Goal: Task Accomplishment & Management: Manage account settings

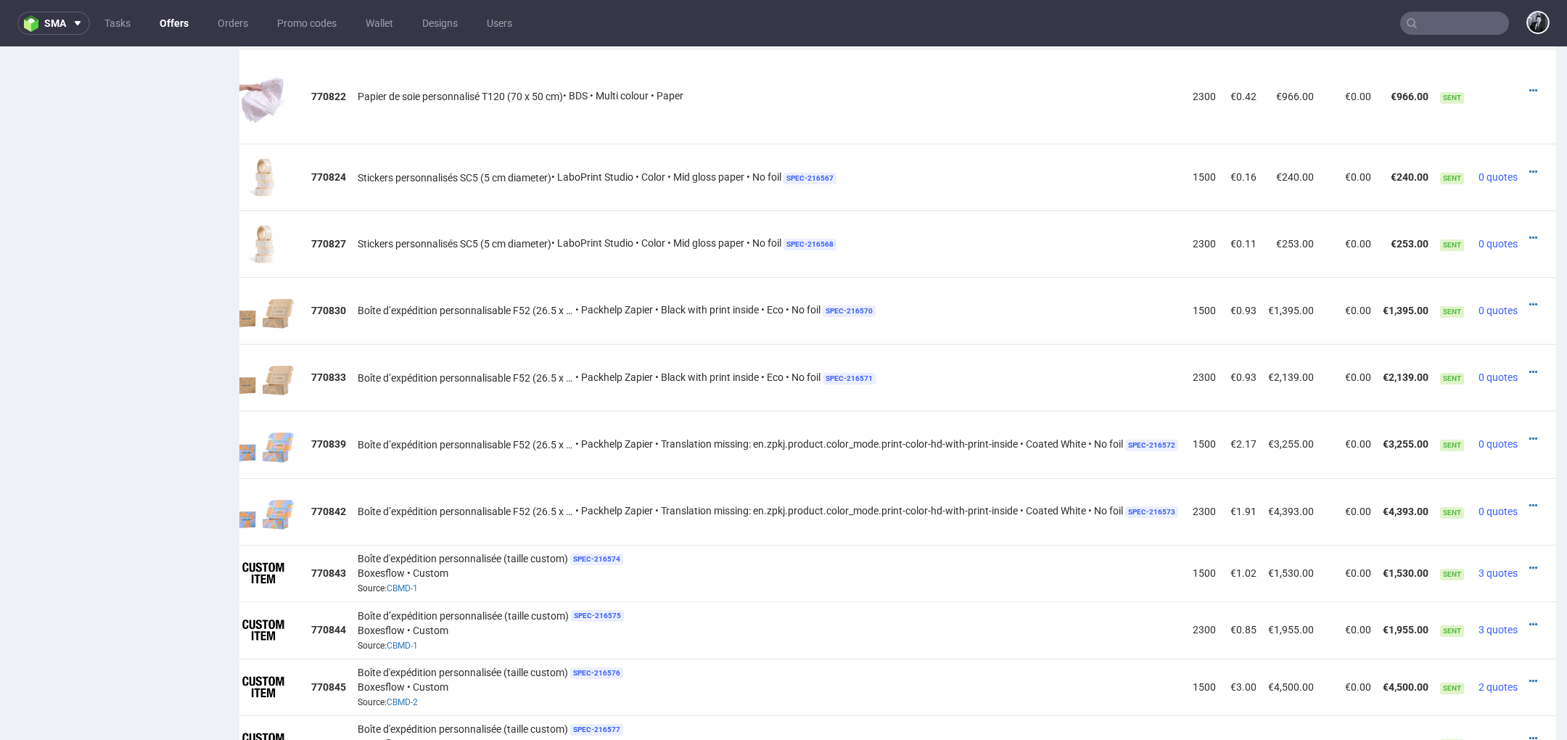
scroll to position [1124, 0]
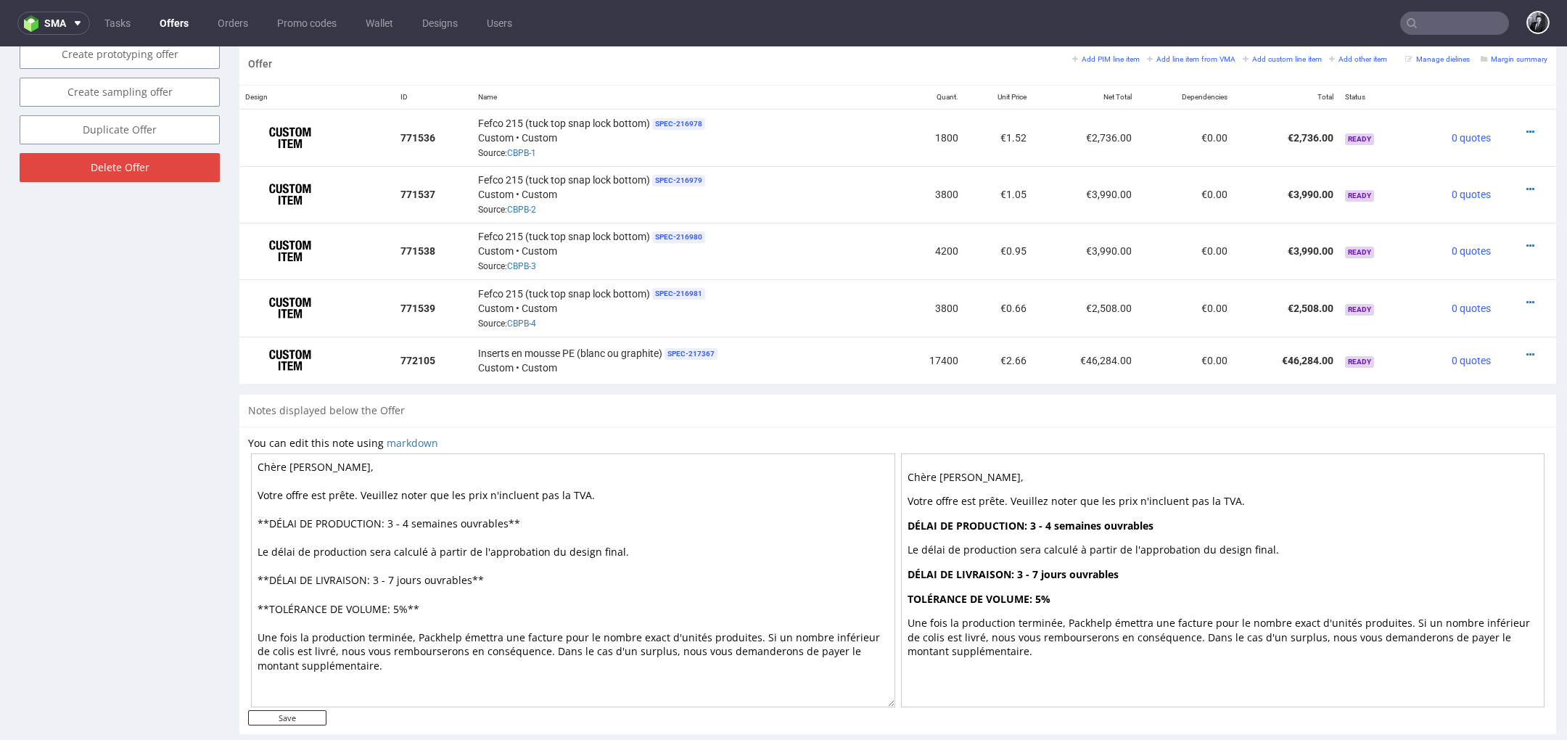
scroll to position [4, 0]
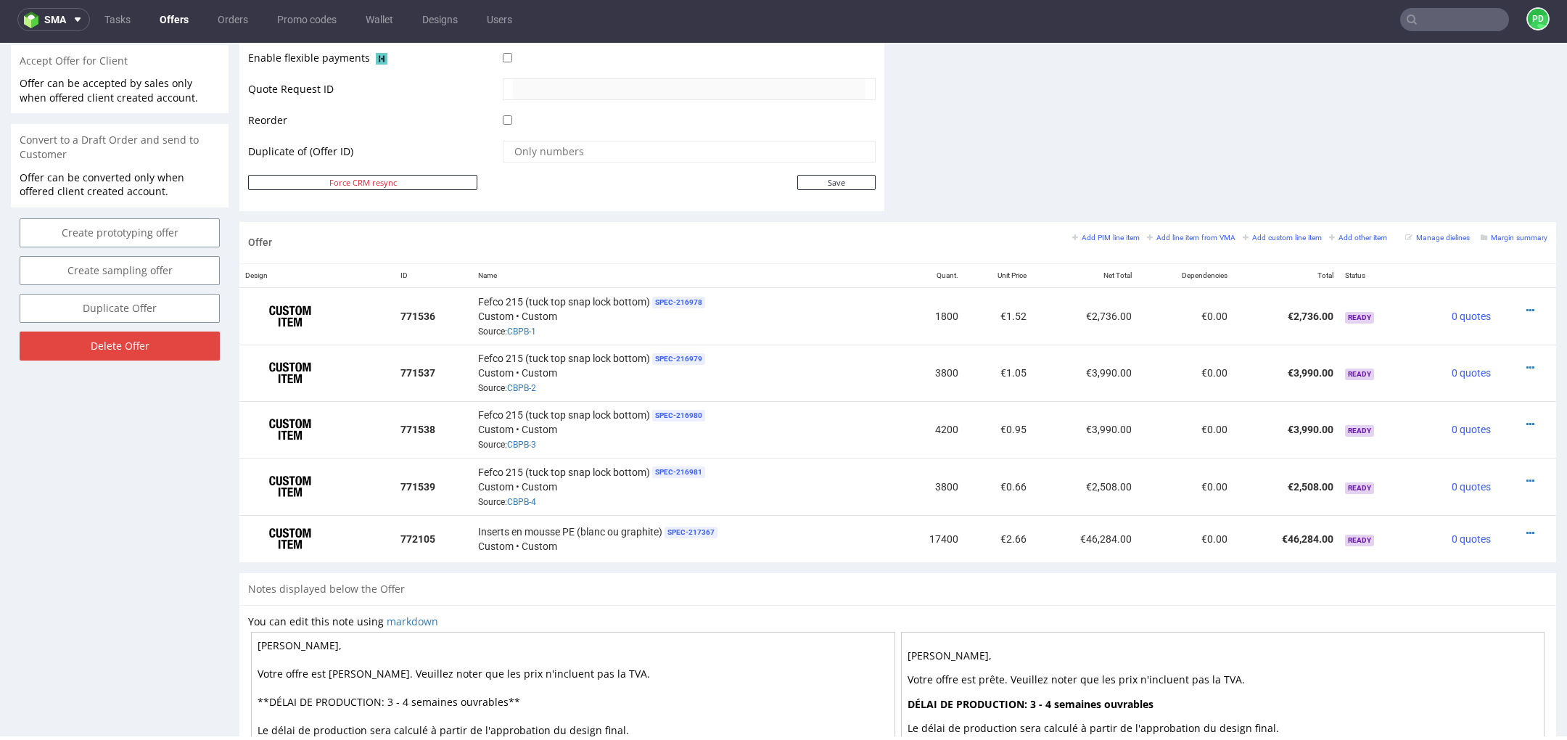
scroll to position [679, 0]
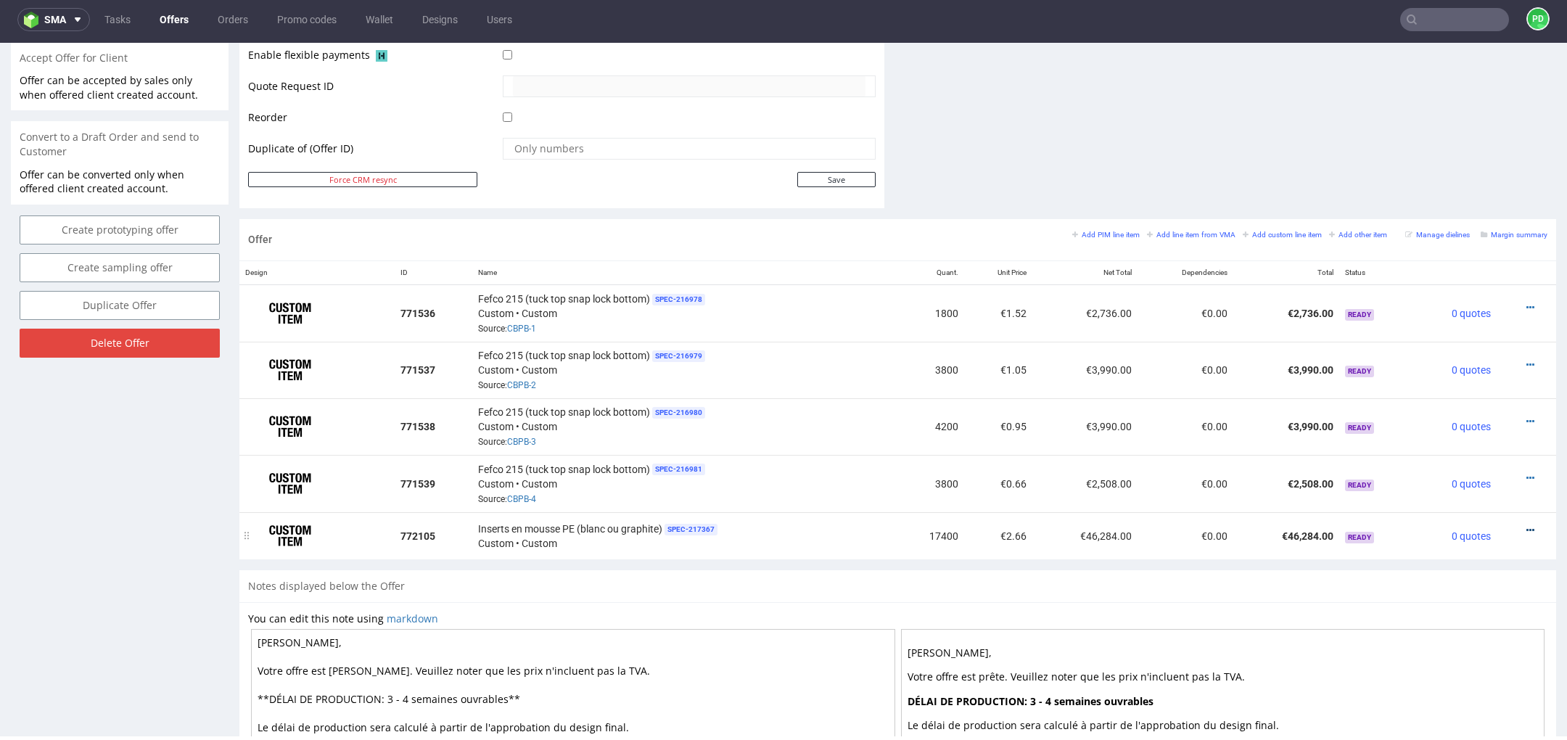
click at [1527, 525] on icon at bounding box center [1531, 530] width 8 height 10
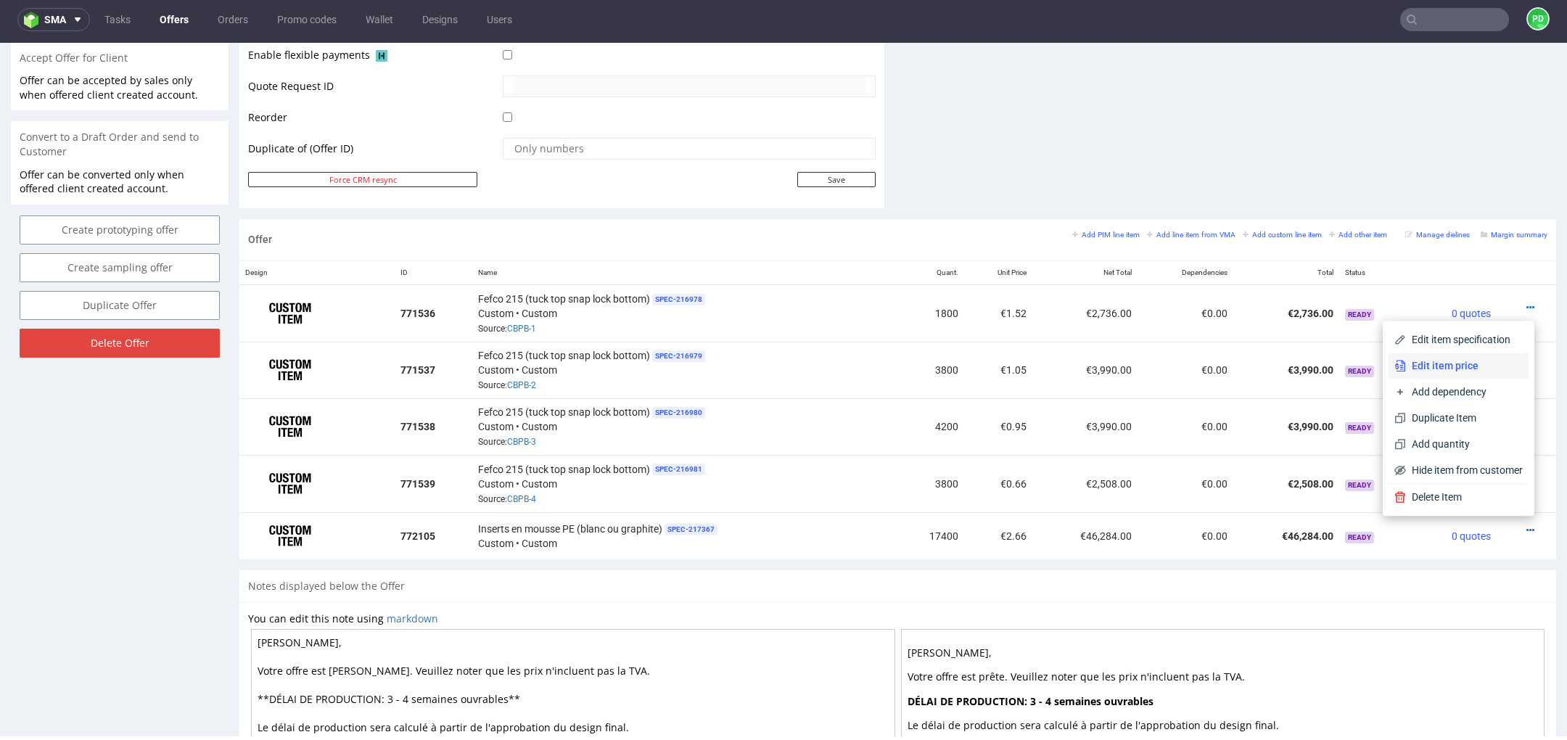
click at [1445, 369] on span "Edit item price" at bounding box center [1464, 365] width 117 height 15
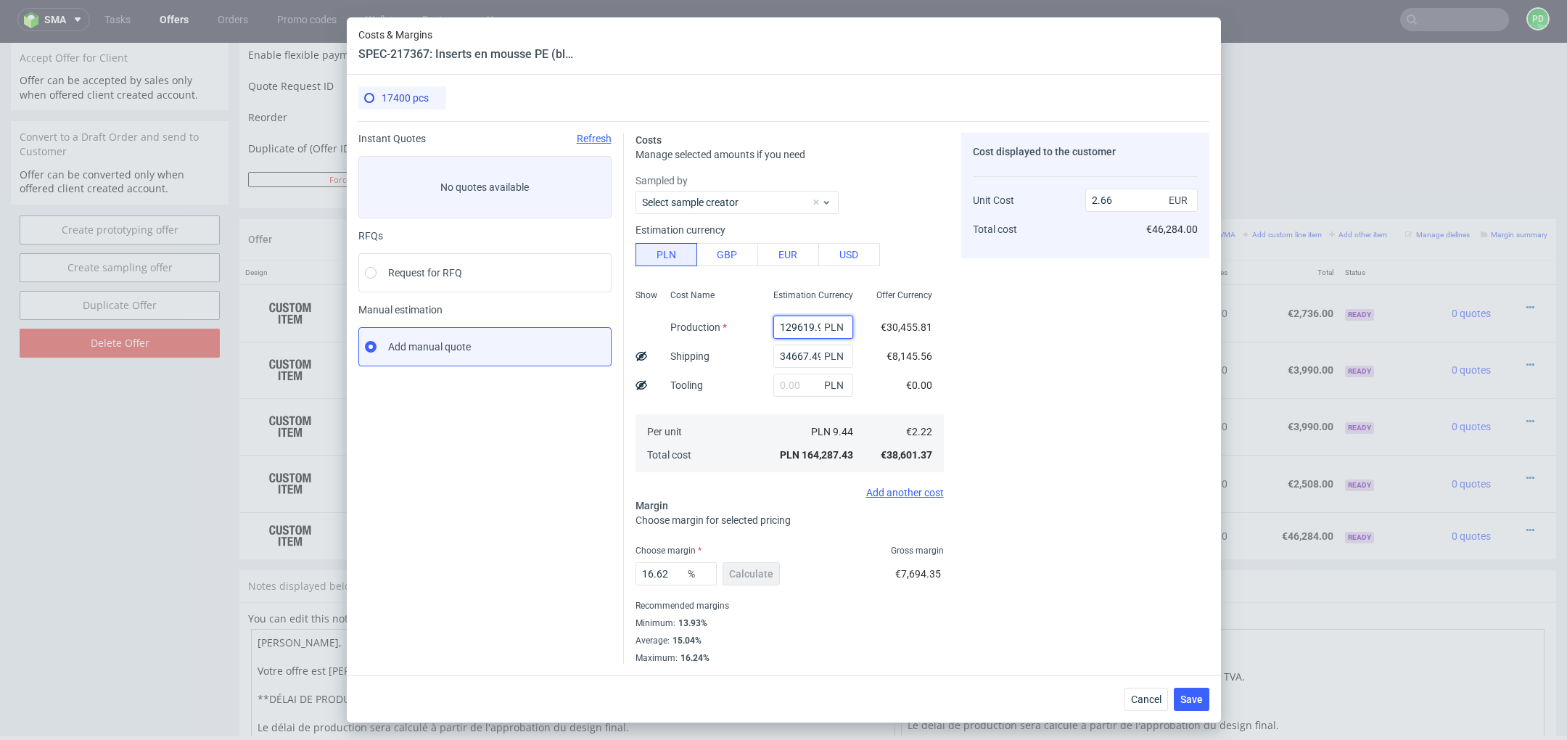
scroll to position [0, 7]
drag, startPoint x: 781, startPoint y: 324, endPoint x: 864, endPoint y: 333, distance: 83.2
click at [864, 333] on div "Show Cost Name Production Shipping Tooling Per unit Total cost Estimation Curre…" at bounding box center [790, 380] width 308 height 192
type input "0.56"
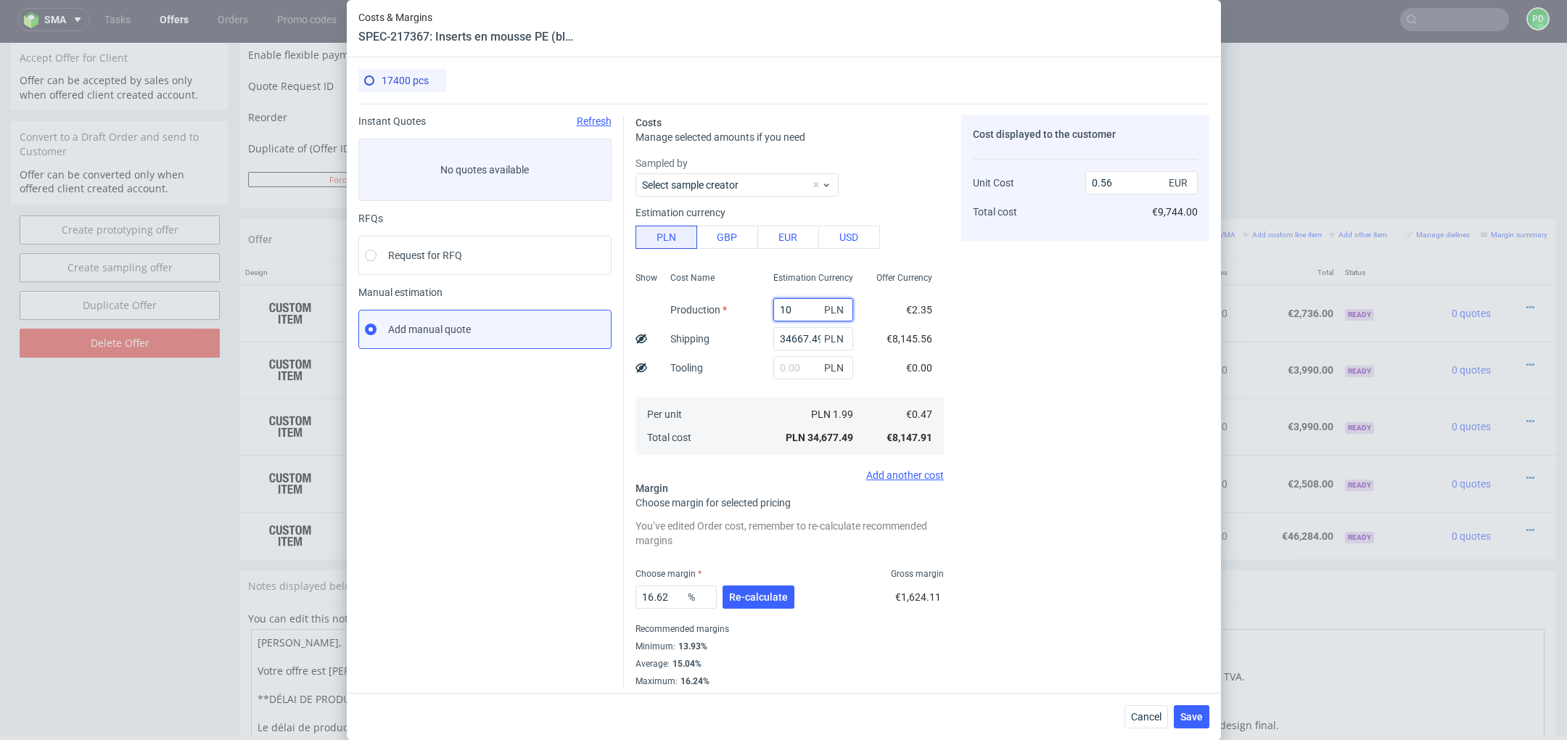
type input "105"
type input "0.57"
type input "10537"
type input "0.58"
type input "105378"
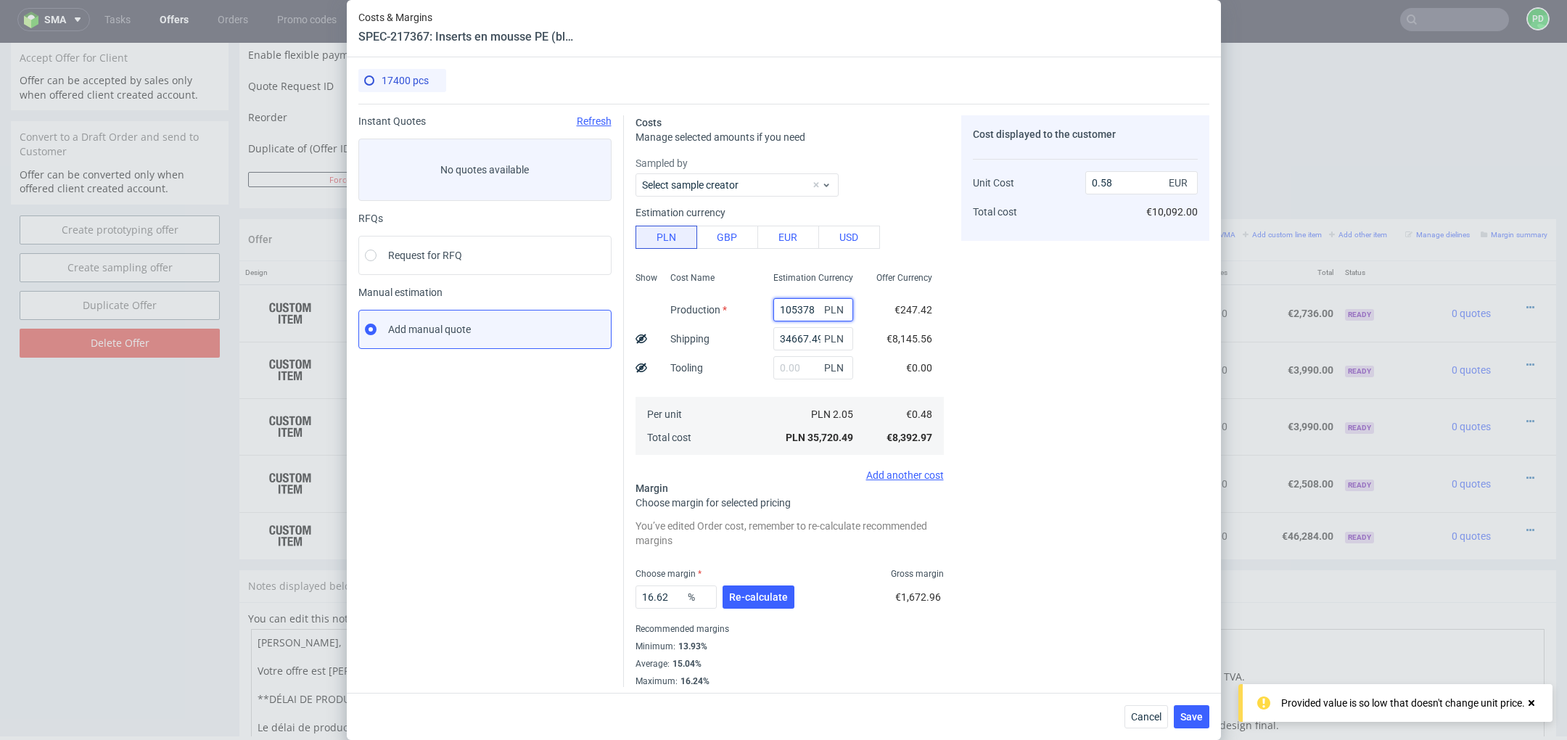
type input "2.27"
type input "105378"
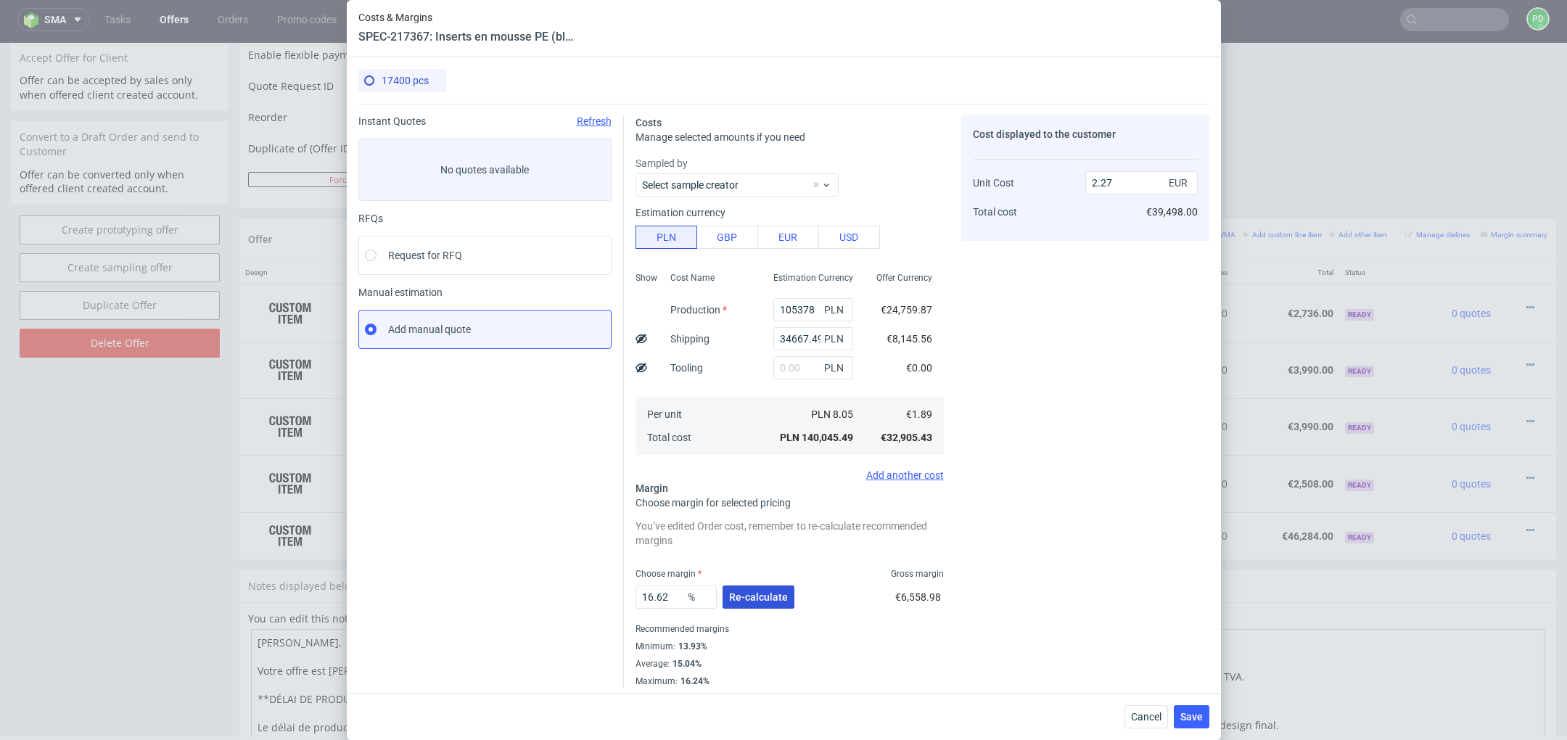
click at [765, 592] on span "Re-calculate" at bounding box center [758, 597] width 59 height 10
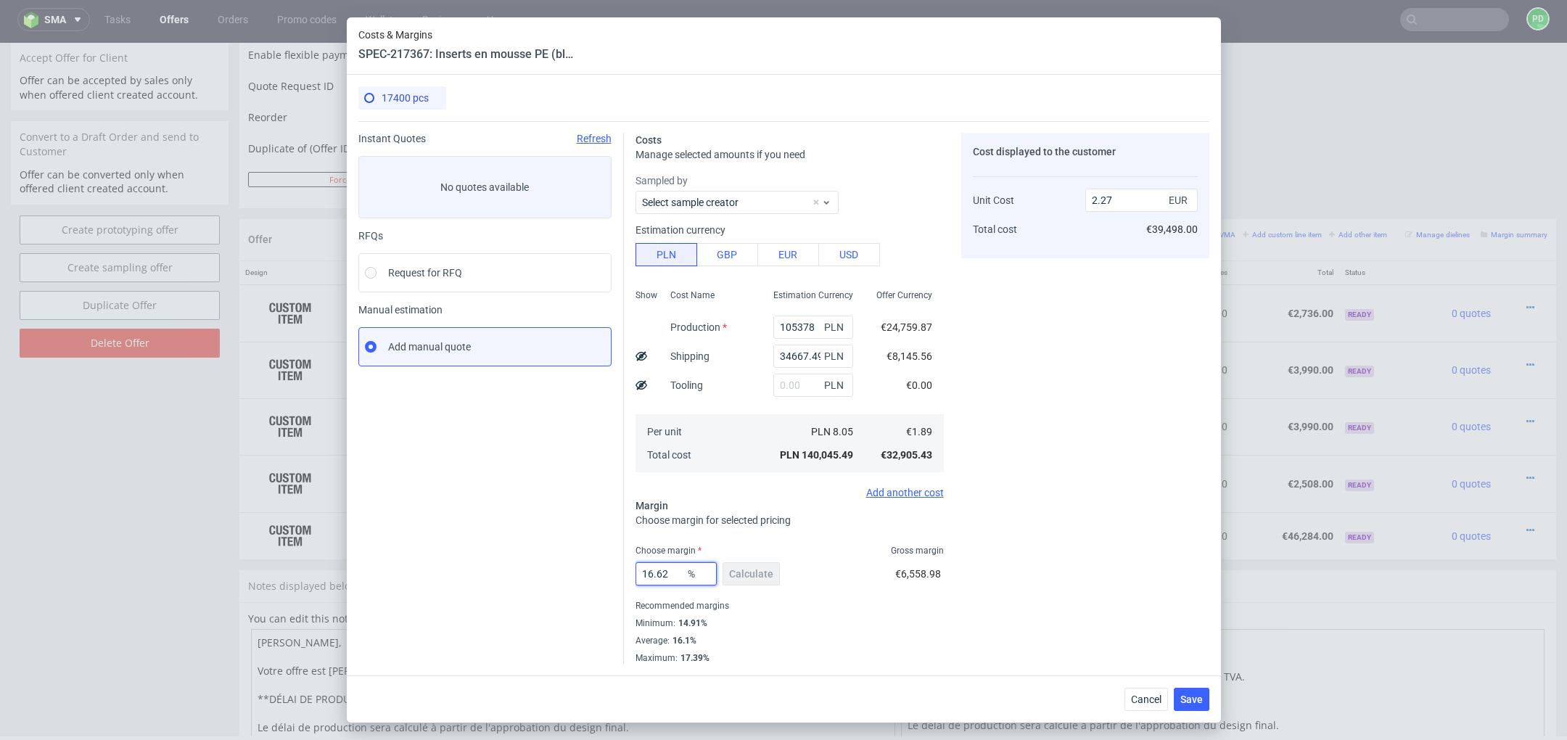
drag, startPoint x: 673, startPoint y: 578, endPoint x: 612, endPoint y: 578, distance: 61.7
click at [612, 578] on div "Instant Quotes Refresh No quotes available RFQs Request for RFQ Manual estimati…" at bounding box center [783, 392] width 851 height 543
type input "20"
type input "2.37"
type input "20"
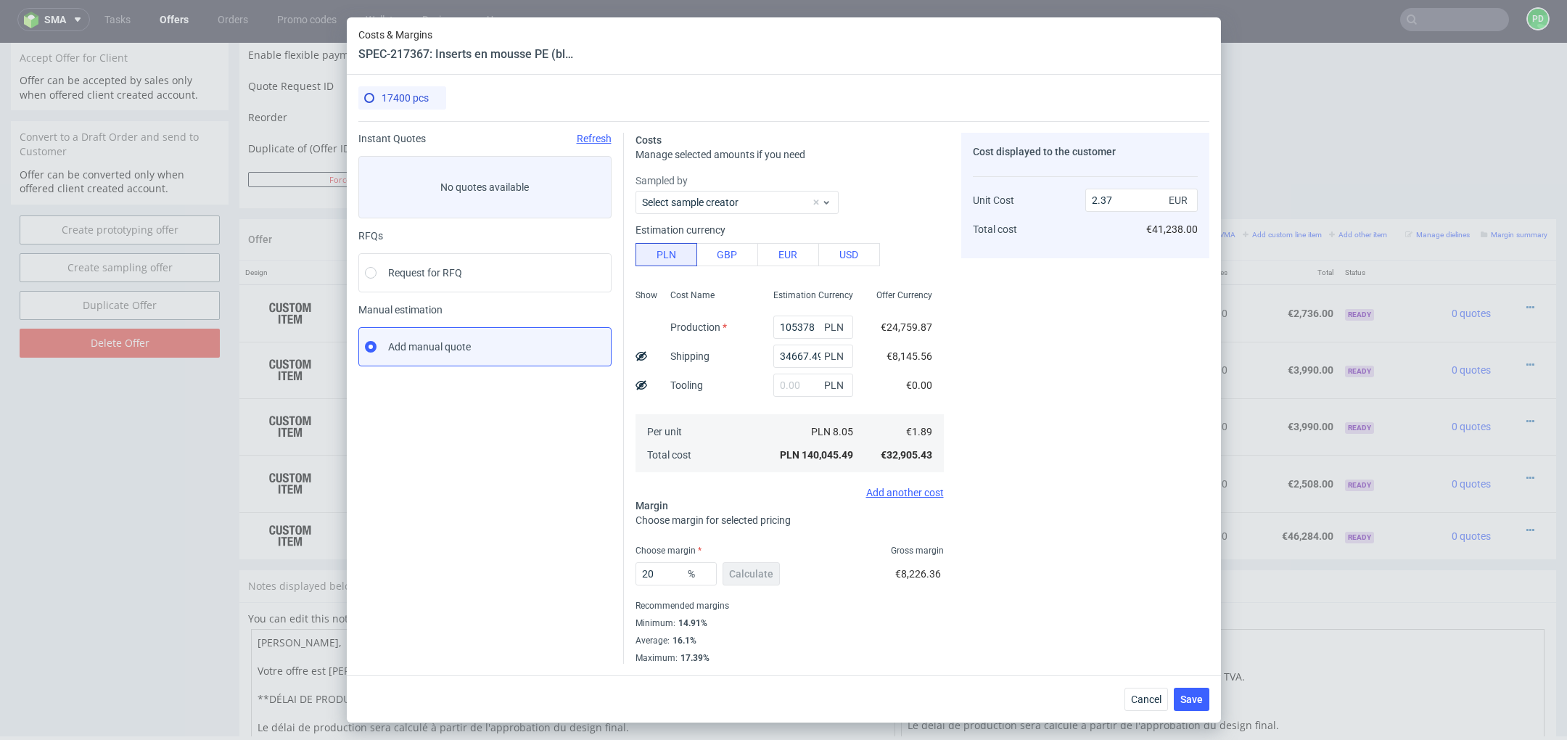
click at [763, 625] on div "Minimum : 14.91%" at bounding box center [790, 623] width 308 height 17
click at [741, 580] on div "20 % Calculate" at bounding box center [709, 577] width 147 height 41
click at [1127, 203] on input "2.37" at bounding box center [1141, 200] width 112 height 23
type input "2.39"
type input "20.920502092050206"
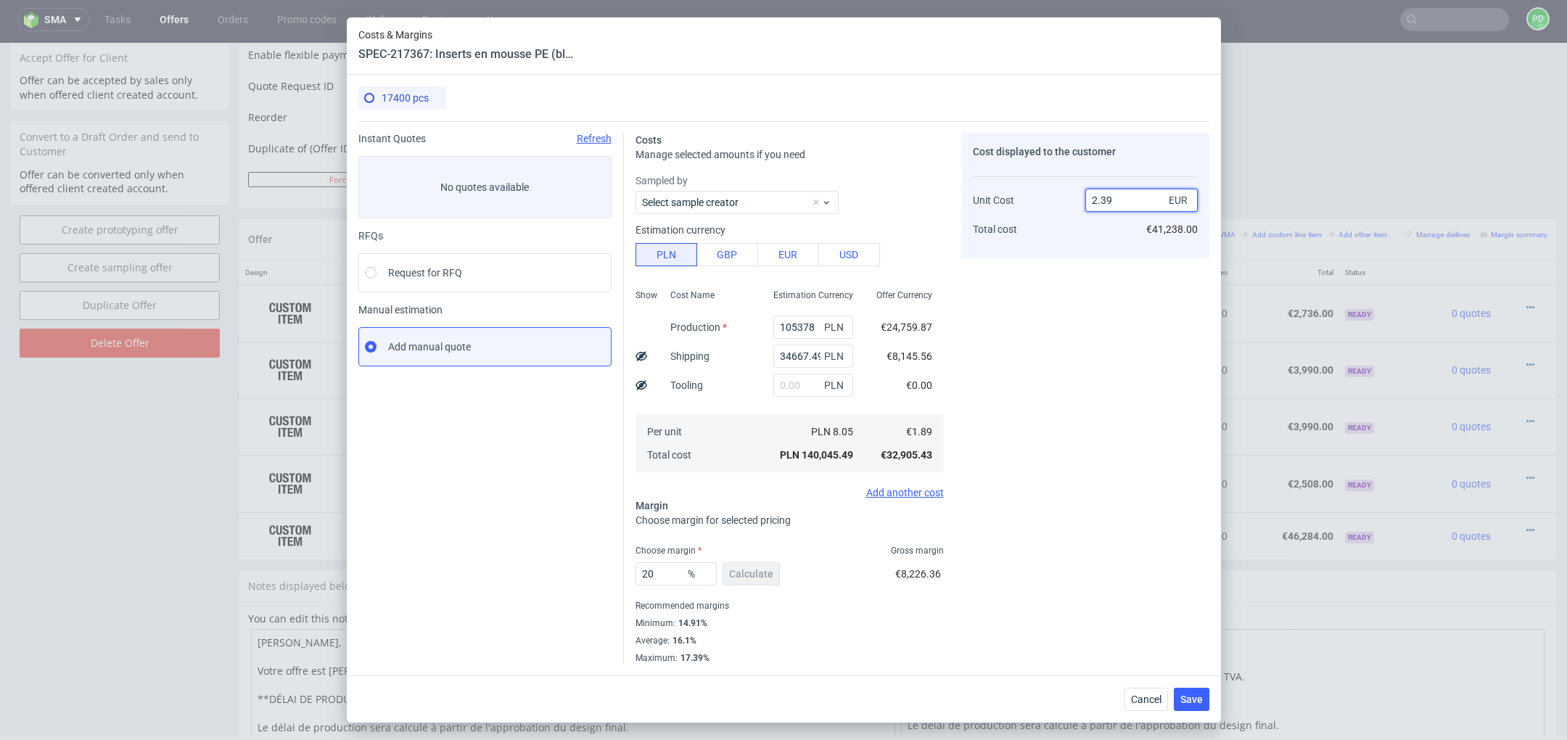
type input "2.39"
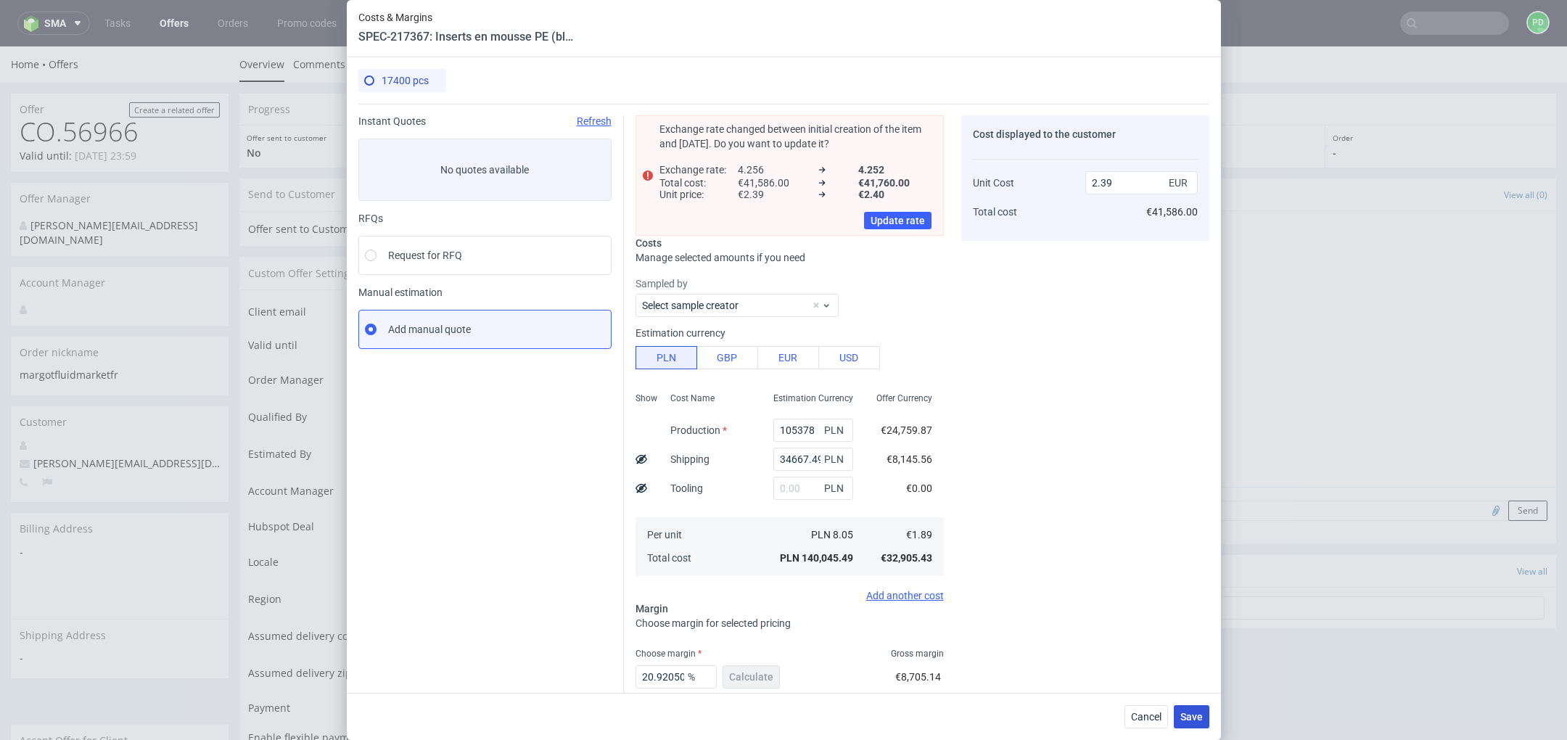
click at [1193, 712] on span "Save" at bounding box center [1192, 717] width 22 height 10
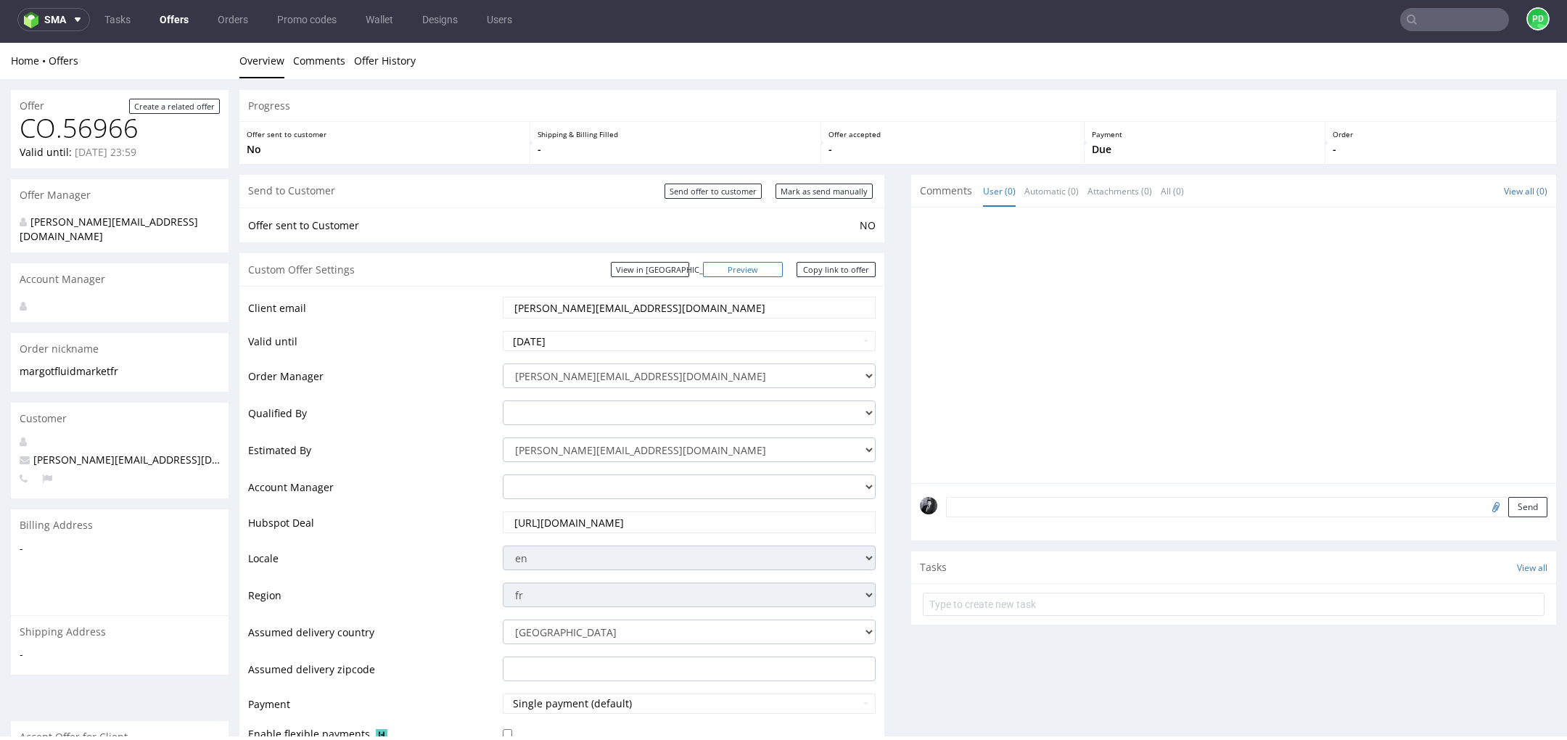
click at [762, 267] on link "Preview" at bounding box center [743, 269] width 80 height 15
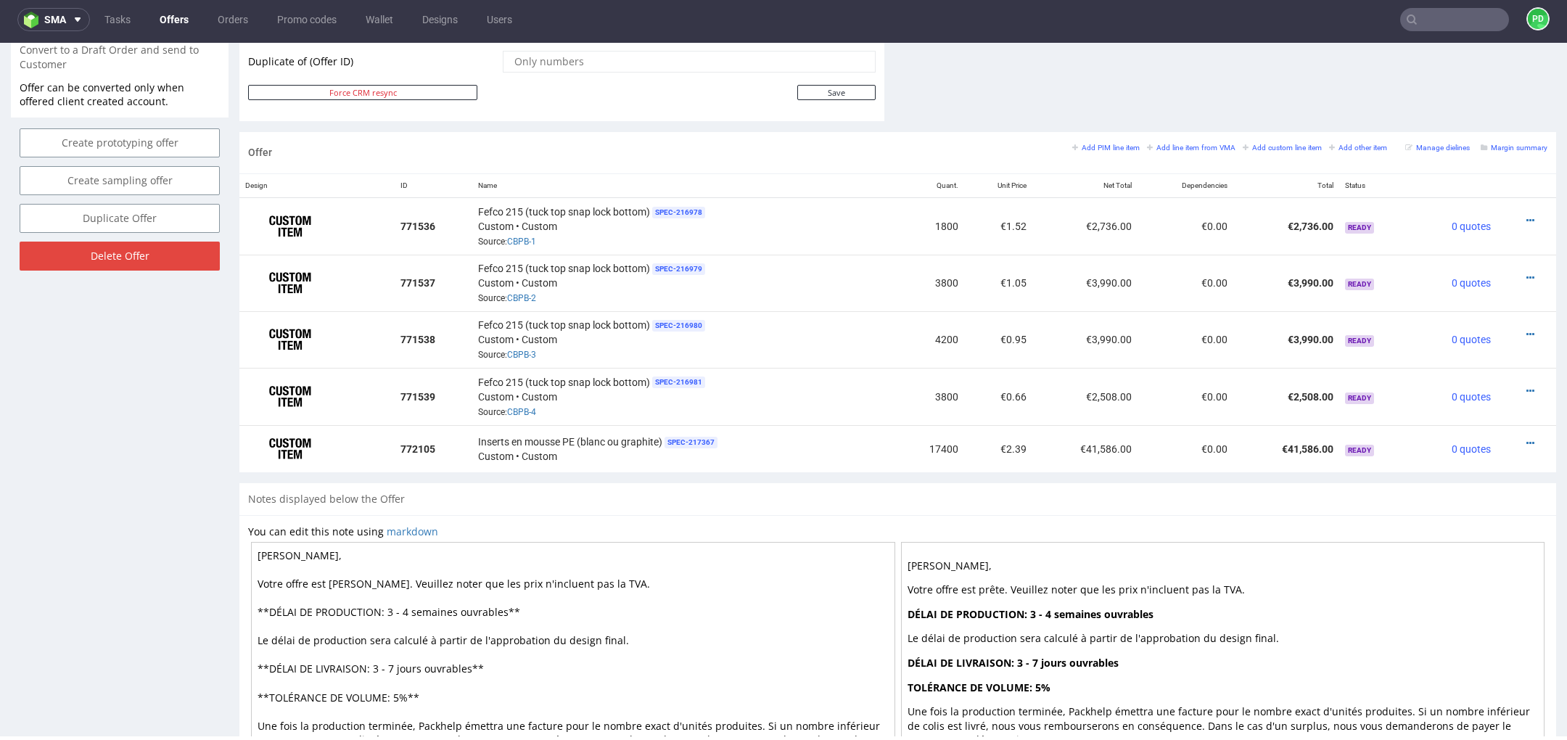
scroll to position [728, 0]
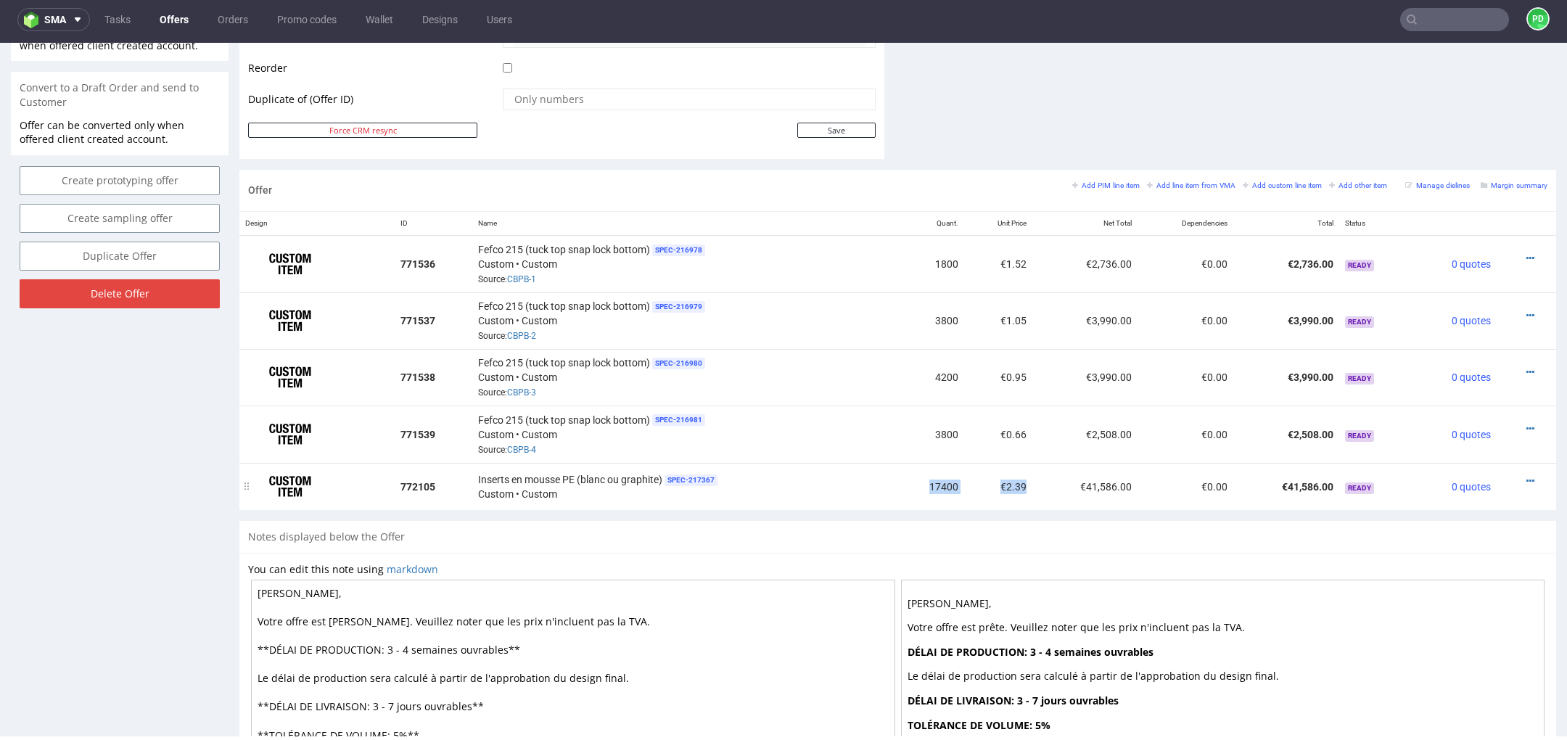
drag, startPoint x: 1022, startPoint y: 480, endPoint x: 919, endPoint y: 477, distance: 103.1
click at [919, 477] on tr "772105 Inserts en mousse PE (blanc ou graphite) SPEC- 217367 Custom • Custom 17…" at bounding box center [897, 487] width 1317 height 48
click at [919, 477] on td "17400" at bounding box center [931, 487] width 68 height 48
drag, startPoint x: 1125, startPoint y: 478, endPoint x: 917, endPoint y: 478, distance: 207.5
click at [917, 478] on tr "772105 Inserts en mousse PE (blanc ou graphite) SPEC- 217367 Custom • Custom 17…" at bounding box center [897, 487] width 1317 height 48
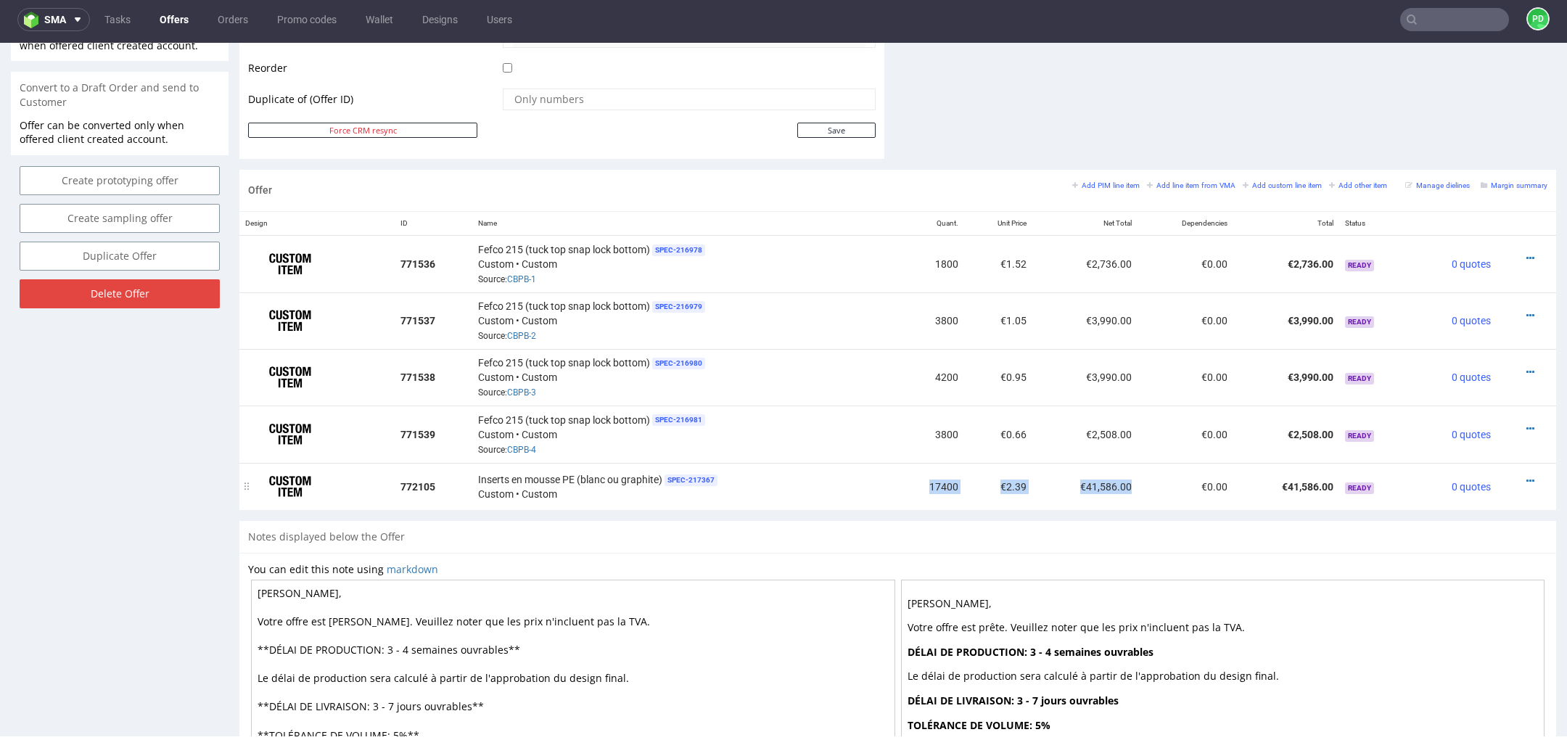
copy tr "17400 €2.39 €41,586.00"
click at [876, 336] on div "Fefco 215 (tuck top snap lock bottom) SPEC- 216979 Custom • Custom Source: CBPB…" at bounding box center [684, 320] width 413 height 45
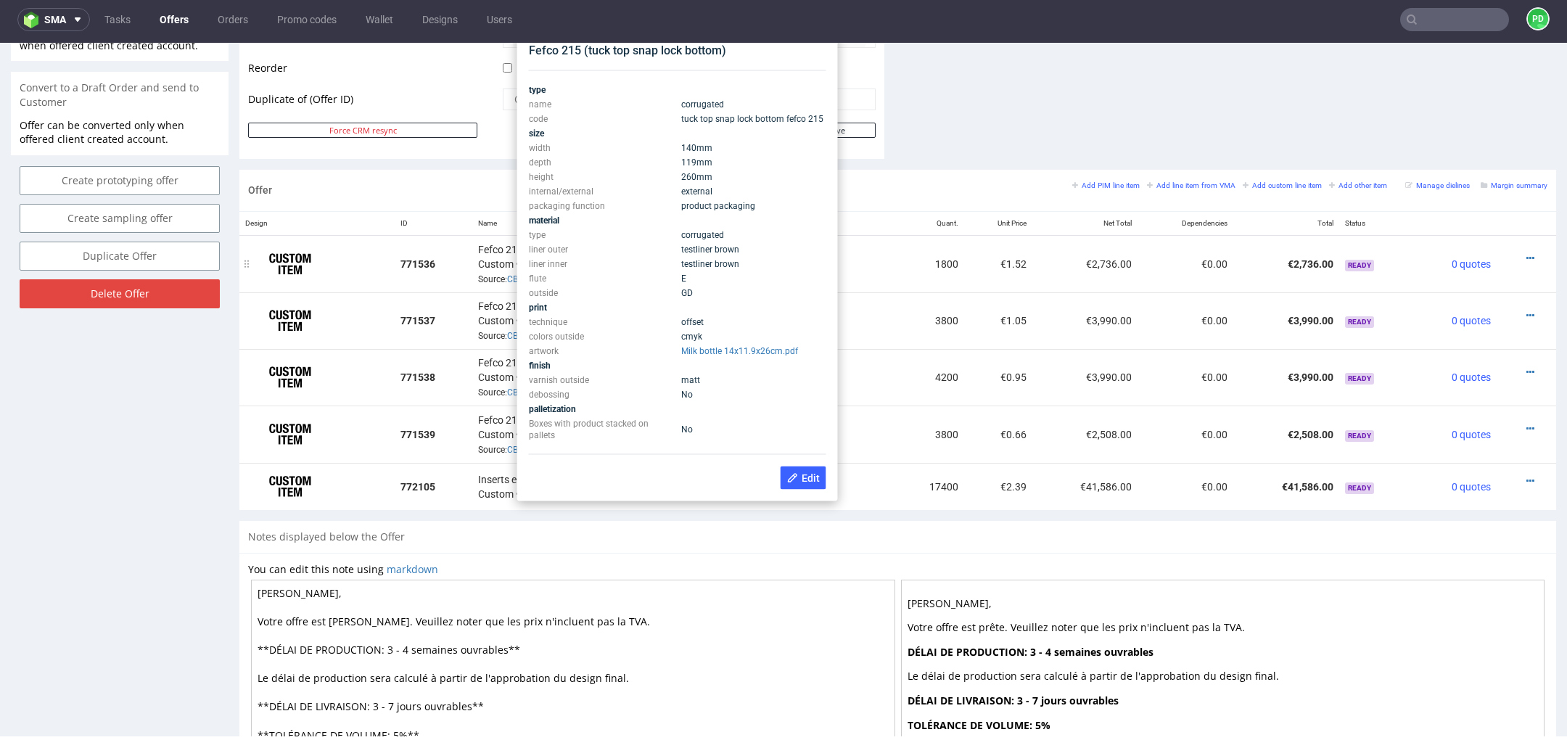
scroll to position [688, 0]
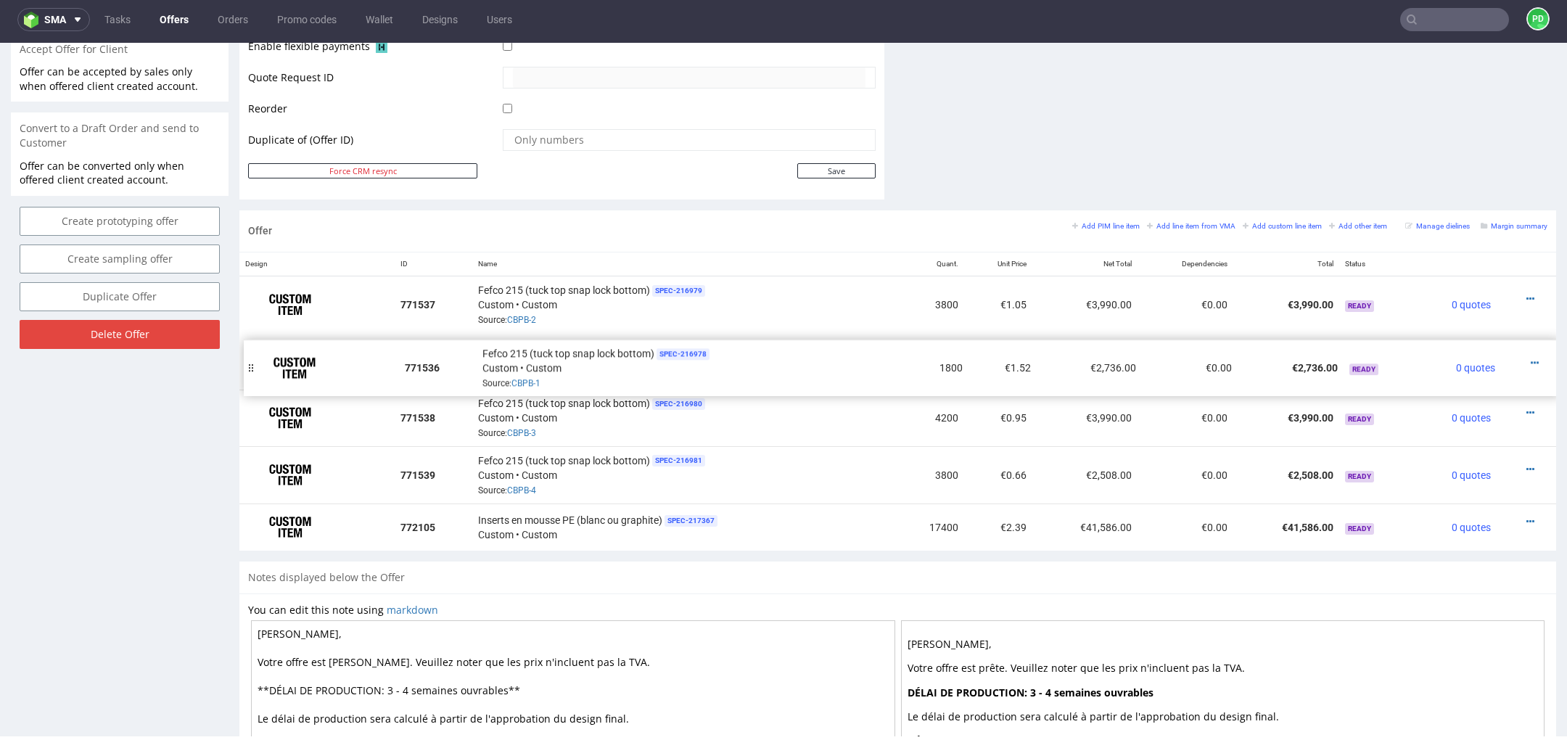
drag, startPoint x: 250, startPoint y: 305, endPoint x: 255, endPoint y: 364, distance: 59.7
click at [694, 287] on span "SPEC- 216979" at bounding box center [678, 291] width 53 height 12
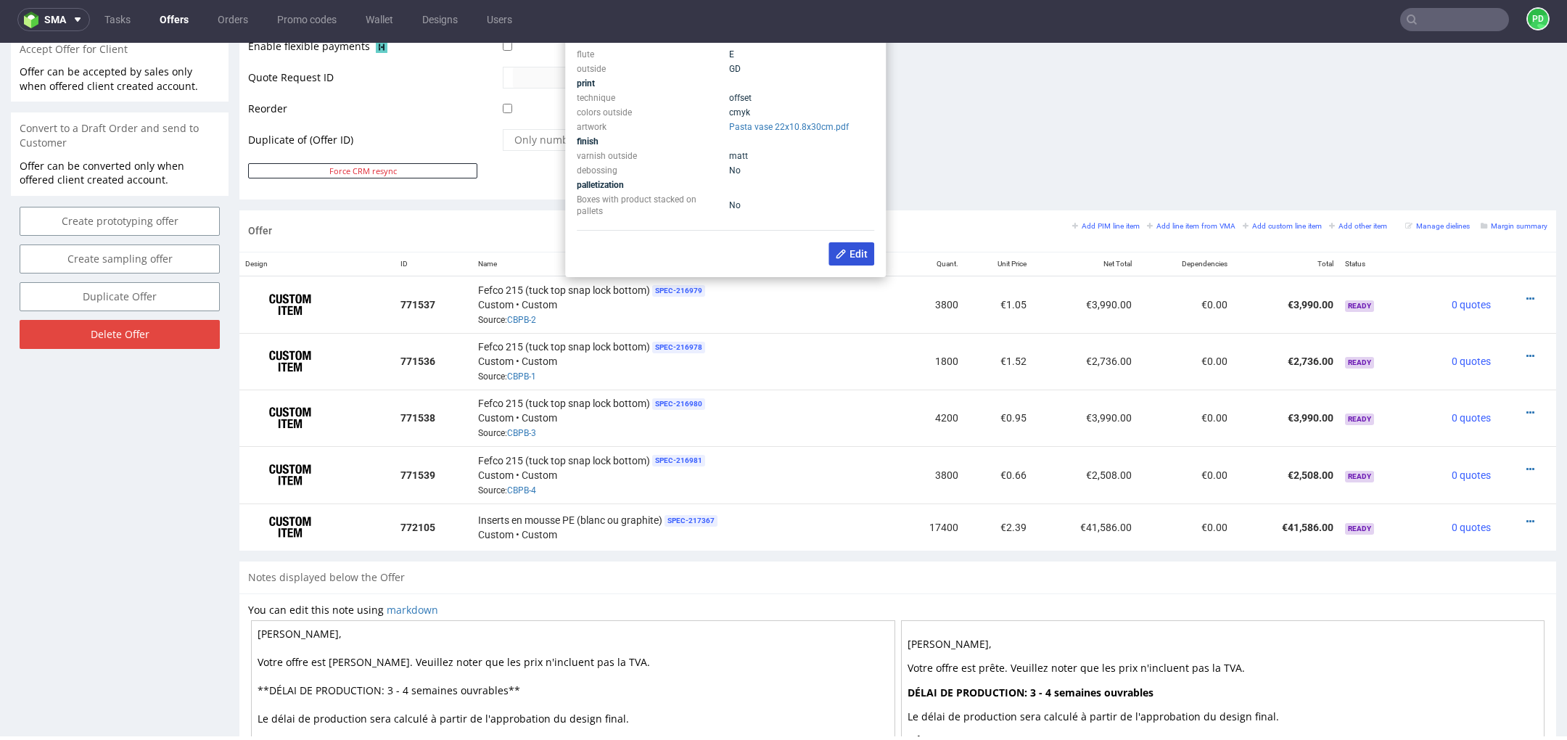
click at [845, 256] on span "Edit" at bounding box center [851, 254] width 33 height 12
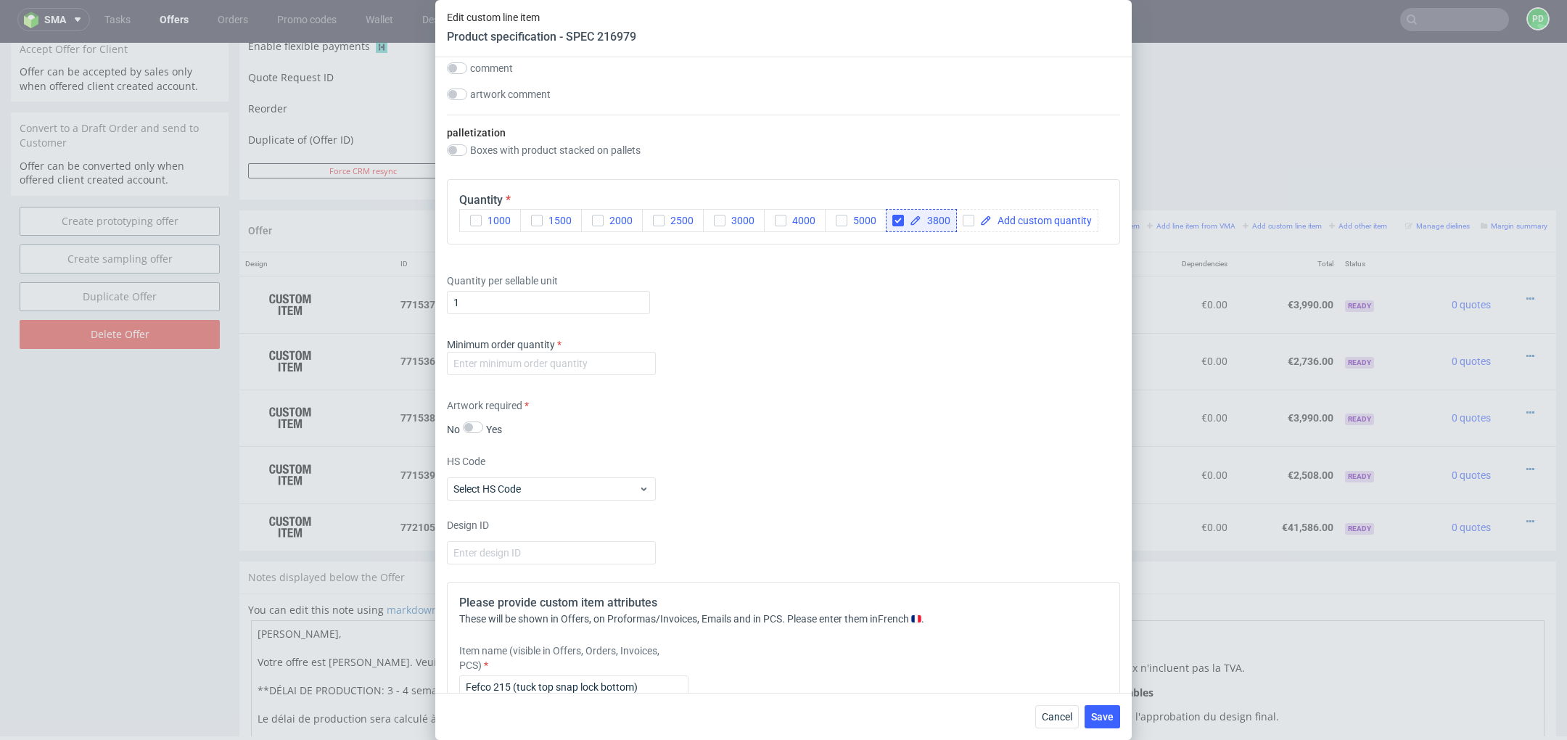
scroll to position [1905, 0]
click at [557, 357] on input "number" at bounding box center [551, 361] width 209 height 23
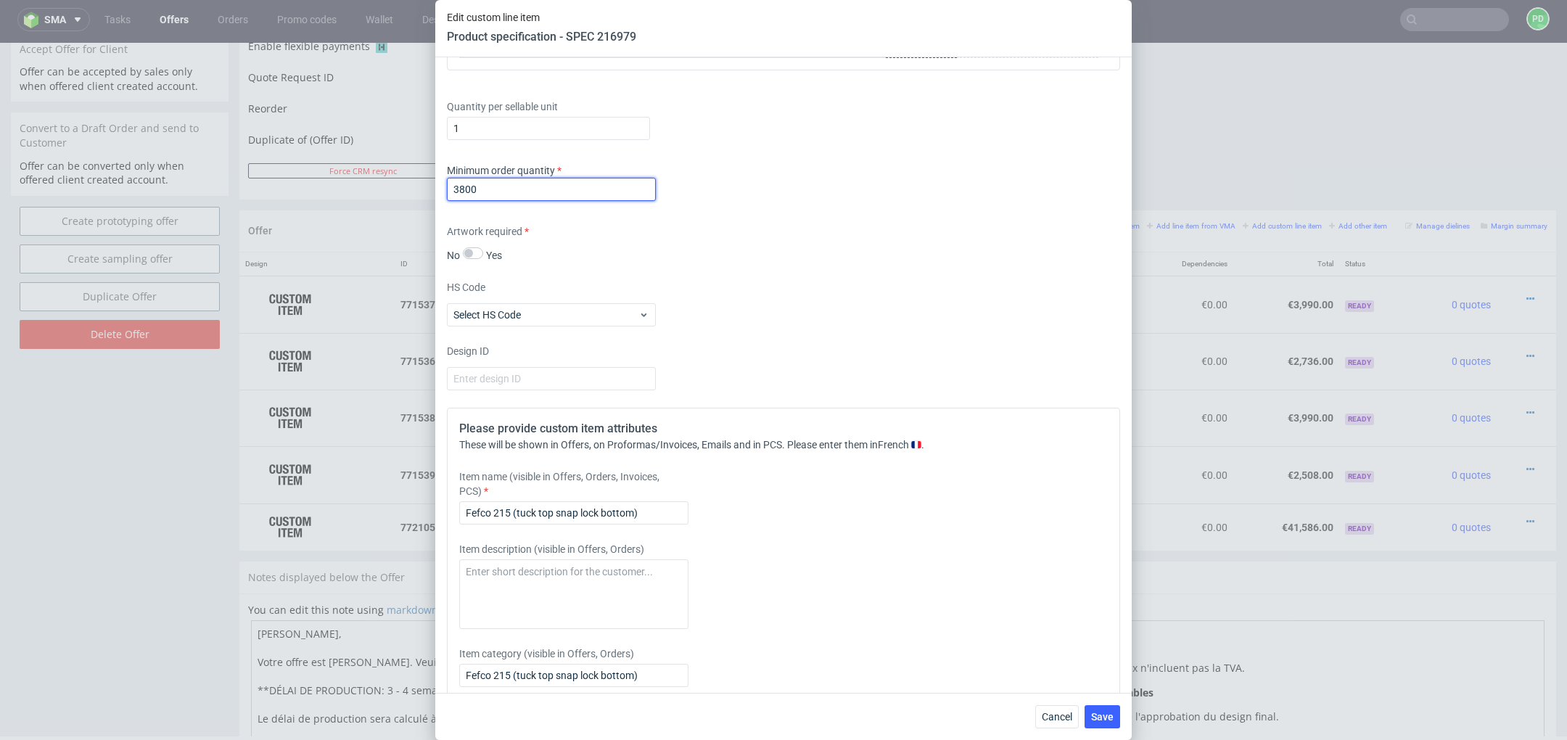
scroll to position [2143, 0]
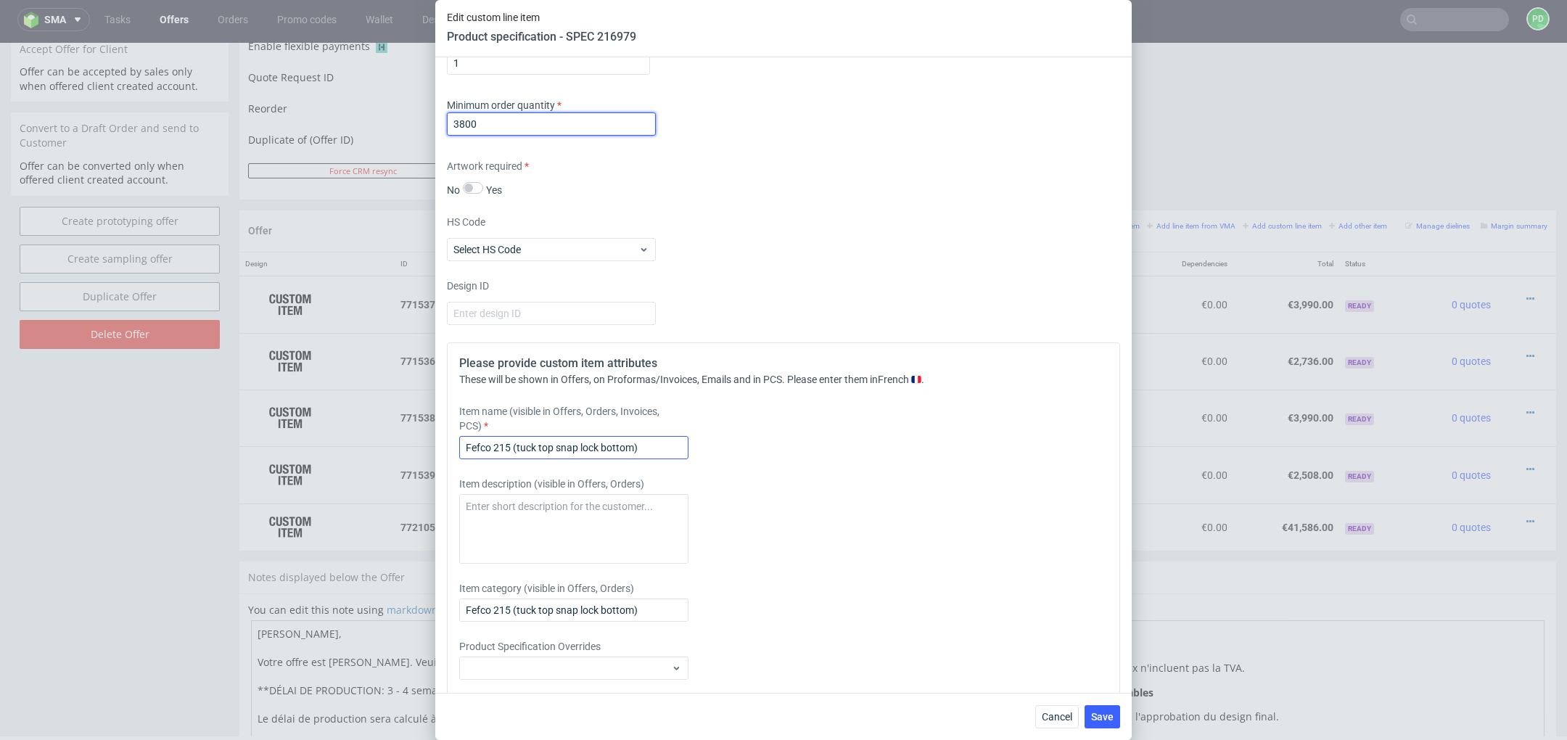
type input "3800"
click at [467, 446] on input "Fefco 215 (tuck top snap lock bottom)" at bounding box center [573, 447] width 229 height 23
type input "PASTA - Fefco 215 (tuck top snap lock bottom)"
click at [1106, 709] on button "Save" at bounding box center [1103, 716] width 36 height 23
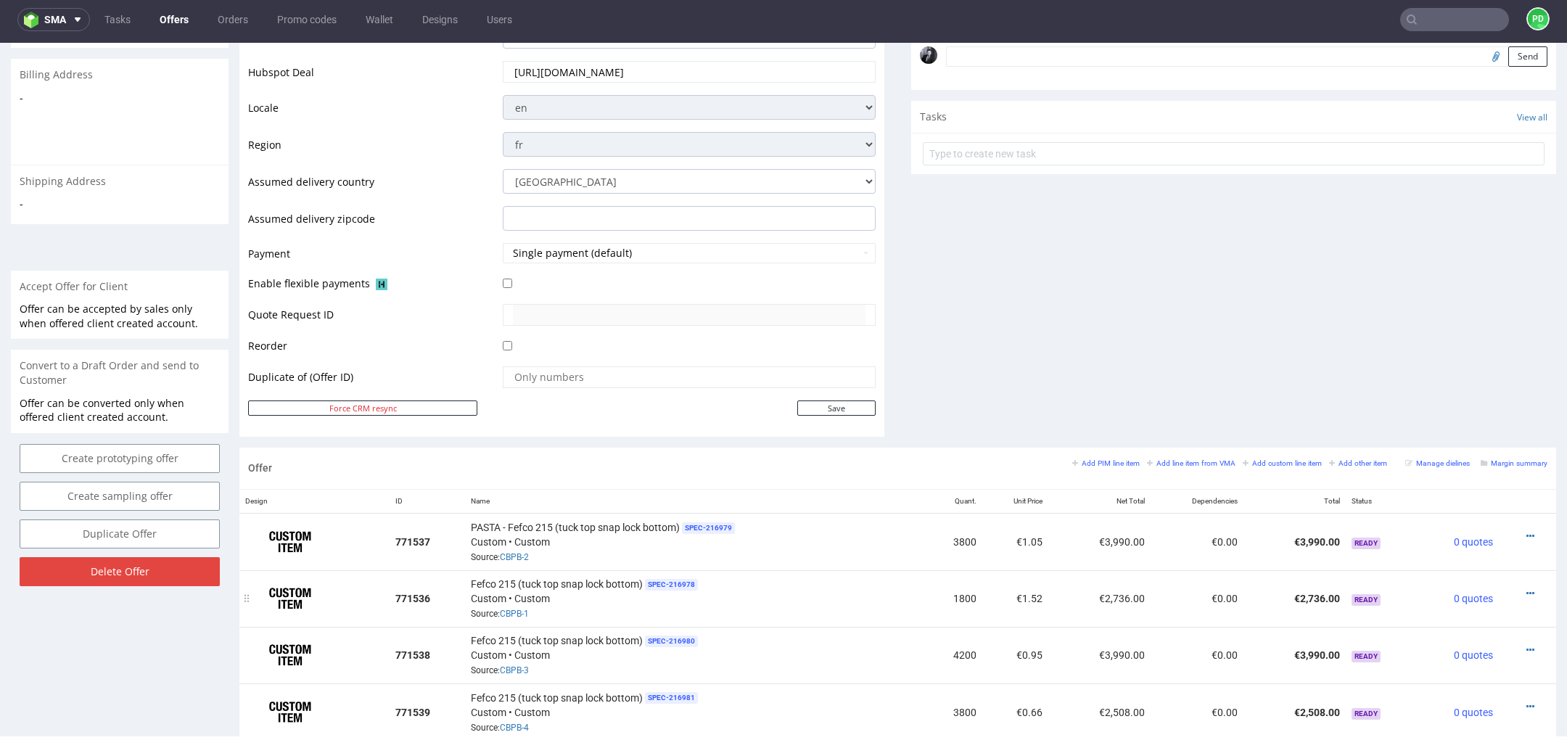
scroll to position [424, 0]
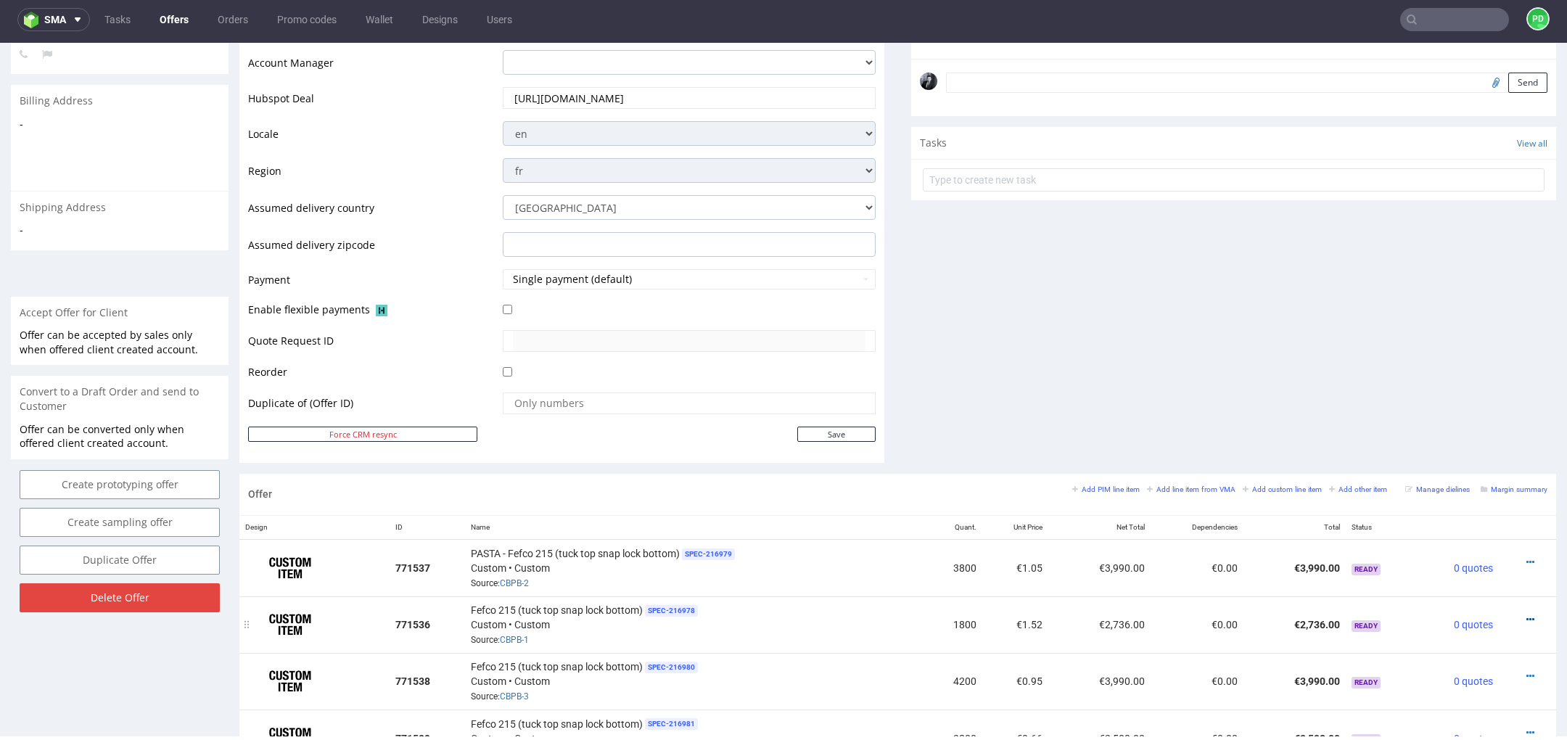
click at [1527, 615] on icon at bounding box center [1531, 620] width 8 height 10
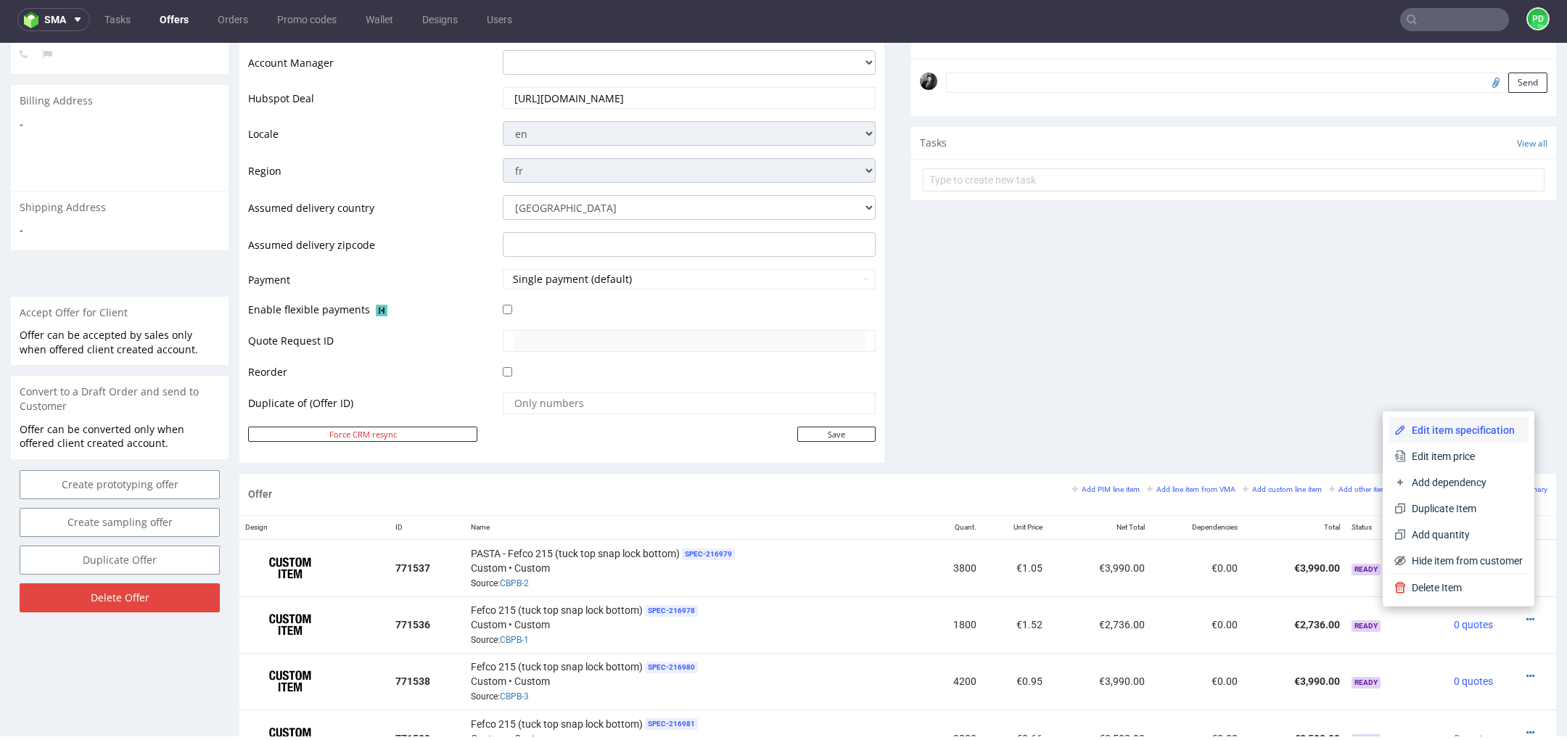
click at [1482, 431] on span "Edit item specification" at bounding box center [1464, 430] width 117 height 15
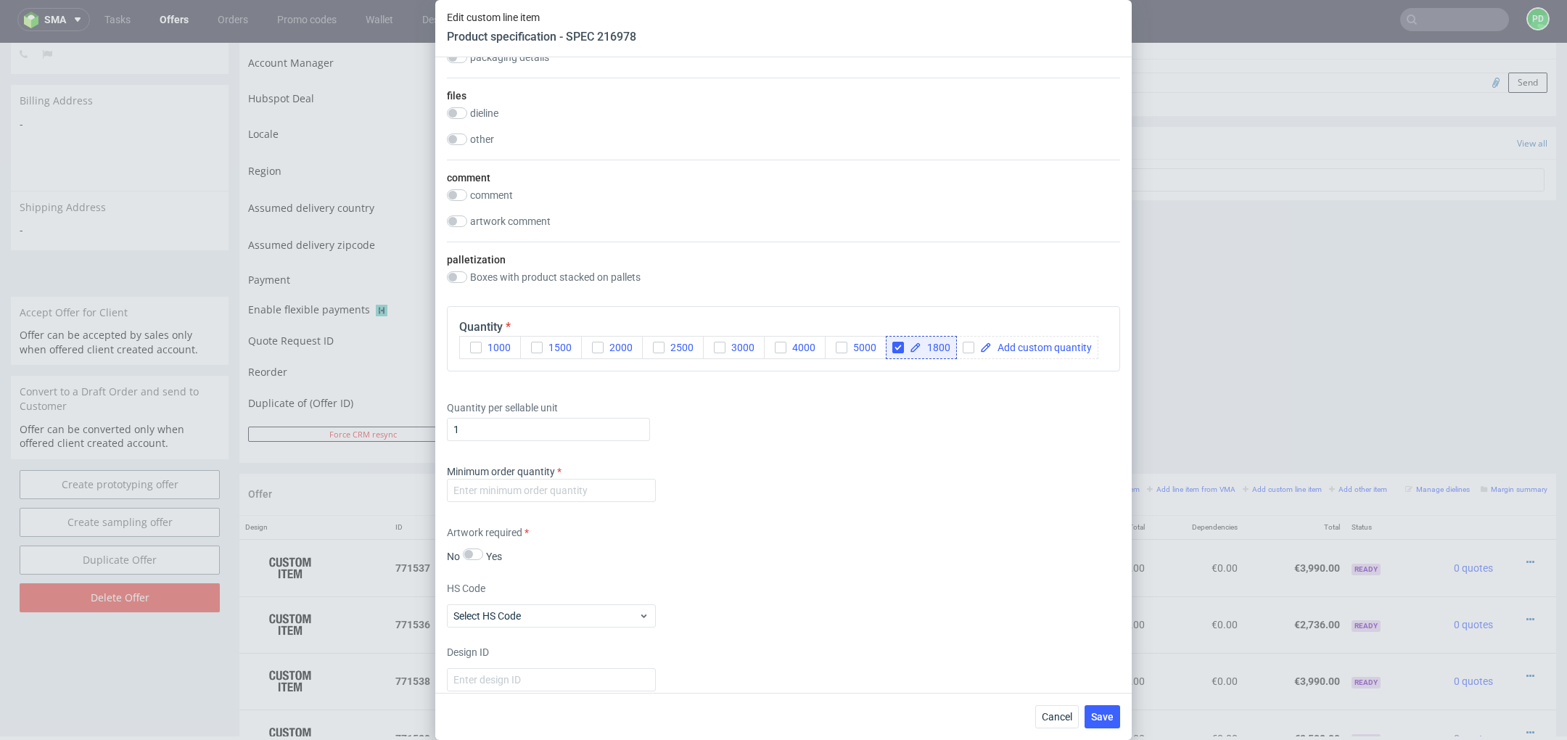
scroll to position [1790, 0]
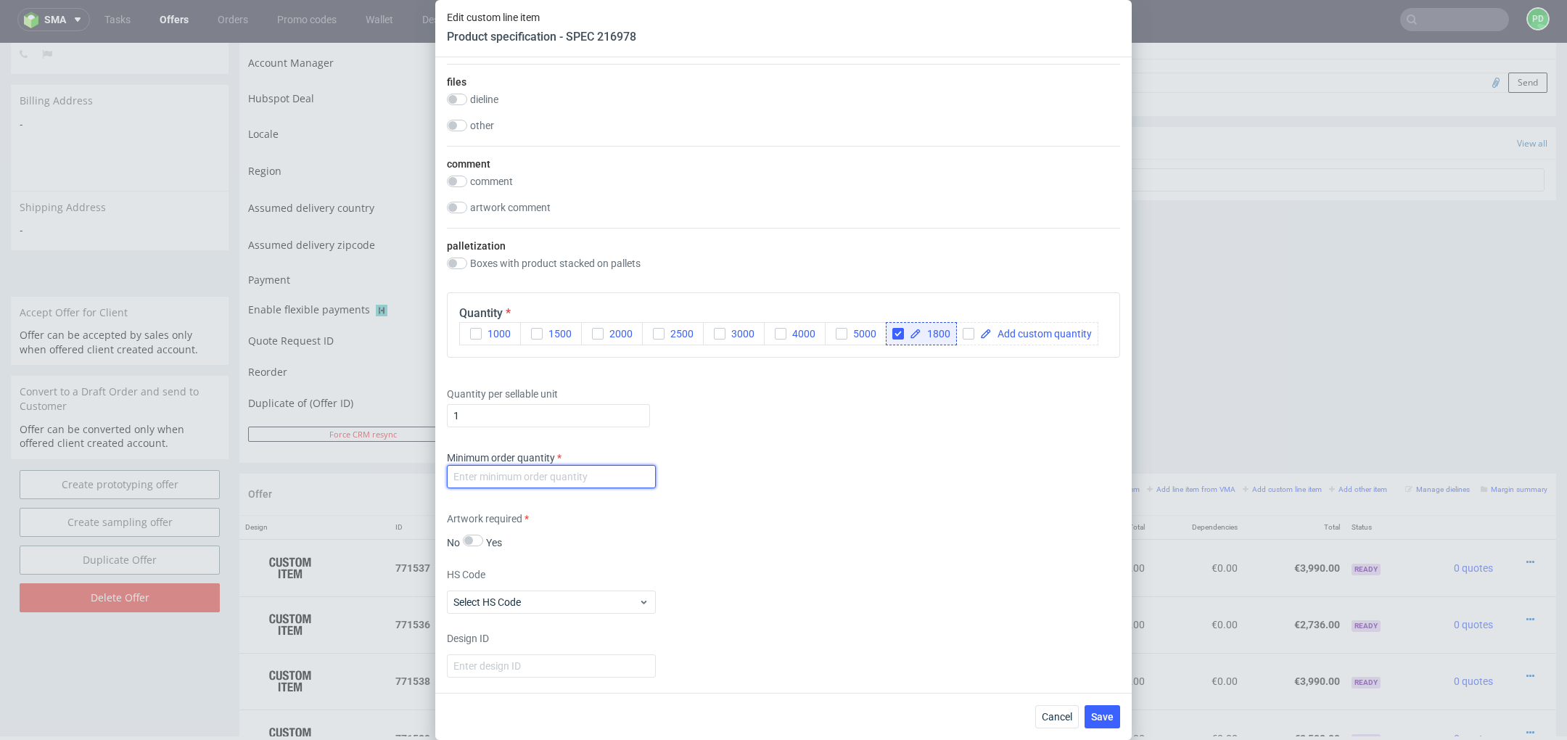
click at [602, 468] on input "number" at bounding box center [551, 476] width 209 height 23
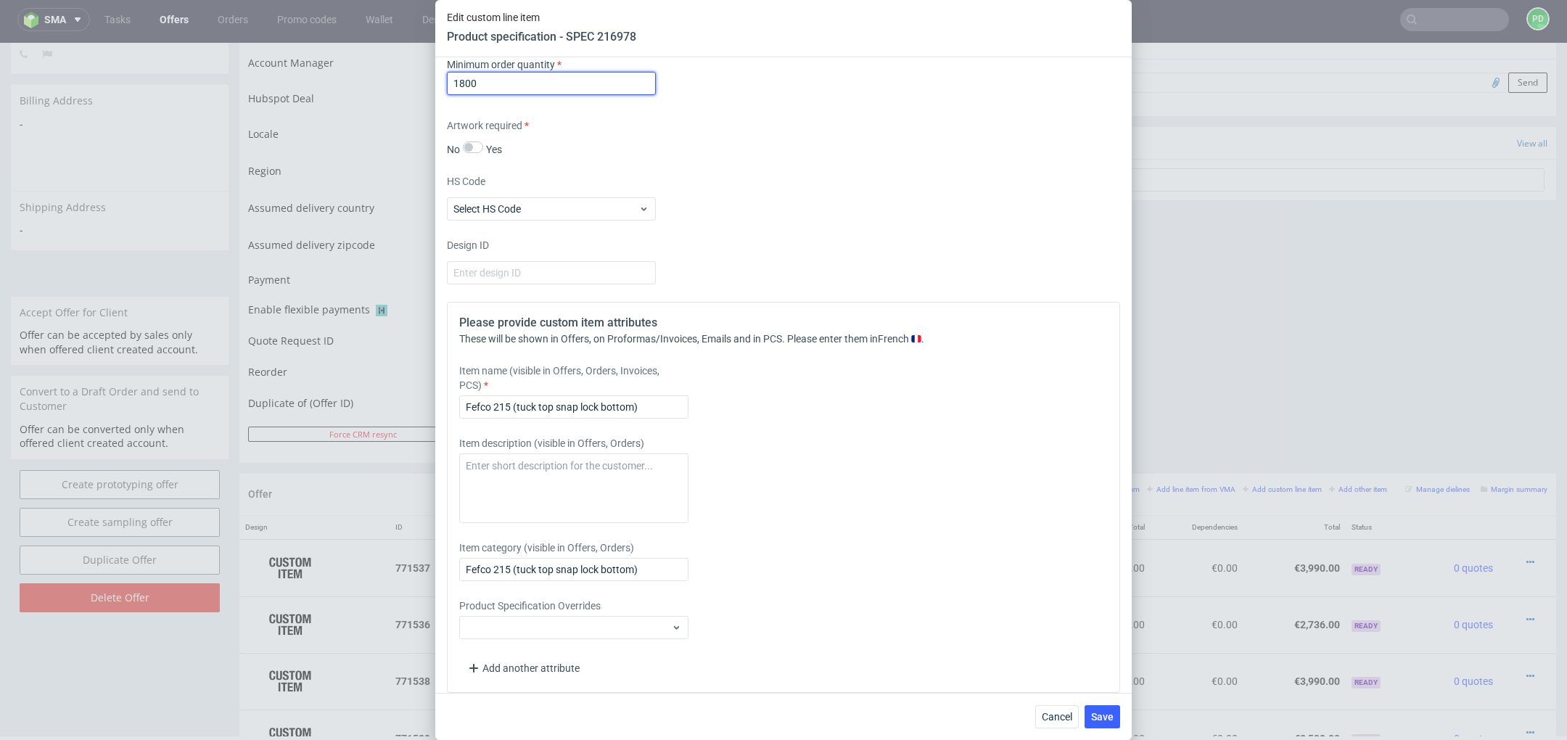
scroll to position [2192, 0]
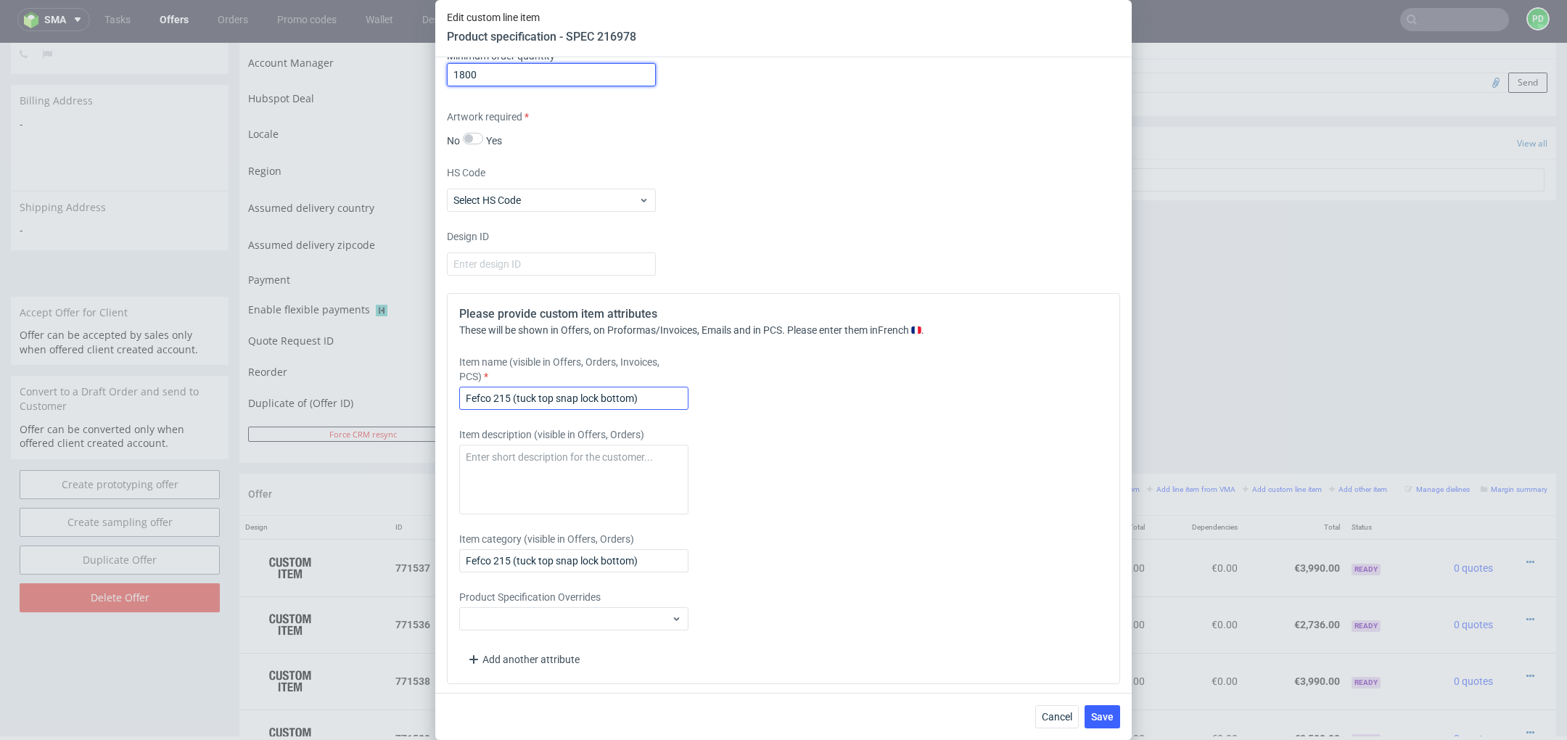
type input "1800"
click at [462, 394] on input "Fefco 215 (tuck top snap lock bottom)" at bounding box center [573, 398] width 229 height 23
type input "MILK - Fefco 215 (tuck top snap lock bottom)"
click at [1112, 712] on span "Save" at bounding box center [1102, 717] width 22 height 10
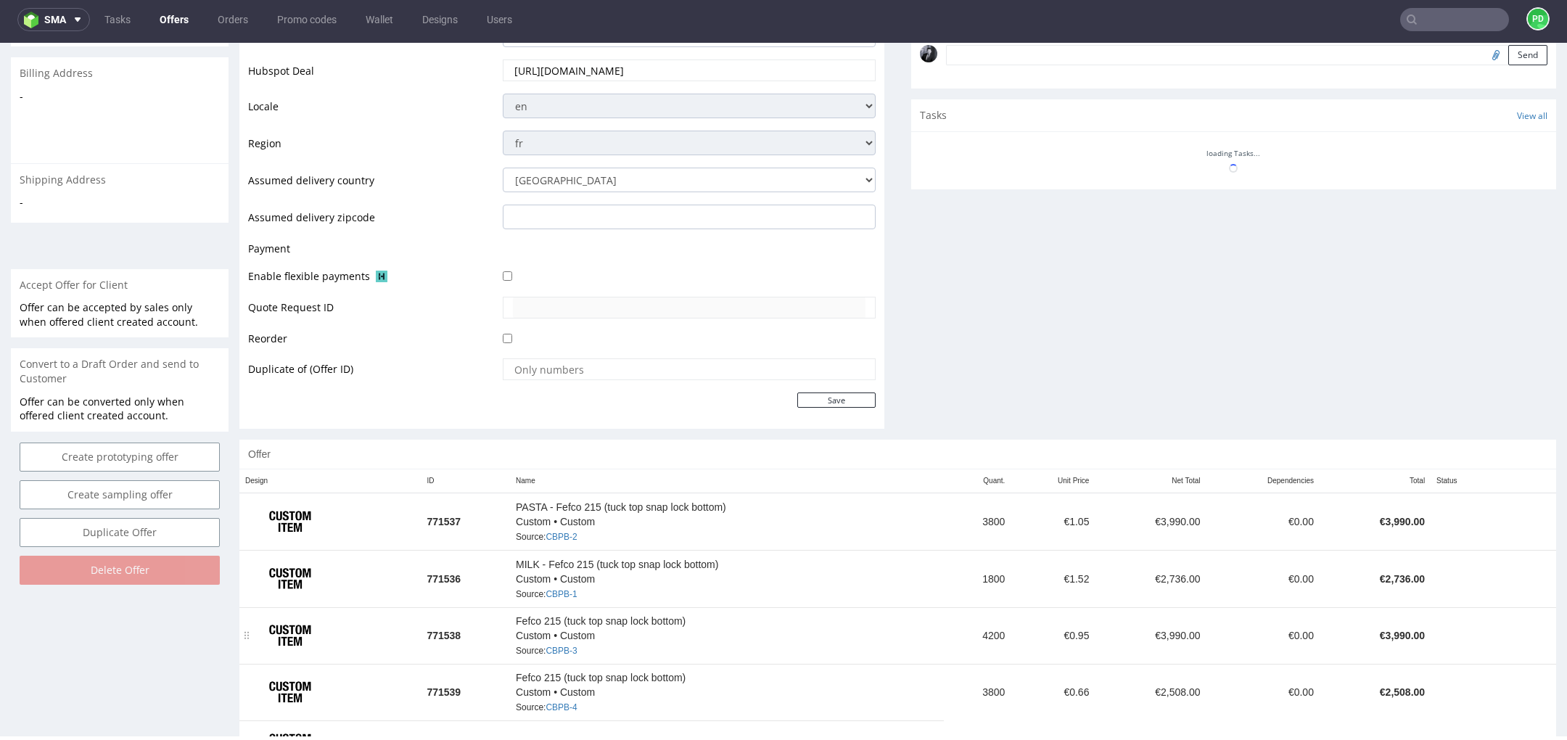
scroll to position [508, 0]
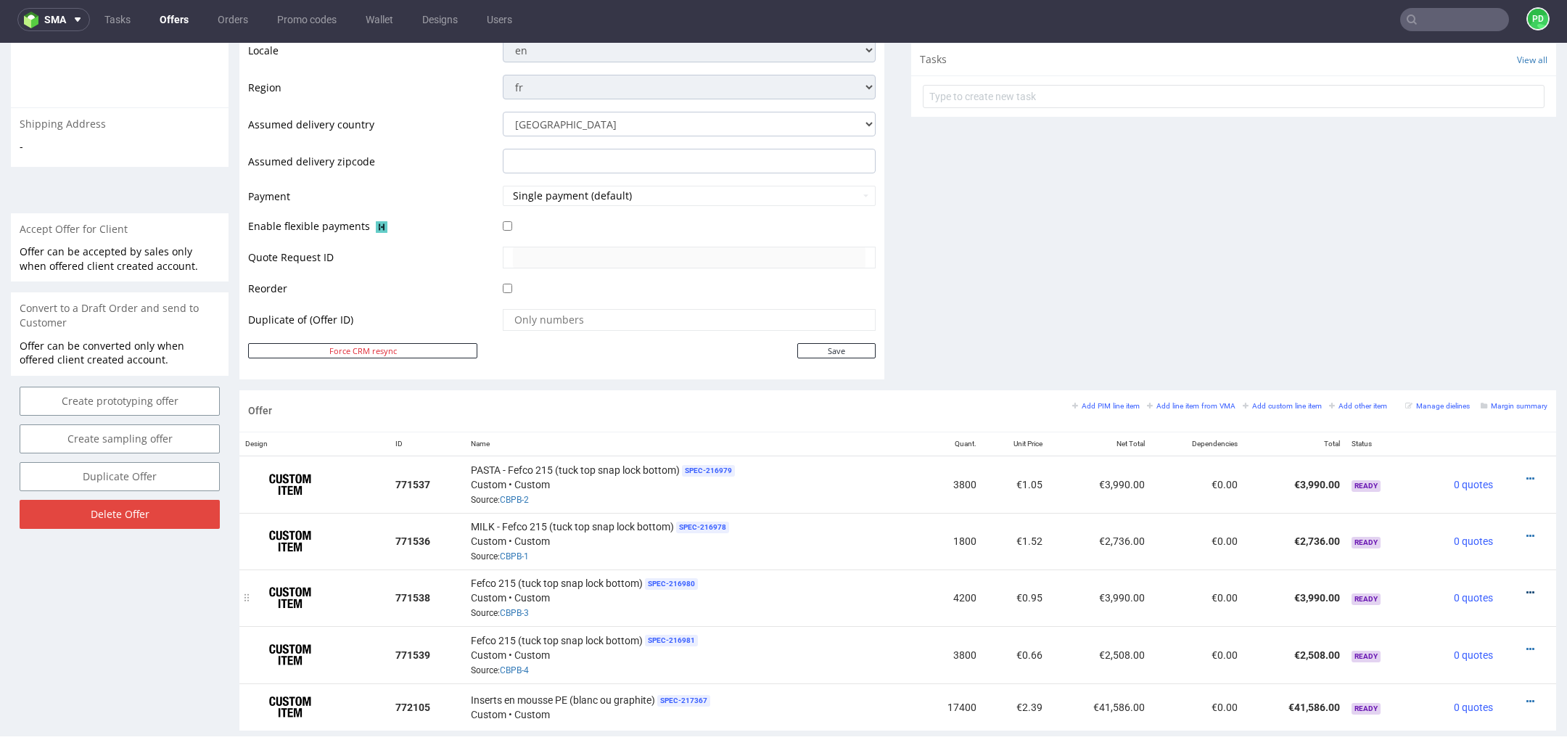
click at [1527, 588] on icon at bounding box center [1531, 593] width 8 height 10
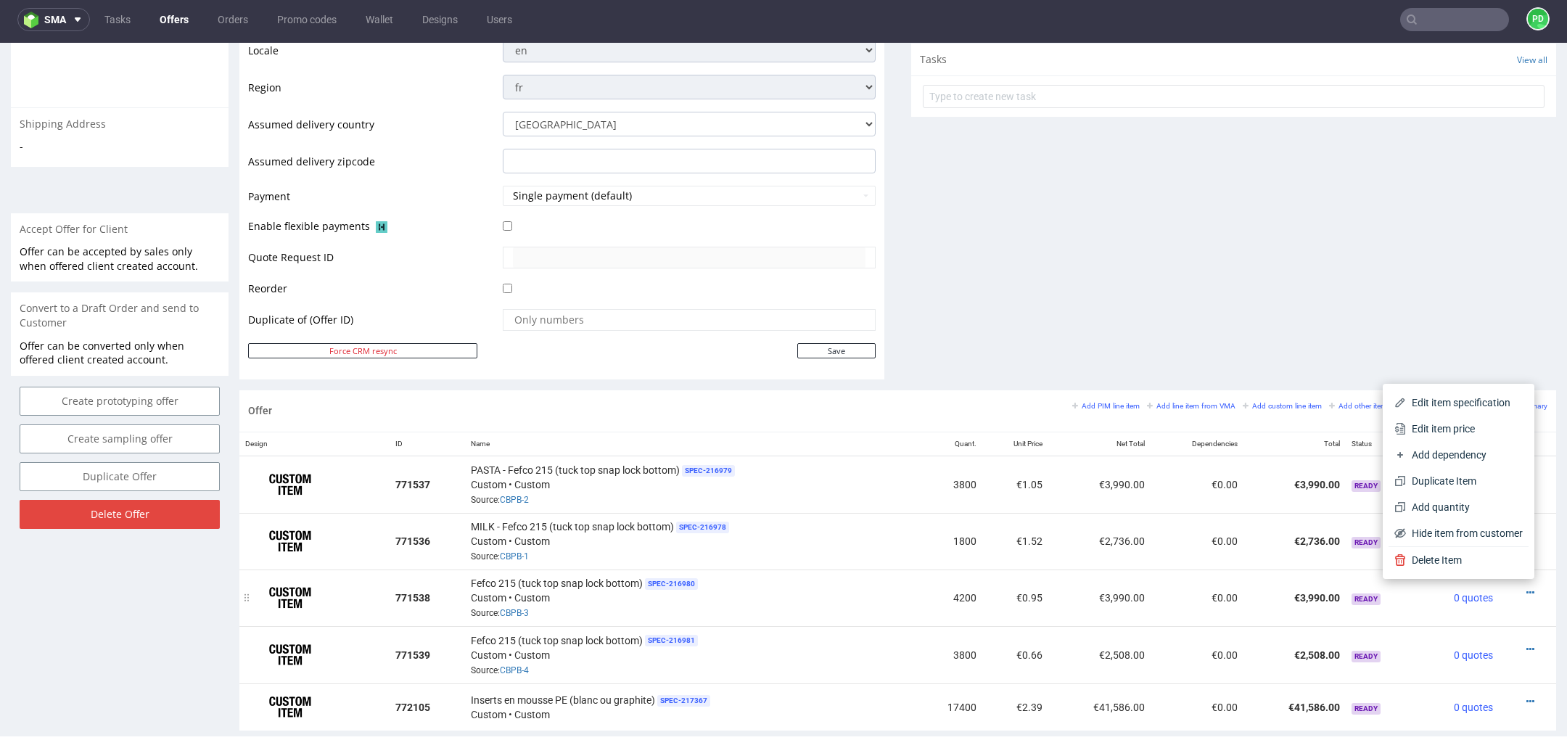
click at [807, 601] on div "Fefco 215 (tuck top snap lock bottom) SPEC- 216980 Custom • Custom Source: CBPB…" at bounding box center [691, 597] width 440 height 45
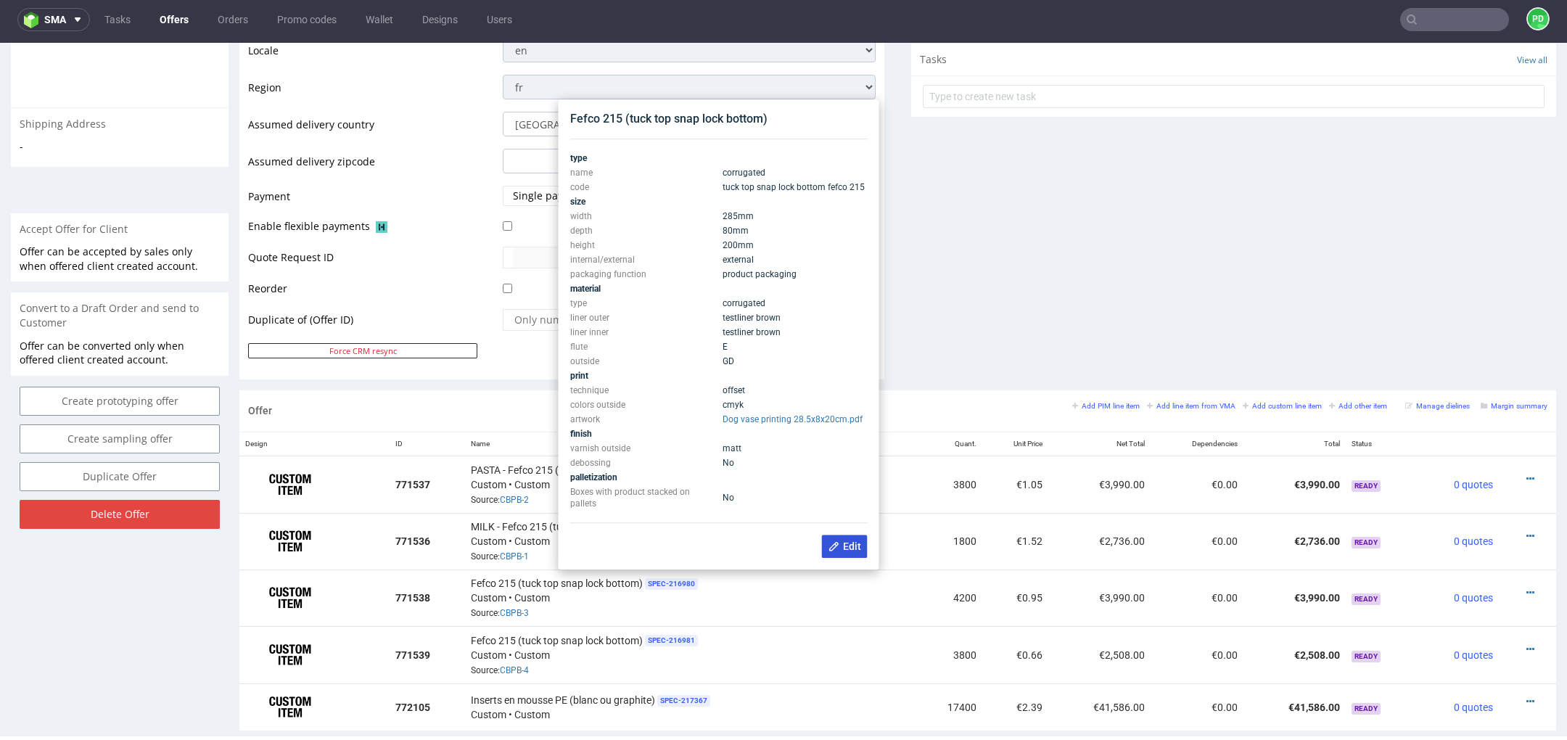
click at [829, 544] on icon at bounding box center [835, 547] width 12 height 12
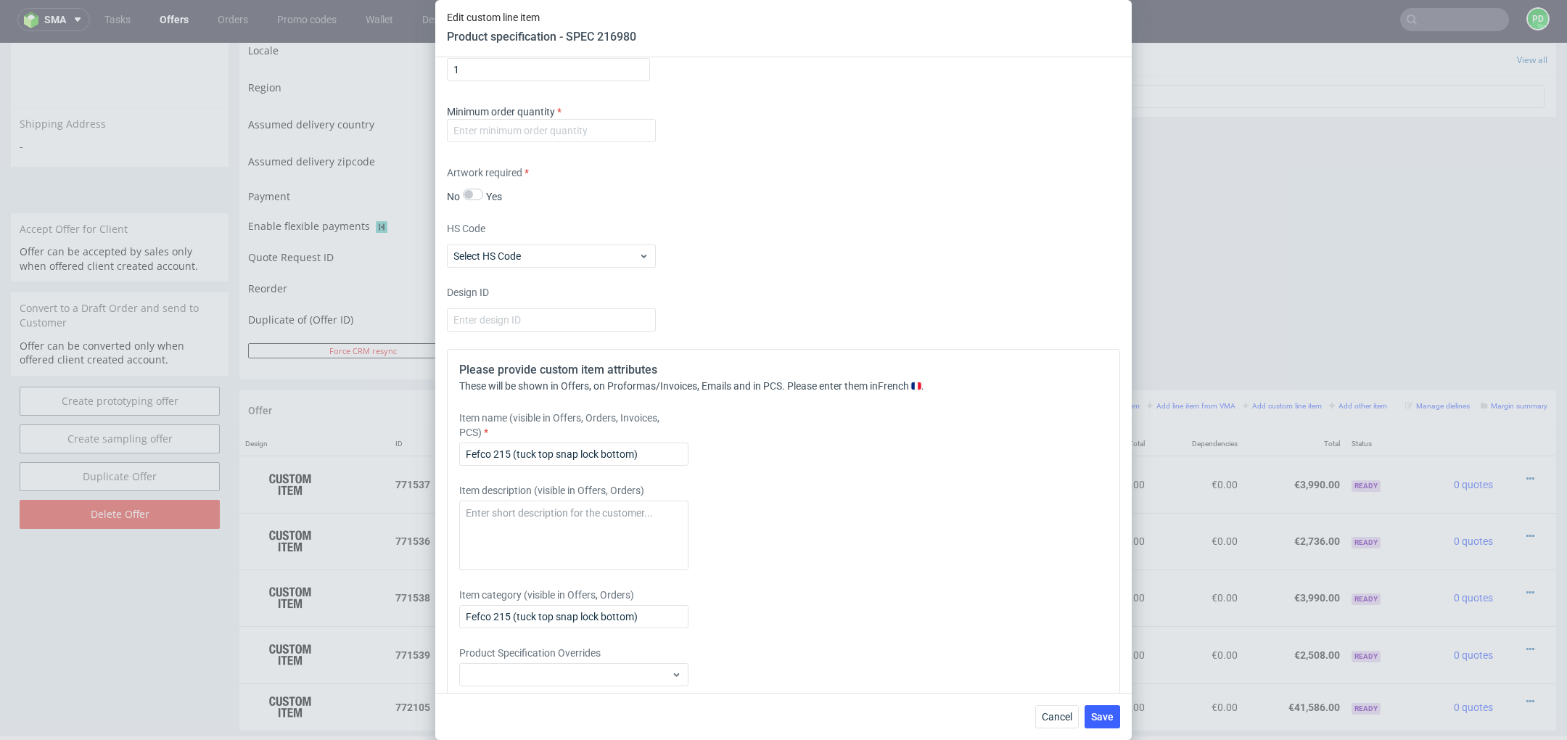
scroll to position [2105, 0]
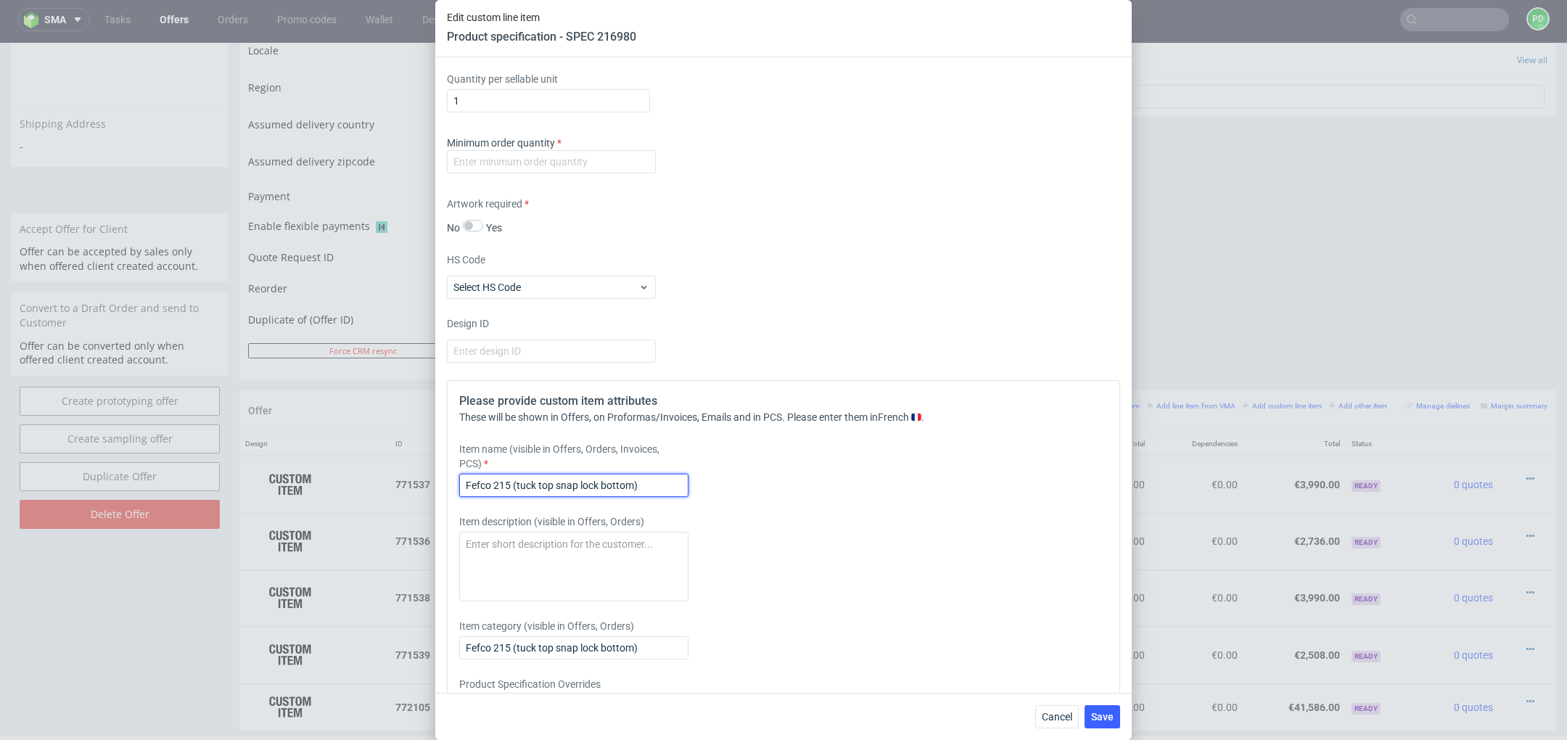
click at [465, 481] on input "Fefco 215 (tuck top snap lock bottom)" at bounding box center [573, 485] width 229 height 23
type input "DOG - Fefco 215 (tuck top snap lock bottom)"
click at [1115, 726] on button "Save" at bounding box center [1103, 716] width 36 height 23
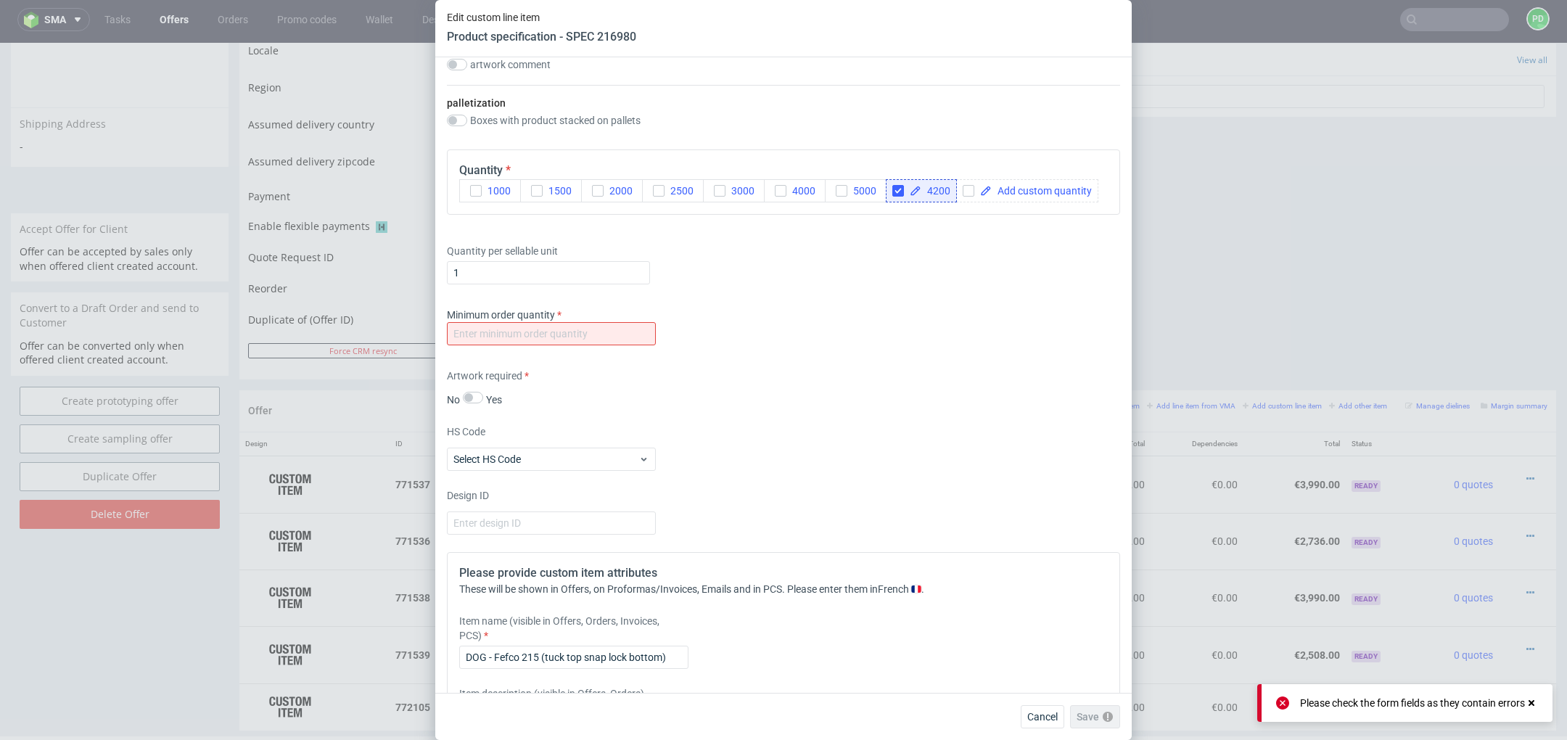
scroll to position [1901, 0]
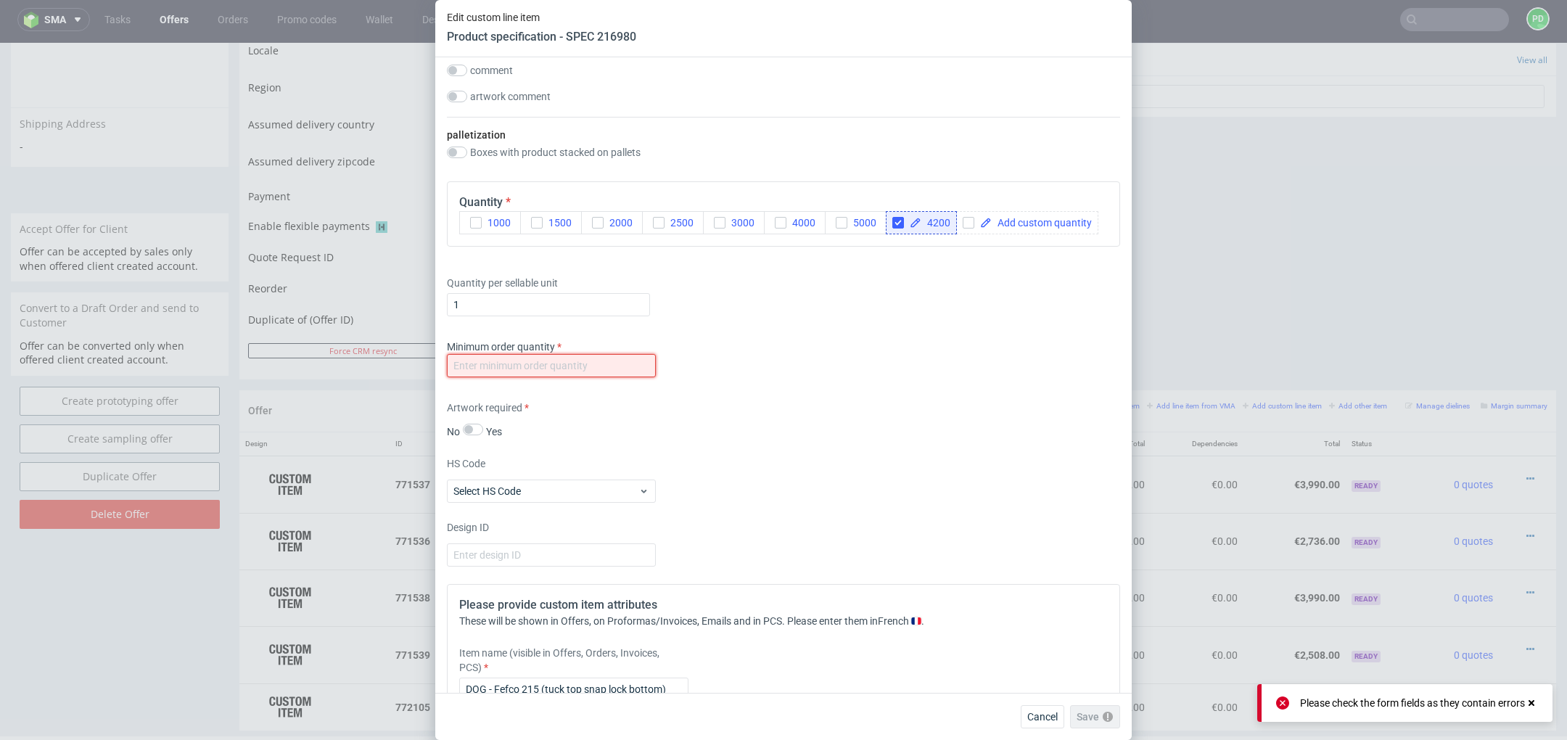
click at [622, 369] on input "number" at bounding box center [551, 365] width 209 height 23
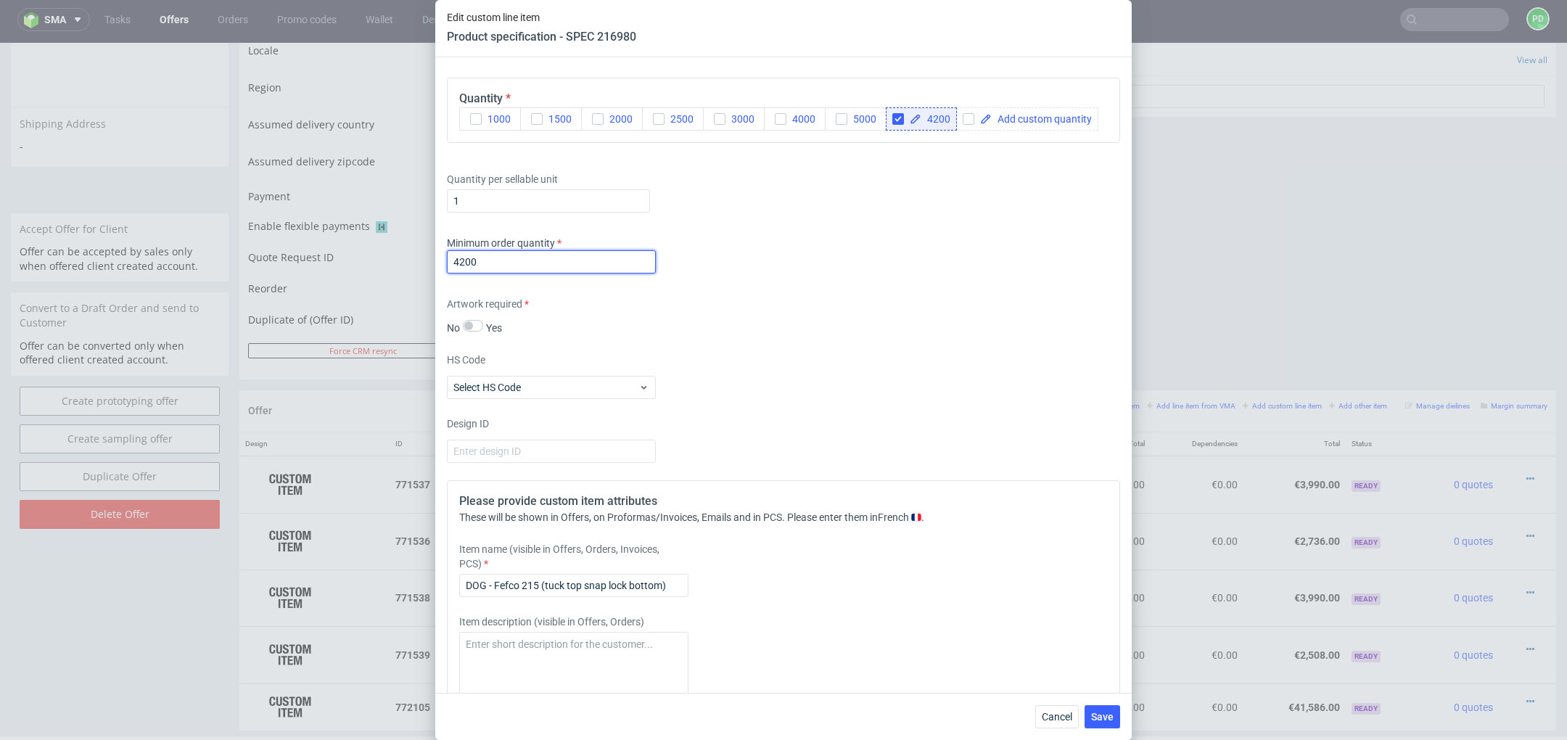
scroll to position [2192, 0]
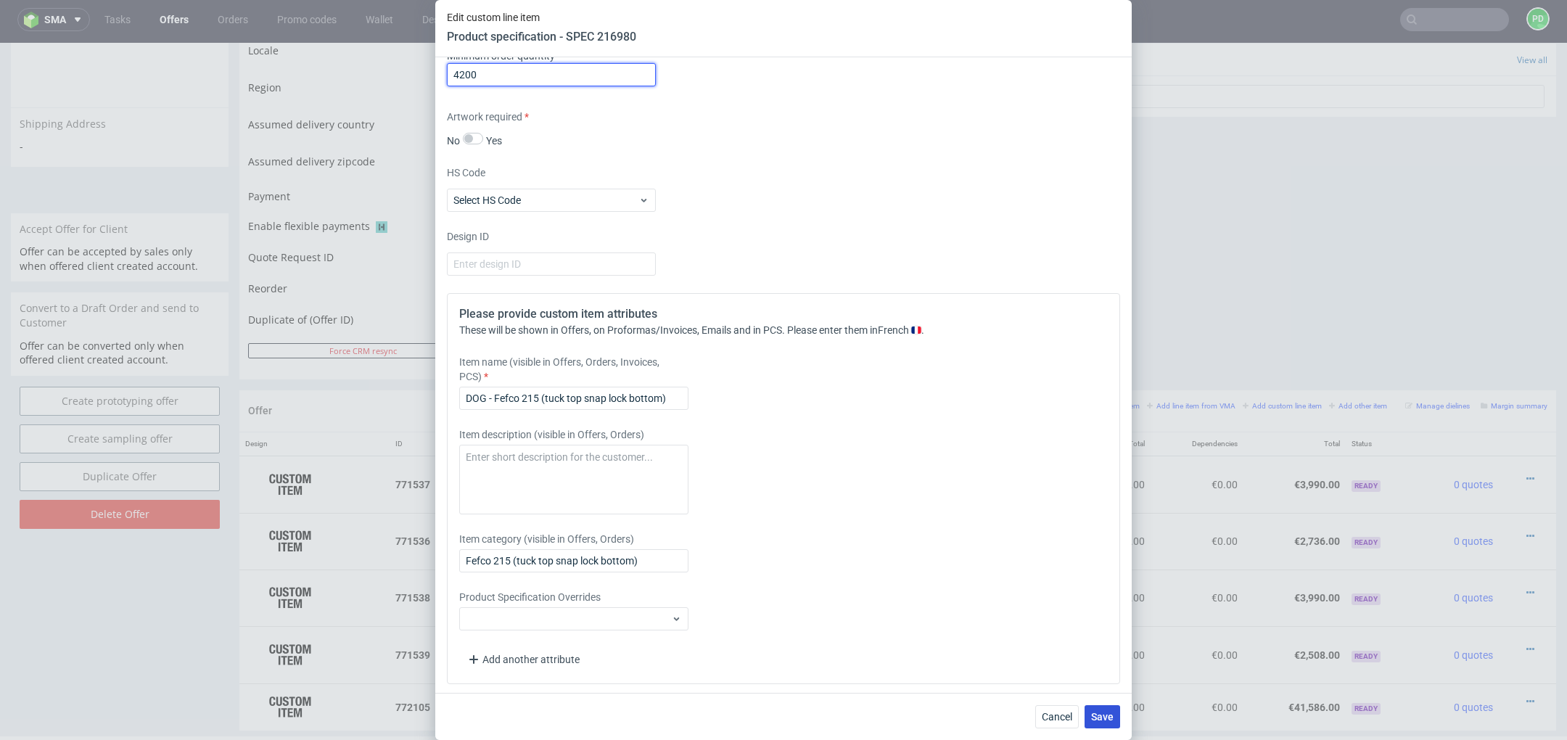
type input "4200"
click at [1106, 713] on span "Save" at bounding box center [1102, 717] width 22 height 10
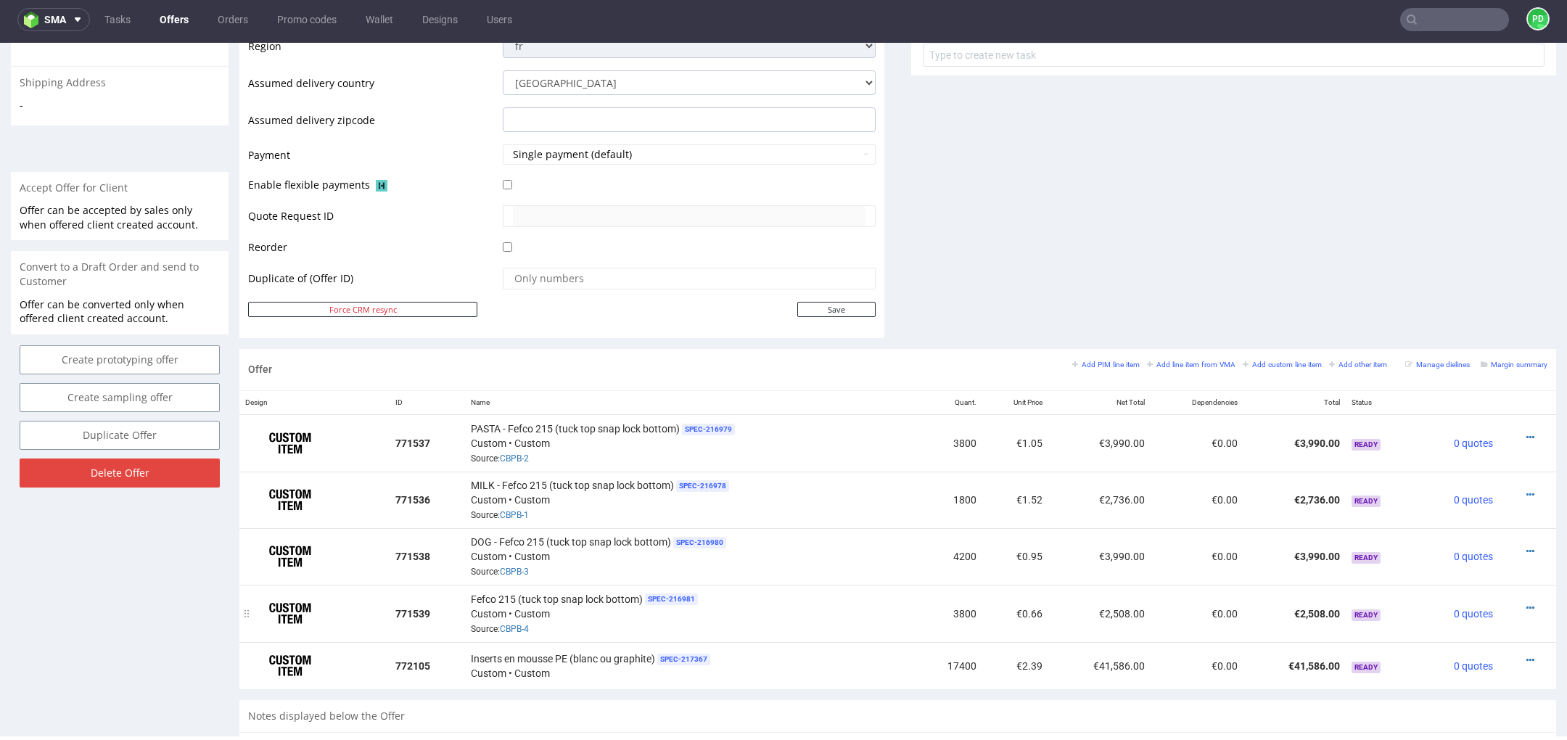
scroll to position [549, 0]
click at [1527, 604] on icon at bounding box center [1531, 609] width 8 height 10
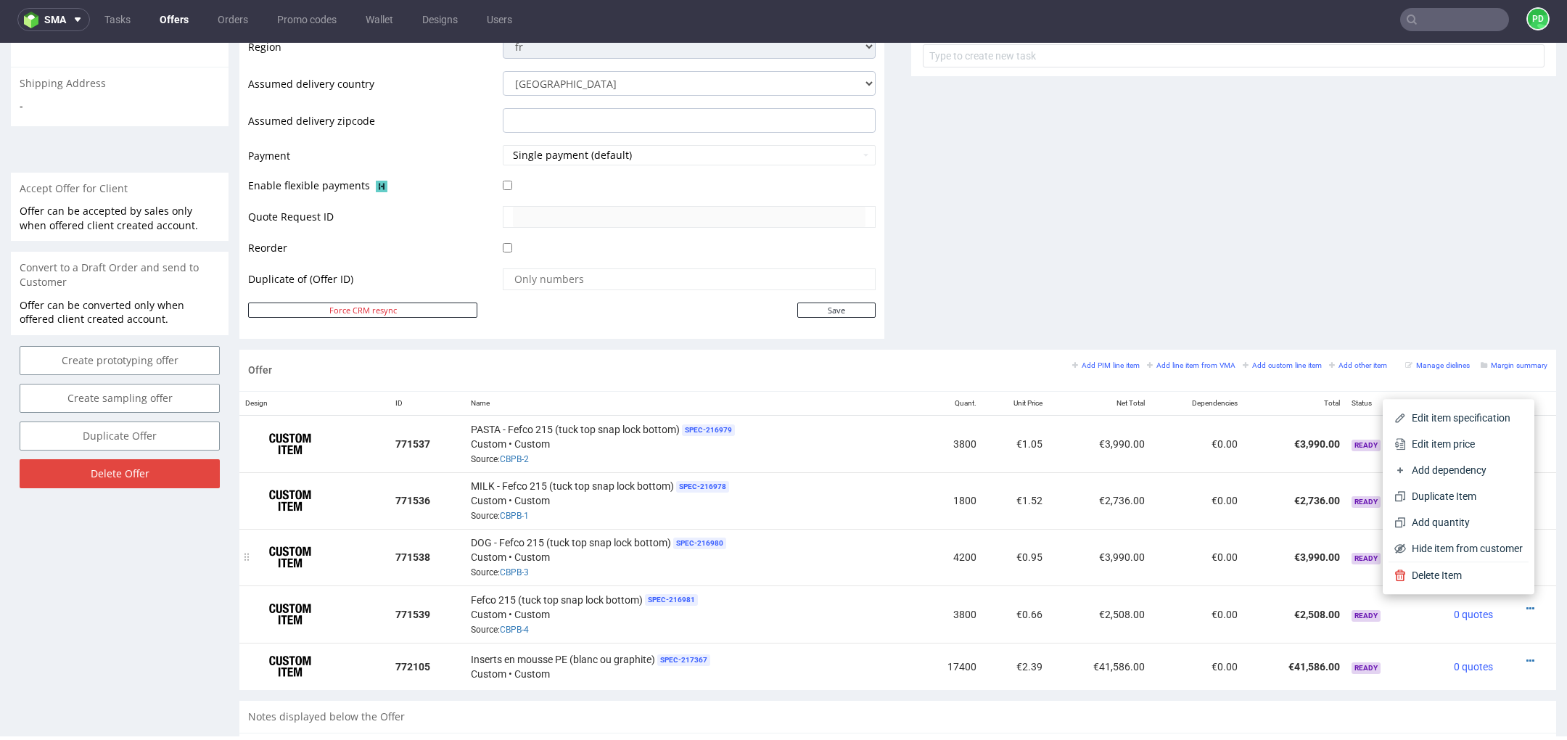
click at [800, 580] on td "DOG - Fefco 215 (tuck top snap lock bottom) SPEC- 216980 Custom • Custom Source…" at bounding box center [690, 557] width 451 height 57
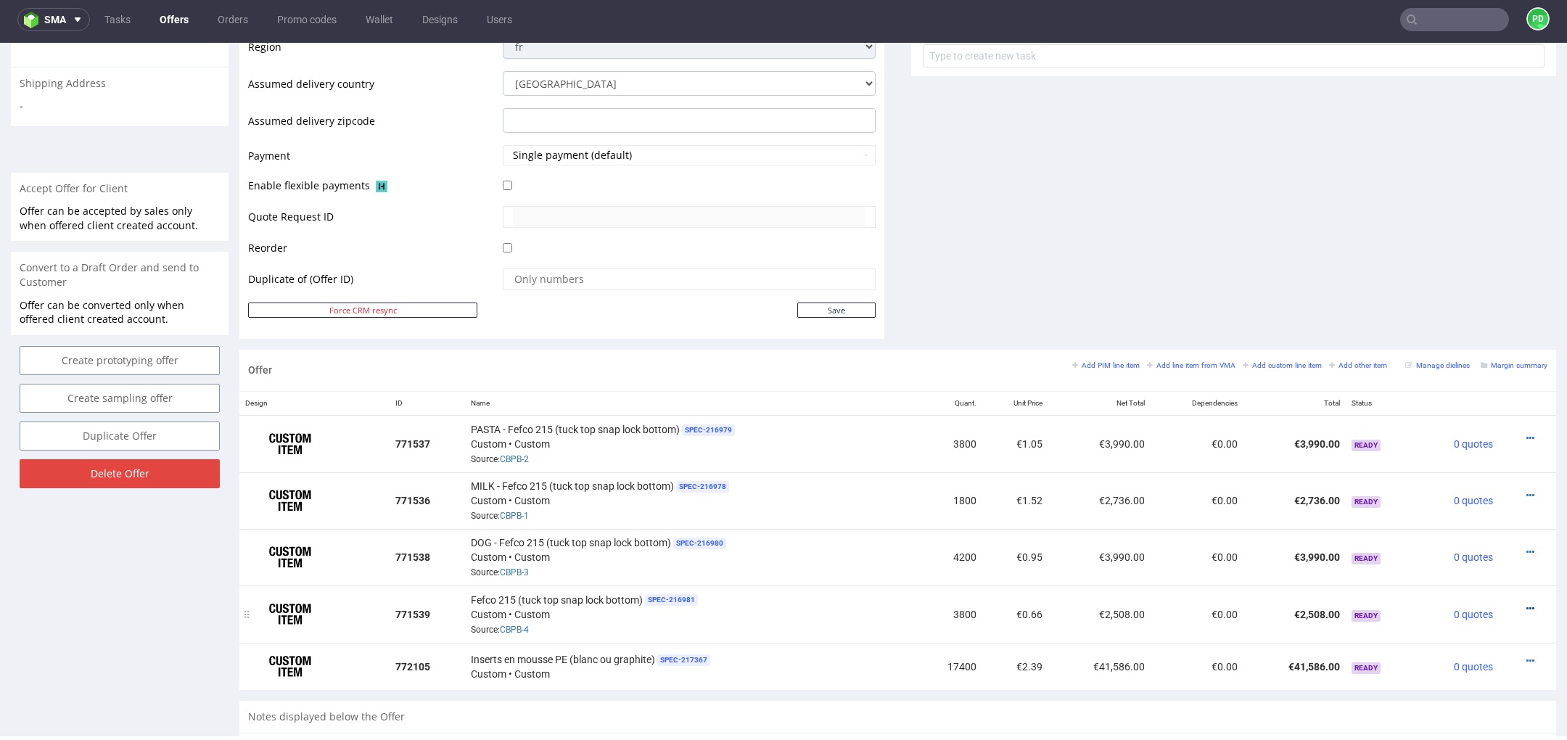
click at [1527, 604] on icon at bounding box center [1531, 609] width 8 height 10
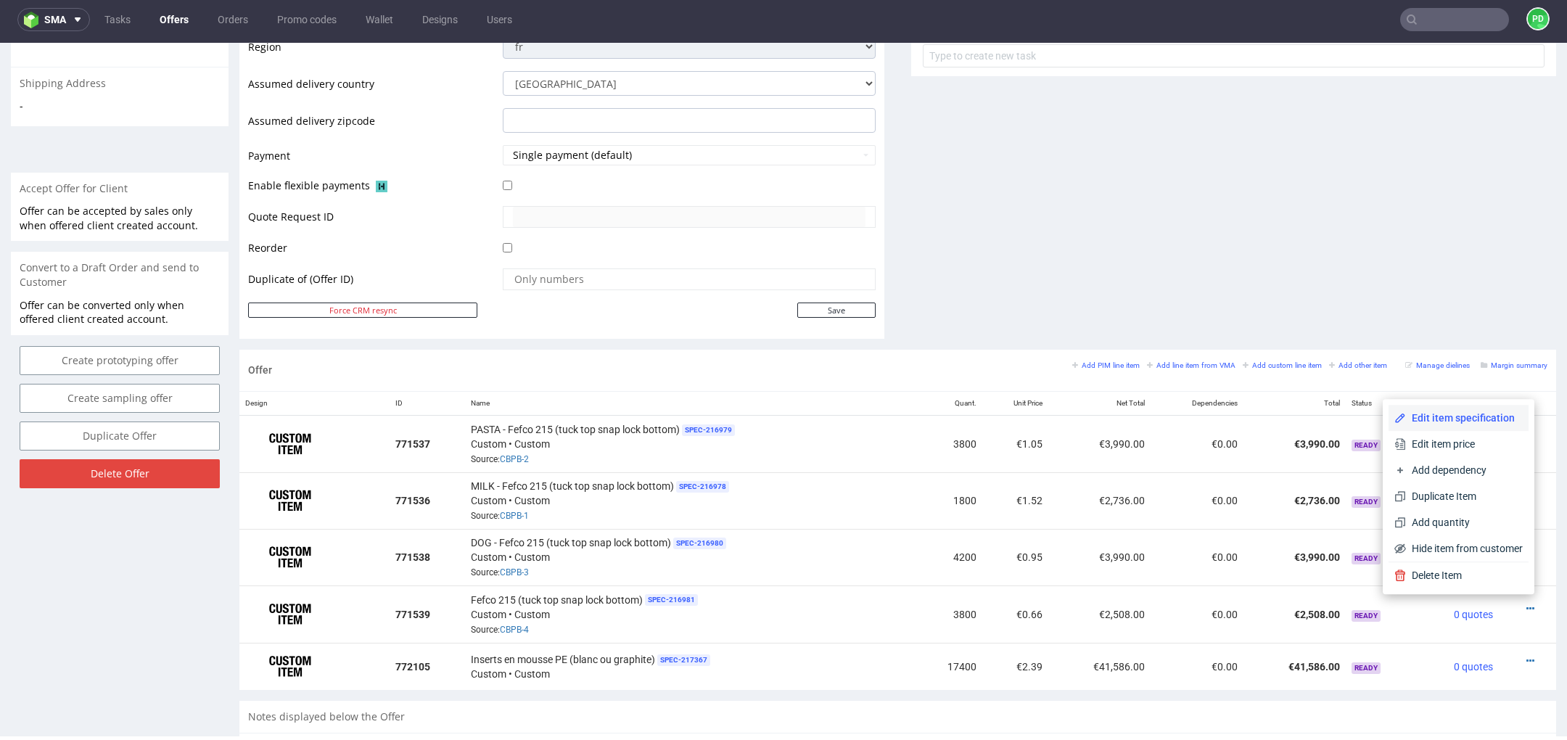
click at [1455, 424] on span "Edit item specification" at bounding box center [1464, 418] width 117 height 15
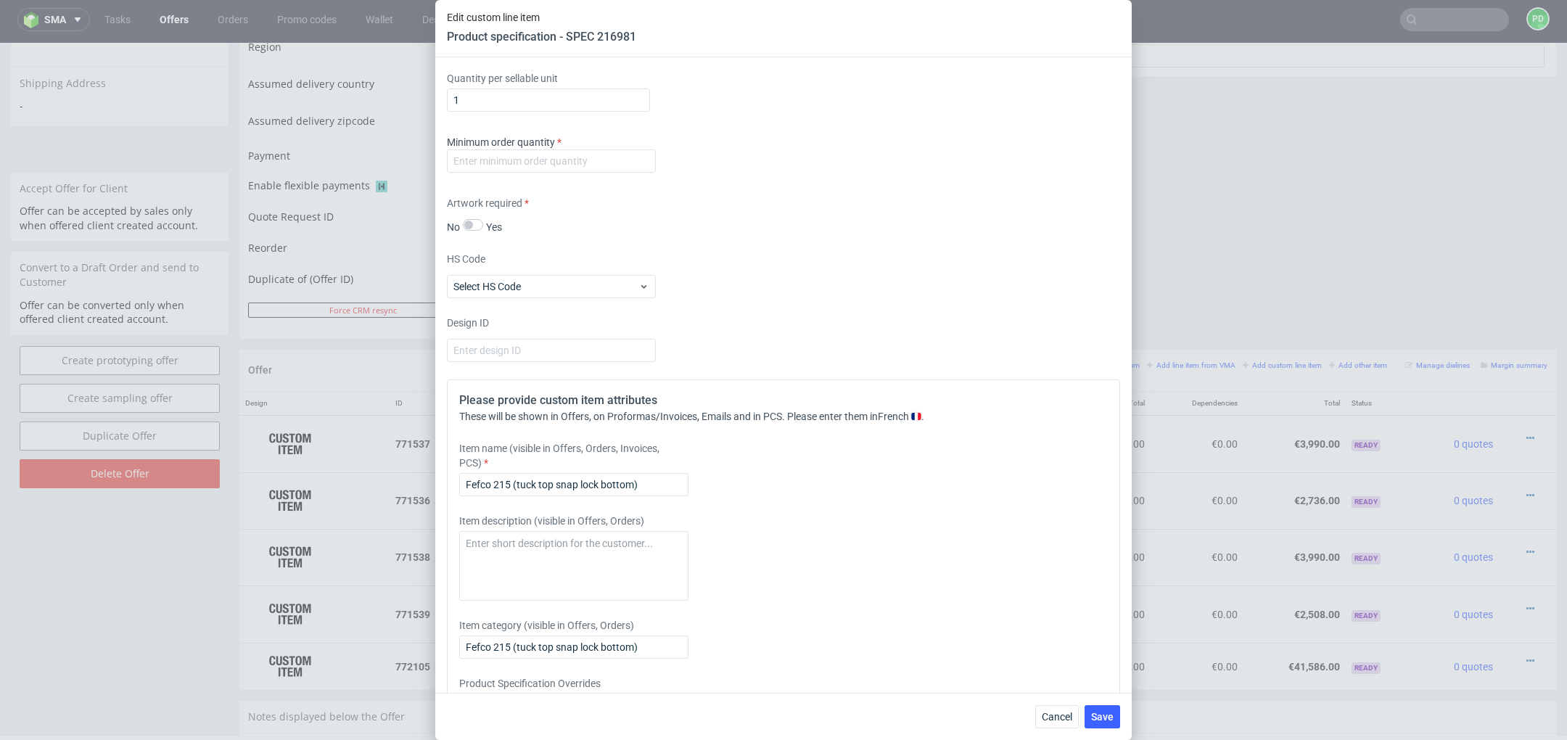
scroll to position [2109, 0]
click at [466, 478] on input "Fefco 215 (tuck top snap lock bottom)" at bounding box center [573, 480] width 229 height 23
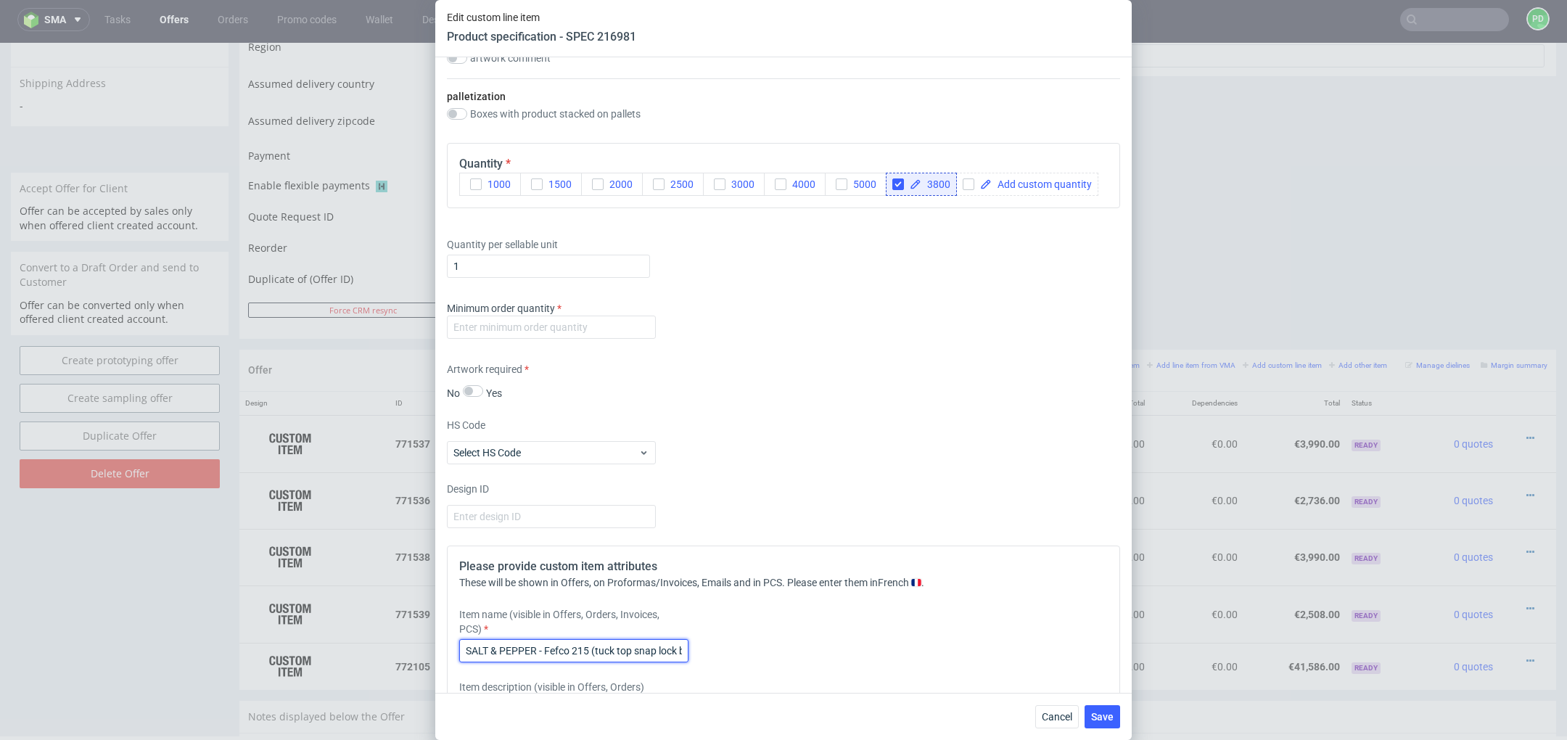
scroll to position [1937, 0]
type input "SALT & PEPPER - Fefco 215 (tuck top snap lock bottom)"
click at [587, 331] on input "number" at bounding box center [551, 329] width 209 height 23
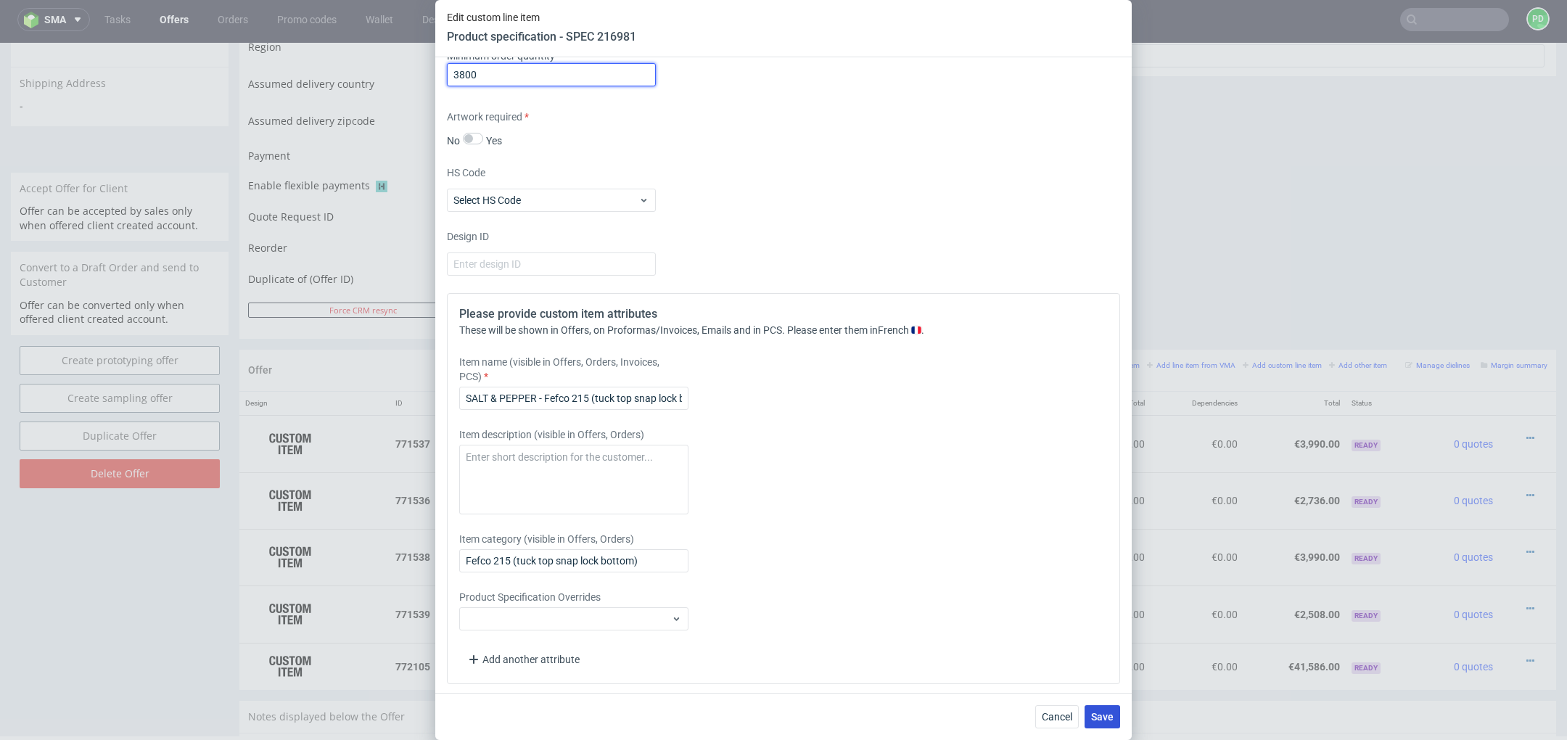
type input "3800"
click at [1098, 720] on span "Save" at bounding box center [1102, 717] width 22 height 10
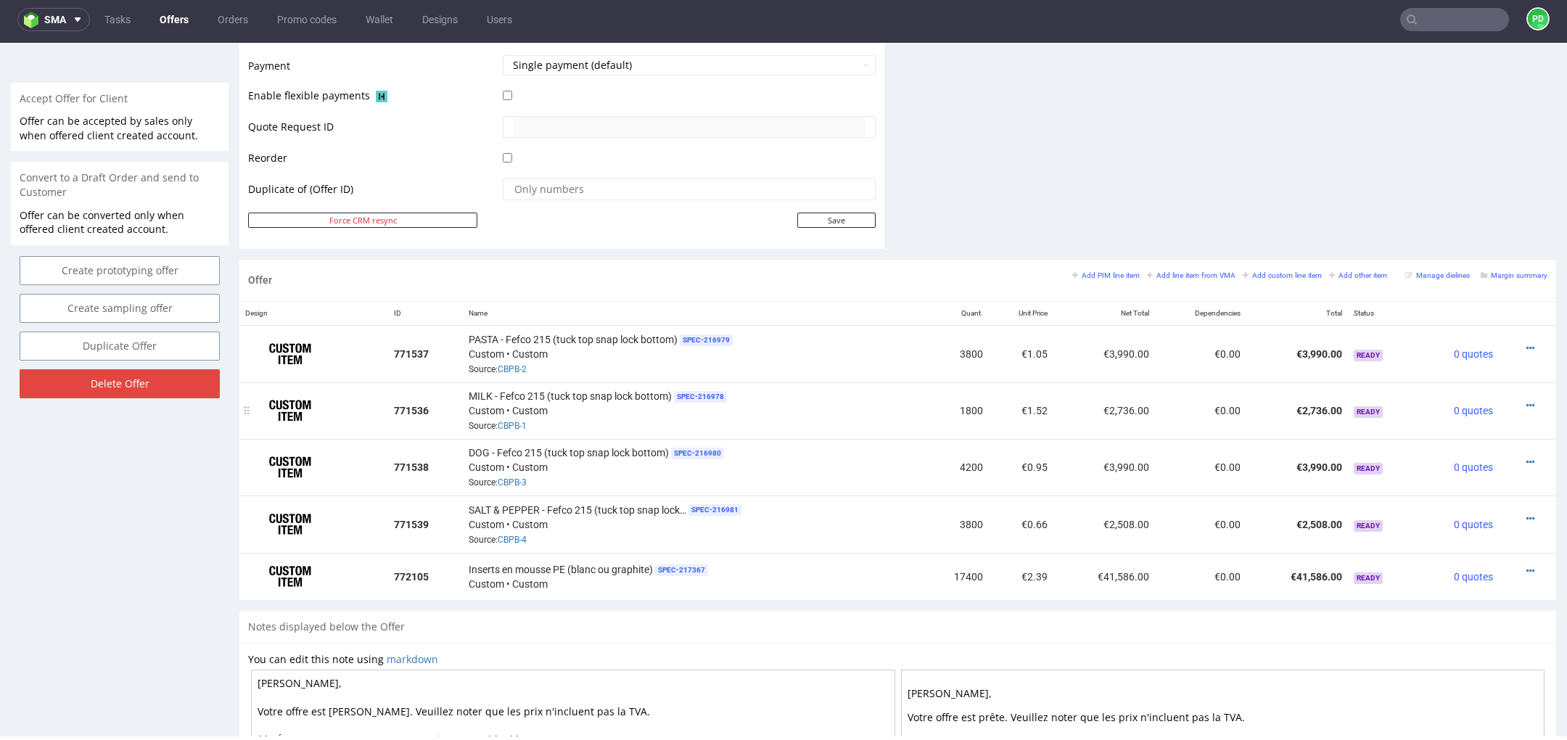
scroll to position [653, 0]
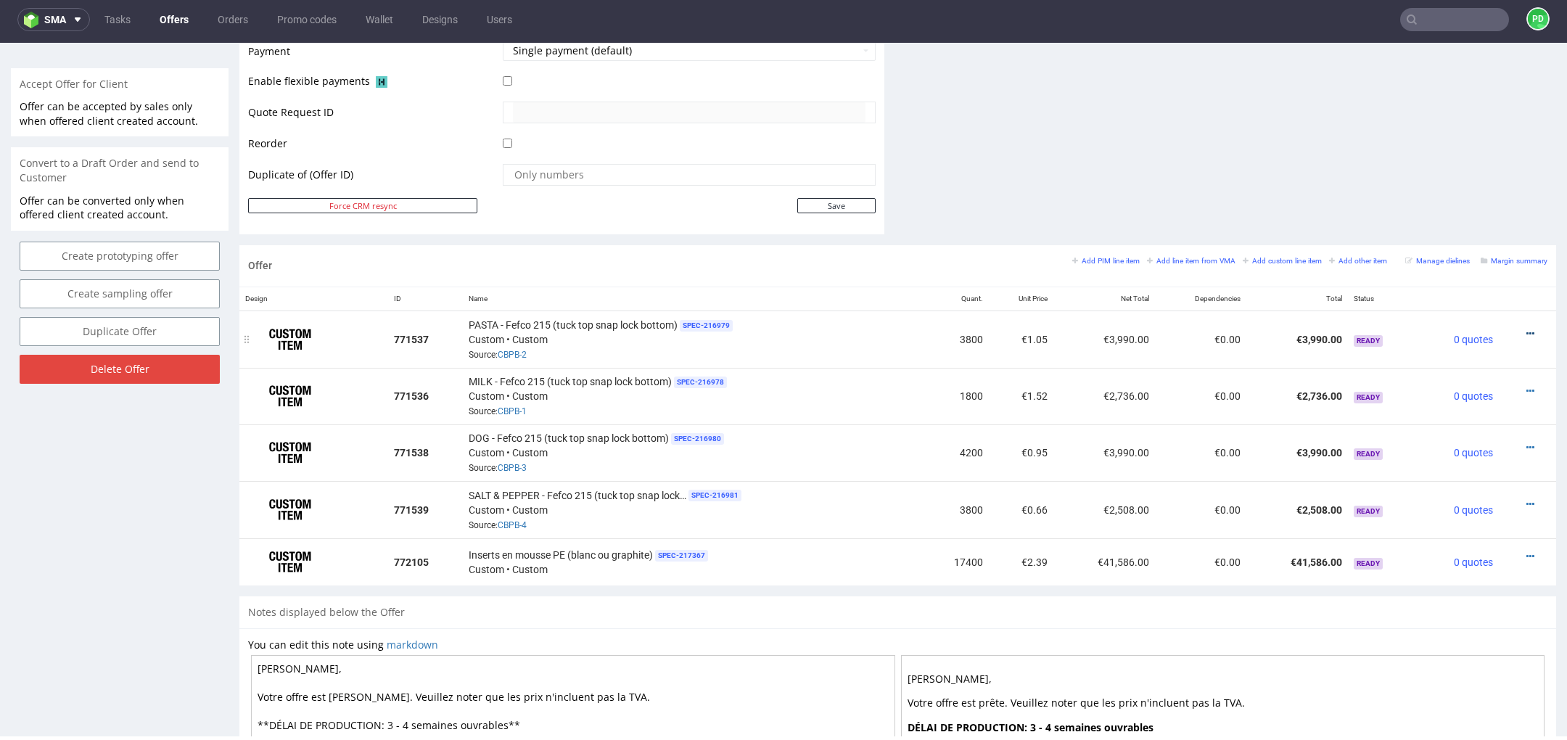
click at [1527, 330] on icon at bounding box center [1531, 334] width 8 height 10
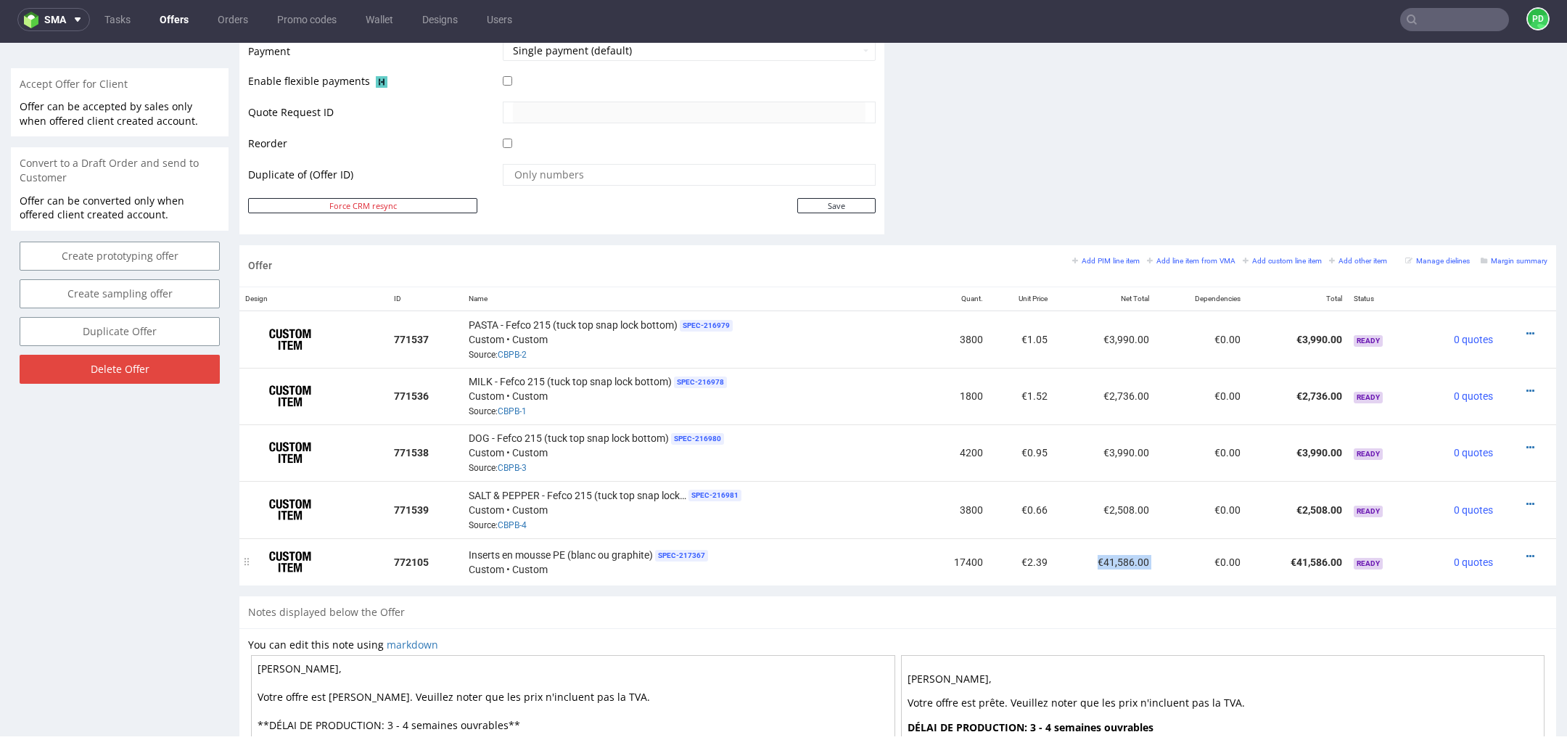
drag, startPoint x: 1149, startPoint y: 557, endPoint x: 1086, endPoint y: 556, distance: 63.1
click at [1086, 556] on tr "772105 Inserts en mousse PE (blanc ou graphite) SPEC- 217367 Custom • Custom 17…" at bounding box center [897, 562] width 1317 height 48
click at [1527, 554] on icon at bounding box center [1531, 556] width 8 height 10
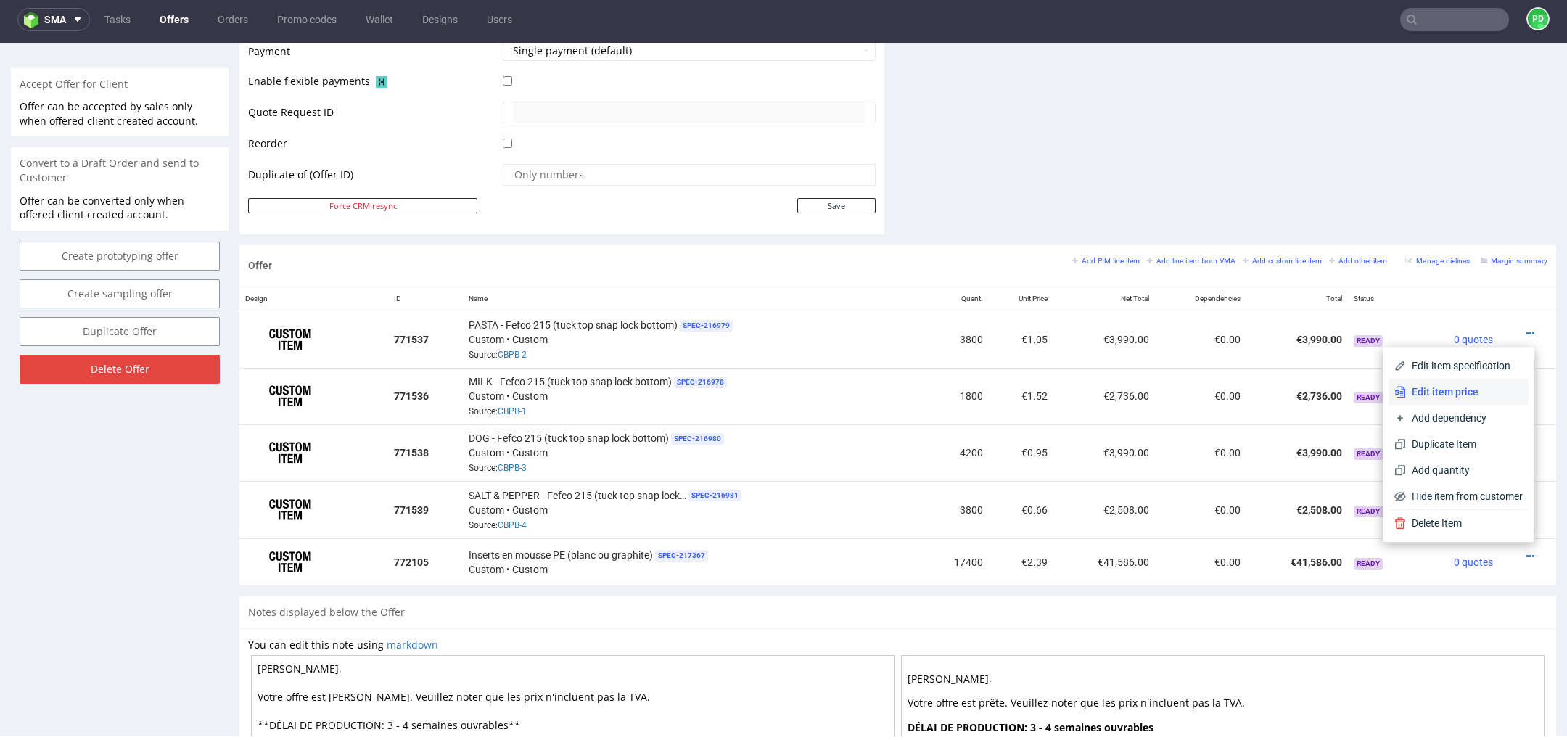
click at [1454, 392] on span "Edit item price" at bounding box center [1464, 392] width 117 height 15
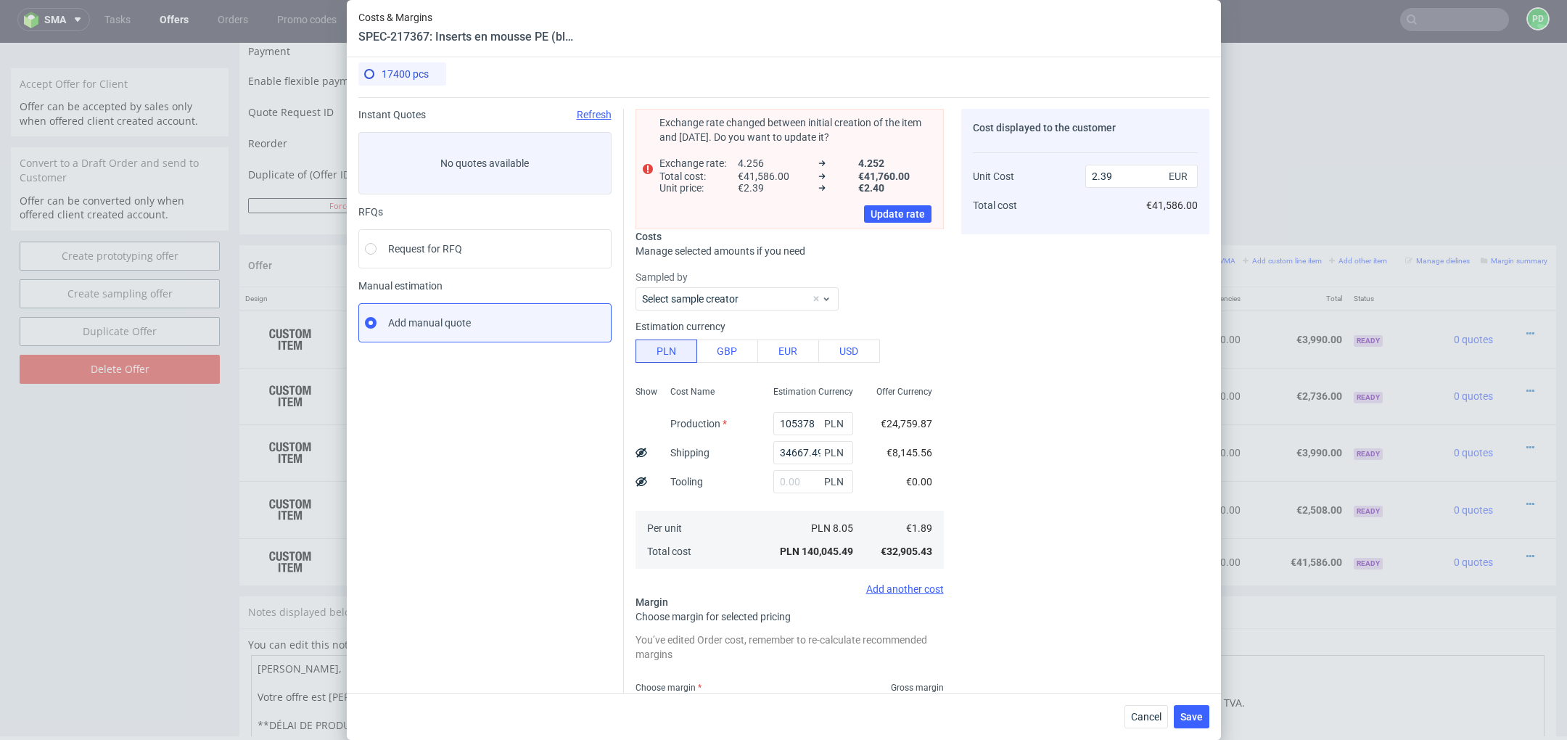
scroll to position [0, 0]
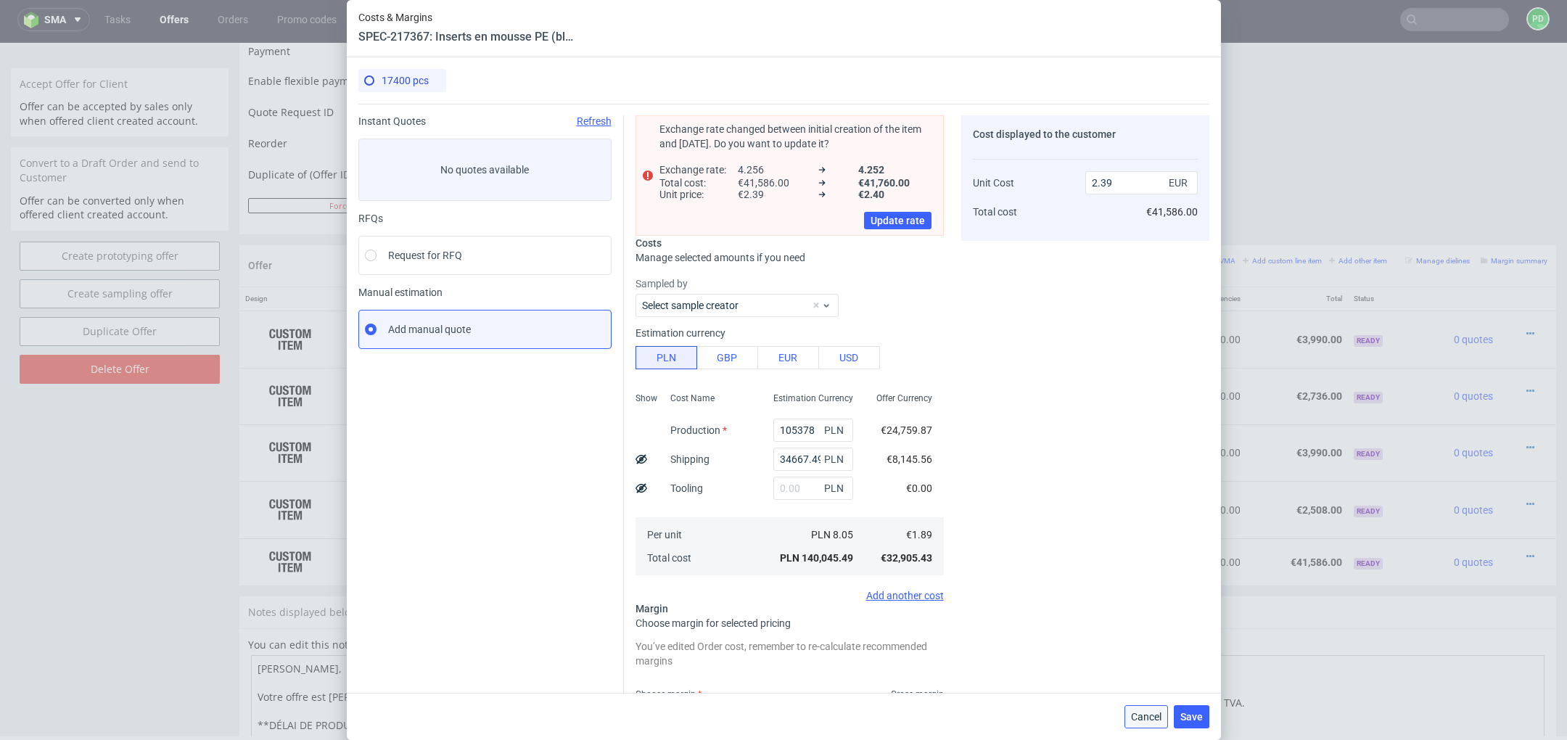
click at [1147, 719] on span "Cancel" at bounding box center [1146, 717] width 30 height 10
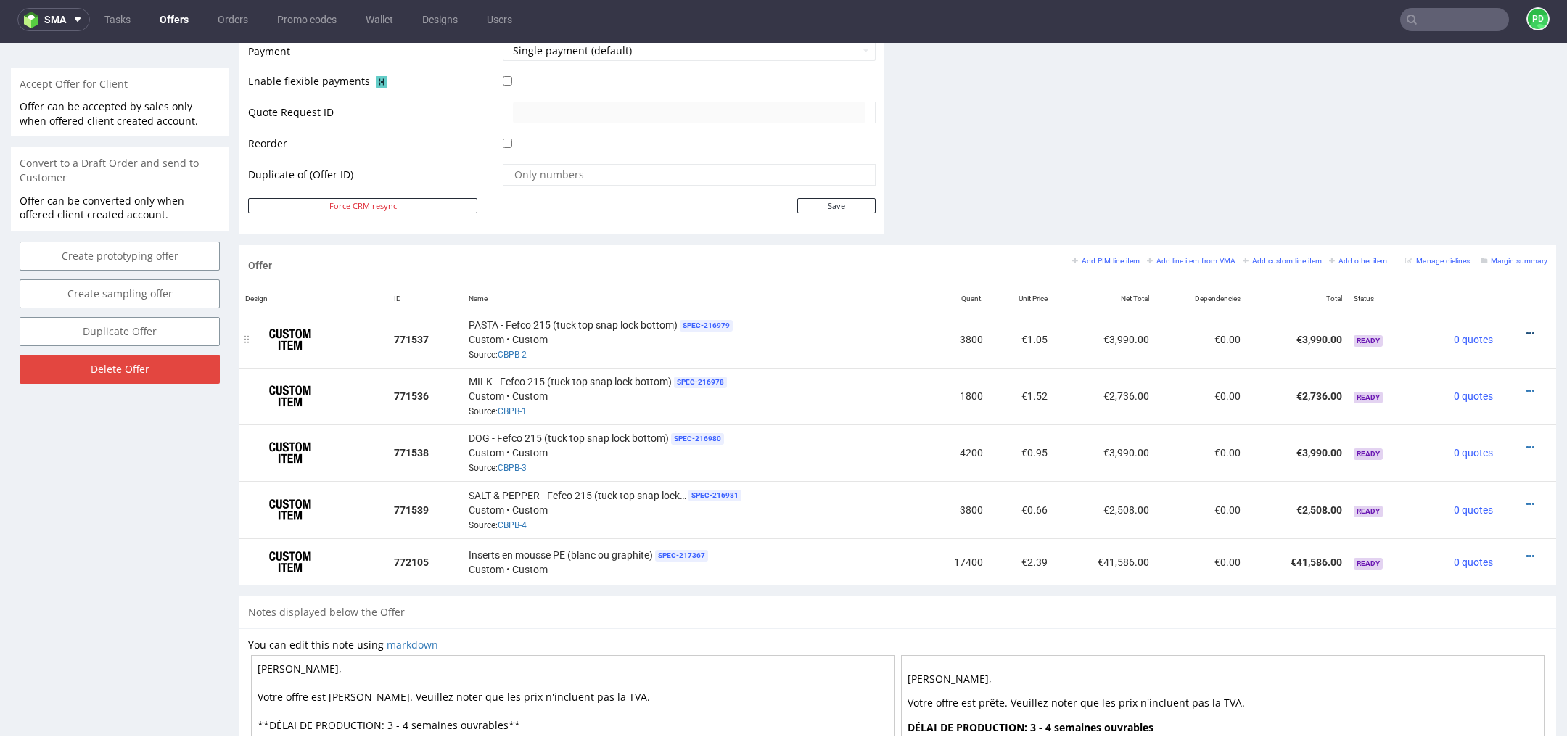
click at [1527, 329] on icon at bounding box center [1531, 334] width 8 height 10
click at [1450, 199] on span "Add dependency" at bounding box center [1464, 198] width 117 height 15
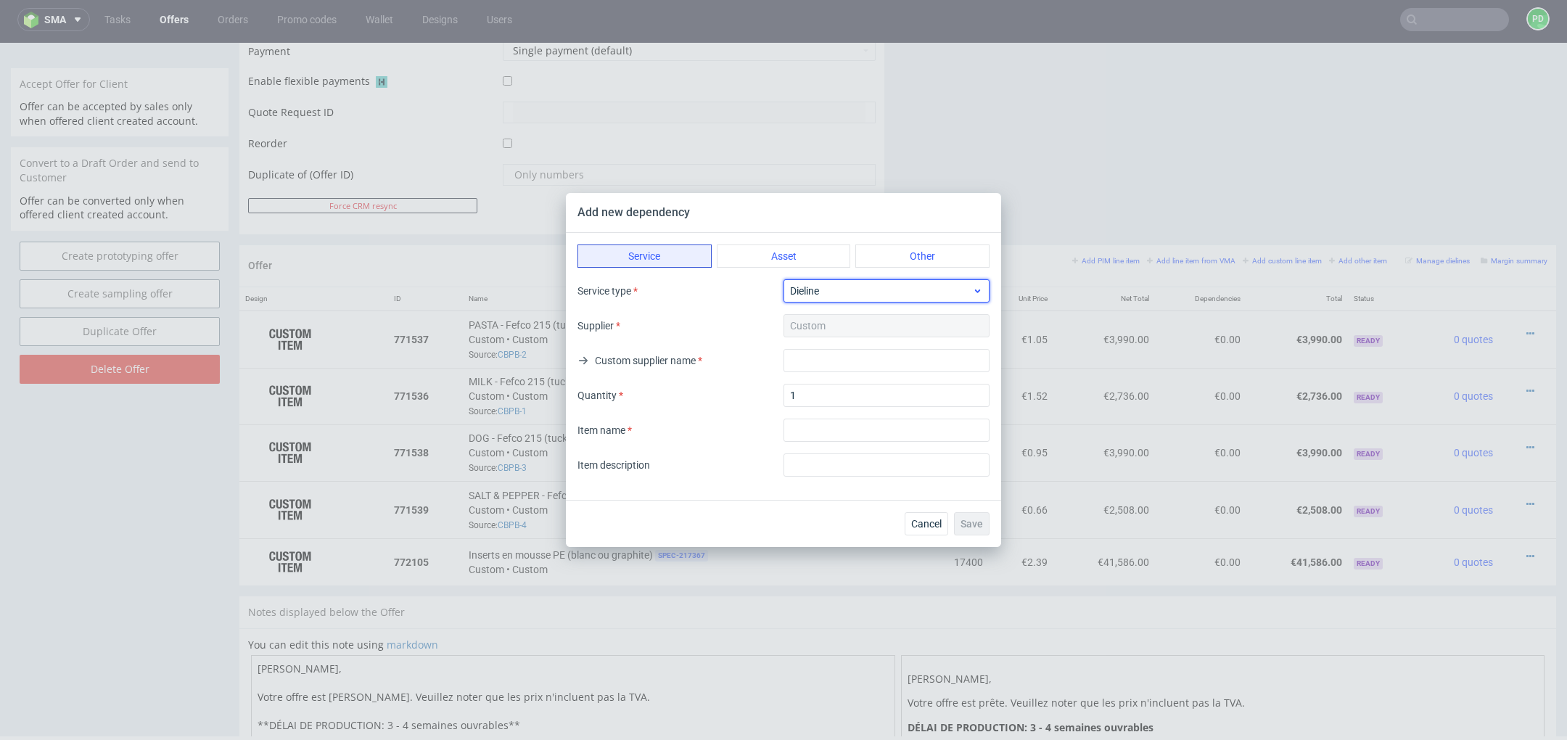
click at [886, 282] on div "Dieline" at bounding box center [887, 290] width 206 height 23
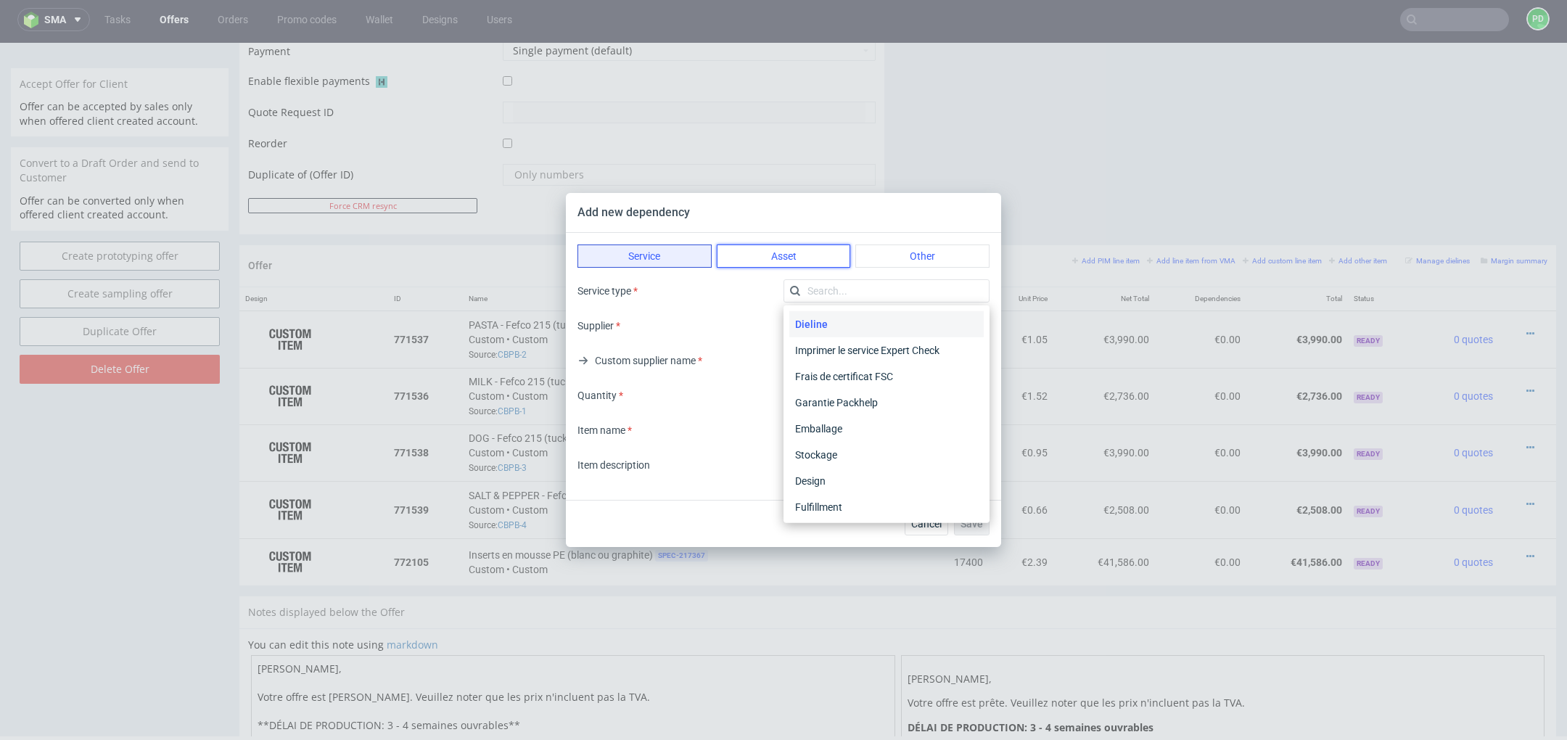
click at [776, 266] on button "Asset" at bounding box center [784, 256] width 134 height 23
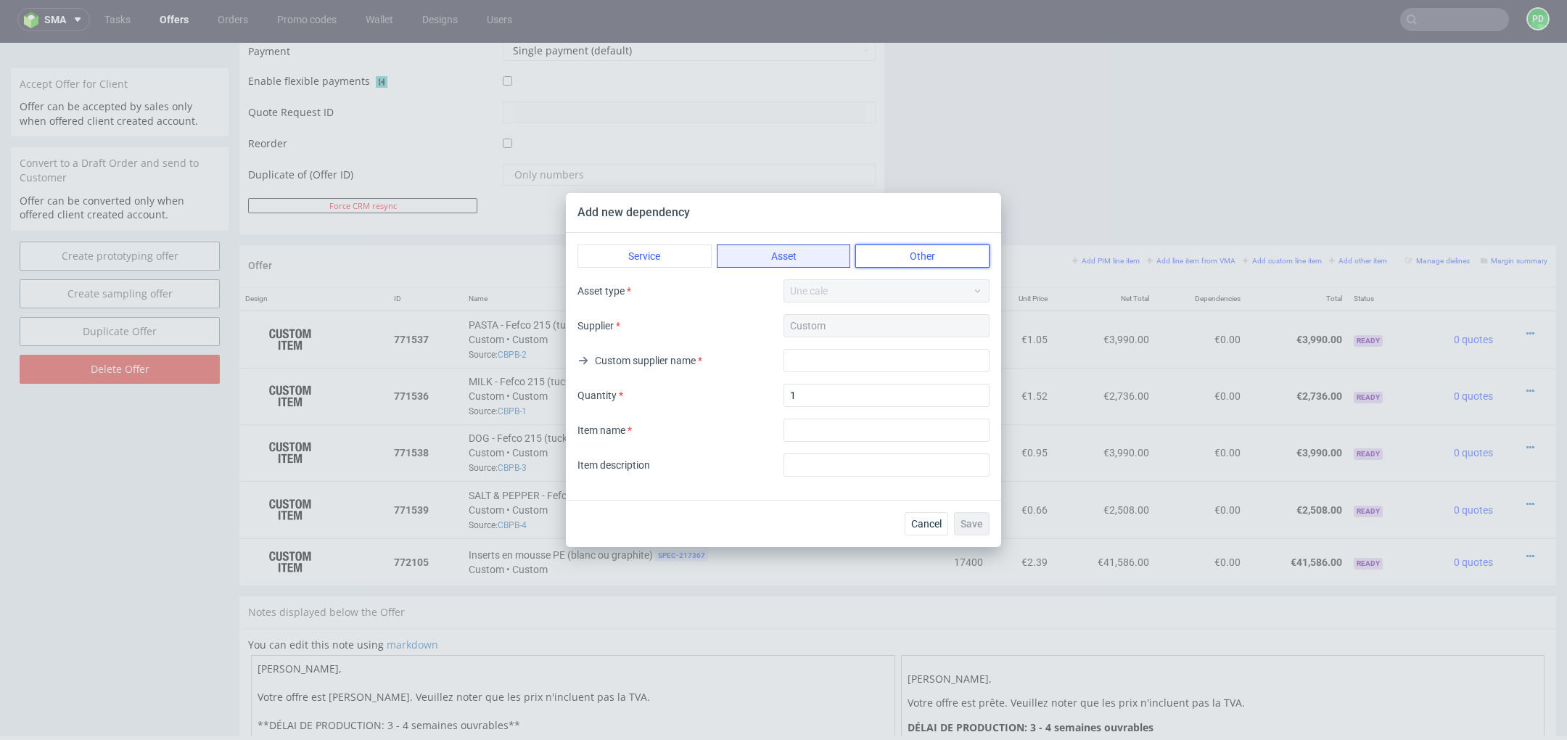
click at [903, 258] on button "Other" at bounding box center [922, 256] width 134 height 23
click at [803, 255] on button "Asset" at bounding box center [784, 256] width 134 height 23
click at [821, 287] on div "Asset type Une cale" at bounding box center [784, 290] width 412 height 23
click at [834, 324] on div "Custom" at bounding box center [887, 325] width 206 height 23
click at [837, 358] on input "text" at bounding box center [887, 360] width 206 height 23
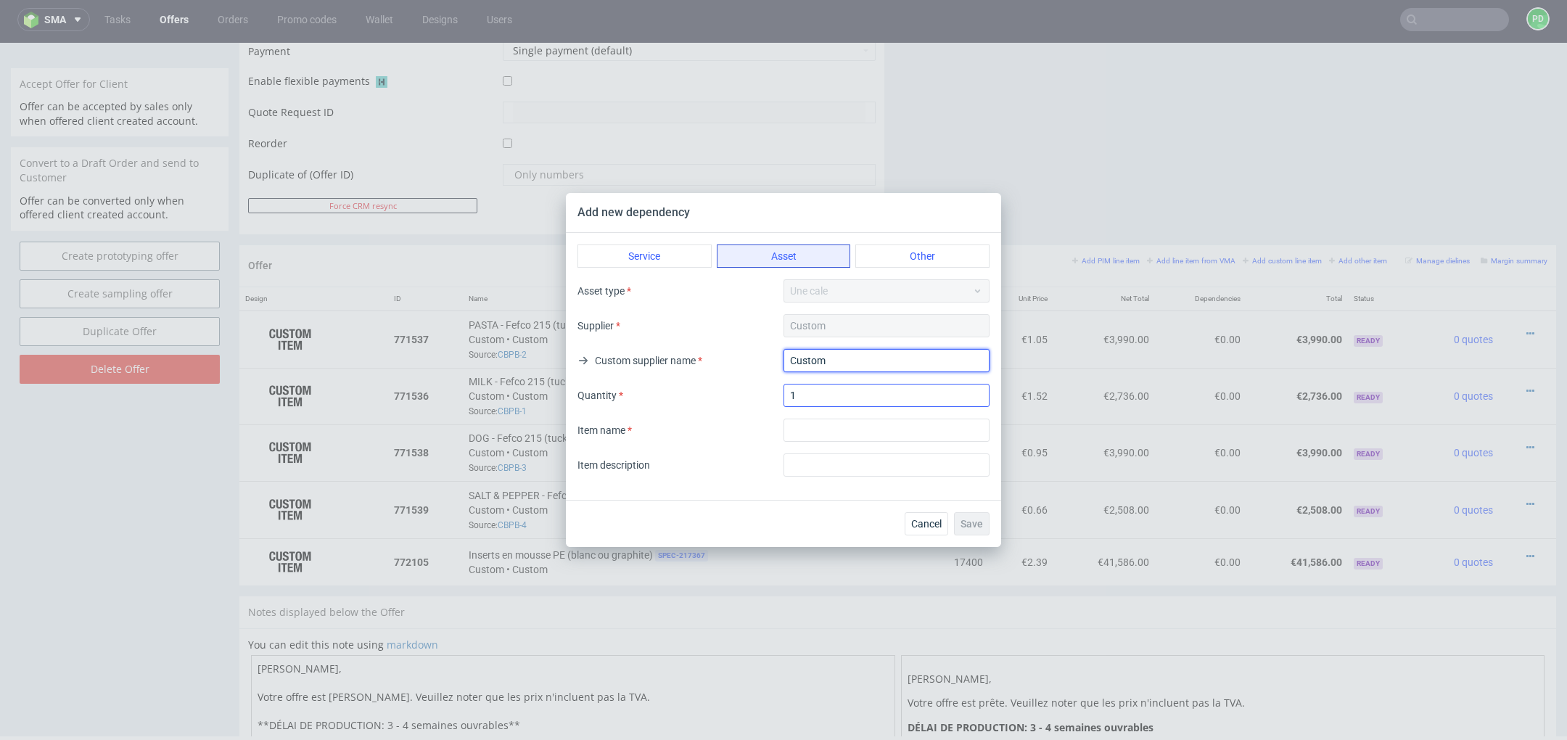
type input "Custom"
click at [824, 406] on input "1" at bounding box center [887, 395] width 206 height 23
type input "3800"
click at [895, 439] on input "textarea" at bounding box center [887, 430] width 206 height 23
type input "Insert en mousse"
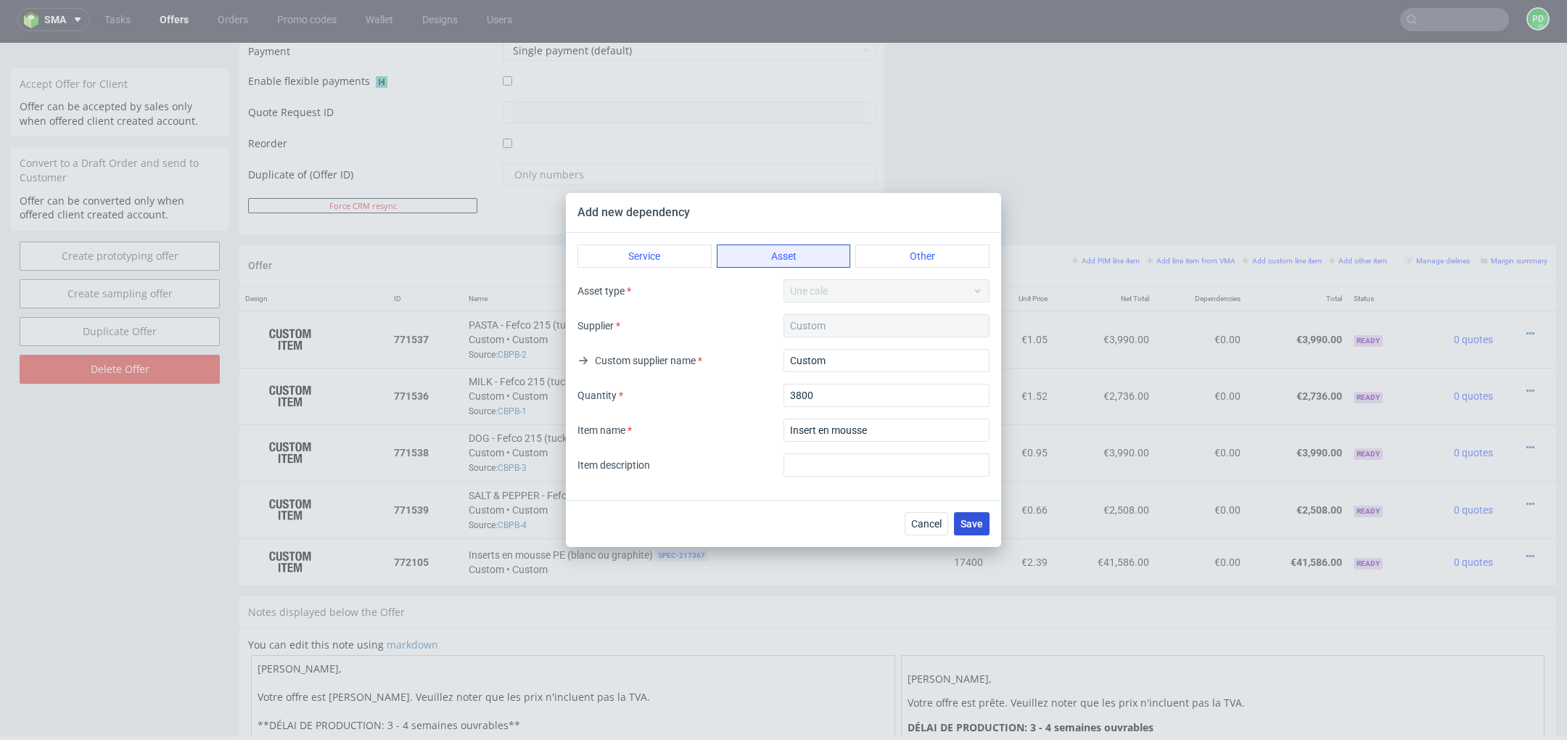
click at [972, 530] on button "Save" at bounding box center [972, 523] width 36 height 23
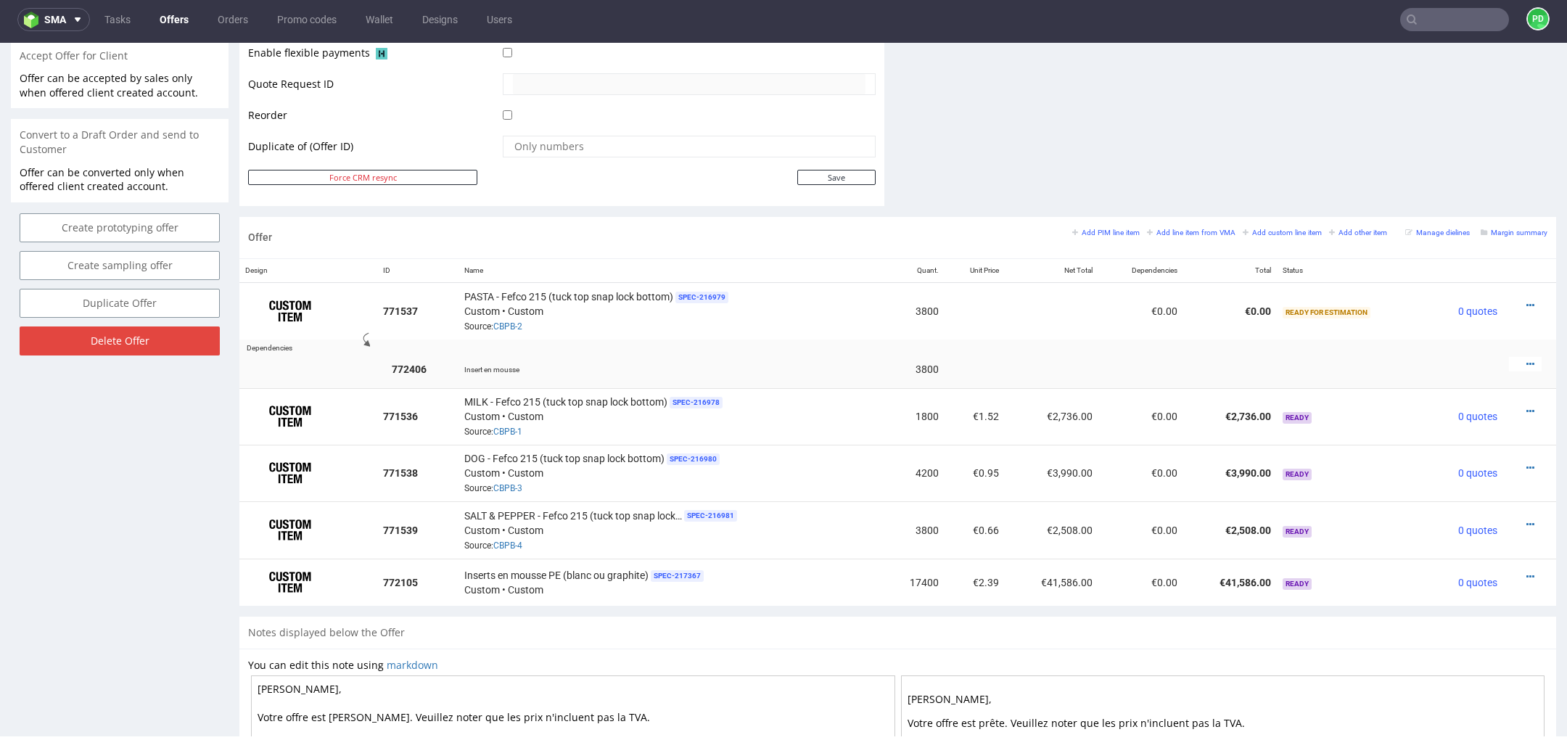
scroll to position [683, 0]
click at [1527, 358] on icon at bounding box center [1531, 363] width 8 height 10
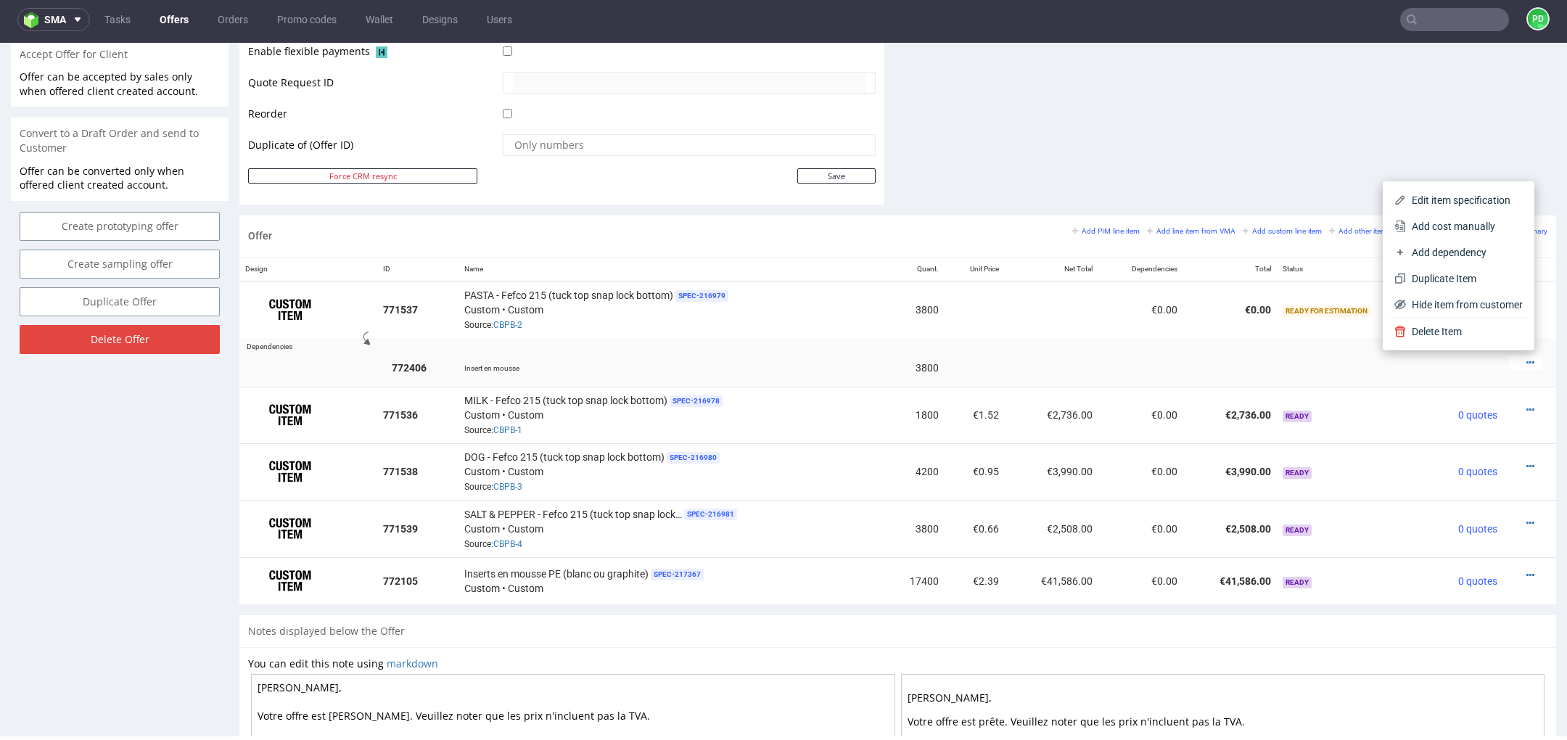
click at [990, 344] on td at bounding box center [966, 344] width 1179 height 12
click at [367, 336] on span at bounding box center [366, 338] width 7 height 15
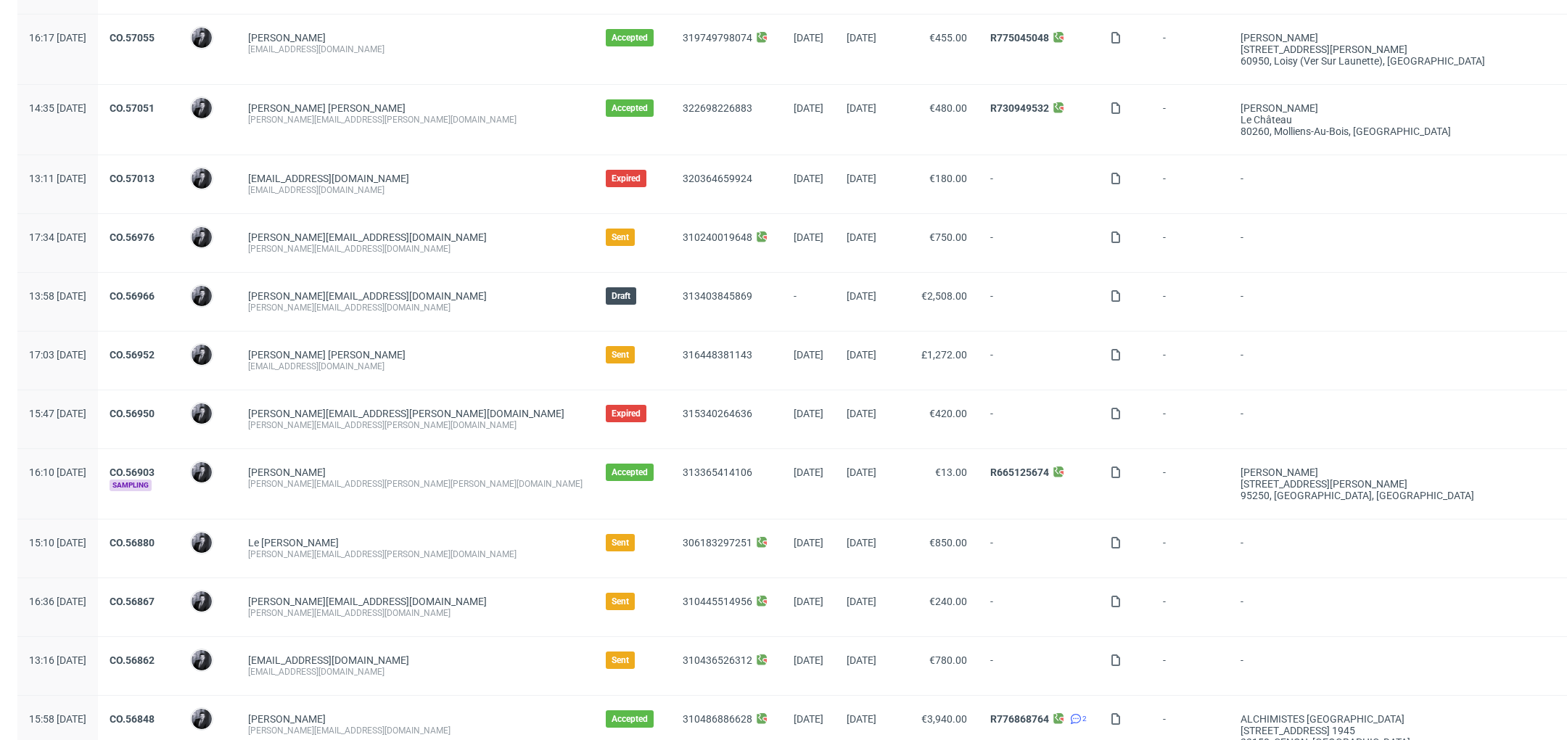
scroll to position [249, 0]
click at [155, 292] on link "CO.56966" at bounding box center [132, 298] width 45 height 12
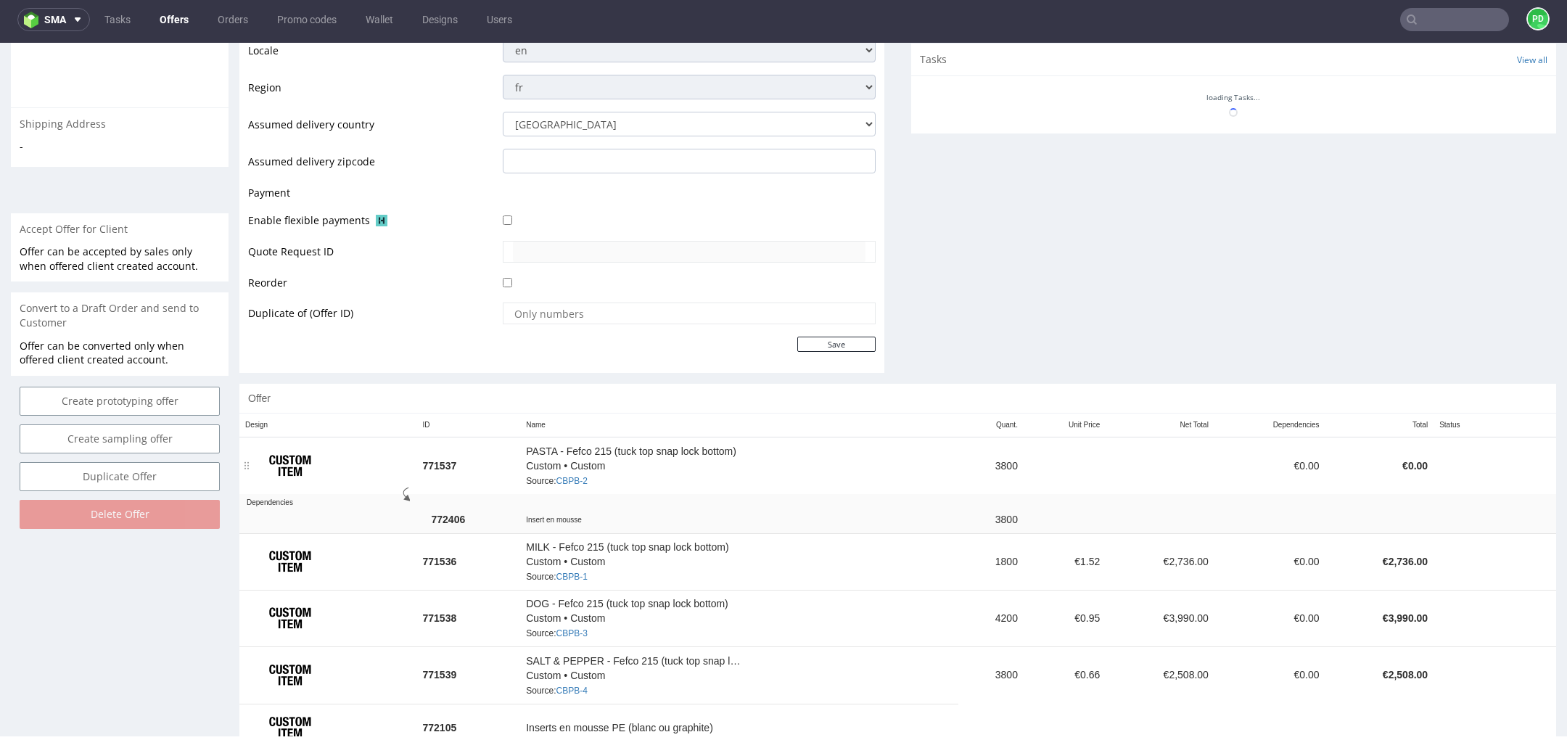
scroll to position [510, 0]
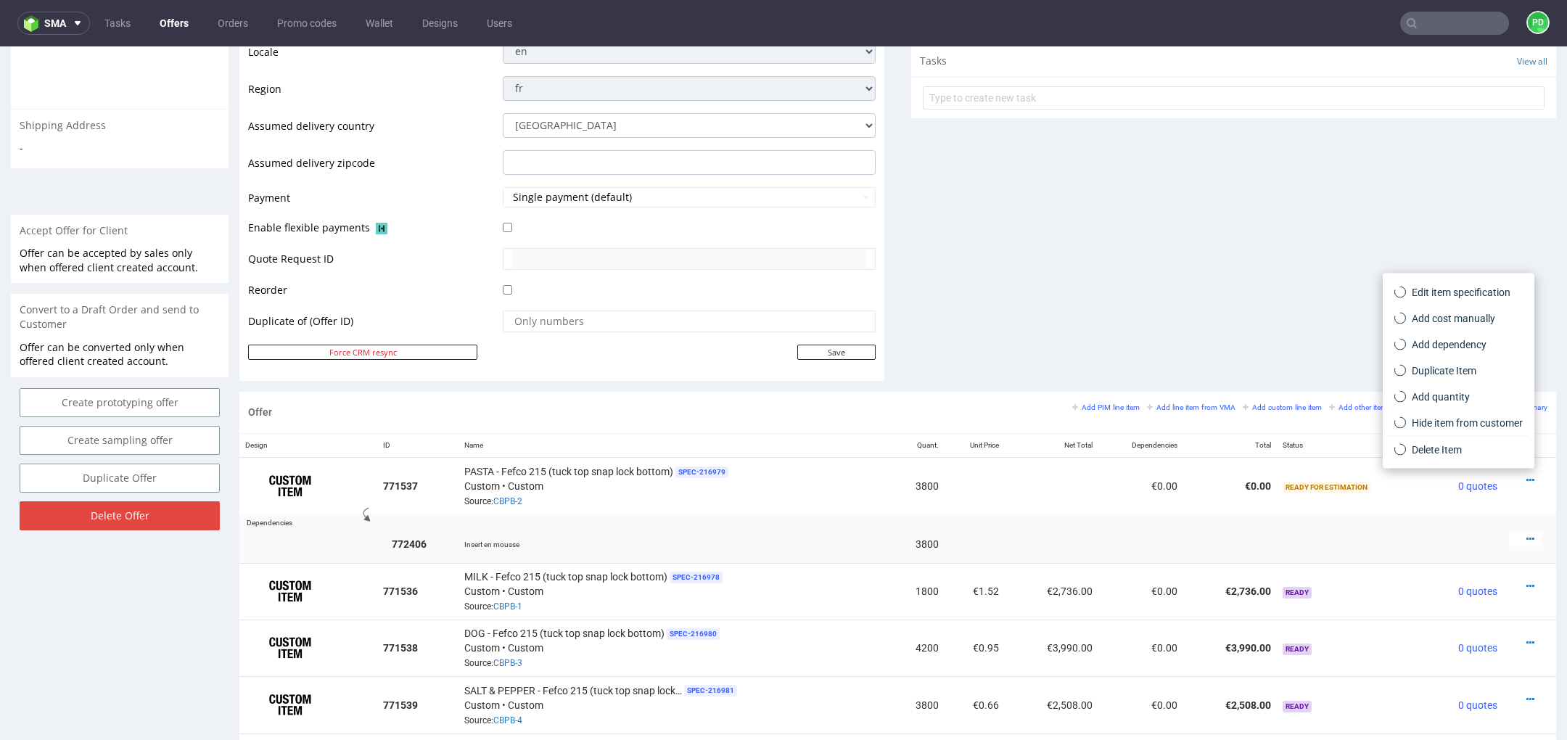
scroll to position [4, 0]
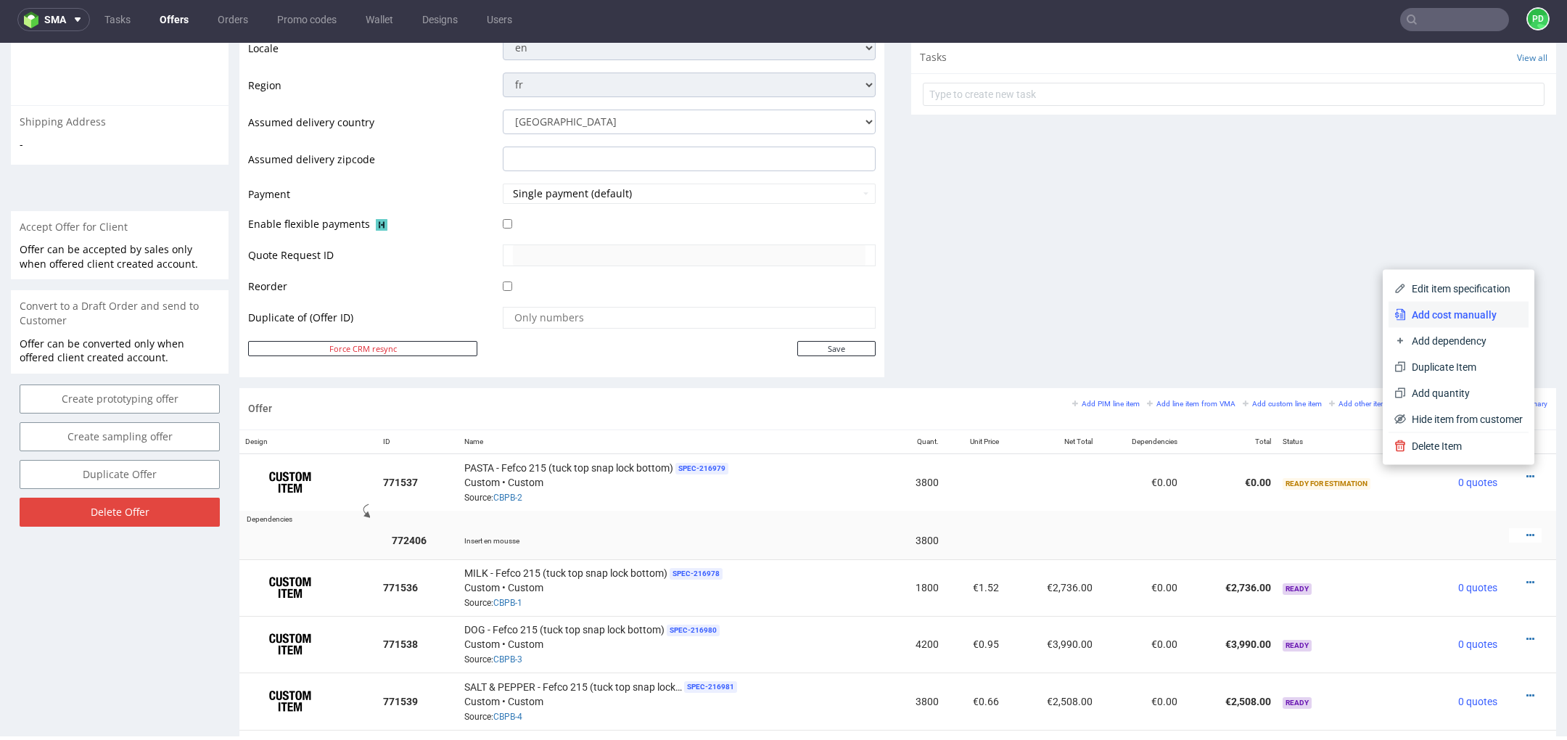
click at [1460, 311] on span "Add cost manually" at bounding box center [1464, 315] width 117 height 15
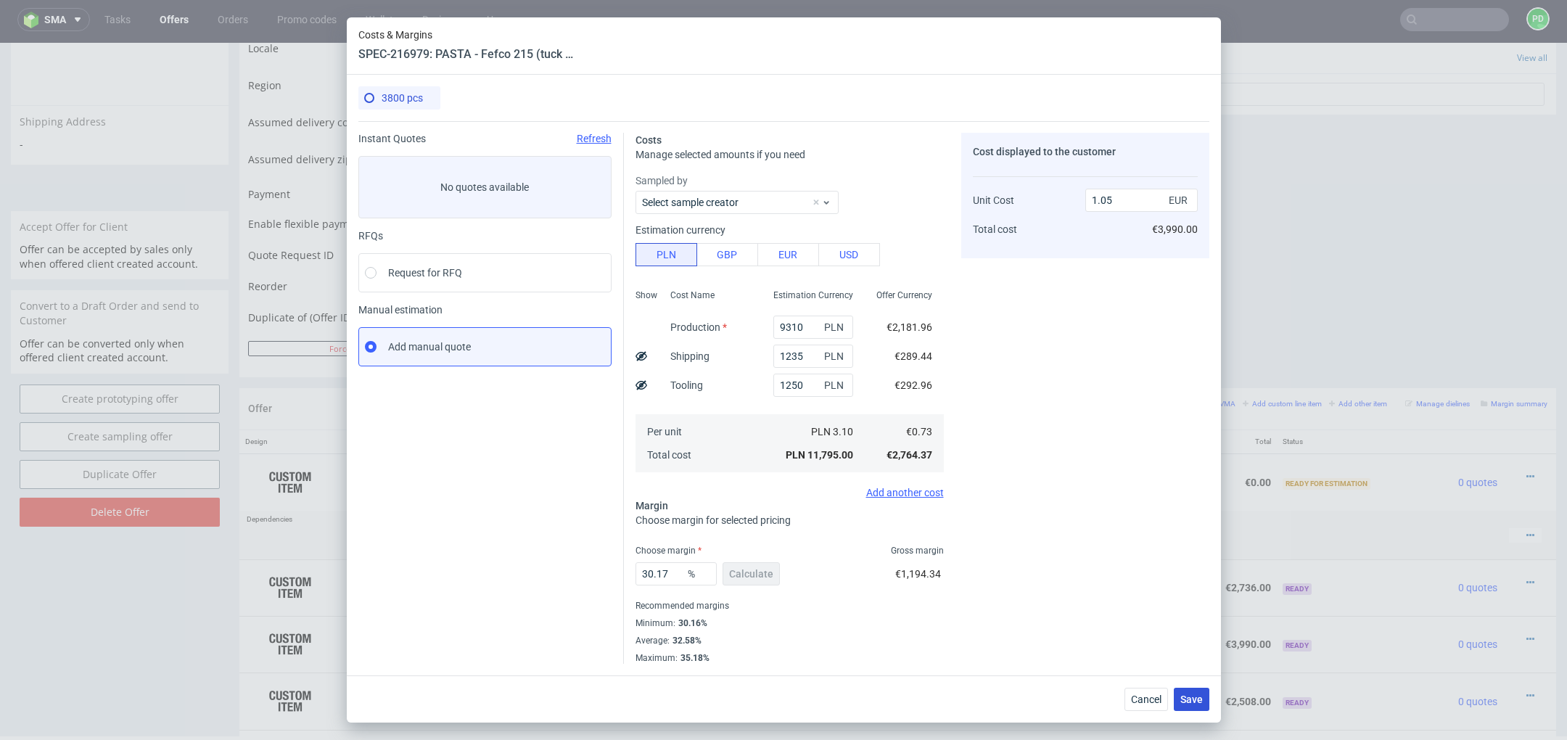
click at [1202, 697] on span "Save" at bounding box center [1192, 699] width 22 height 10
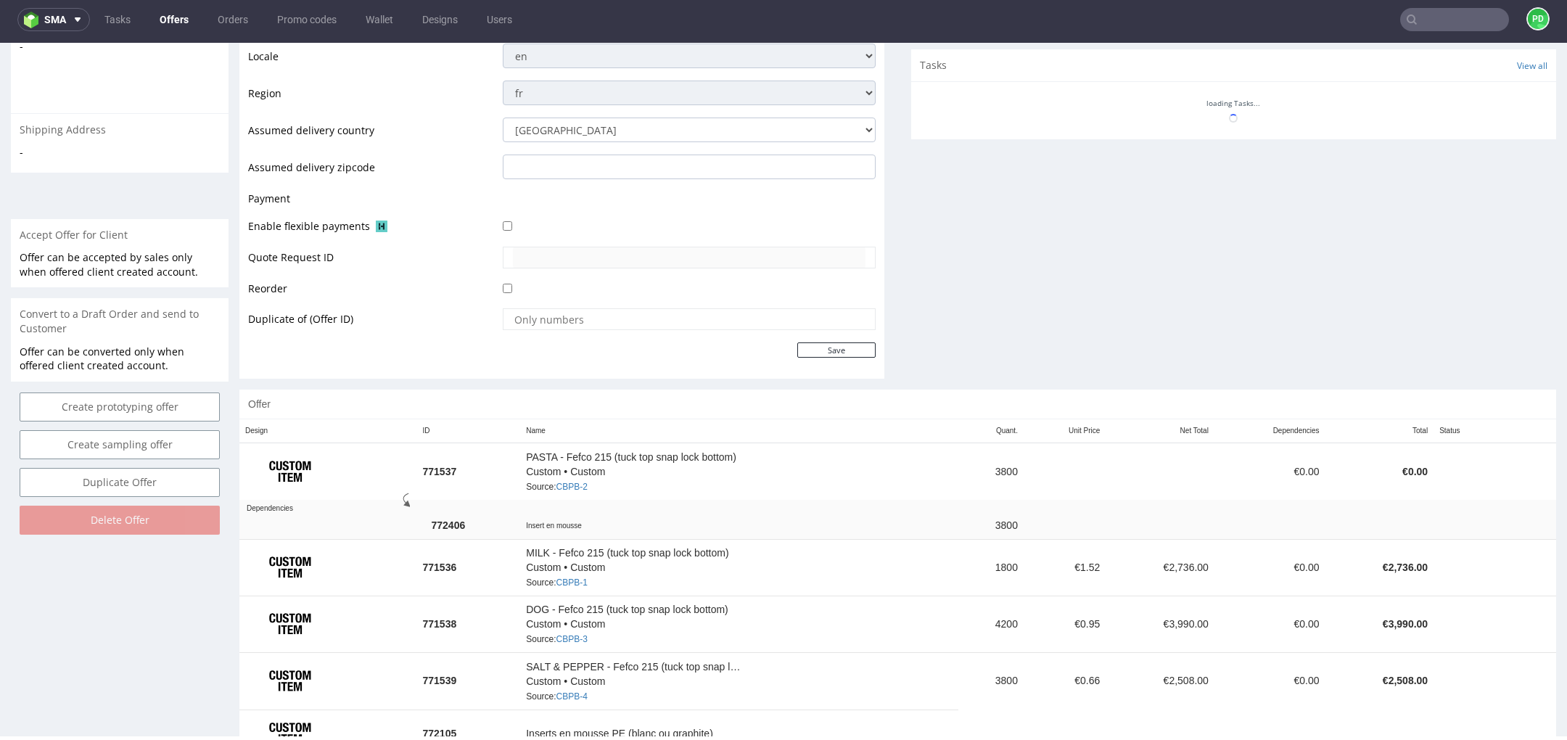
scroll to position [546, 0]
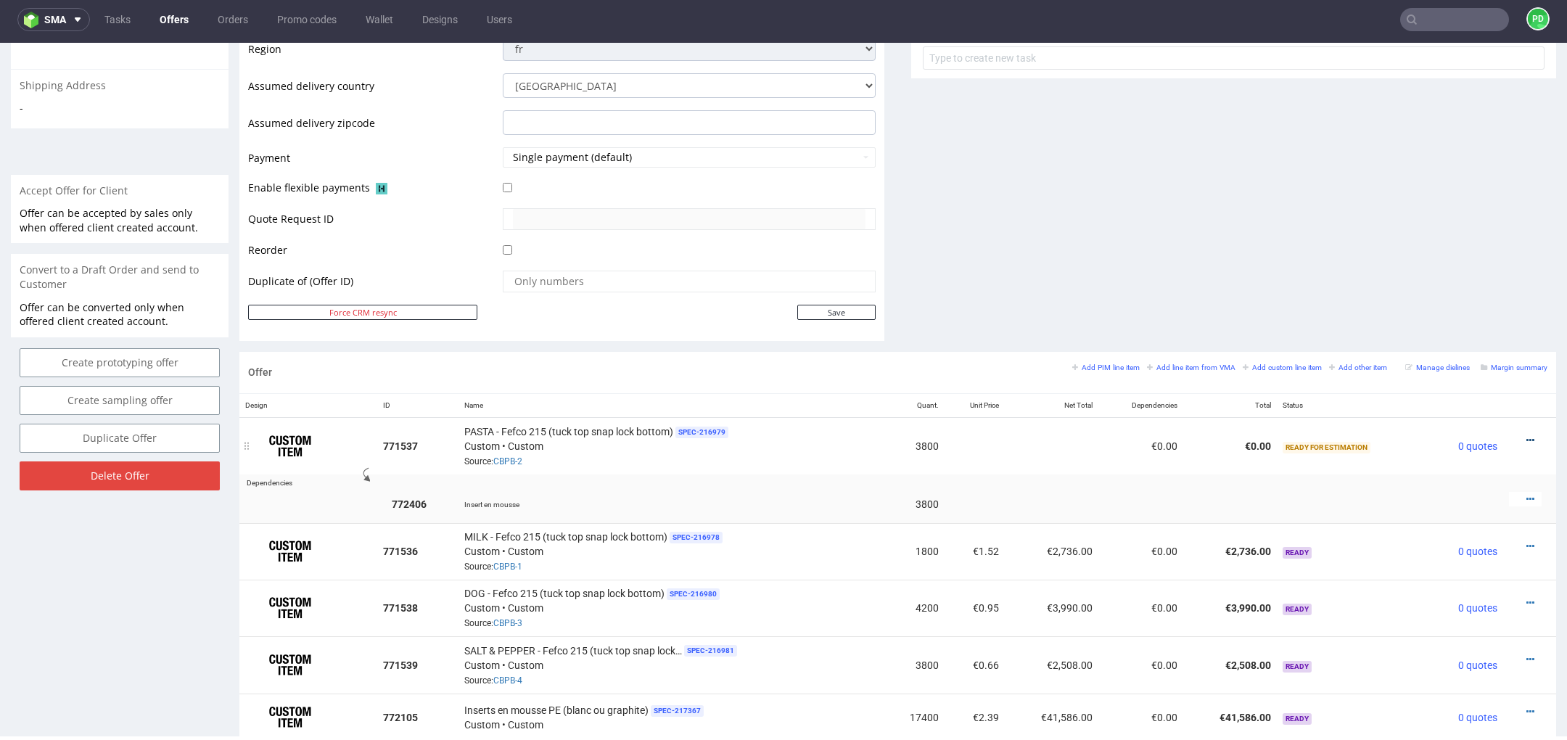
click at [1527, 435] on icon at bounding box center [1531, 440] width 8 height 10
click at [1471, 282] on span "Add cost manually" at bounding box center [1464, 278] width 117 height 15
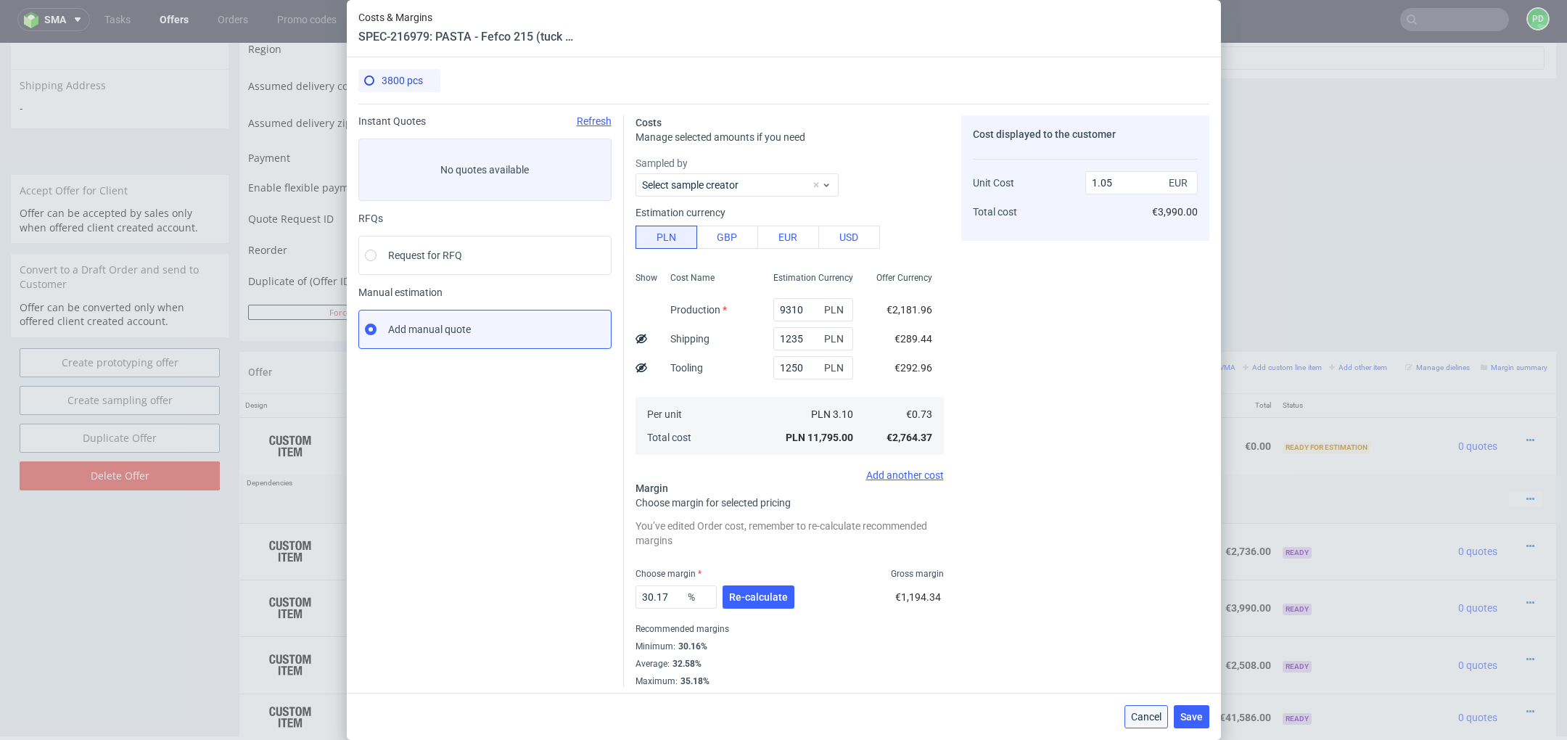
click at [1151, 721] on span "Cancel" at bounding box center [1146, 717] width 30 height 10
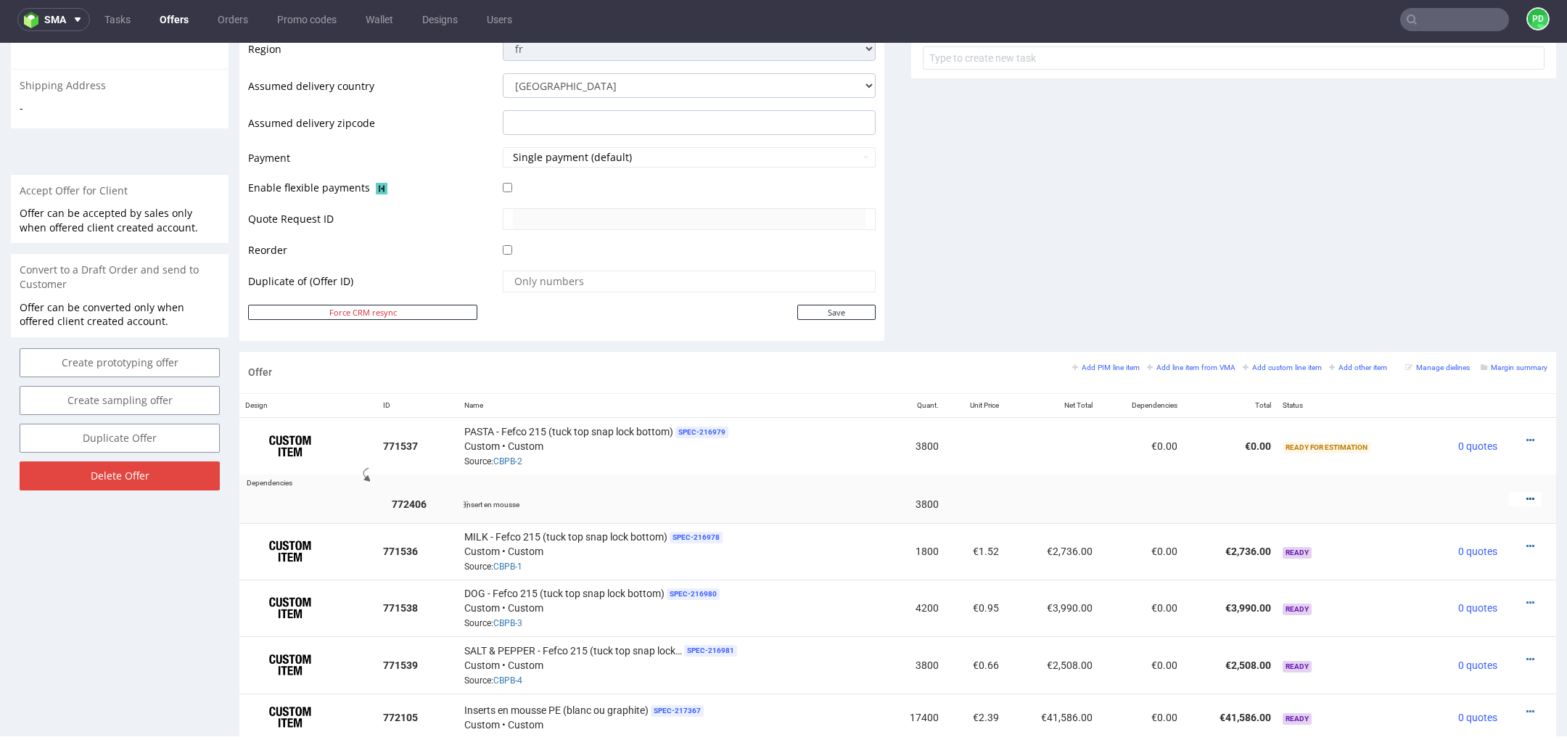
click at [1527, 494] on icon at bounding box center [1531, 499] width 8 height 10
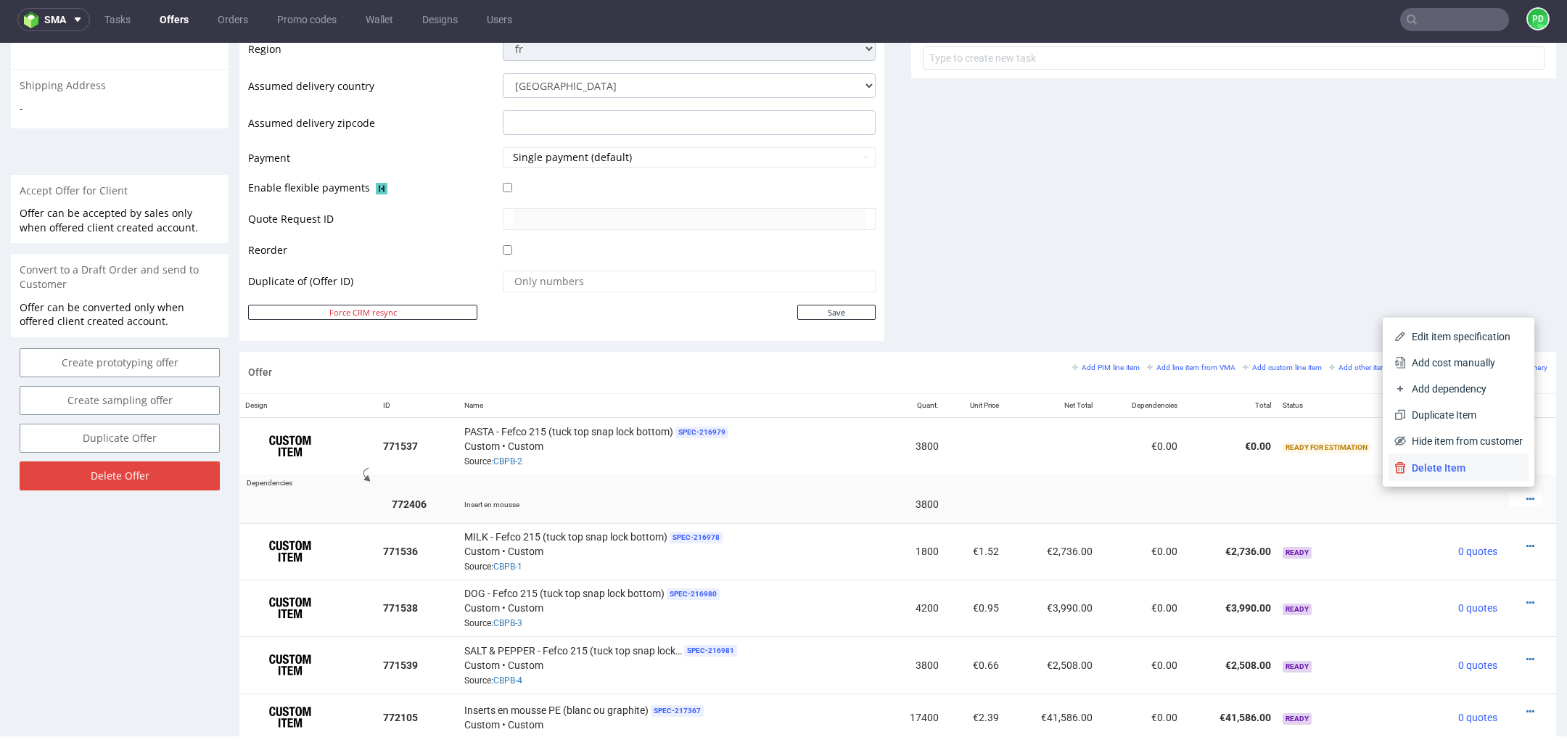
click at [1463, 473] on span "Delete Item" at bounding box center [1464, 468] width 117 height 15
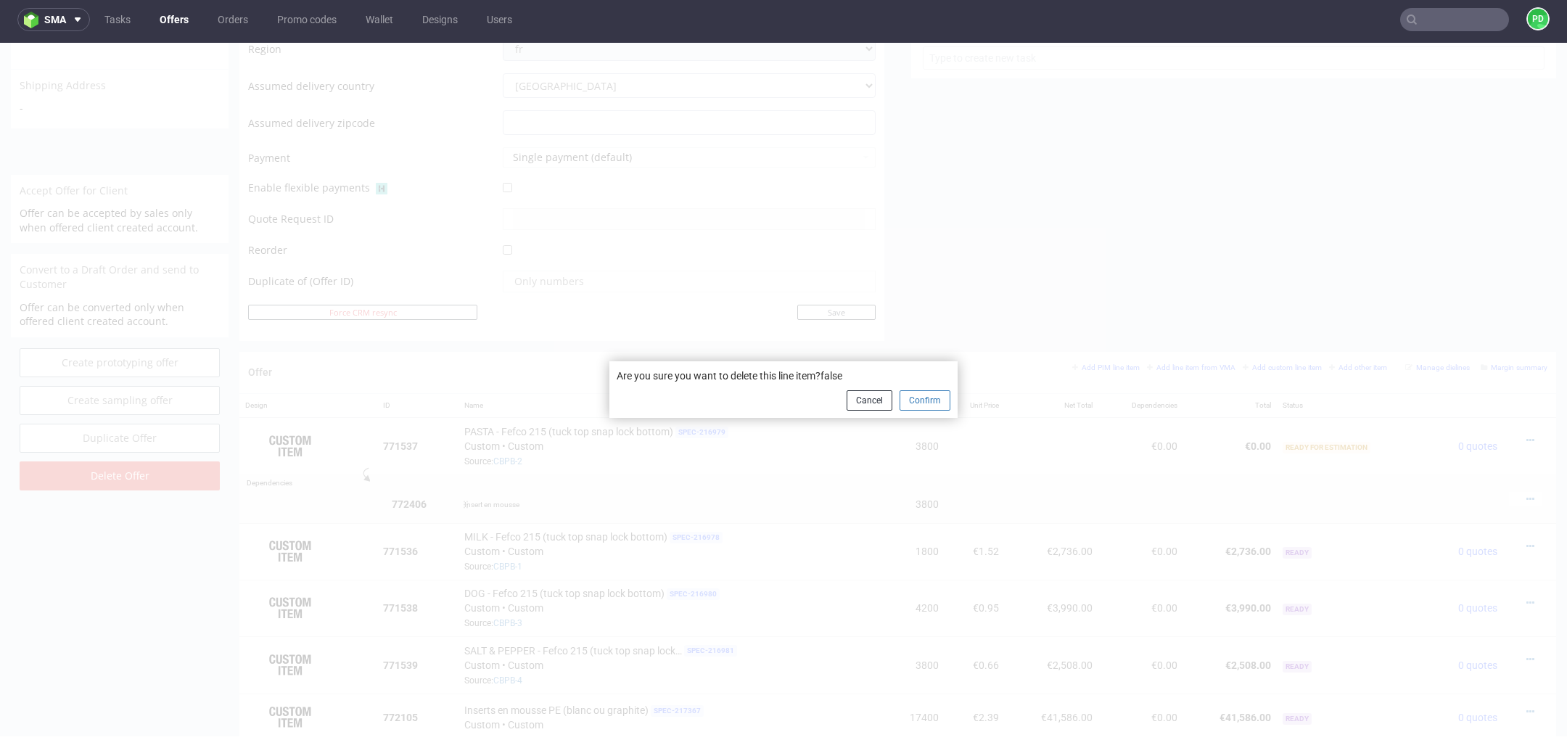
click at [921, 399] on button "Confirm" at bounding box center [925, 400] width 51 height 20
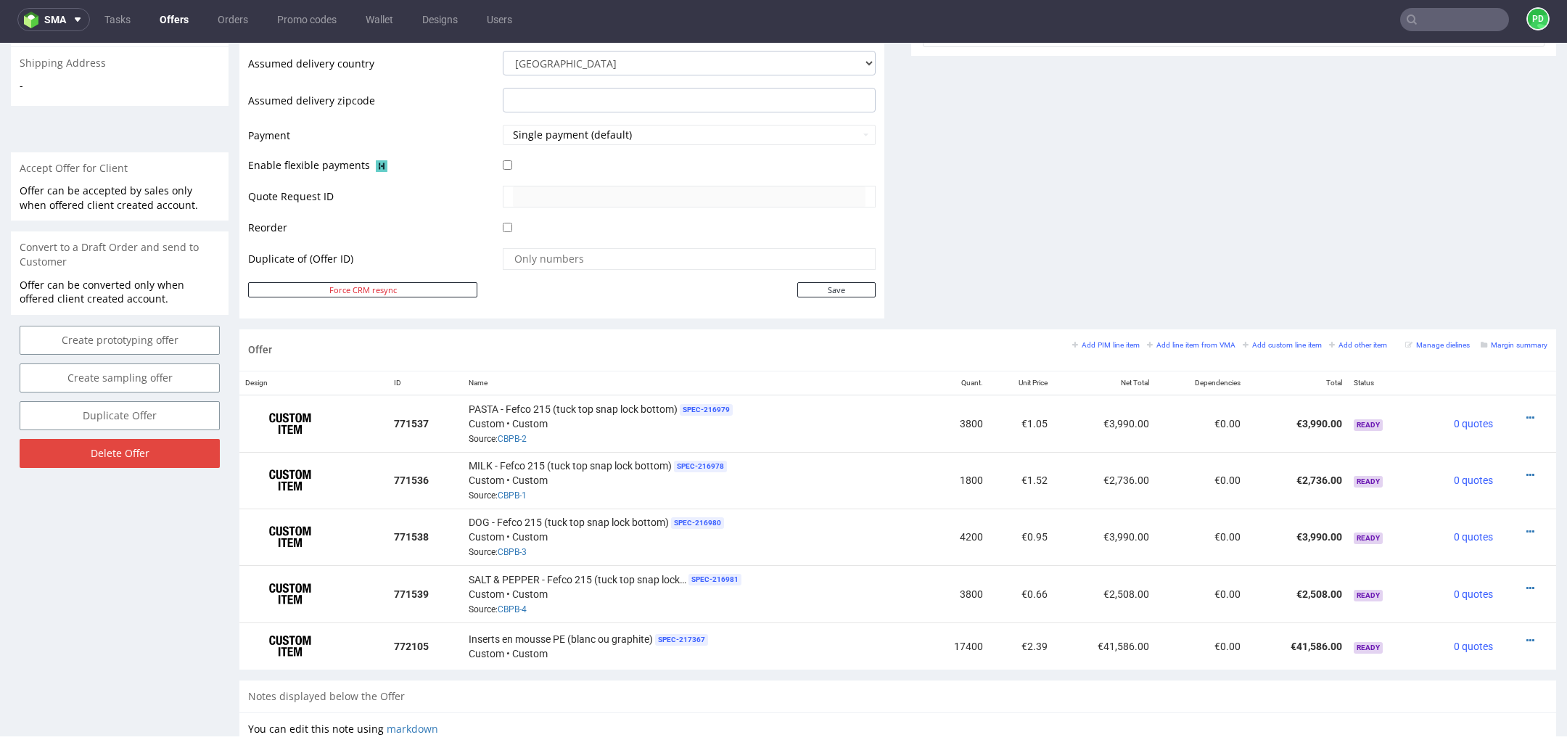
scroll to position [604, 0]
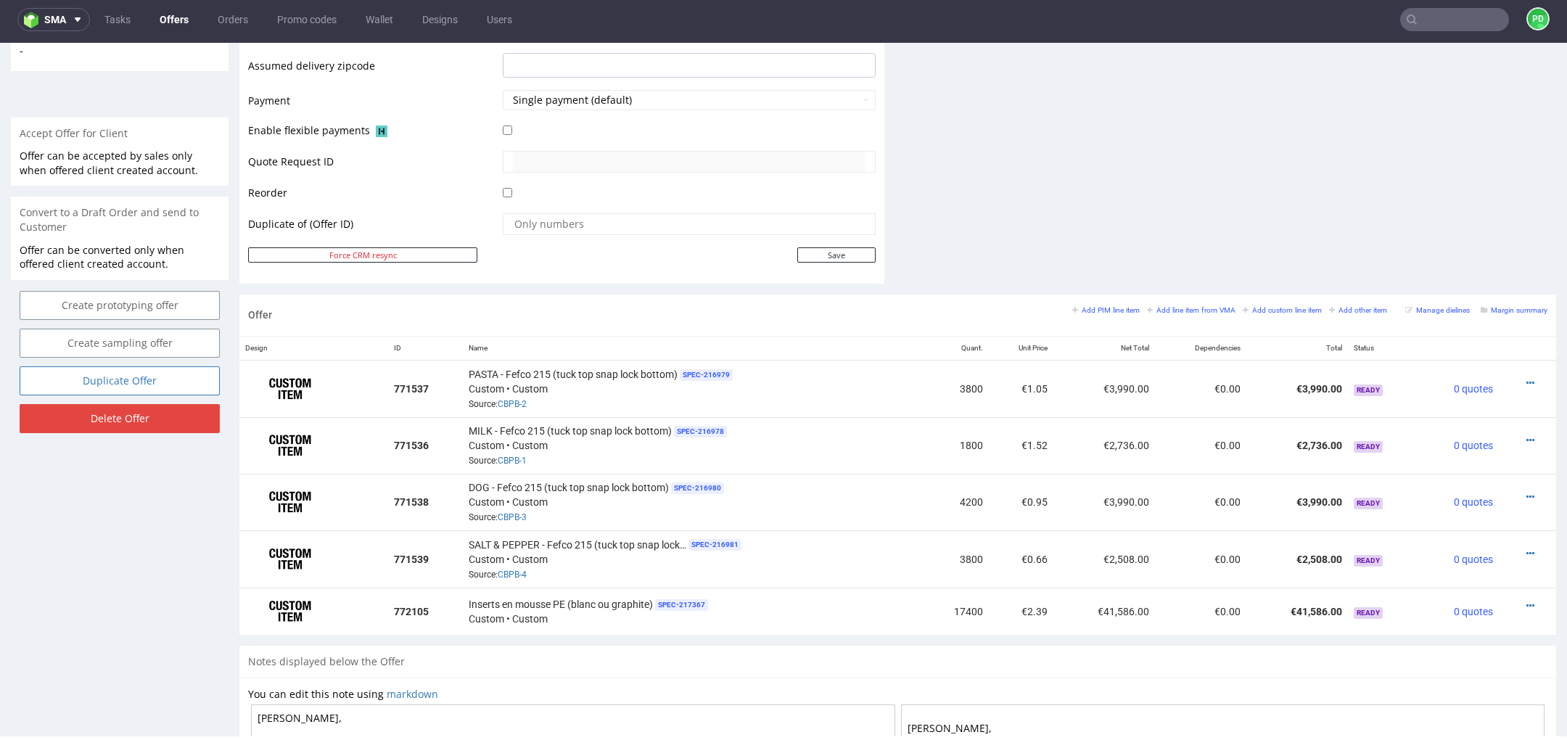
click at [186, 368] on link "Duplicate Offer" at bounding box center [120, 380] width 200 height 29
click at [98, 320] on link "Yes" at bounding box center [97, 327] width 41 height 22
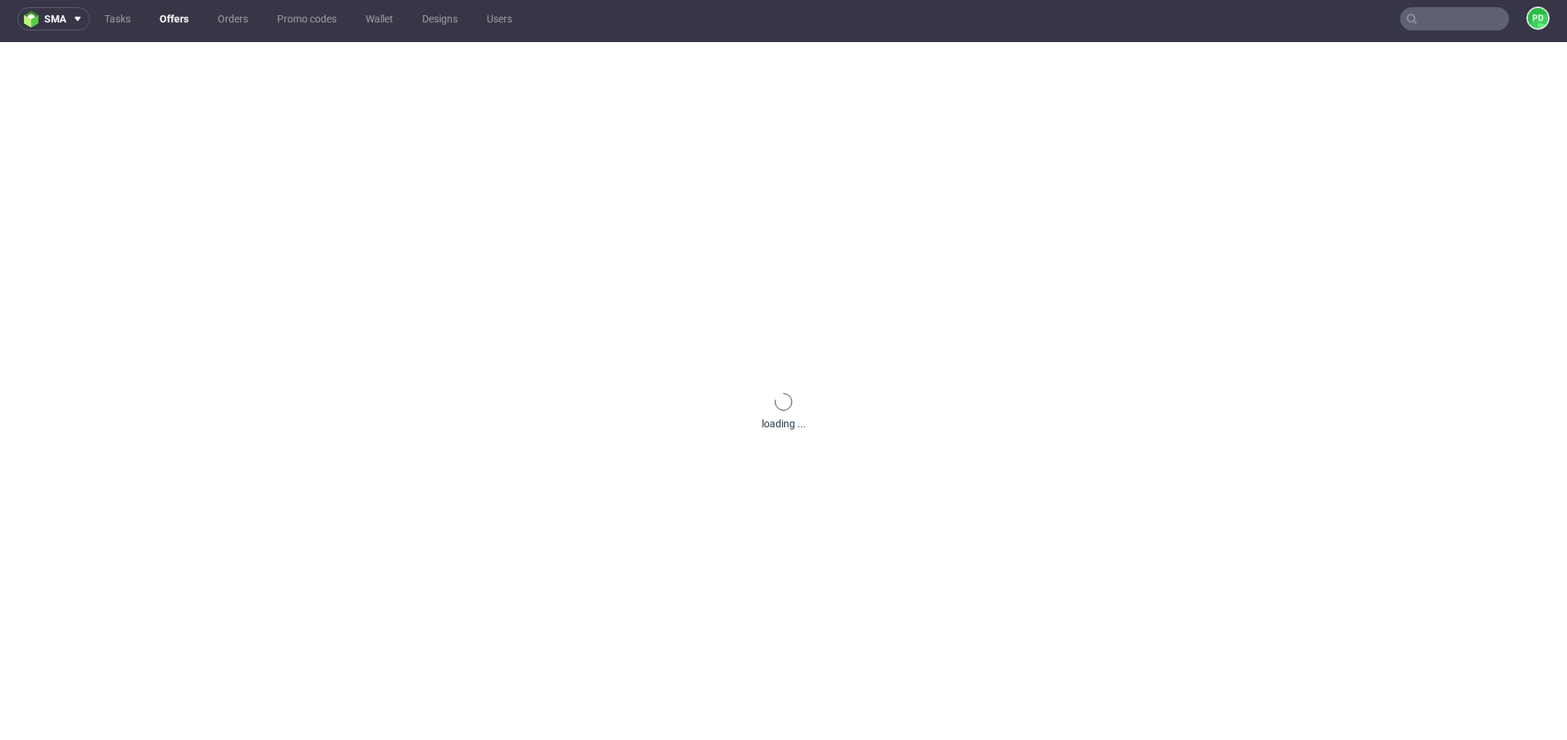
scroll to position [0, 0]
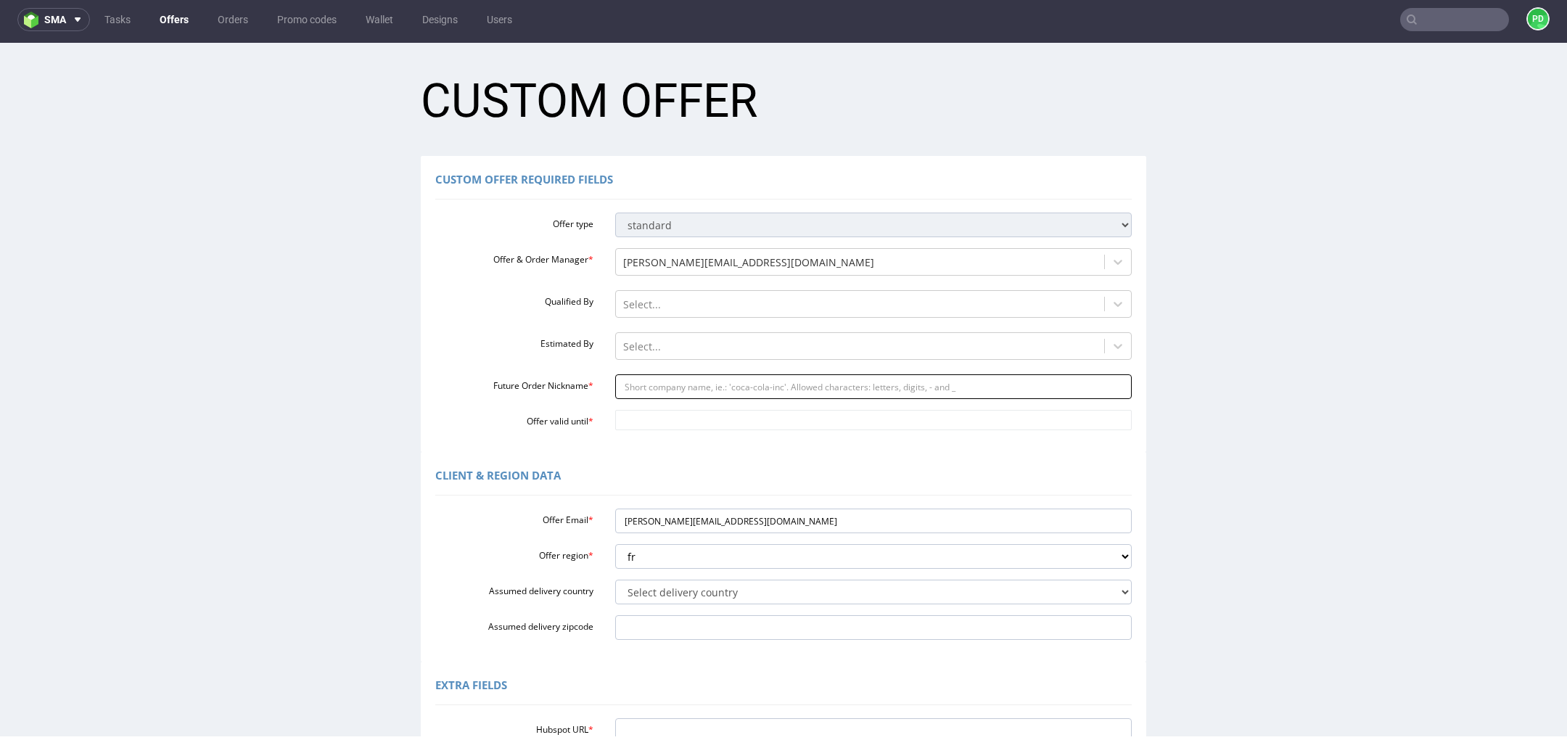
click at [707, 386] on input "Future Order Nickname *" at bounding box center [873, 386] width 517 height 25
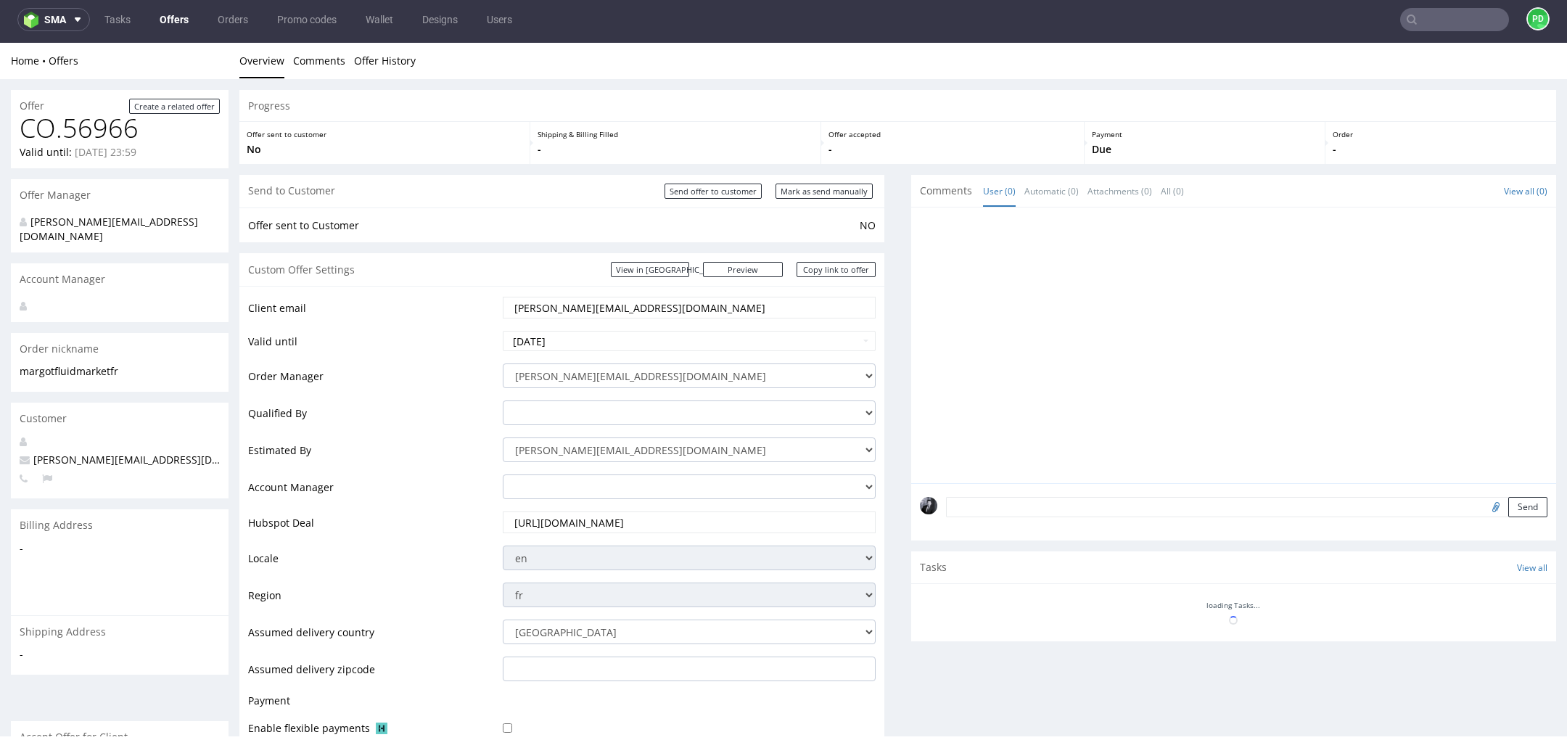
scroll to position [604, 0]
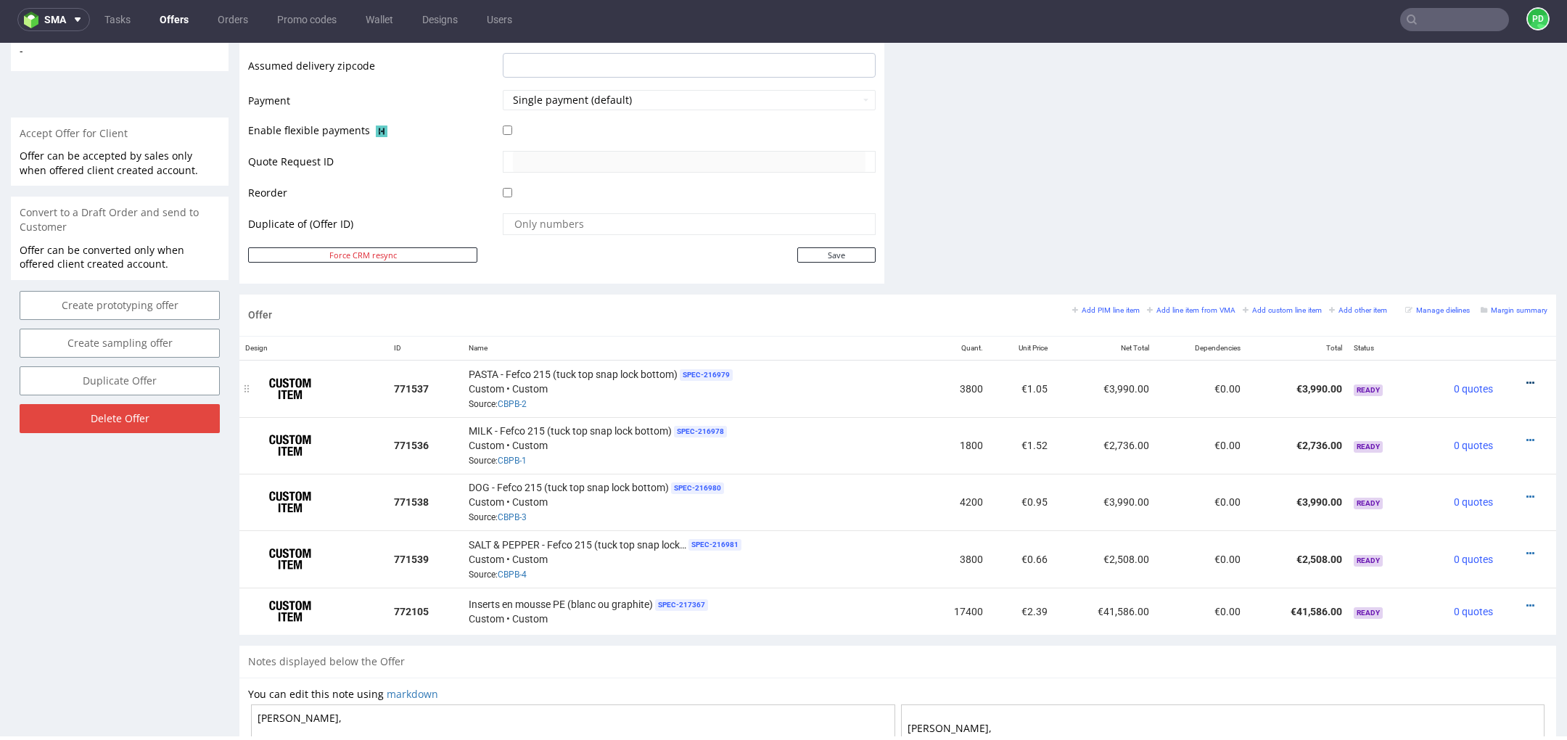
click at [1527, 379] on icon at bounding box center [1531, 383] width 8 height 10
click at [1471, 271] on span "Duplicate Item" at bounding box center [1464, 273] width 117 height 15
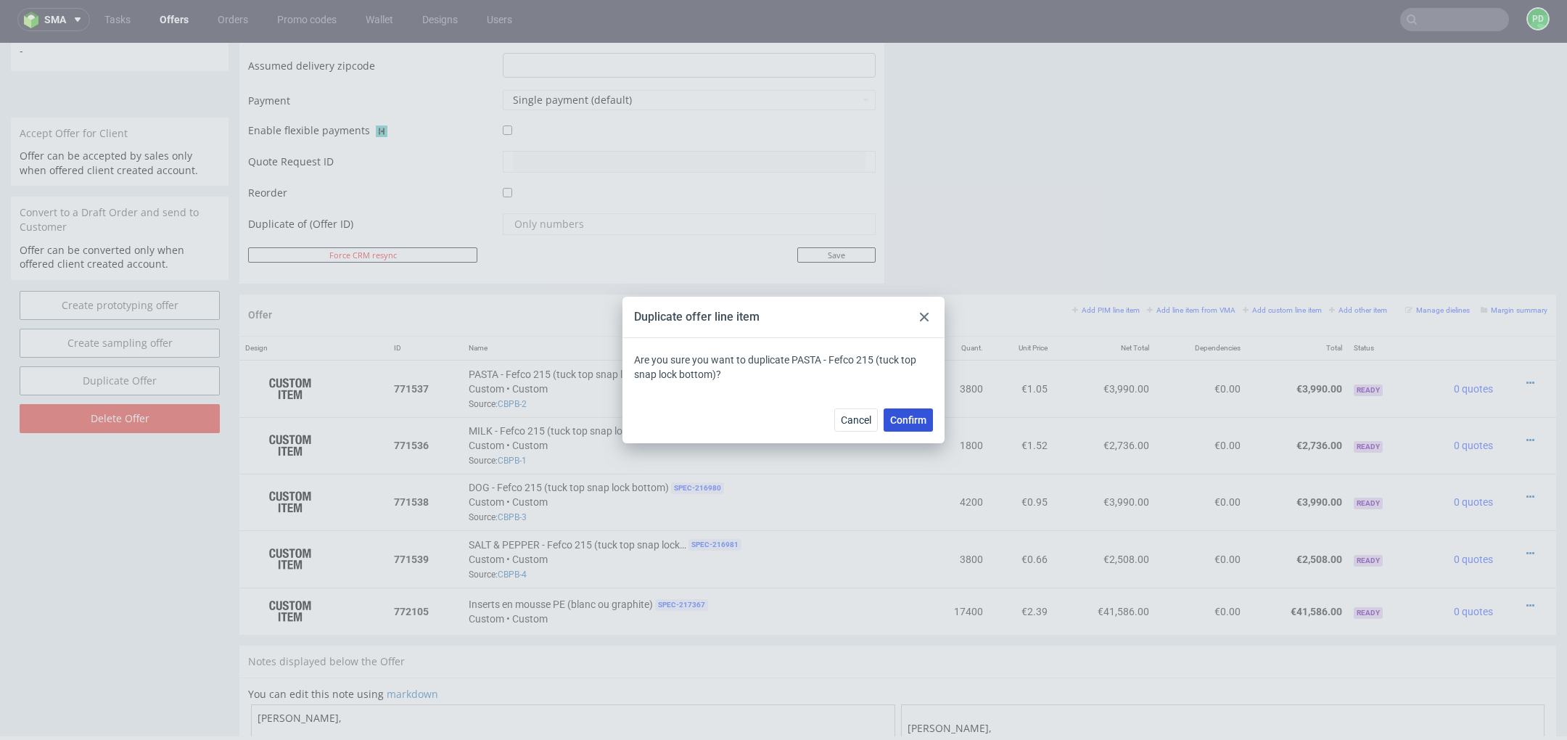
click at [907, 415] on span "Confirm" at bounding box center [908, 420] width 36 height 10
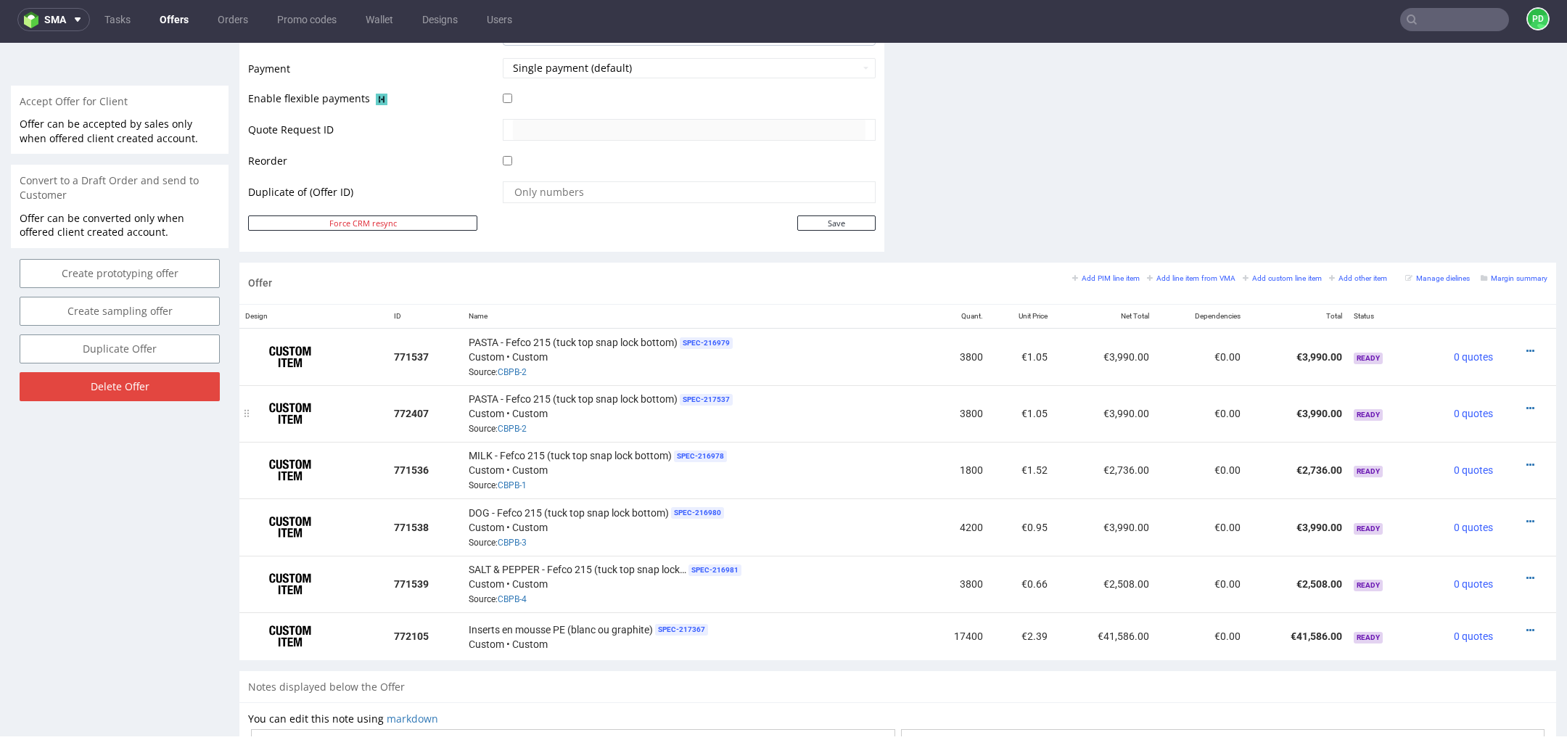
scroll to position [638, 0]
click at [1527, 401] on icon at bounding box center [1531, 406] width 8 height 10
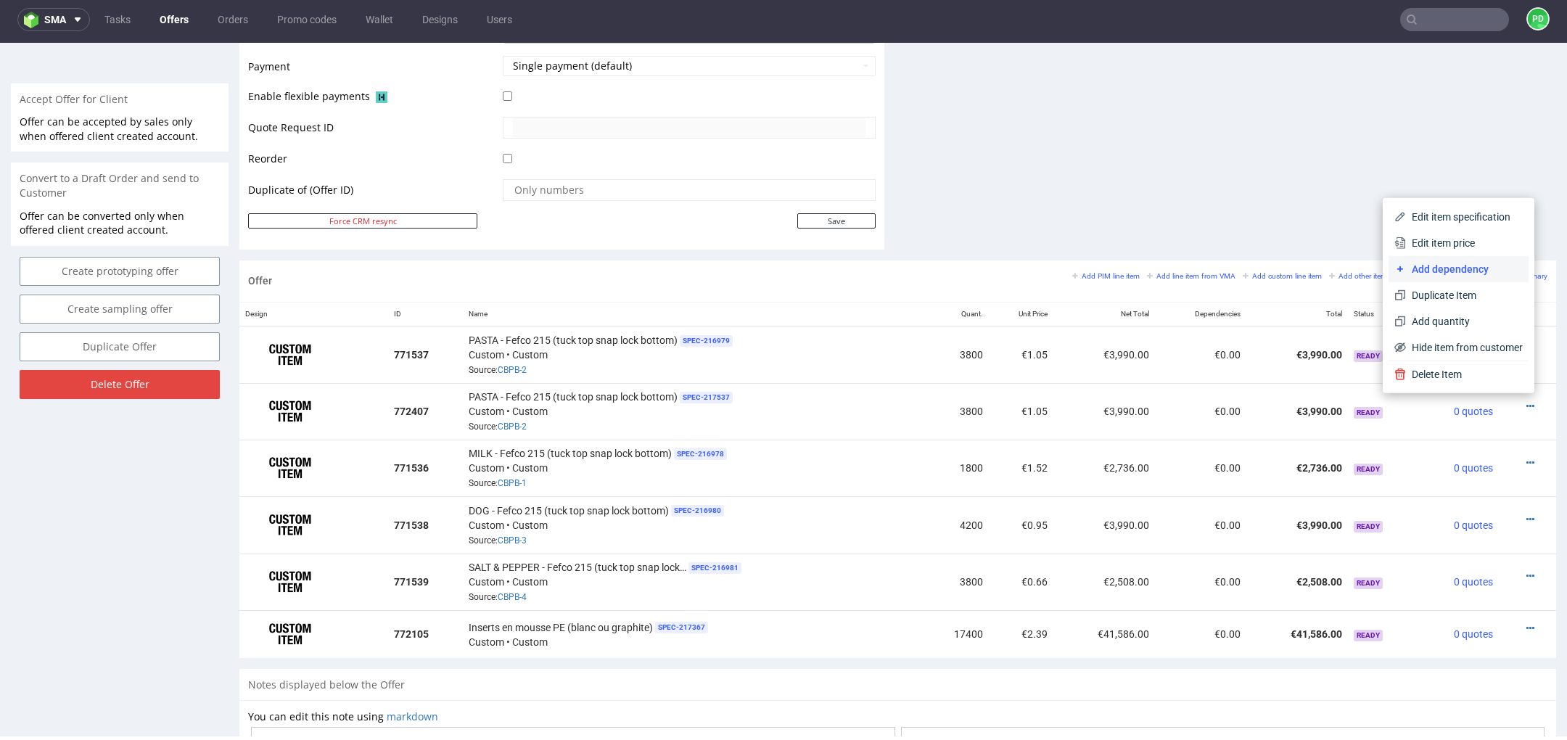
click at [1455, 265] on span "Add dependency" at bounding box center [1464, 269] width 117 height 15
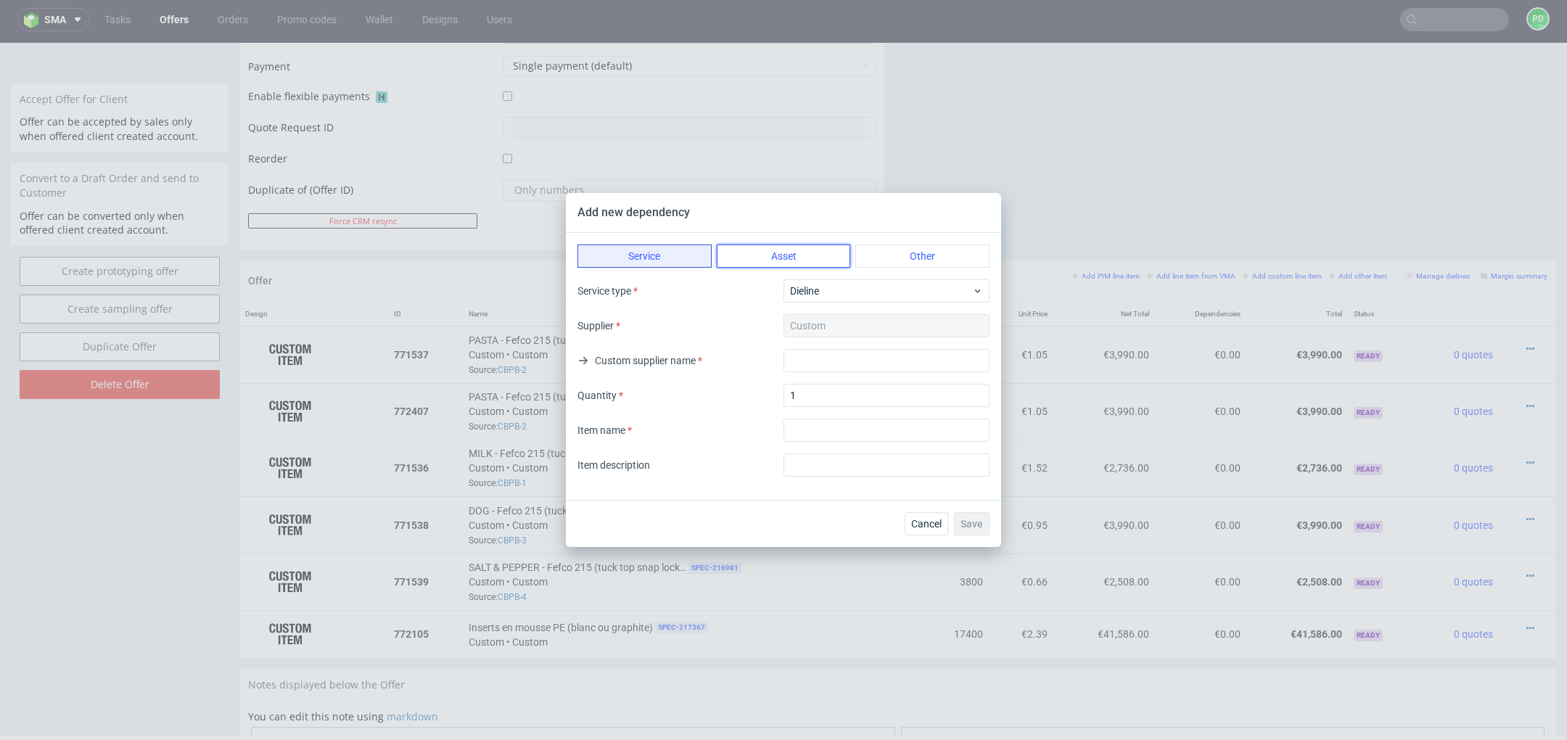
click at [804, 253] on button "Asset" at bounding box center [784, 256] width 134 height 23
click at [916, 266] on button "Other" at bounding box center [922, 256] width 134 height 23
click at [793, 245] on button "Asset" at bounding box center [784, 256] width 134 height 23
click at [889, 260] on button "Other" at bounding box center [922, 256] width 134 height 23
click at [793, 250] on button "Asset" at bounding box center [784, 256] width 134 height 23
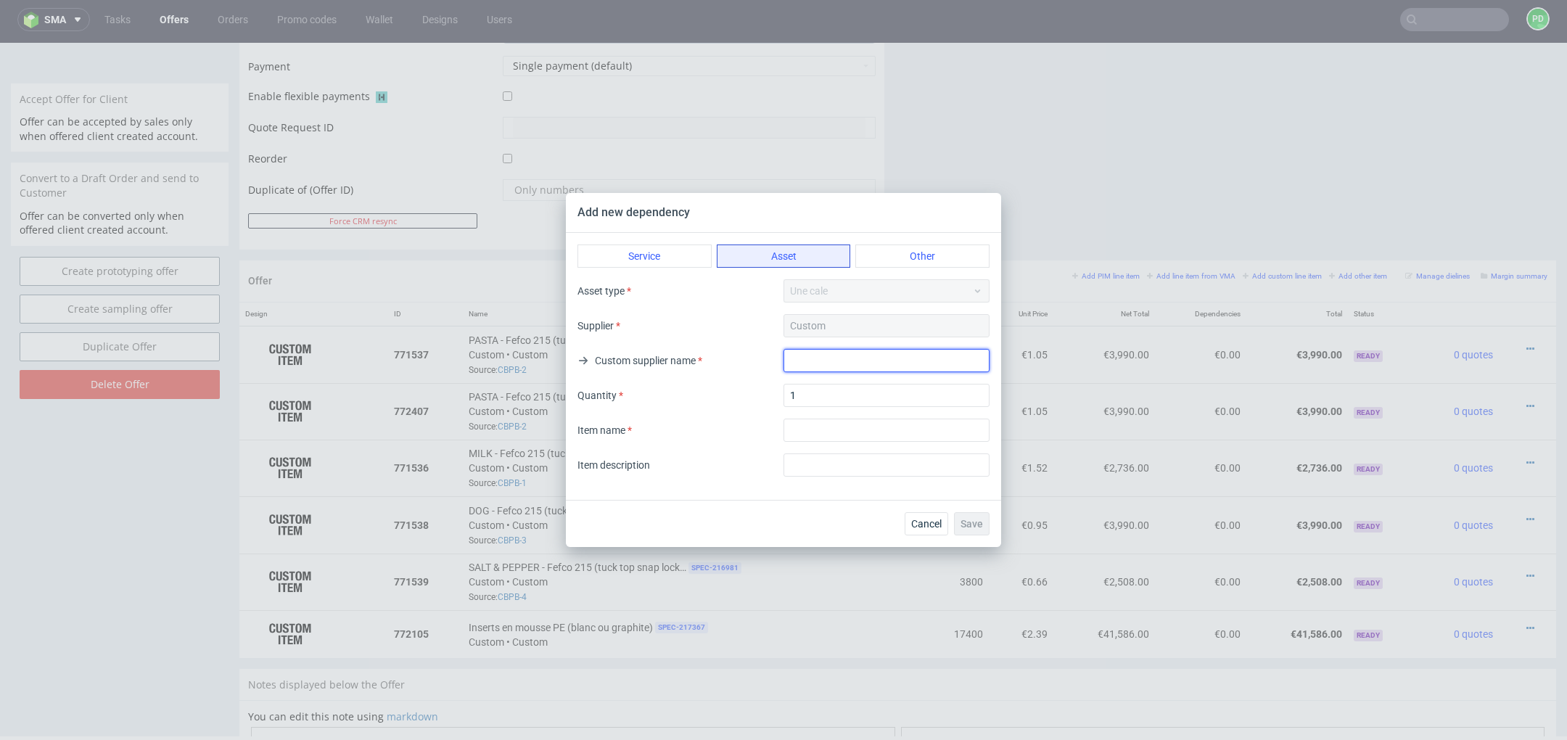
click at [829, 356] on input "text" at bounding box center [887, 360] width 206 height 23
type input "Custom"
click at [803, 388] on input "1" at bounding box center [887, 395] width 206 height 23
type input "3800"
click at [842, 422] on input "textarea" at bounding box center [887, 430] width 206 height 23
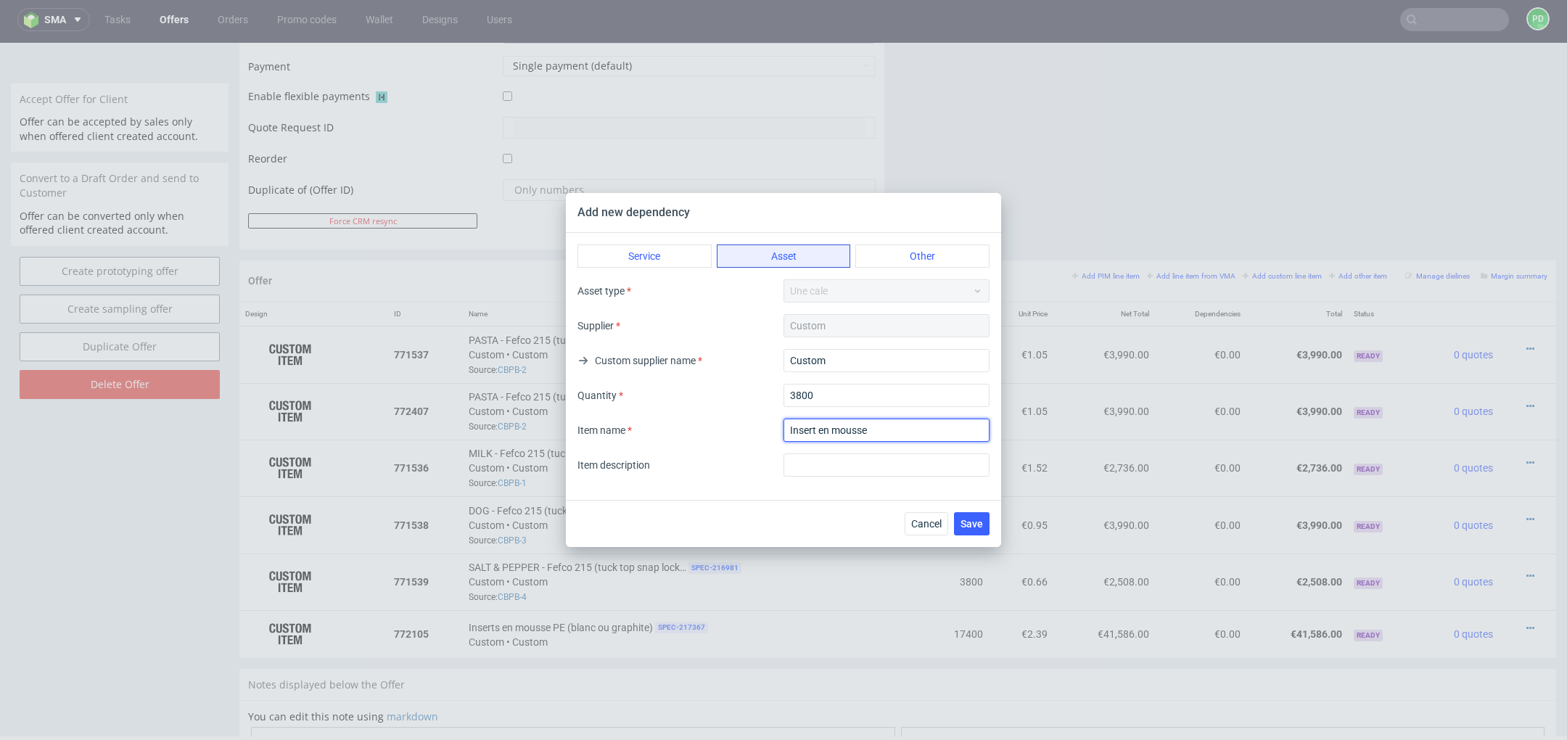
type input "Insert en mousse"
click at [803, 492] on div "Service Asset Other Asset type Une cale Supplier Custom Custom supplier name Cu…" at bounding box center [783, 366] width 435 height 267
click at [972, 522] on span "Save" at bounding box center [972, 524] width 22 height 10
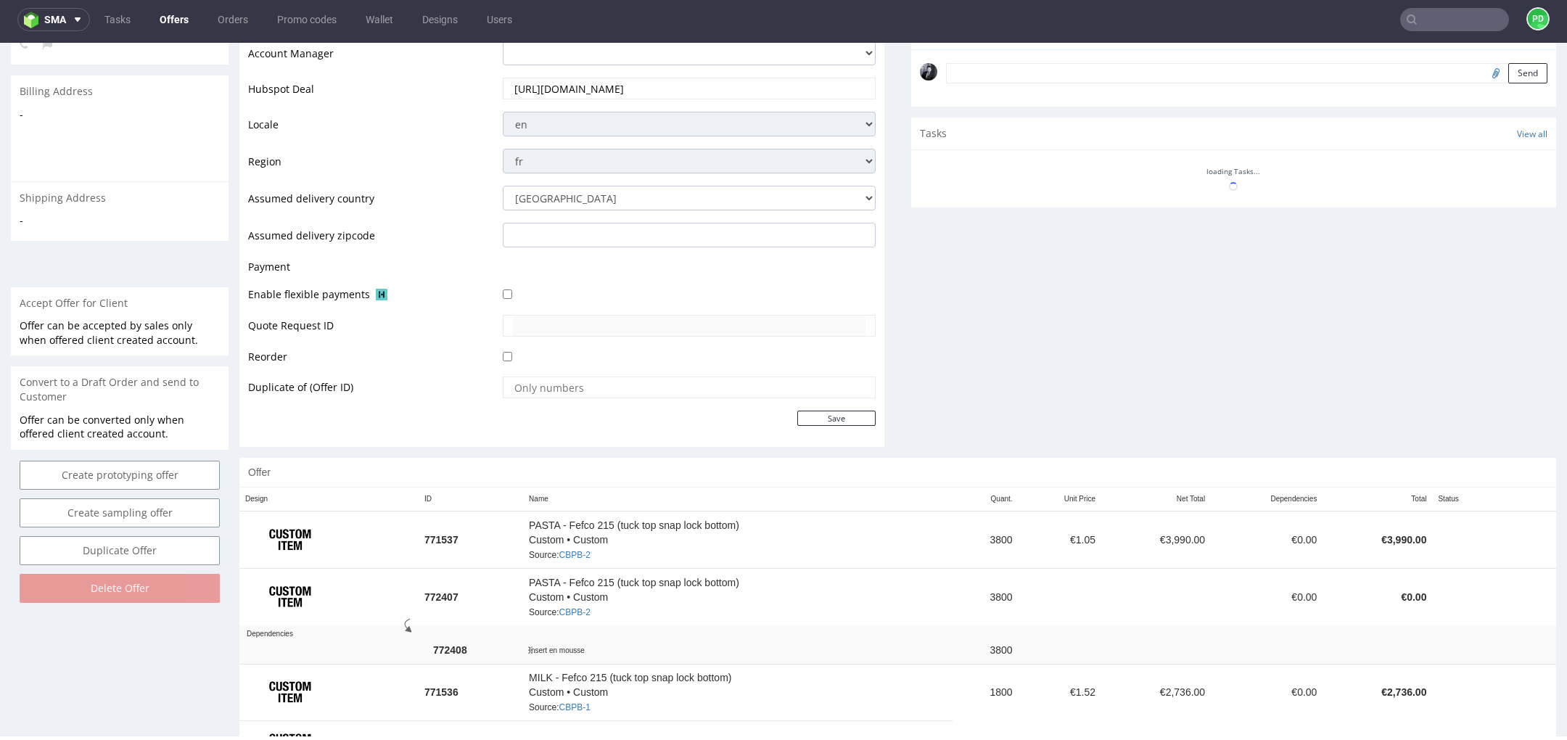
scroll to position [490, 0]
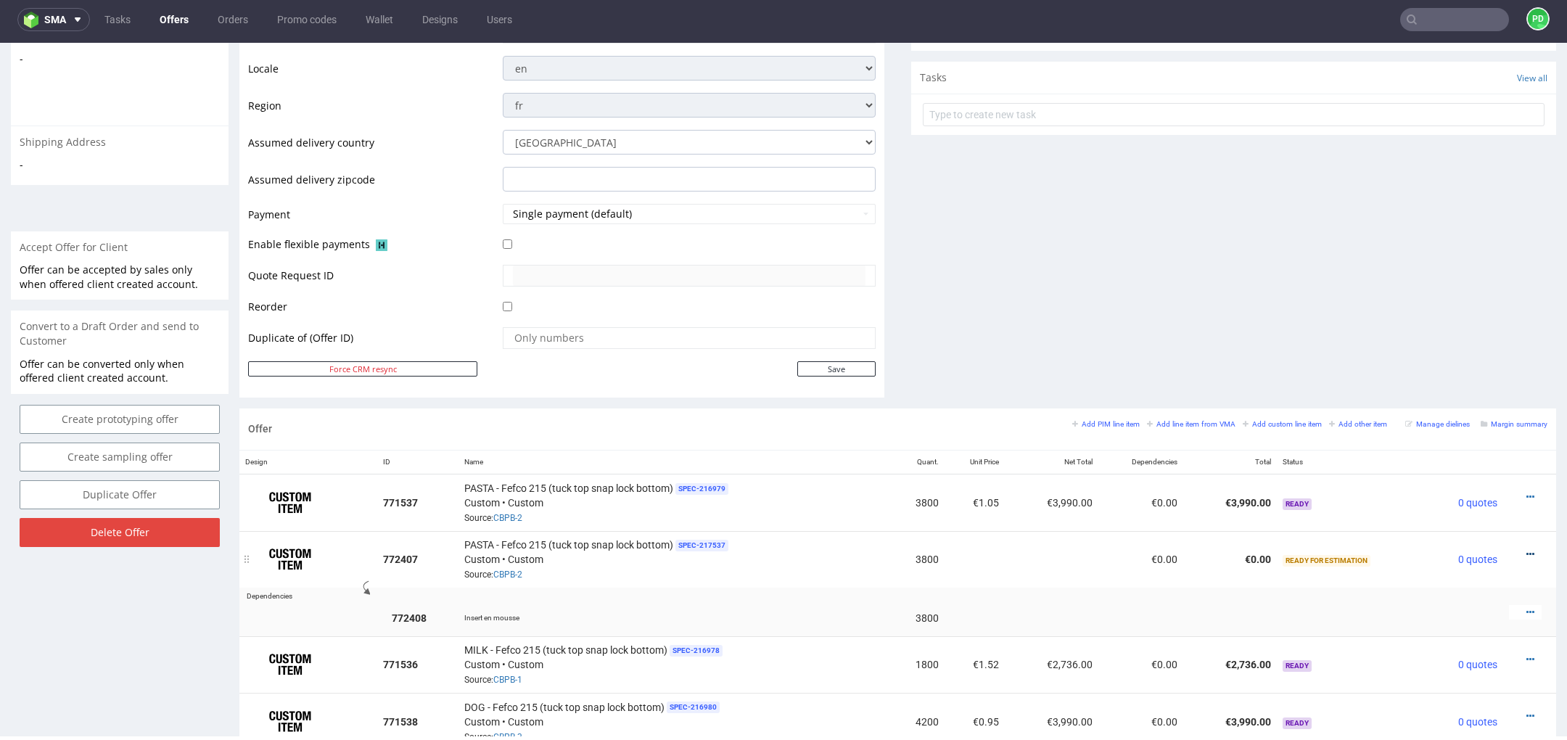
click at [1527, 553] on icon at bounding box center [1531, 554] width 8 height 10
click at [1469, 395] on span "Add cost manually" at bounding box center [1464, 391] width 117 height 15
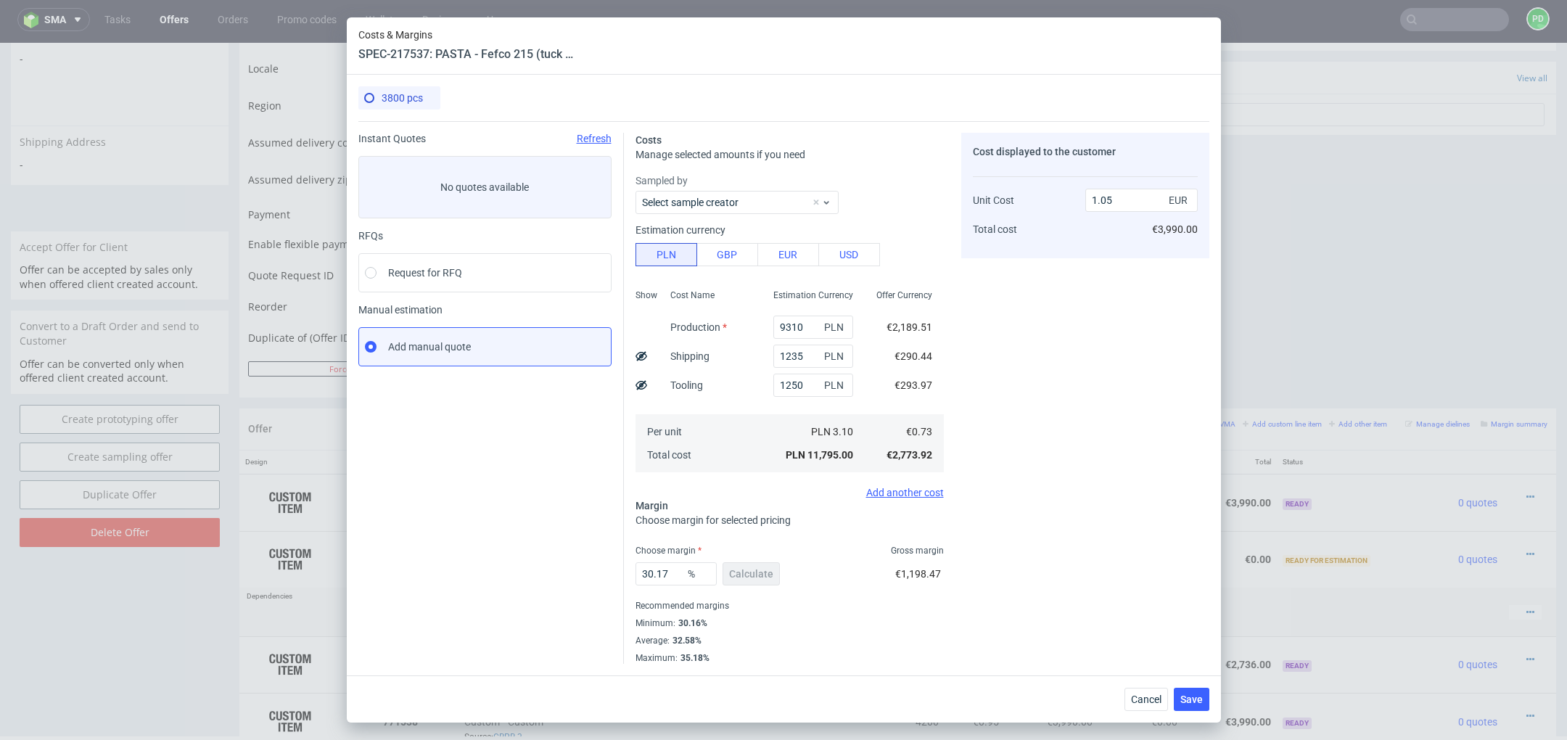
click at [903, 494] on div "Add another cost" at bounding box center [790, 493] width 308 height 12
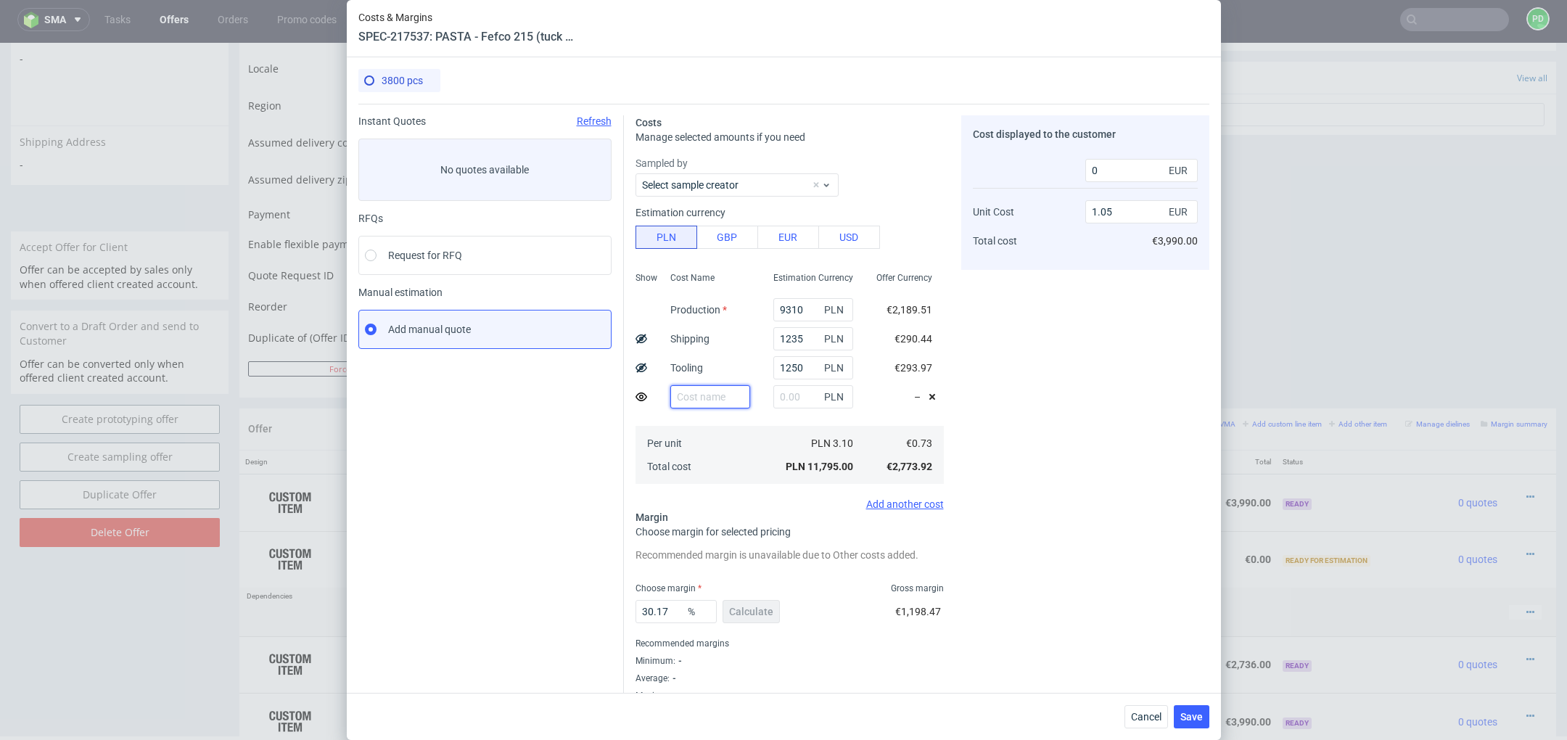
click at [720, 395] on input "text" at bounding box center [710, 396] width 80 height 23
type input "Insert en mousse"
click at [805, 406] on input "text" at bounding box center [813, 396] width 80 height 23
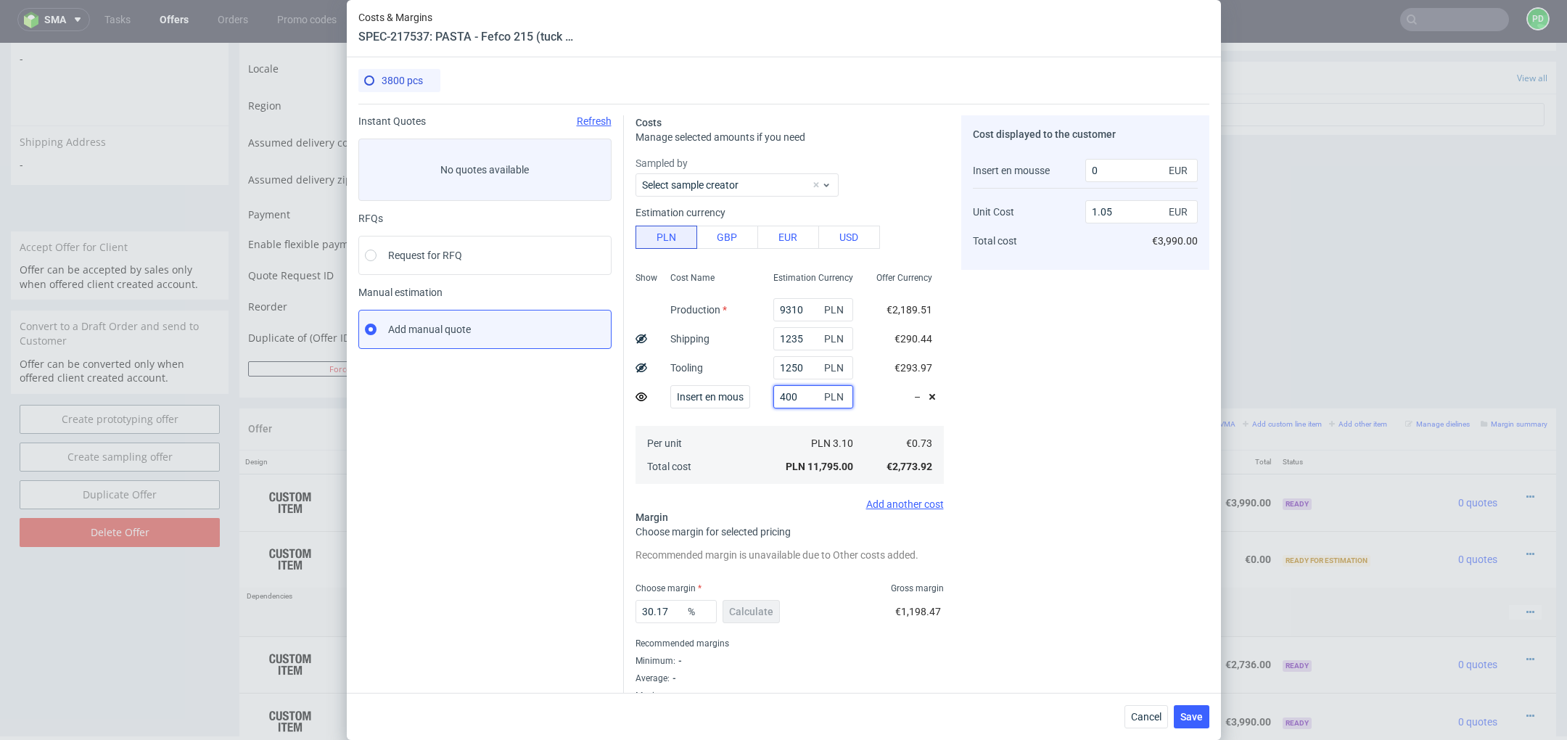
type input "4000"
type input "1.16"
type input "40000"
type input "950"
type input "2.12"
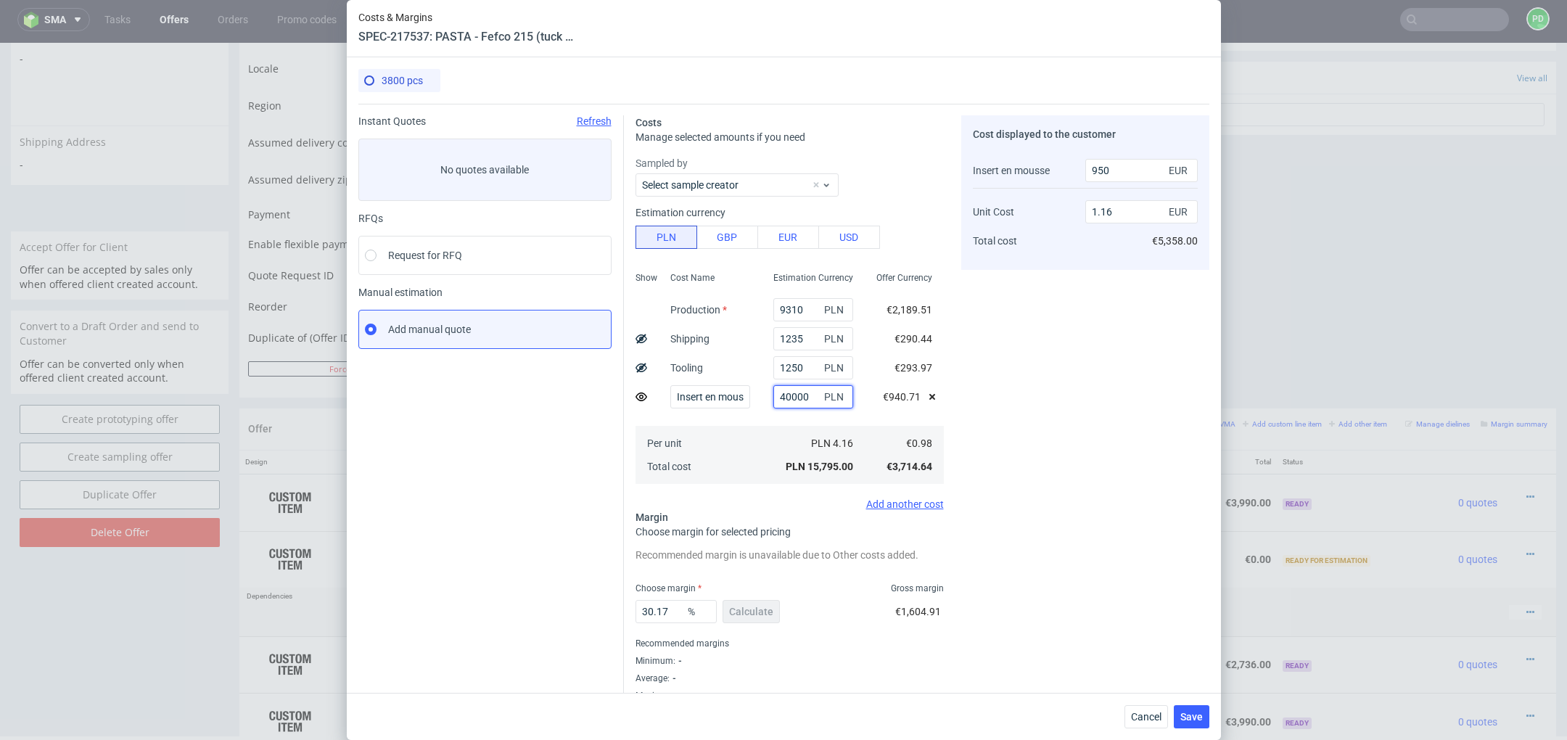
type input "9424"
type input "4"
type input "1.05"
type input "0"
type input "45000"
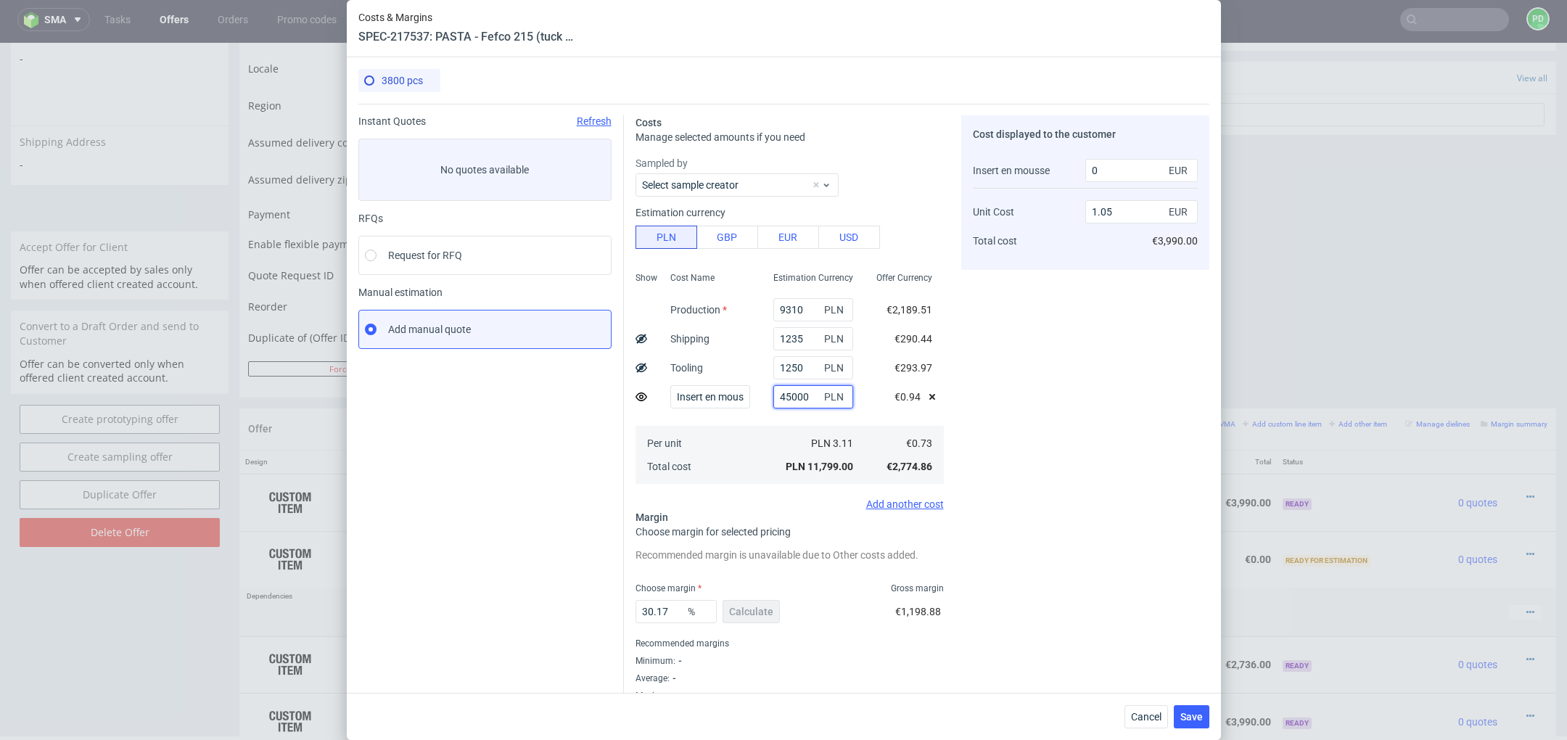
type input "2.25"
type input "10602"
type input "45"
type input "1.05"
type input "0"
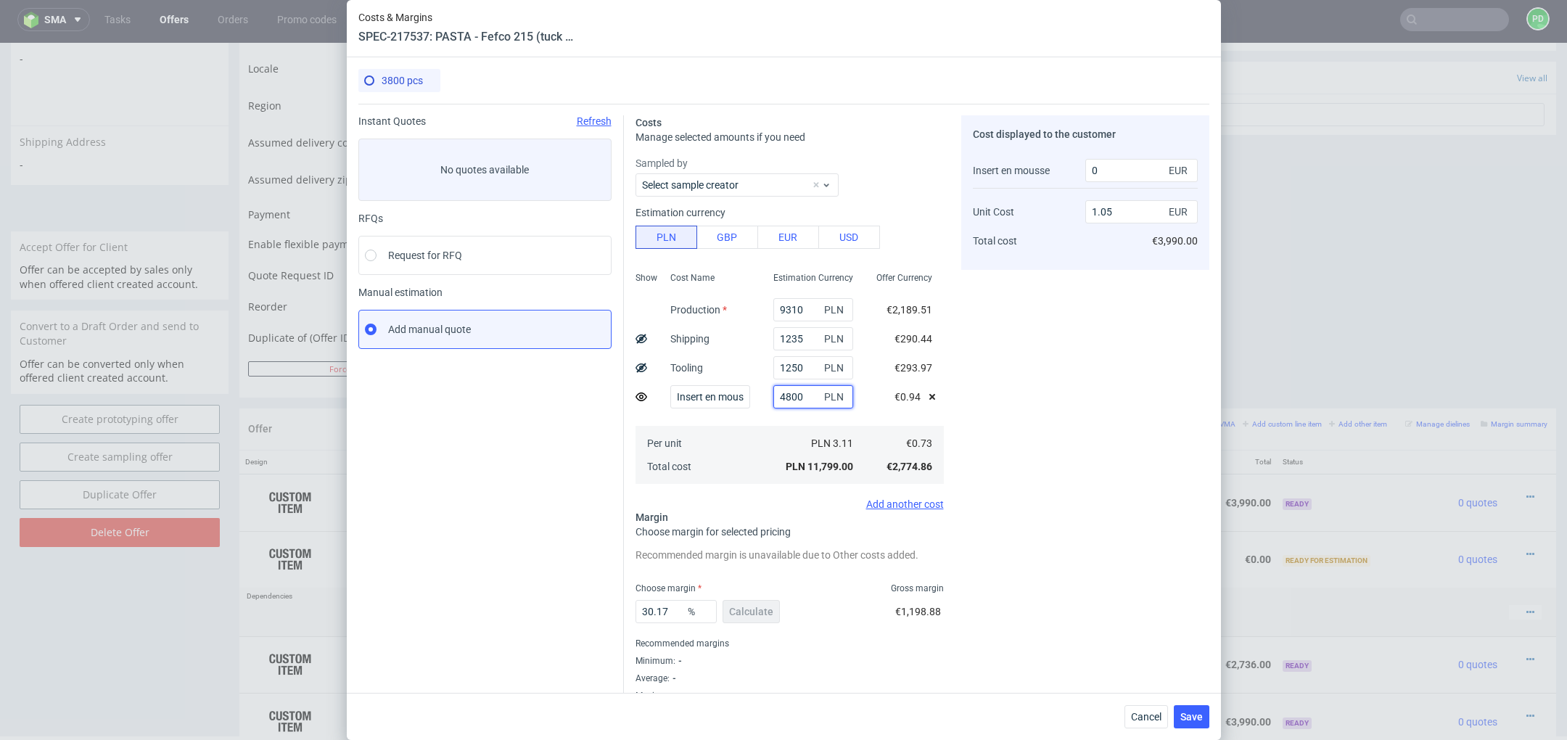
type input "48000"
type input "2.34"
type input "11286"
type input "4"
type input "1.05"
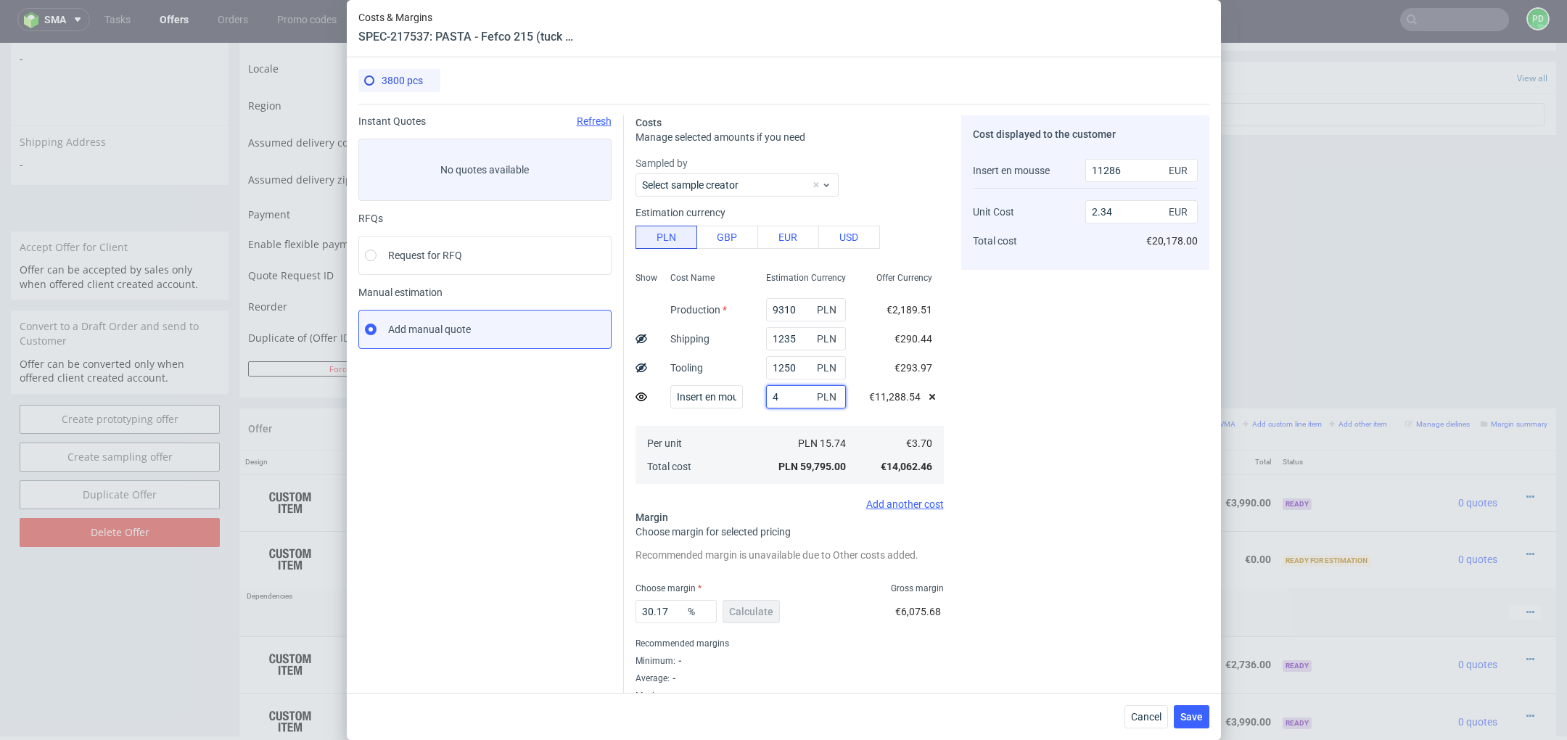
type input "49"
type input "0"
type input "49000"
type input "2.36"
type input "11514"
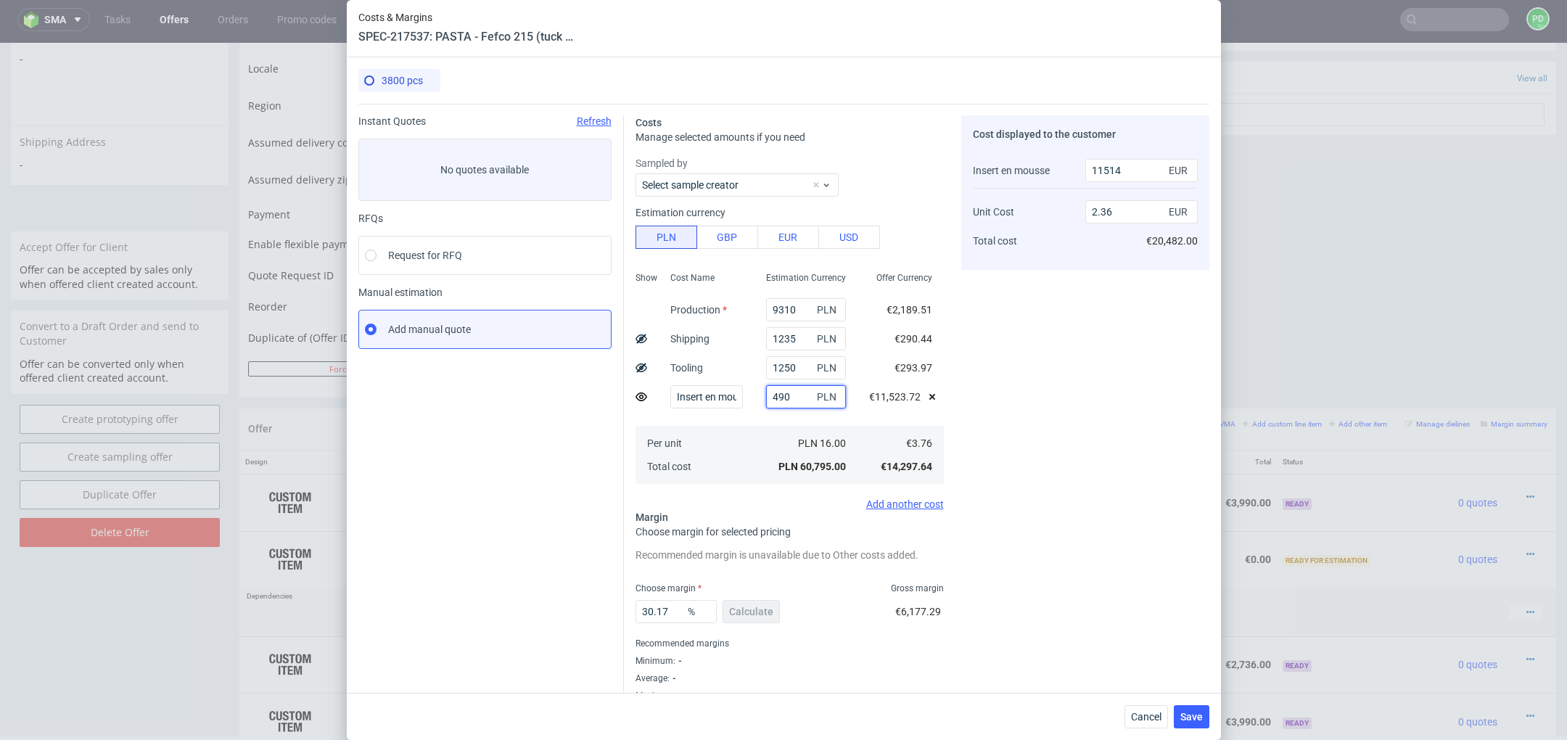
type input "49"
type input "1.05"
type input "4"
type input "0"
type input "485"
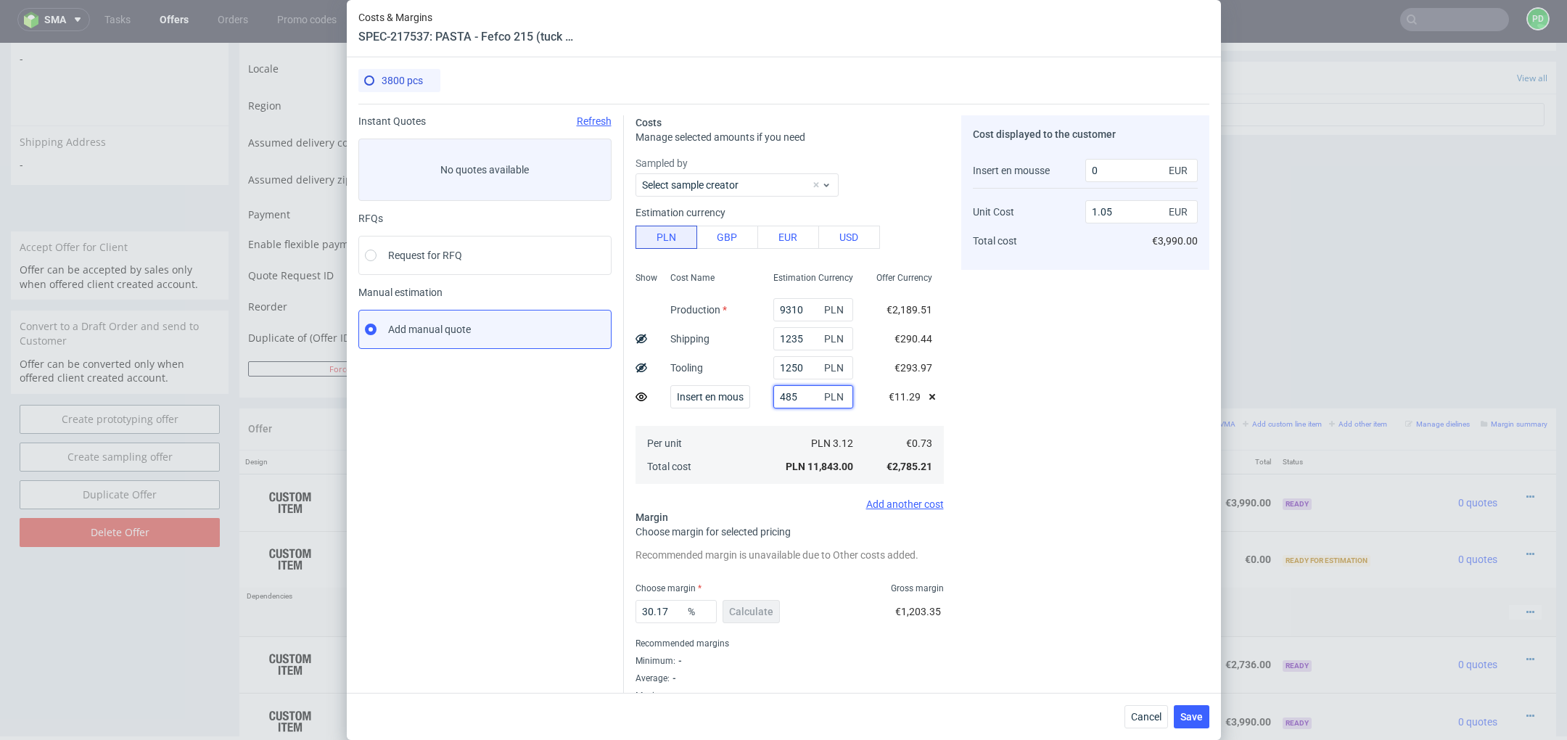
type input "1.06"
type input "114"
type input "4850"
type input "1.18"
type input "1140"
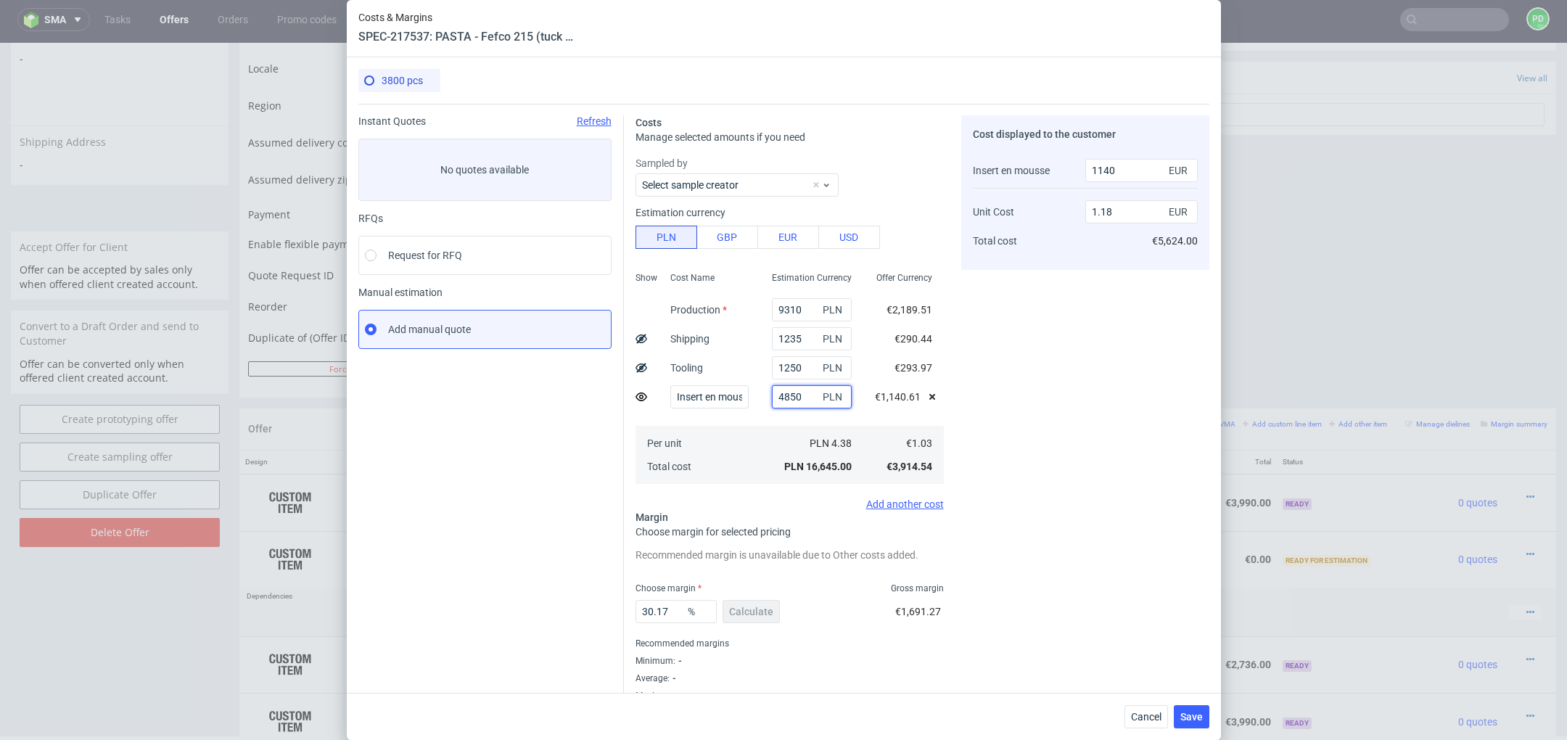
type input "48500"
type input "2.35"
type input "11400"
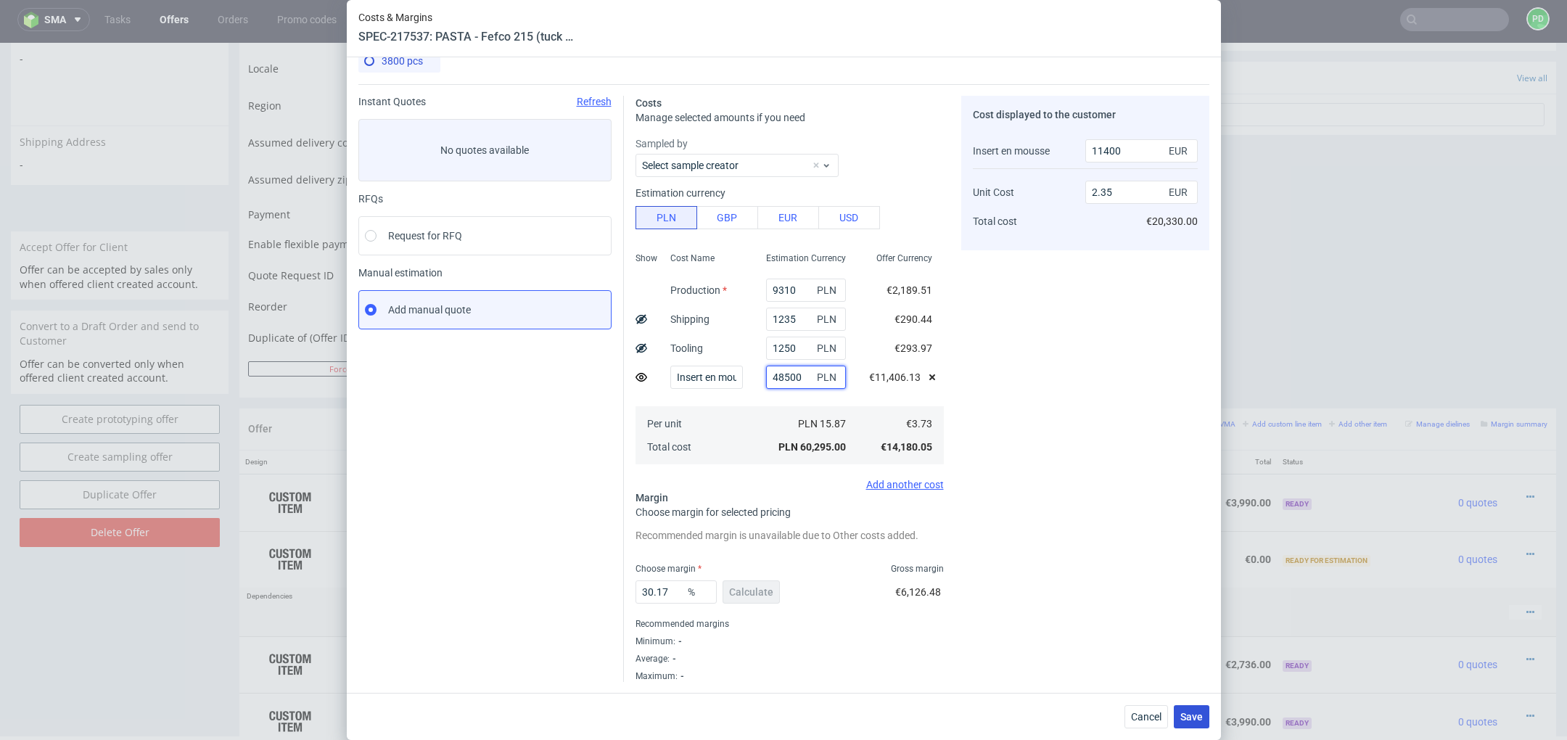
type input "48500"
click at [1198, 715] on span "Save" at bounding box center [1192, 717] width 22 height 10
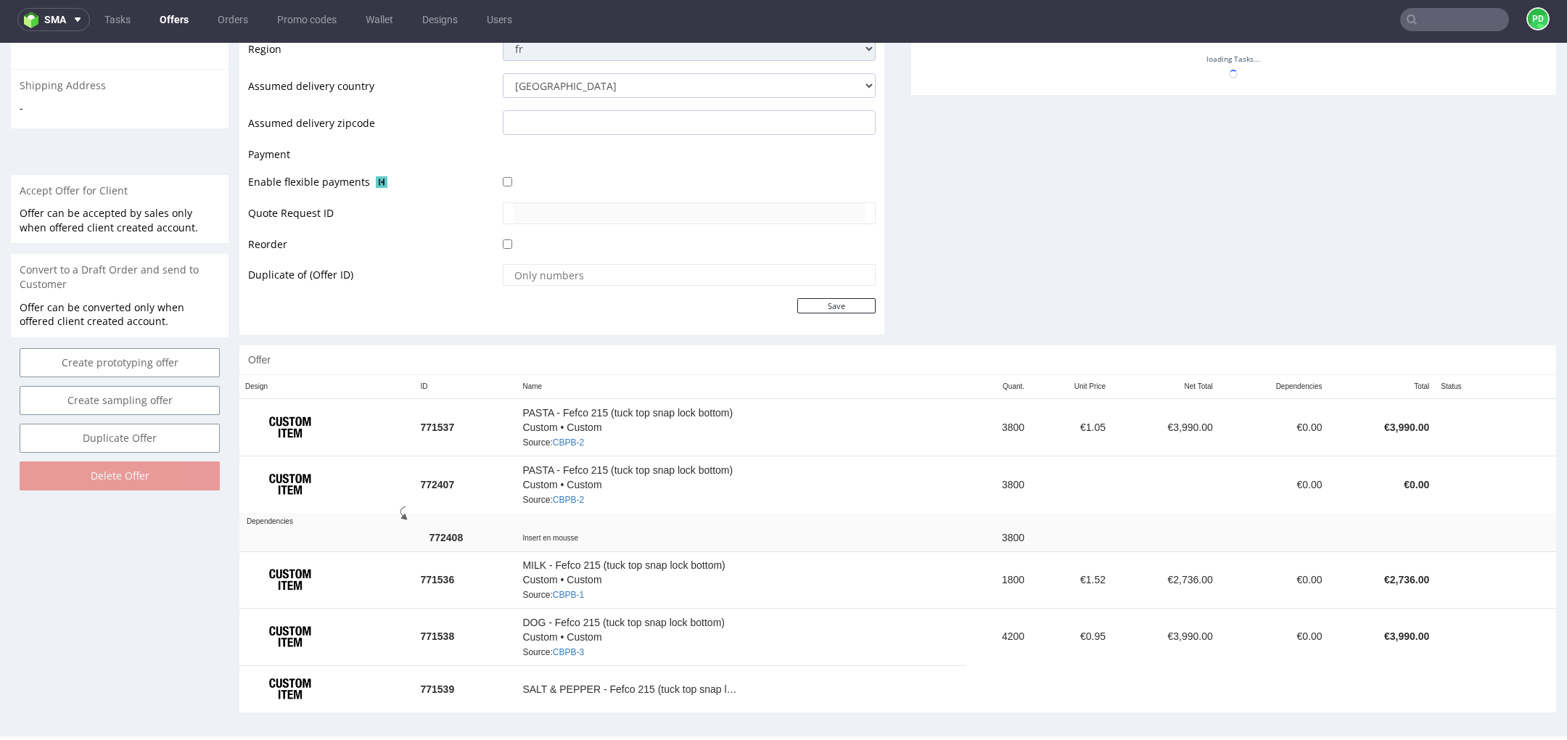
scroll to position [545, 0]
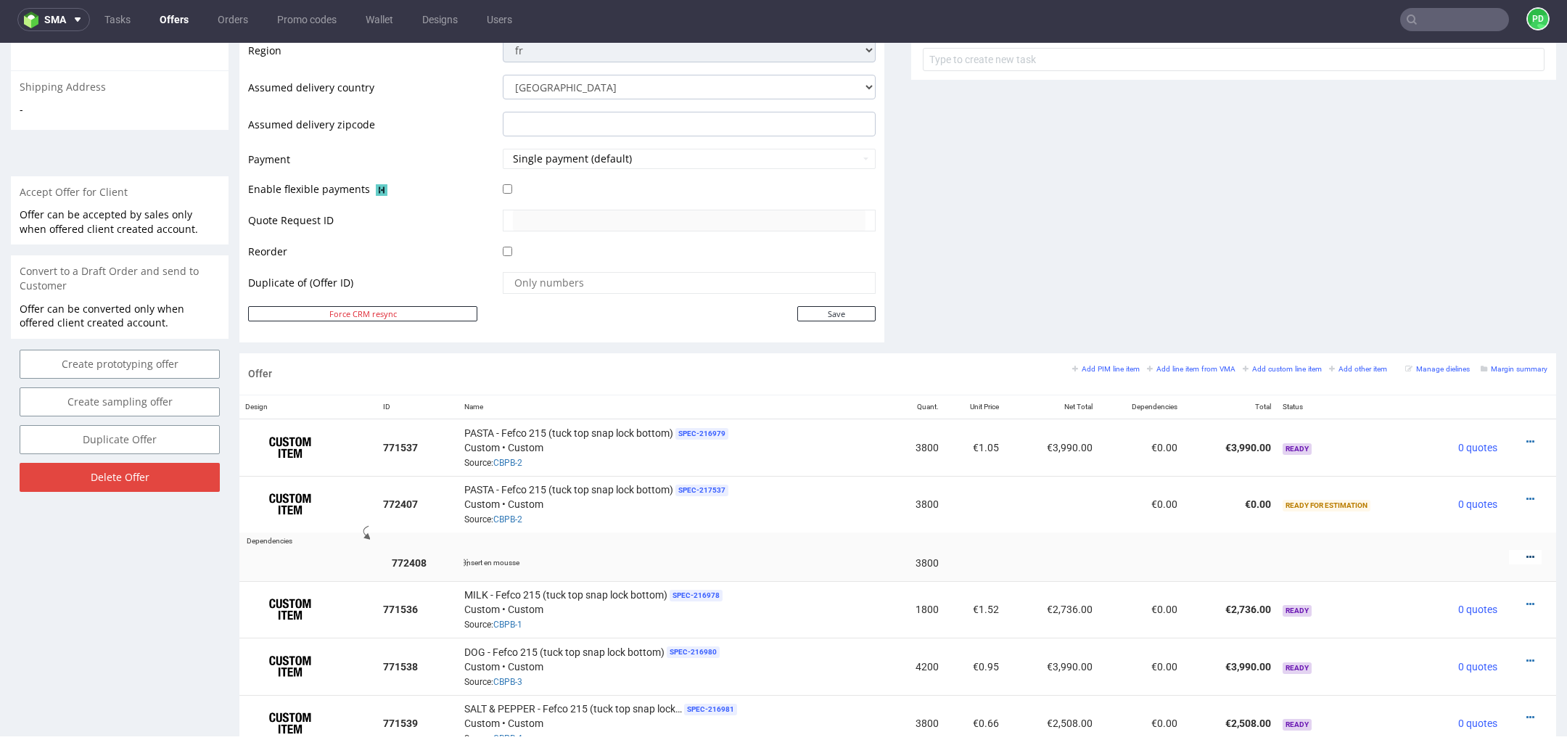
click at [1527, 552] on icon at bounding box center [1531, 557] width 8 height 10
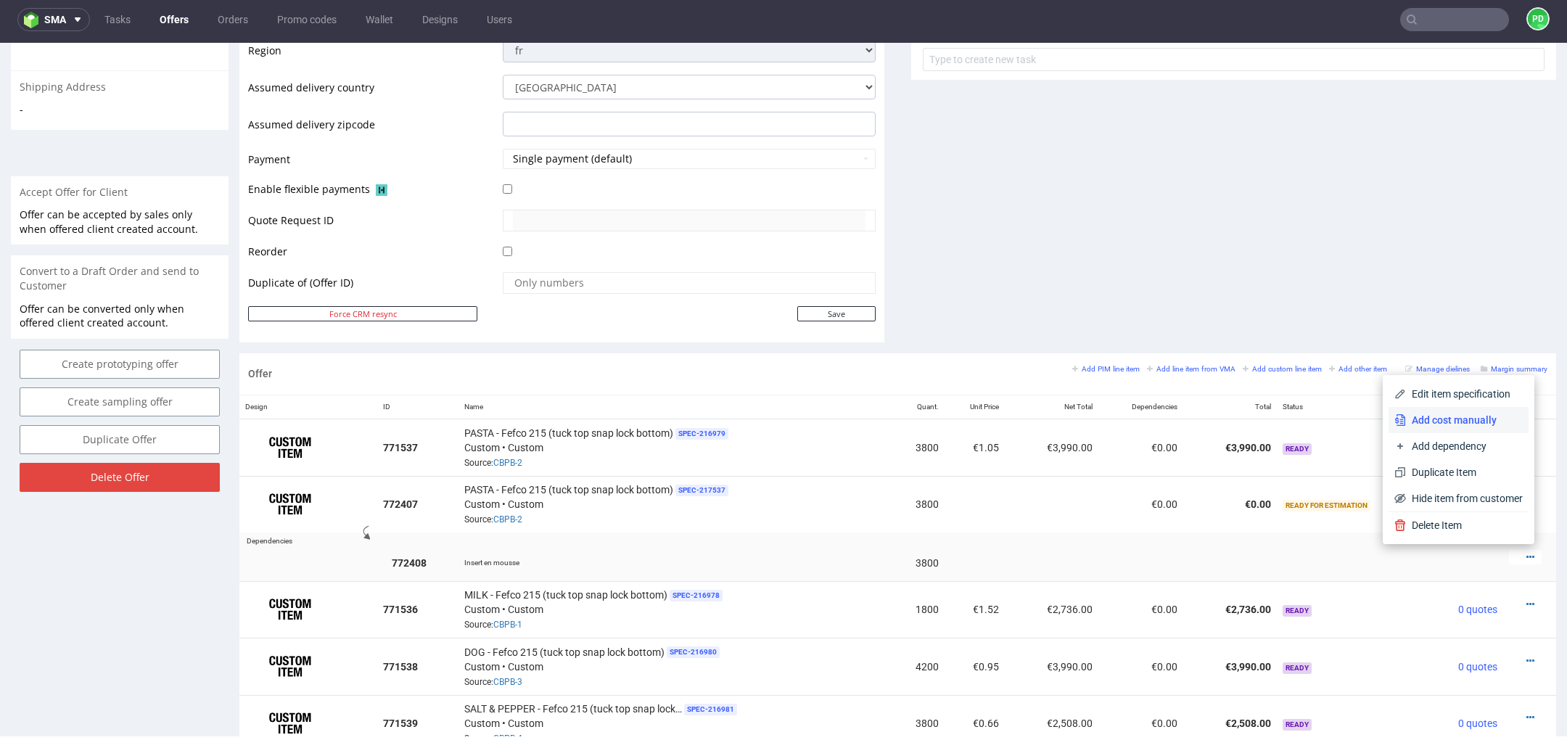
click at [1473, 422] on span "Add cost manually" at bounding box center [1464, 420] width 117 height 15
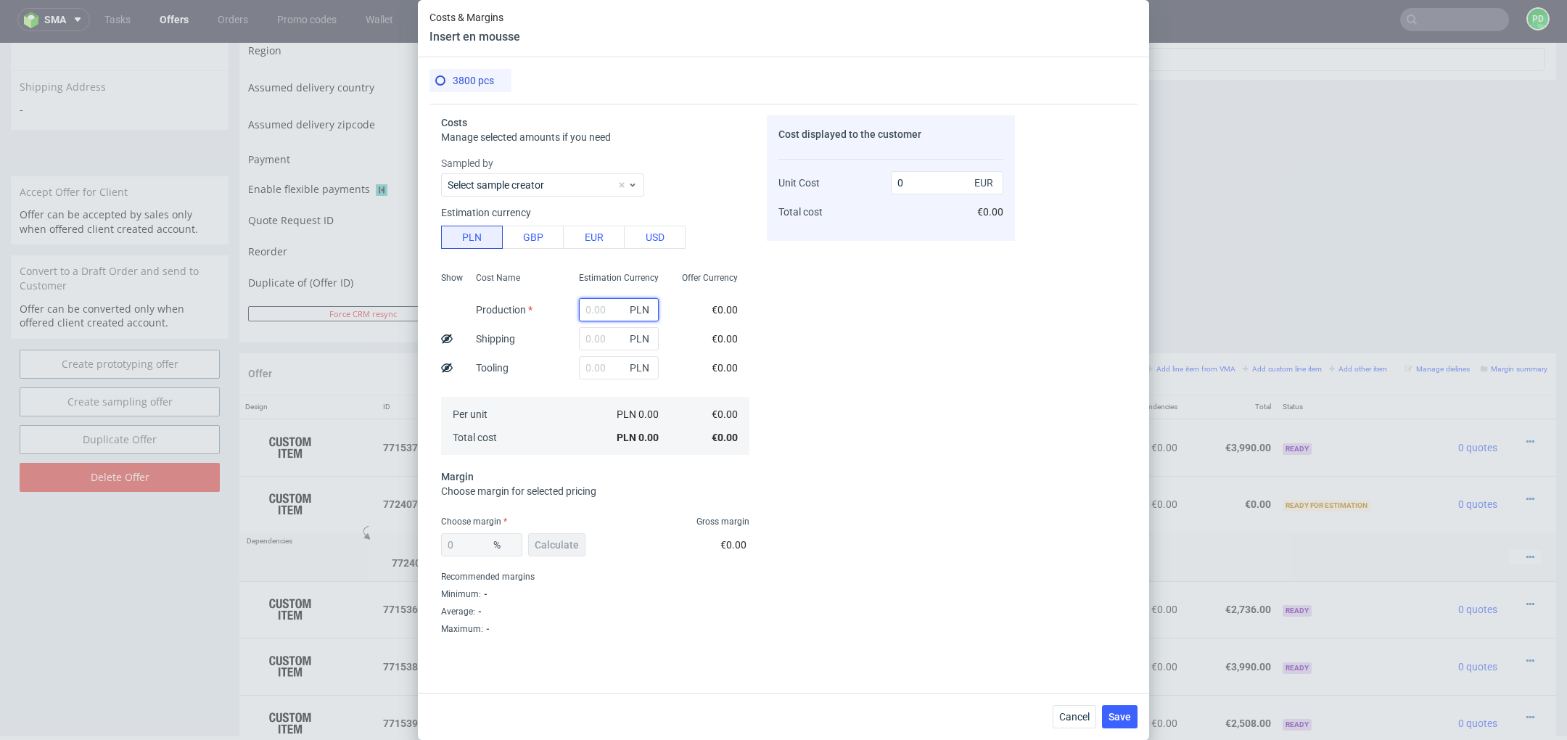
click at [601, 310] on input "text" at bounding box center [619, 309] width 80 height 23
type input "400"
type input "0.02"
type input "40000"
type input "2.48"
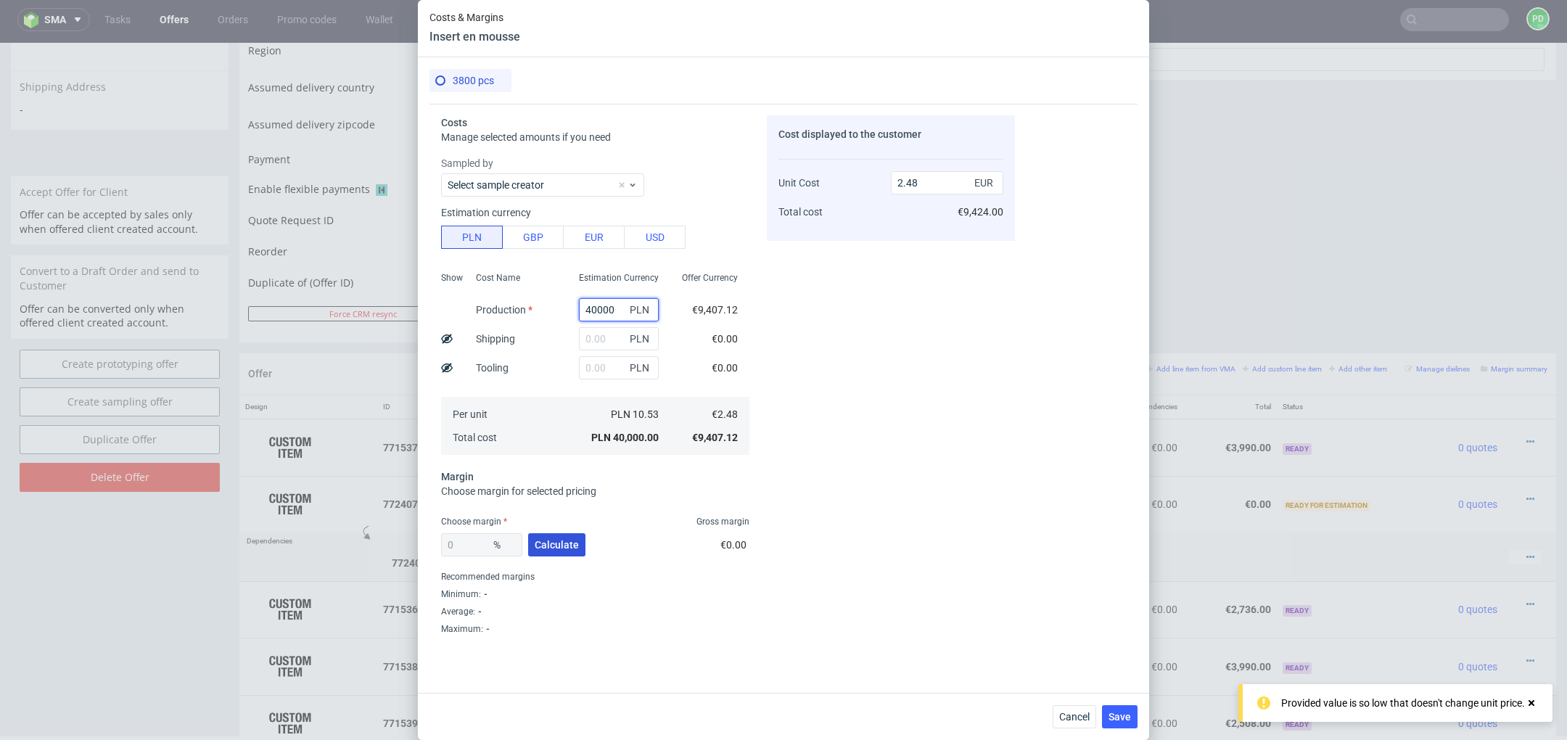
type input "40000"
click at [559, 546] on span "Calculate" at bounding box center [557, 545] width 44 height 10
type input "24.45"
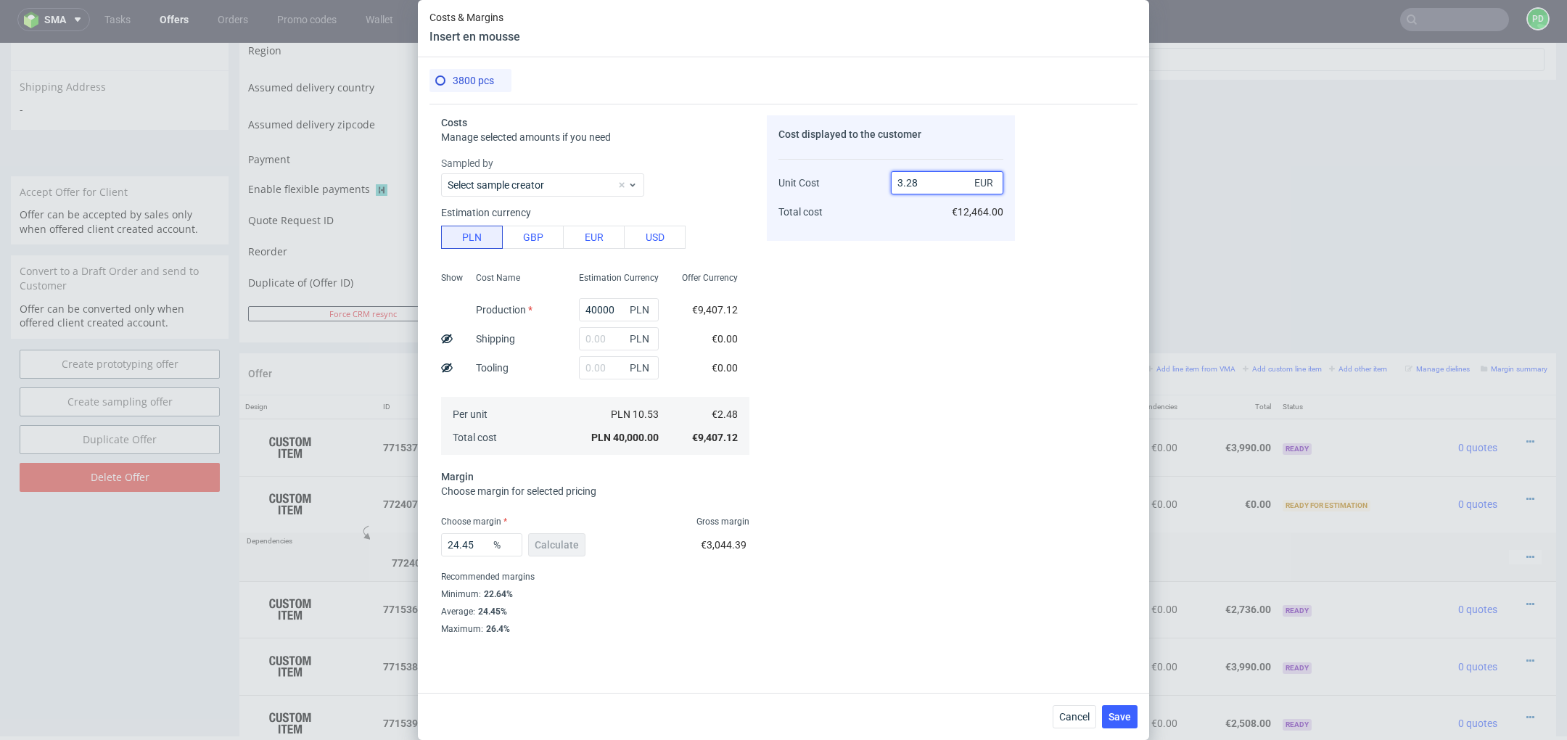
click at [942, 186] on input "3.28" at bounding box center [947, 182] width 112 height 23
type input "3.0"
type input "17.333333333333336"
type input "2"
type input "4"
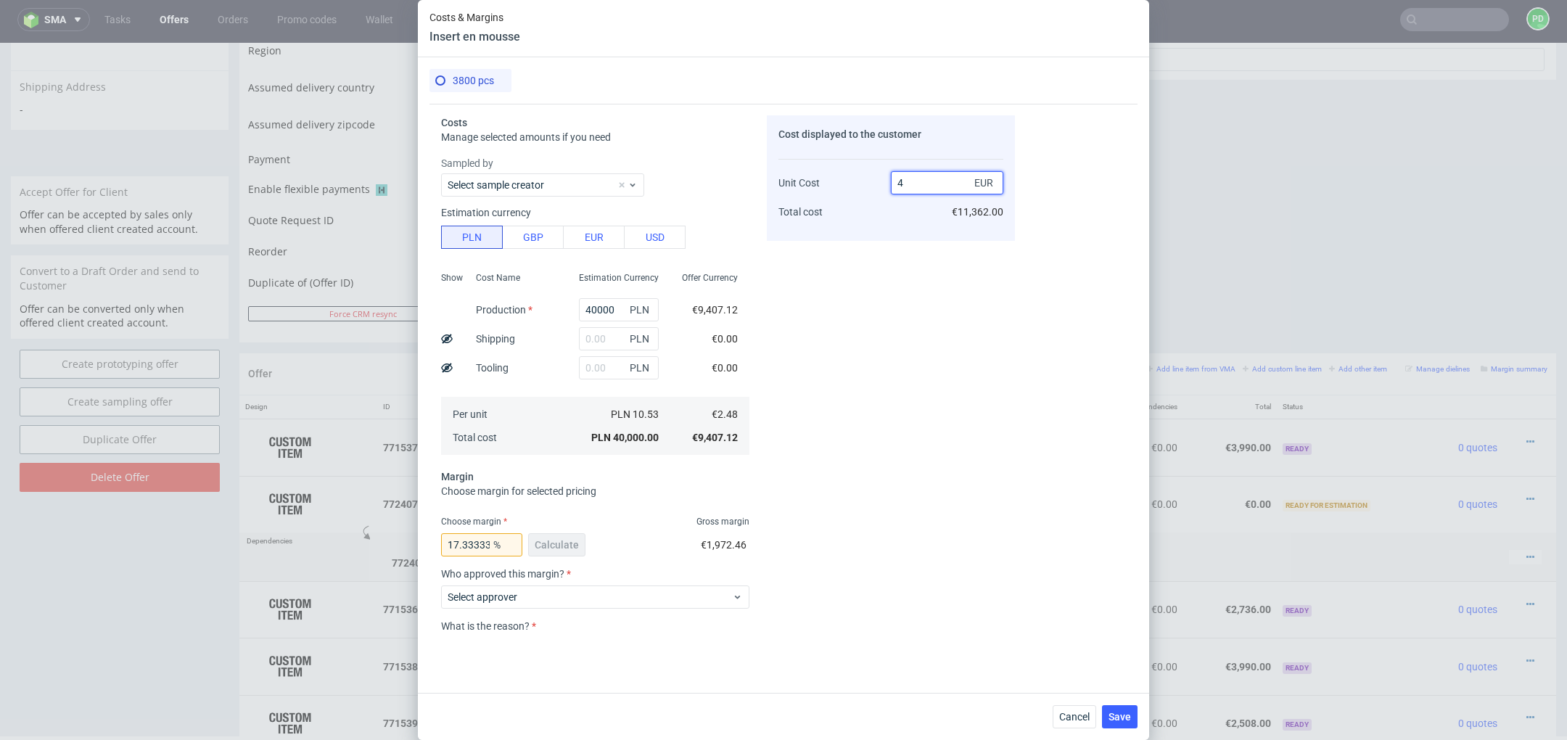
type input "38"
type input "3.92"
type input "36.895674300254456"
type input "3"
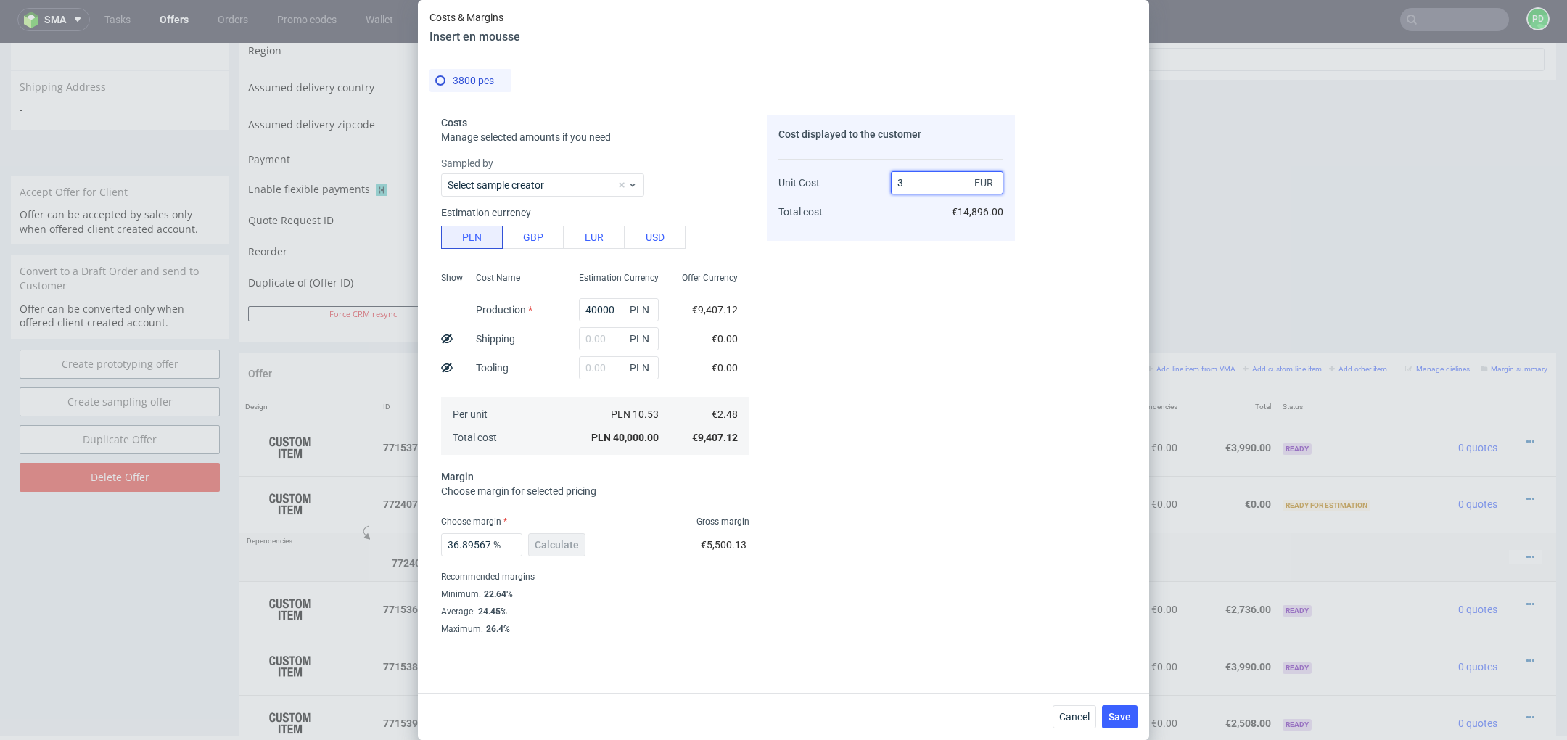
type input "17.333333333333336"
type input "2"
type input "3.01"
type input "17.60797342192691"
type input "3"
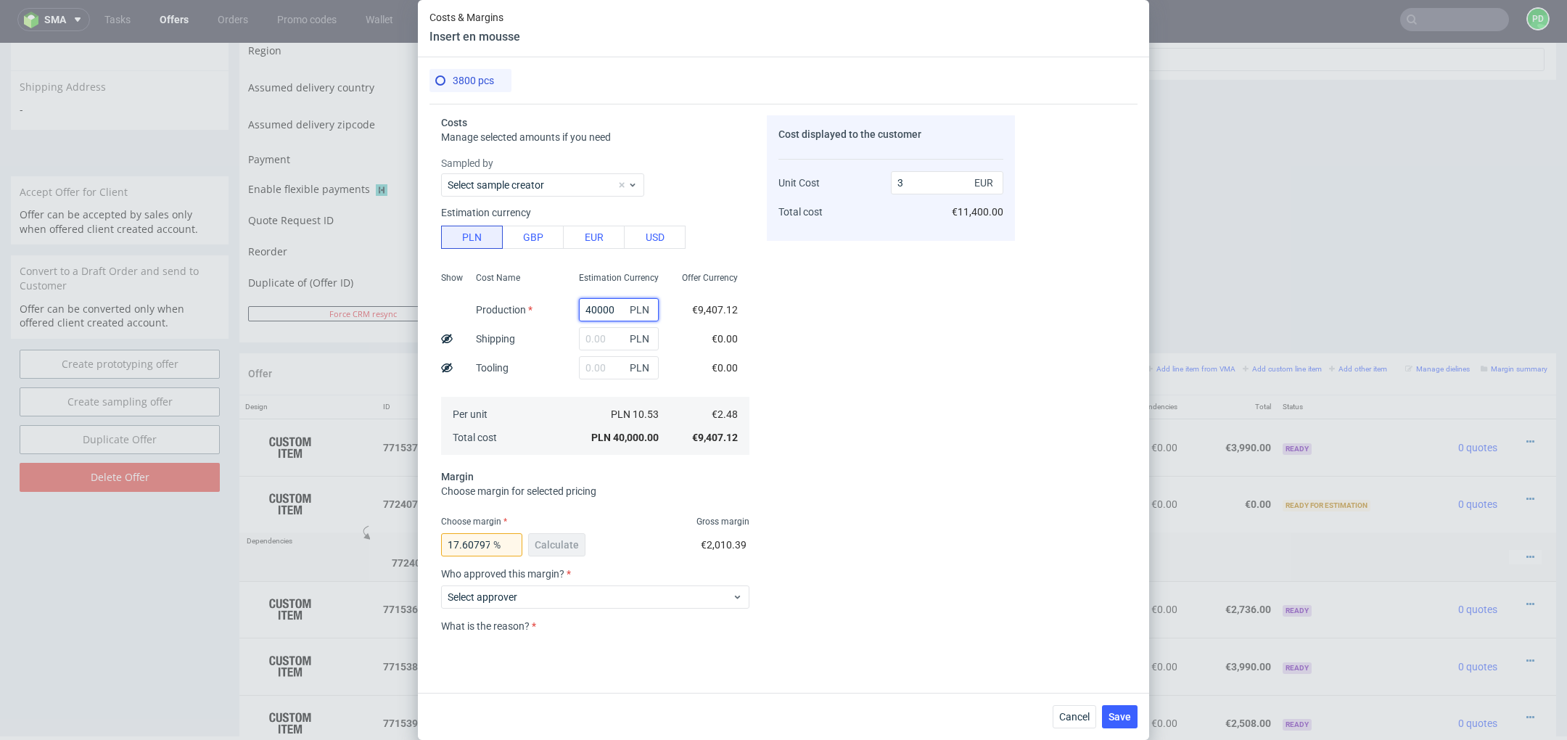
drag, startPoint x: 620, startPoint y: 308, endPoint x: 582, endPoint y: 311, distance: 37.8
click at [582, 311] on input "40000" at bounding box center [619, 309] width 80 height 23
type input "3800"
type input "0.29"
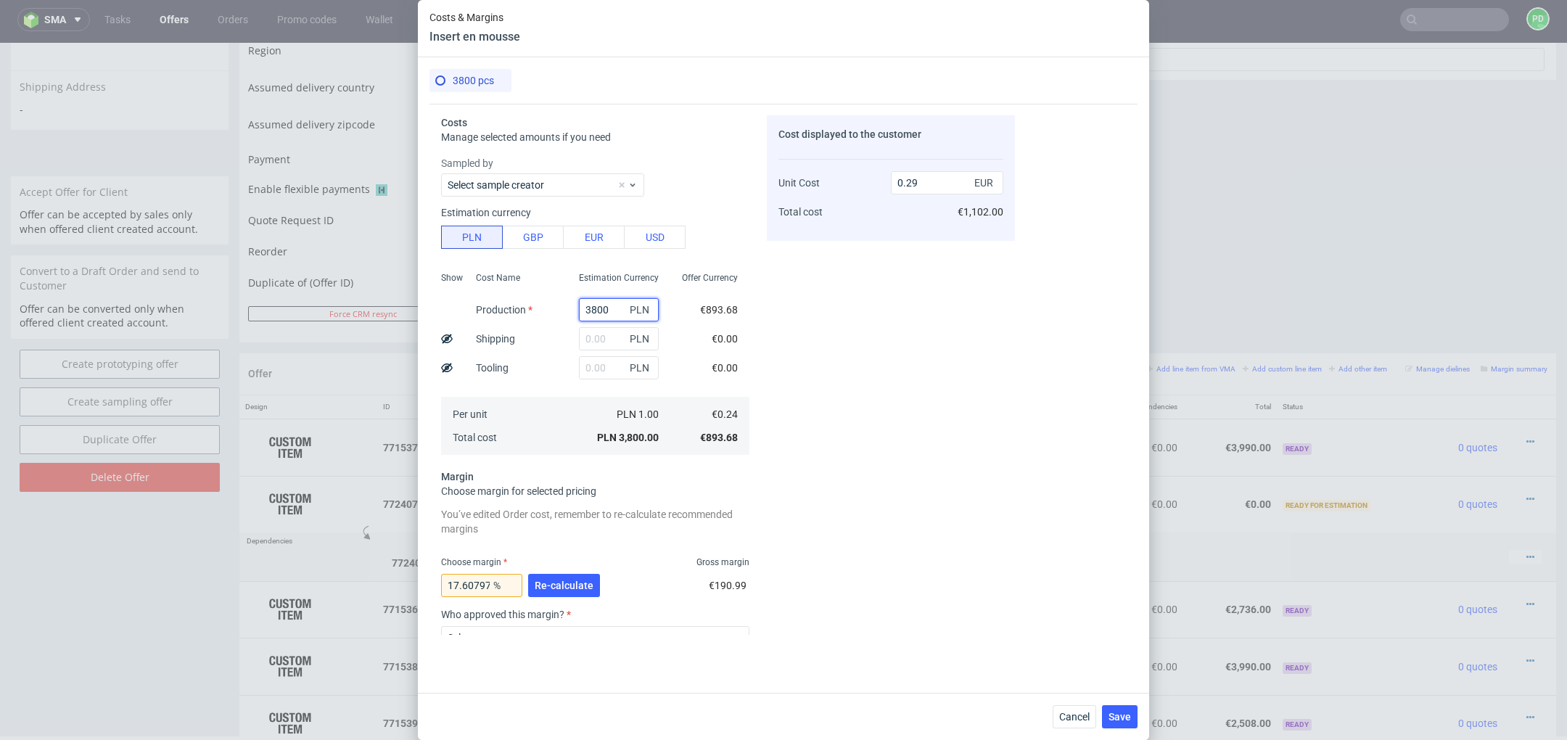
type input "38000"
type input "2.85"
drag, startPoint x: 623, startPoint y: 310, endPoint x: 560, endPoint y: 309, distance: 62.4
click at [560, 309] on div "Show Cost Name Production Shipping Tooling Per unit Total cost Estimation Curre…" at bounding box center [595, 362] width 308 height 192
type input "34"
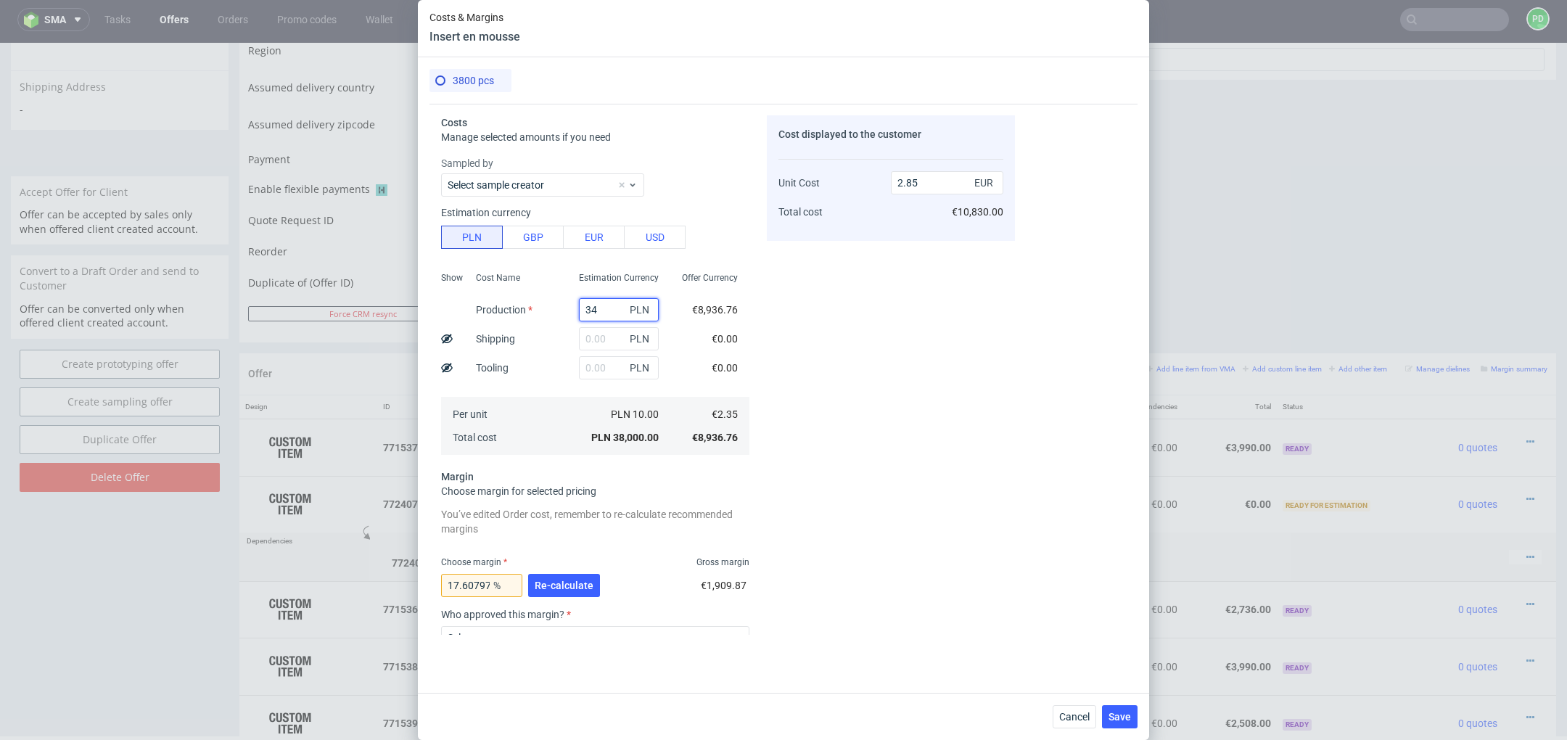
type input "0"
type input "34124"
type input "2.56"
type input "34124"
drag, startPoint x: 945, startPoint y: 185, endPoint x: 888, endPoint y: 185, distance: 56.6
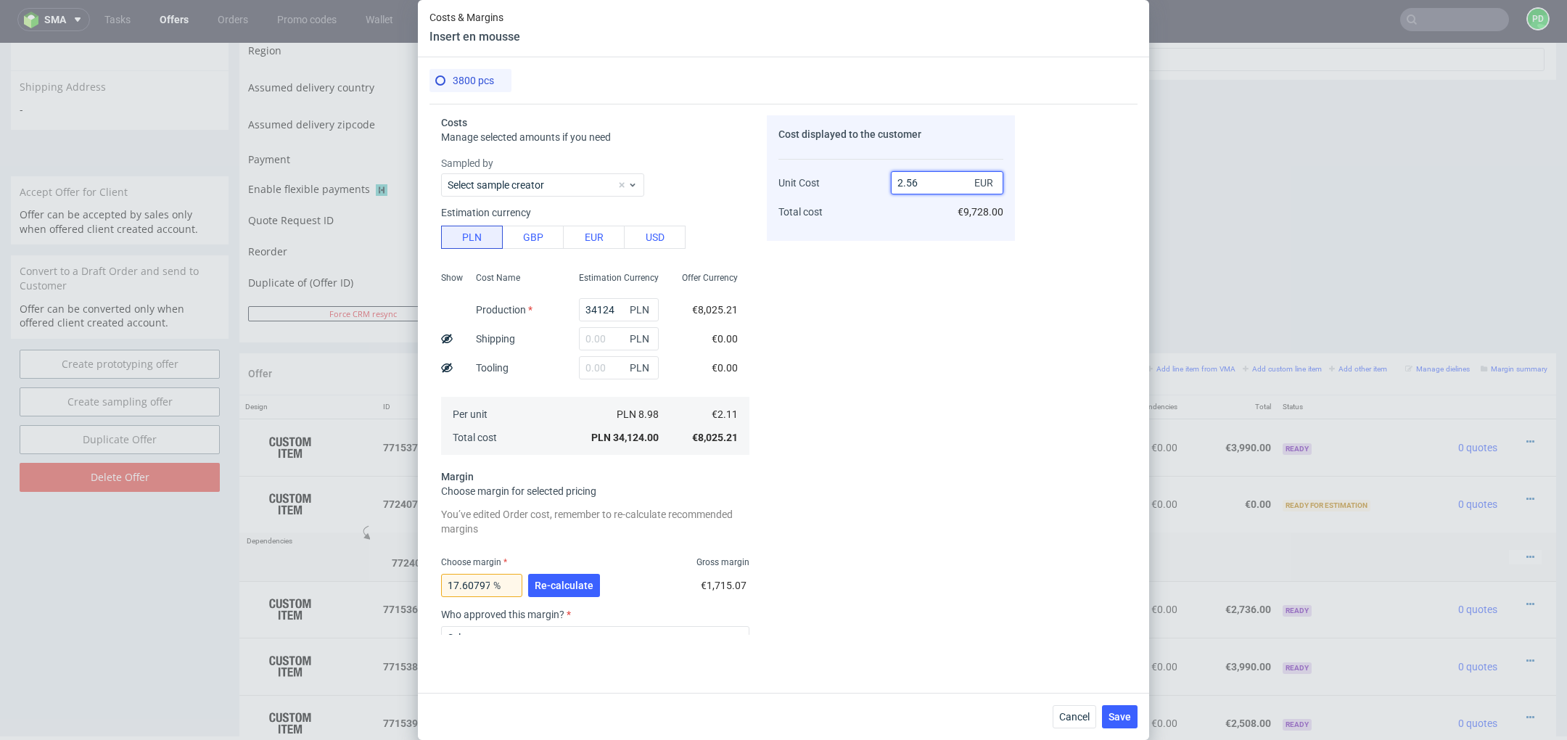
click at [888, 185] on div "Unit Cost Total cost 2.56 EUR €9,728.00" at bounding box center [891, 191] width 225 height 76
type input "3"
type input "29.666666666666675"
type input "3"
click at [864, 285] on div "Cost displayed to the customer Unit Cost Total cost 3 EUR €11,400.00" at bounding box center [891, 375] width 248 height 520
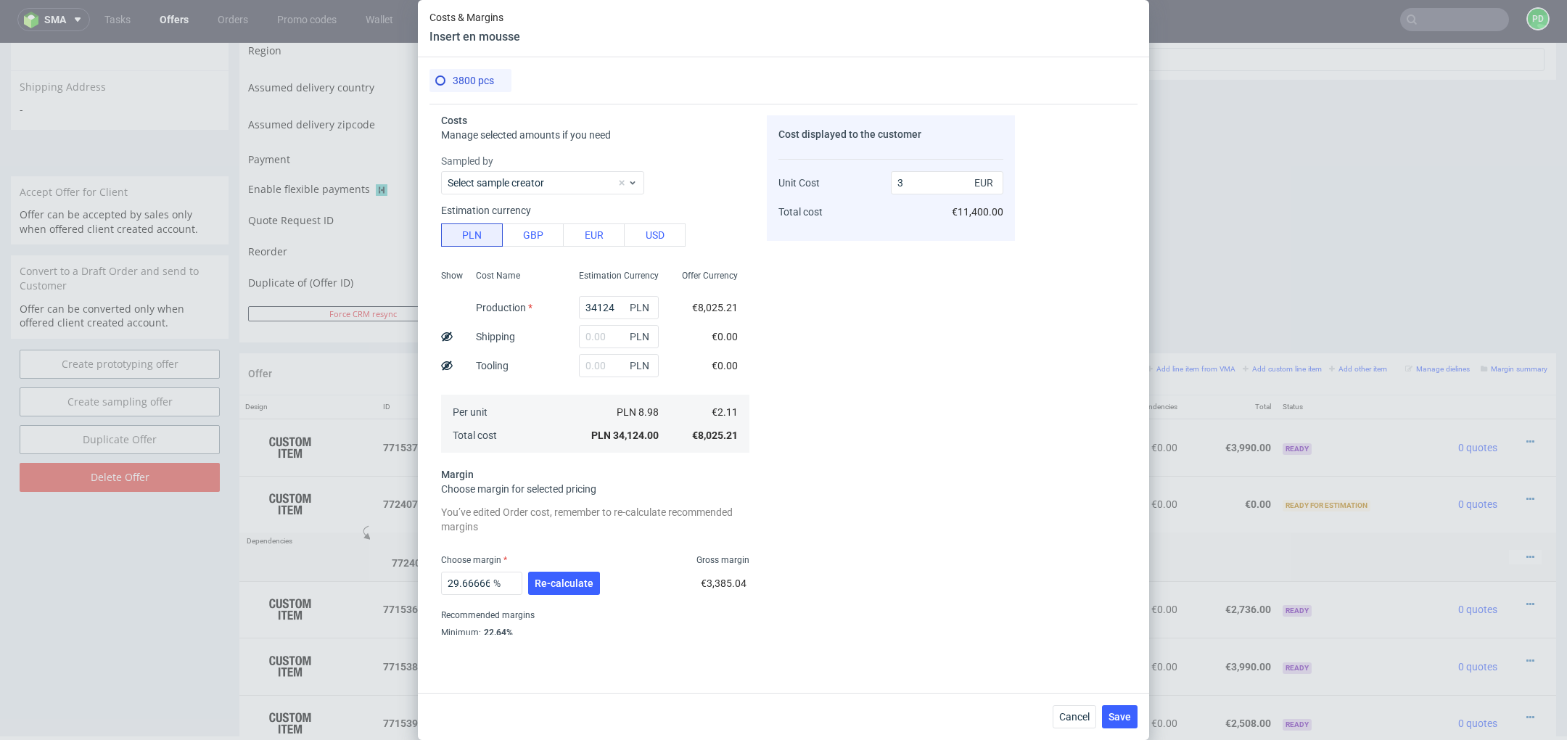
scroll to position [40, 0]
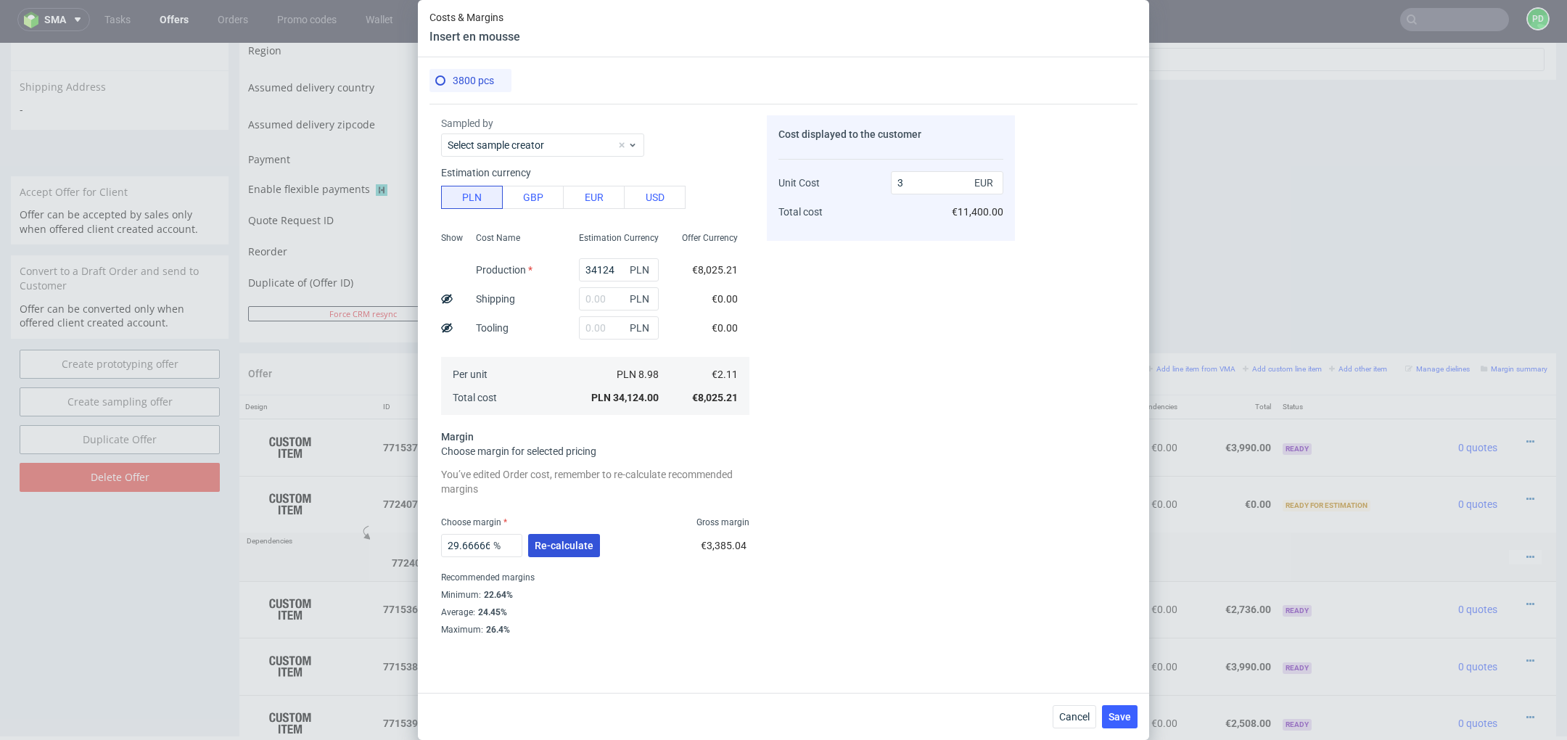
click at [576, 546] on span "Re-calculate" at bounding box center [564, 546] width 59 height 10
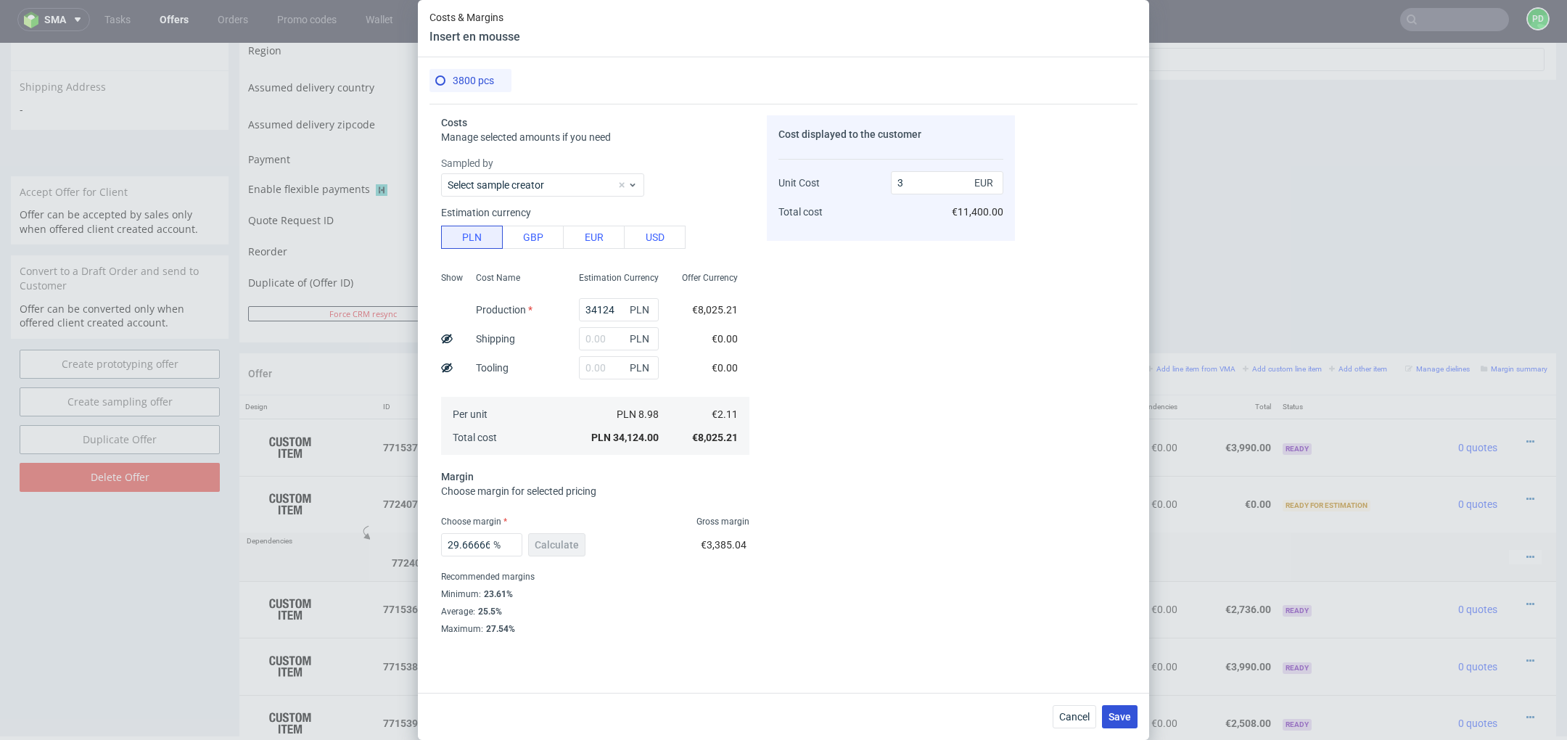
click at [1120, 716] on span "Save" at bounding box center [1120, 717] width 22 height 10
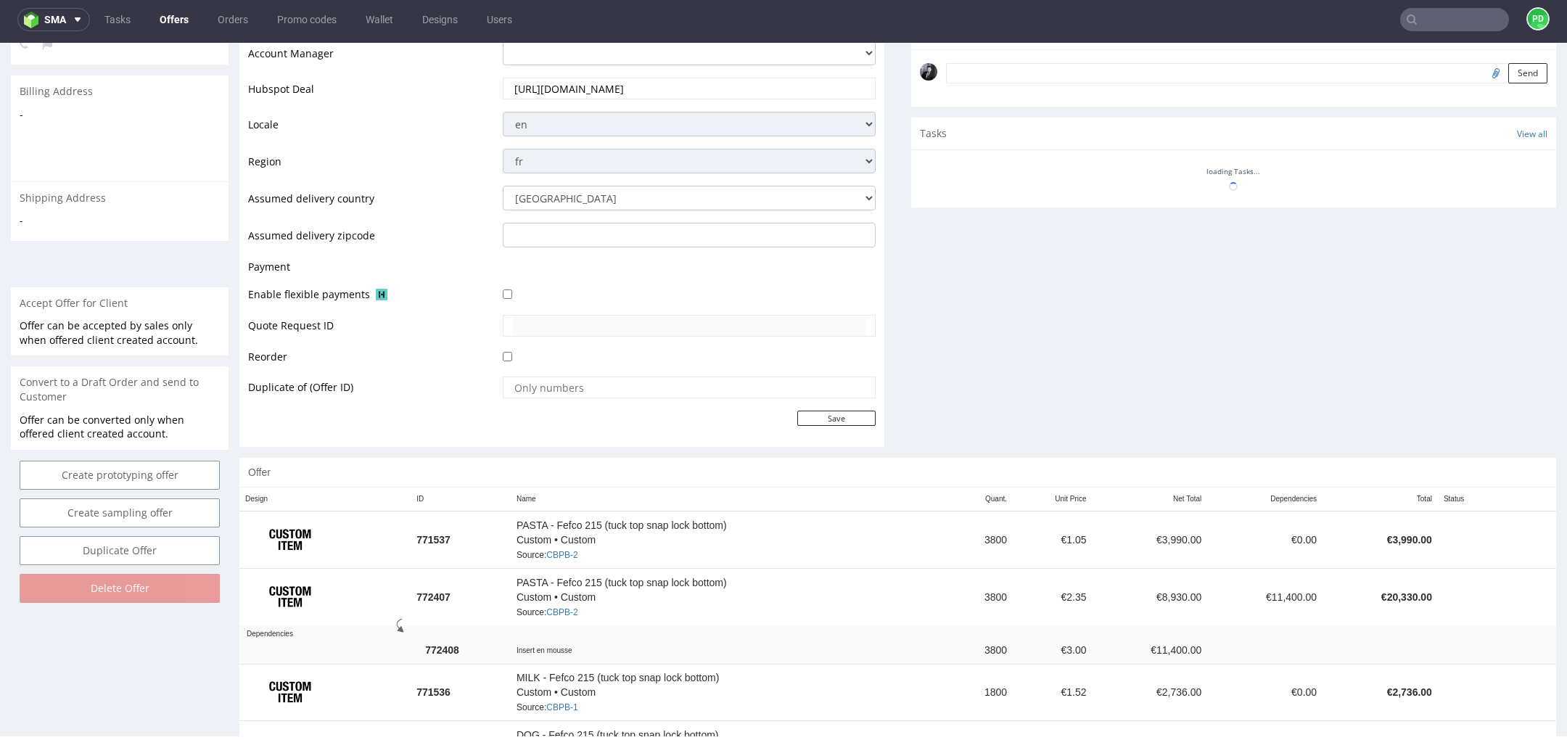
scroll to position [501, 0]
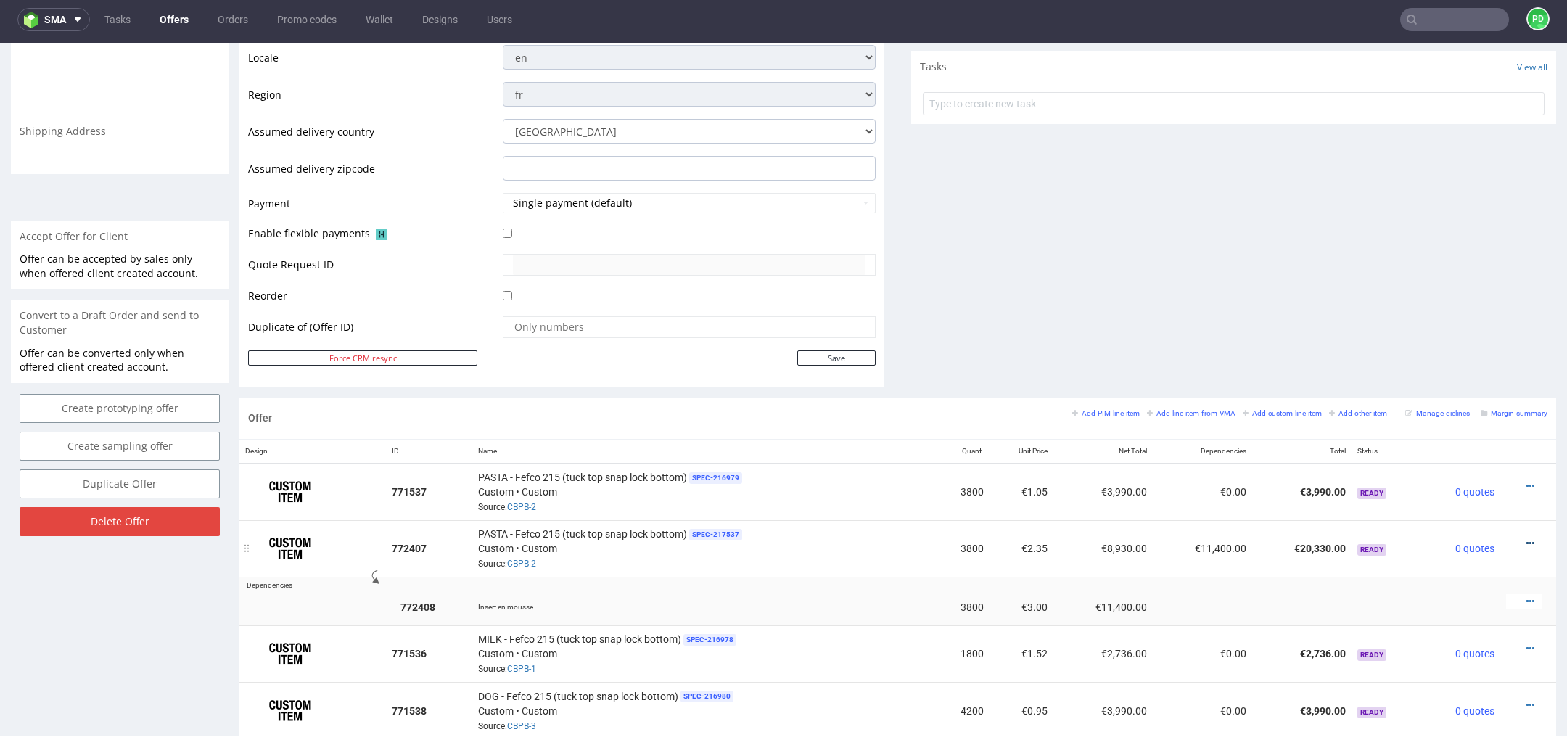
click at [1527, 538] on icon at bounding box center [1531, 543] width 8 height 10
click at [1464, 386] on span "Edit item price" at bounding box center [1464, 380] width 117 height 15
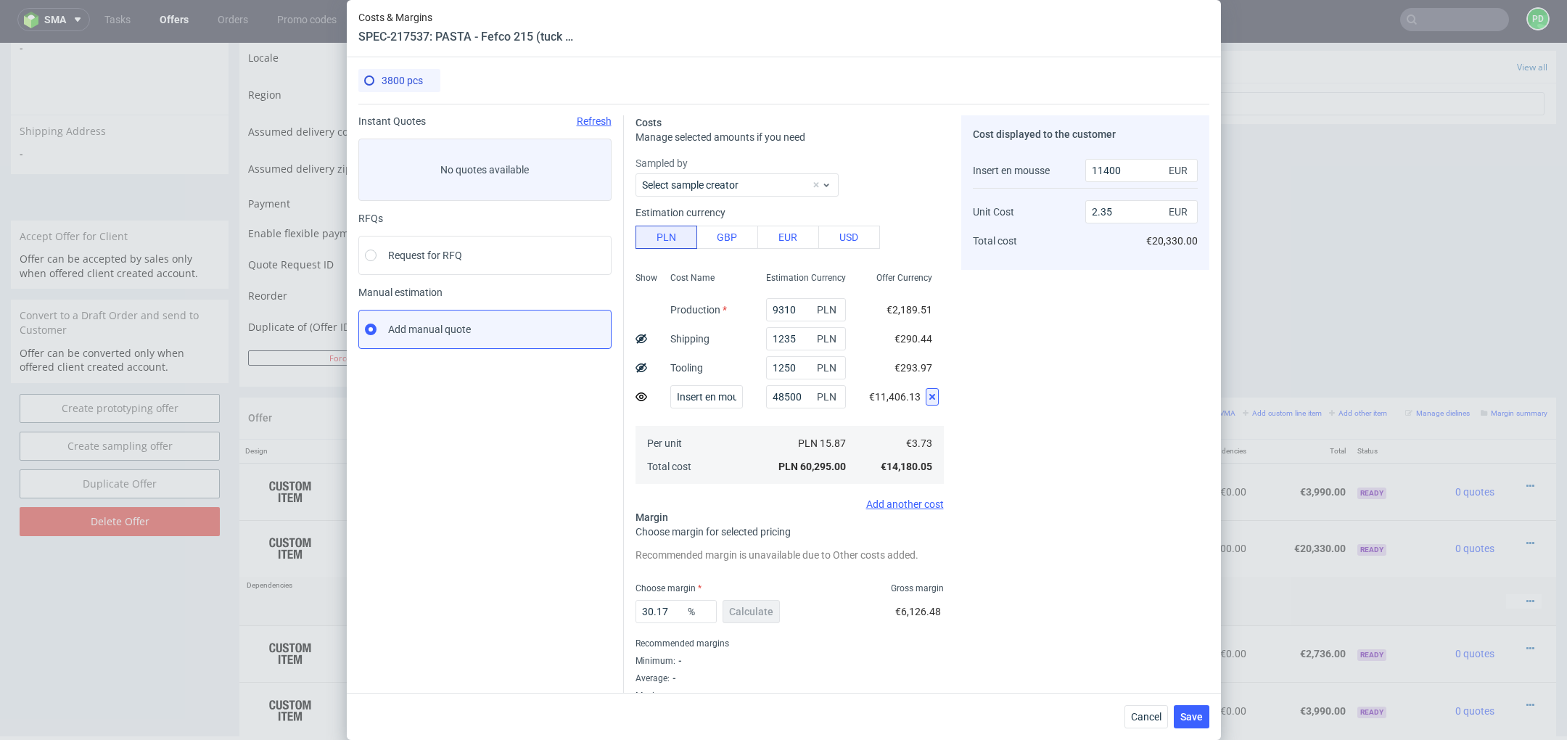
click at [936, 398] on icon at bounding box center [933, 397] width 12 height 12
type input "1.05"
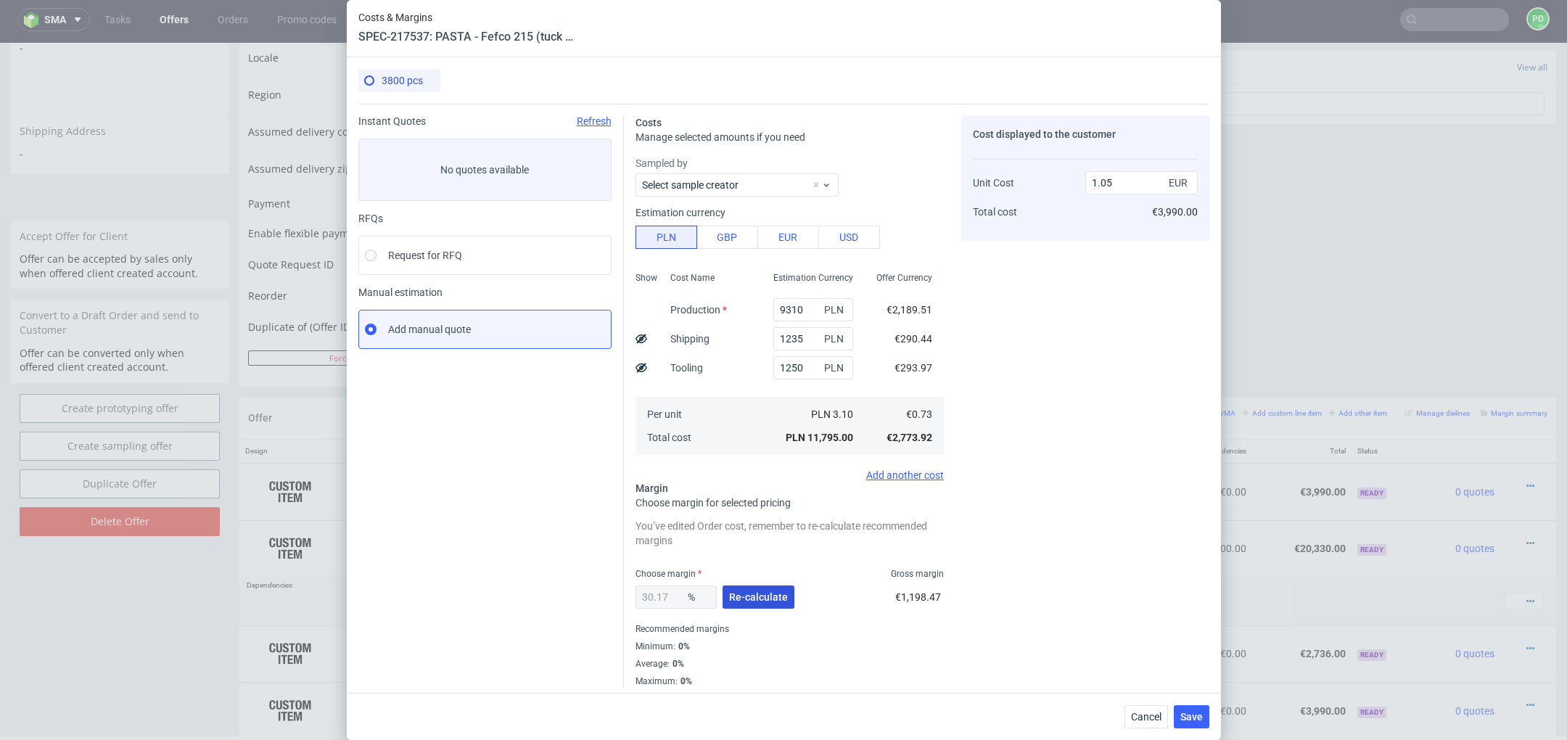
click at [771, 589] on button "Re-calculate" at bounding box center [759, 597] width 72 height 23
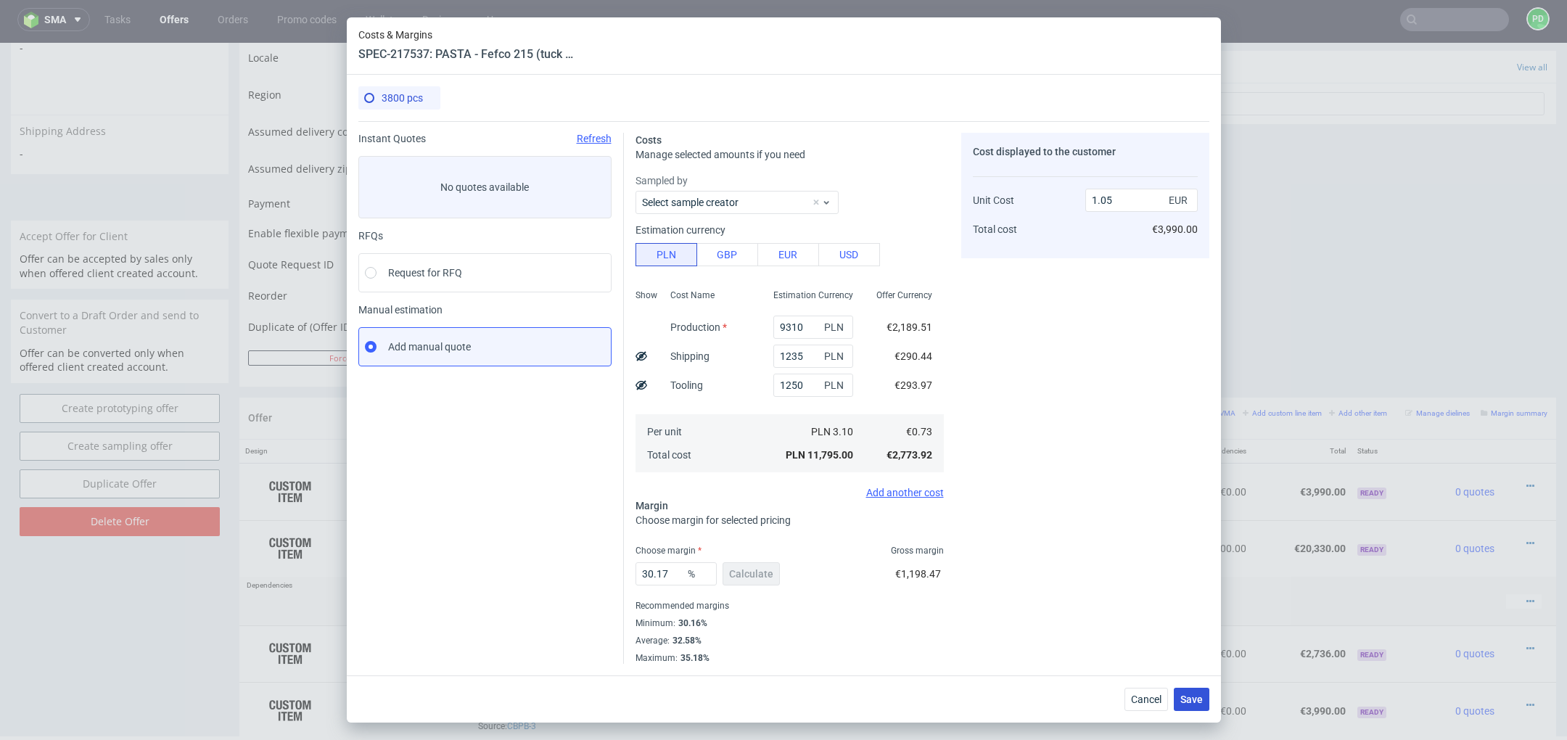
click at [1187, 694] on span "Save" at bounding box center [1192, 699] width 22 height 10
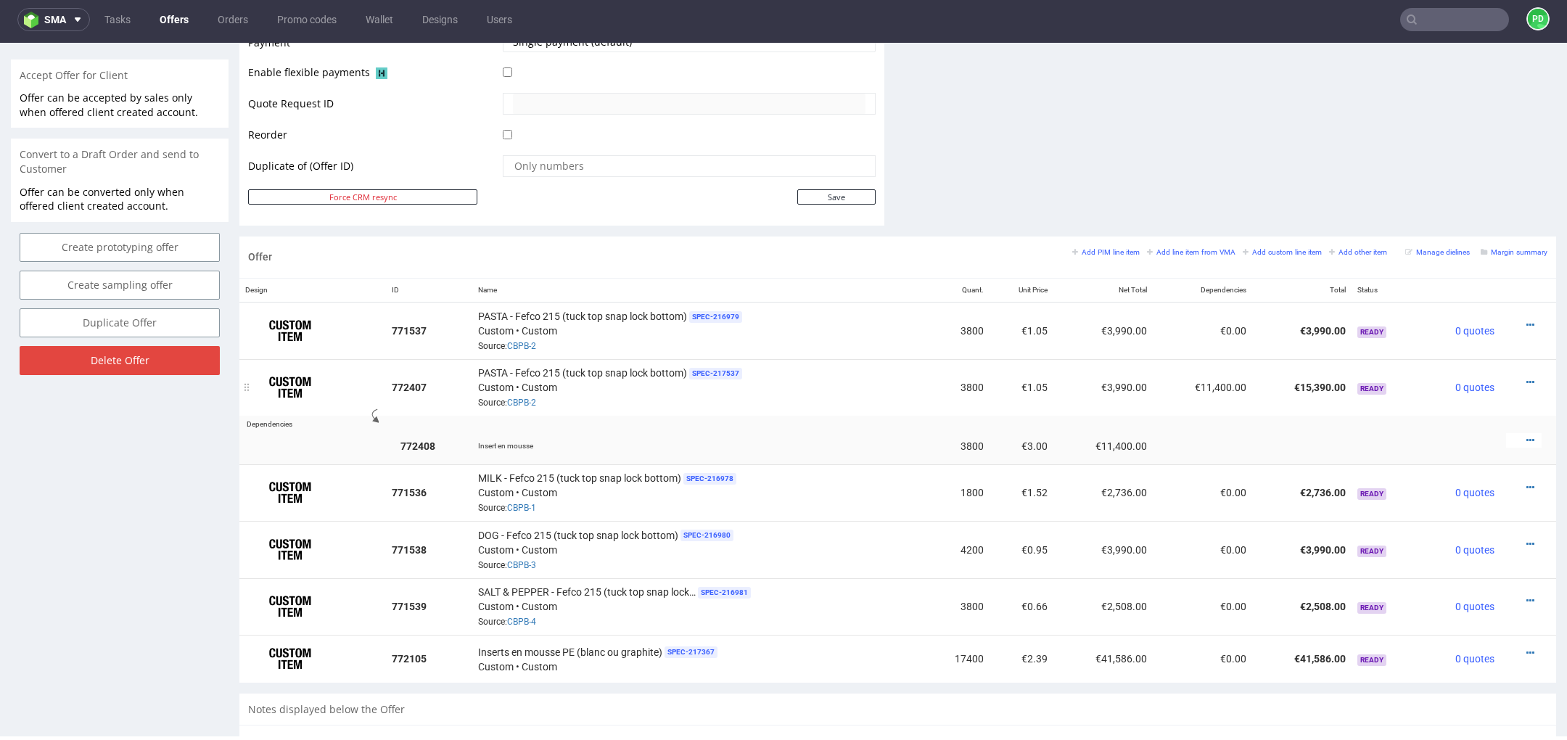
scroll to position [685, 0]
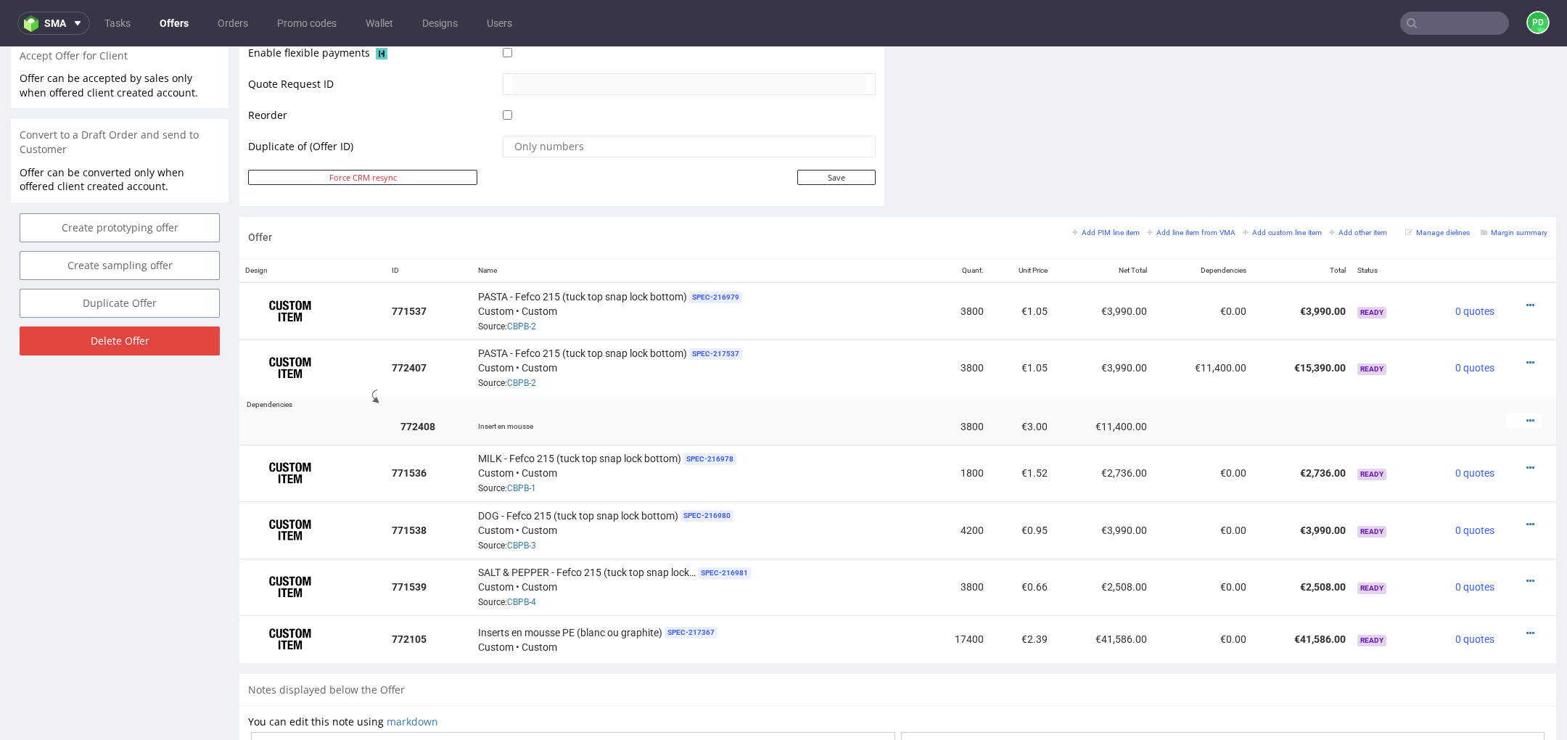
scroll to position [4, 0]
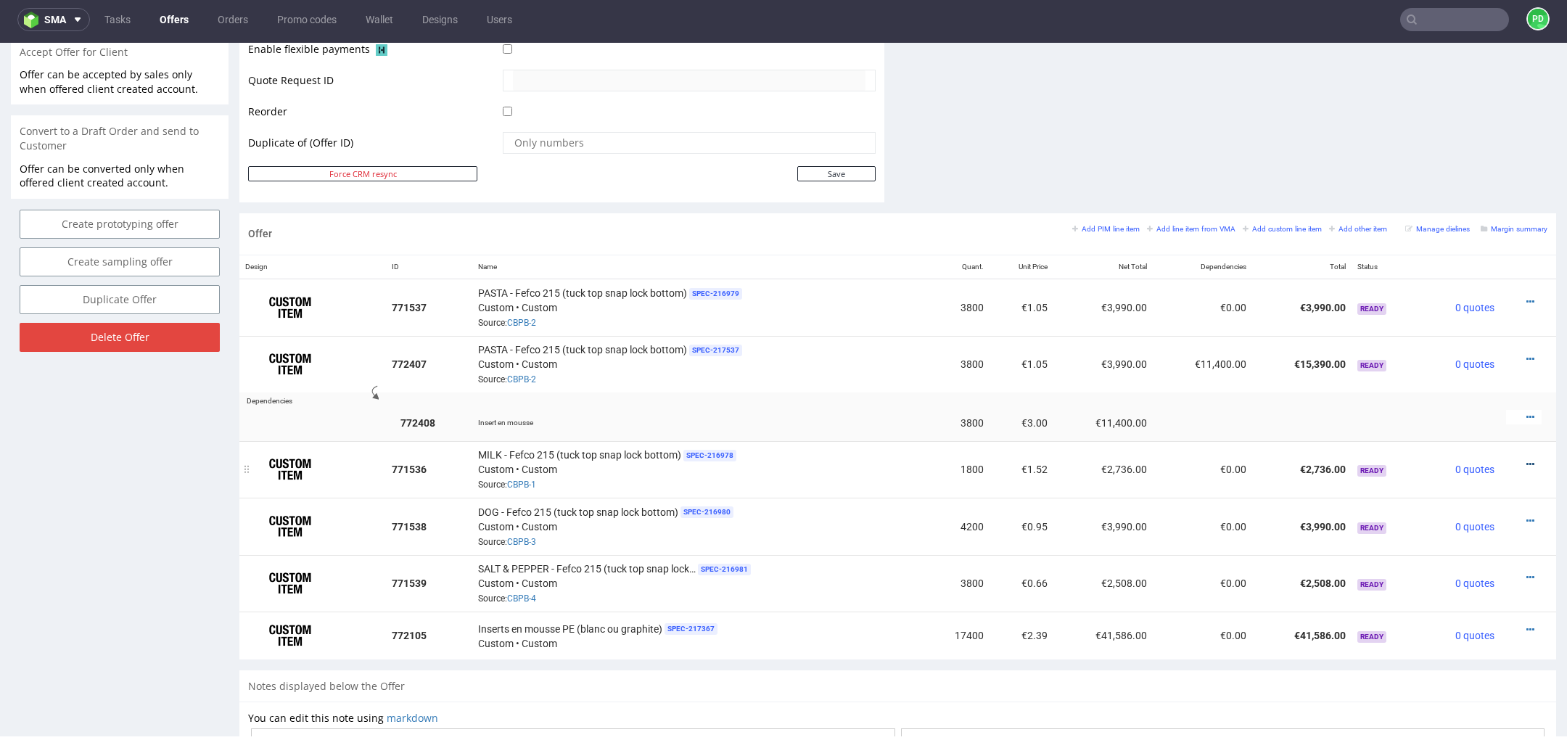
click at [1527, 460] on icon at bounding box center [1531, 464] width 8 height 10
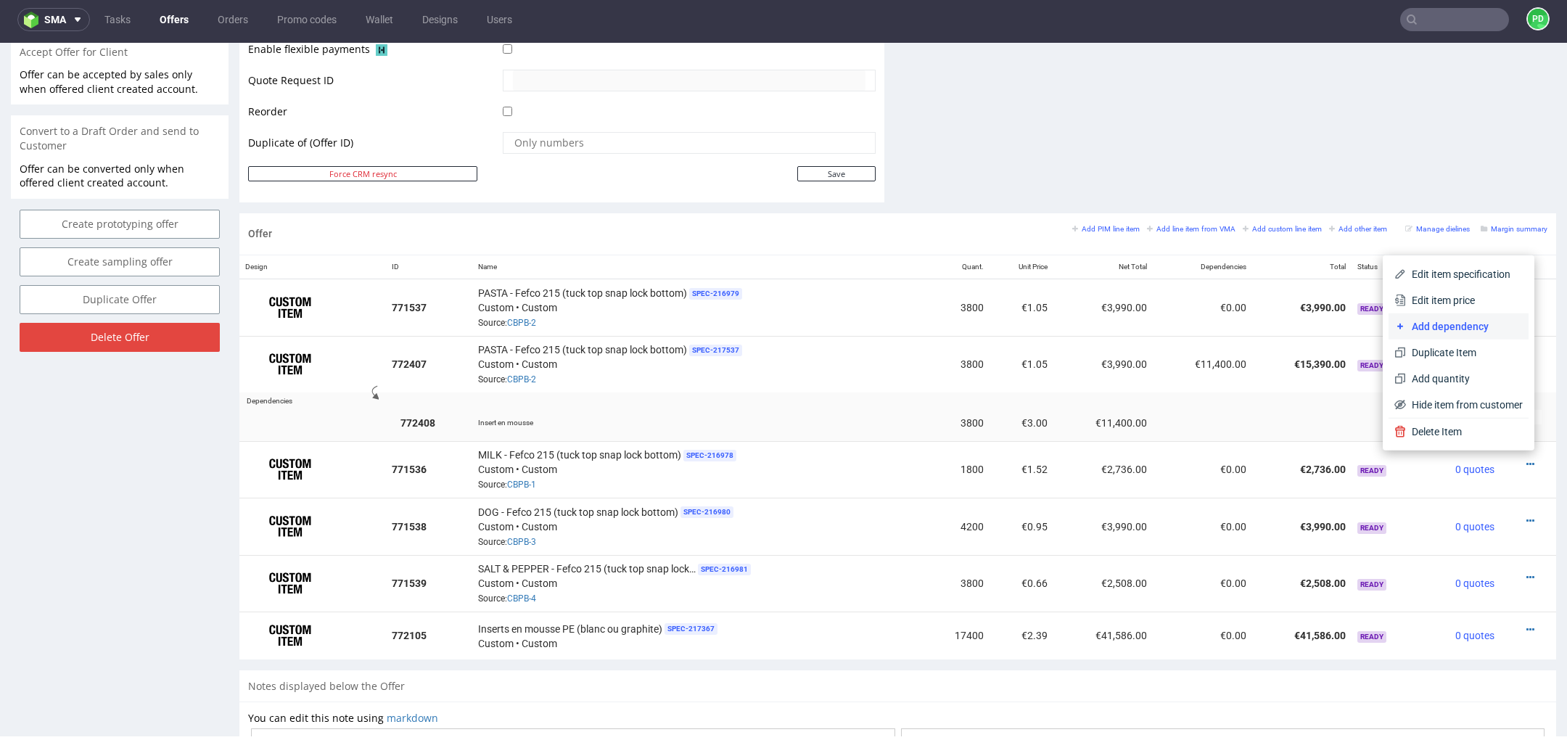
click at [1463, 322] on span "Add dependency" at bounding box center [1464, 326] width 117 height 15
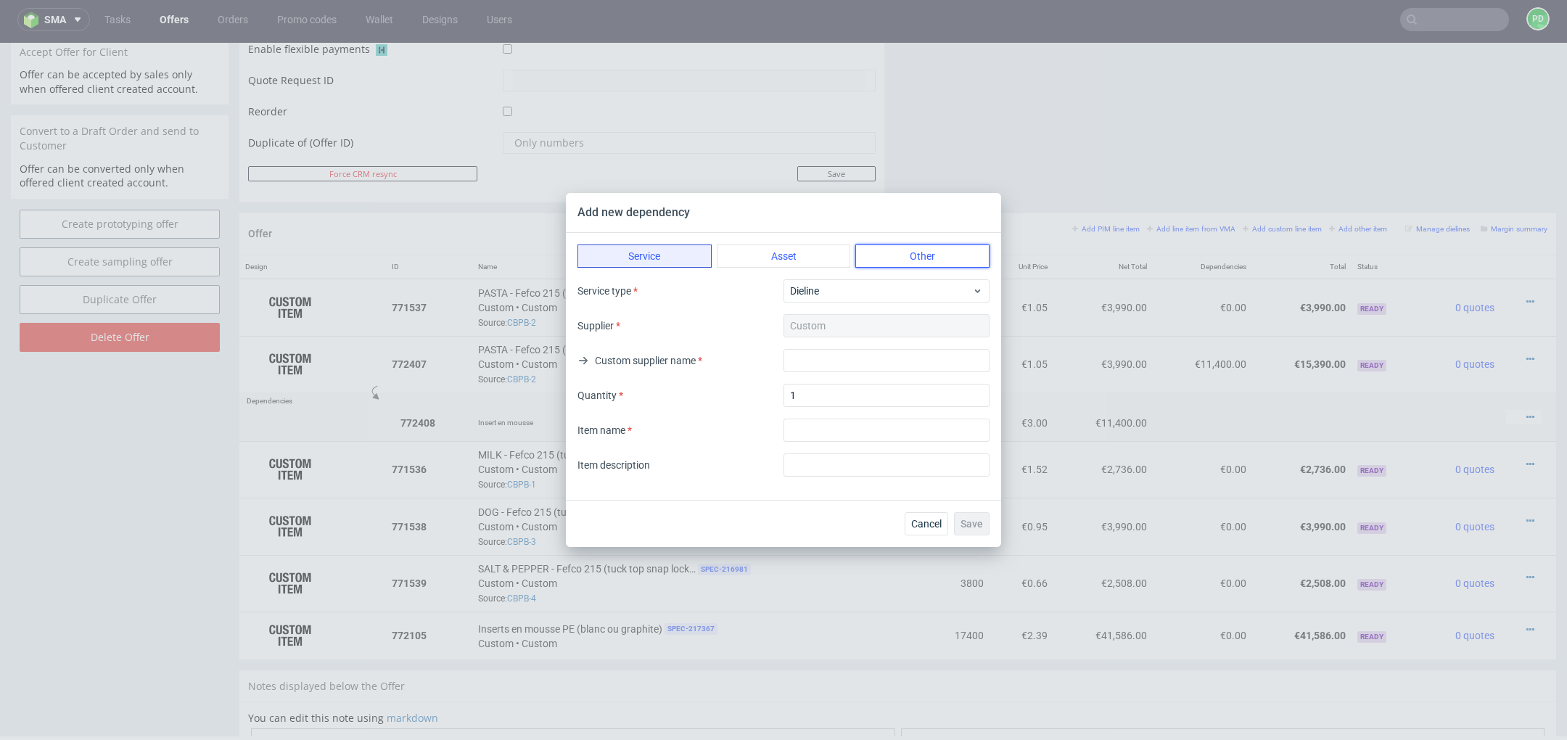
click at [935, 260] on button "Other" at bounding box center [922, 256] width 134 height 23
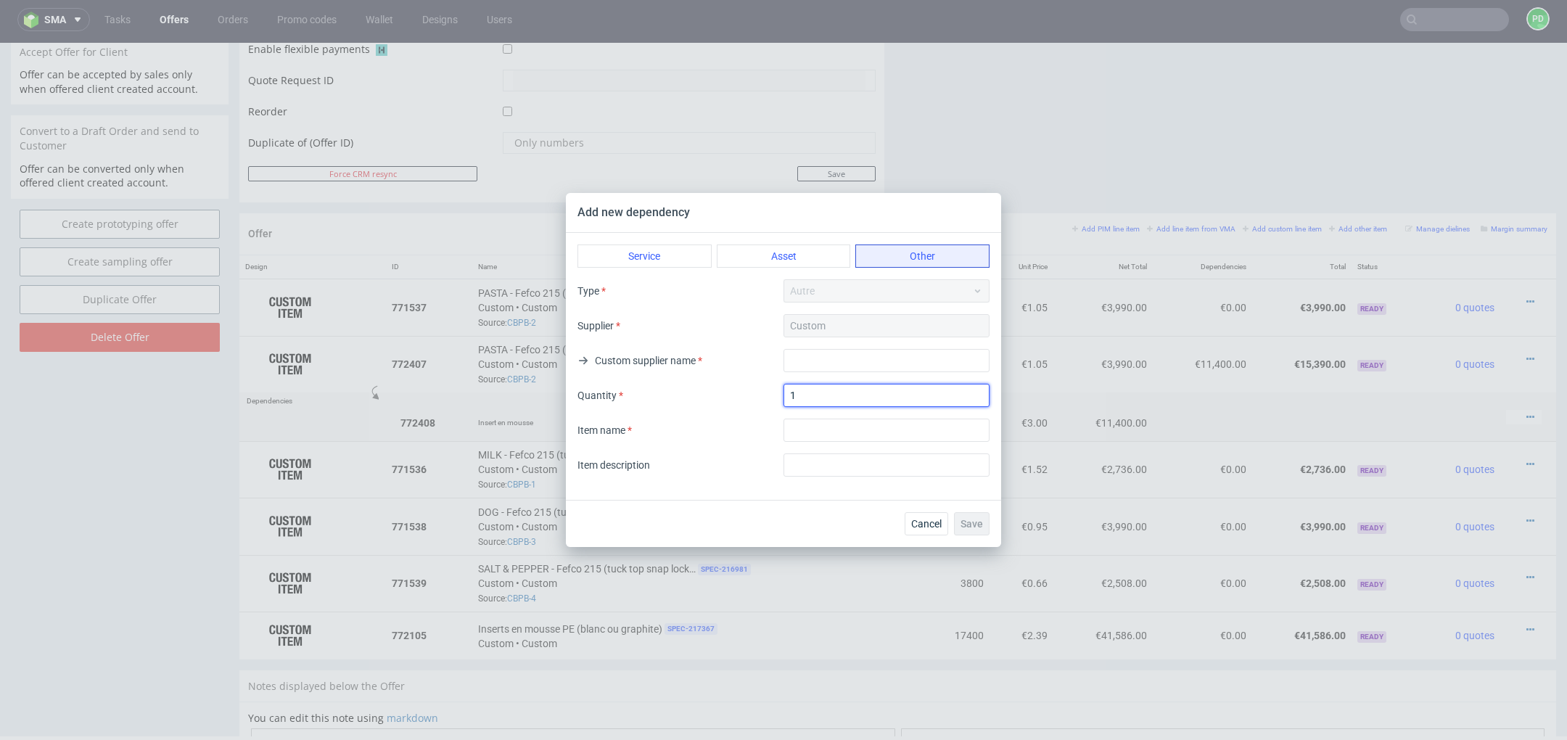
click at [854, 387] on input "1" at bounding box center [887, 395] width 206 height 23
type input "1800"
click at [893, 432] on input "textarea" at bounding box center [887, 430] width 206 height 23
click at [853, 356] on input "text" at bounding box center [887, 360] width 206 height 23
type input "Custom"
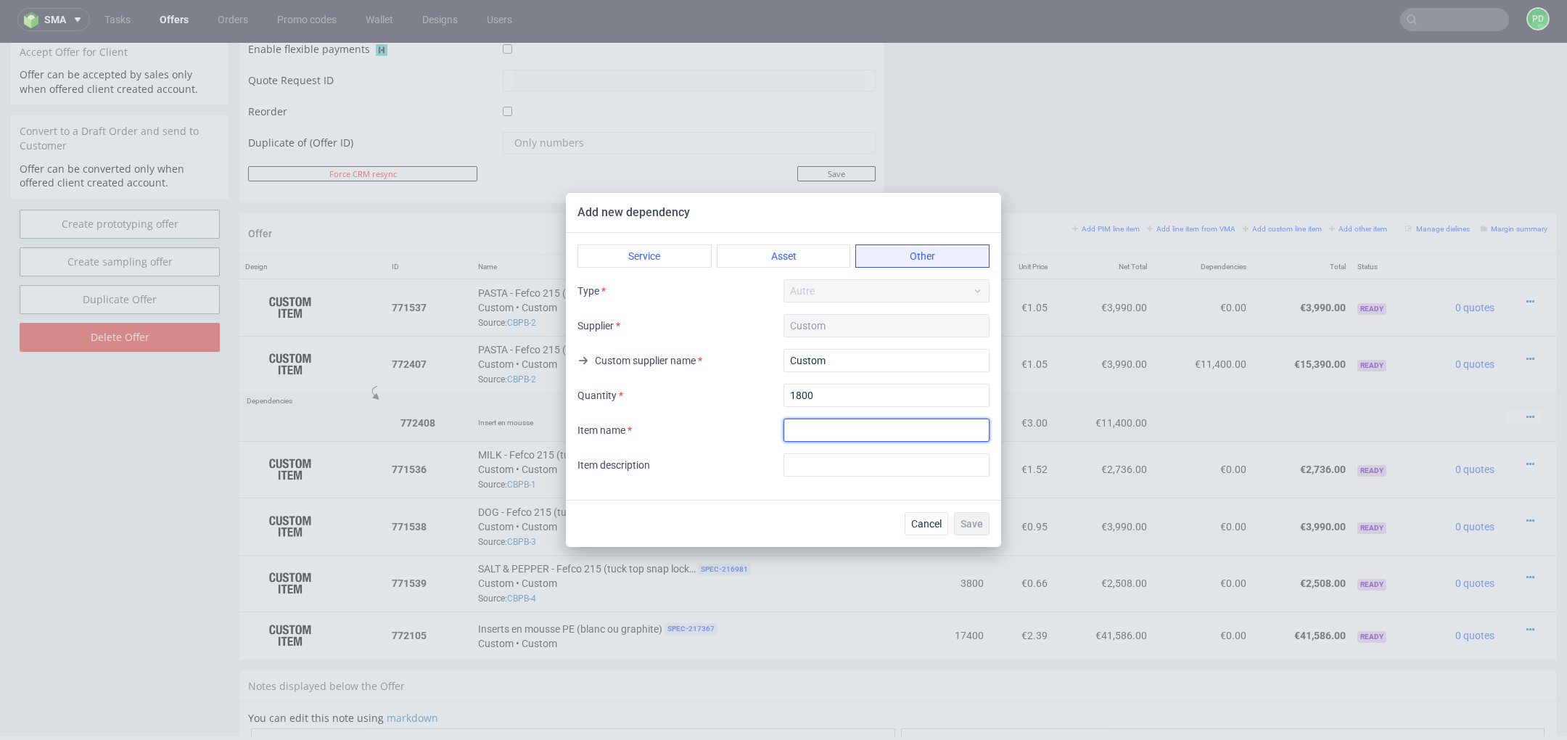
click at [810, 428] on input "textarea" at bounding box center [887, 430] width 206 height 23
type input "Insert en mousse"
click at [787, 487] on div "Service Asset Other Type Autre Supplier Custom Custom supplier name Custom Quan…" at bounding box center [783, 366] width 435 height 267
click at [979, 525] on span "Save" at bounding box center [972, 524] width 22 height 10
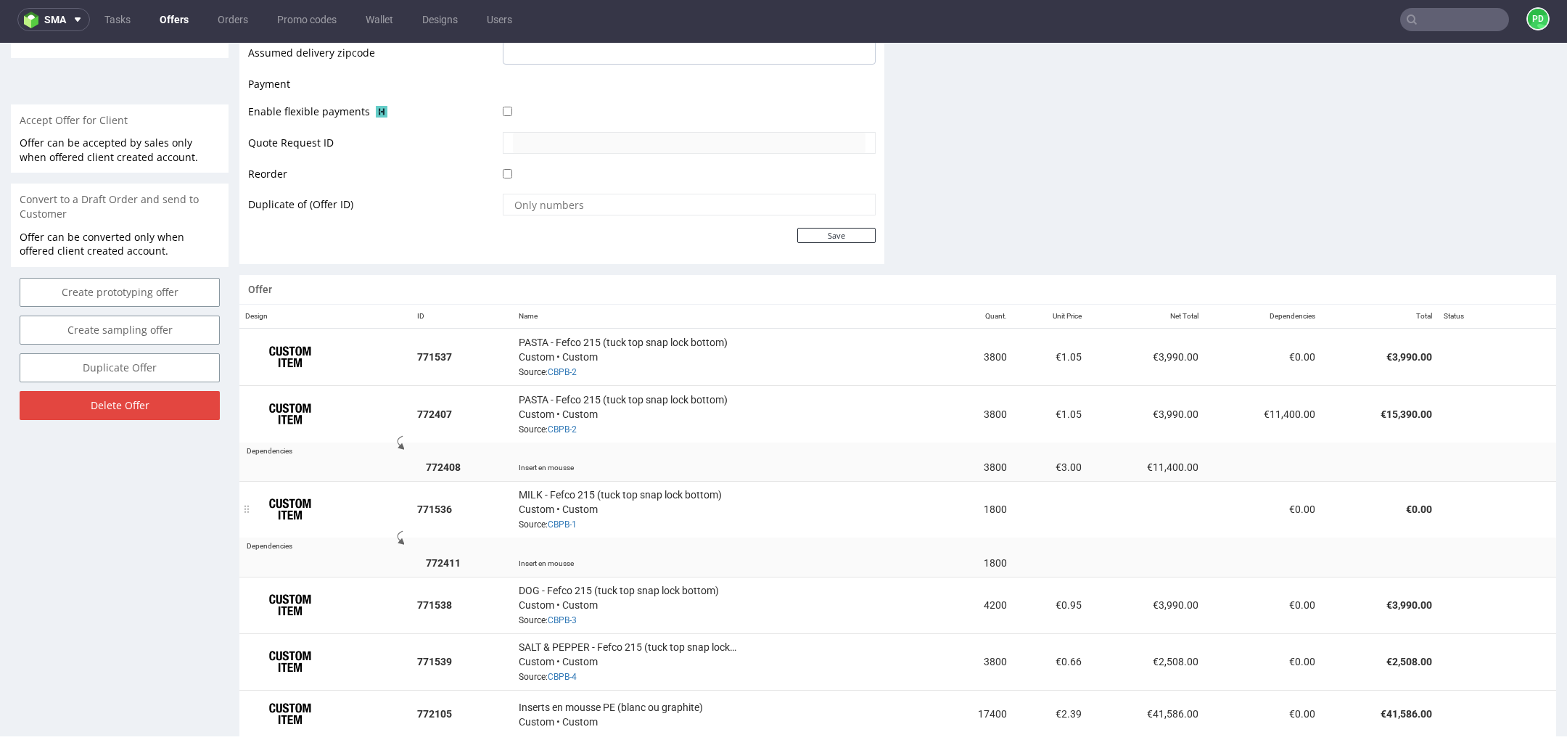
scroll to position [630, 0]
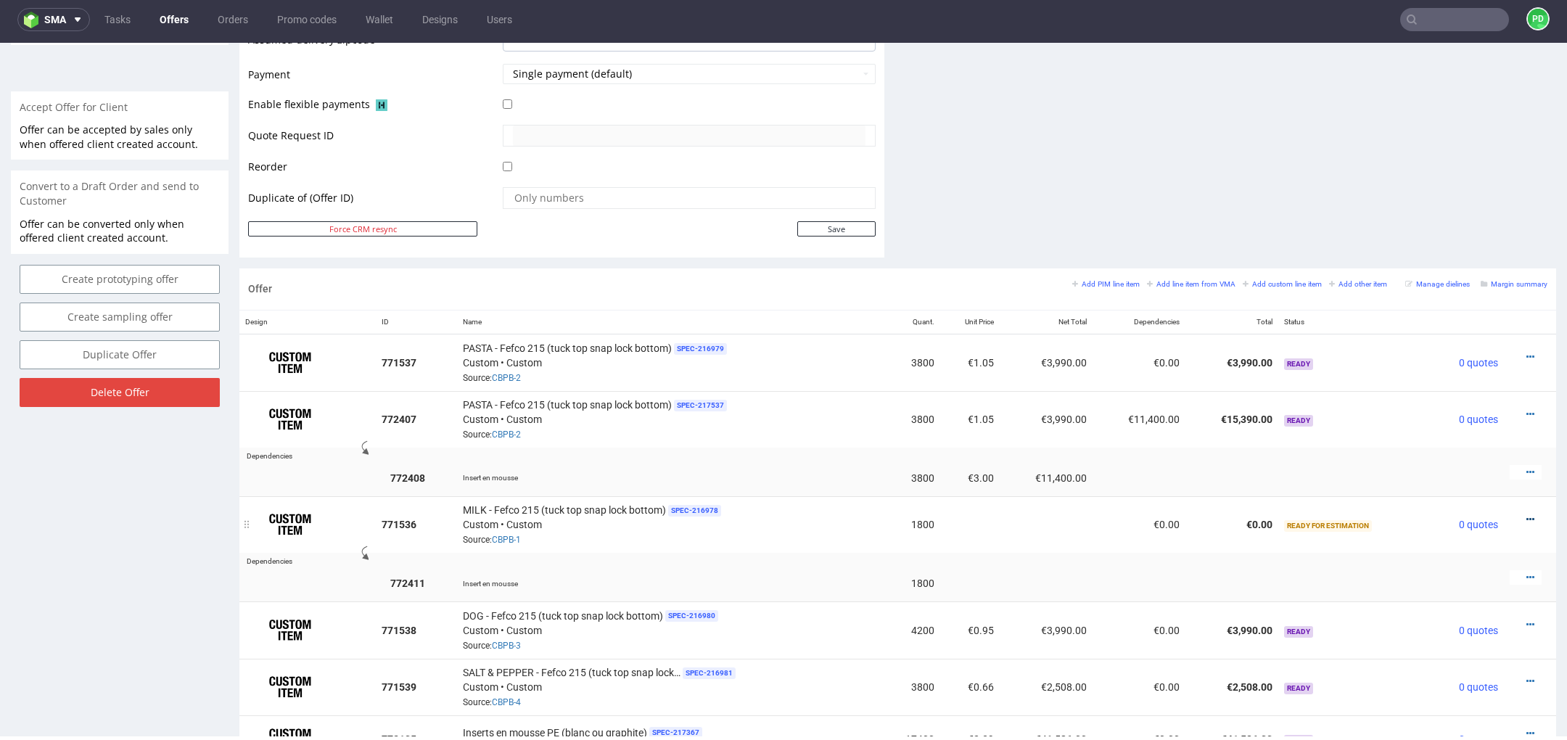
click at [1527, 514] on icon at bounding box center [1531, 519] width 8 height 10
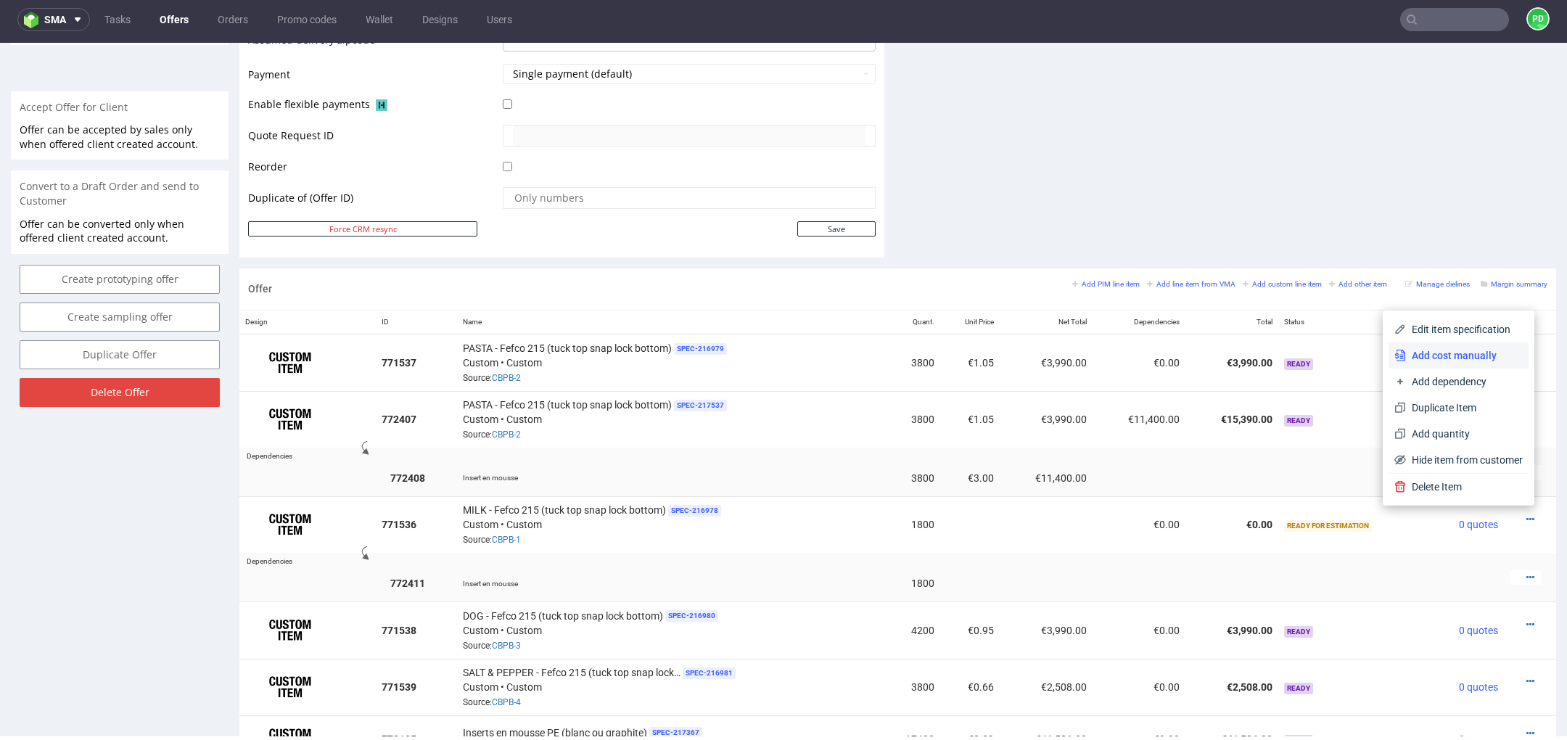
click at [1461, 355] on span "Add cost manually" at bounding box center [1464, 355] width 117 height 15
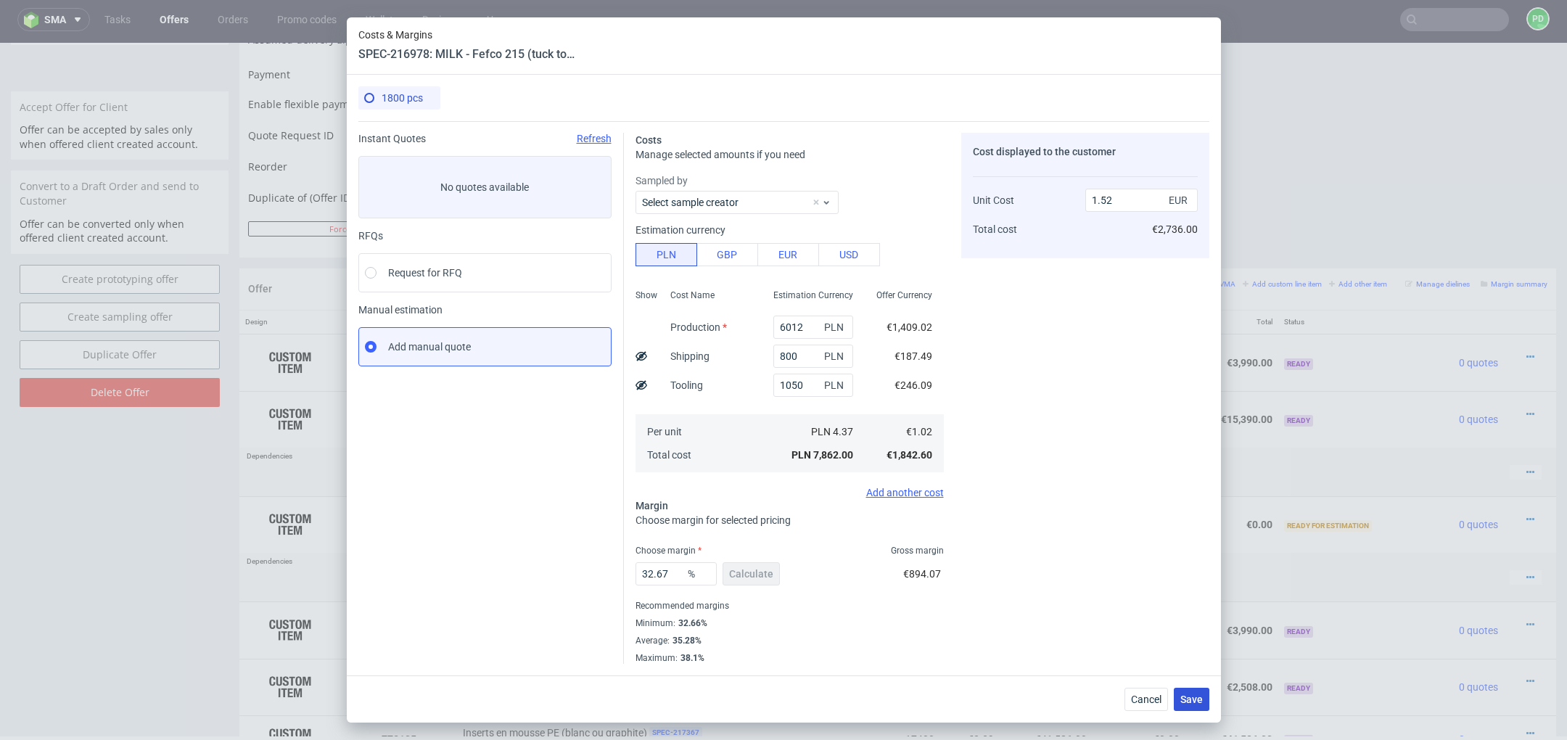
click at [1193, 697] on span "Save" at bounding box center [1192, 699] width 22 height 10
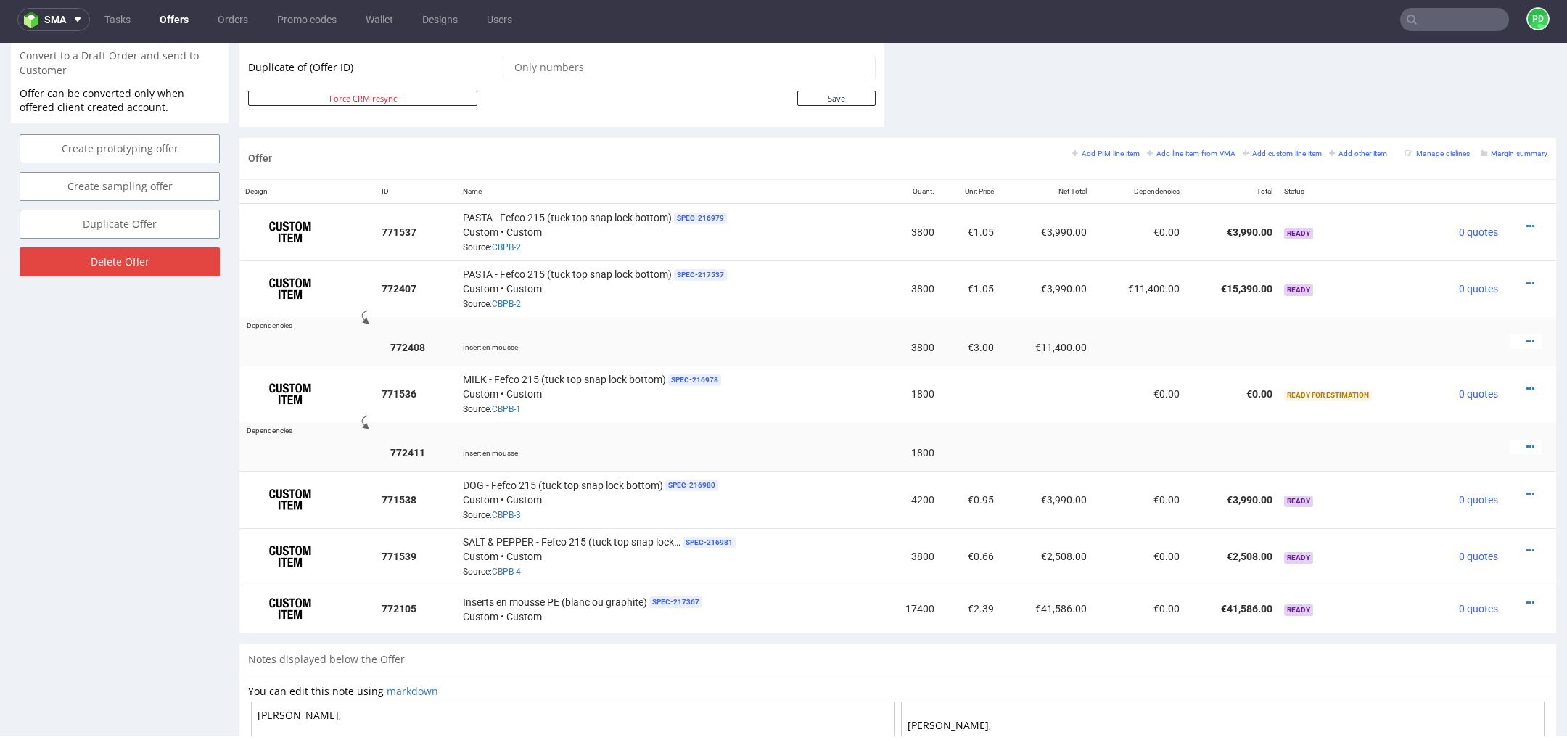
scroll to position [762, 0]
click at [1527, 440] on icon at bounding box center [1531, 445] width 8 height 10
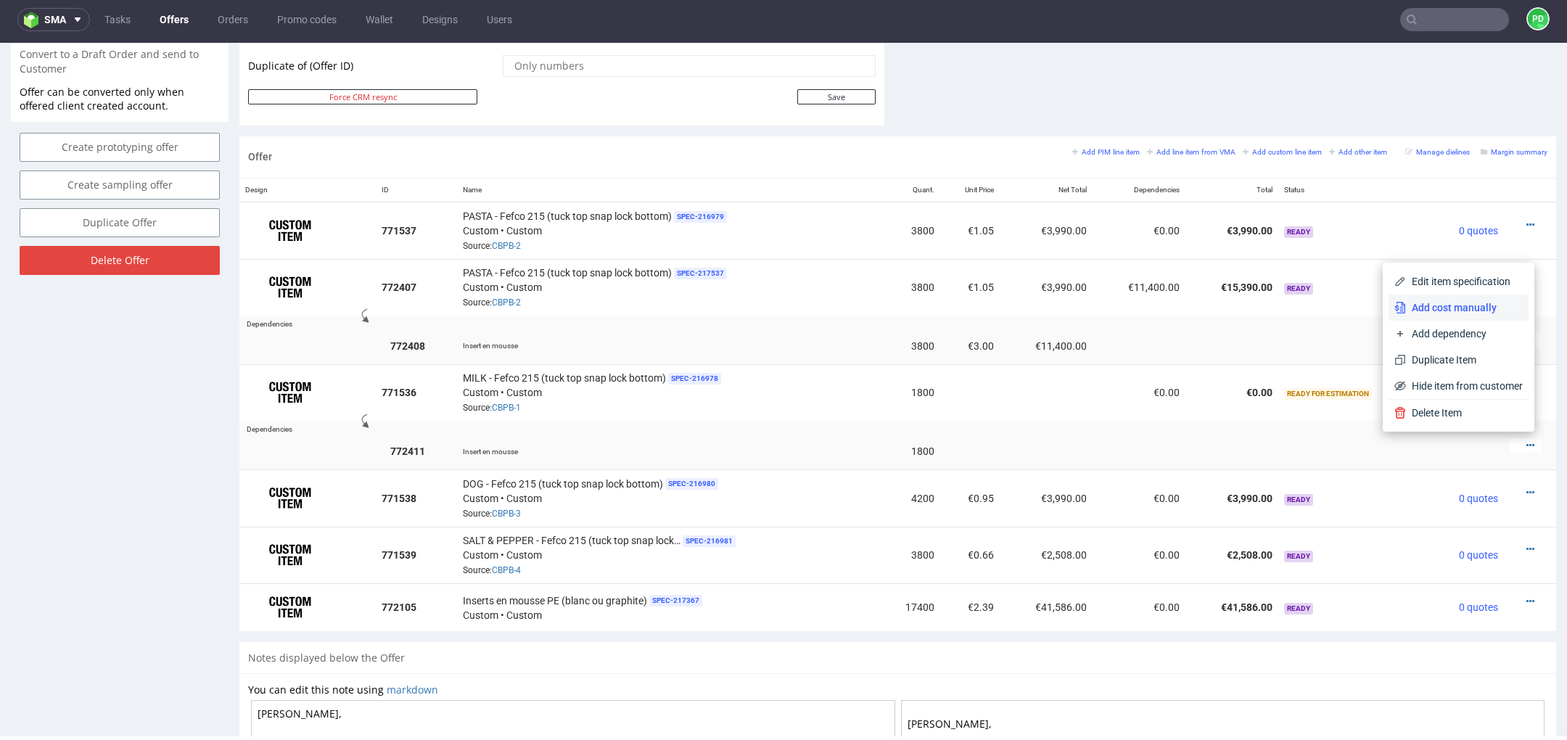
click at [1474, 313] on span "Add cost manually" at bounding box center [1464, 307] width 117 height 15
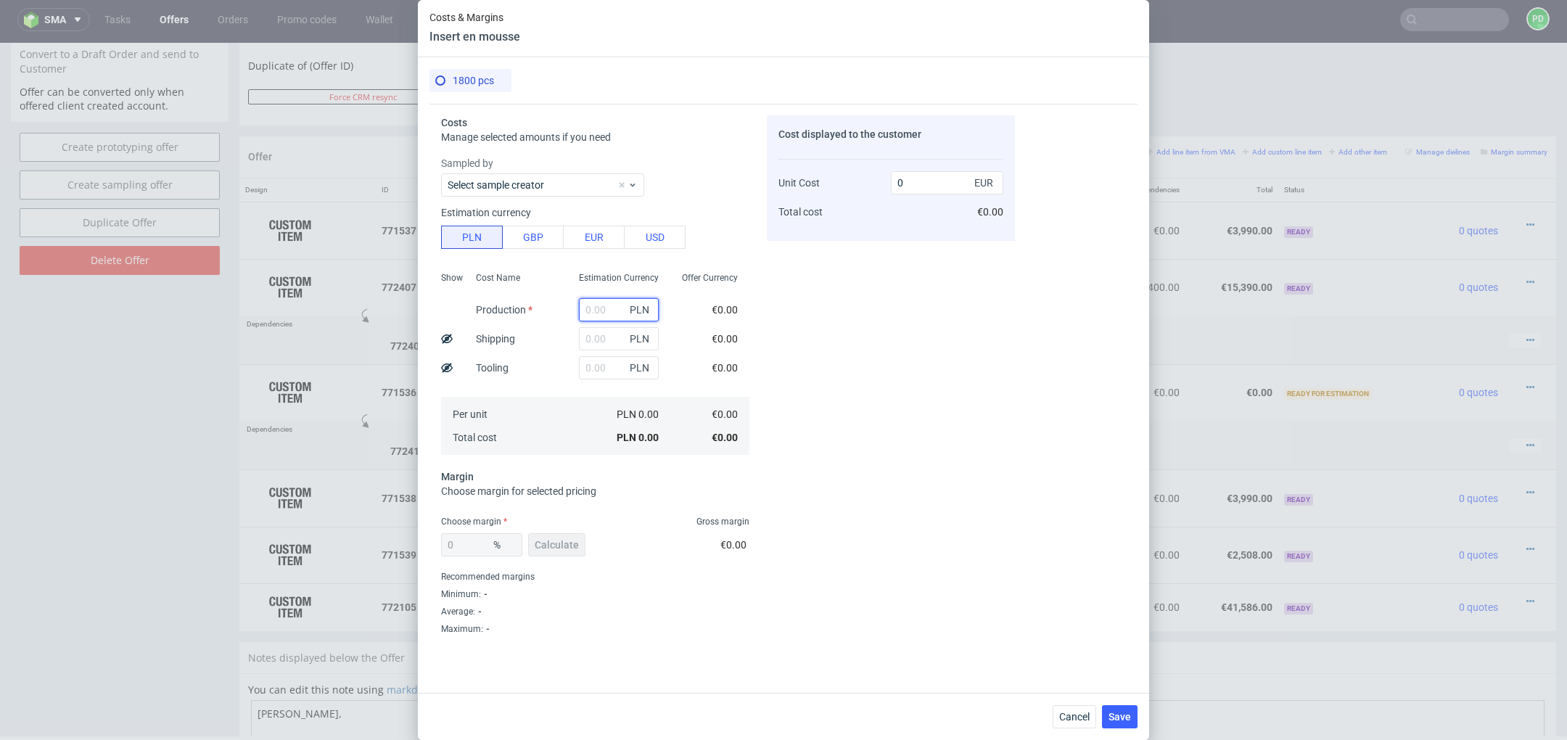
click at [612, 308] on input "text" at bounding box center [619, 309] width 80 height 23
type input "7"
type input "12672"
type input "1.66"
type input "12672"
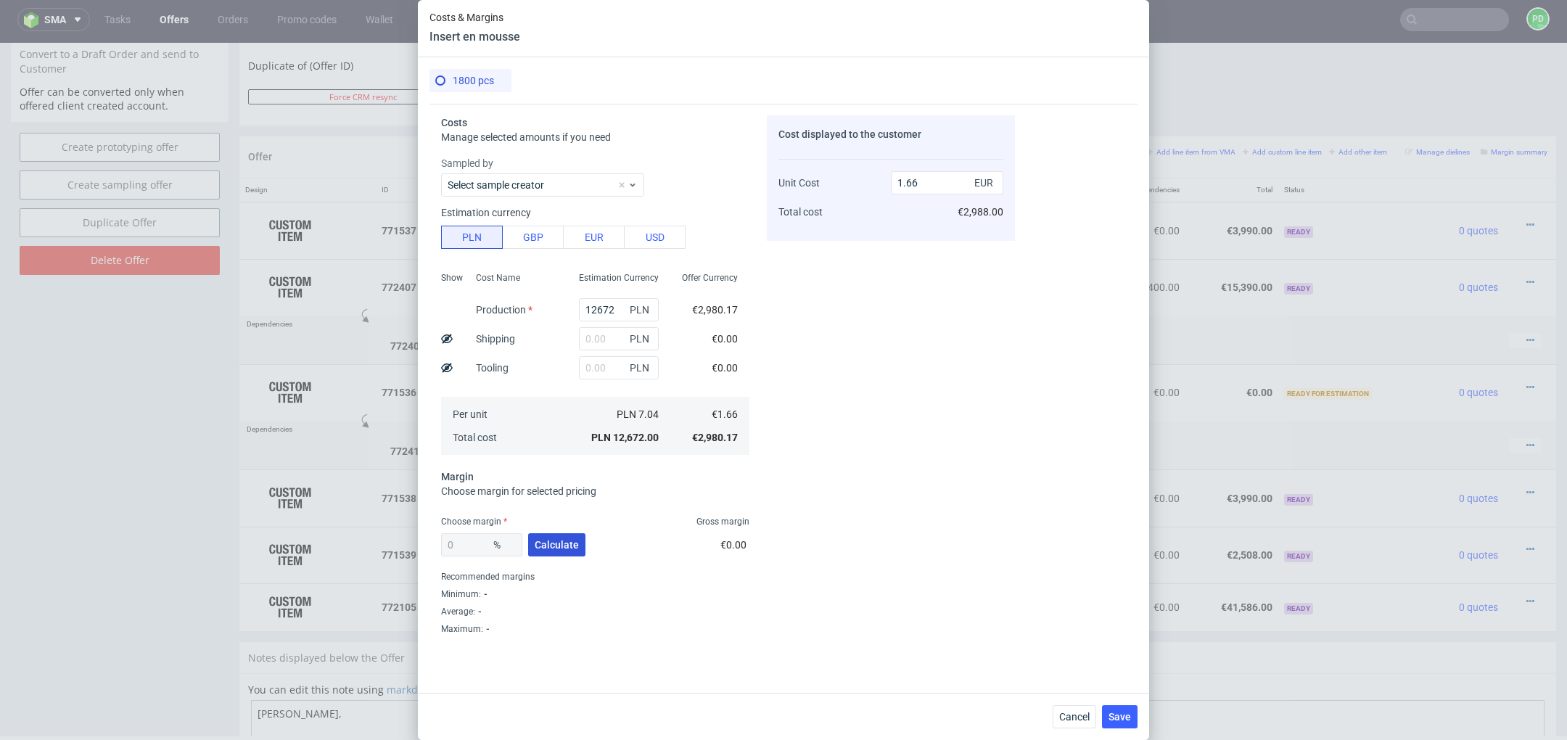
click at [550, 544] on span "Calculate" at bounding box center [557, 545] width 44 height 10
type input "32.1"
click at [938, 181] on input "2.44" at bounding box center [947, 182] width 112 height 23
type input "2.60"
type input "36.15384615384615"
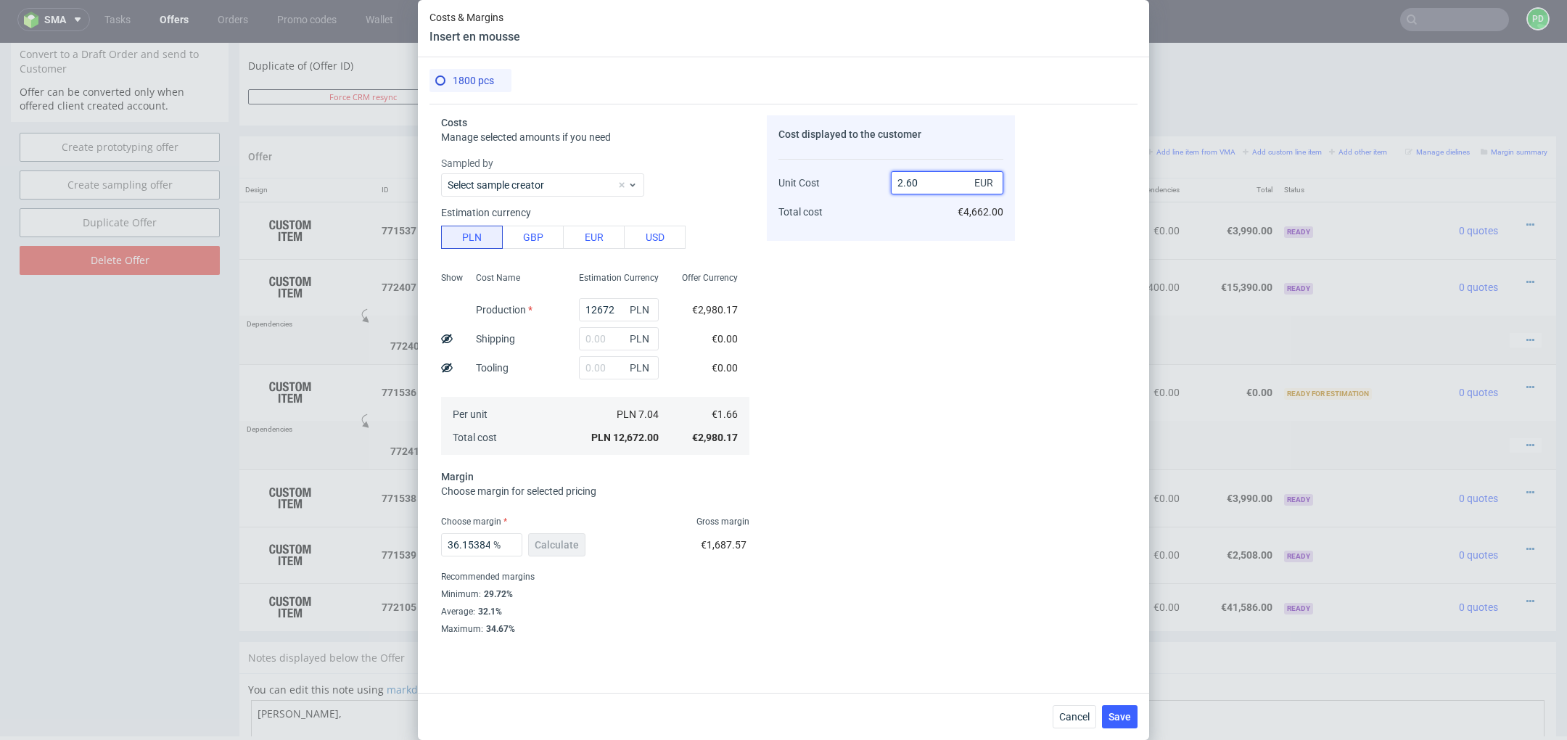
type input "2.60"
click at [896, 385] on div "Cost displayed to the customer Unit Cost Total cost 2.60 EUR €4,662.00" at bounding box center [891, 375] width 248 height 520
click at [1117, 714] on span "Save" at bounding box center [1120, 717] width 22 height 10
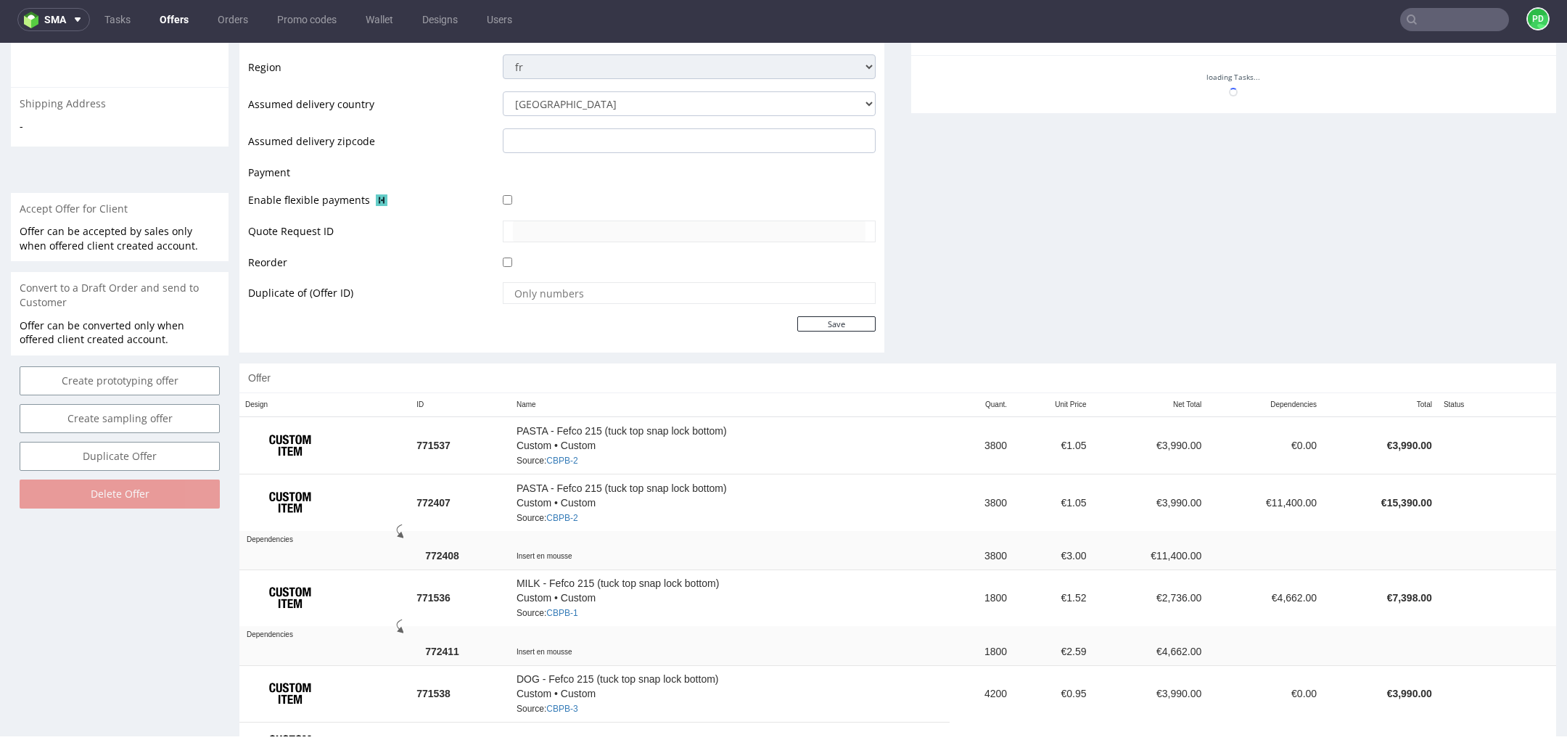
scroll to position [584, 0]
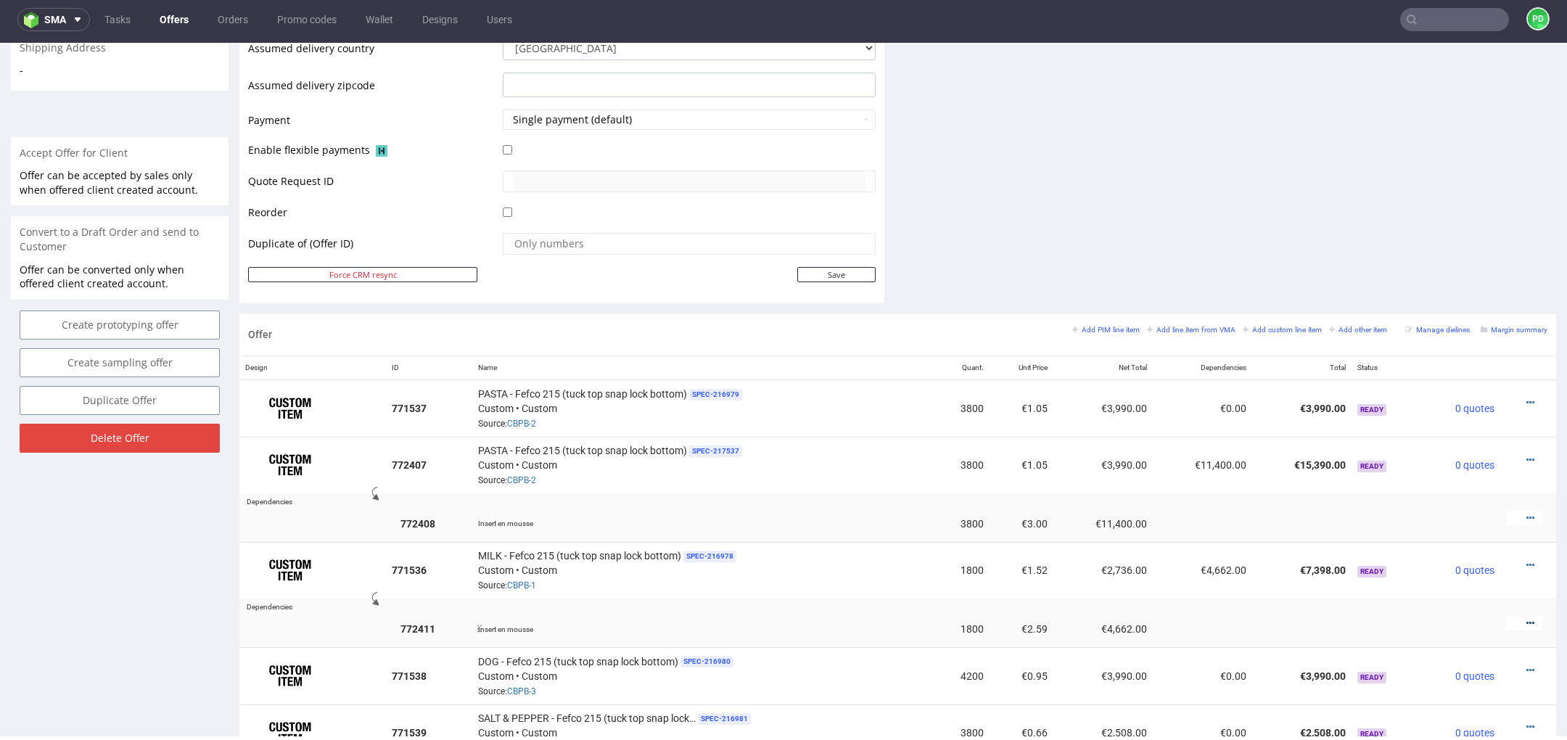
click at [1527, 619] on icon at bounding box center [1531, 623] width 8 height 10
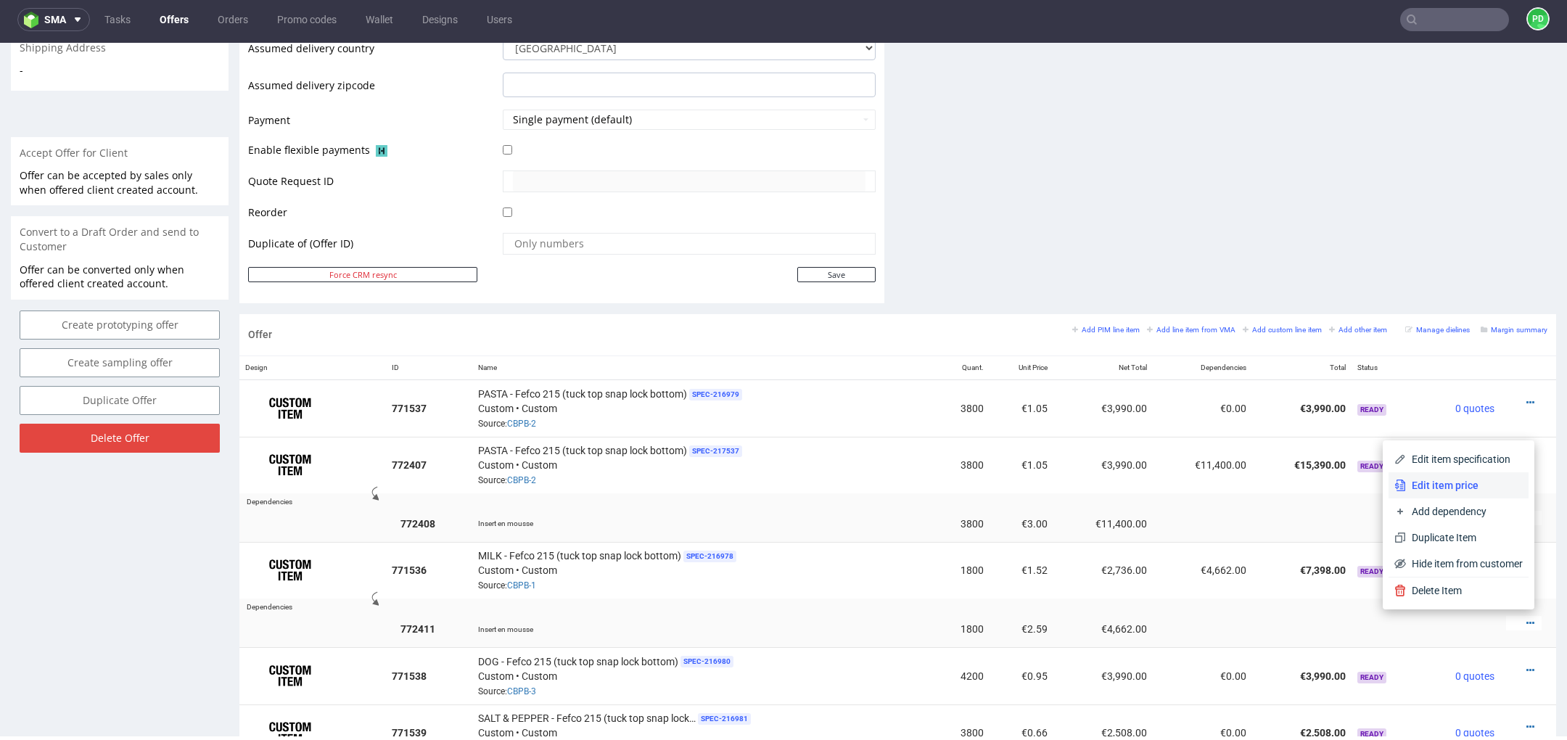
click at [1479, 475] on li "Edit item price" at bounding box center [1459, 485] width 140 height 26
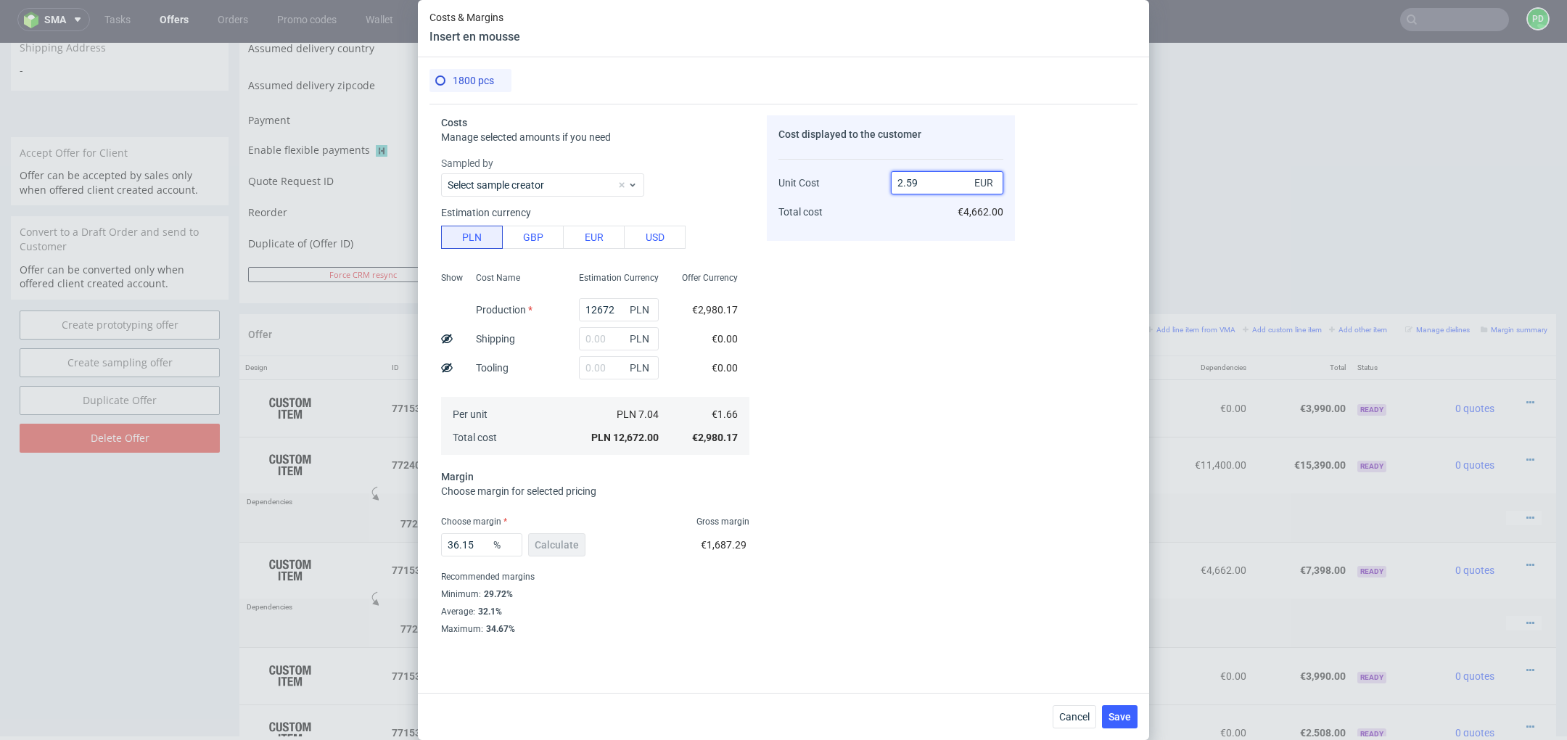
click at [948, 183] on input "2.59" at bounding box center [947, 182] width 112 height 23
type input "2.61"
type input "36.39846743295019"
type input "2.6"
click at [1121, 722] on span "Save" at bounding box center [1120, 717] width 22 height 10
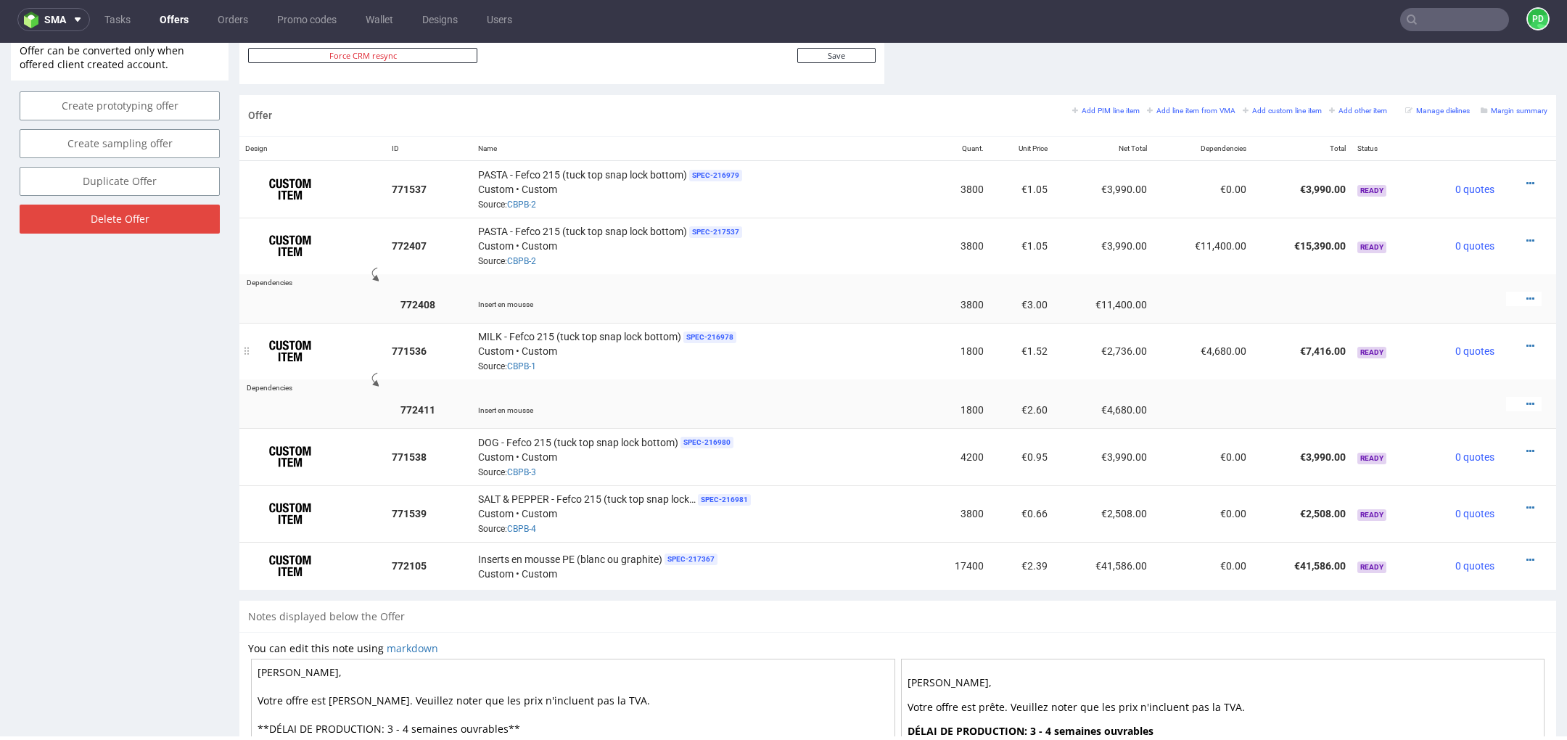
scroll to position [807, 0]
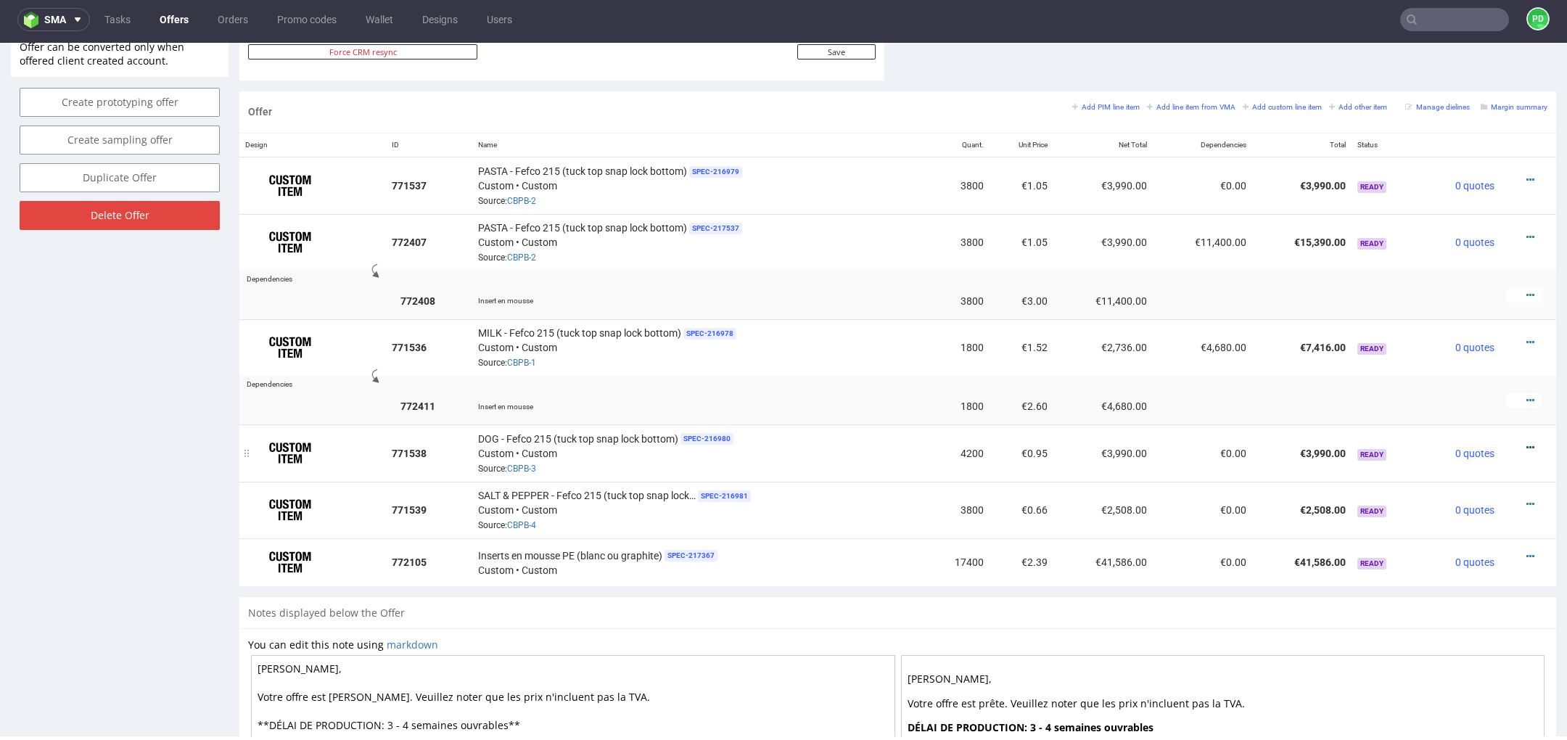
click at [1527, 443] on icon at bounding box center [1531, 448] width 8 height 10
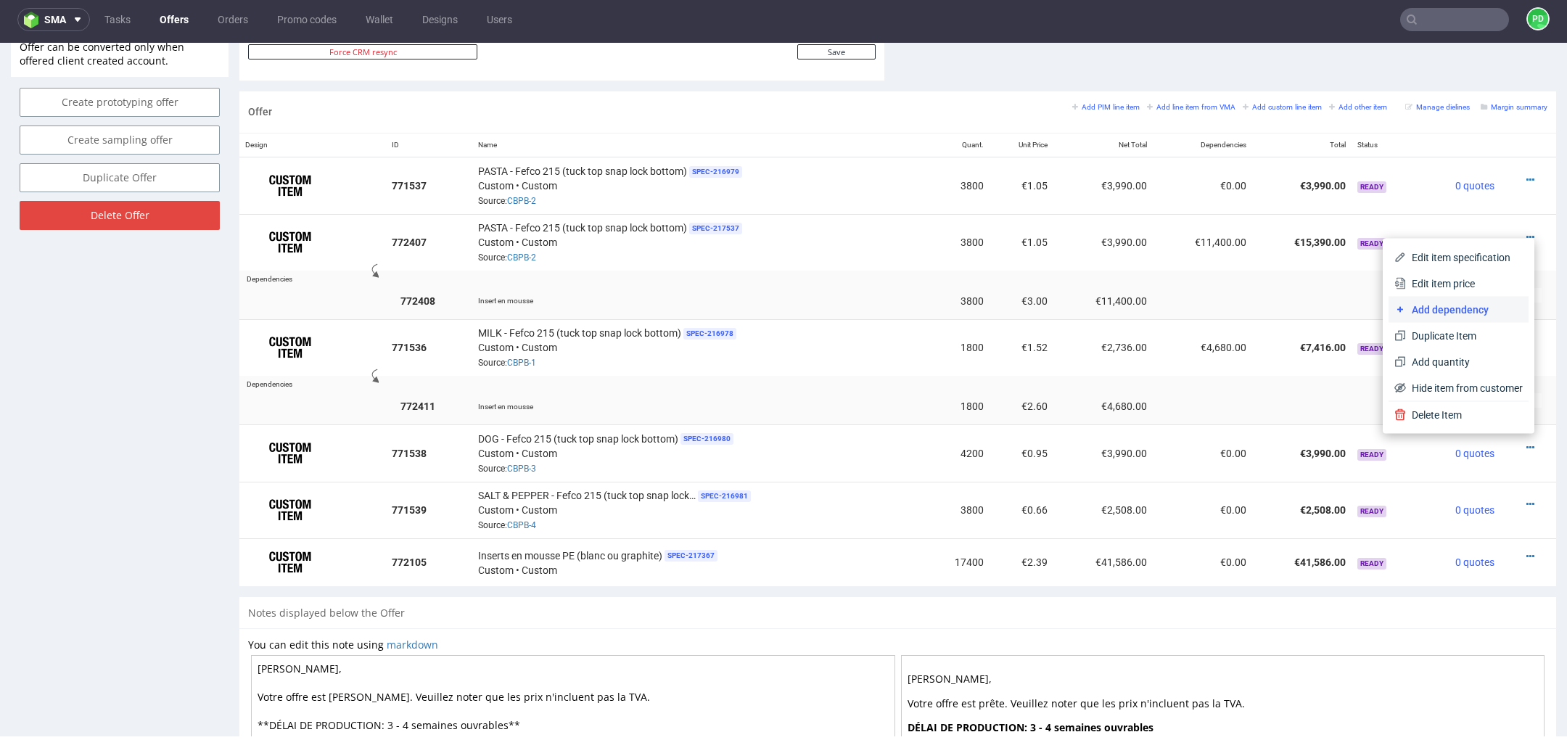
click at [1463, 313] on span "Add dependency" at bounding box center [1464, 310] width 117 height 15
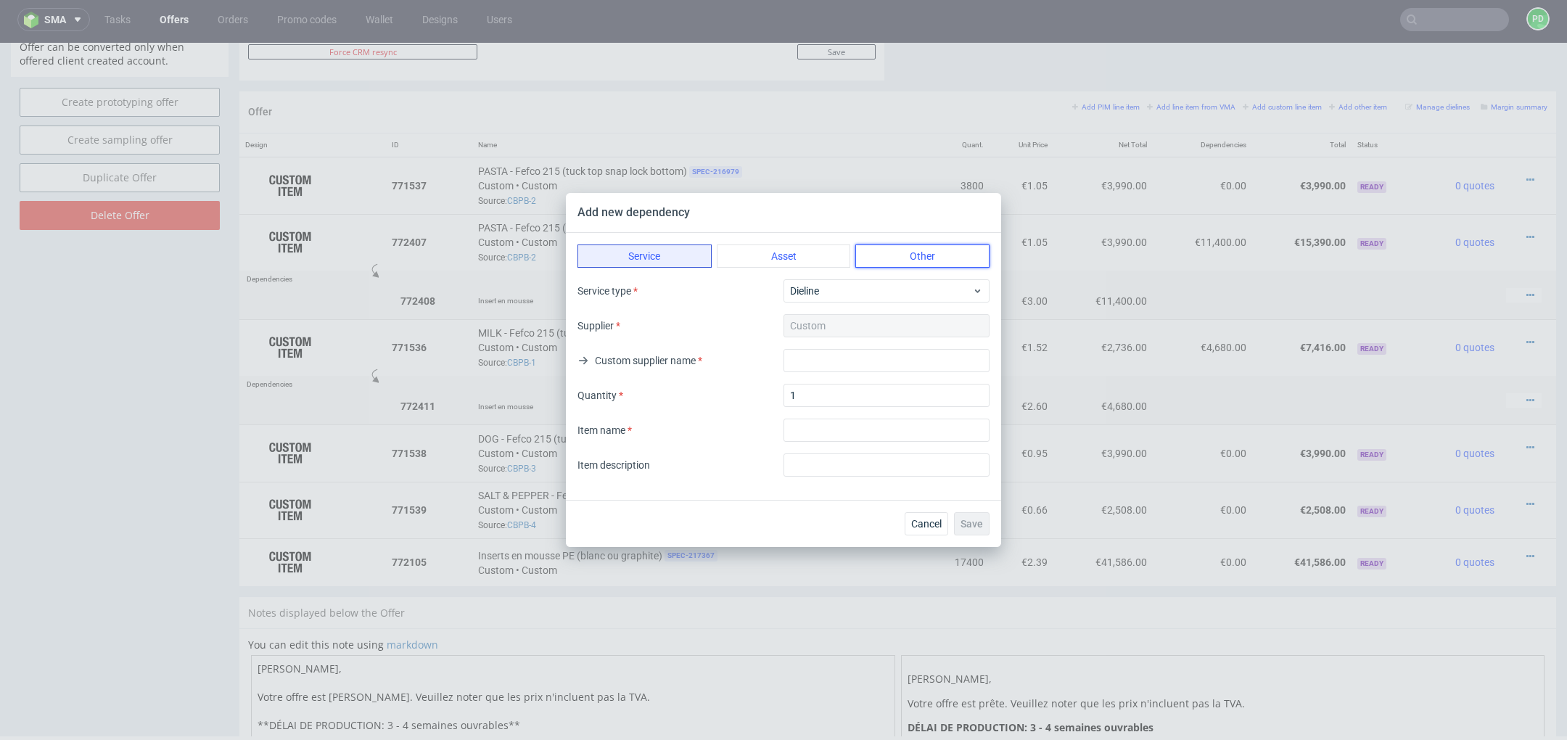
click at [946, 260] on button "Other" at bounding box center [922, 256] width 134 height 23
click at [850, 419] on input "textarea" at bounding box center [887, 430] width 206 height 23
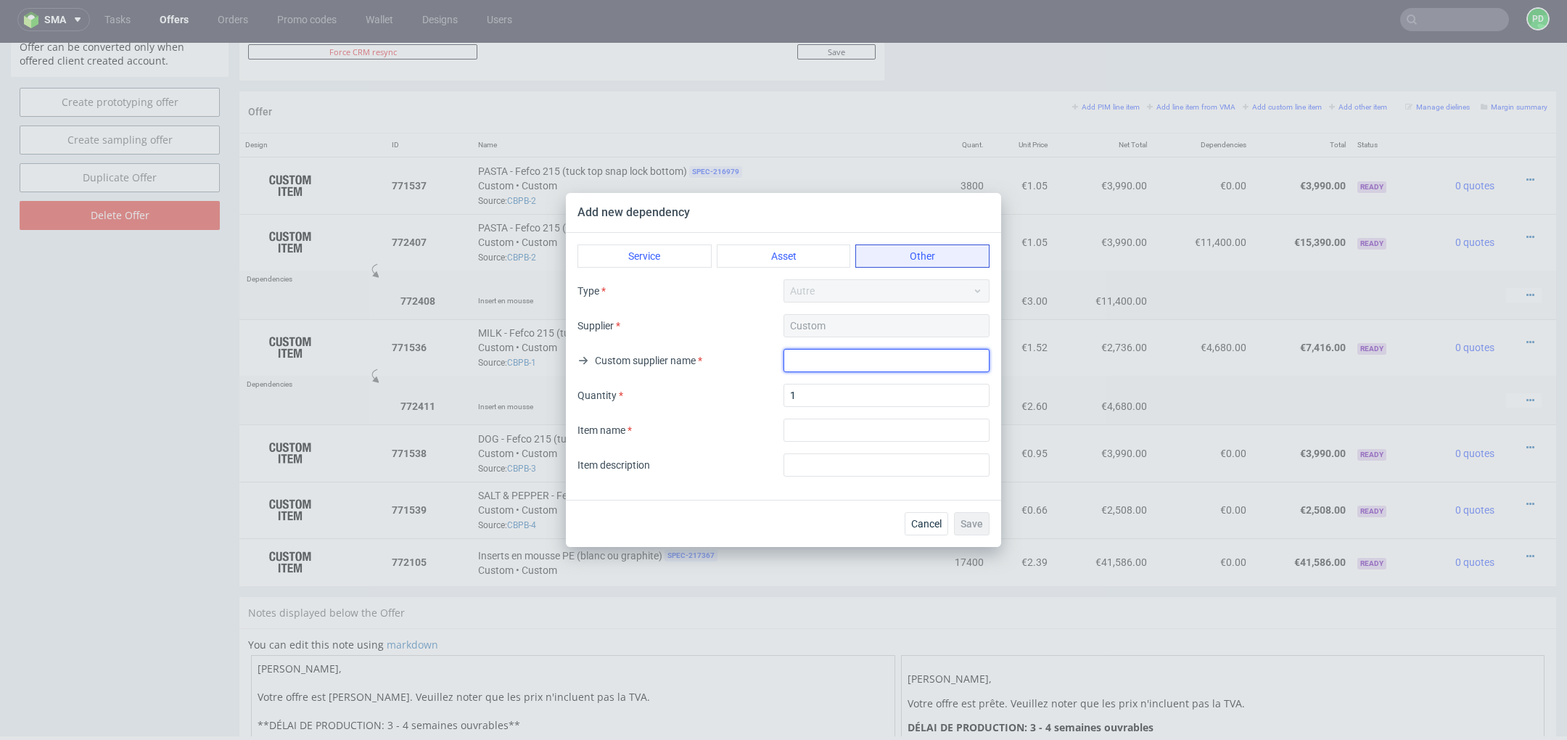
click at [824, 366] on input "text" at bounding box center [887, 360] width 206 height 23
type input "Custom"
click at [781, 424] on div "Item name" at bounding box center [784, 430] width 412 height 23
click at [808, 427] on input "textarea" at bounding box center [887, 430] width 206 height 23
type input "Insert en mousse"
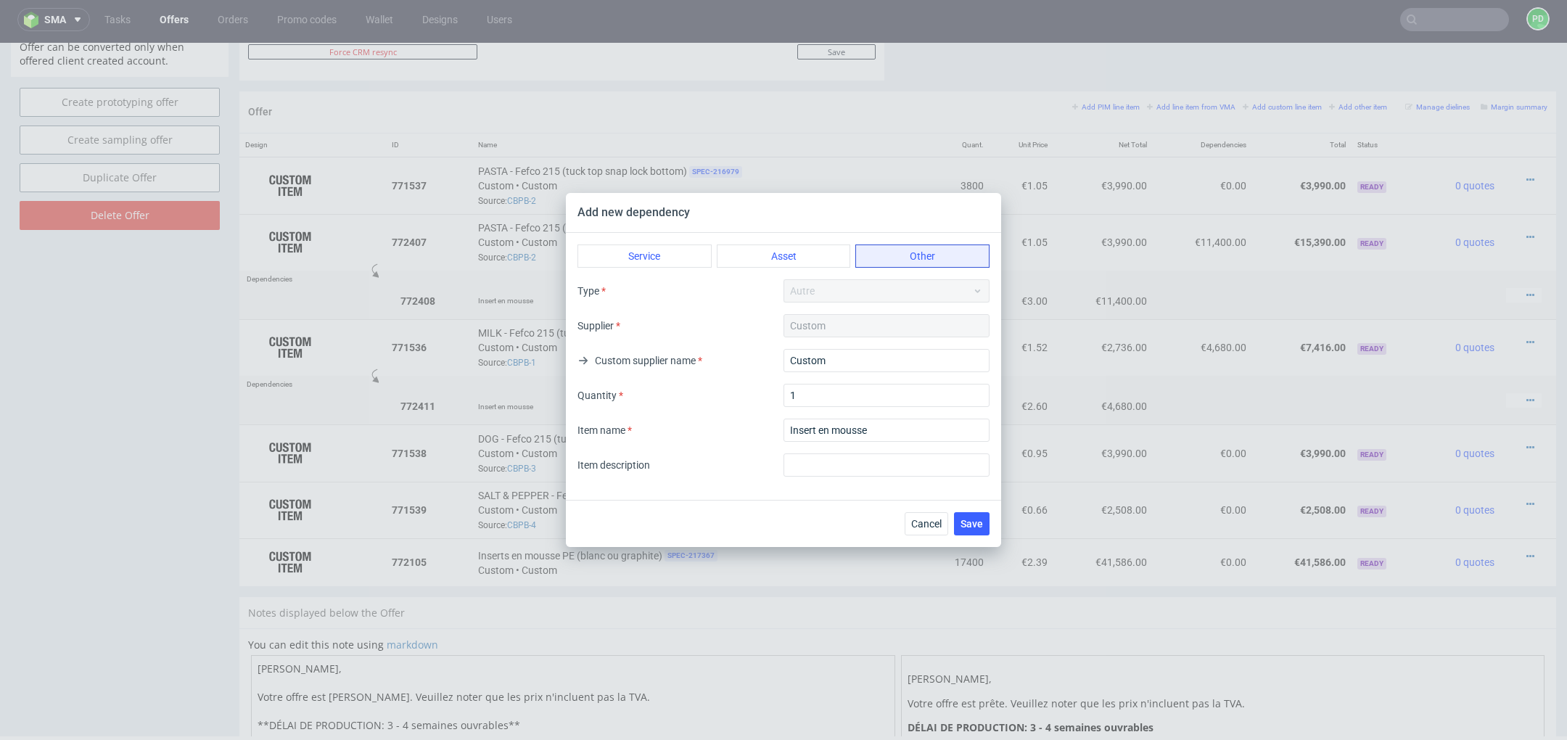
click at [809, 509] on div "Cancel Save" at bounding box center [783, 523] width 435 height 47
click at [874, 396] on input "1" at bounding box center [887, 395] width 206 height 23
type input "4200"
click at [979, 529] on span "Save" at bounding box center [972, 524] width 22 height 10
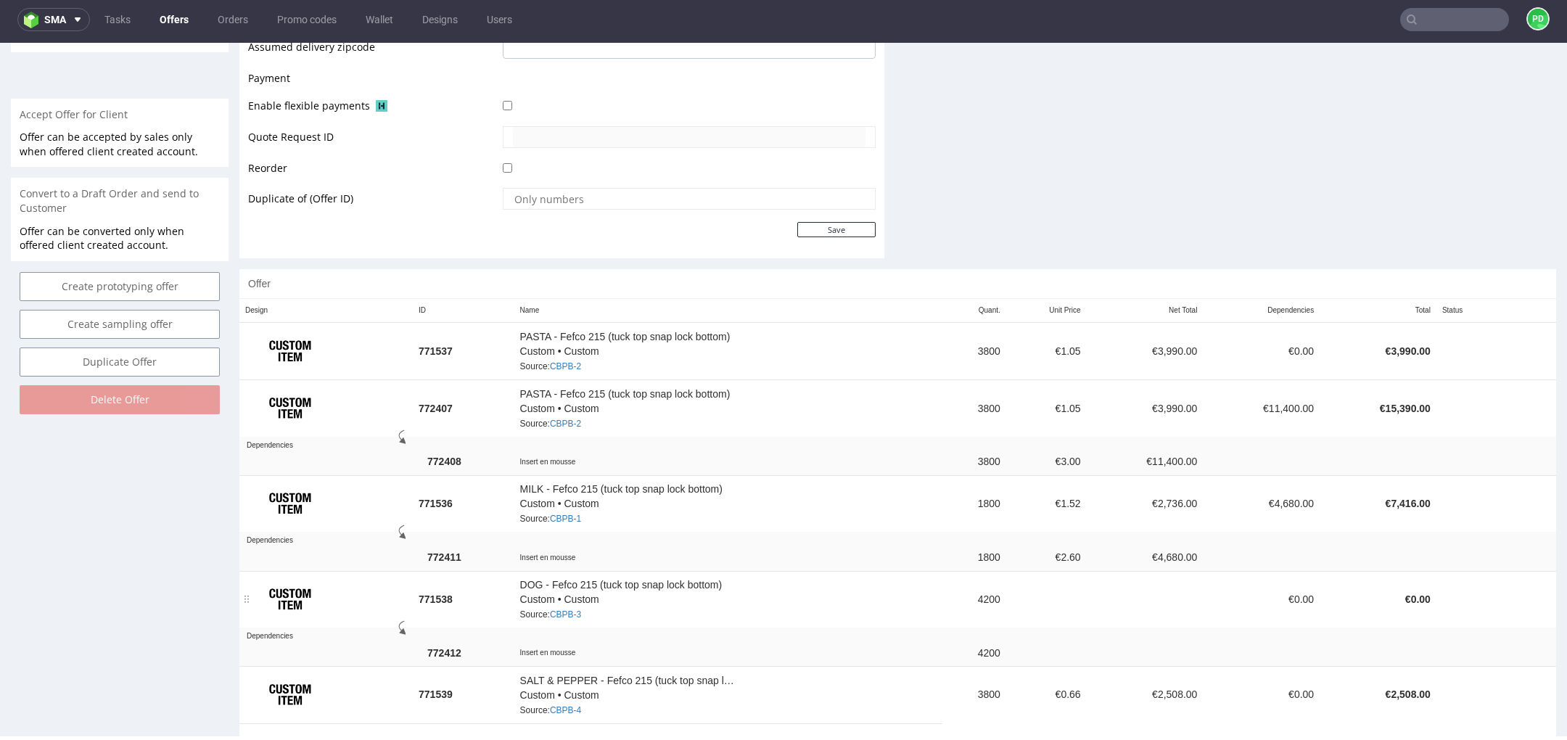
scroll to position [679, 0]
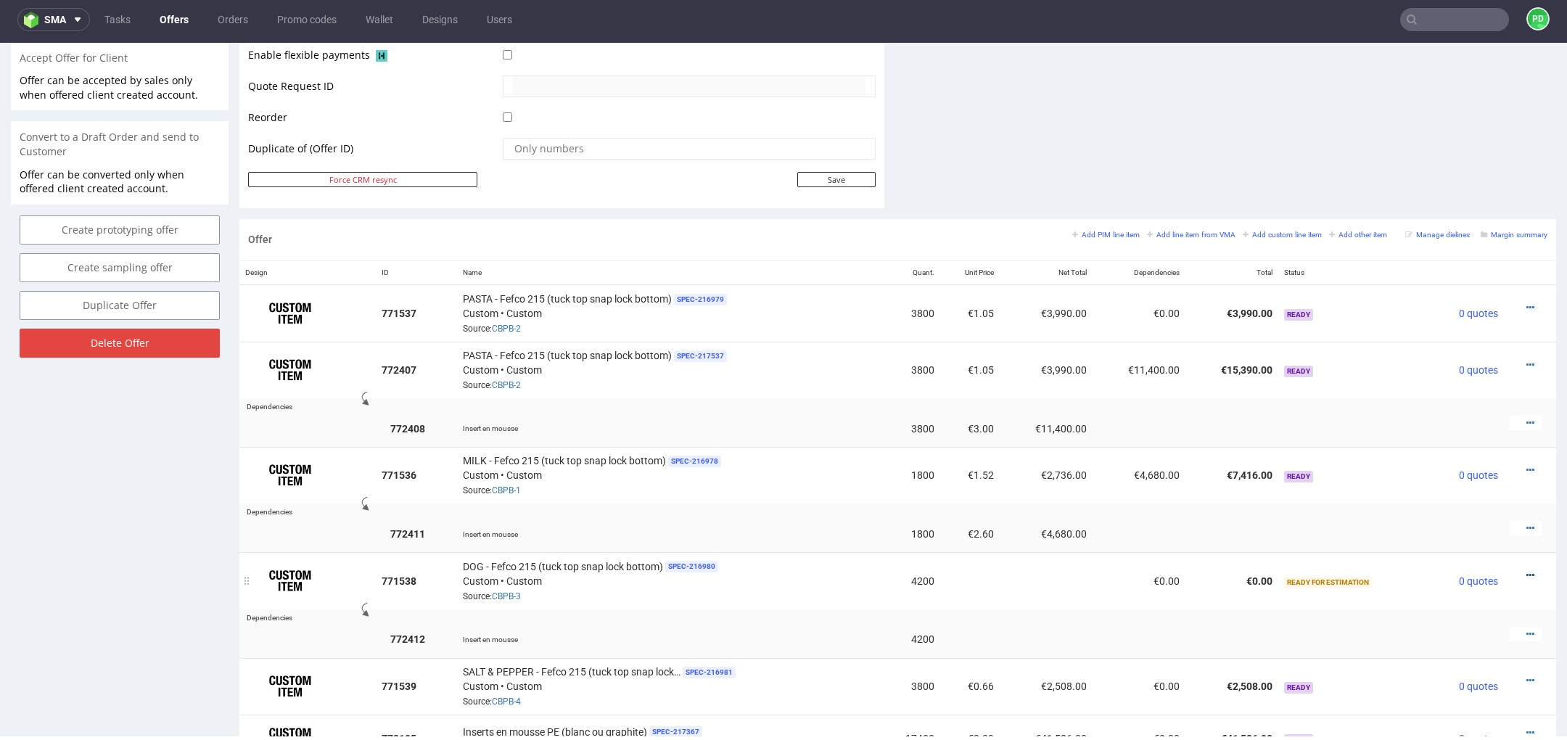
click at [1527, 570] on icon at bounding box center [1531, 575] width 8 height 10
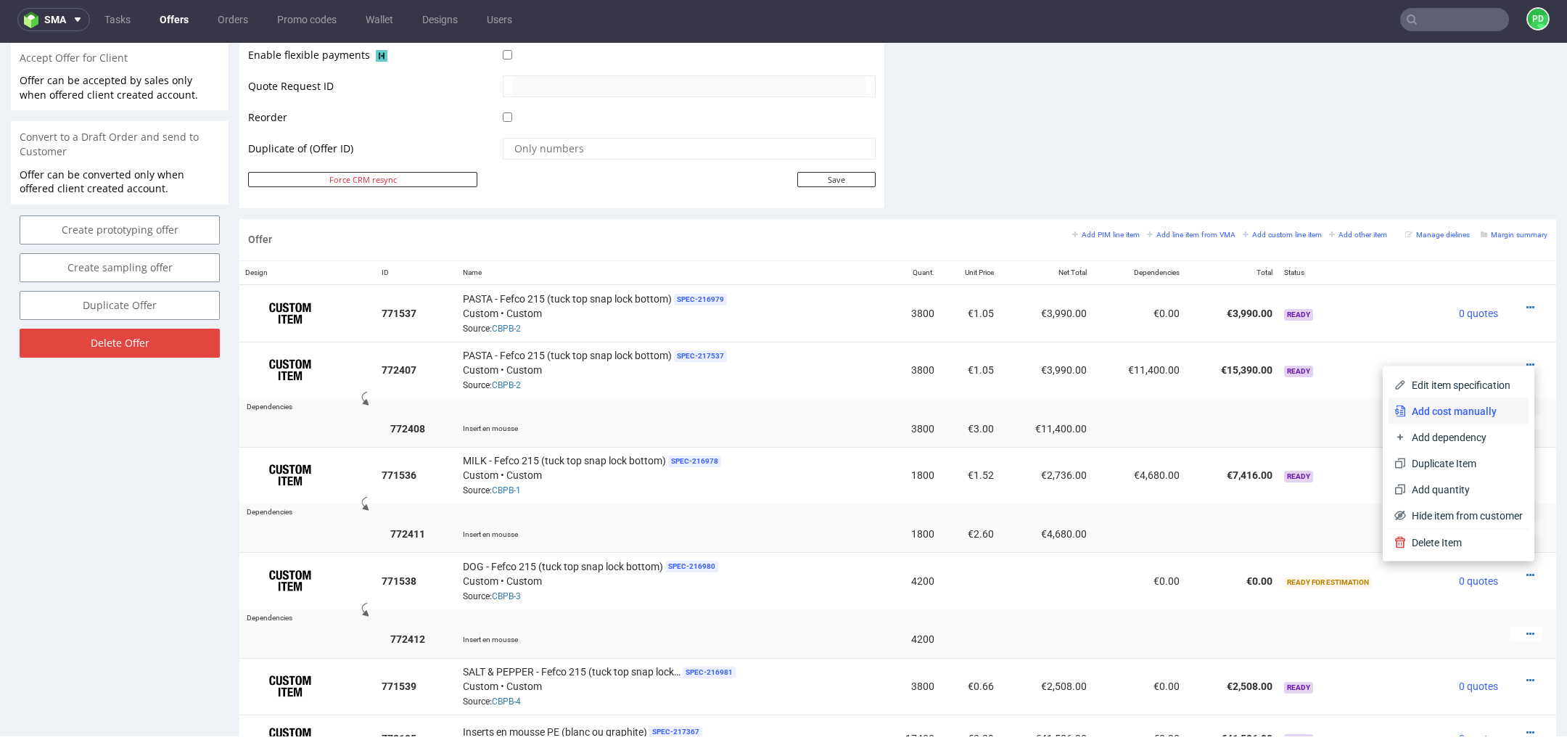
click at [1469, 414] on span "Add cost manually" at bounding box center [1464, 411] width 117 height 15
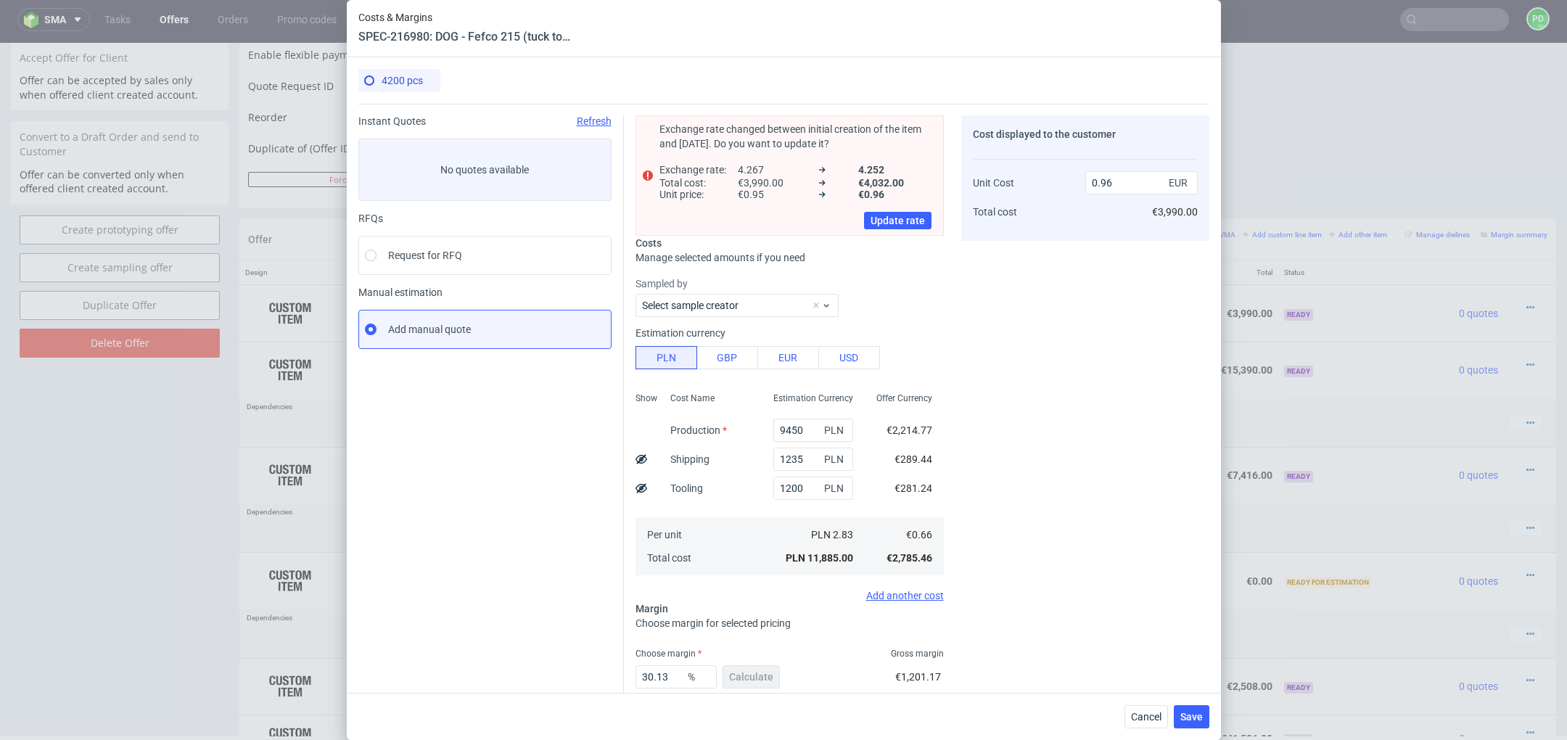
type input "0.95"
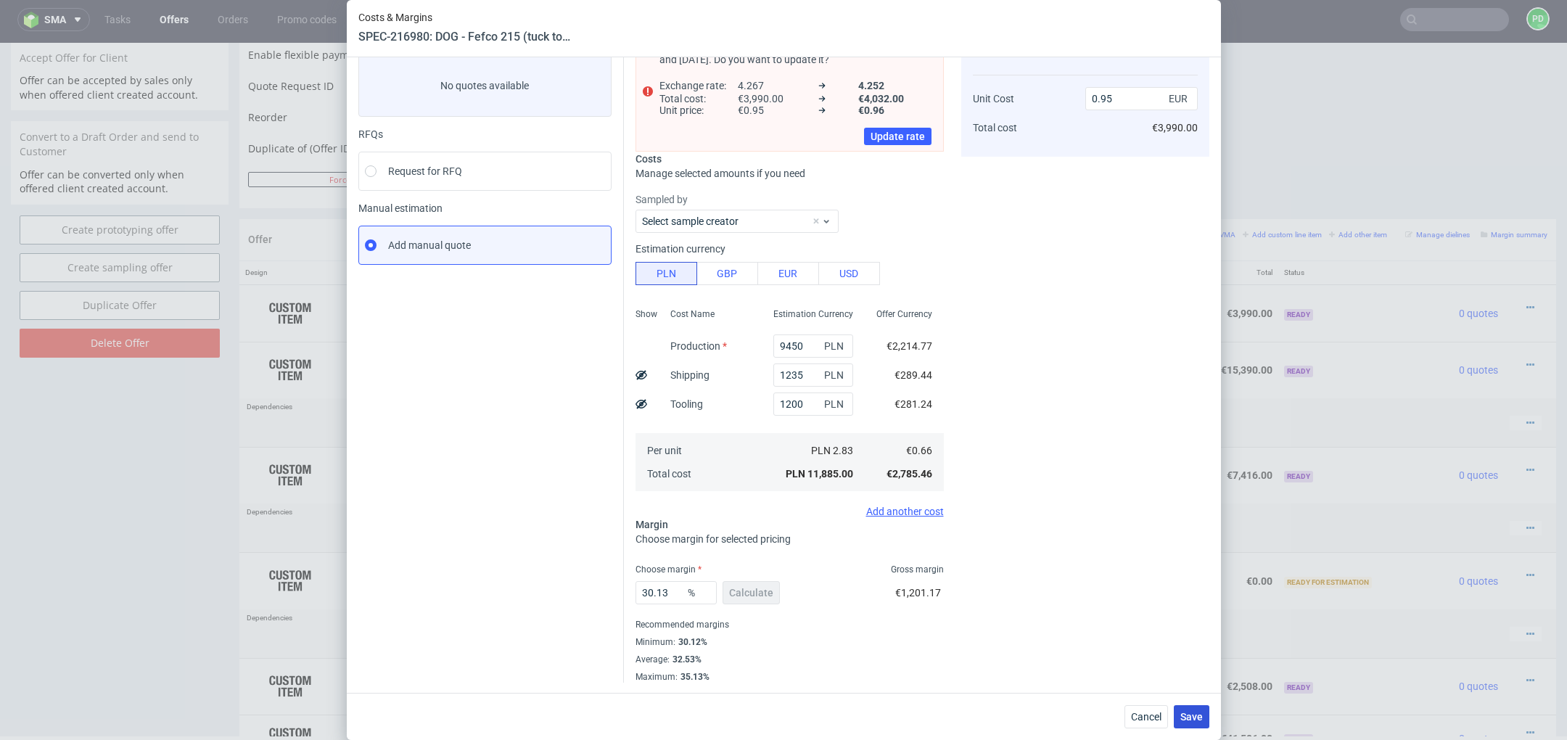
click at [1195, 717] on span "Save" at bounding box center [1192, 717] width 22 height 10
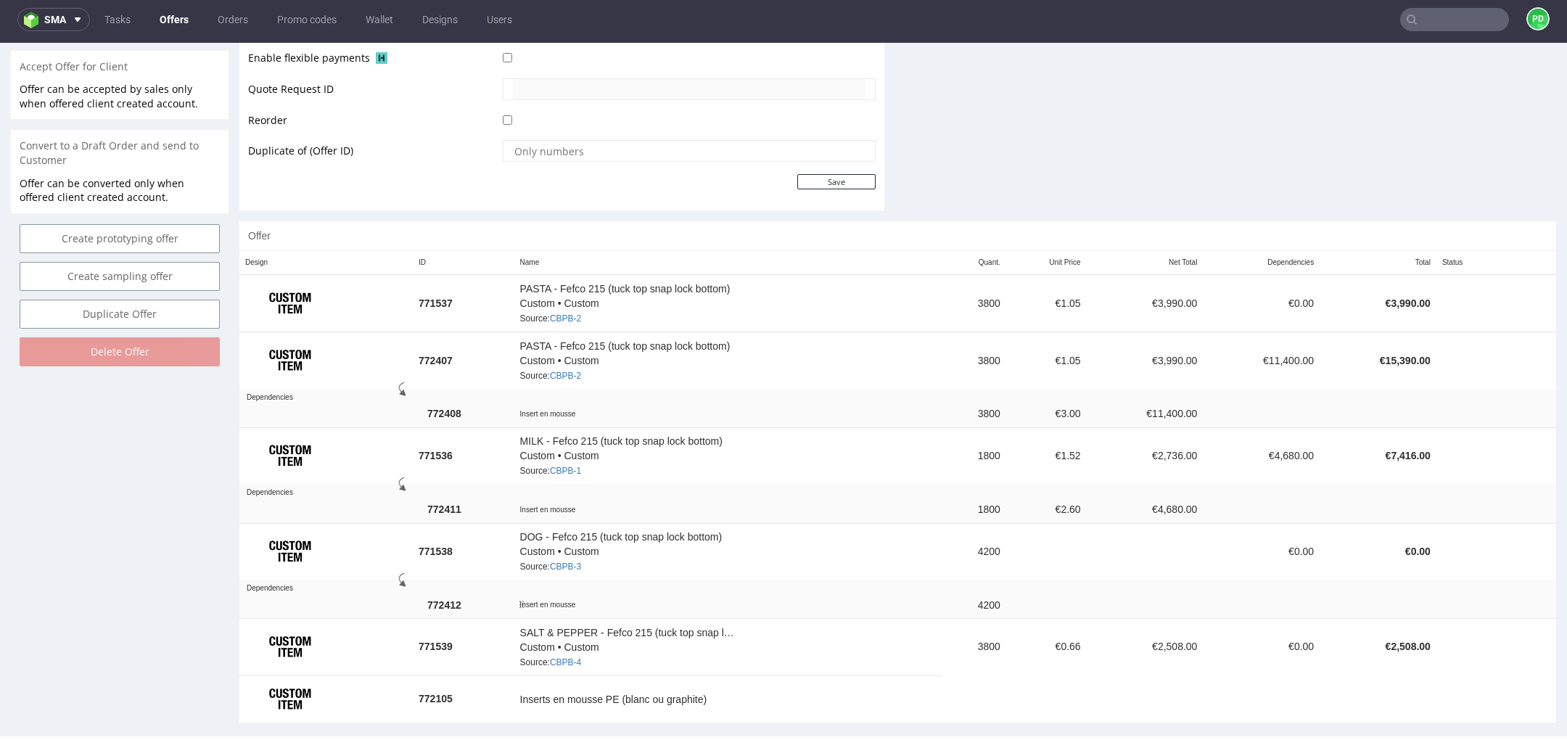
scroll to position [679, 0]
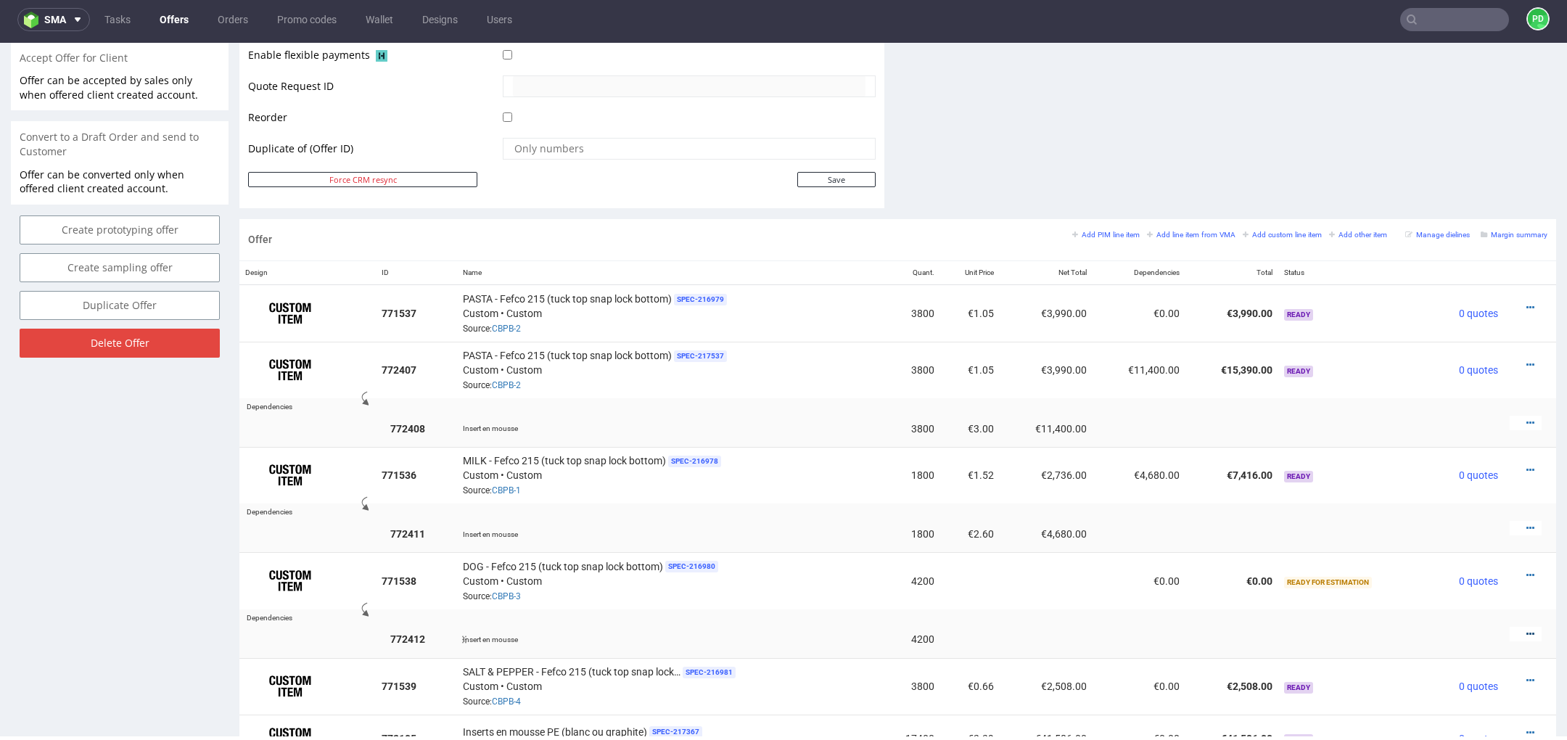
click at [1527, 629] on icon at bounding box center [1531, 634] width 8 height 10
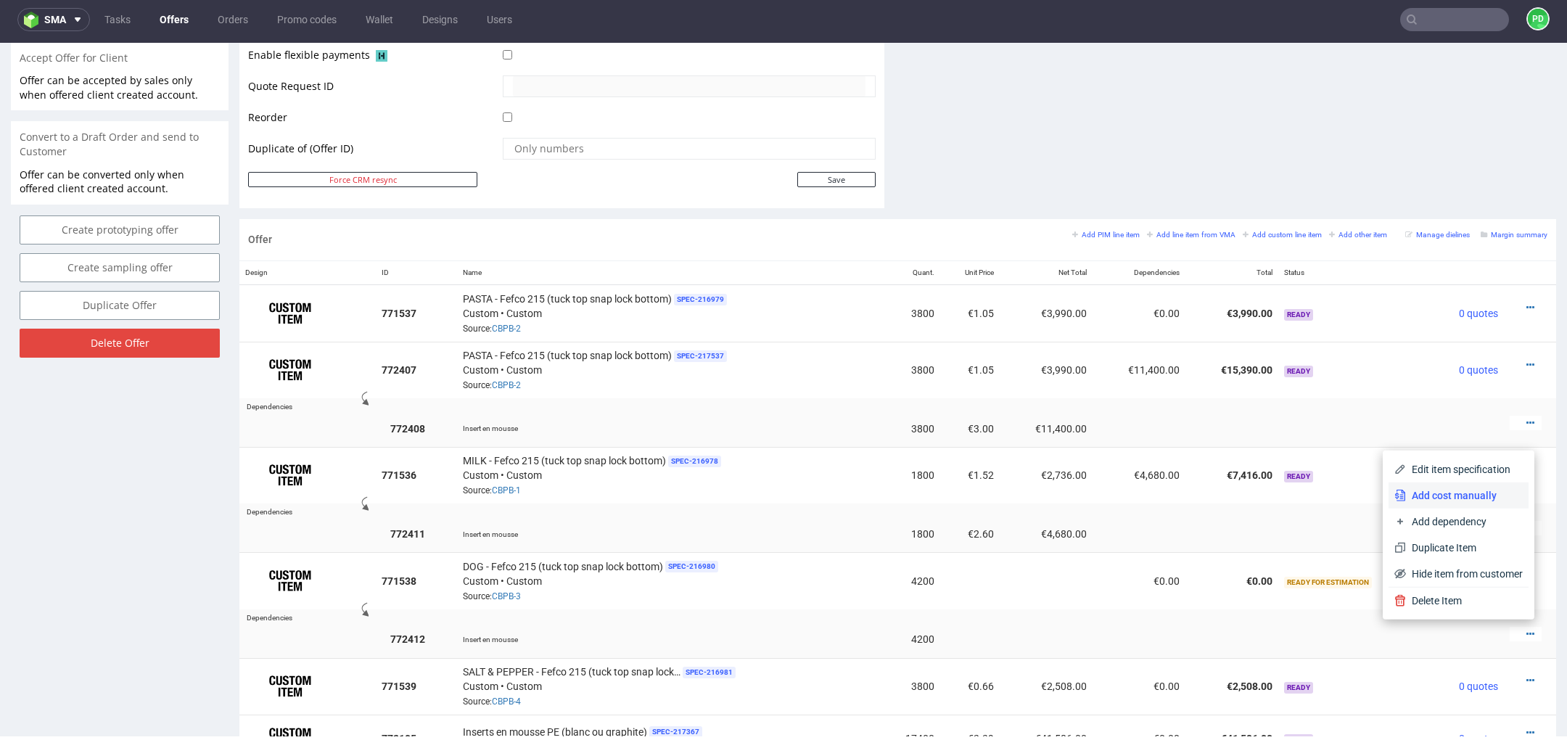
click at [1469, 504] on li "Add cost manually" at bounding box center [1459, 496] width 140 height 26
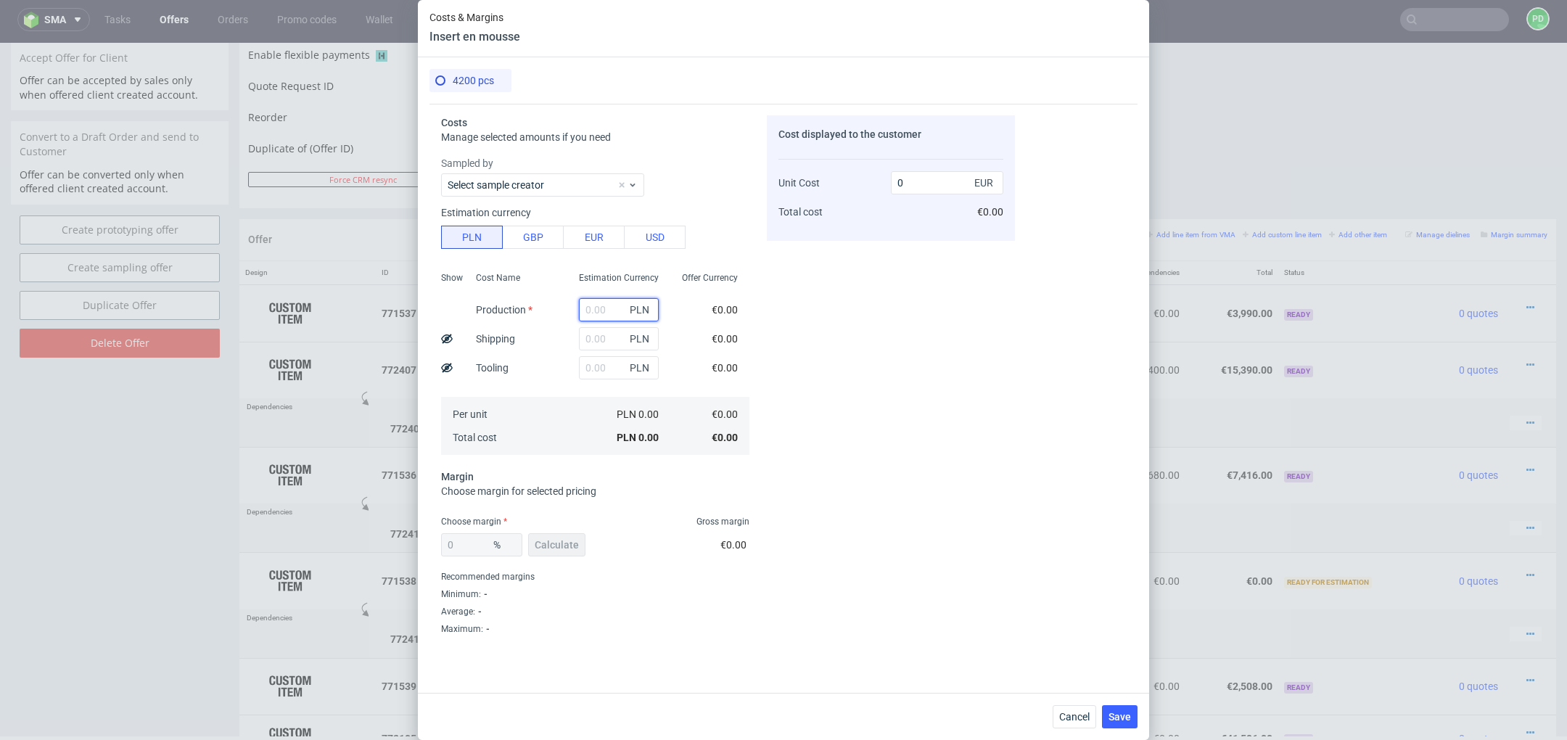
click at [597, 305] on input "text" at bounding box center [619, 309] width 80 height 23
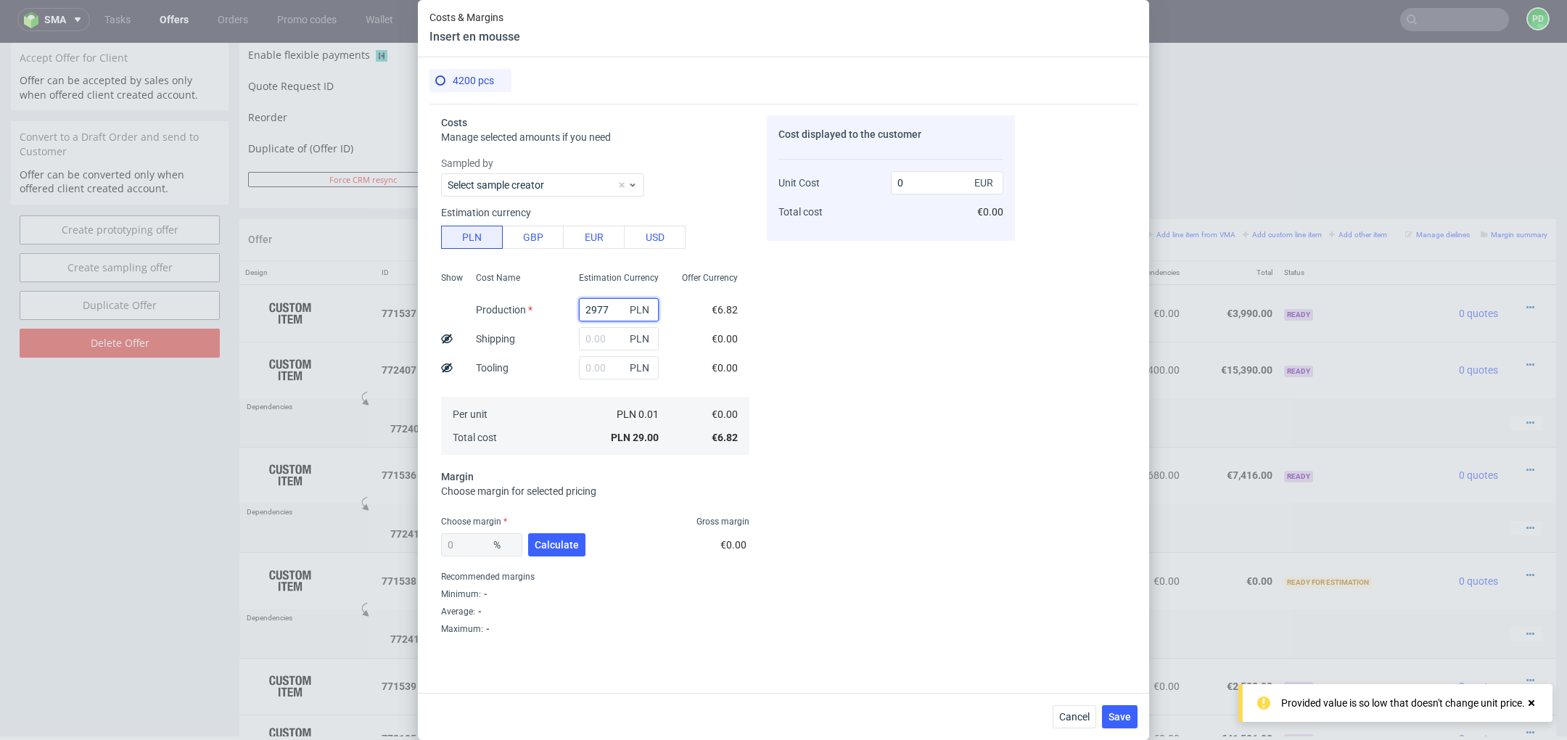
type input "29778"
type input "1.67"
type input "29778"
click at [575, 543] on span "Calculate" at bounding box center [557, 545] width 44 height 10
type input "26.41"
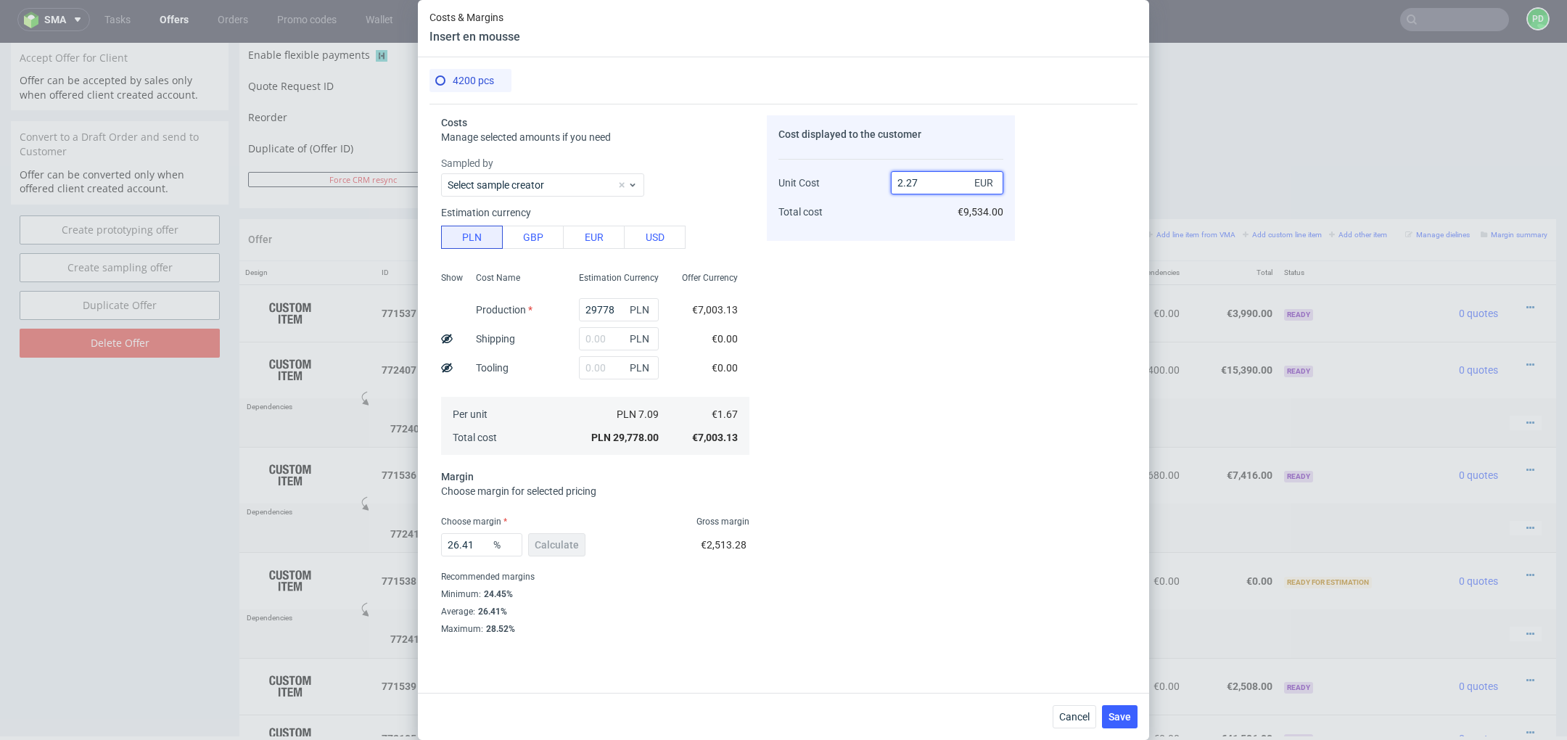
click at [937, 178] on input "2.27" at bounding box center [947, 182] width 112 height 23
type input "2.2"
type input "24.09090909090909"
type input "2."
type input "16.5"
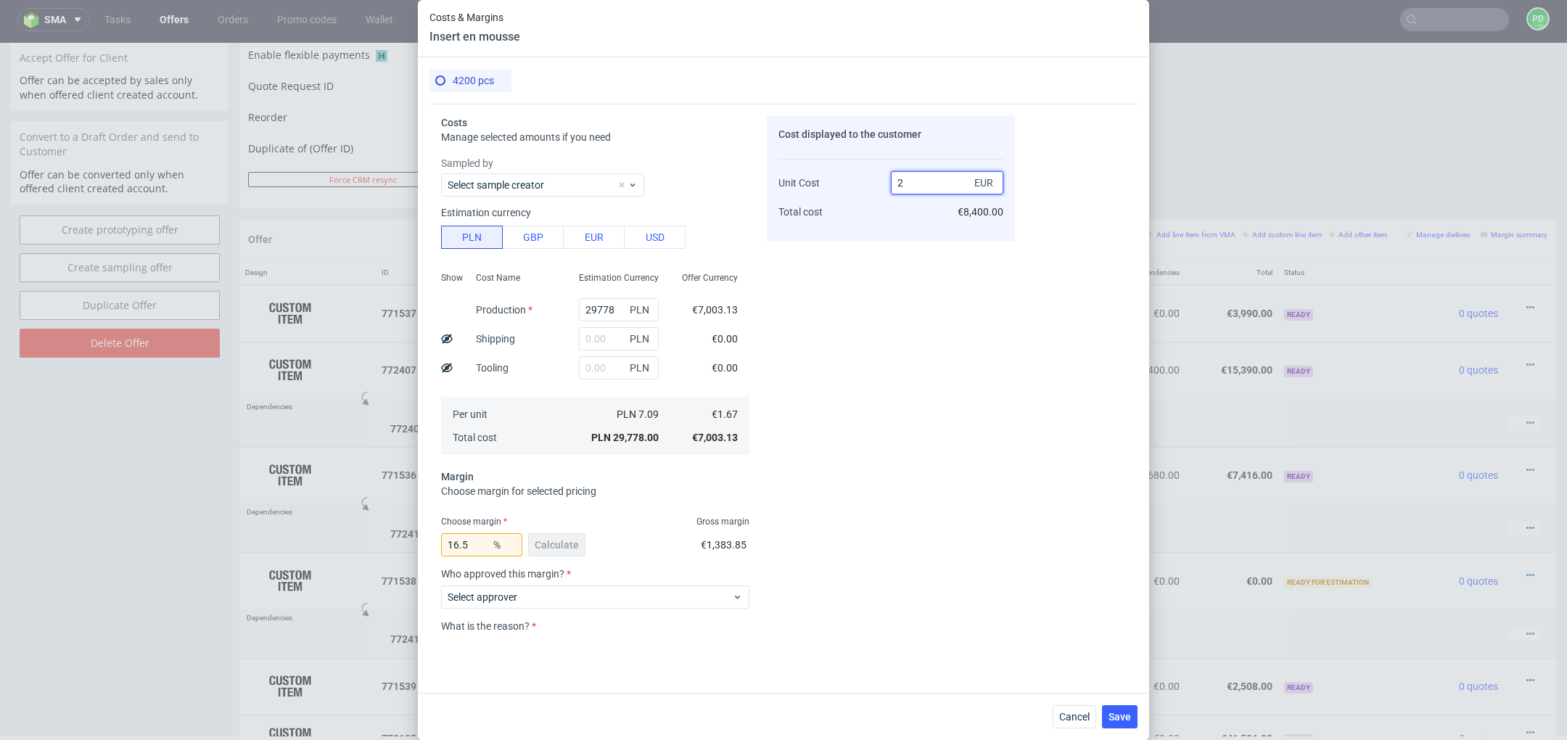
type input "2/"
type input "NaN"
type input "1"
type input "2.69"
type input "37.9182156133829"
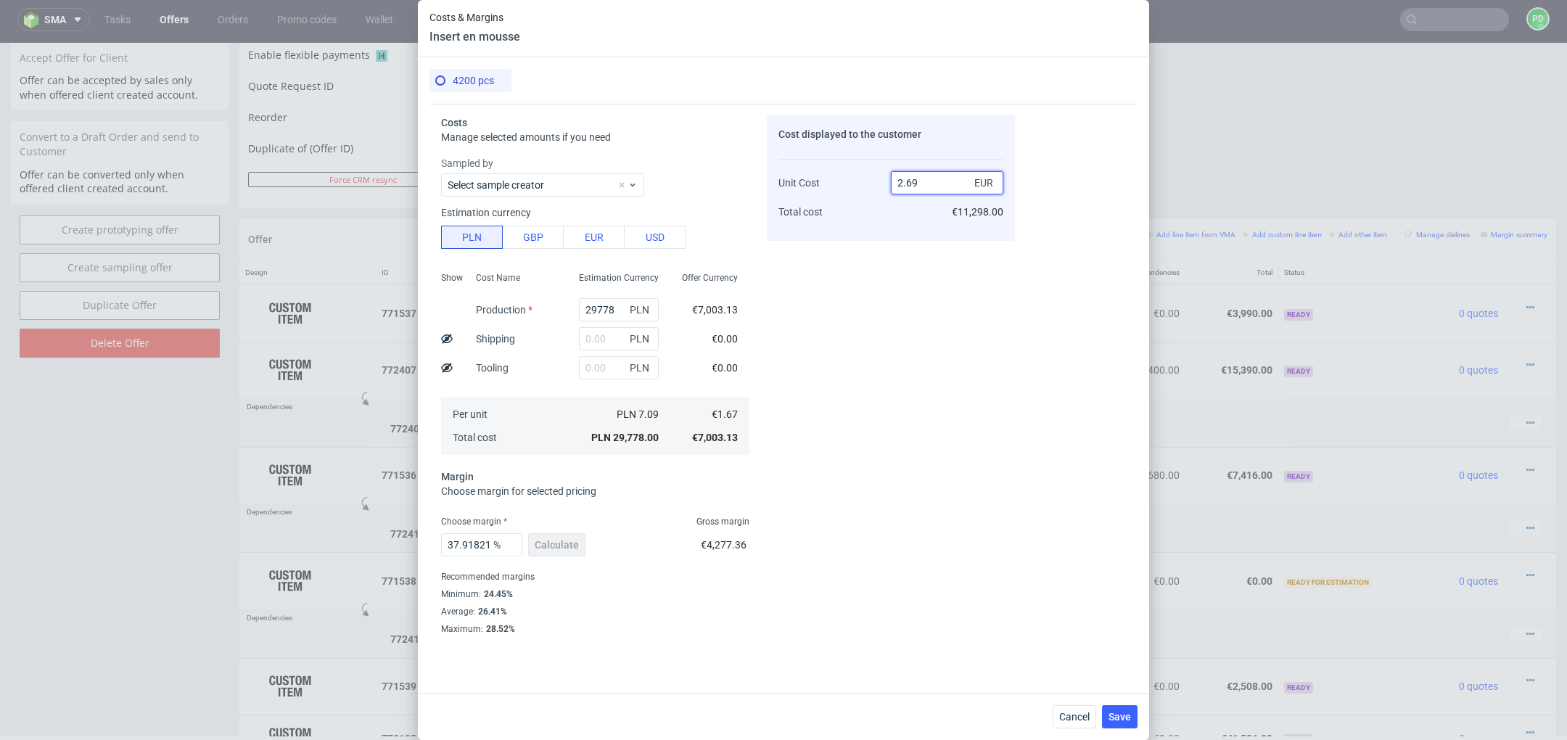
type input "2.6"
type input "35.76923076923077"
type input "2.61"
type input "36.015325670498086"
click at [924, 329] on div "Cost displayed to the customer Unit Cost Total cost 2.61 EUR €10,962.00" at bounding box center [891, 375] width 248 height 520
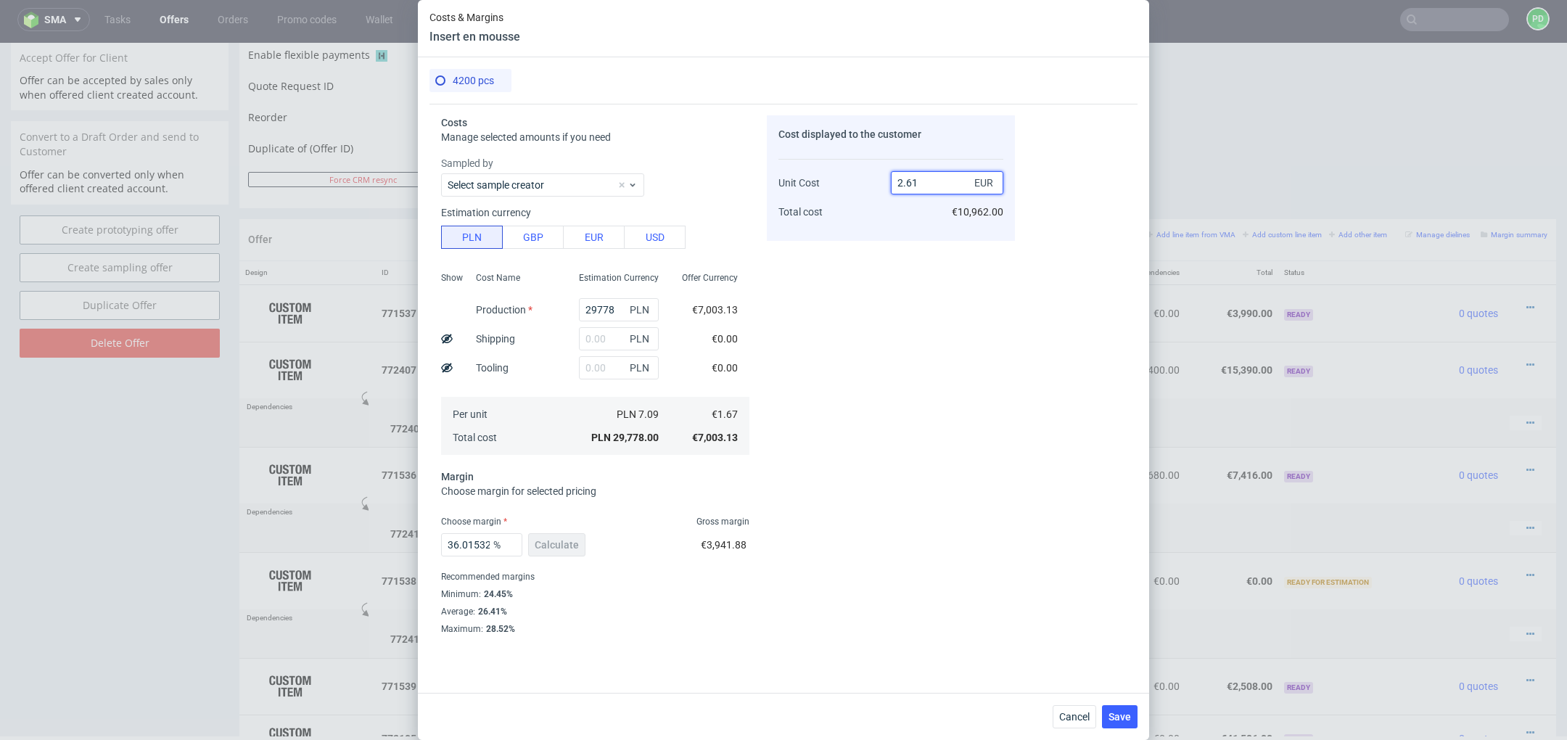
click at [945, 174] on input "2.61" at bounding box center [947, 182] width 112 height 23
click at [939, 184] on input "2.61" at bounding box center [947, 182] width 112 height 23
type input "2.6"
type input "35.76923076923077"
type input "2.6"
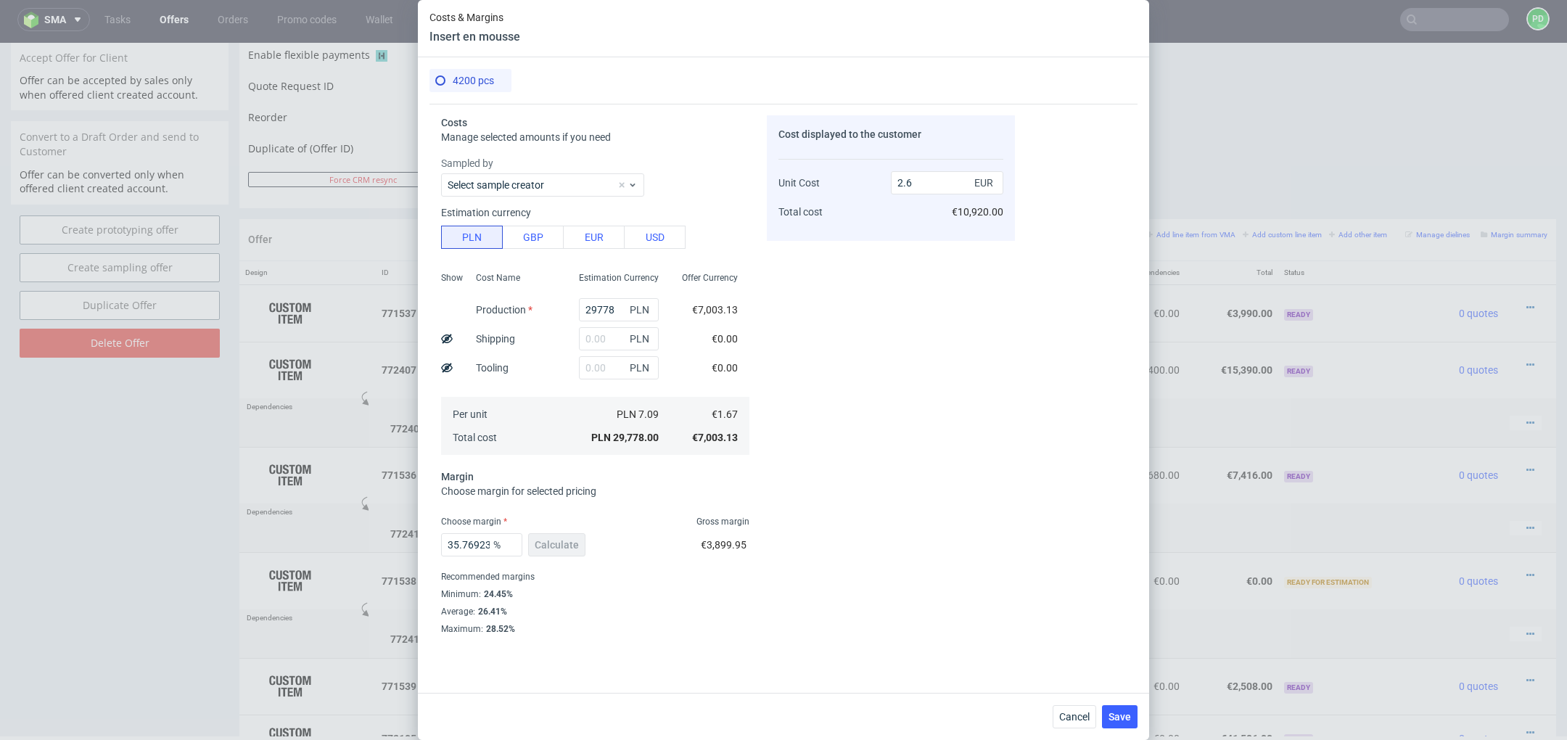
click at [943, 385] on div "Cost displayed to the customer Unit Cost Total cost 2.6 EUR €10,920.00" at bounding box center [891, 375] width 248 height 520
click at [1121, 712] on span "Save" at bounding box center [1120, 717] width 22 height 10
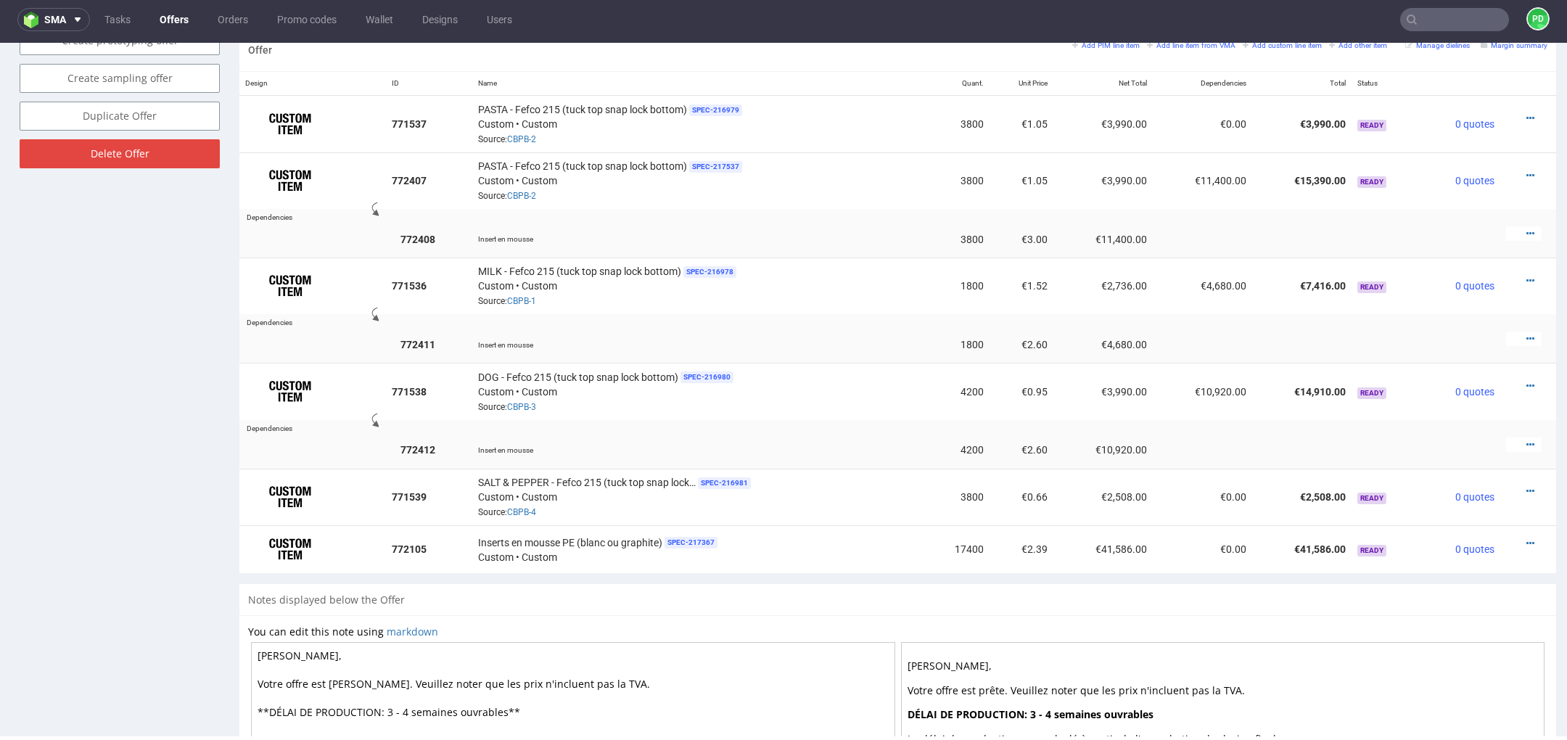
scroll to position [879, 0]
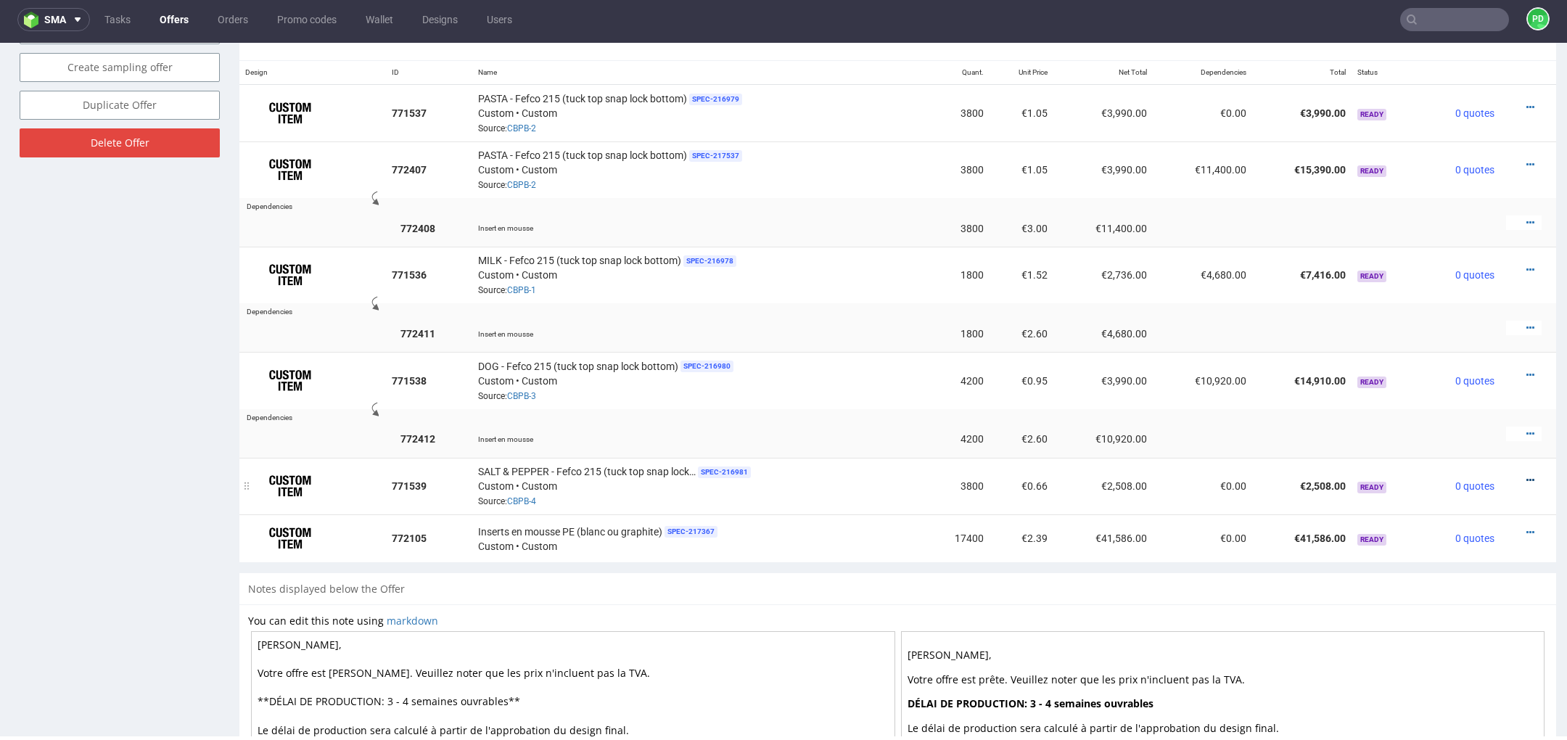
click at [1527, 475] on icon at bounding box center [1531, 480] width 8 height 10
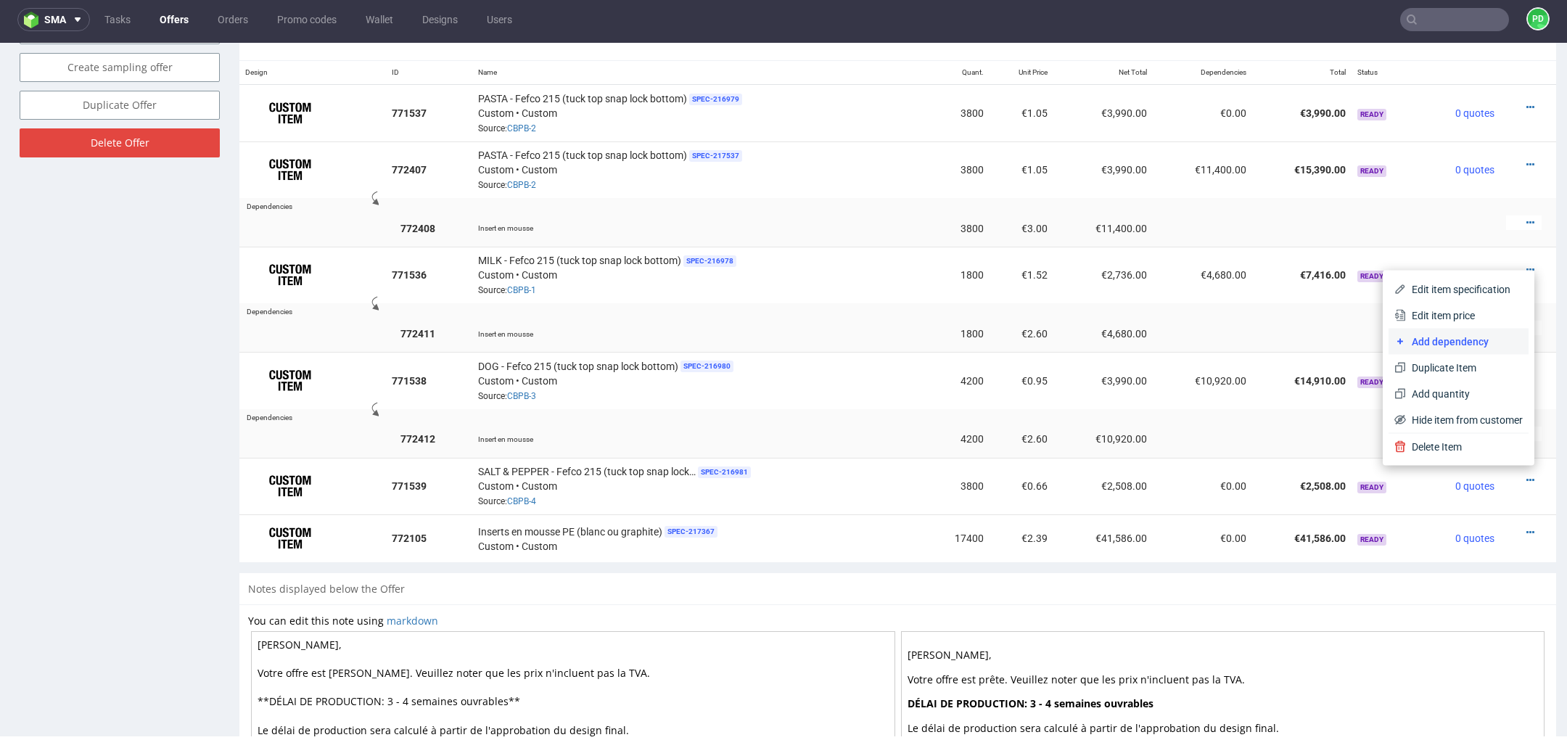
click at [1463, 348] on span "Add dependency" at bounding box center [1464, 341] width 117 height 15
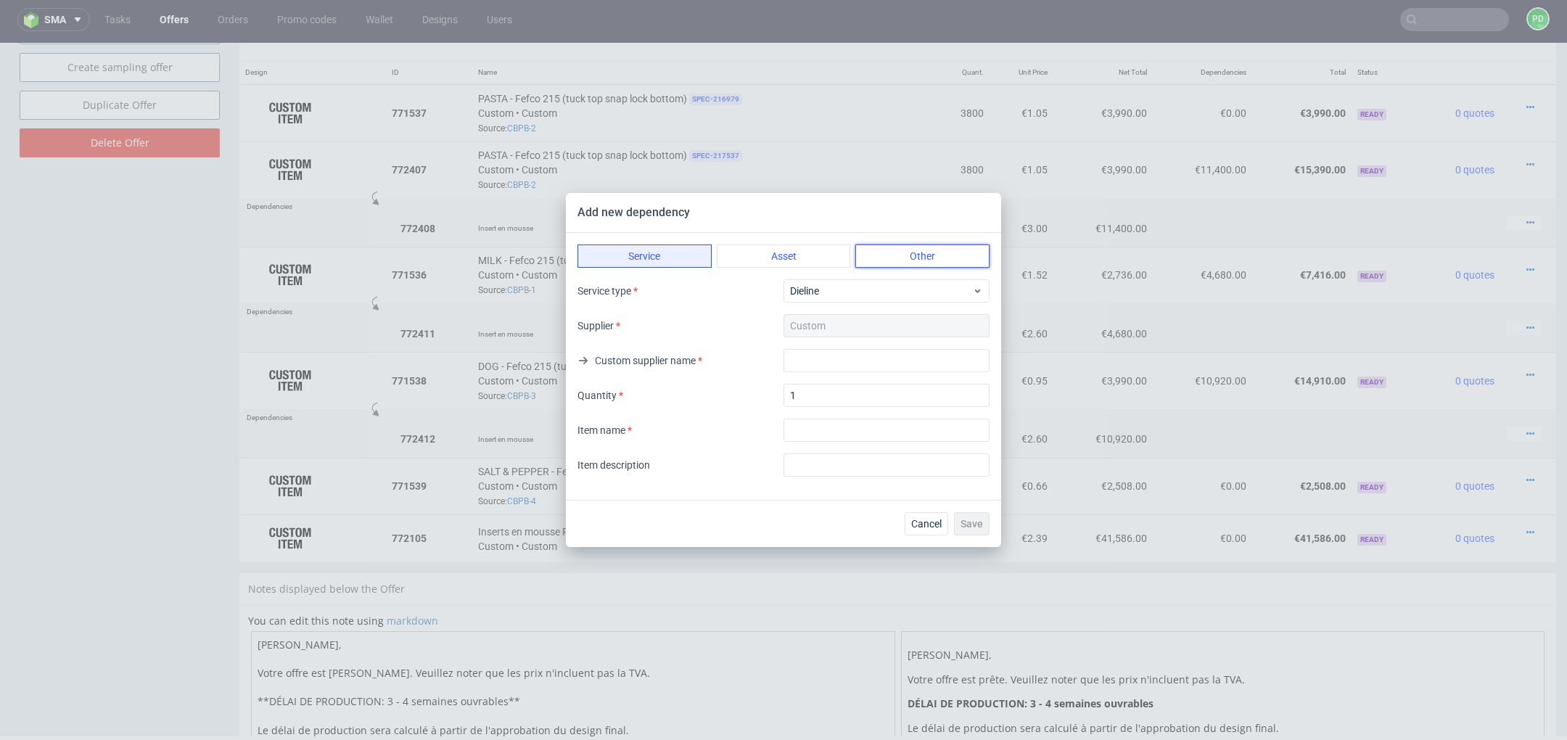
click at [903, 264] on button "Other" at bounding box center [922, 256] width 134 height 23
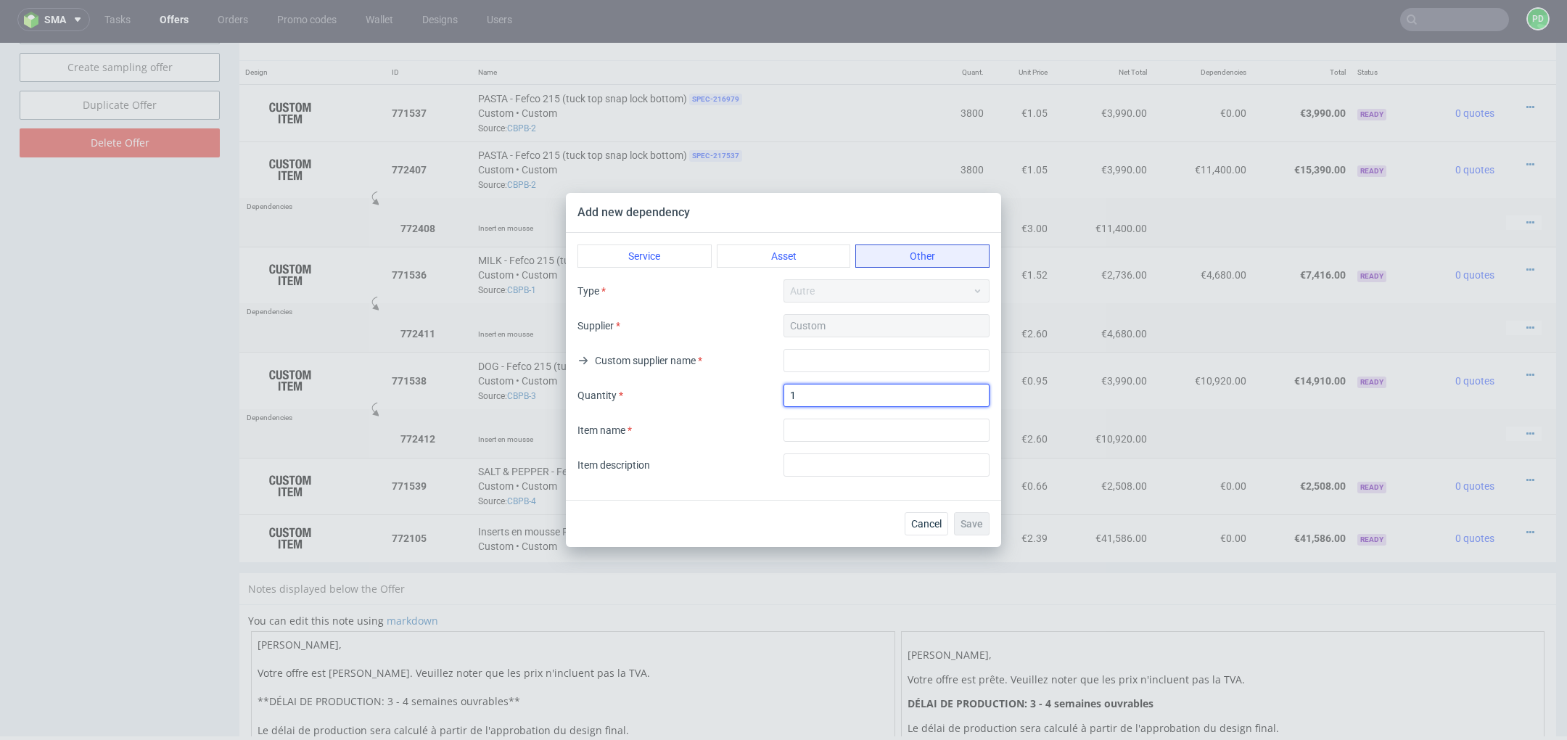
click at [827, 393] on input "1" at bounding box center [887, 395] width 206 height 23
type input "7600"
click at [880, 424] on input "textarea" at bounding box center [887, 430] width 206 height 23
type input "Insert en mousse"
click at [844, 363] on input "text" at bounding box center [887, 360] width 206 height 23
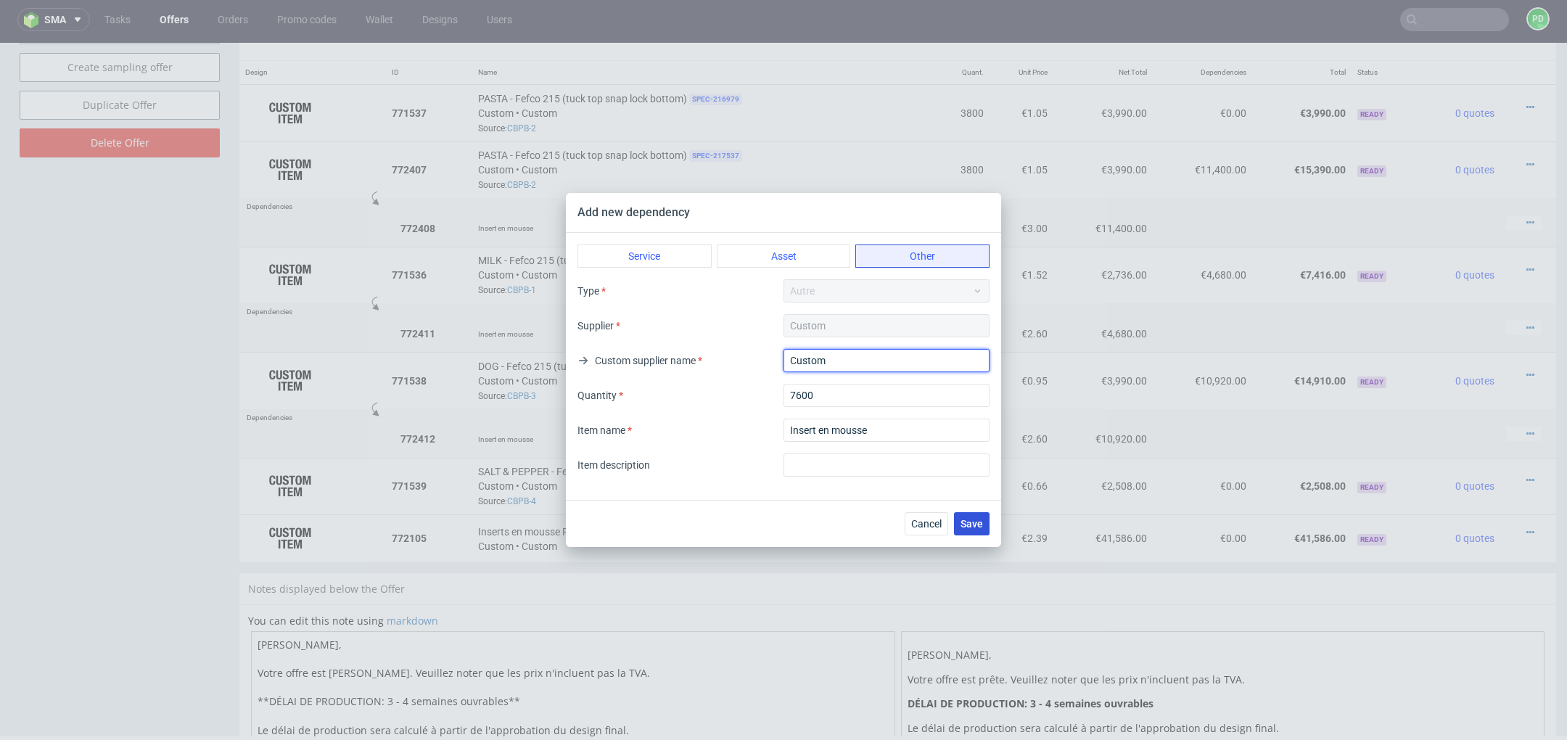
type input "Custom"
click at [975, 527] on span "Save" at bounding box center [972, 524] width 22 height 10
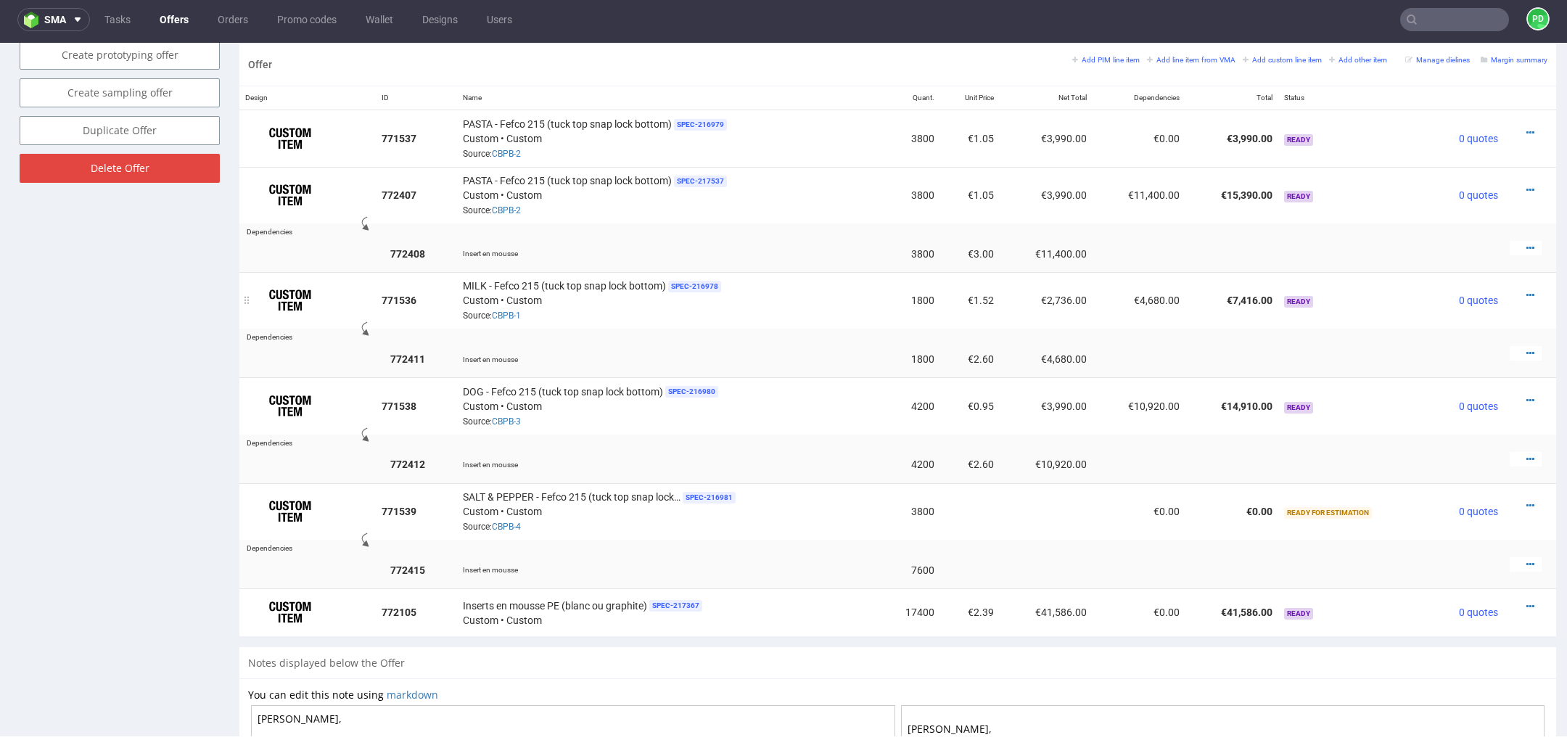
scroll to position [871, 0]
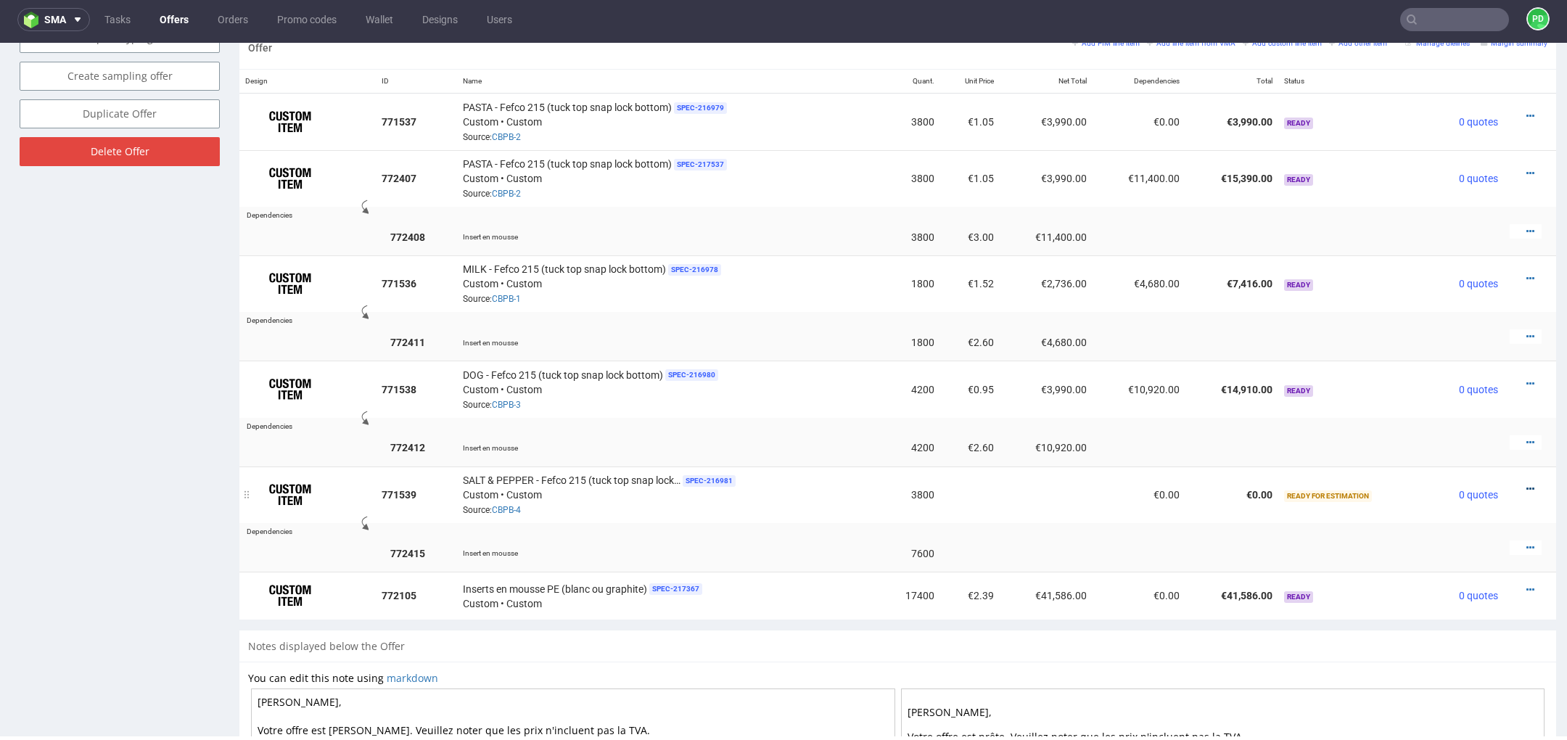
click at [1527, 484] on icon at bounding box center [1531, 489] width 8 height 10
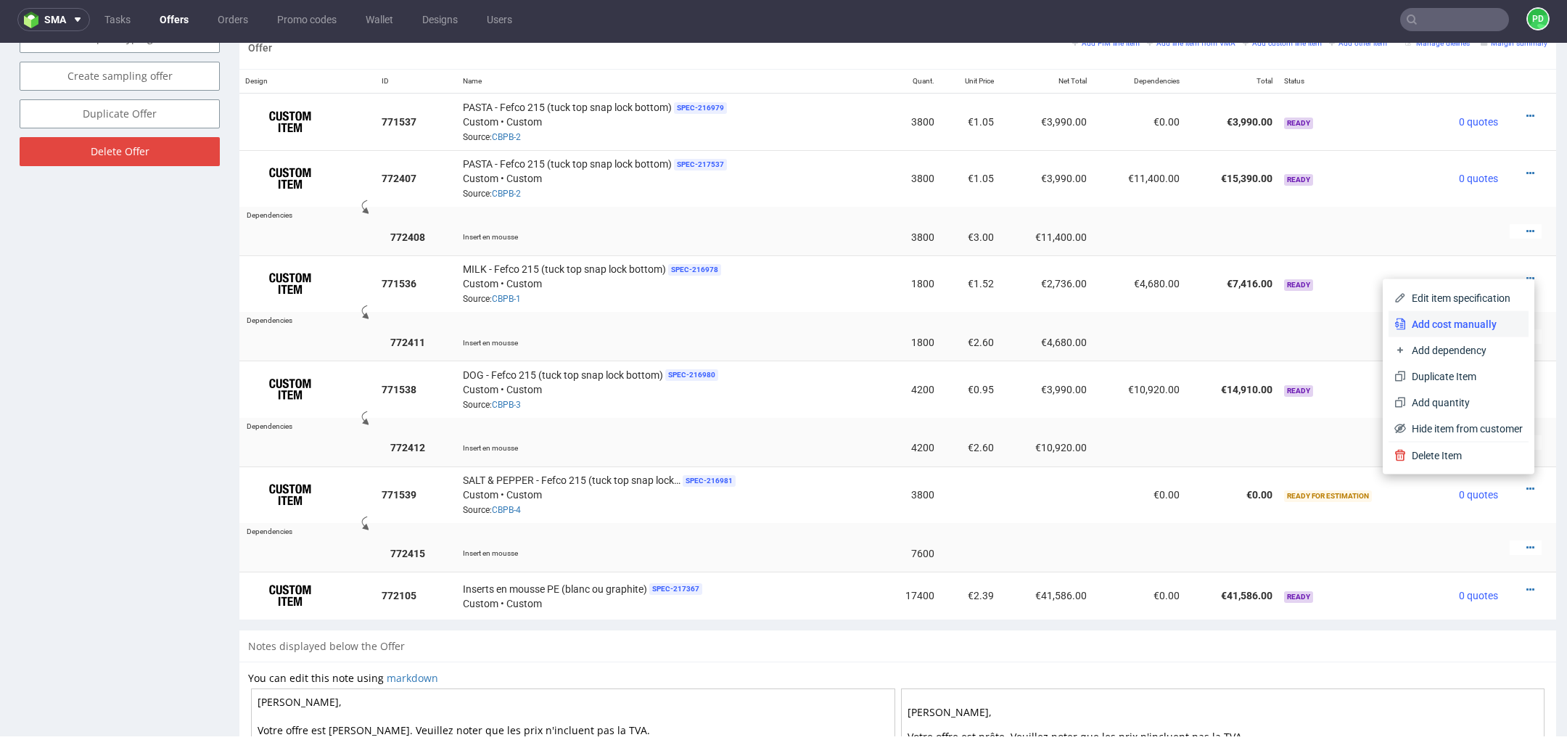
click at [1446, 329] on span "Add cost manually" at bounding box center [1464, 324] width 117 height 15
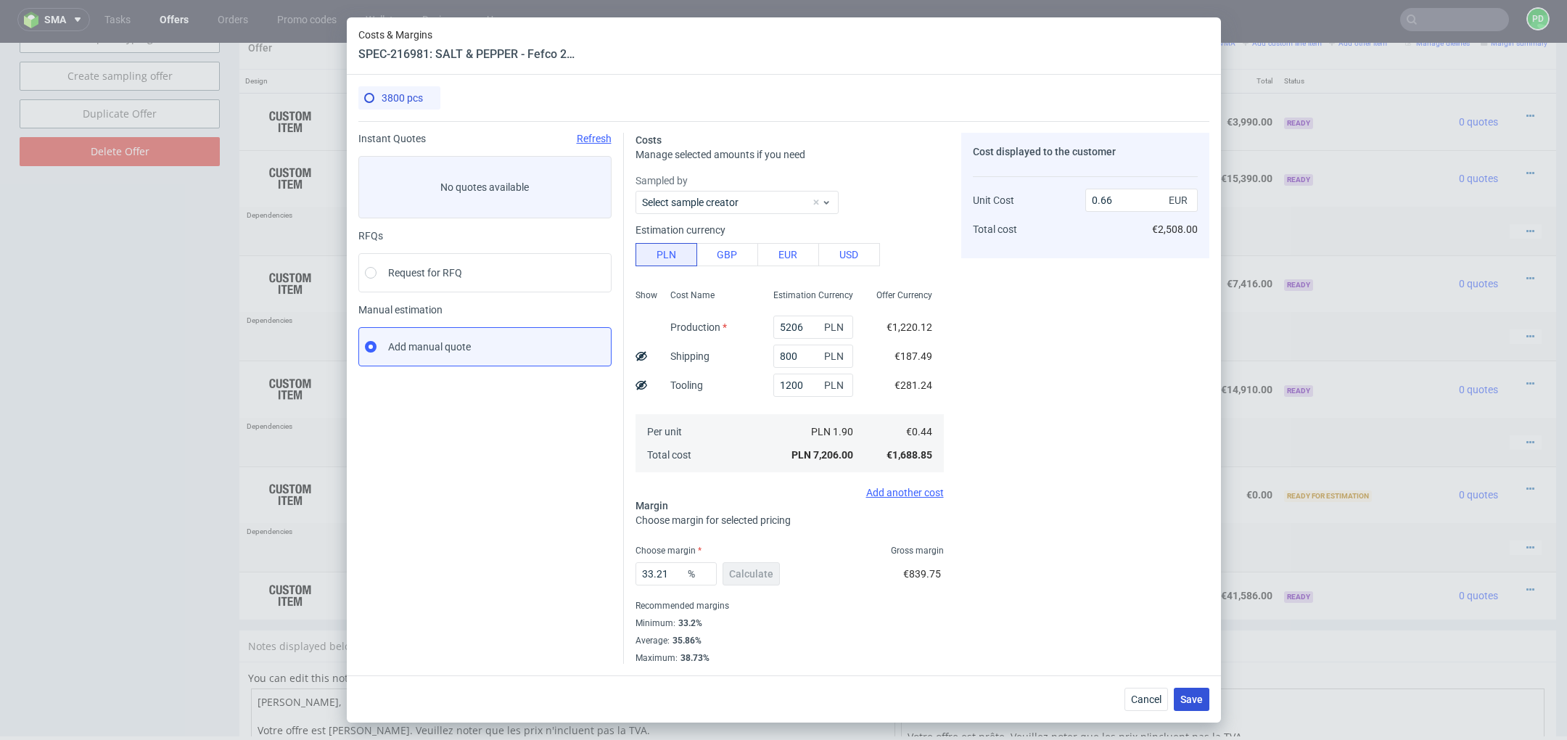
click at [1198, 702] on span "Save" at bounding box center [1192, 699] width 22 height 10
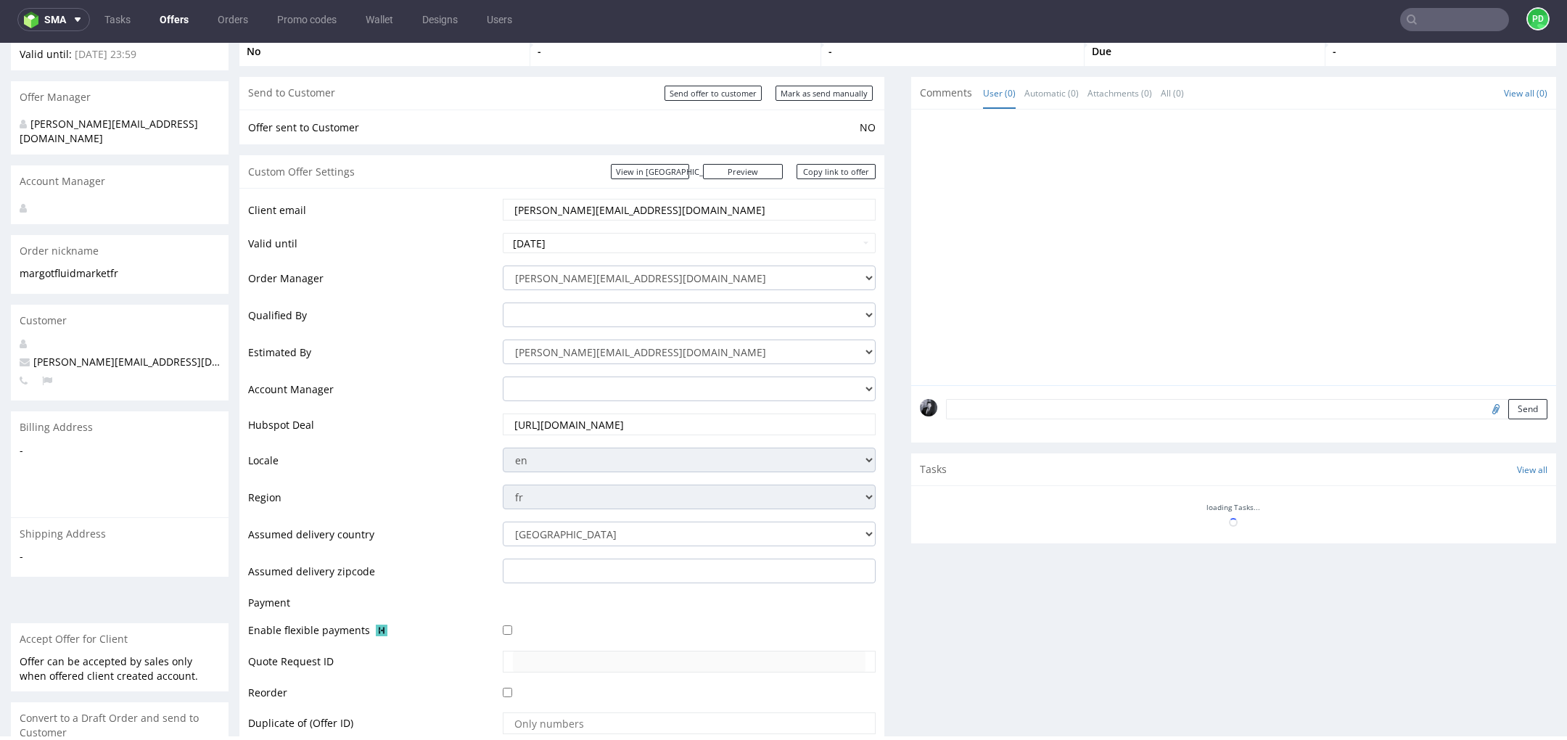
scroll to position [313, 0]
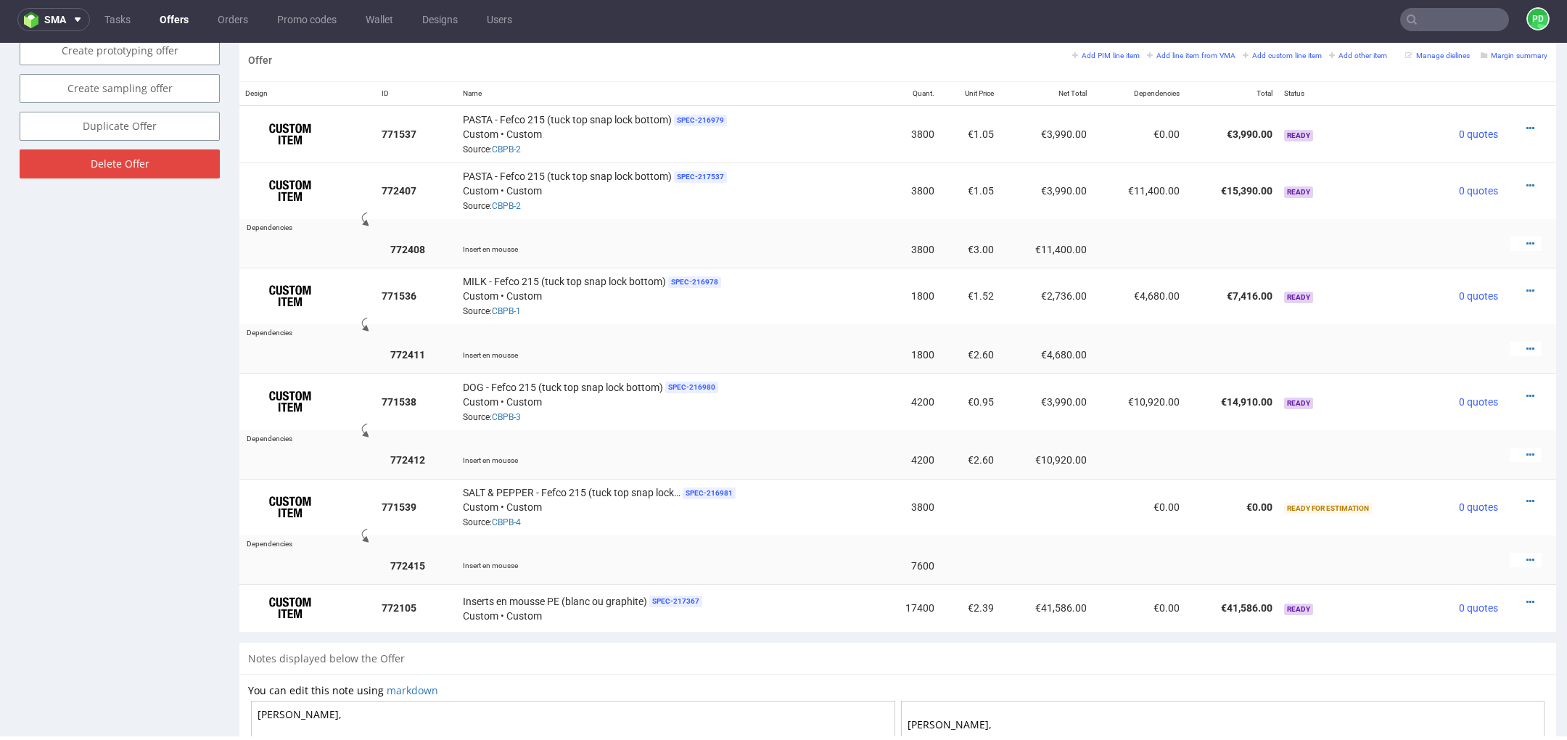
scroll to position [928, 0]
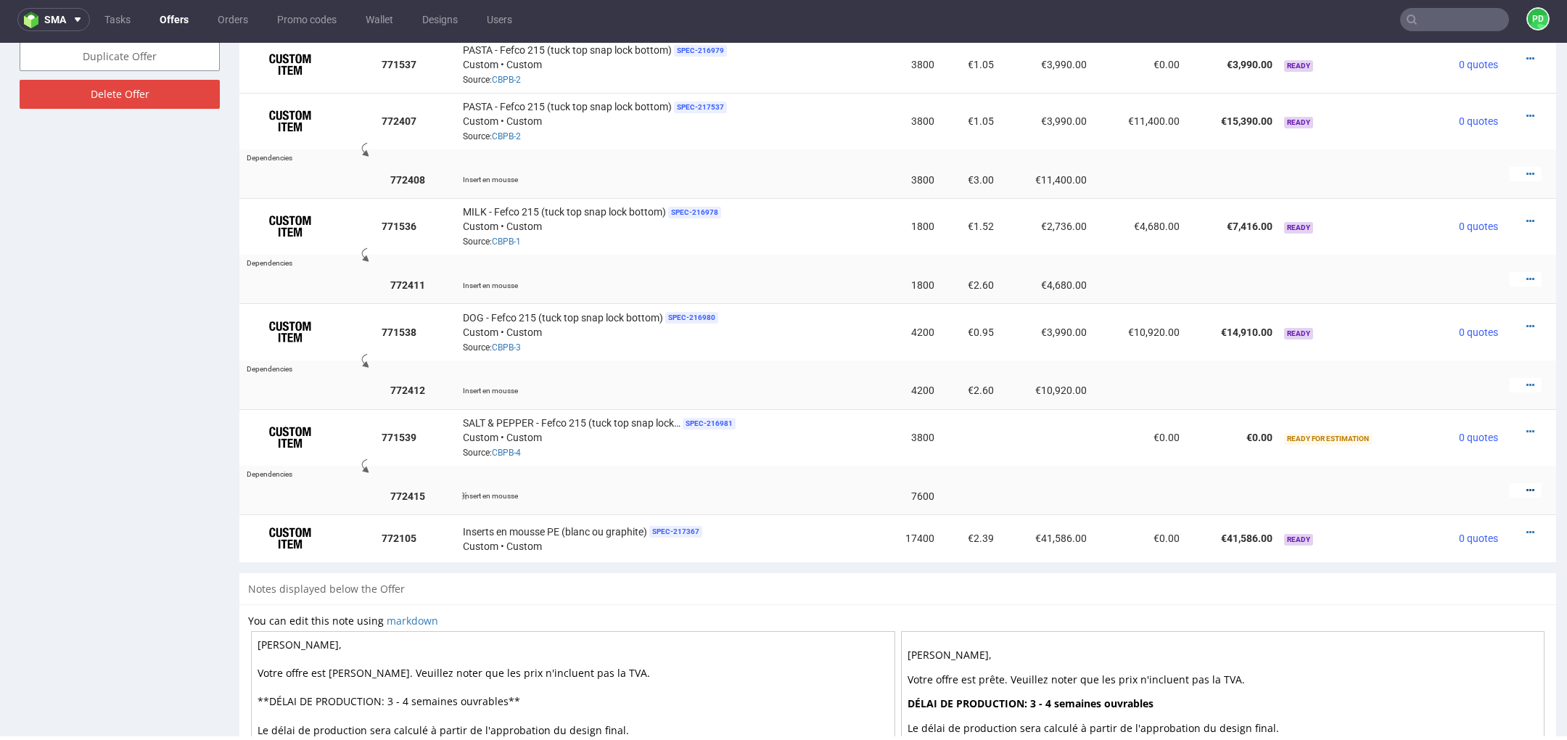
click at [1527, 485] on icon at bounding box center [1531, 490] width 8 height 10
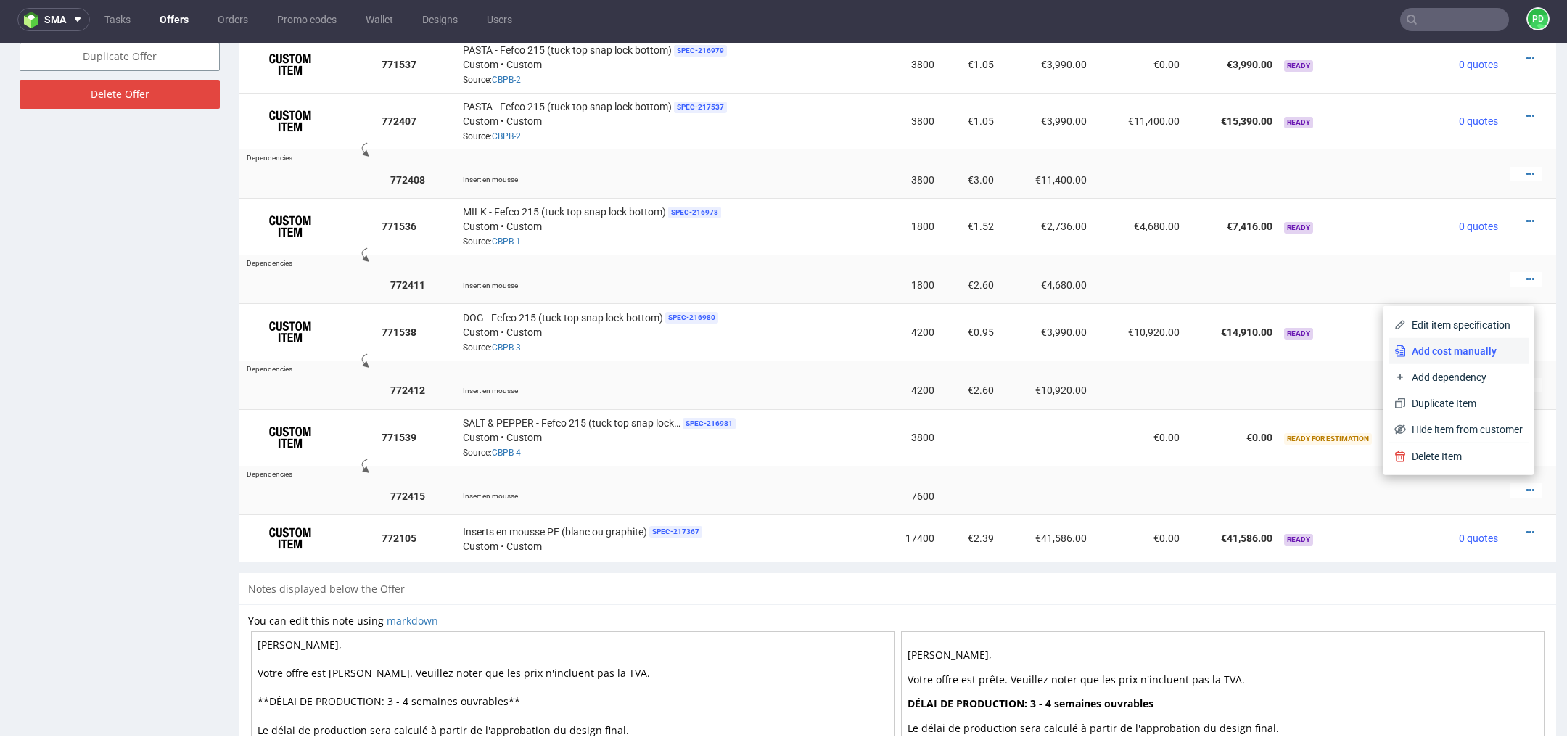
click at [1463, 359] on li "Add cost manually" at bounding box center [1459, 351] width 140 height 26
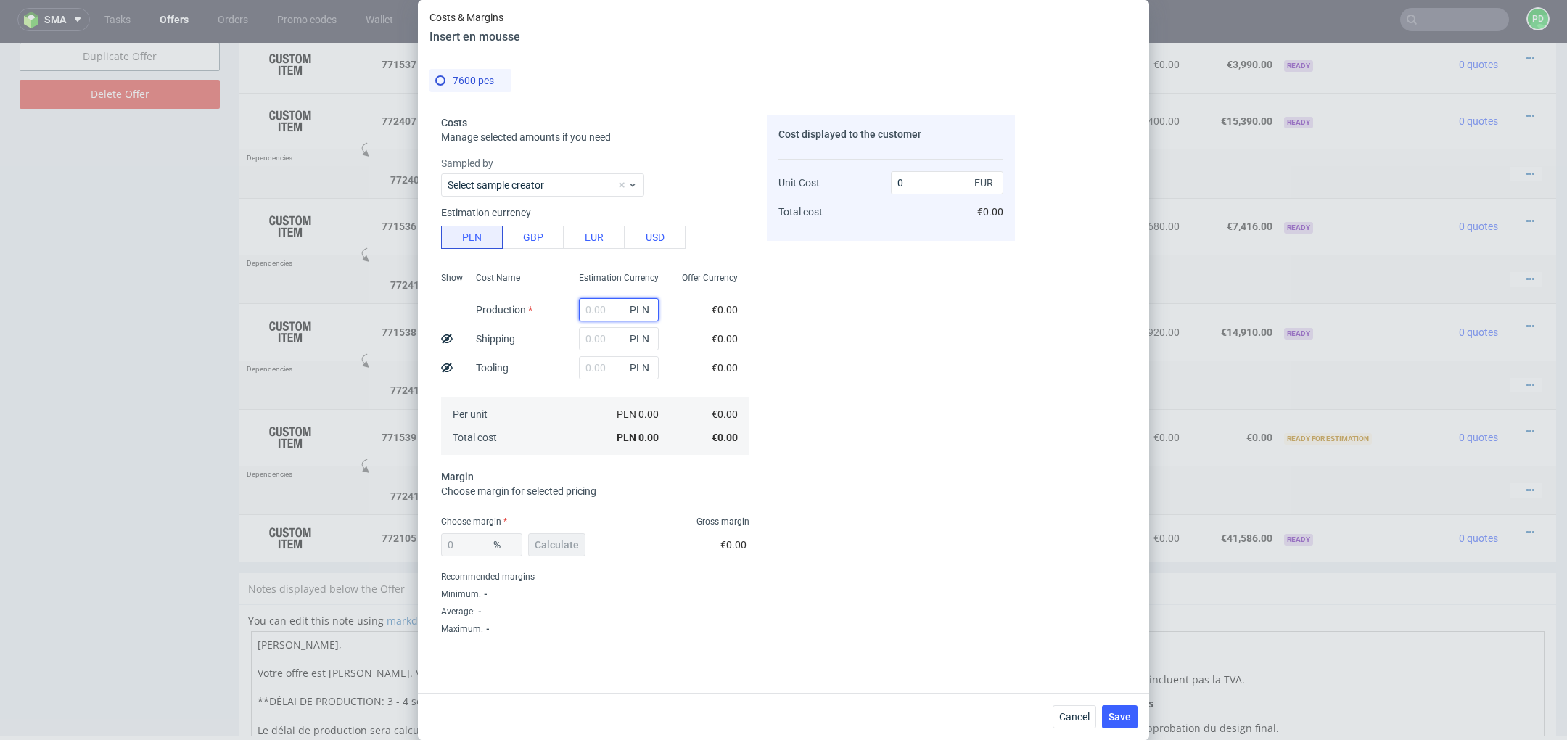
click at [605, 302] on input "text" at bounding box center [619, 309] width 80 height 23
type input "280"
type input "0.01"
type input "28"
type input "0"
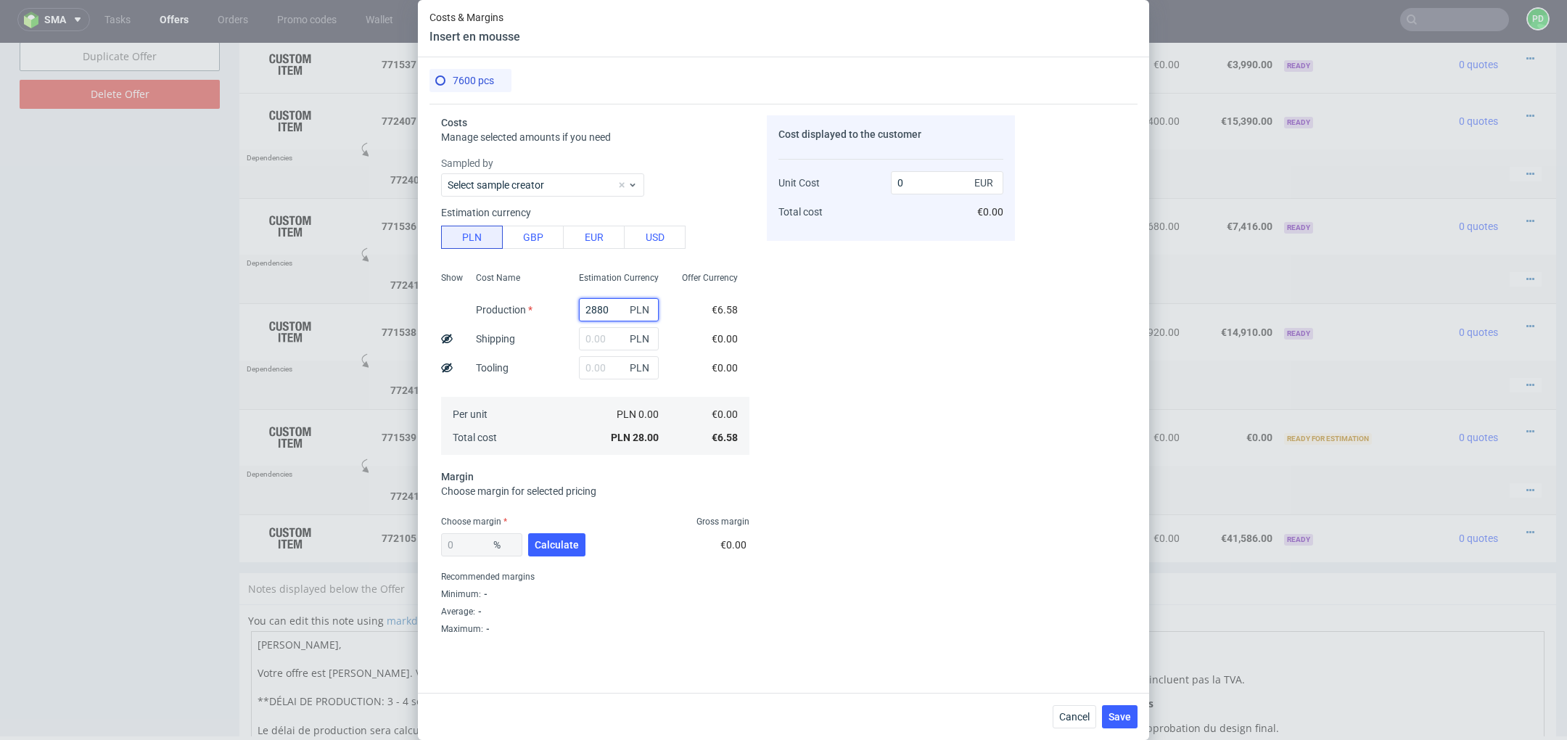
type input "28804"
type input "0.89"
type input "28804"
click at [567, 549] on span "Calculate" at bounding box center [557, 545] width 44 height 10
type input "26.63"
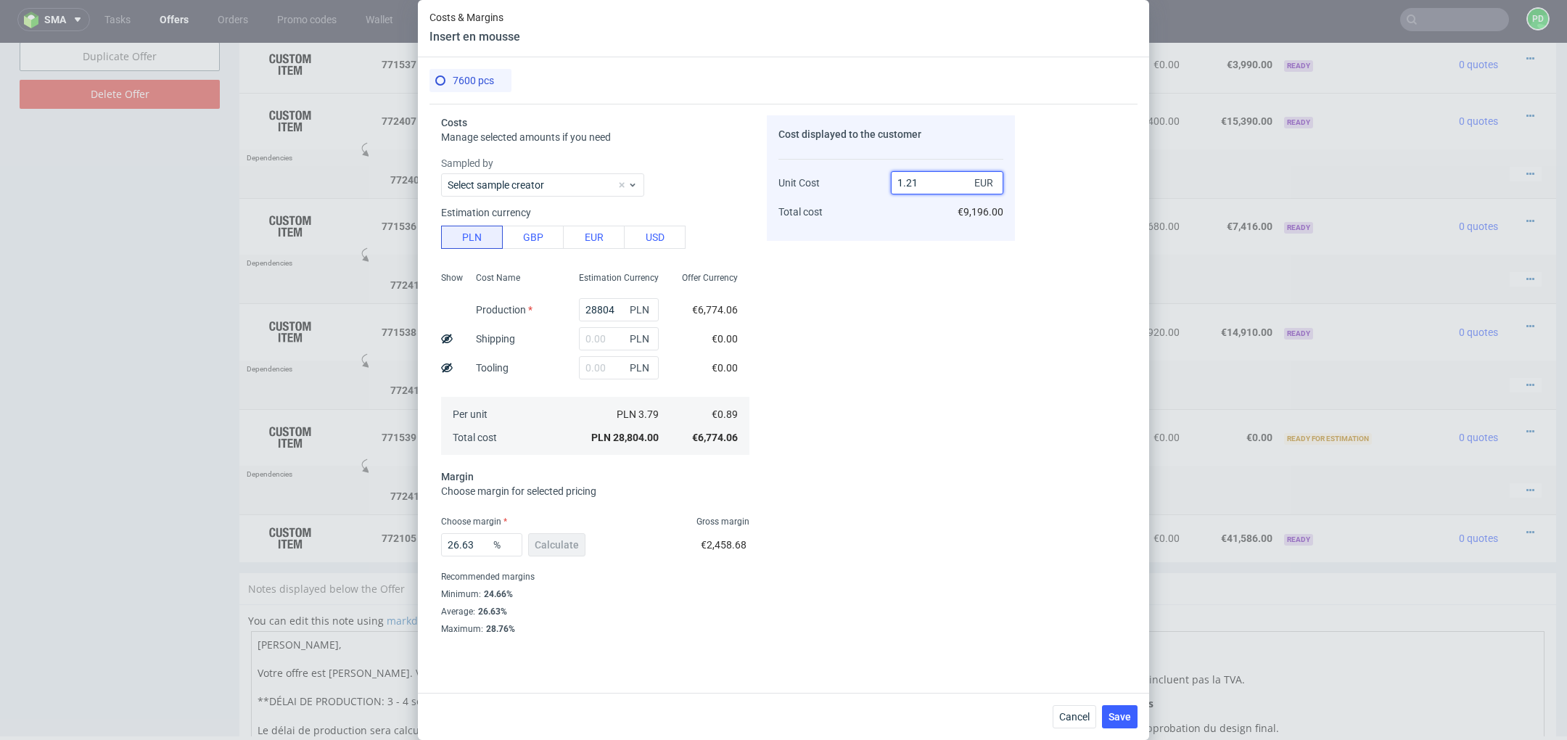
click at [927, 178] on input "1.21" at bounding box center [947, 182] width 112 height 23
type input "1.90"
type input "53.1578947368421"
type input "1.9"
click at [833, 455] on div "Cost displayed to the customer Unit Cost Total cost 1.9 EUR €14,440.00" at bounding box center [891, 375] width 248 height 520
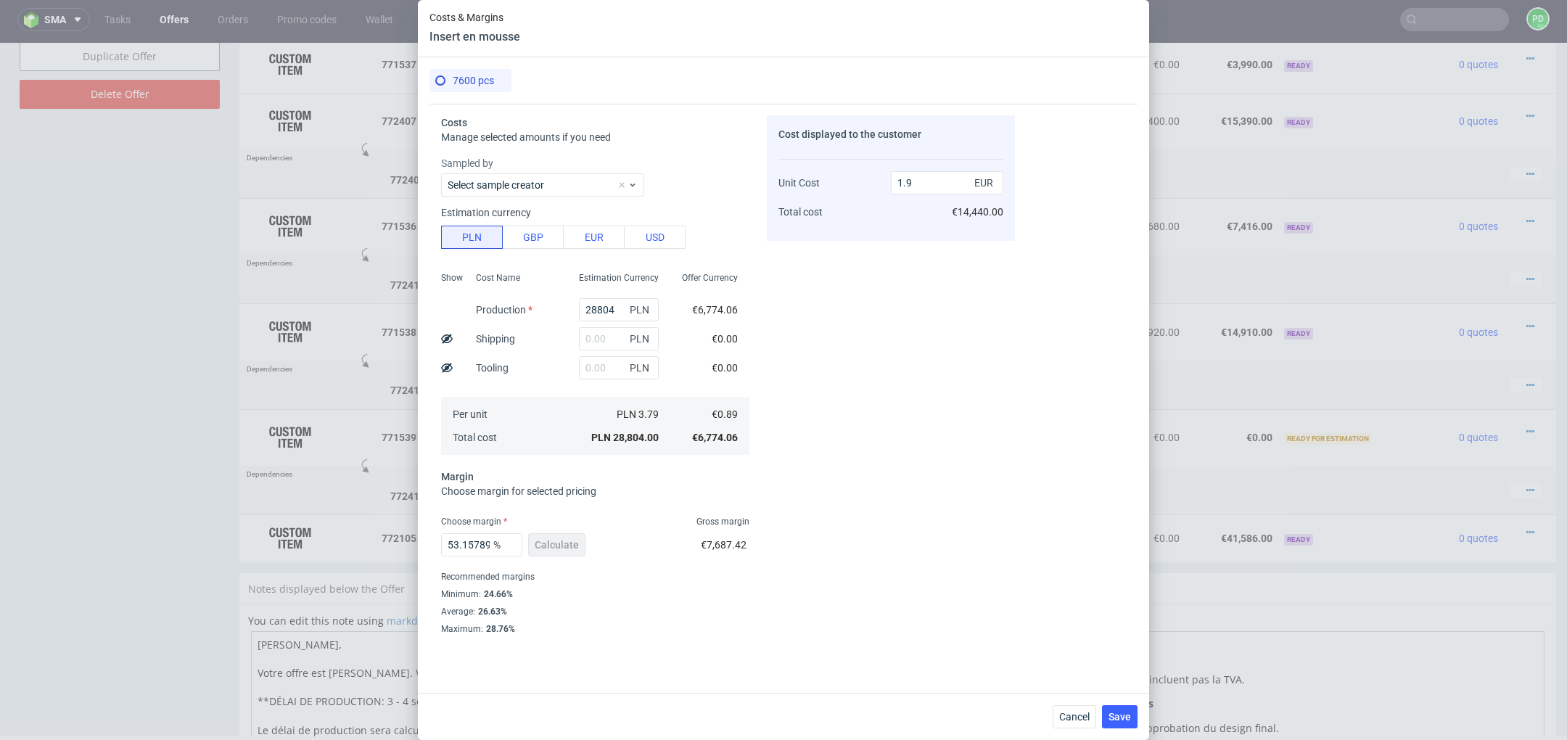
click at [805, 475] on div "Cost displayed to the customer Unit Cost Total cost 1.9 EUR €14,440.00" at bounding box center [891, 375] width 248 height 520
click at [1124, 716] on span "Save" at bounding box center [1120, 717] width 22 height 10
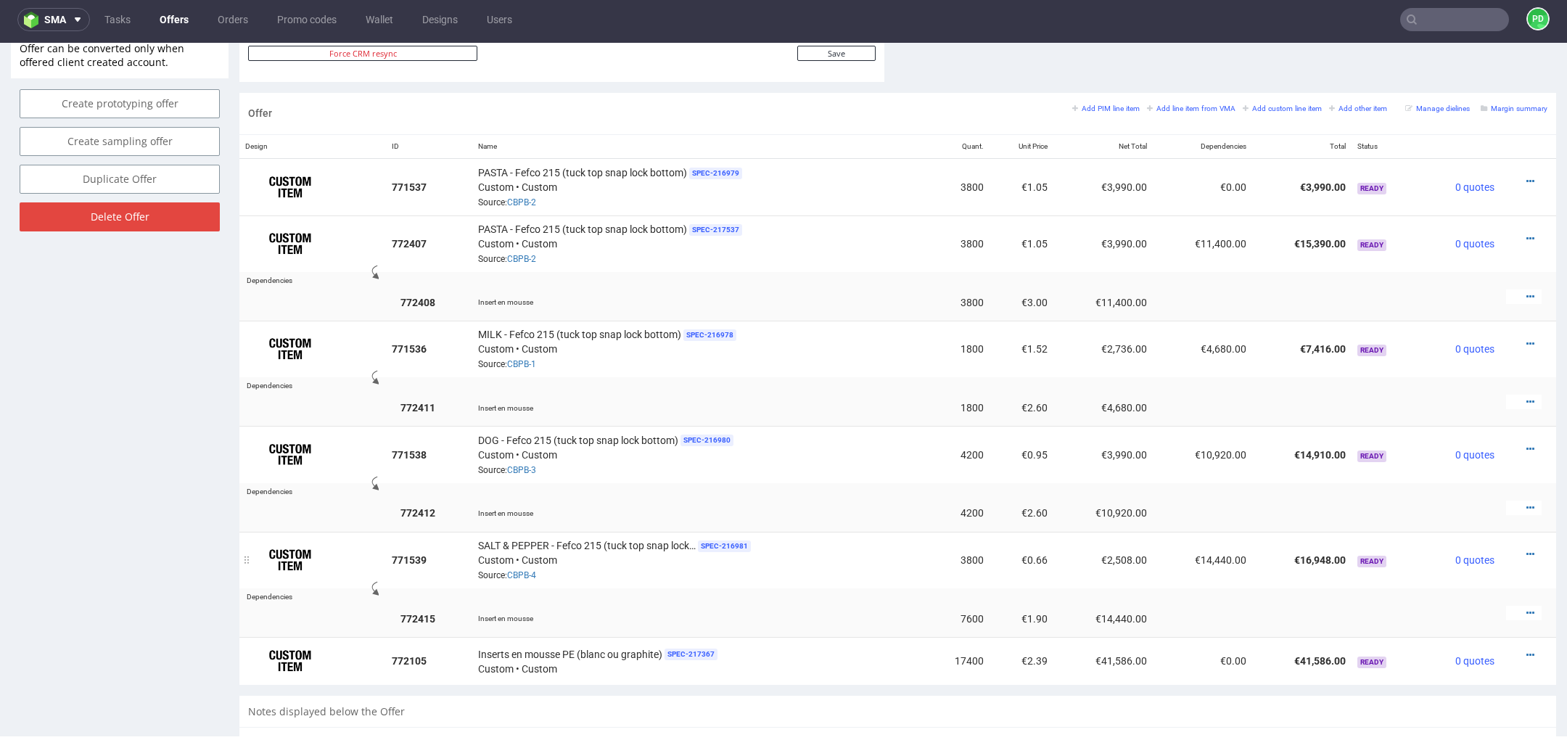
scroll to position [764, 0]
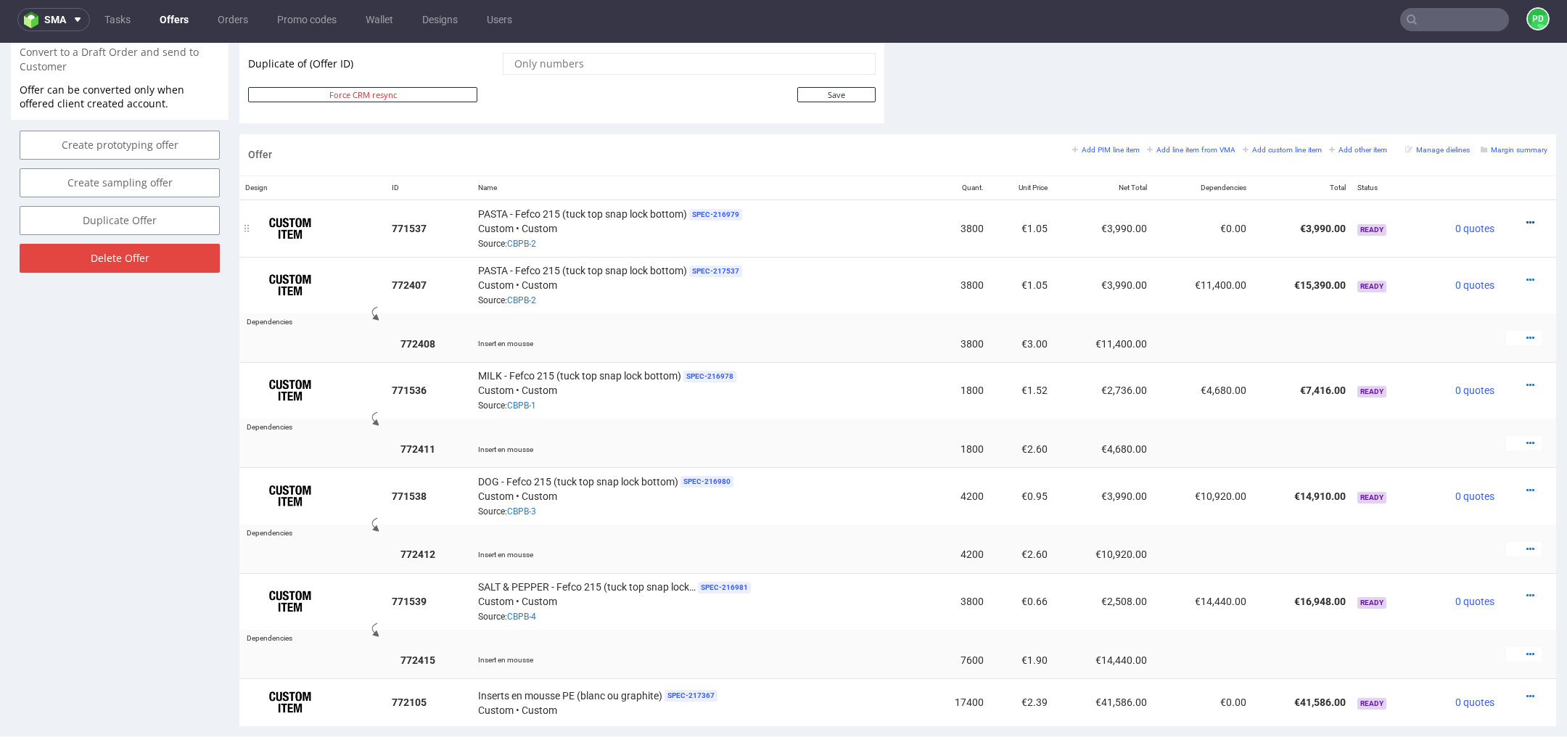
click at [1527, 222] on icon at bounding box center [1531, 223] width 8 height 10
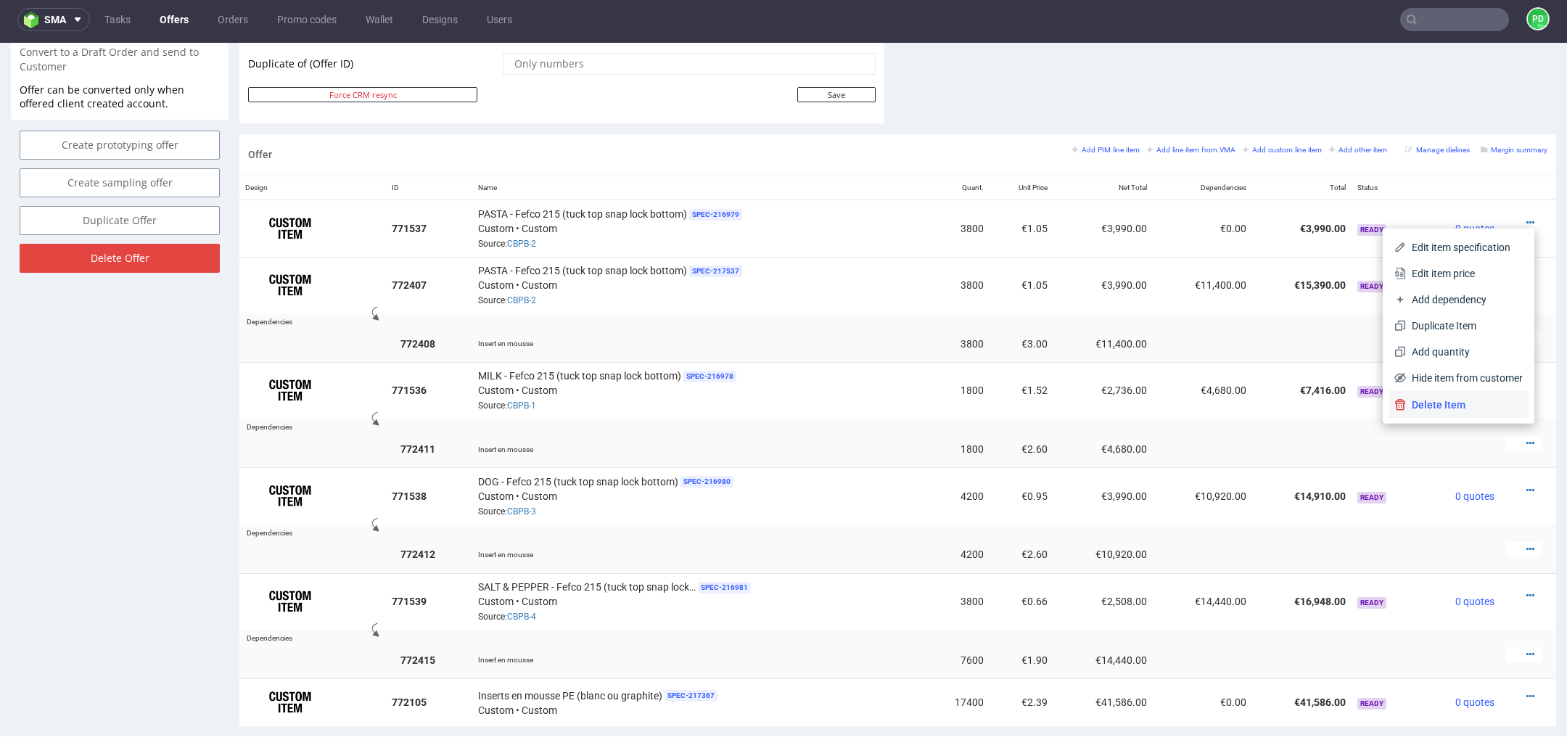
click at [1474, 399] on span "Delete Item" at bounding box center [1464, 405] width 117 height 15
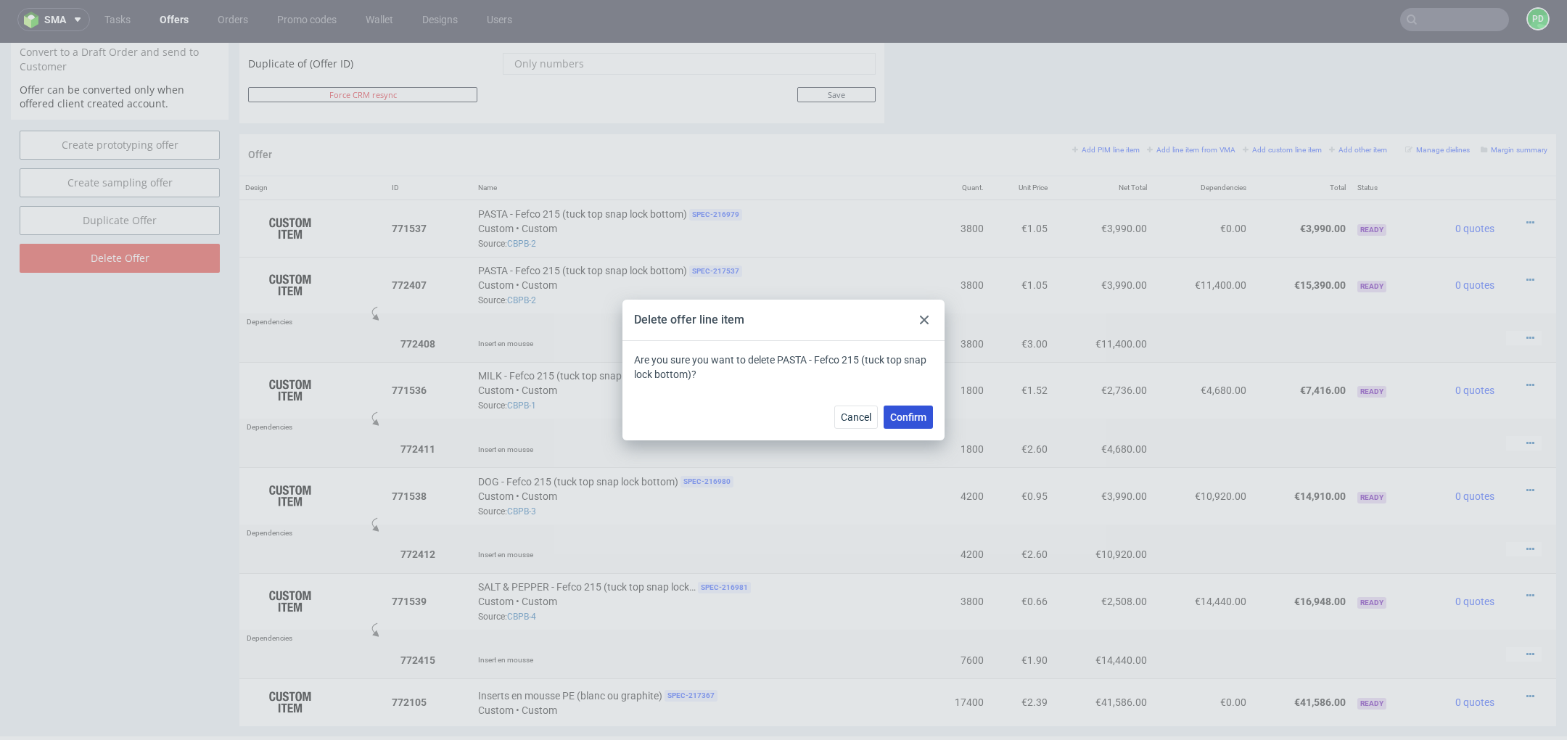
click at [921, 421] on span "Confirm" at bounding box center [908, 417] width 36 height 10
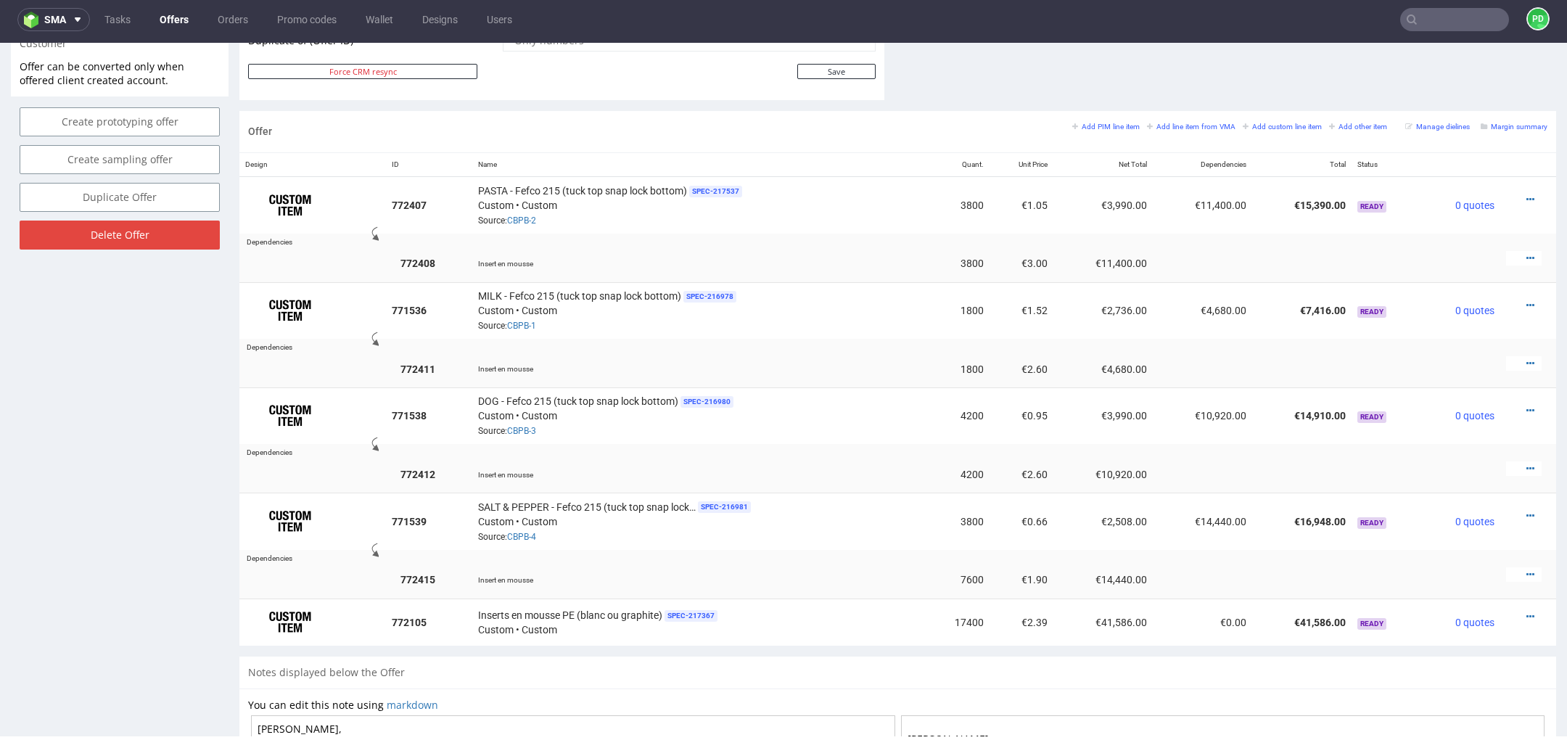
scroll to position [786, 0]
click at [1527, 572] on icon at bounding box center [1531, 576] width 8 height 10
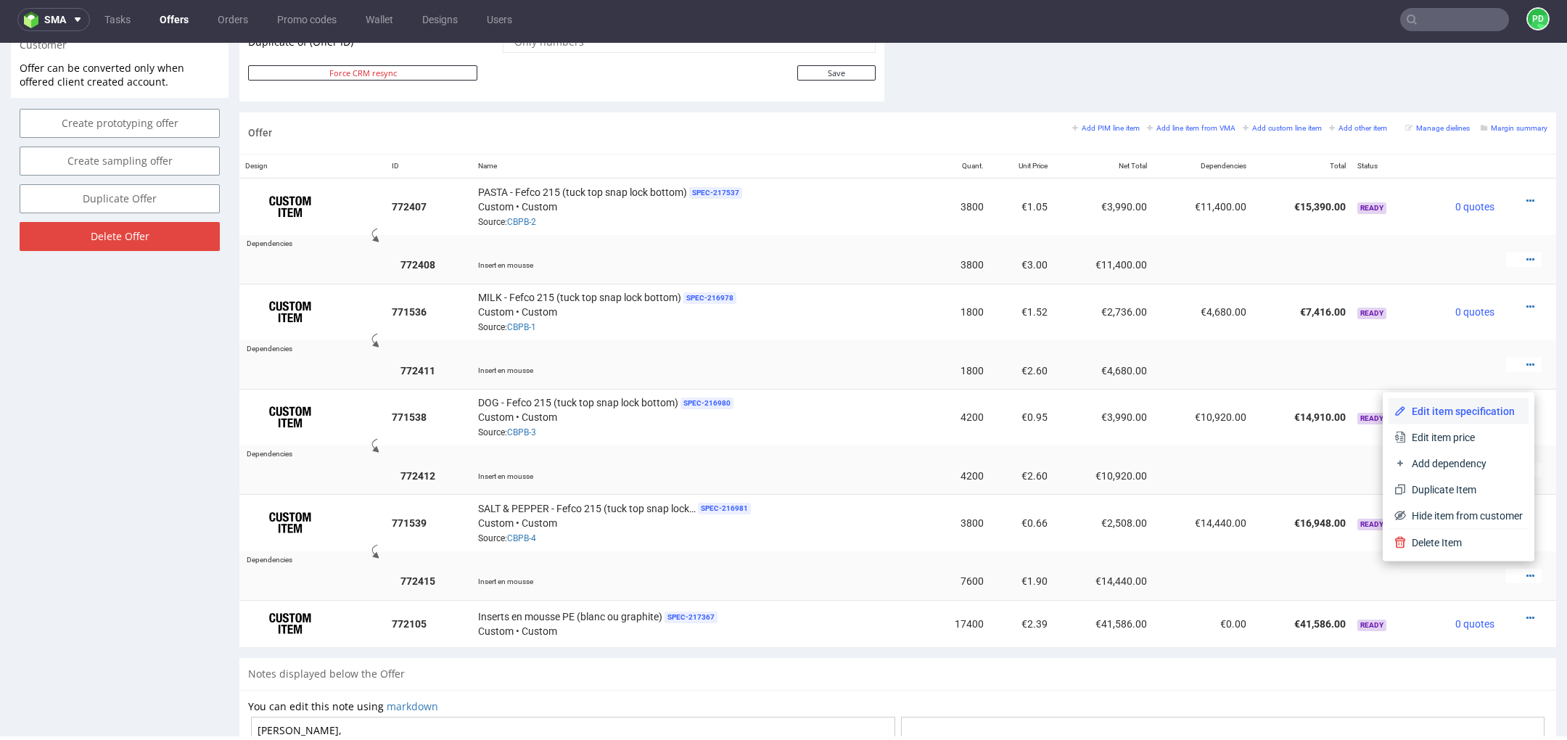
click at [1472, 418] on li "Edit item specification" at bounding box center [1459, 411] width 140 height 26
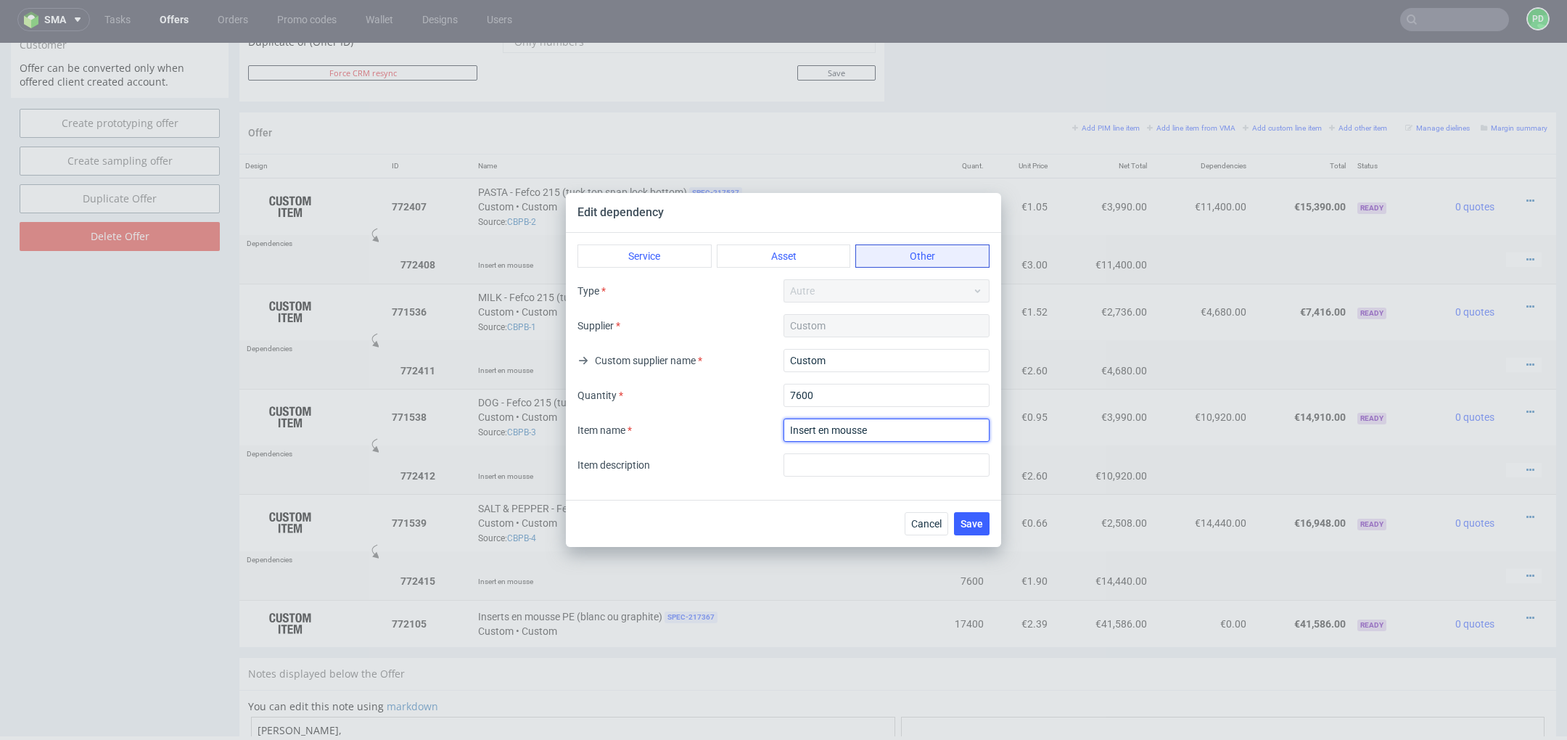
click at [919, 436] on input "textarea" at bounding box center [887, 430] width 206 height 23
click at [818, 432] on input "textarea" at bounding box center [887, 430] width 206 height 23
type input "Inserts en mousse (2 par boîte)"
click at [979, 525] on span "Save" at bounding box center [972, 524] width 22 height 10
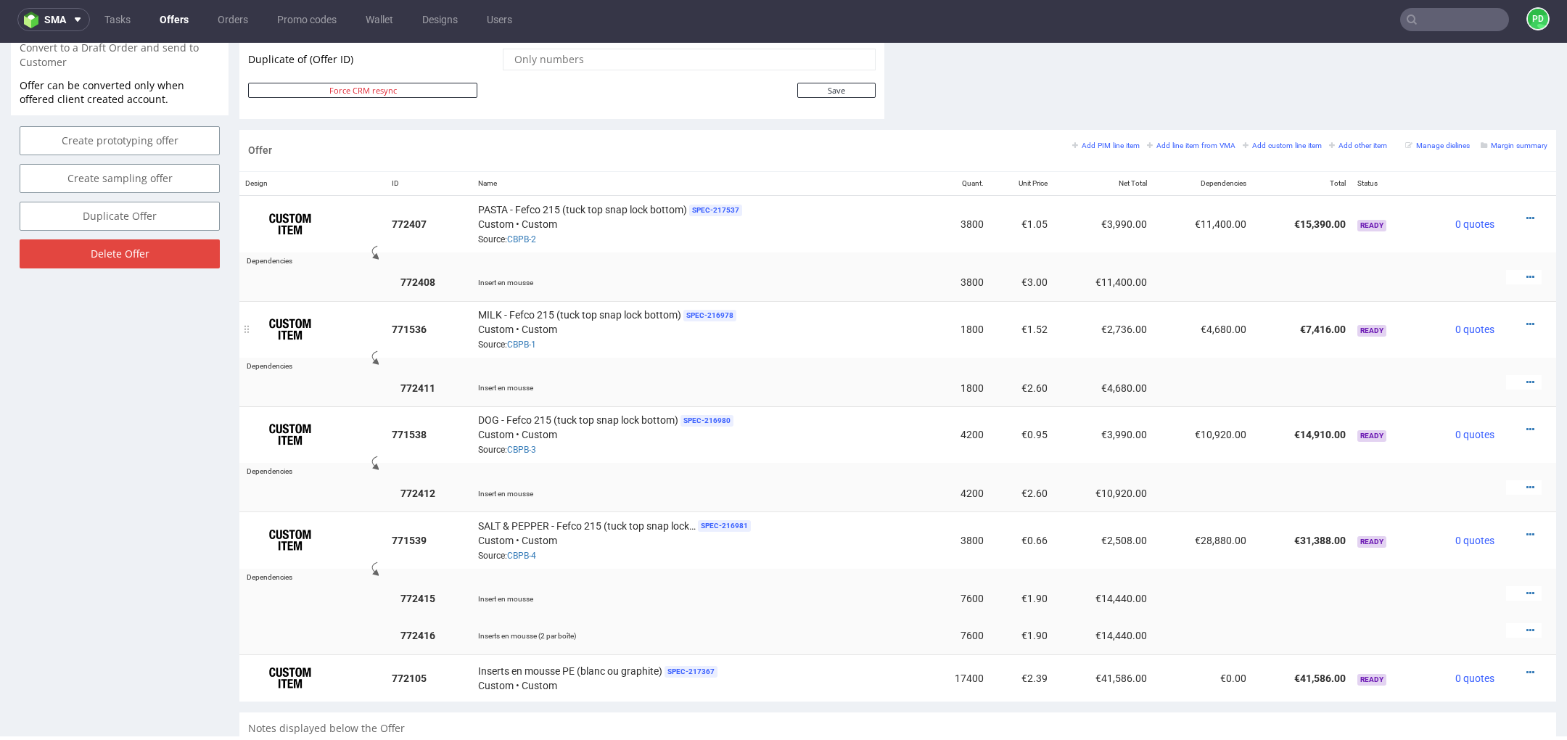
scroll to position [1106, 0]
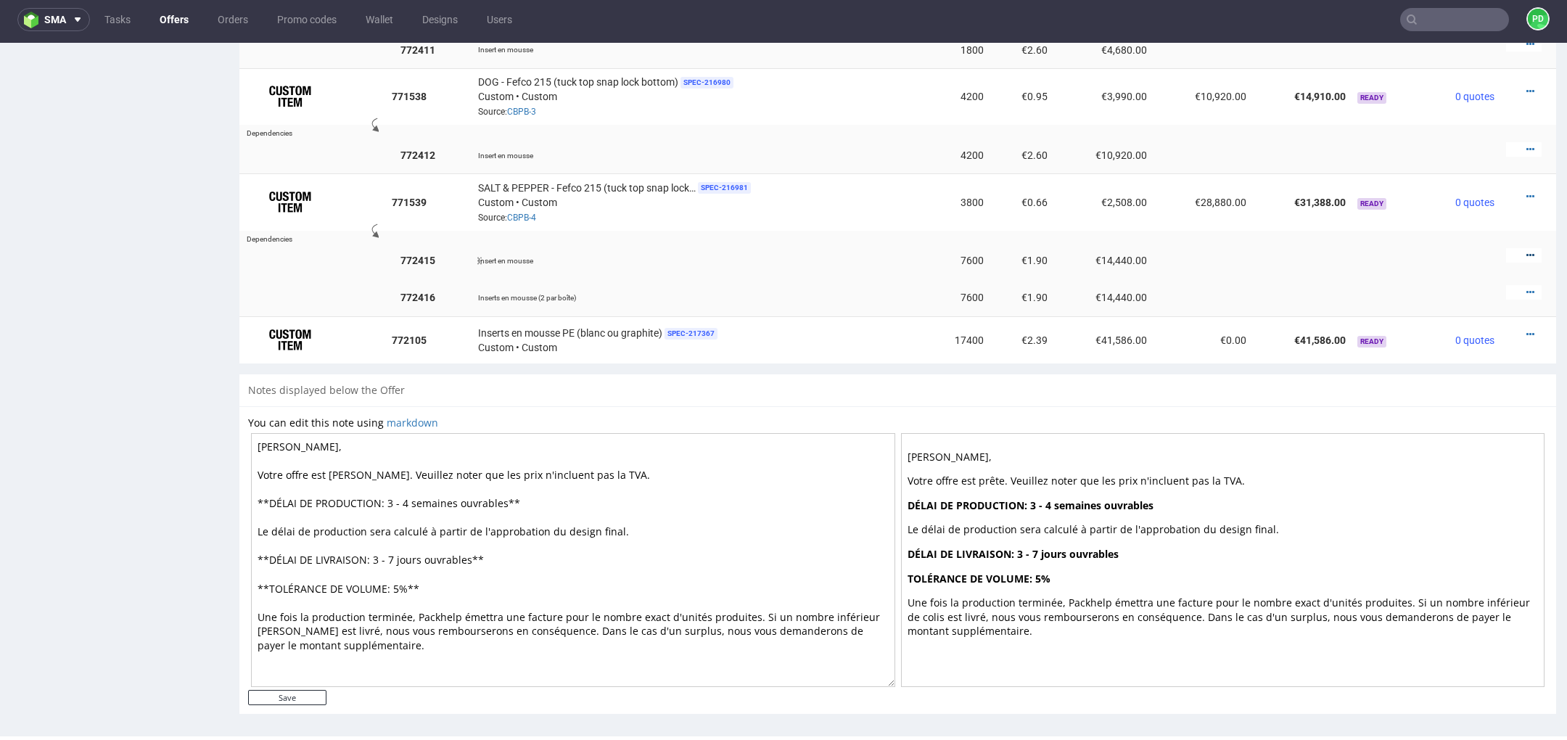
click at [1527, 250] on icon at bounding box center [1531, 255] width 8 height 10
click at [1493, 218] on span "Delete Item" at bounding box center [1464, 222] width 117 height 15
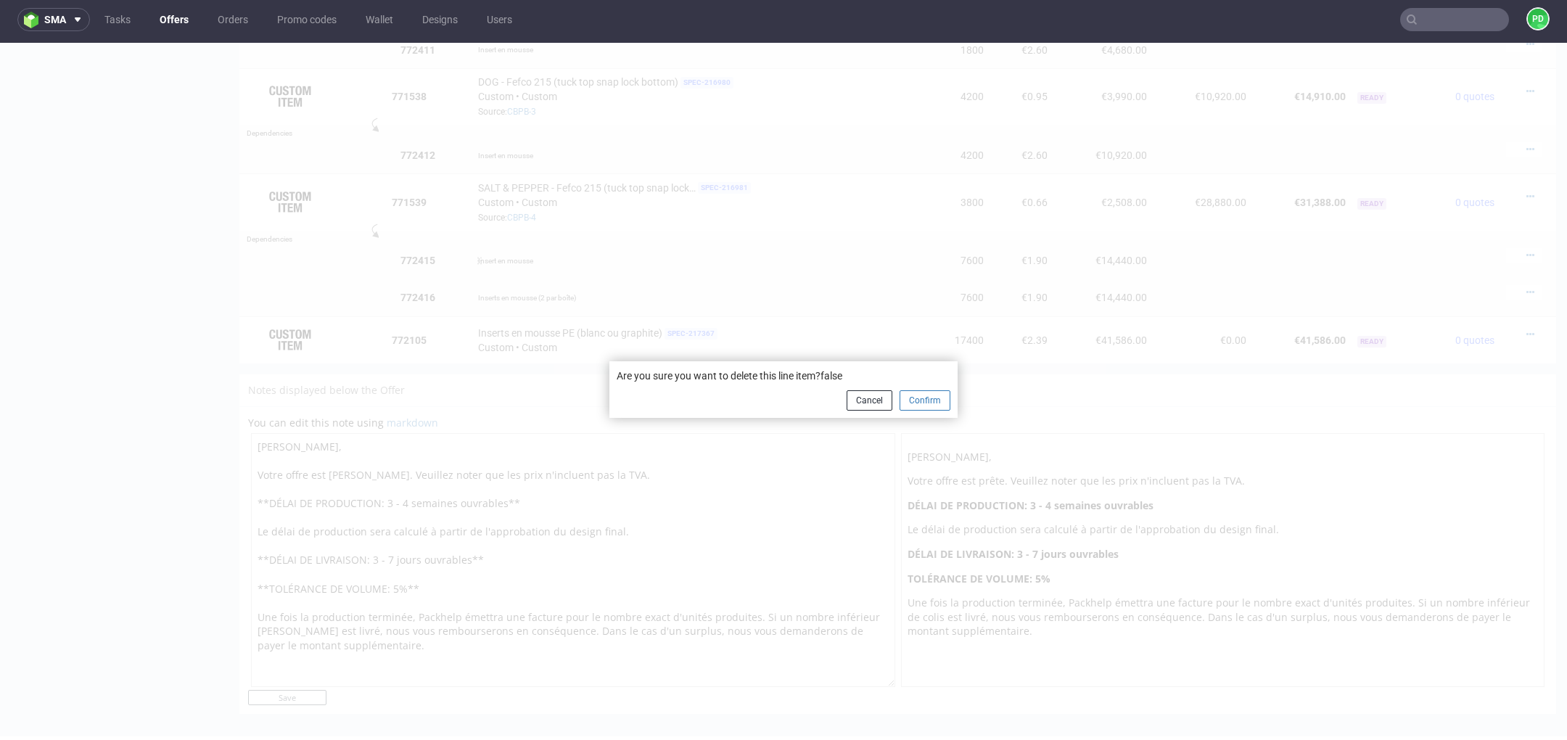
click at [913, 403] on button "Confirm" at bounding box center [925, 400] width 51 height 20
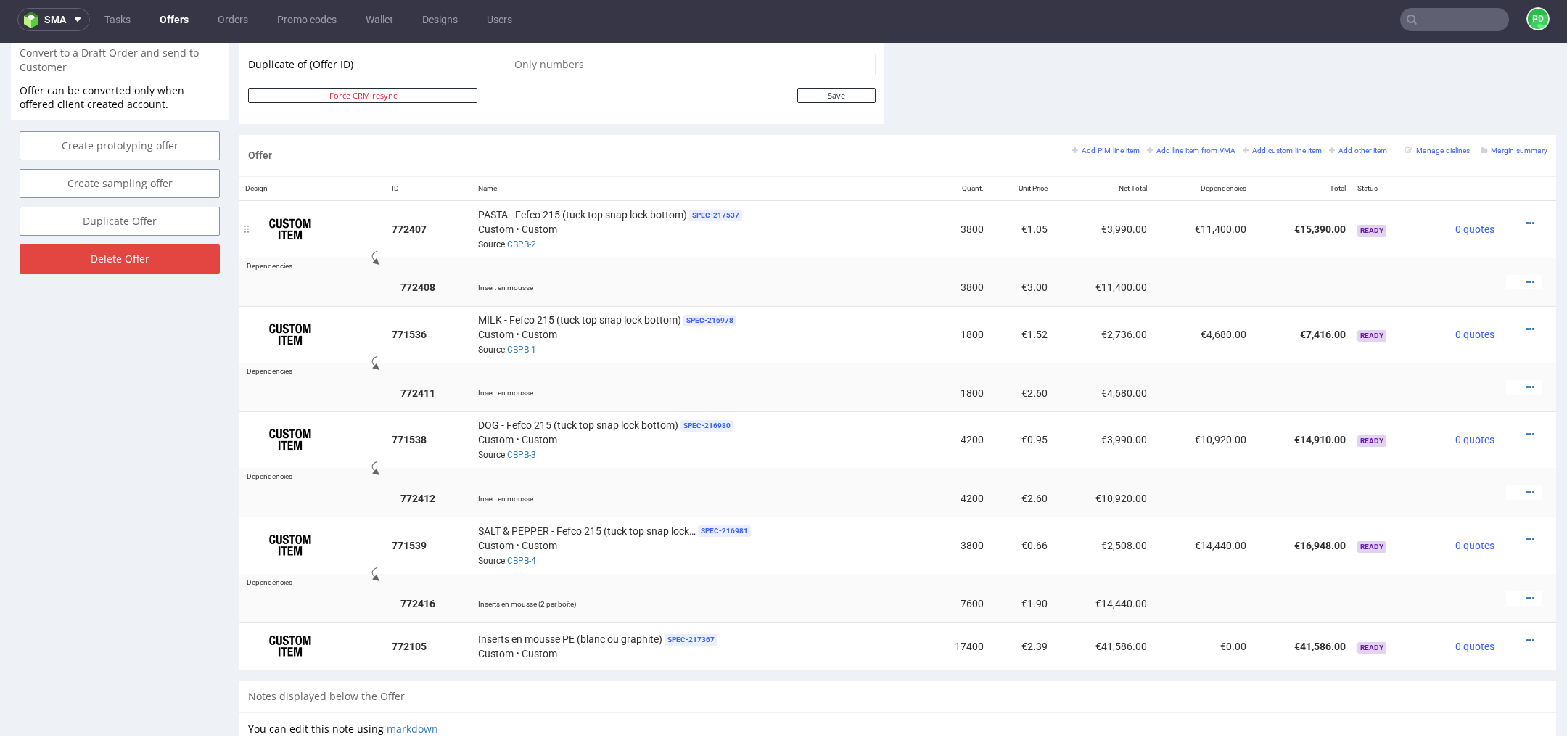
scroll to position [833, 0]
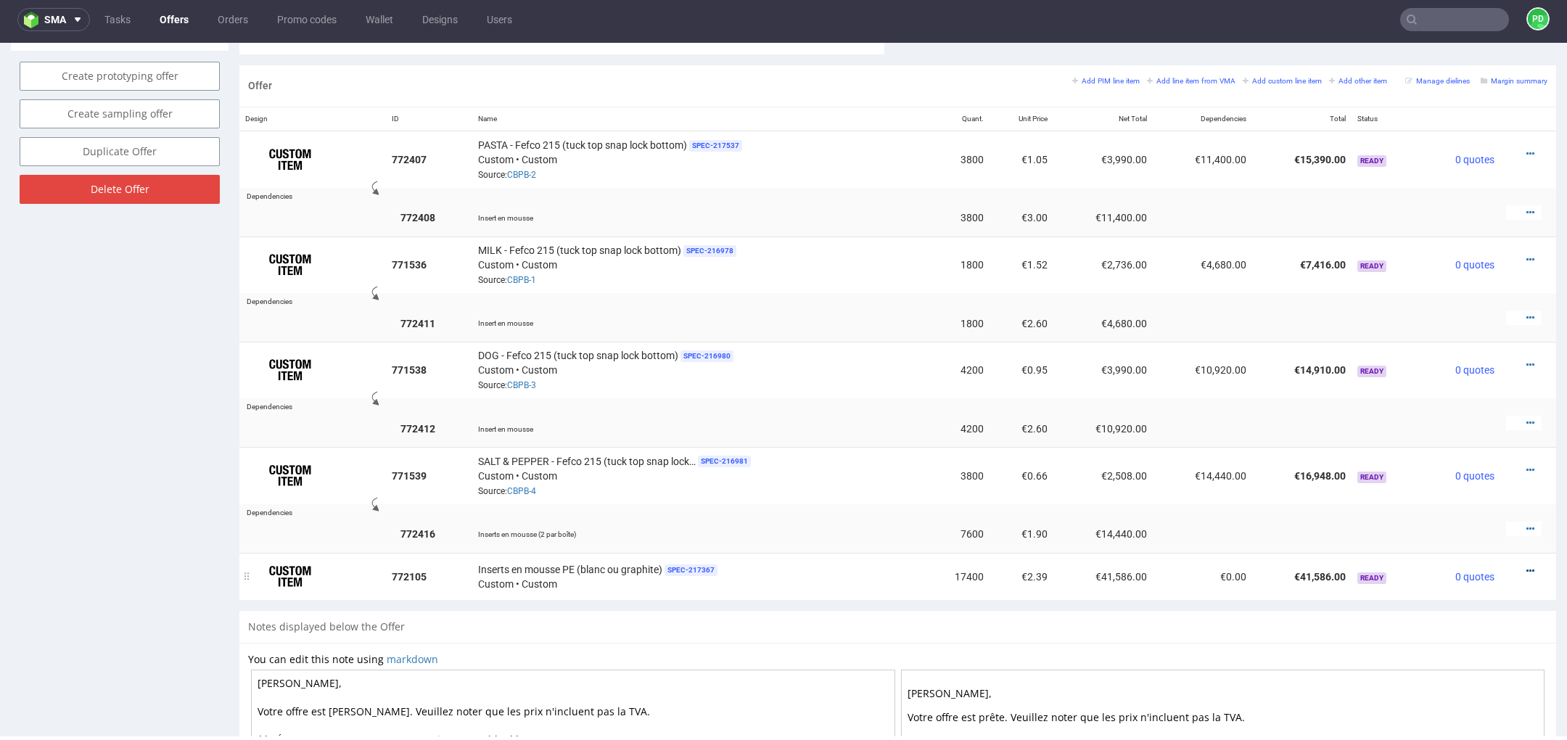
click at [1527, 566] on icon at bounding box center [1531, 571] width 8 height 10
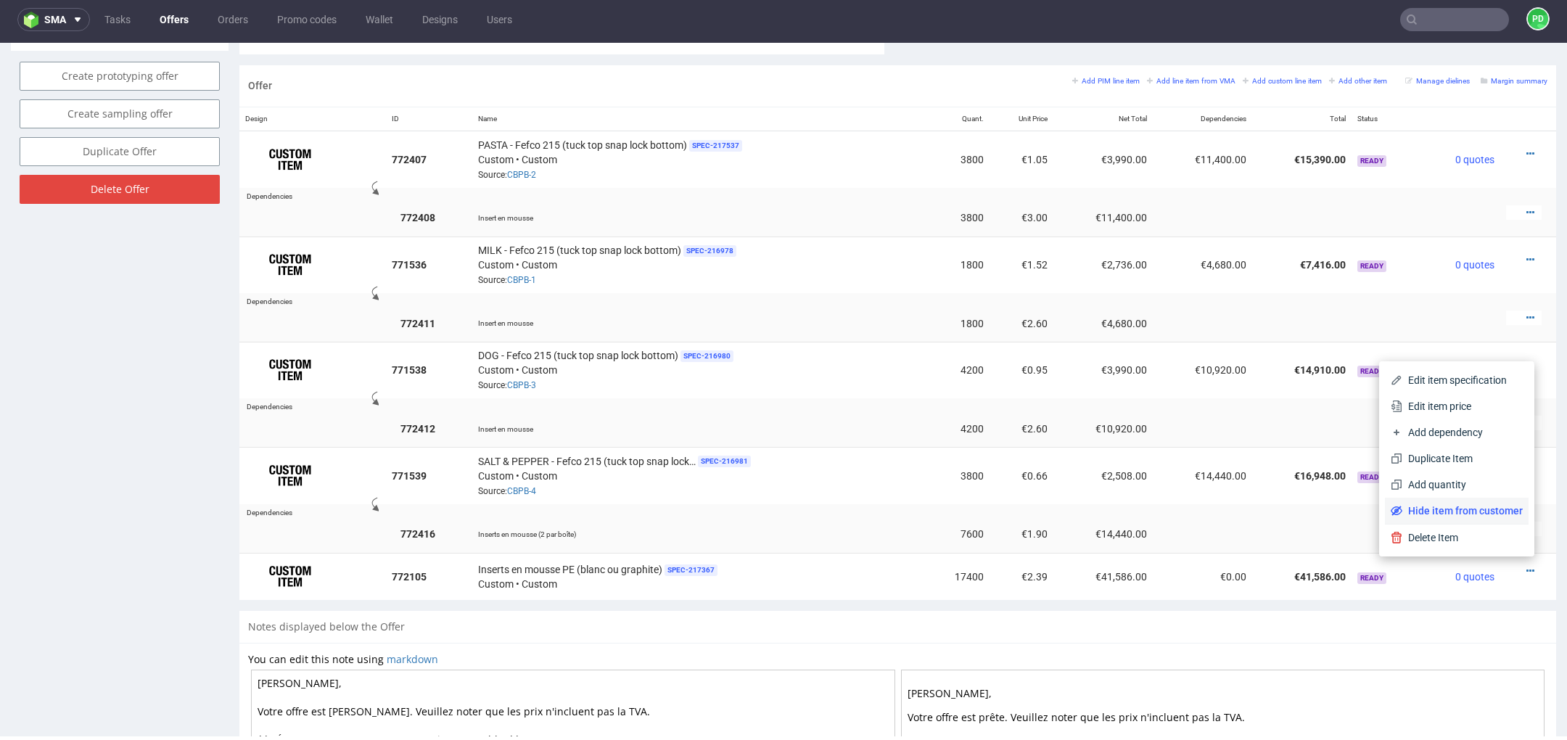
click at [1469, 505] on span "Hide item from customer" at bounding box center [1463, 511] width 120 height 15
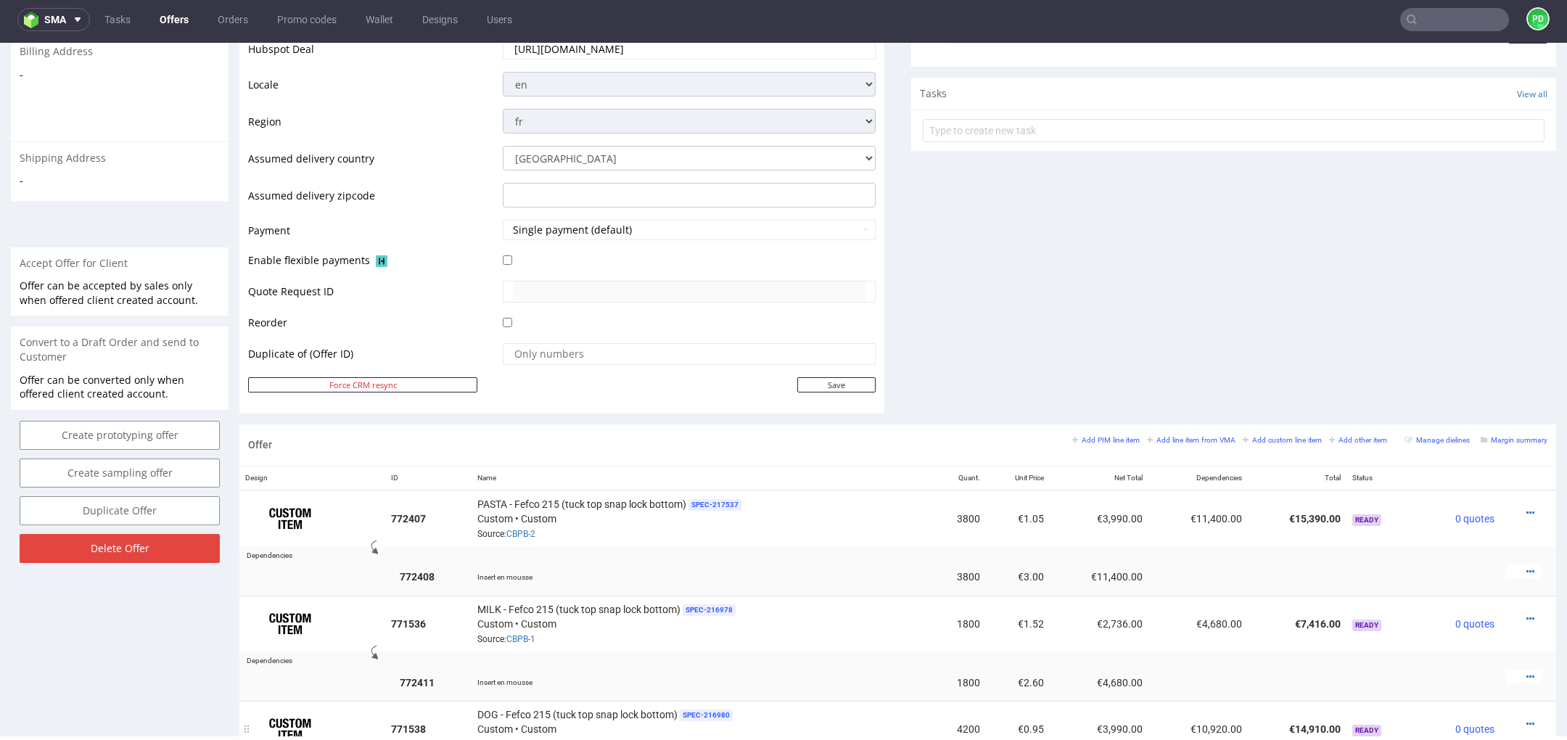
scroll to position [0, 0]
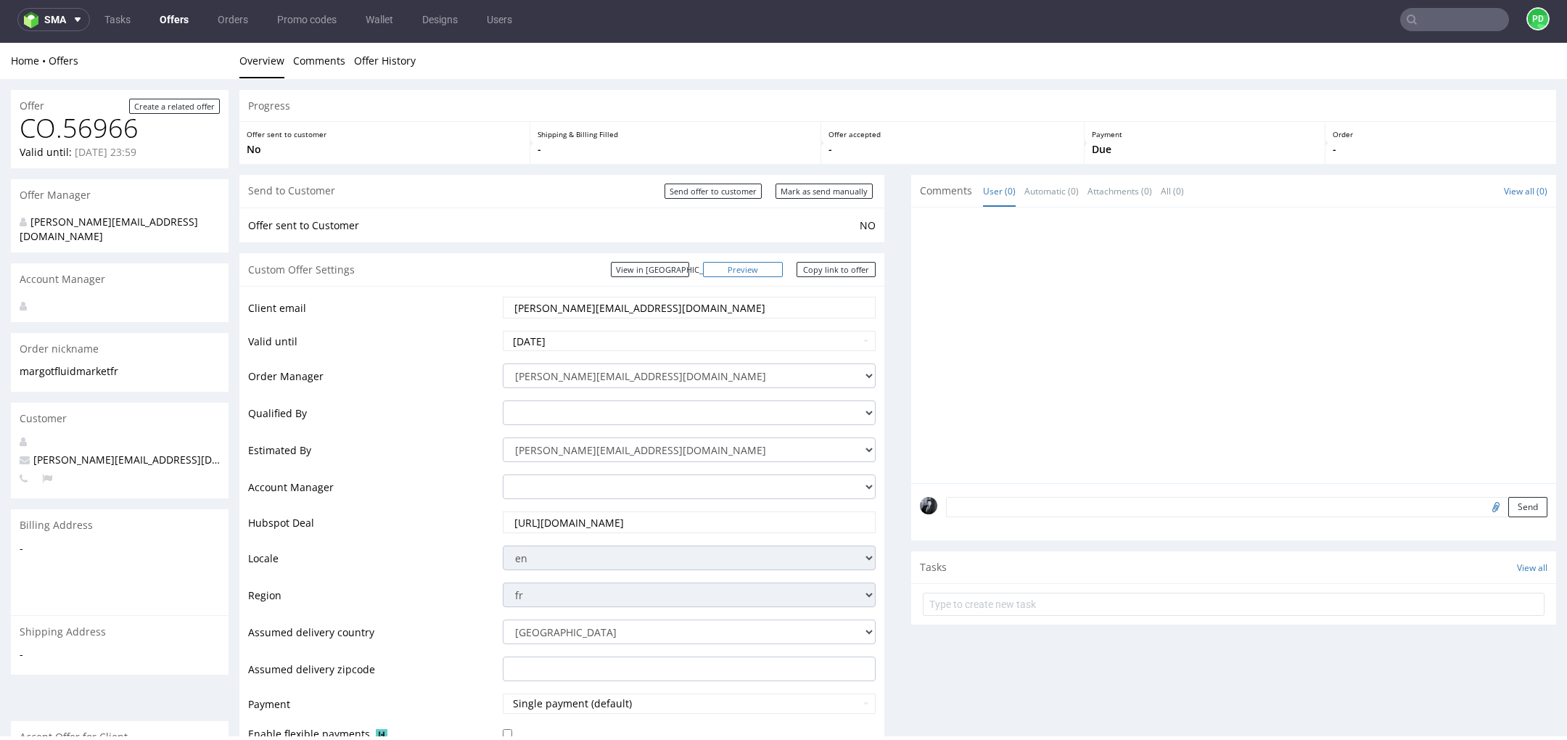
click at [768, 269] on link "Preview" at bounding box center [743, 269] width 80 height 15
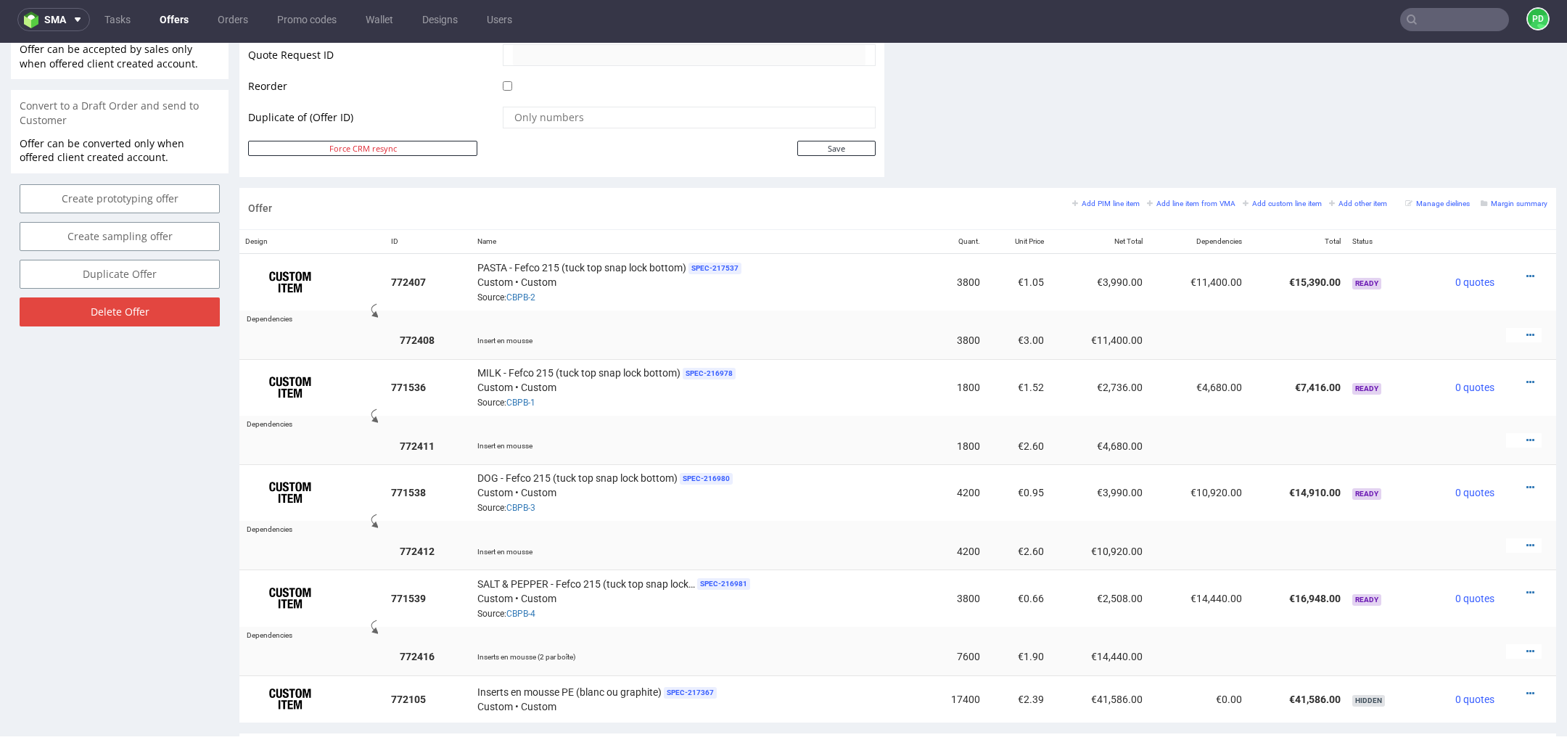
scroll to position [707, 0]
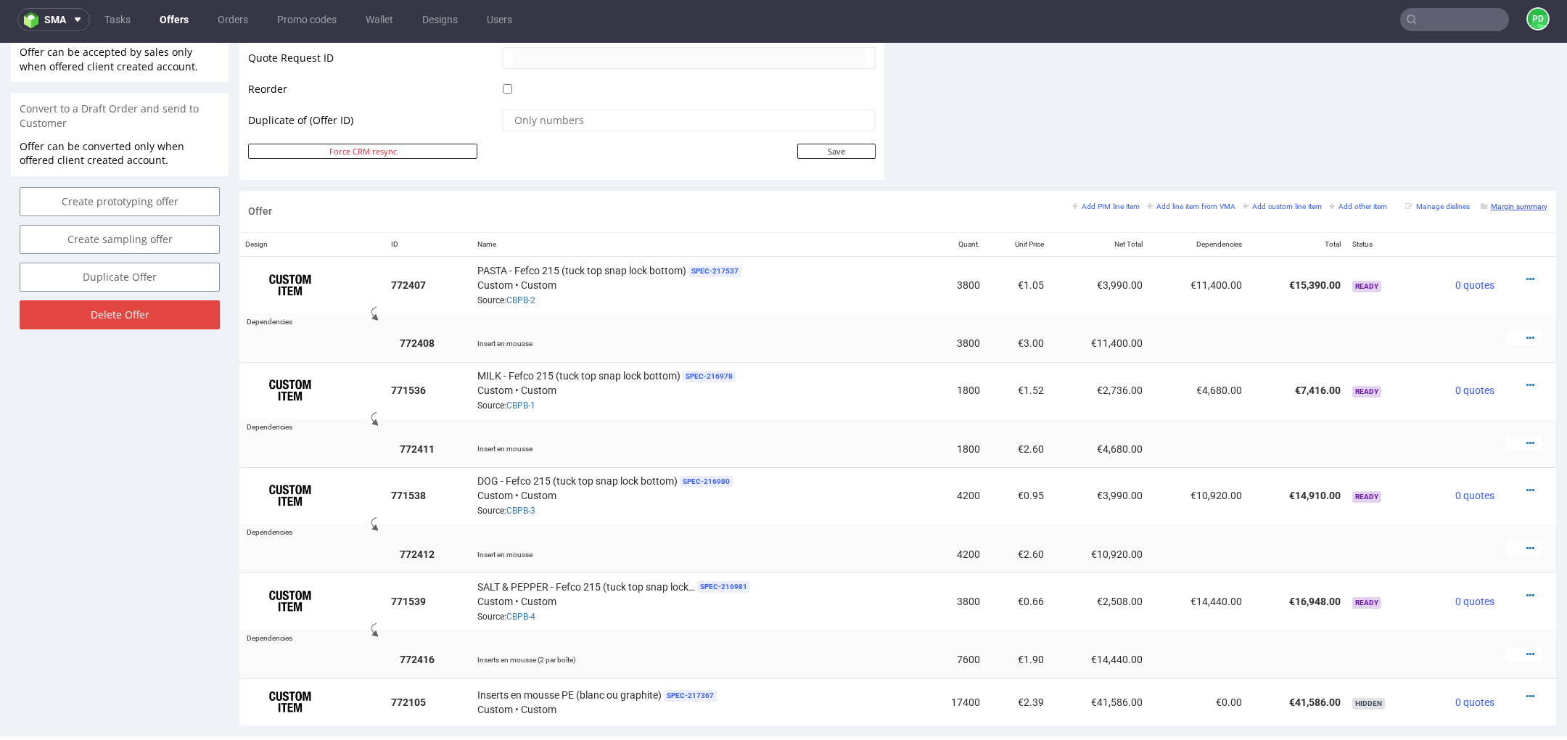
click at [1503, 205] on small "Margin summary" at bounding box center [1514, 206] width 67 height 8
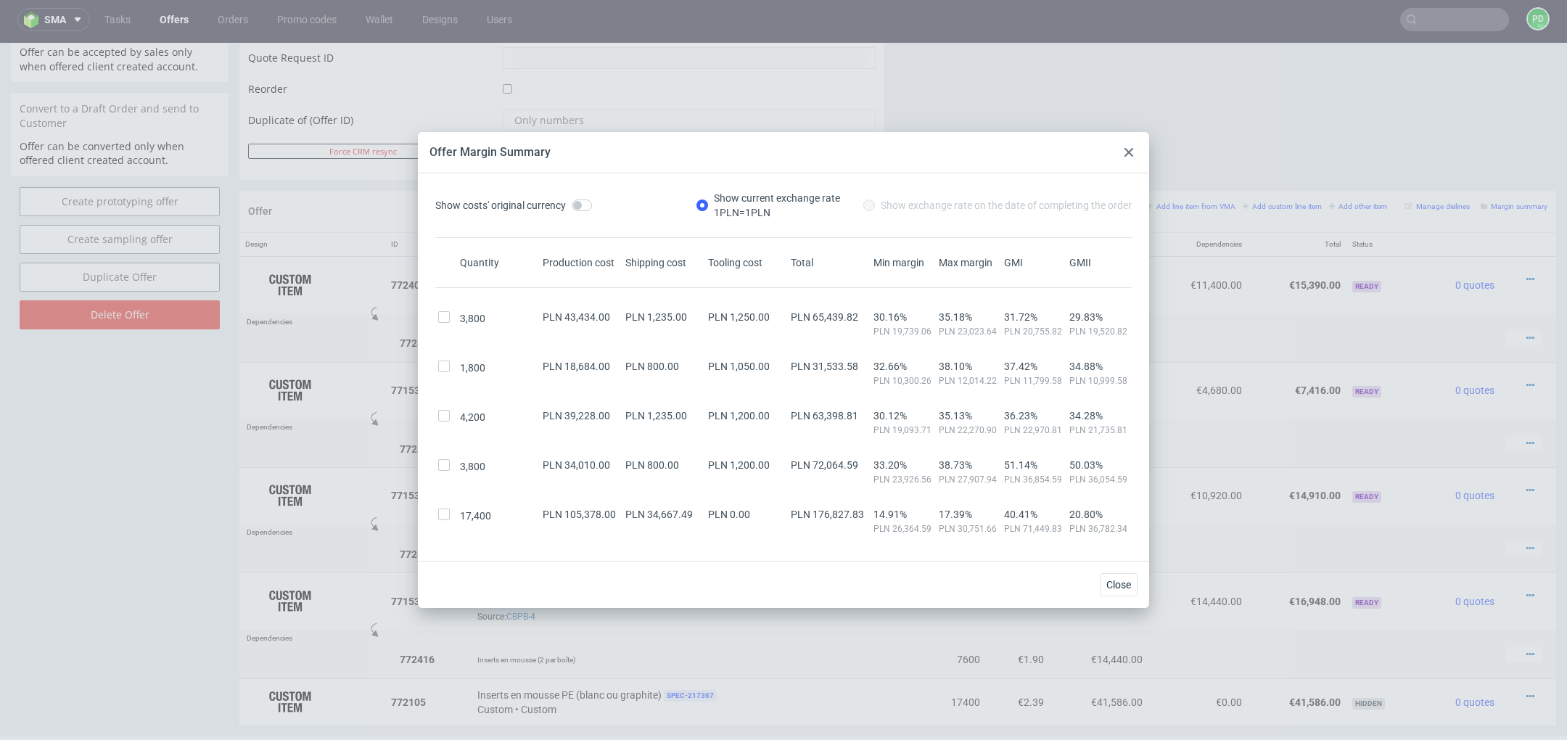
scroll to position [65, 0]
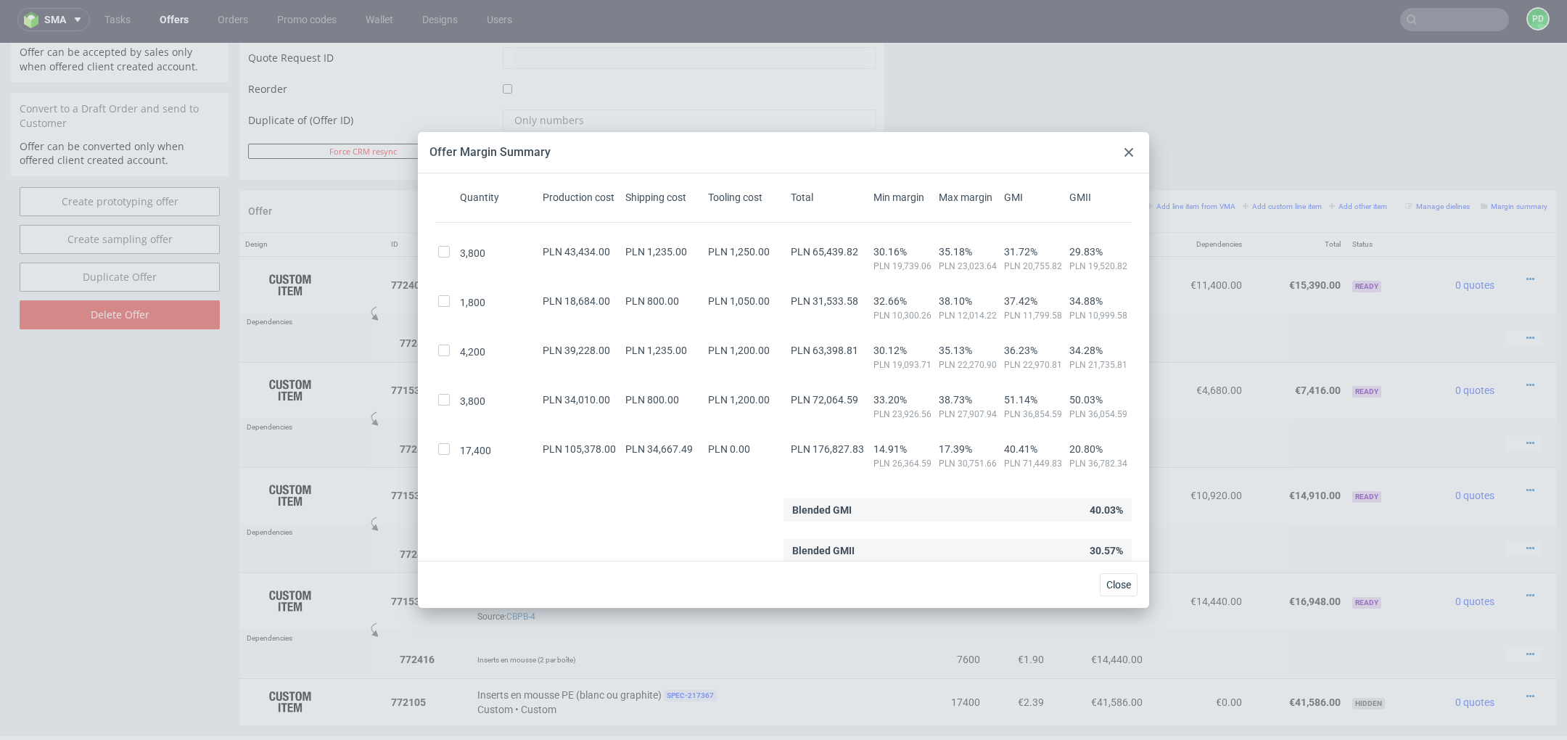
click at [1132, 157] on div at bounding box center [1128, 152] width 17 height 17
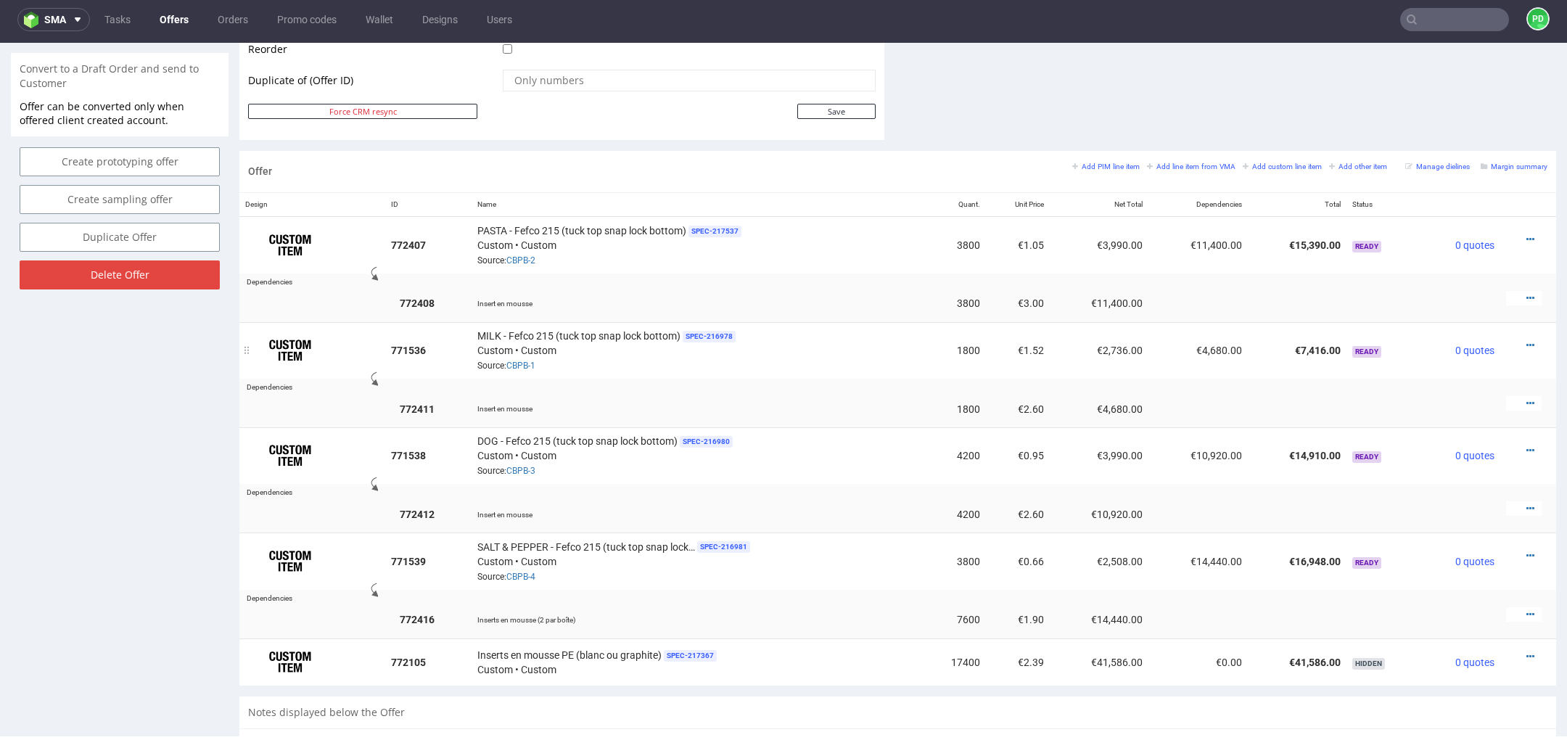
scroll to position [732, 0]
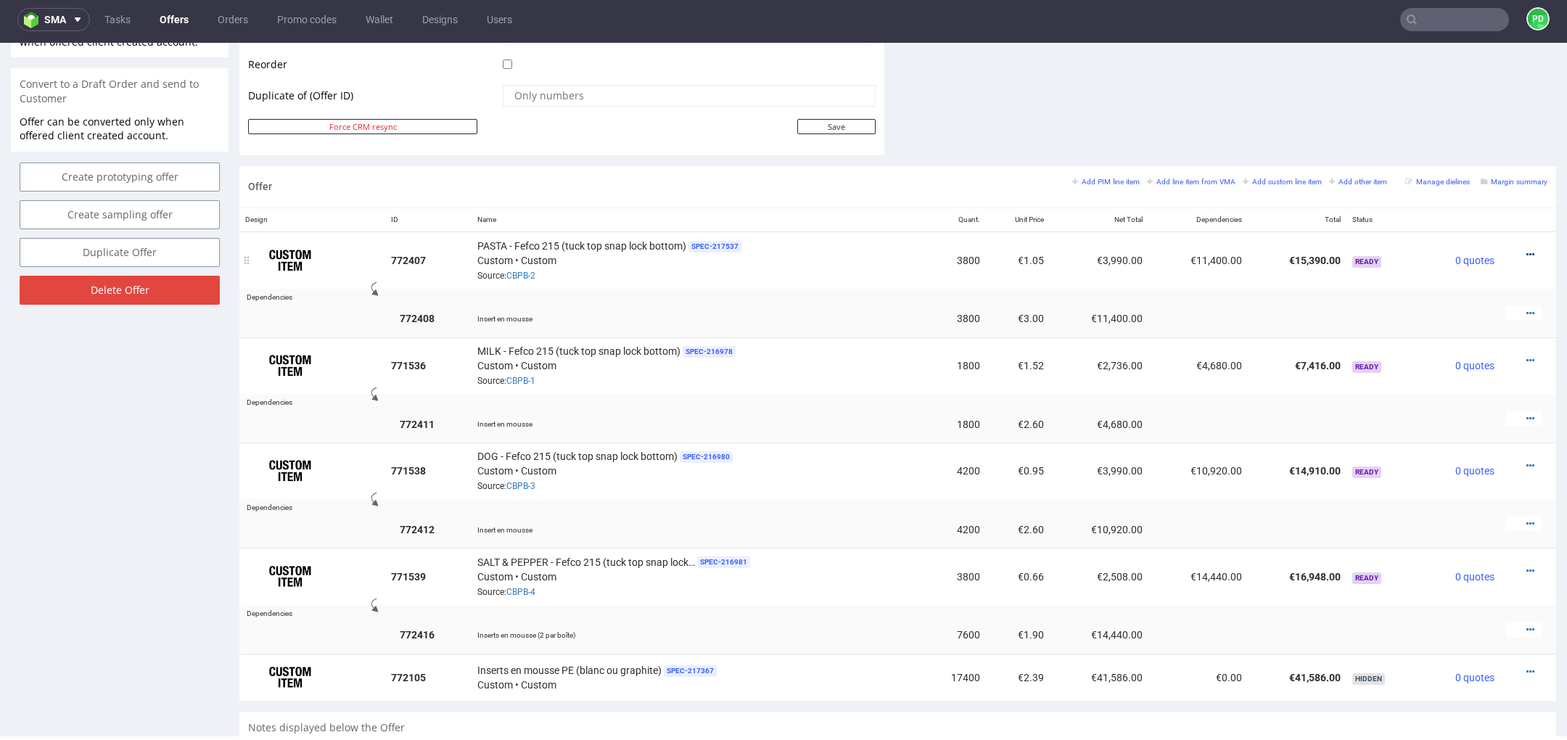
click at [1527, 252] on icon at bounding box center [1531, 255] width 8 height 10
click at [1449, 102] on li "Edit item price" at bounding box center [1459, 93] width 140 height 26
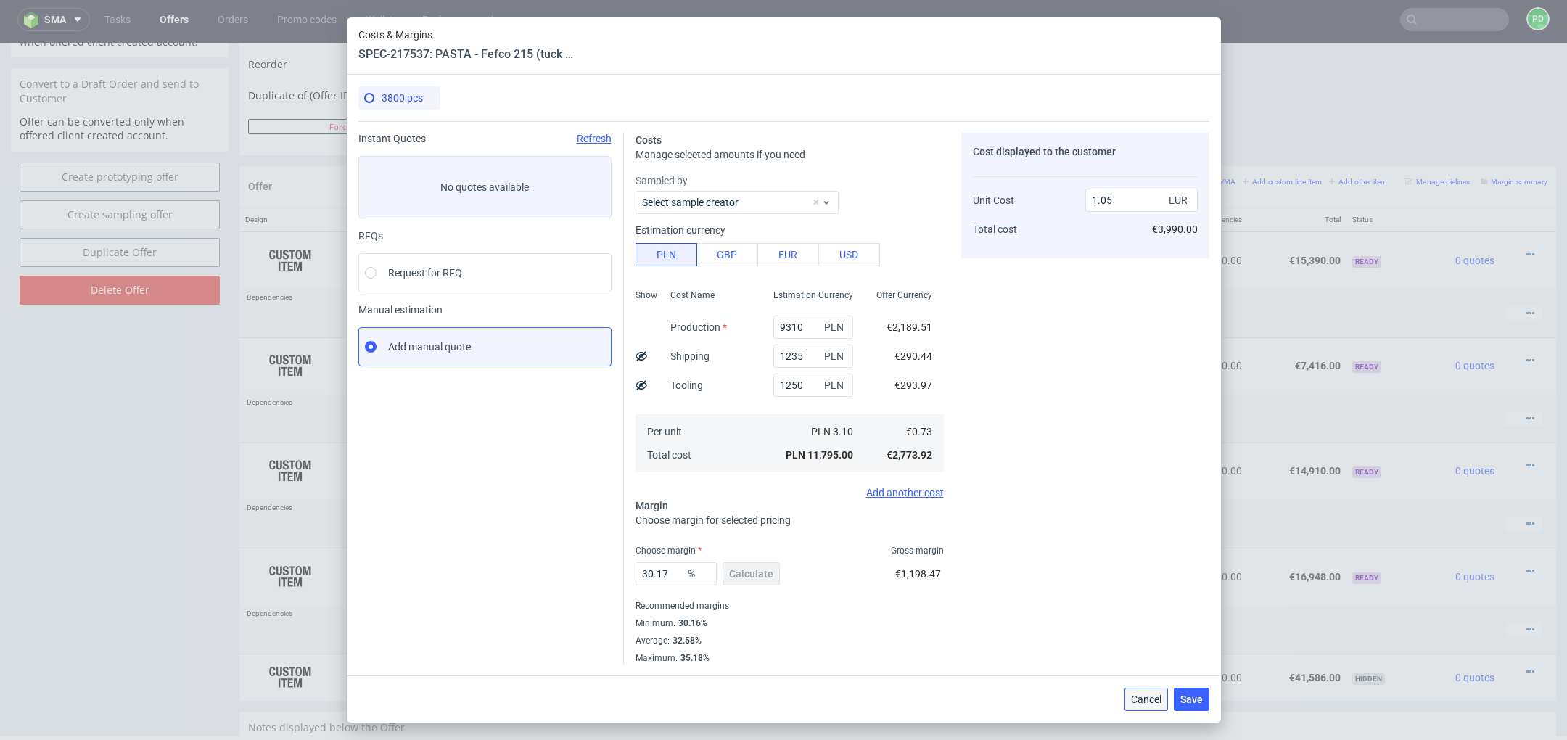
click at [1137, 706] on button "Cancel" at bounding box center [1147, 699] width 44 height 23
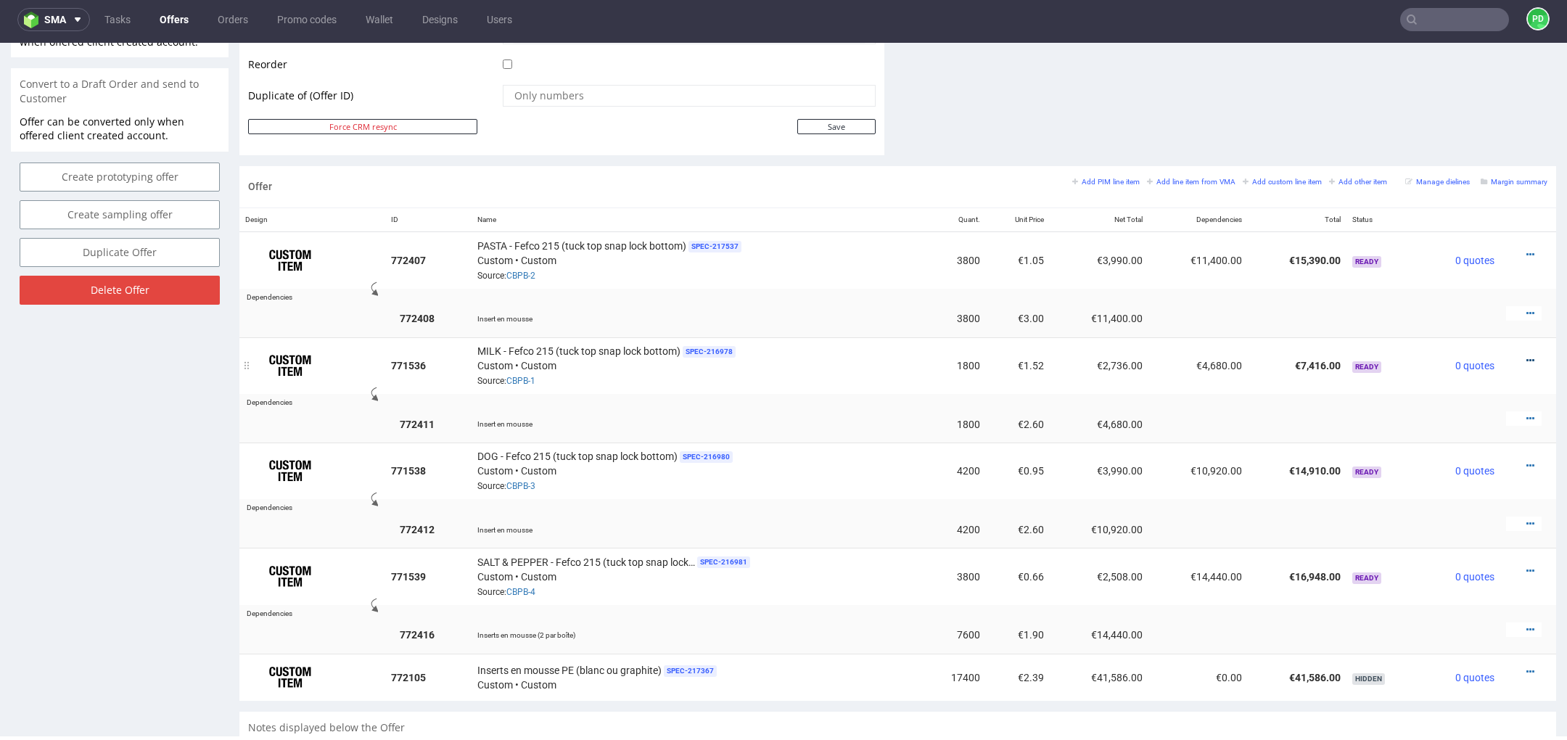
click at [1527, 356] on icon at bounding box center [1531, 361] width 8 height 10
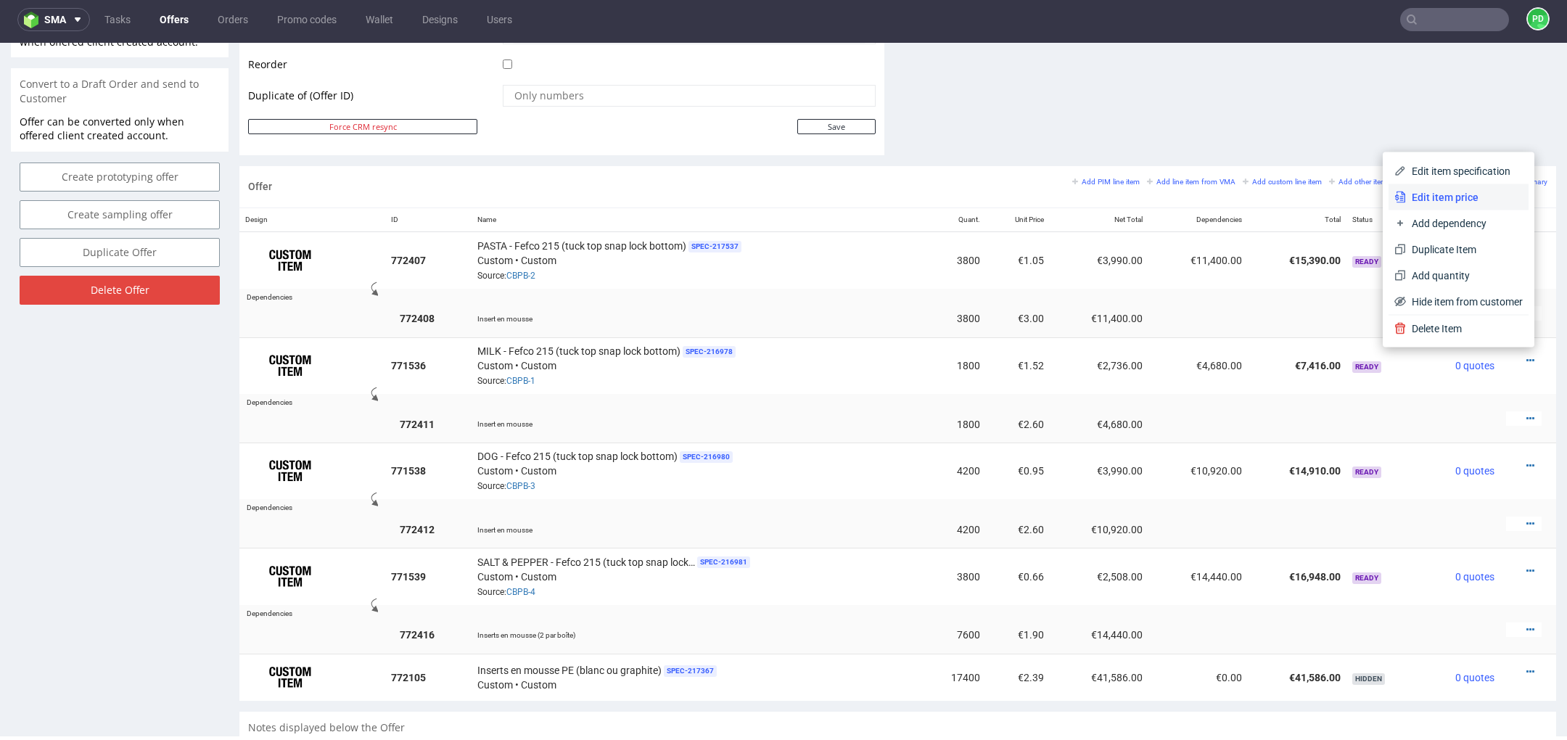
click at [1455, 203] on span "Edit item price" at bounding box center [1464, 197] width 117 height 15
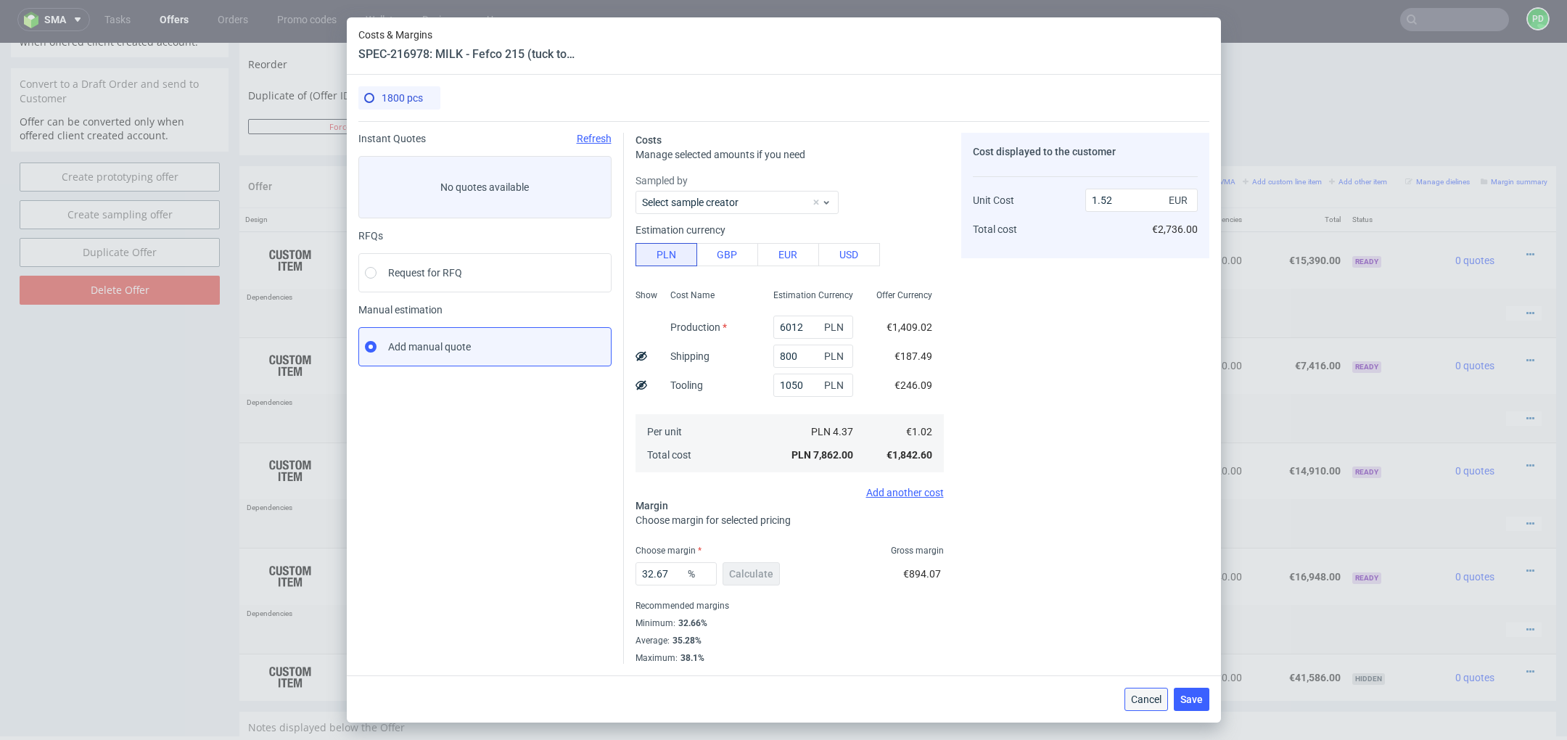
click at [1146, 707] on button "Cancel" at bounding box center [1147, 699] width 44 height 23
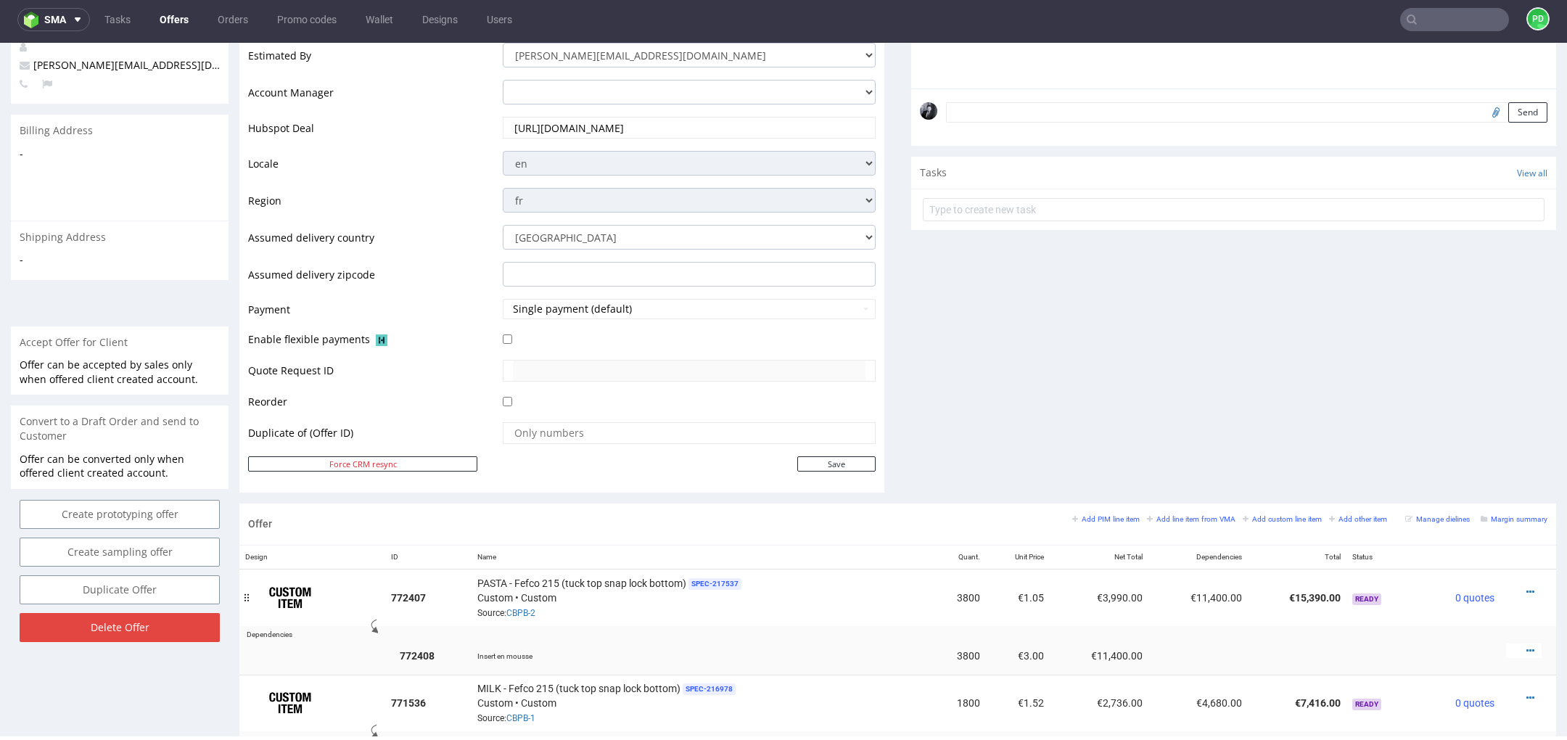
scroll to position [0, 0]
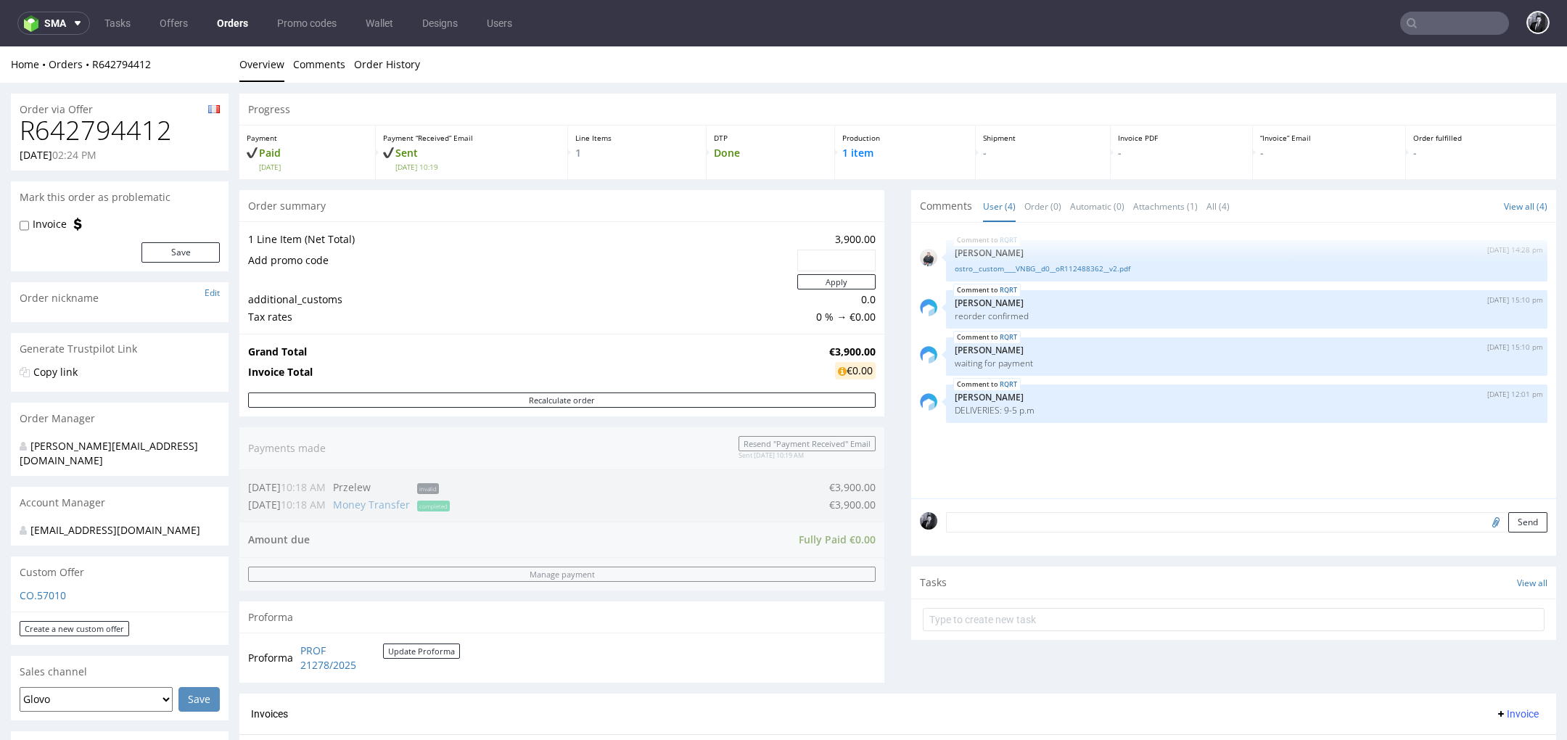
click at [243, 35] on nav "sma Tasks Offers Orders Promo codes Wallet Designs Users" at bounding box center [783, 23] width 1567 height 46
click at [225, 27] on link "Orders" at bounding box center [232, 23] width 49 height 23
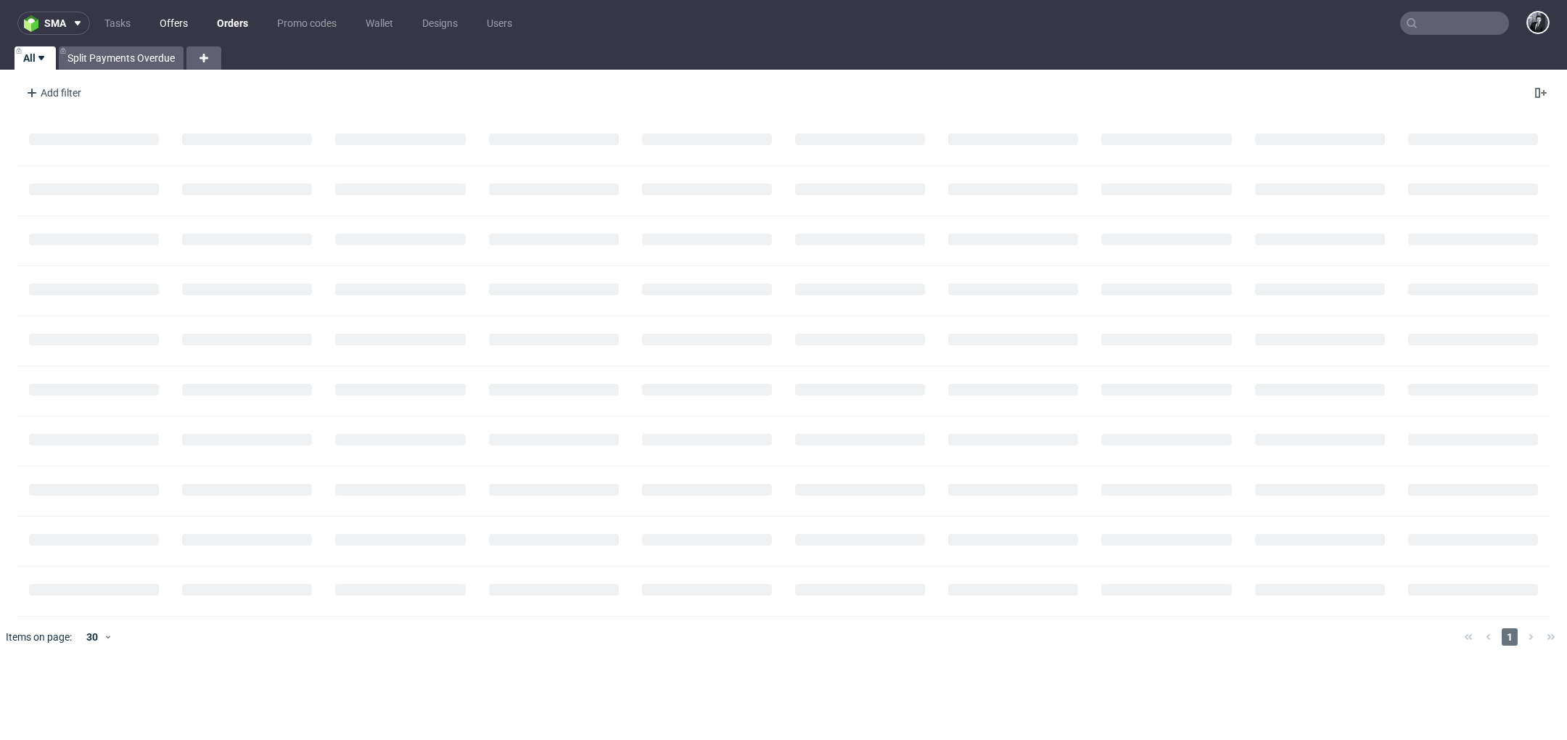
click at [187, 24] on link "Offers" at bounding box center [174, 23] width 46 height 23
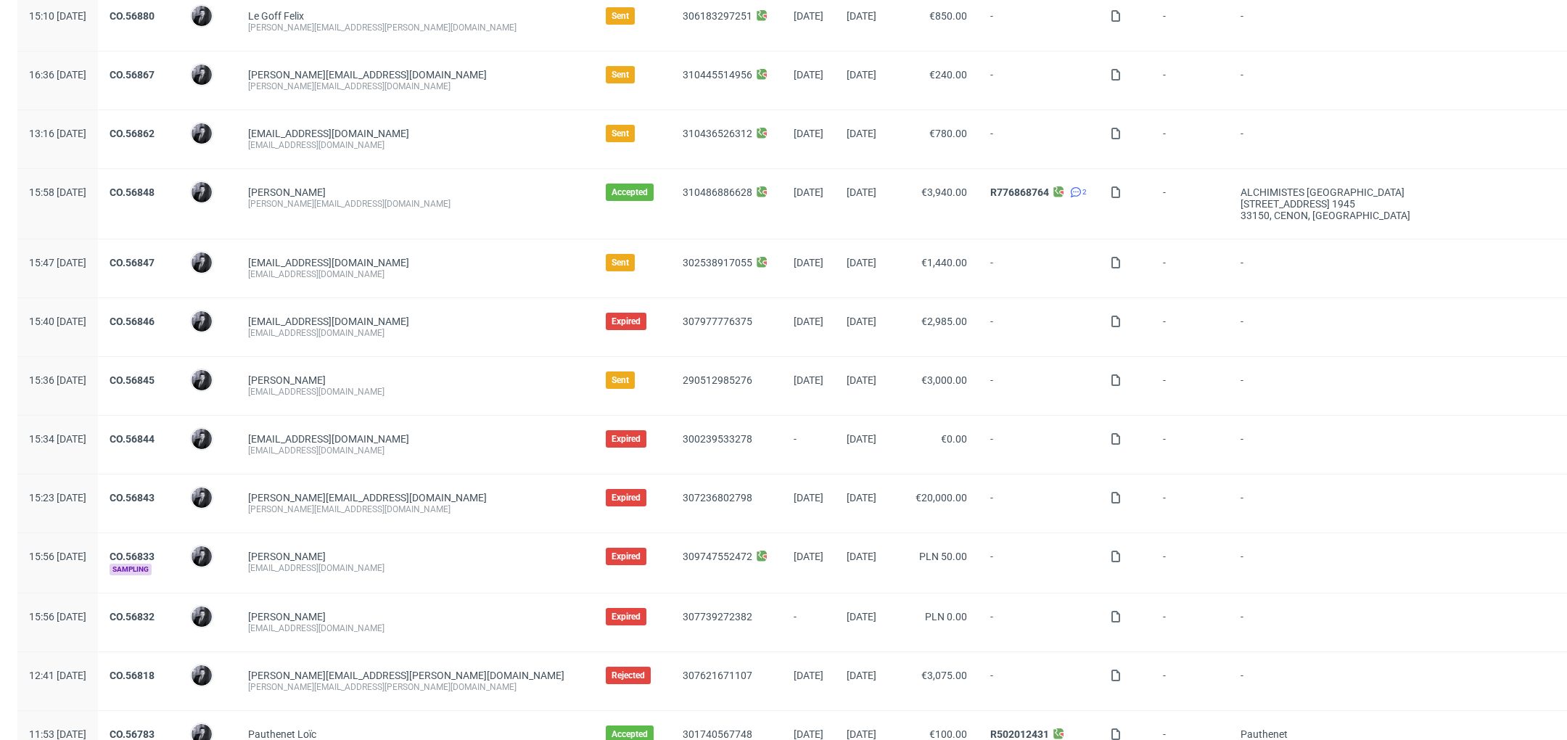
scroll to position [834, 0]
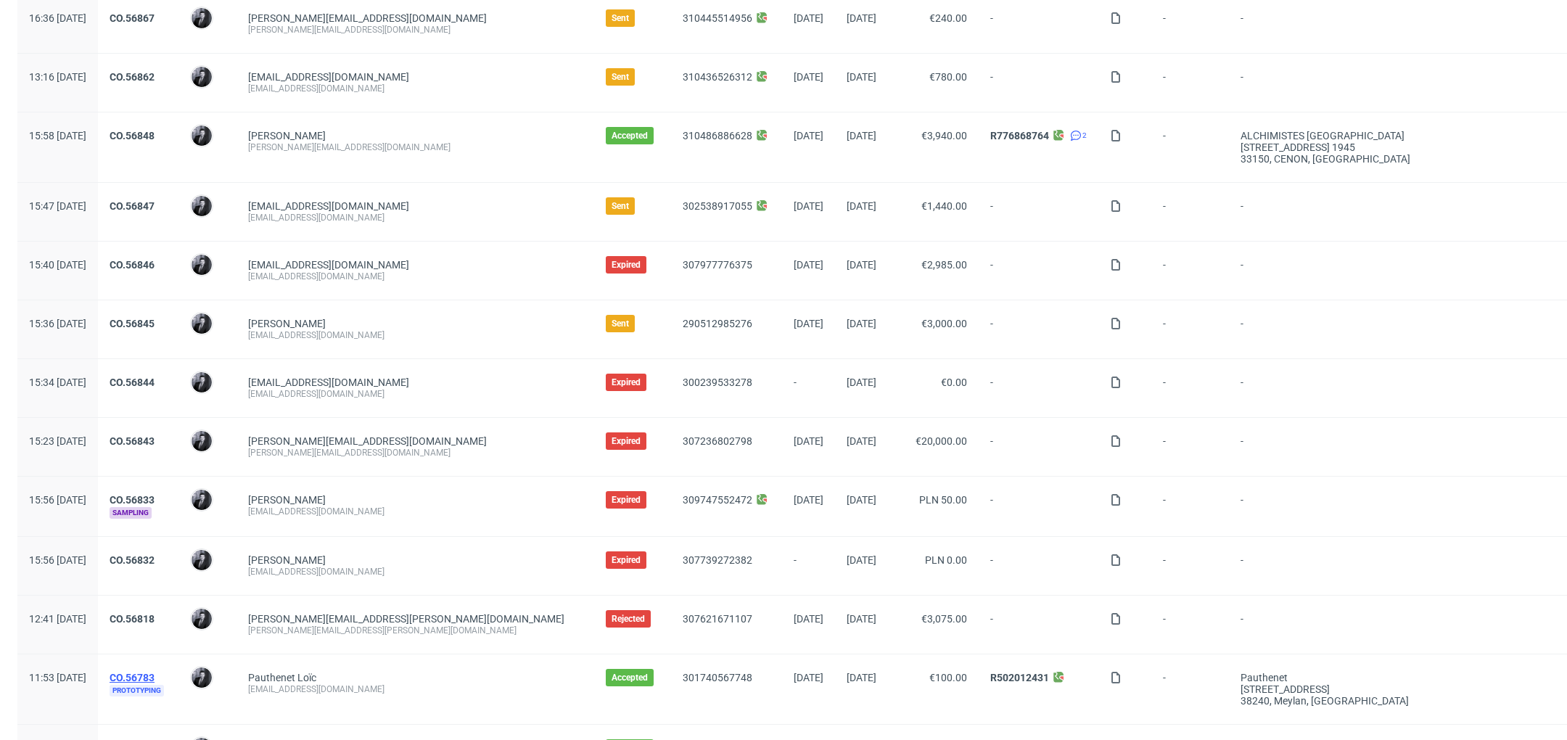
click at [155, 672] on link "CO.56783" at bounding box center [132, 678] width 45 height 12
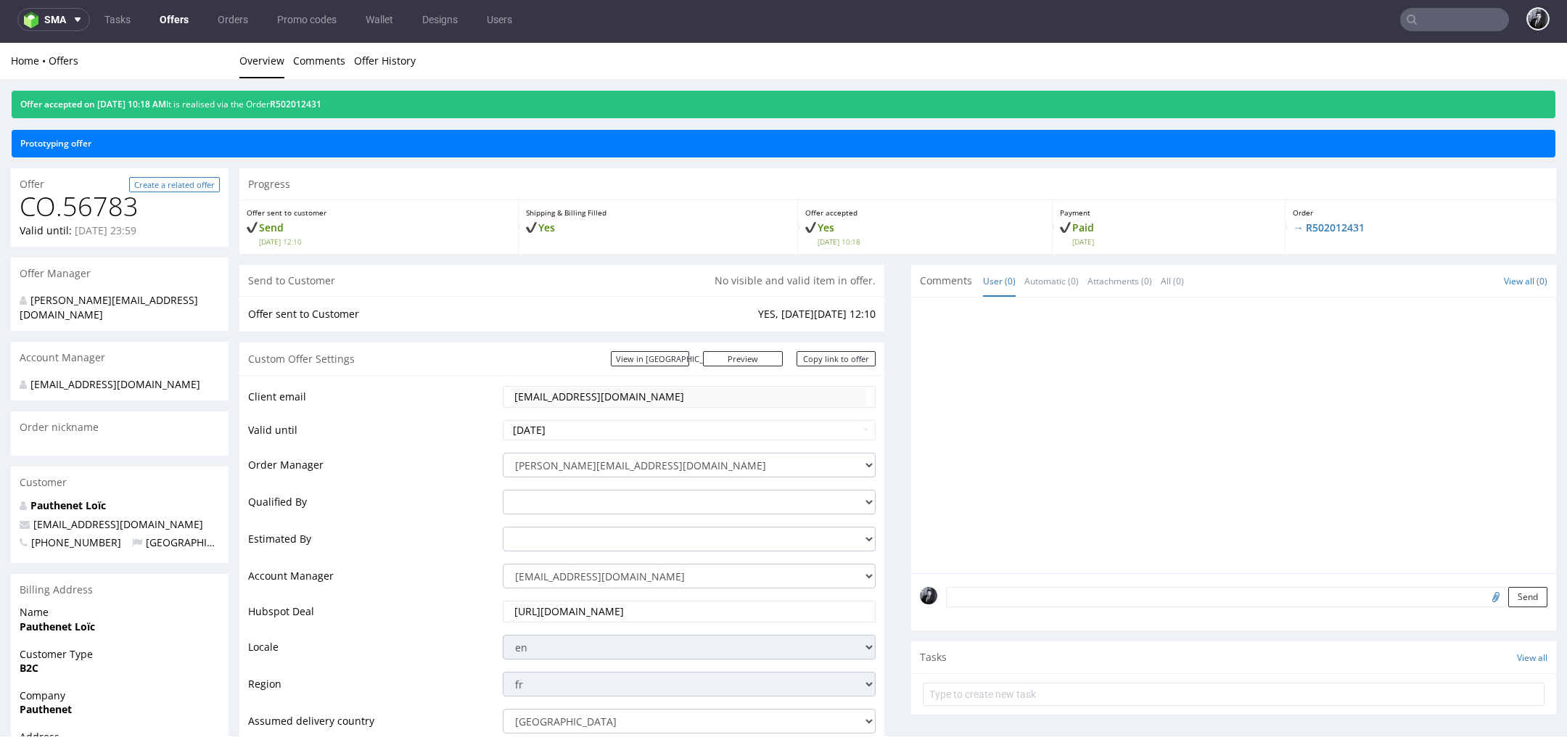
click at [193, 184] on link "Create a related offer" at bounding box center [174, 184] width 91 height 15
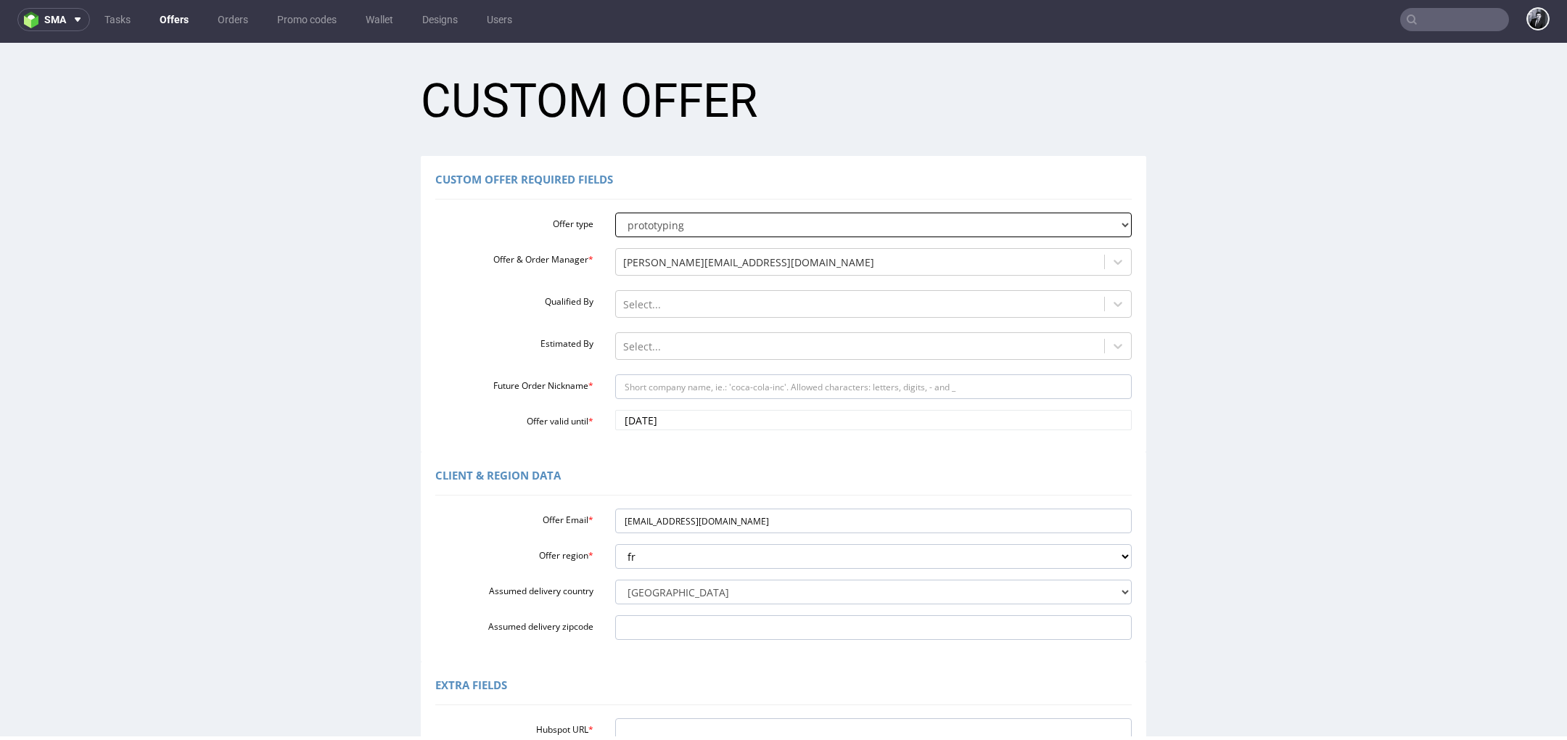
click at [731, 225] on select "standard prototyping sampling" at bounding box center [873, 225] width 517 height 25
select select "0"
click at [615, 213] on select "standard prototyping sampling" at bounding box center [873, 225] width 517 height 25
click at [742, 393] on input "Future Order Nickname *" at bounding box center [873, 386] width 517 height 25
paste input "loicpauthenetgmailcom"
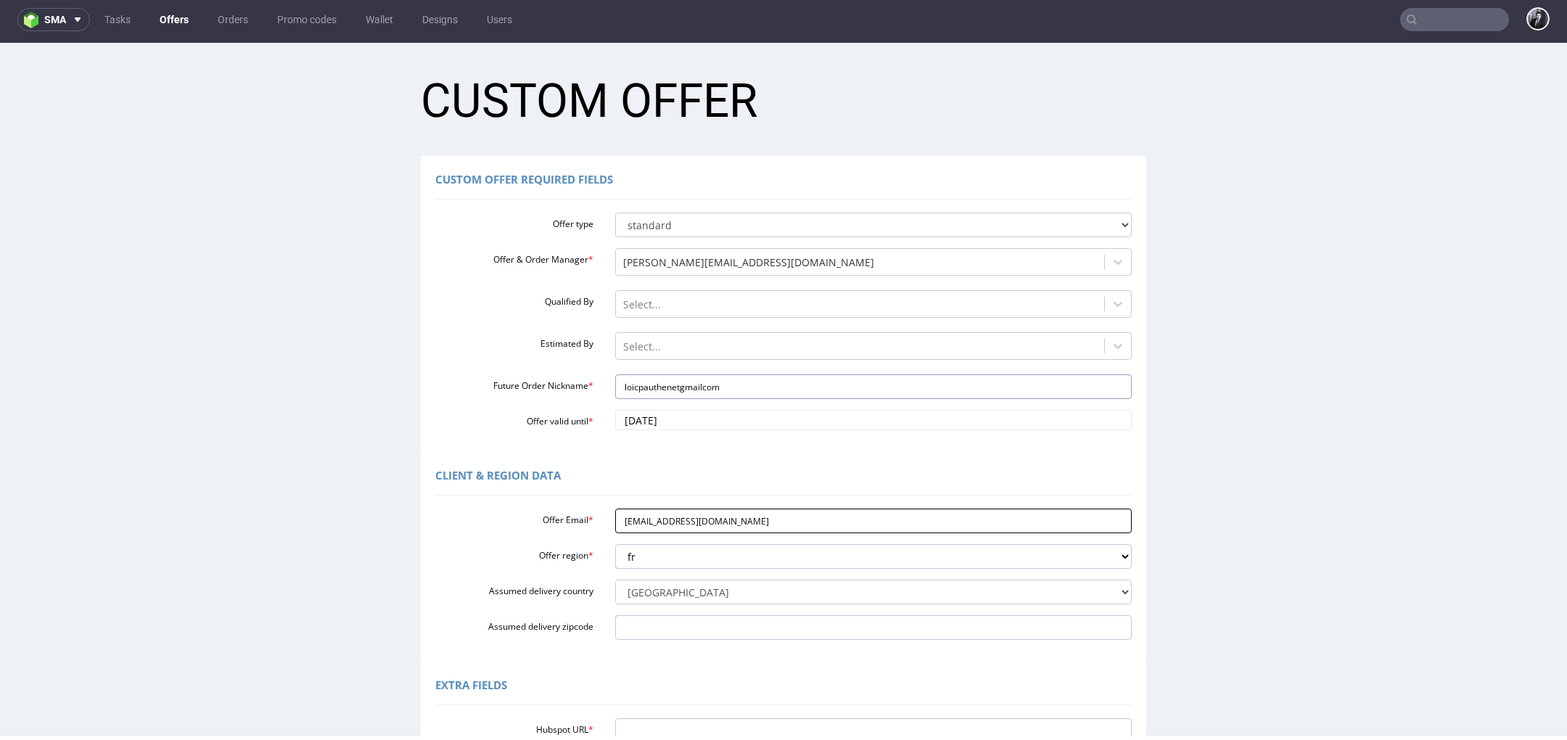
type input "loicpauthenetgmailcom"
click at [727, 520] on input "[EMAIL_ADDRESS][DOMAIN_NAME]" at bounding box center [873, 521] width 517 height 25
click at [710, 639] on input "Assumed delivery zipcode" at bounding box center [873, 627] width 517 height 25
type input "38240"
click at [658, 345] on div at bounding box center [860, 346] width 475 height 17
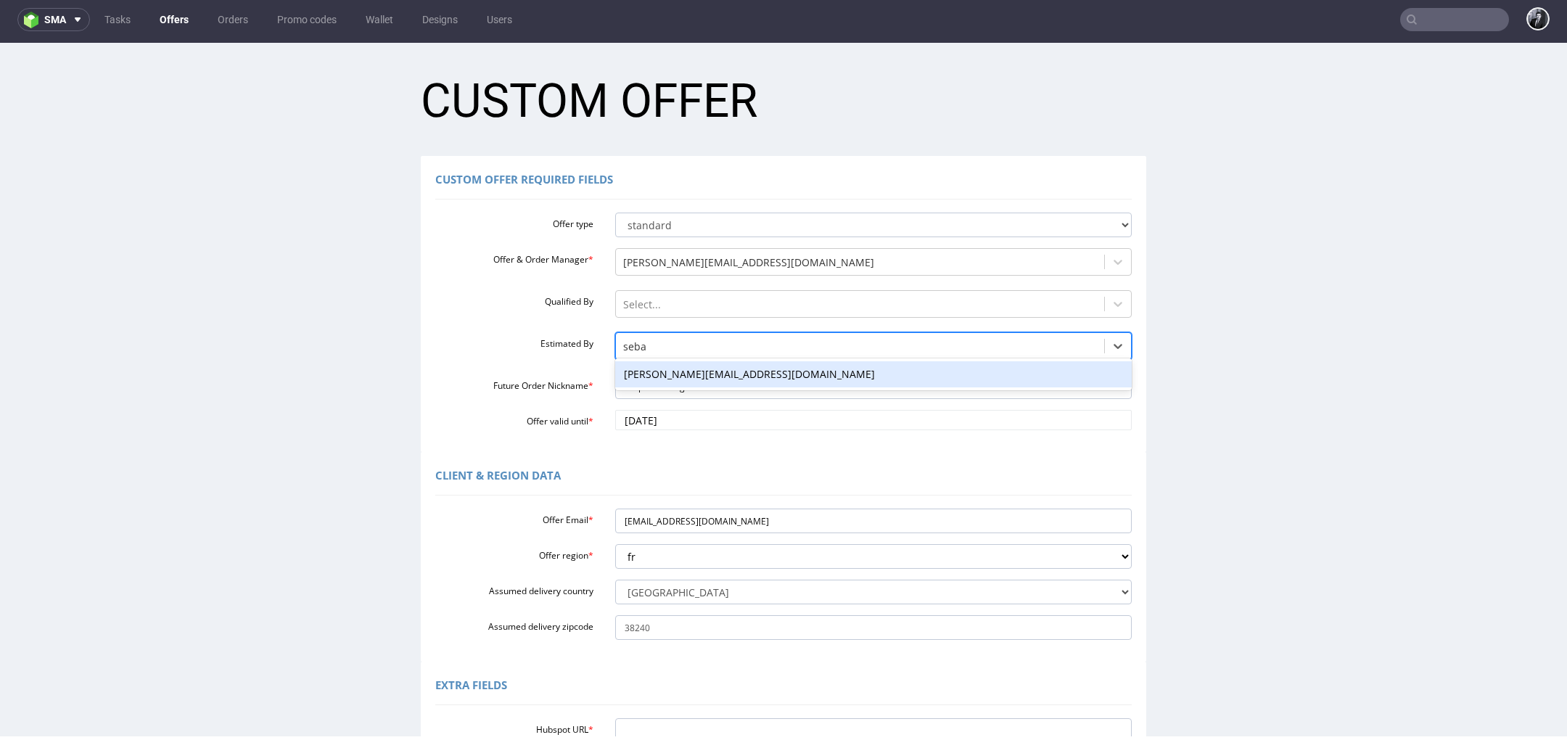
type input "sebas"
click at [727, 377] on div "[PERSON_NAME][EMAIL_ADDRESS][DOMAIN_NAME]" at bounding box center [873, 374] width 517 height 26
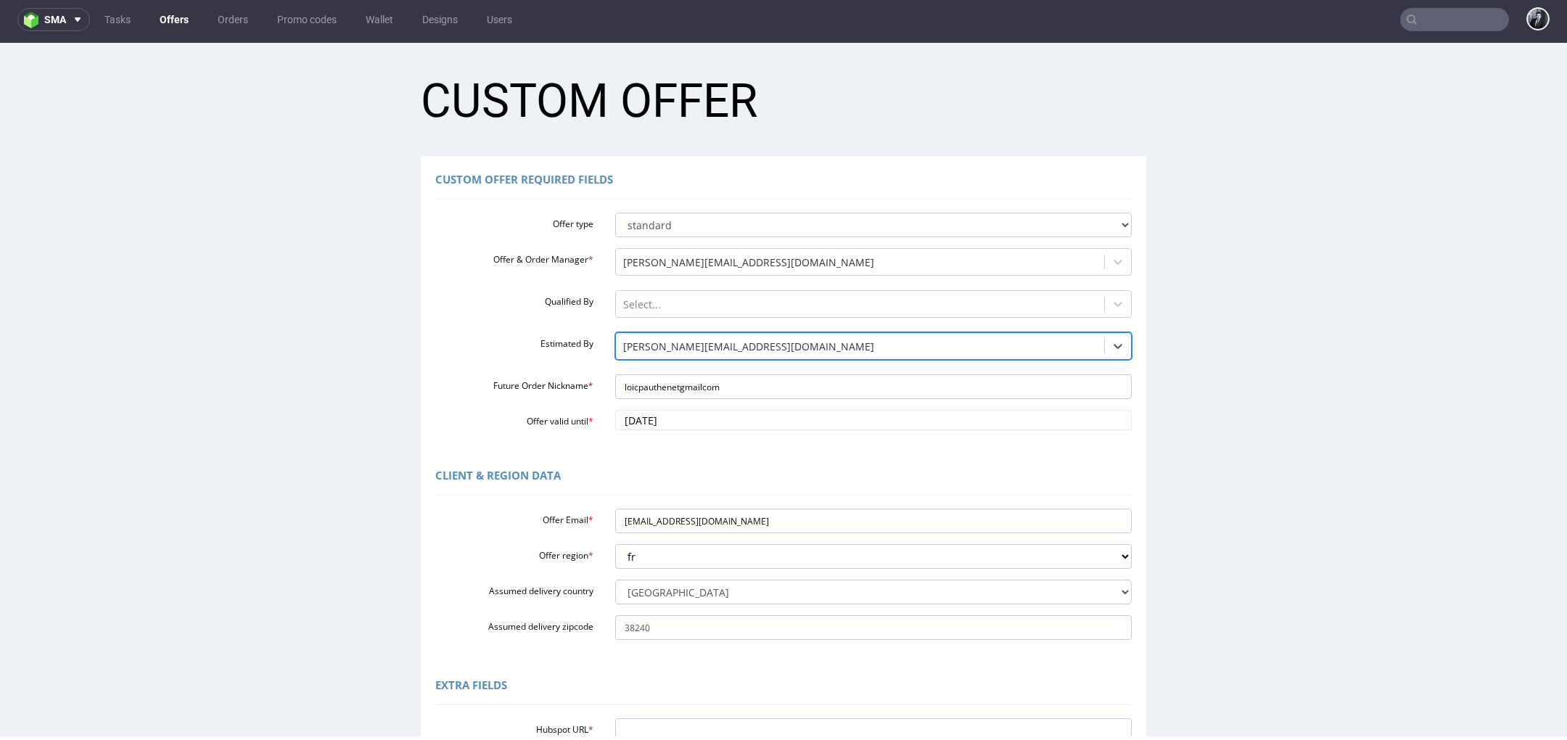
click at [541, 370] on div "Offer type standard prototyping sampling Offer & Order Manager * [PERSON_NAME][…" at bounding box center [783, 318] width 697 height 223
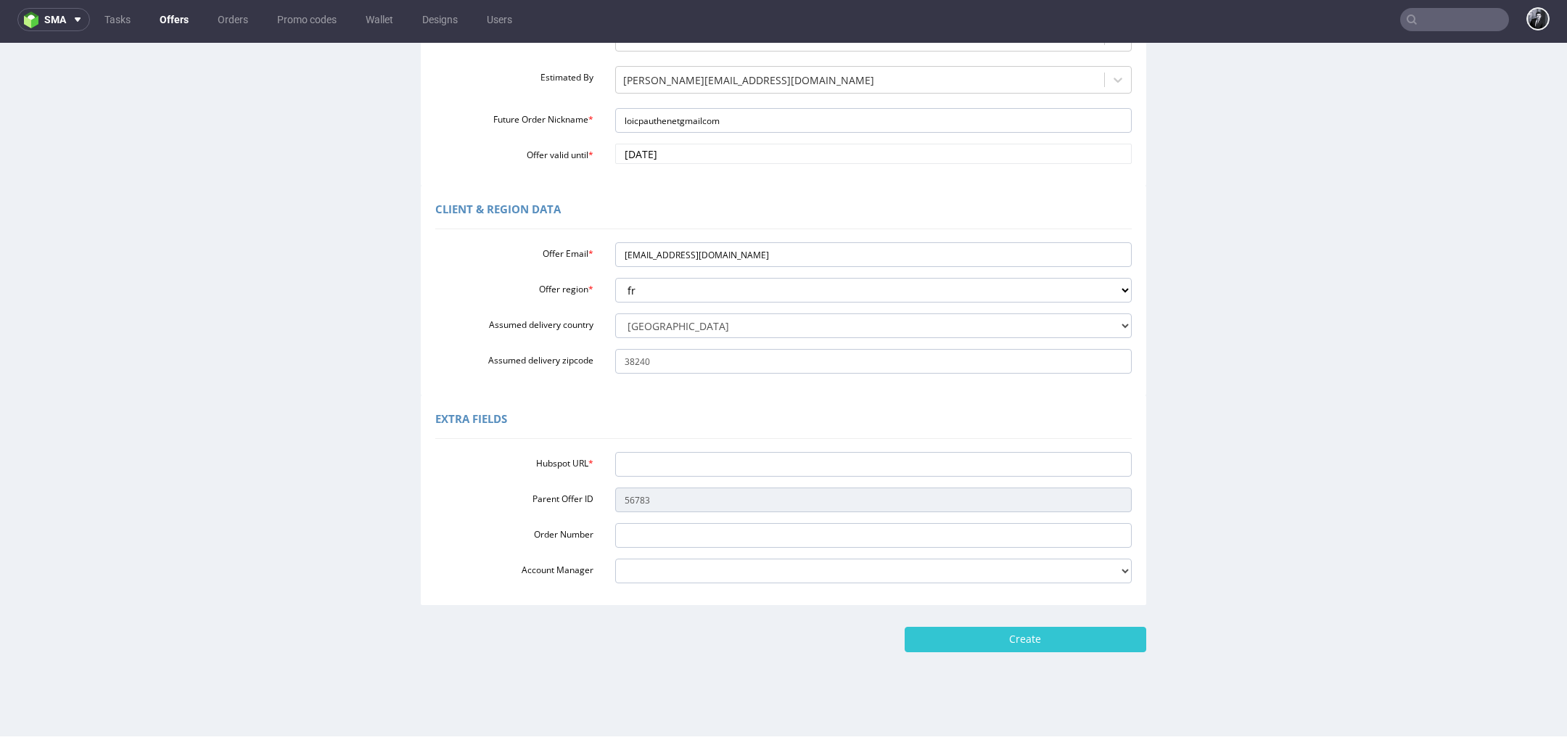
scroll to position [268, 0]
click at [655, 459] on input "Hubspot URL *" at bounding box center [873, 462] width 517 height 25
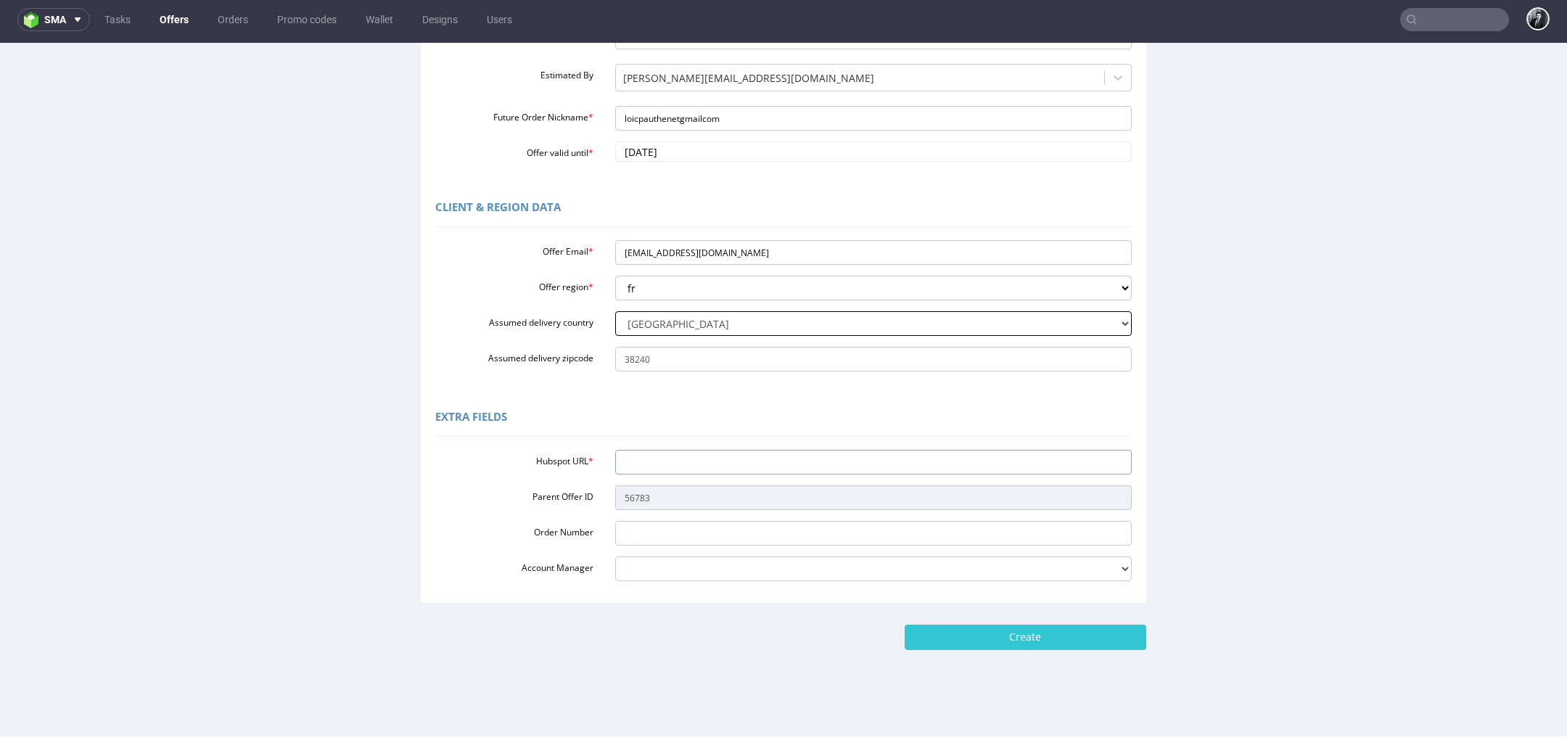
paste input "[URL][DOMAIN_NAME]"
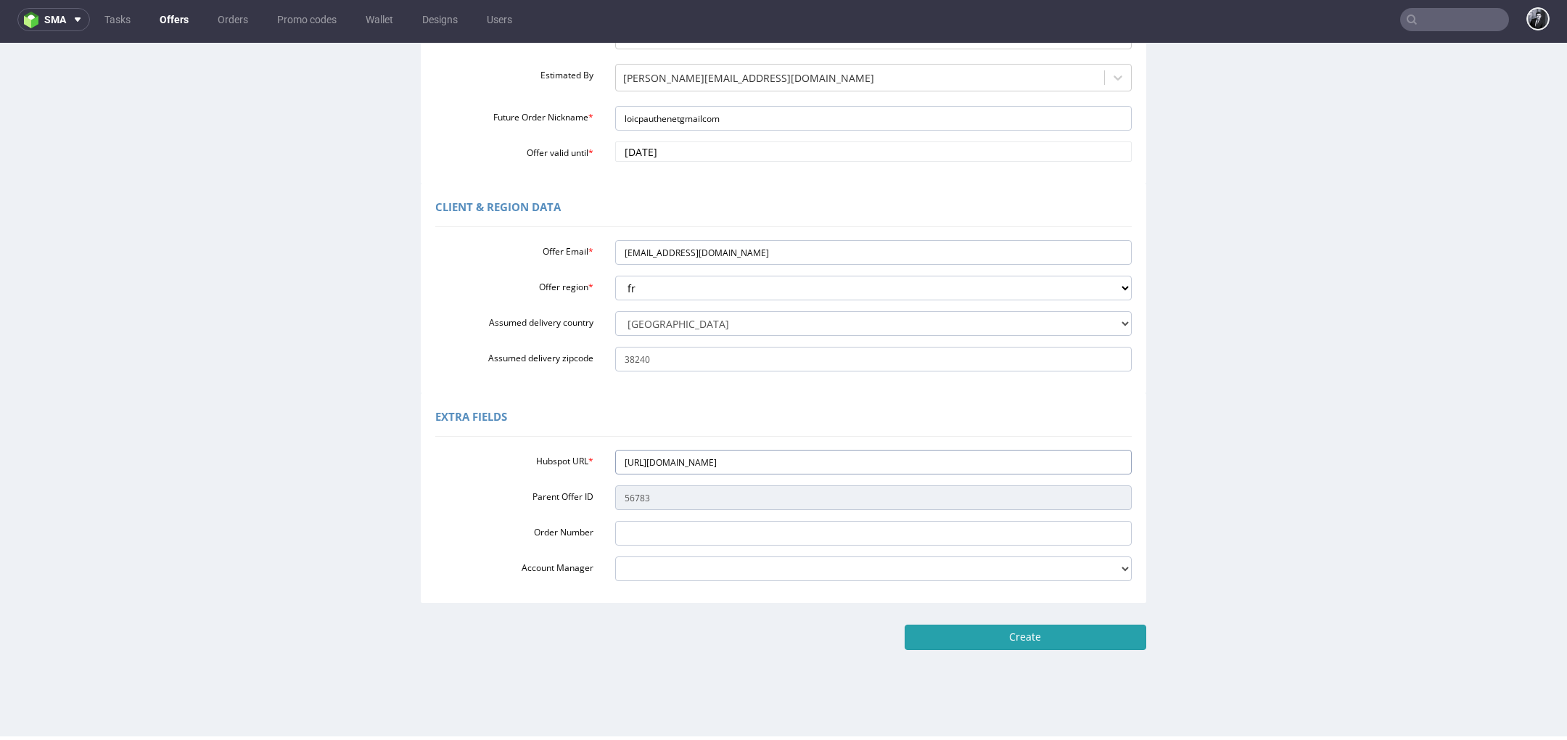
type input "[URL][DOMAIN_NAME]"
click at [1006, 641] on input "Create" at bounding box center [1026, 637] width 242 height 25
type input "Please wait..."
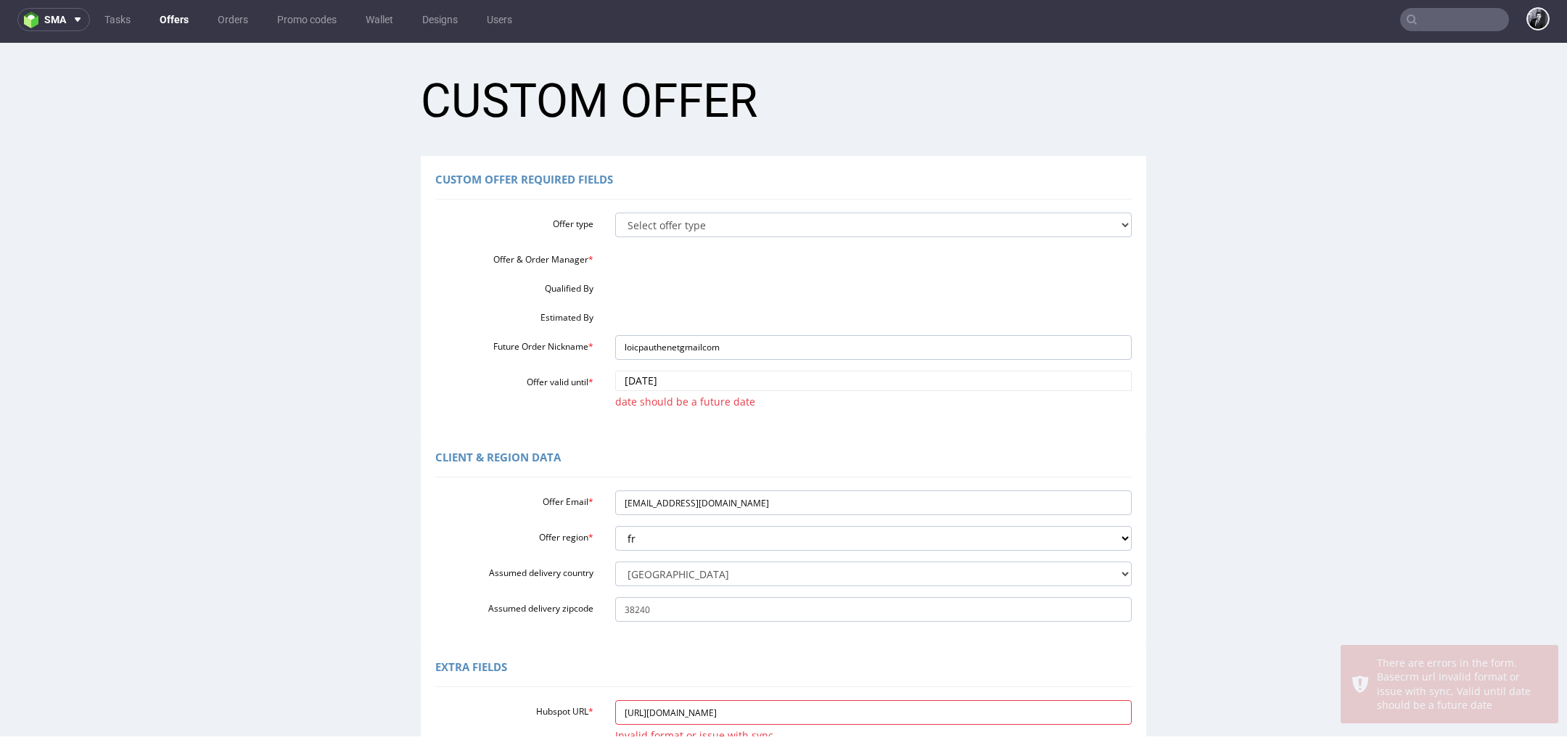
scroll to position [0, 0]
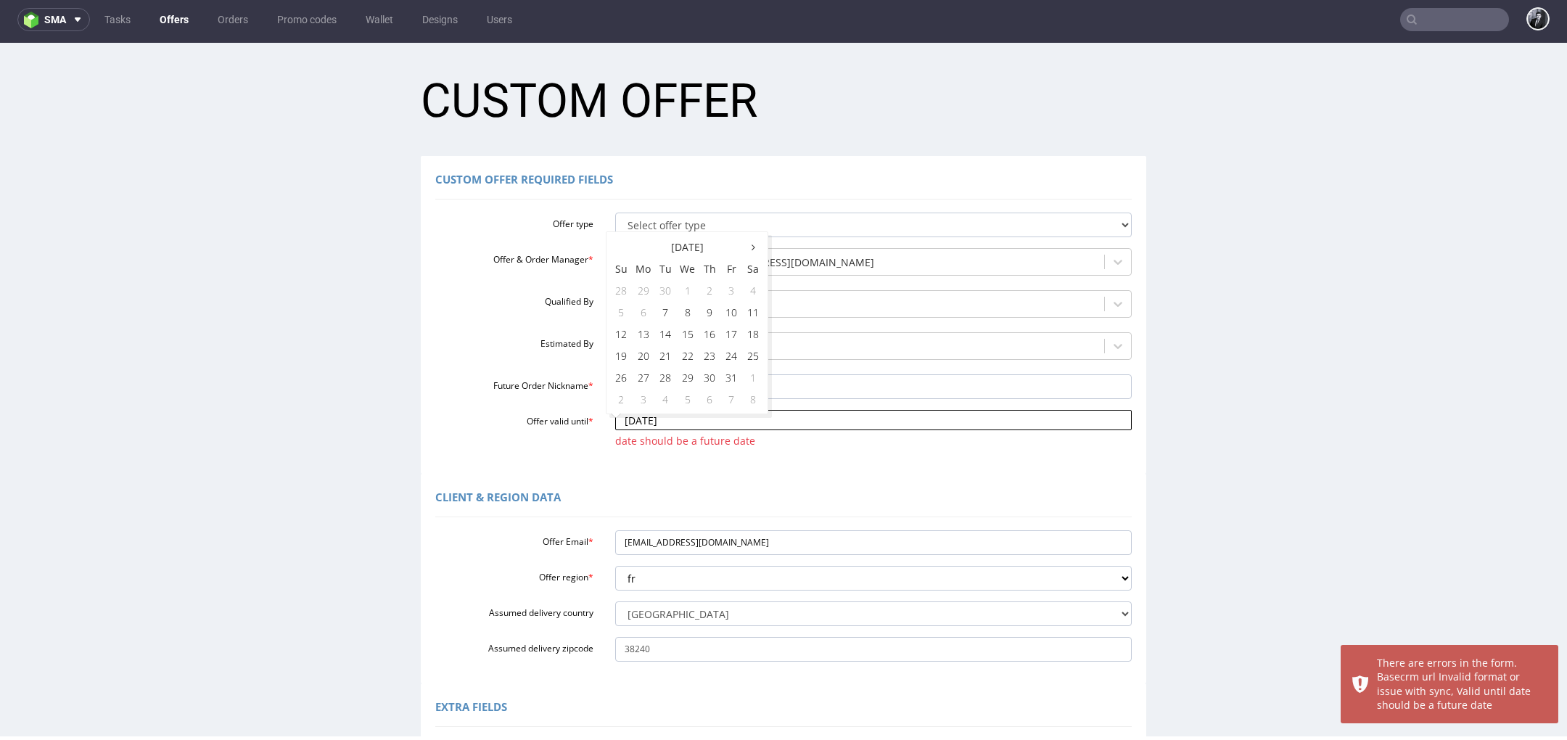
click at [736, 417] on input "[DATE]" at bounding box center [873, 420] width 517 height 20
click at [736, 334] on td "17" at bounding box center [731, 334] width 22 height 22
type input "[DATE]"
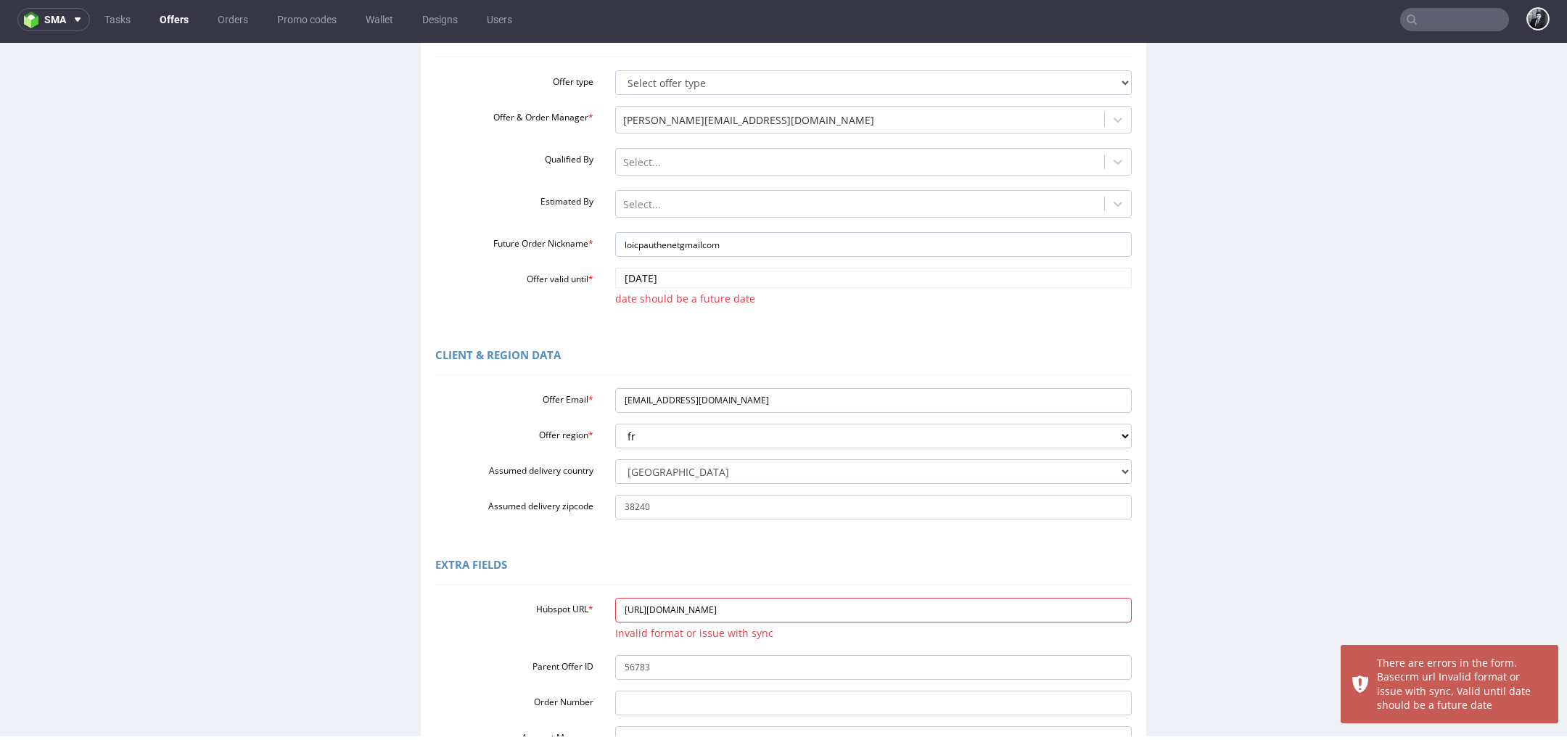
scroll to position [332, 0]
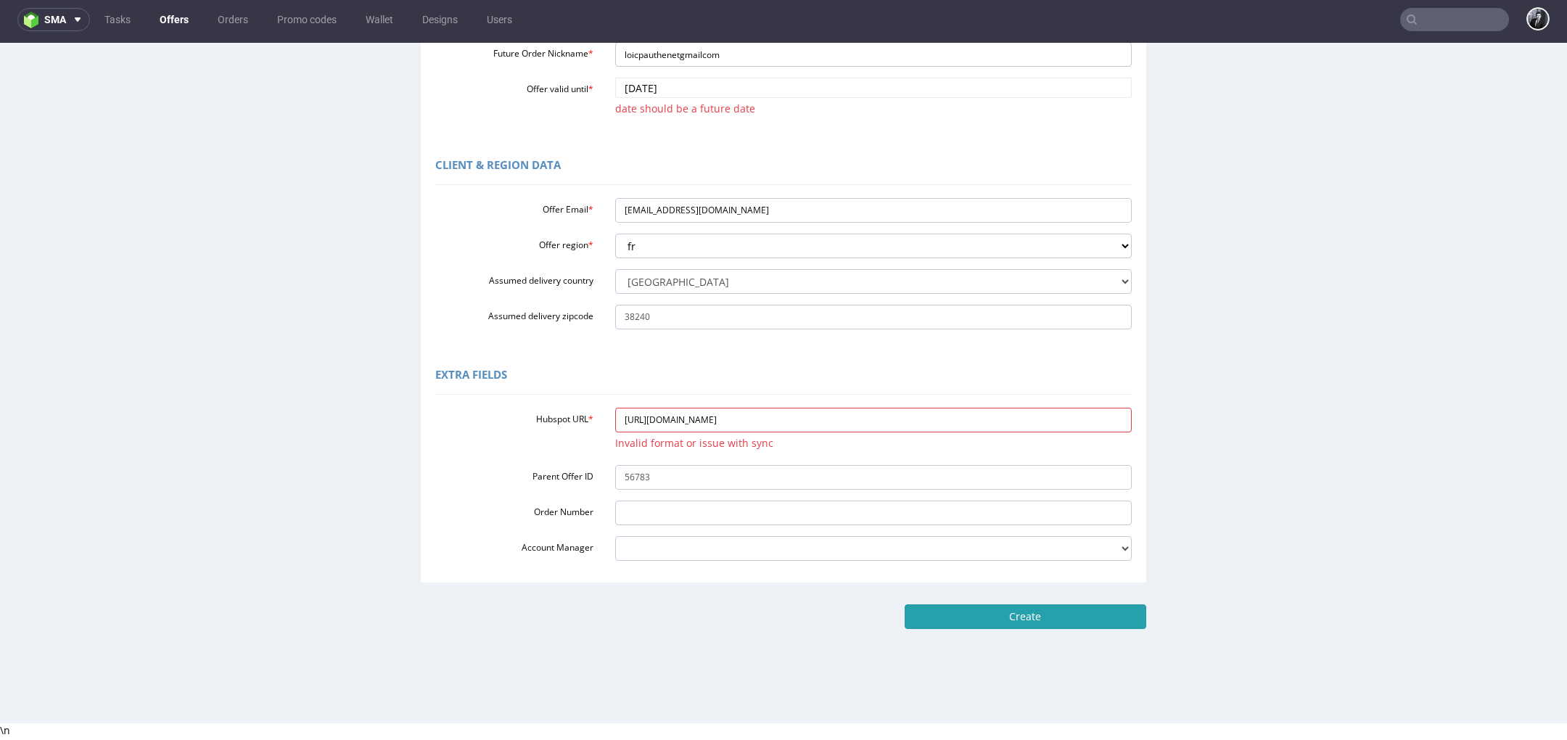
click at [947, 615] on input "Create" at bounding box center [1026, 616] width 242 height 25
type input "Please wait..."
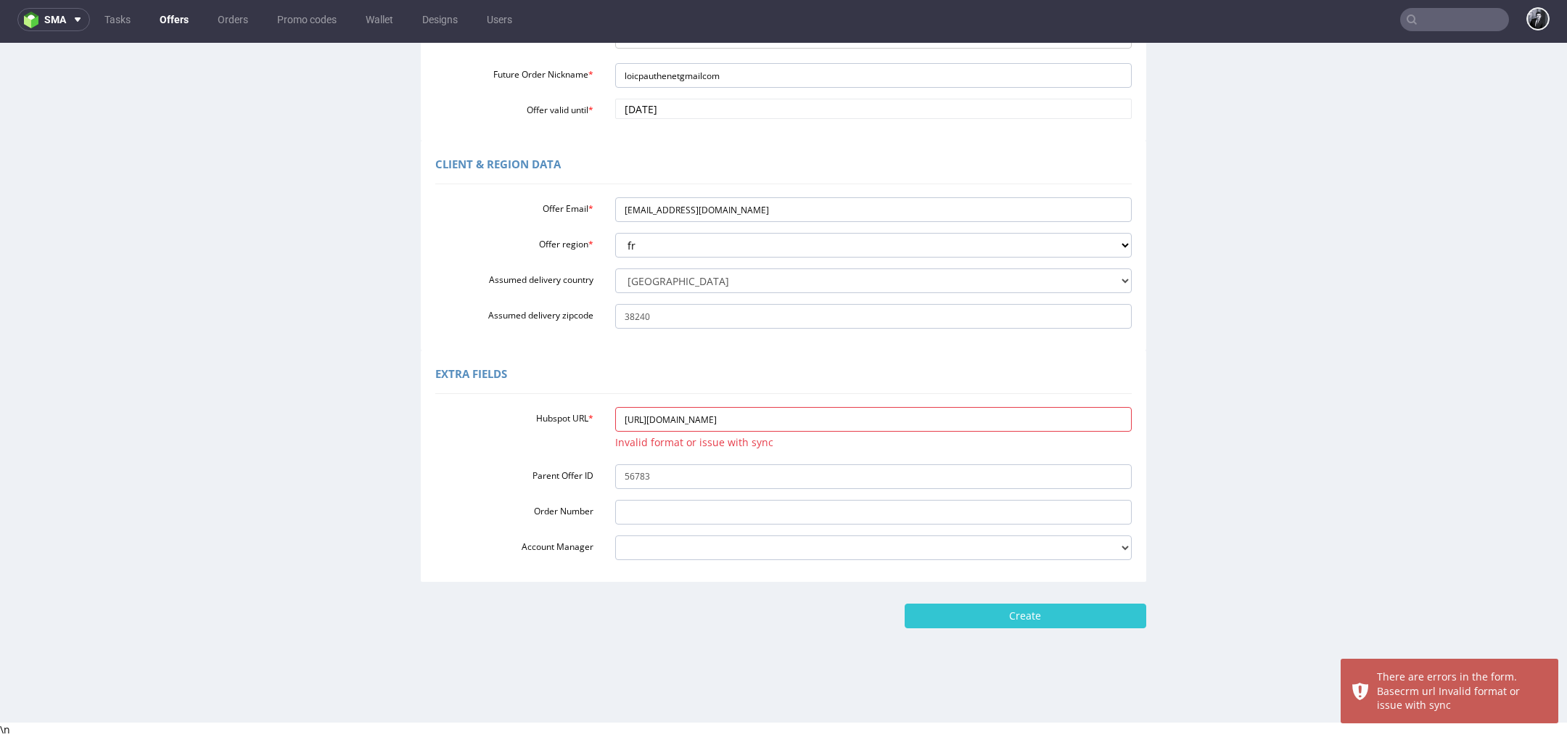
scroll to position [0, 0]
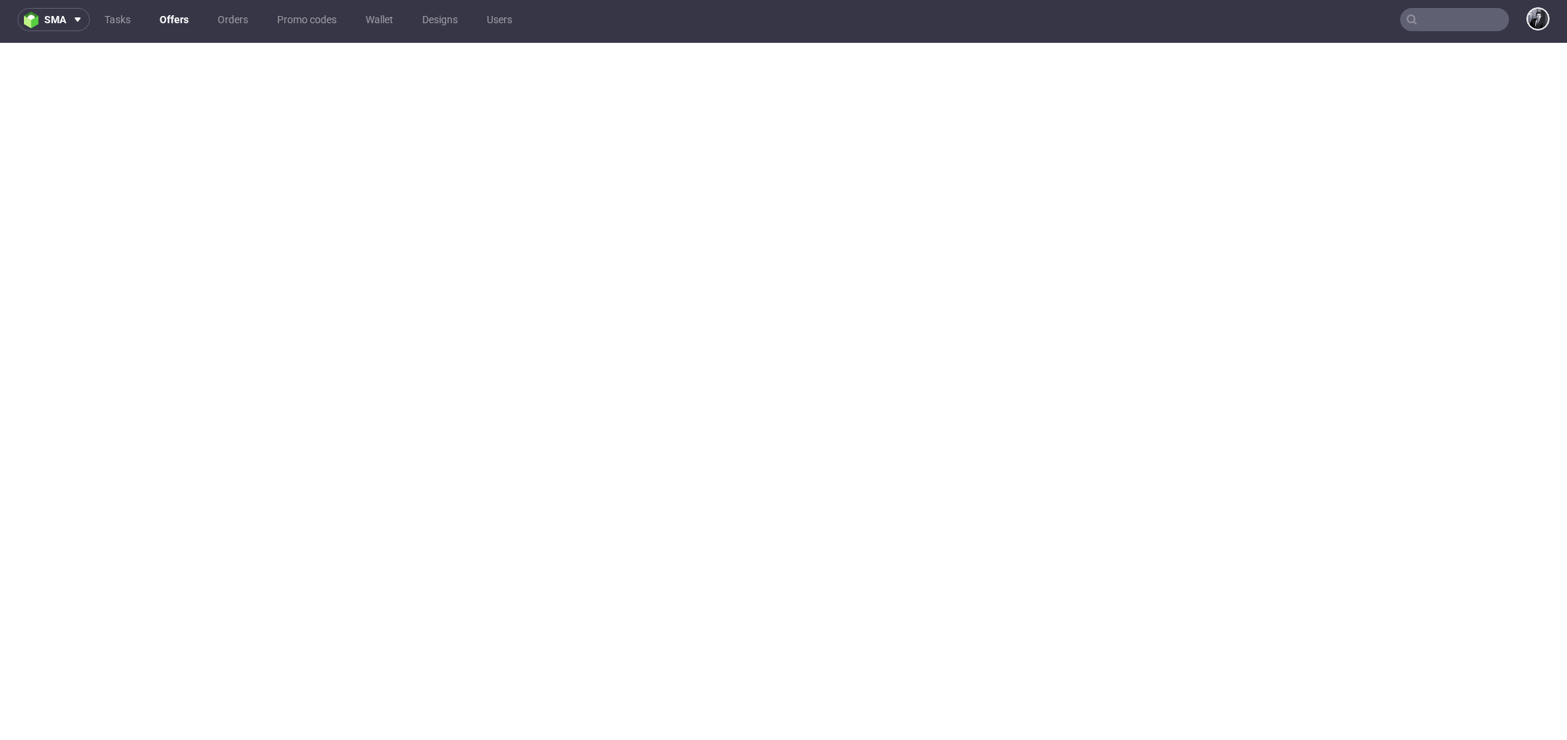
select select "0"
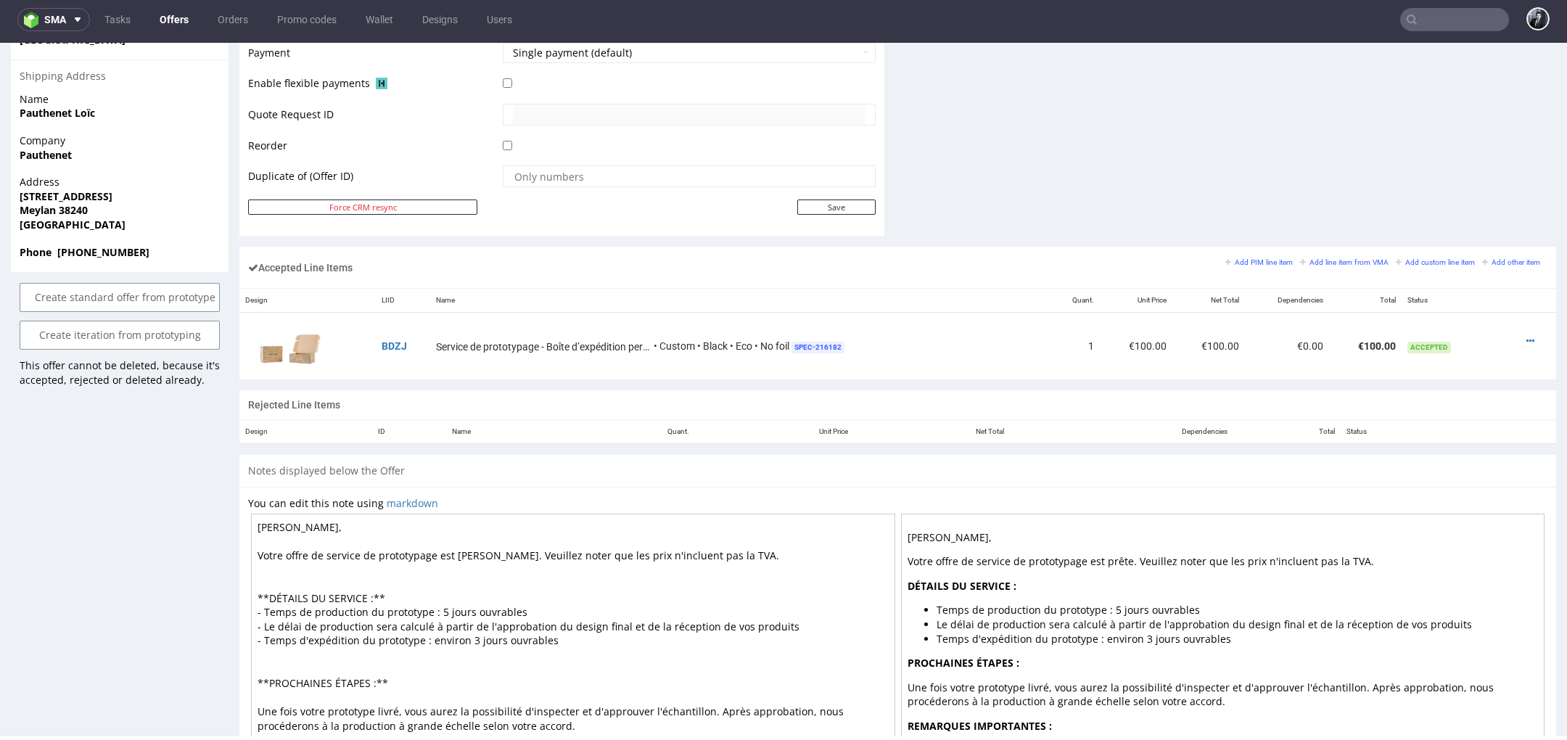
scroll to position [707, 0]
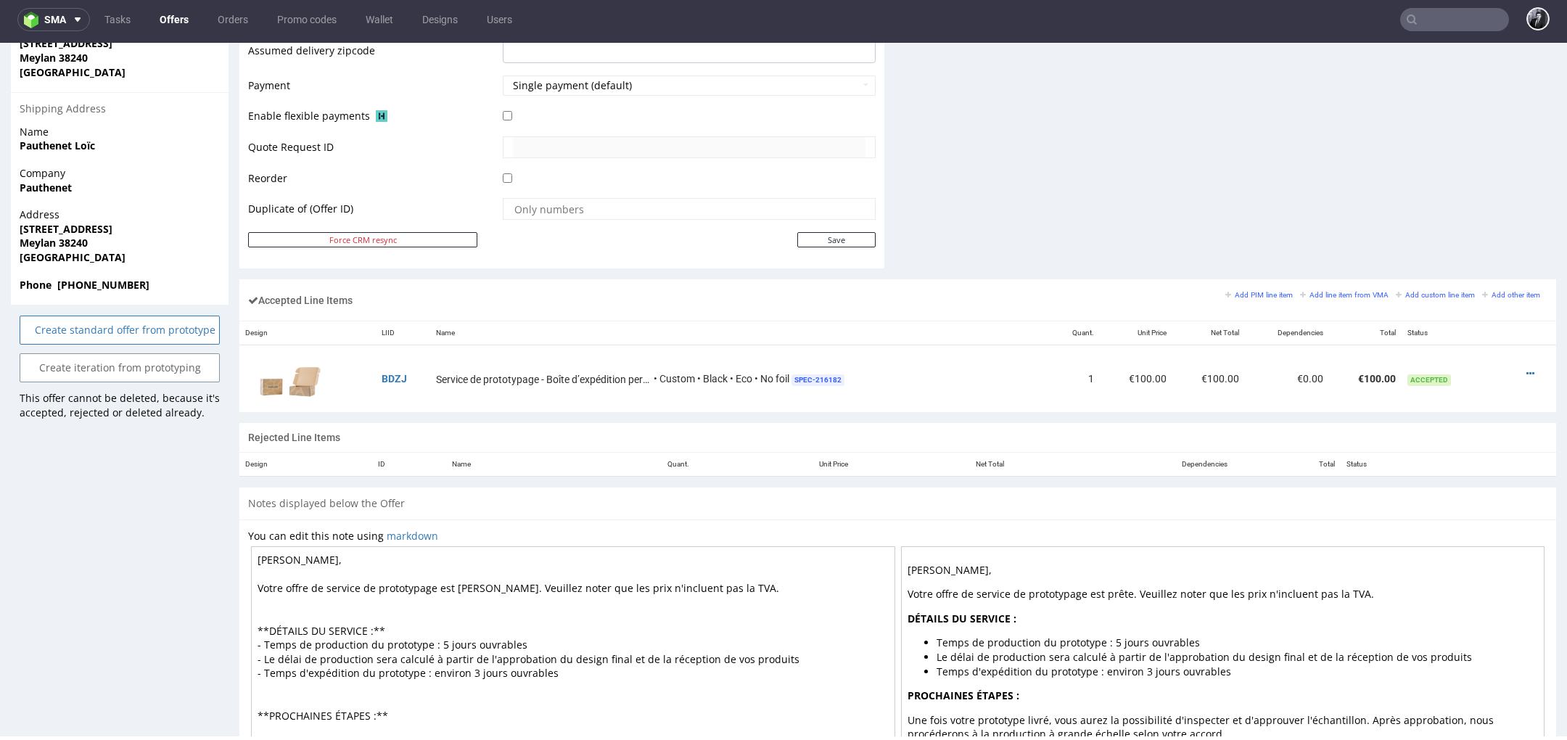
click at [155, 338] on link "Create standard offer from prototype" at bounding box center [120, 330] width 200 height 29
click at [102, 296] on link "Yes" at bounding box center [97, 291] width 41 height 22
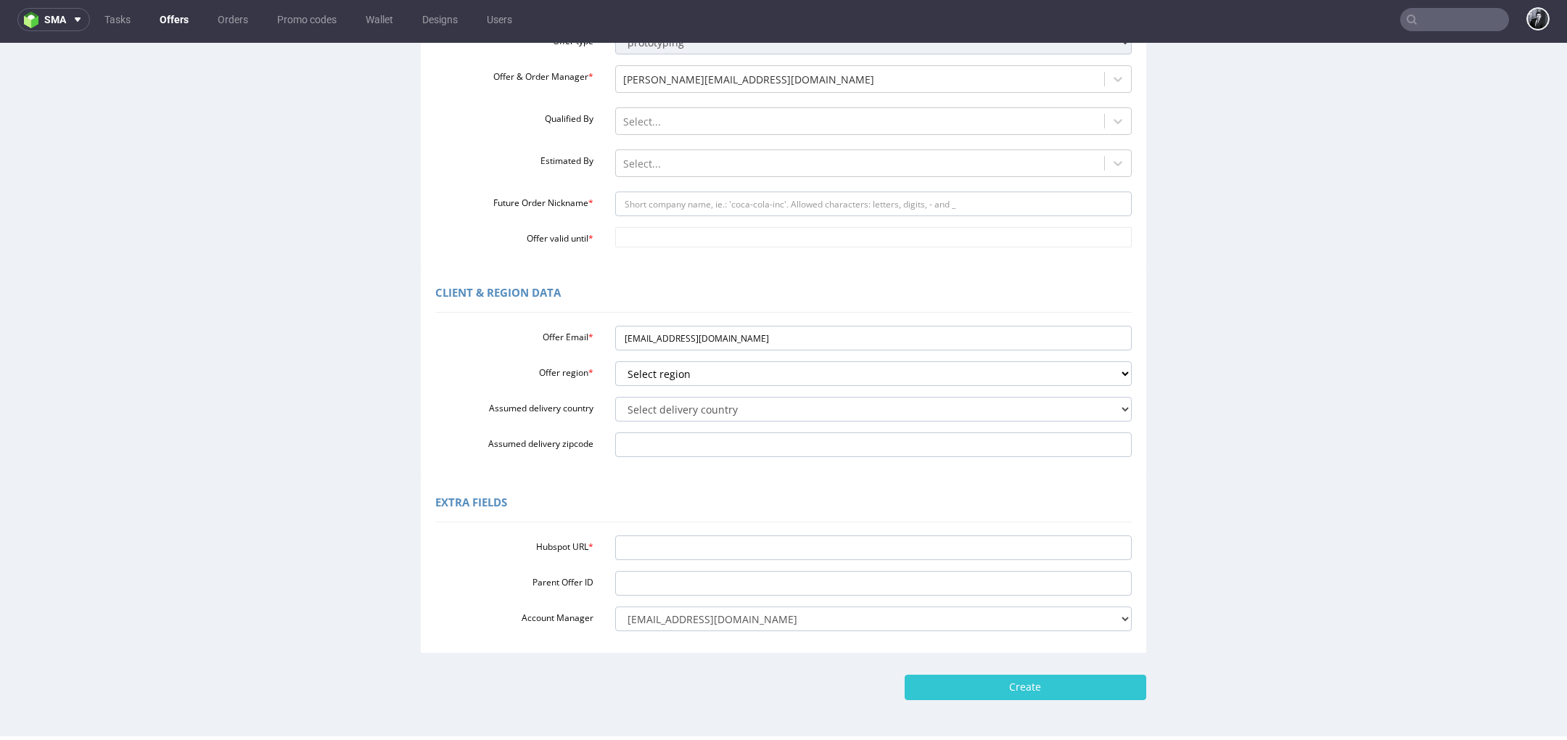
scroll to position [239, 0]
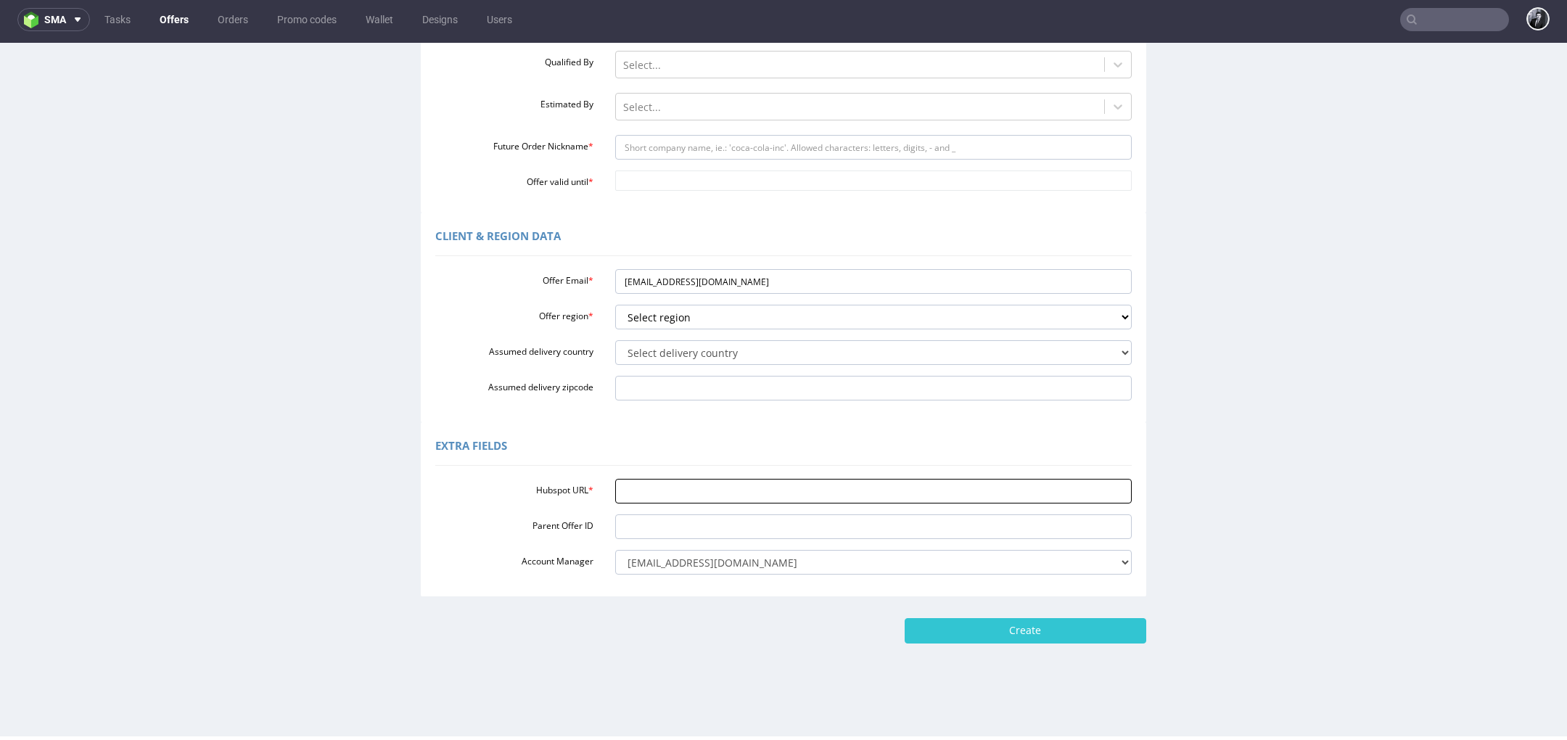
click at [702, 494] on input "Hubspot URL *" at bounding box center [873, 491] width 517 height 25
paste input "[URL][DOMAIN_NAME]"
type input "[URL][DOMAIN_NAME]"
click at [757, 308] on select "Select region eu gb de pl cz fr it es" at bounding box center [873, 317] width 517 height 25
select select "fr"
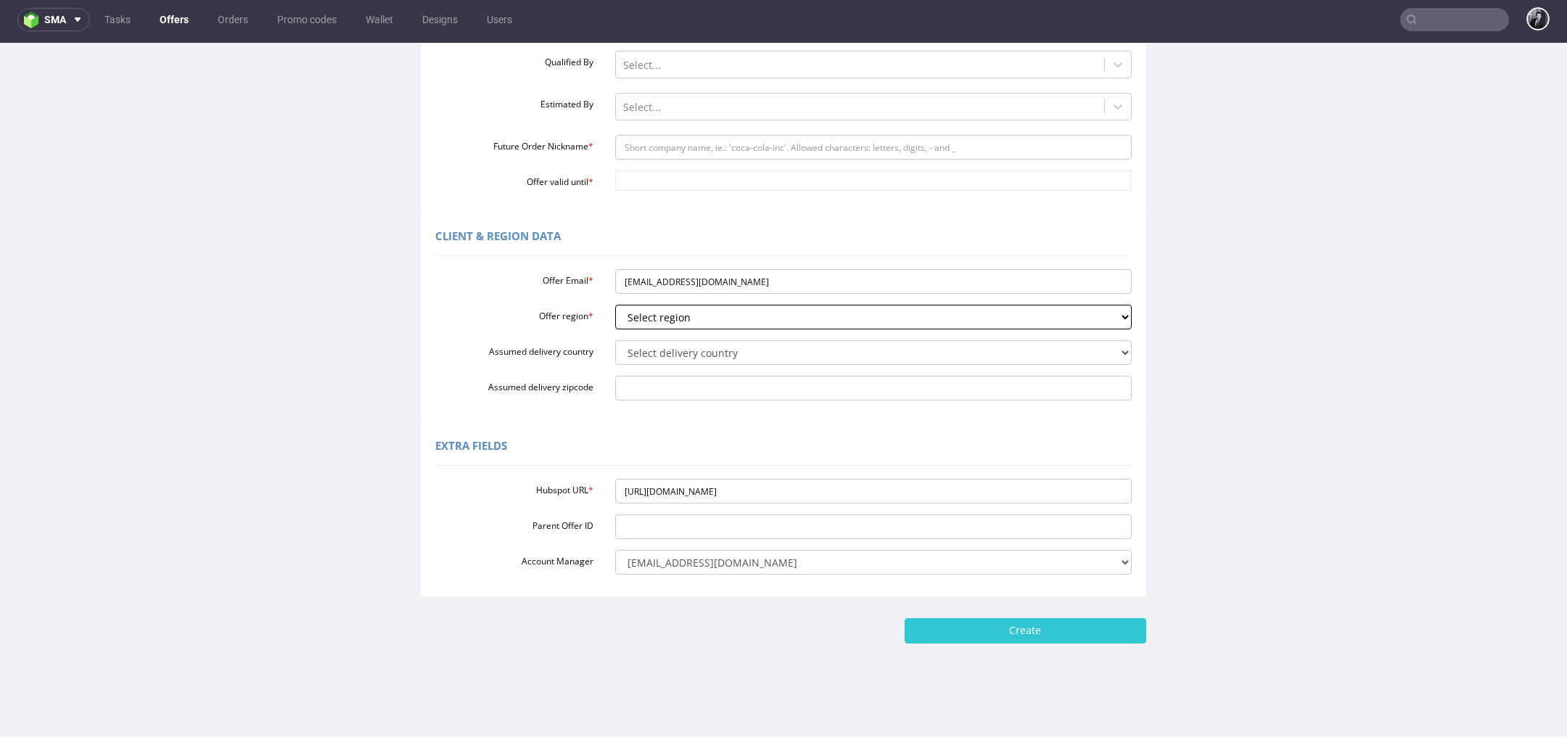
click at [615, 305] on select "Select region eu gb de pl cz fr it es" at bounding box center [873, 317] width 517 height 25
click at [765, 344] on select "Select delivery country [GEOGRAPHIC_DATA] [GEOGRAPHIC_DATA] [GEOGRAPHIC_DATA] […" at bounding box center [873, 352] width 517 height 25
select select "75"
click at [615, 340] on select "Select delivery country [GEOGRAPHIC_DATA] [GEOGRAPHIC_DATA] [GEOGRAPHIC_DATA] […" at bounding box center [873, 352] width 517 height 25
drag, startPoint x: 763, startPoint y: 278, endPoint x: 584, endPoint y: 278, distance: 178.5
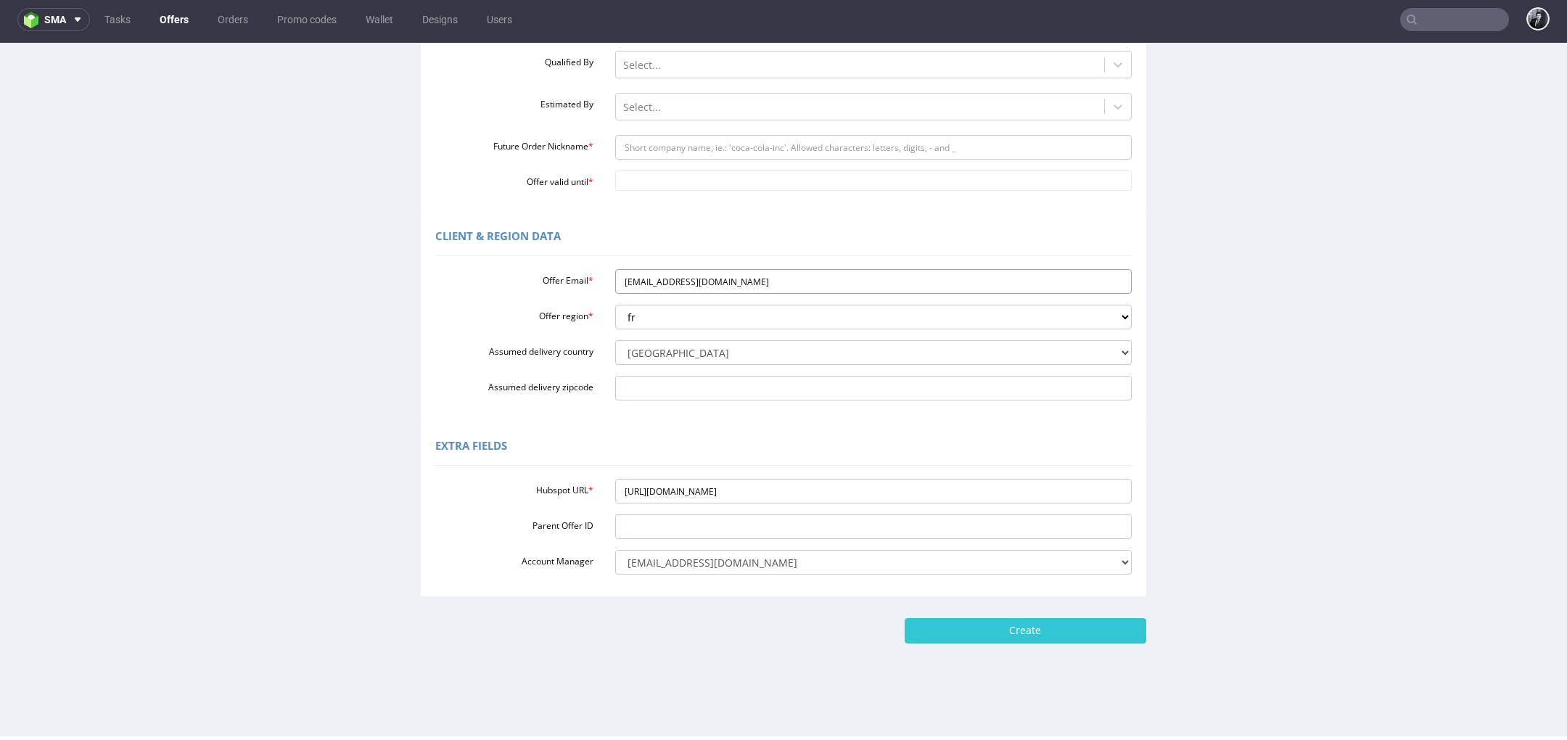
click at [584, 278] on div "Offer Email * [EMAIL_ADDRESS][DOMAIN_NAME]" at bounding box center [783, 281] width 718 height 25
click at [700, 147] on input "Future Order Nickname *" at bounding box center [873, 147] width 517 height 25
paste input "loicpauthenetgmailcom"
type input "loicpauthenetgmailcom"
click at [711, 115] on div "Select..." at bounding box center [860, 107] width 489 height 23
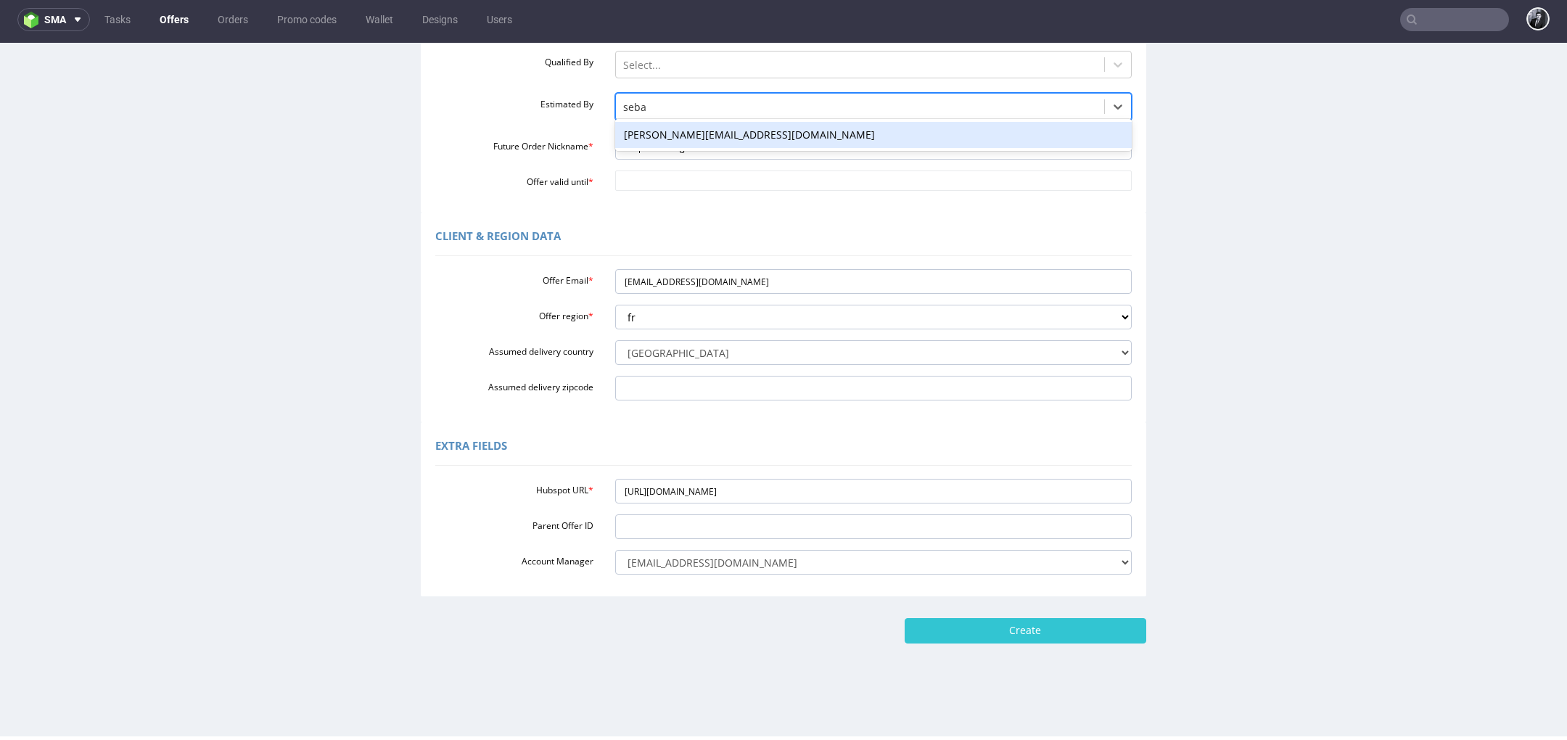
type input "sebas"
click at [739, 130] on div "[PERSON_NAME][EMAIL_ADDRESS][DOMAIN_NAME]" at bounding box center [873, 135] width 517 height 26
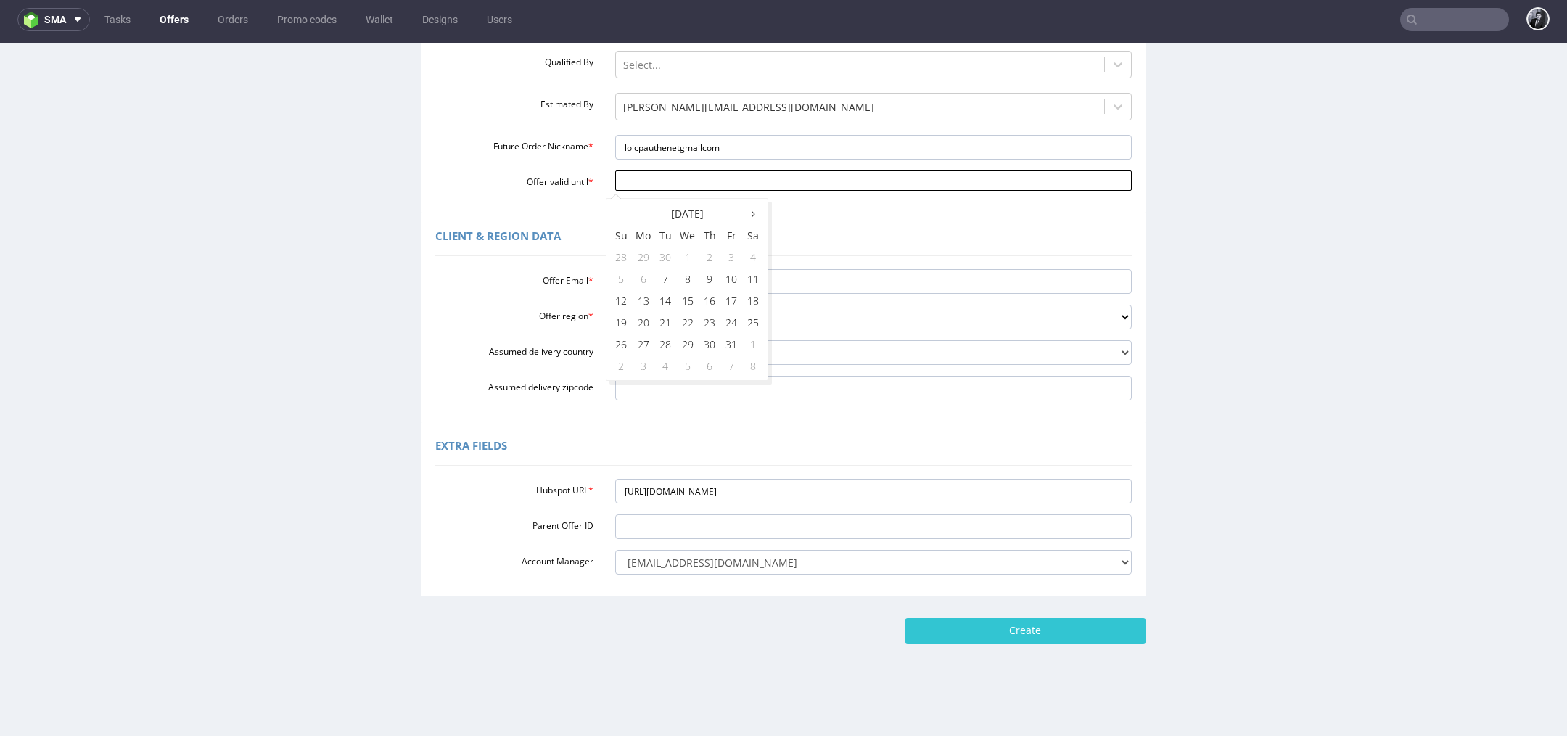
click at [716, 187] on input "Offer valid until *" at bounding box center [873, 181] width 517 height 20
click at [702, 308] on td "16" at bounding box center [710, 301] width 22 height 22
click at [760, 186] on input "[DATE]" at bounding box center [873, 181] width 517 height 20
click at [731, 295] on td "17" at bounding box center [731, 301] width 22 height 22
type input "[DATE]"
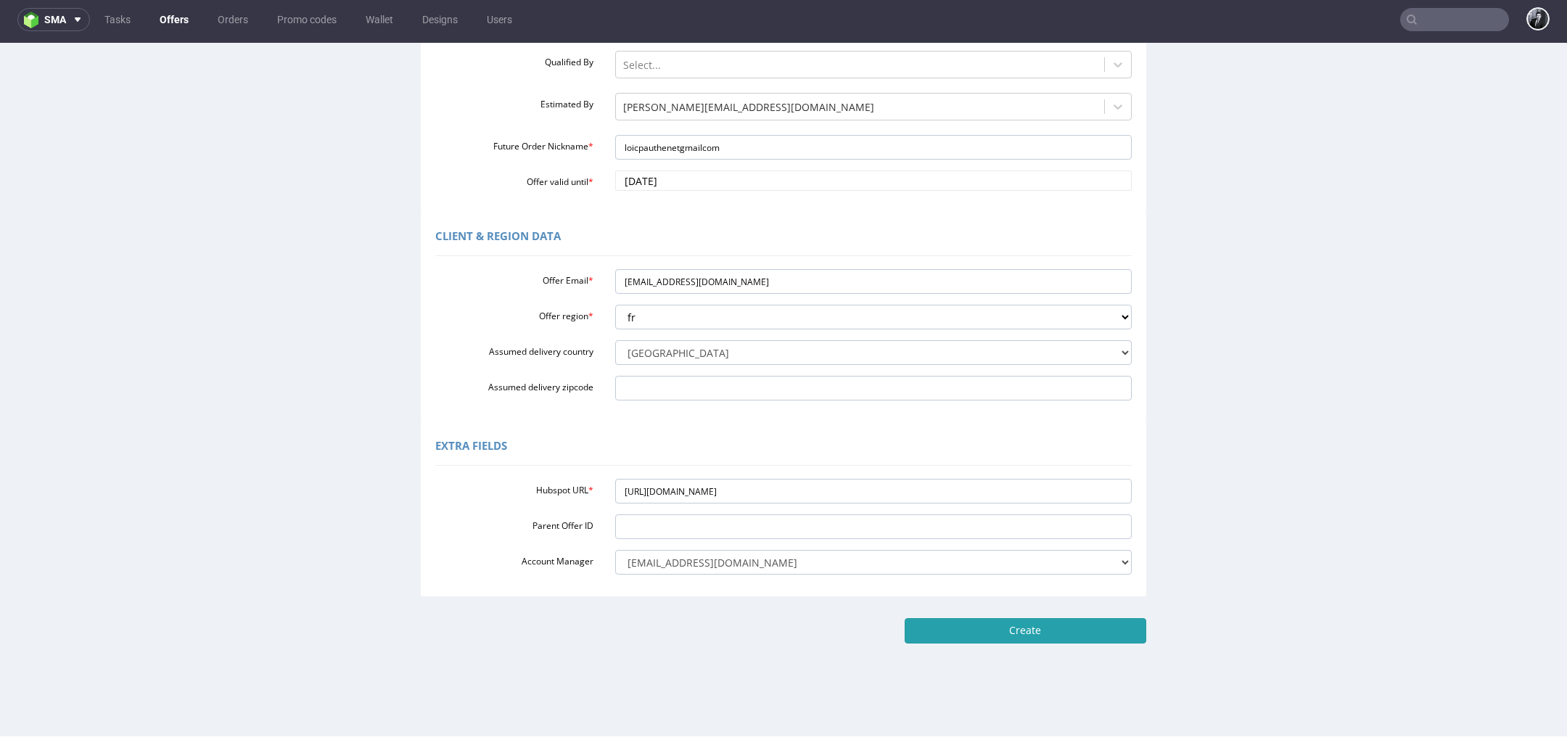
click at [988, 636] on input "Create" at bounding box center [1026, 630] width 242 height 25
type input "Please wait..."
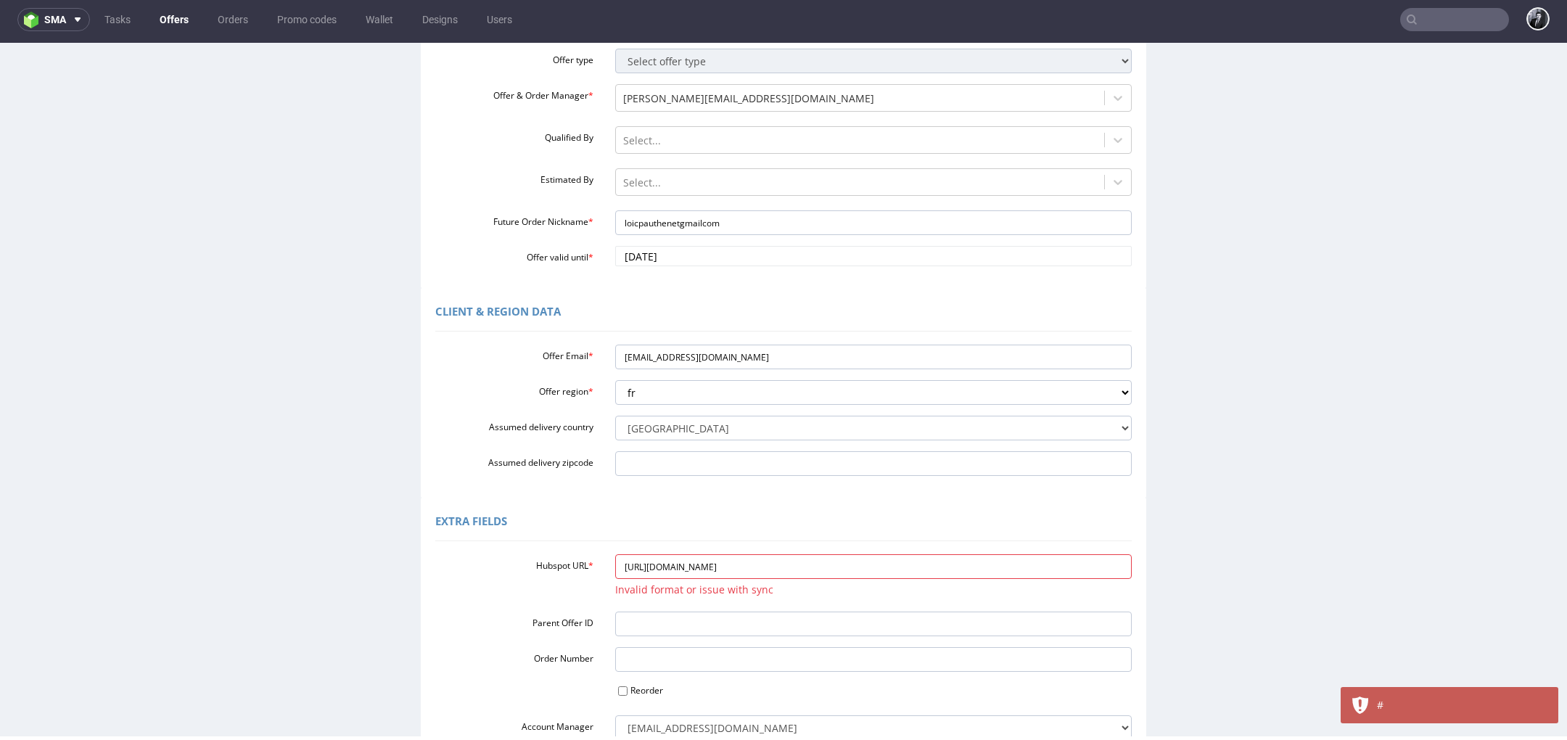
scroll to position [242, 0]
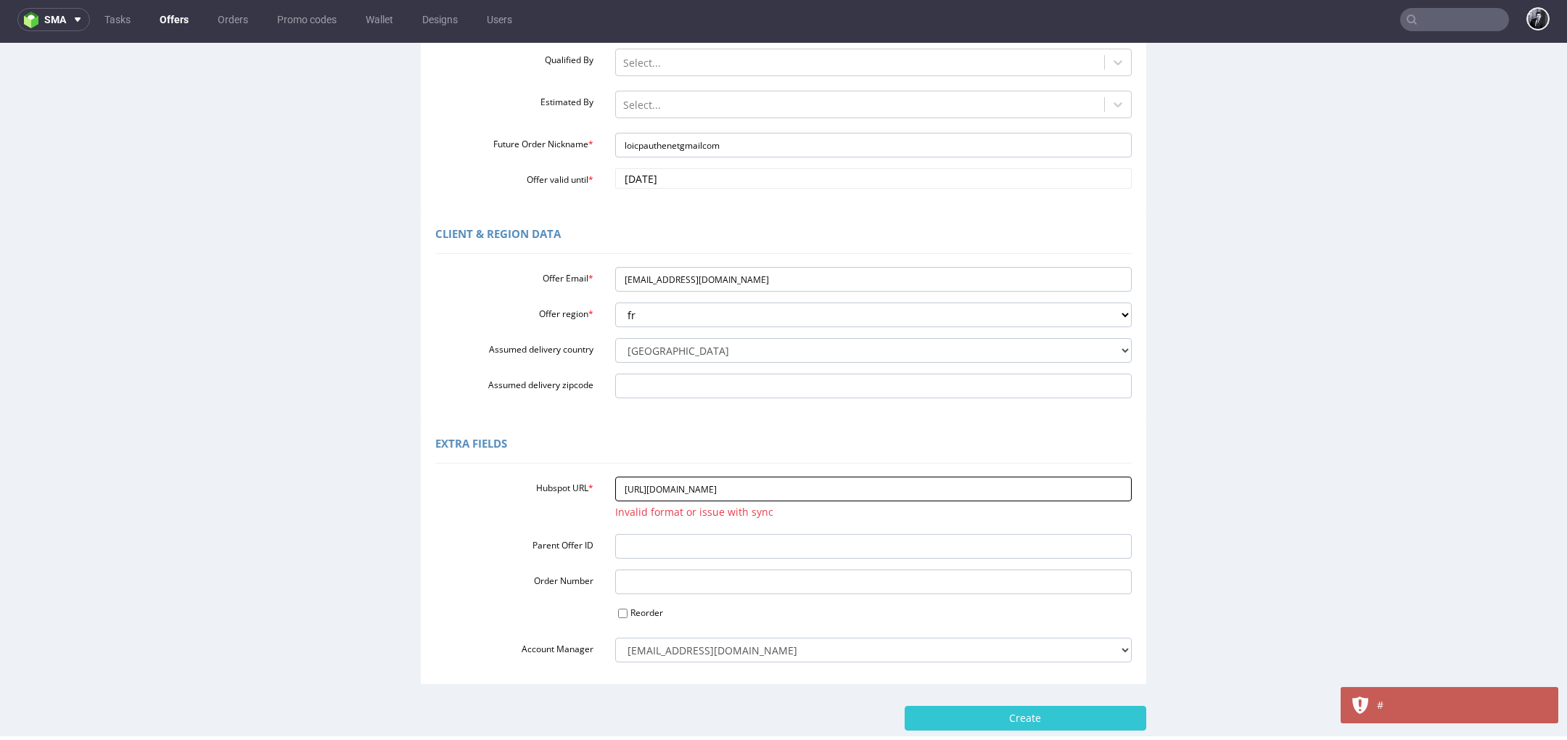
click at [964, 488] on input "[URL][DOMAIN_NAME]" at bounding box center [873, 489] width 517 height 25
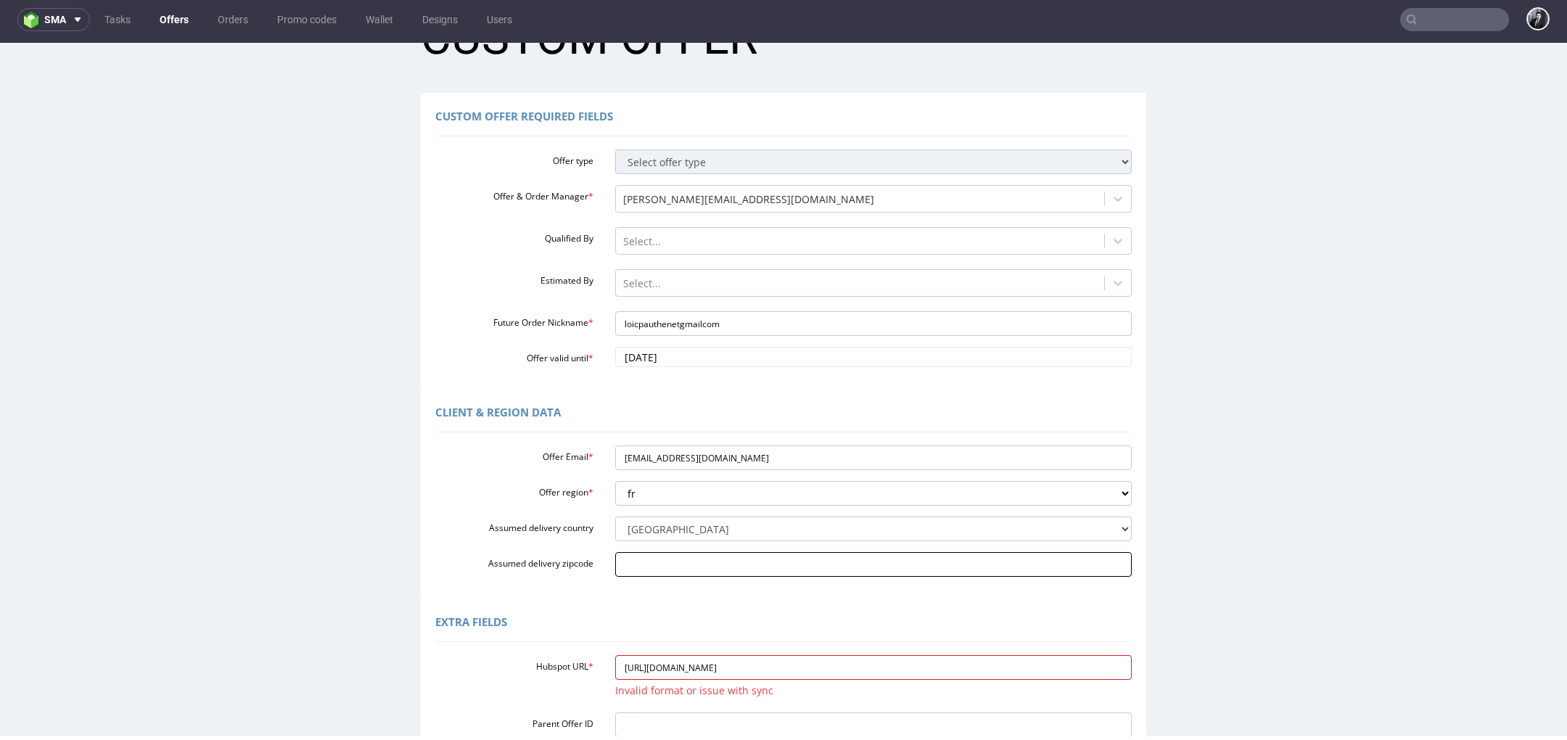
scroll to position [0, 0]
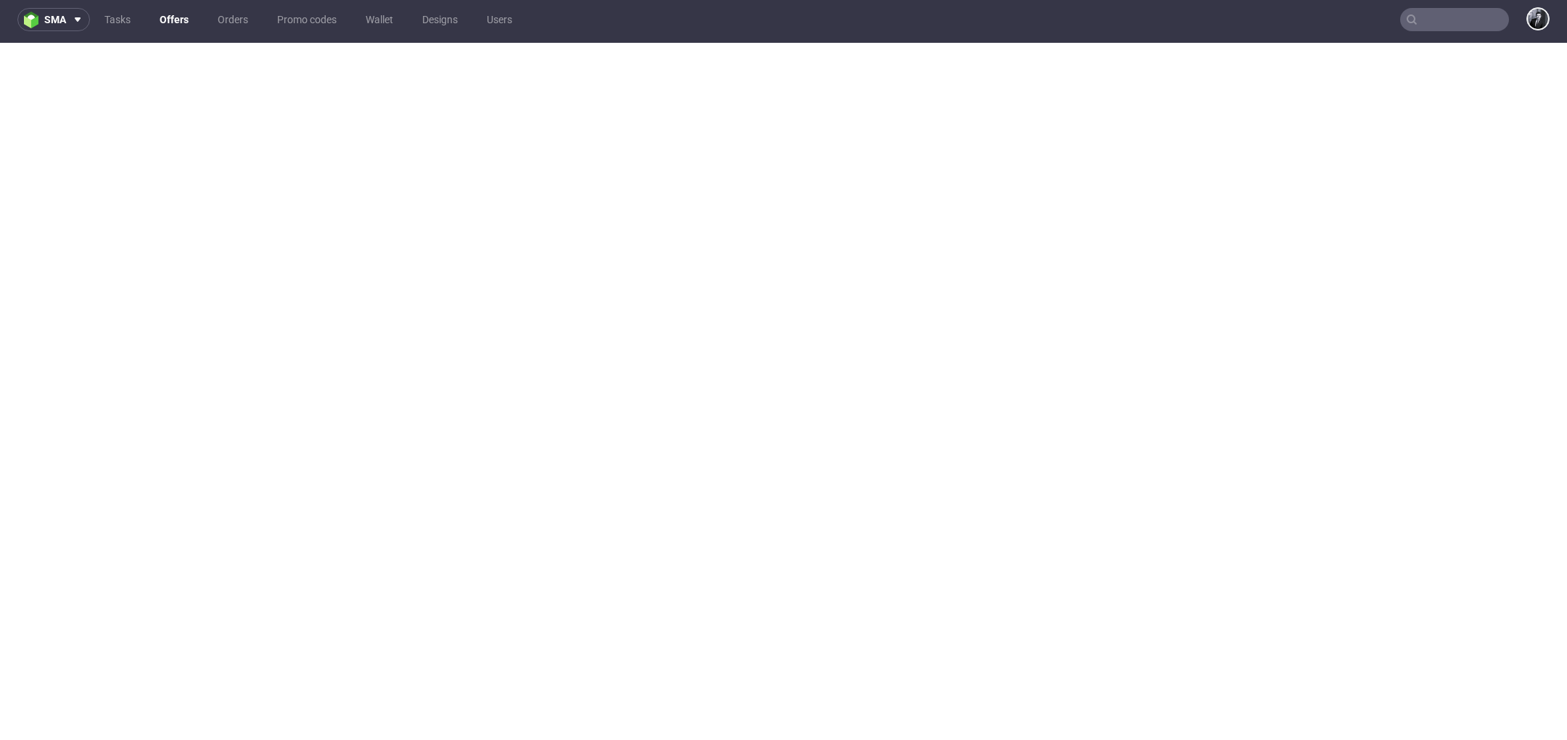
select select "fr"
select select "75"
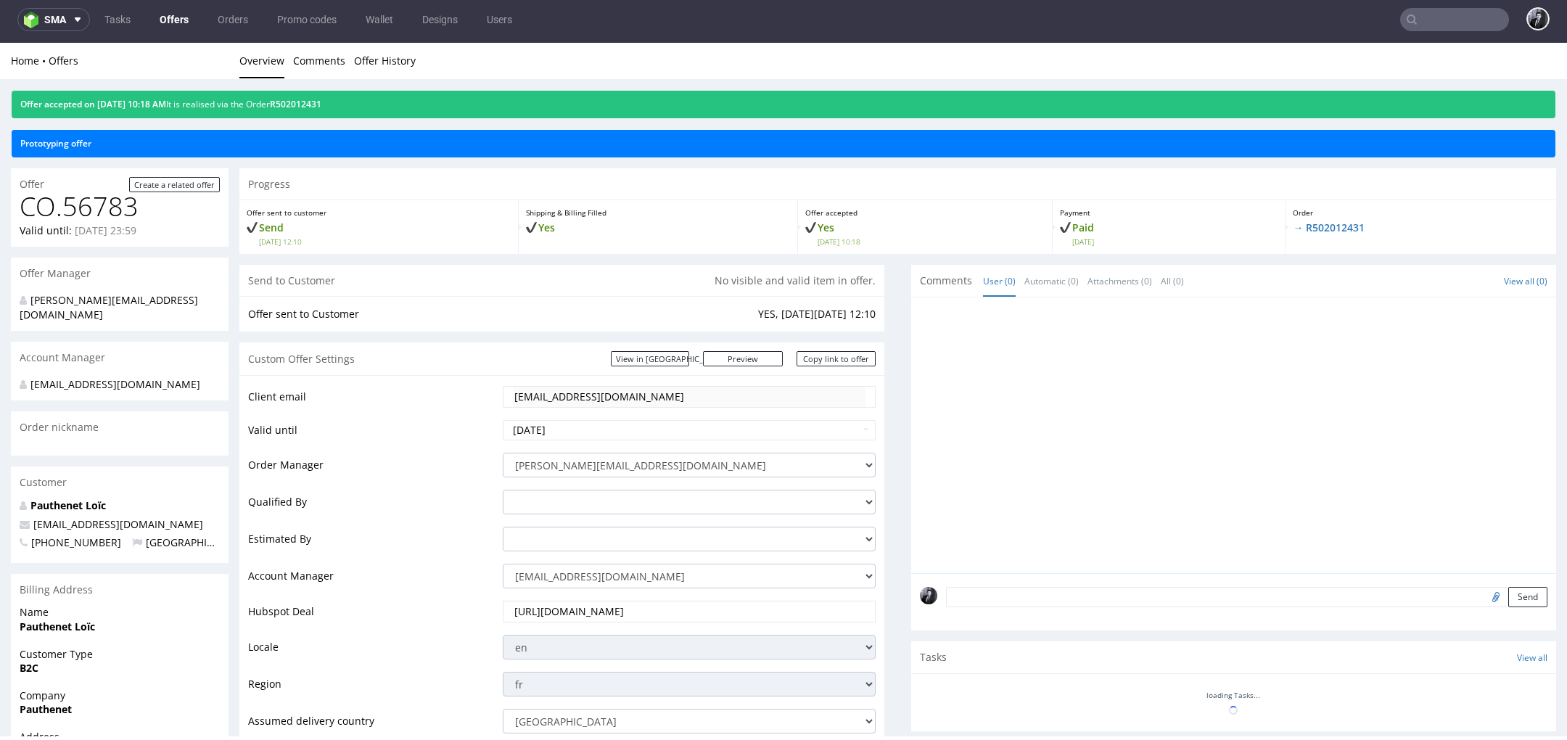
scroll to position [597, 0]
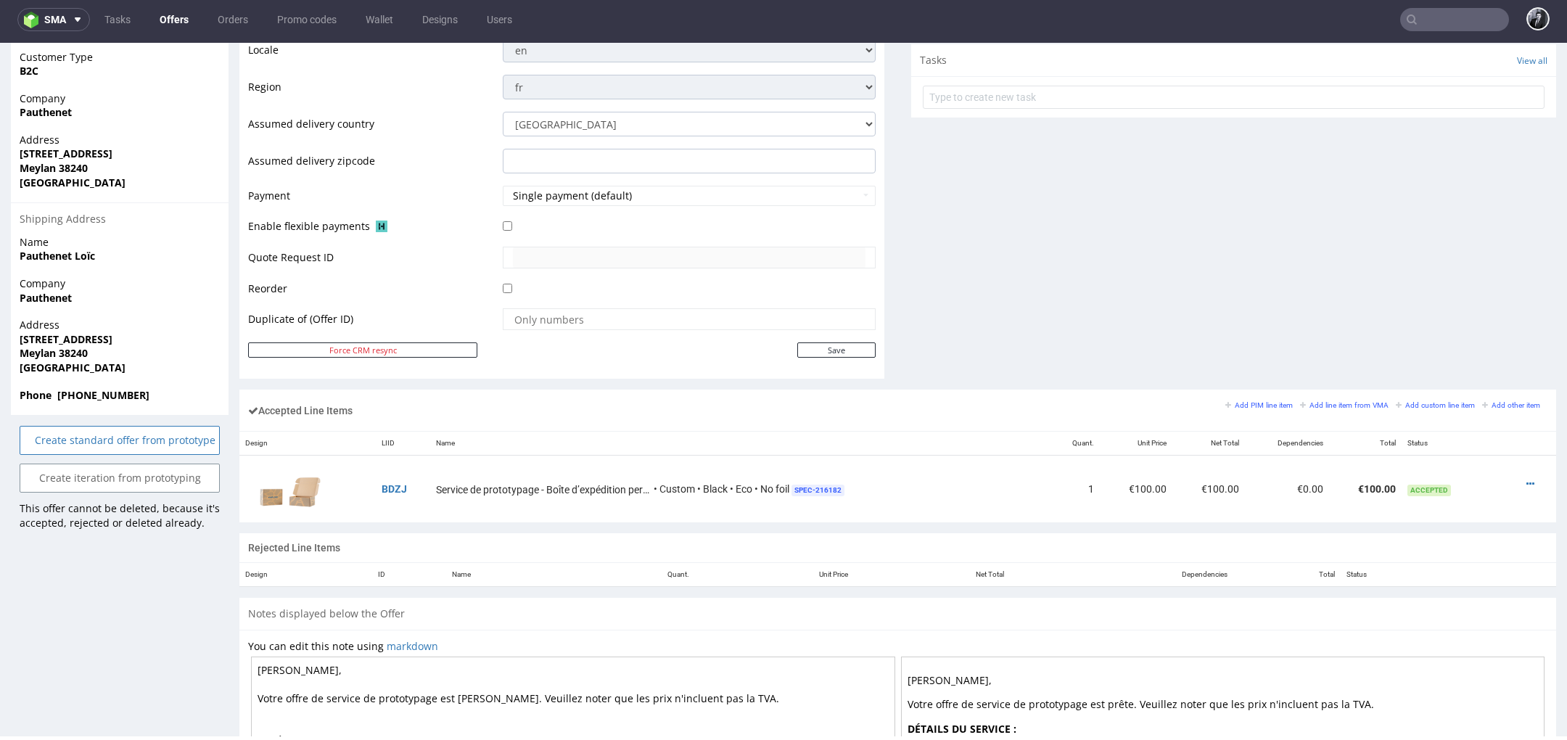
click at [171, 453] on link "Create standard offer from prototype" at bounding box center [120, 440] width 200 height 29
click at [93, 401] on icon at bounding box center [89, 400] width 9 height 10
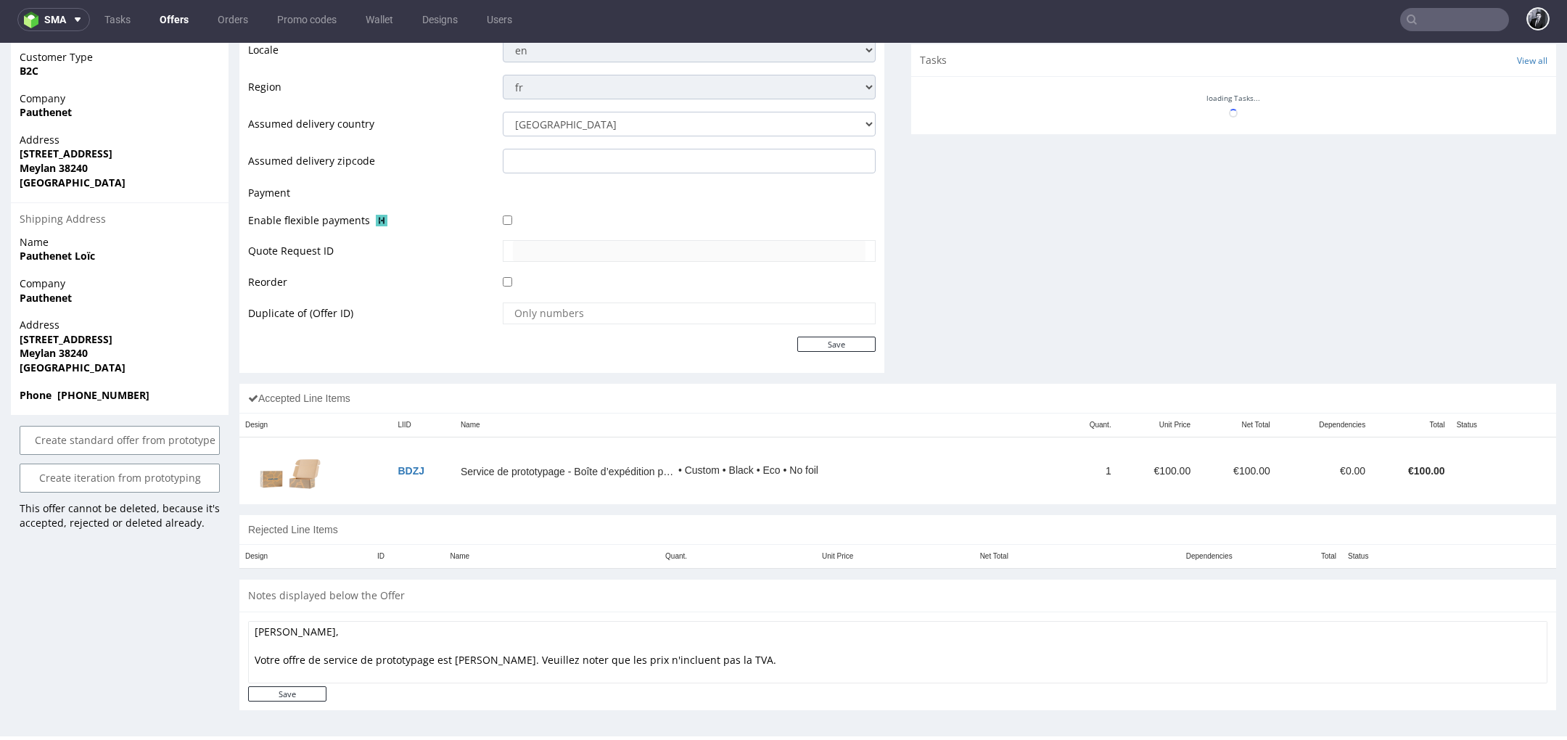
scroll to position [0, 0]
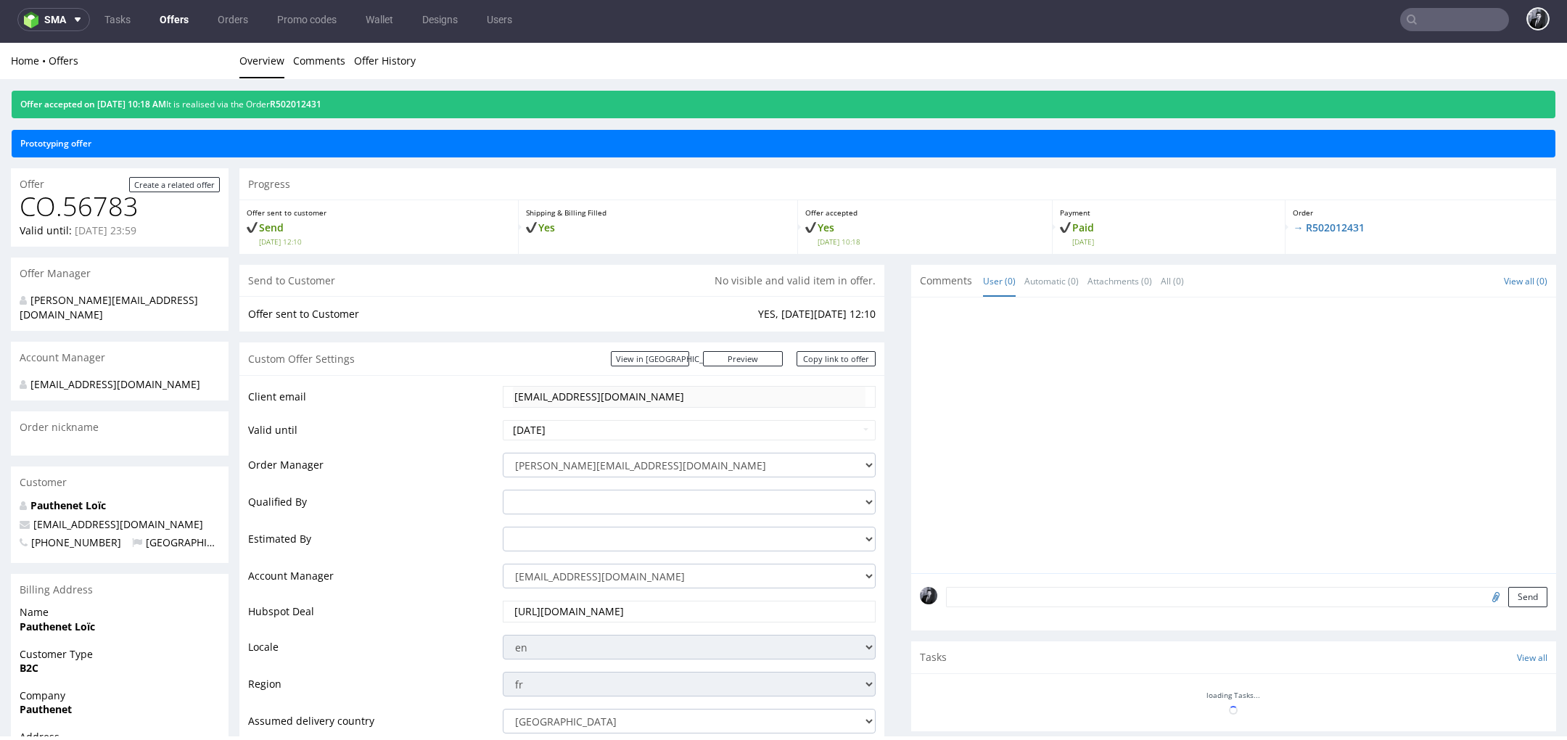
click at [178, 15] on link "Offers" at bounding box center [174, 19] width 46 height 23
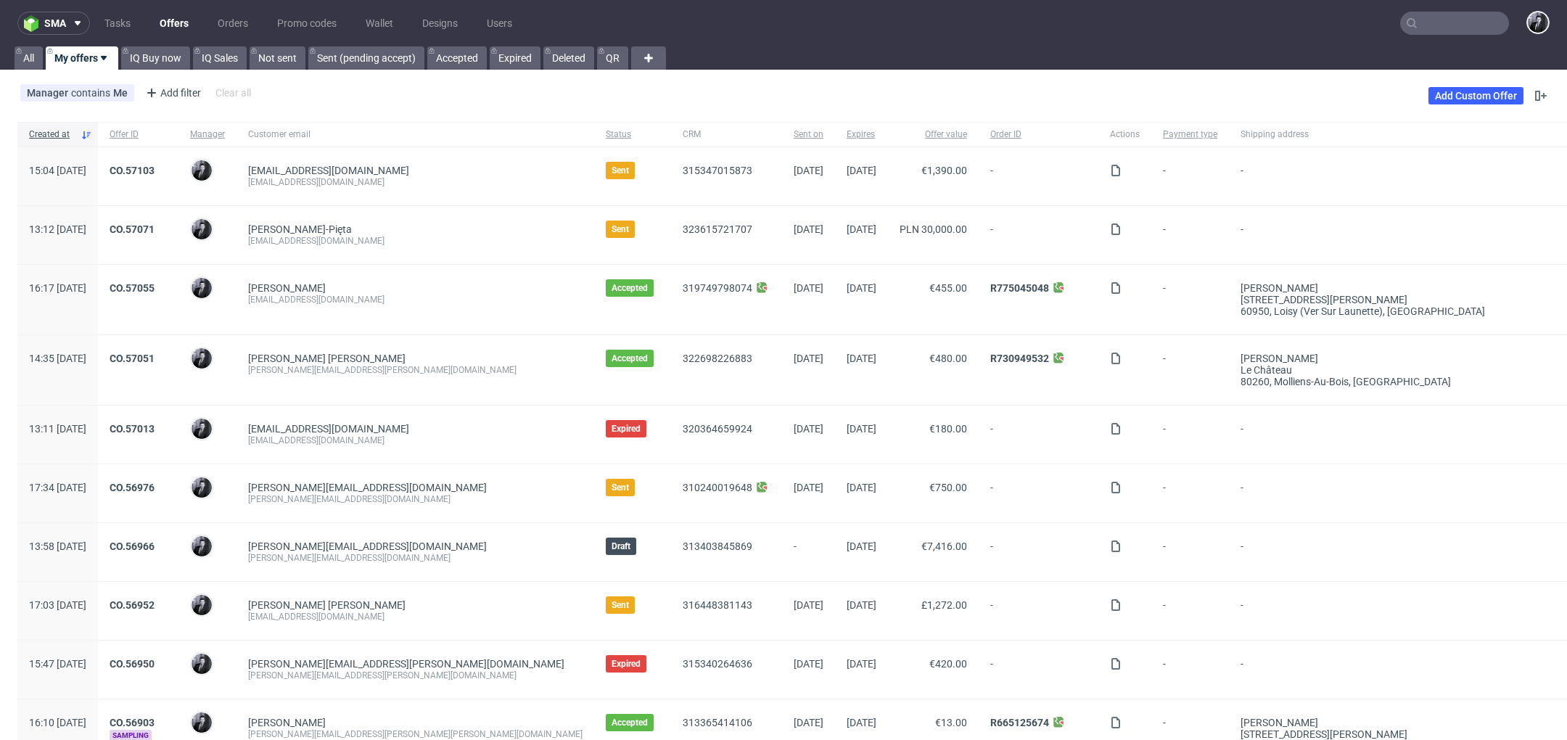
click at [563, 94] on div "Manager contains Me Add filter Hide filters Clear all Add Custom Offer" at bounding box center [783, 95] width 1567 height 41
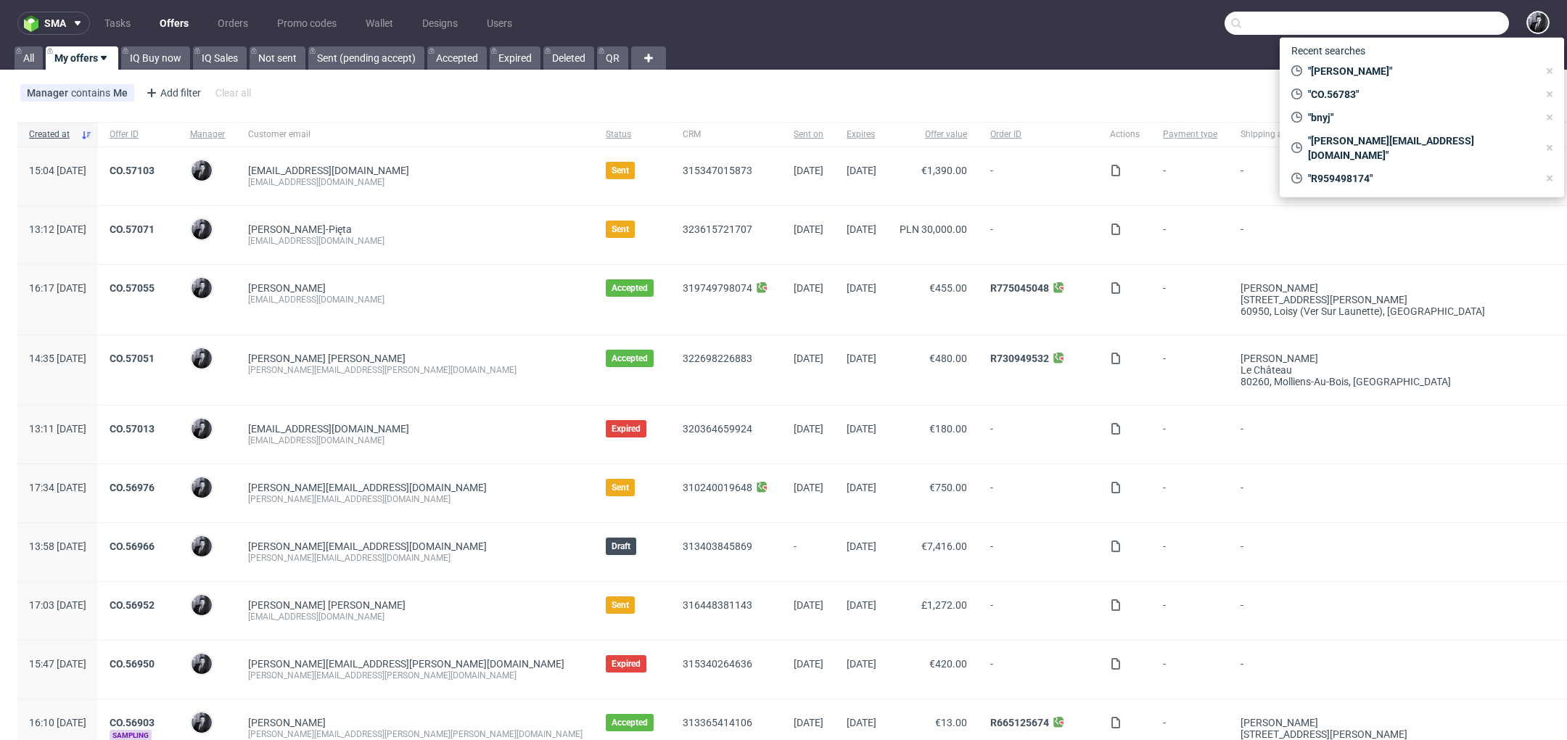
click at [1429, 25] on input "text" at bounding box center [1367, 23] width 284 height 23
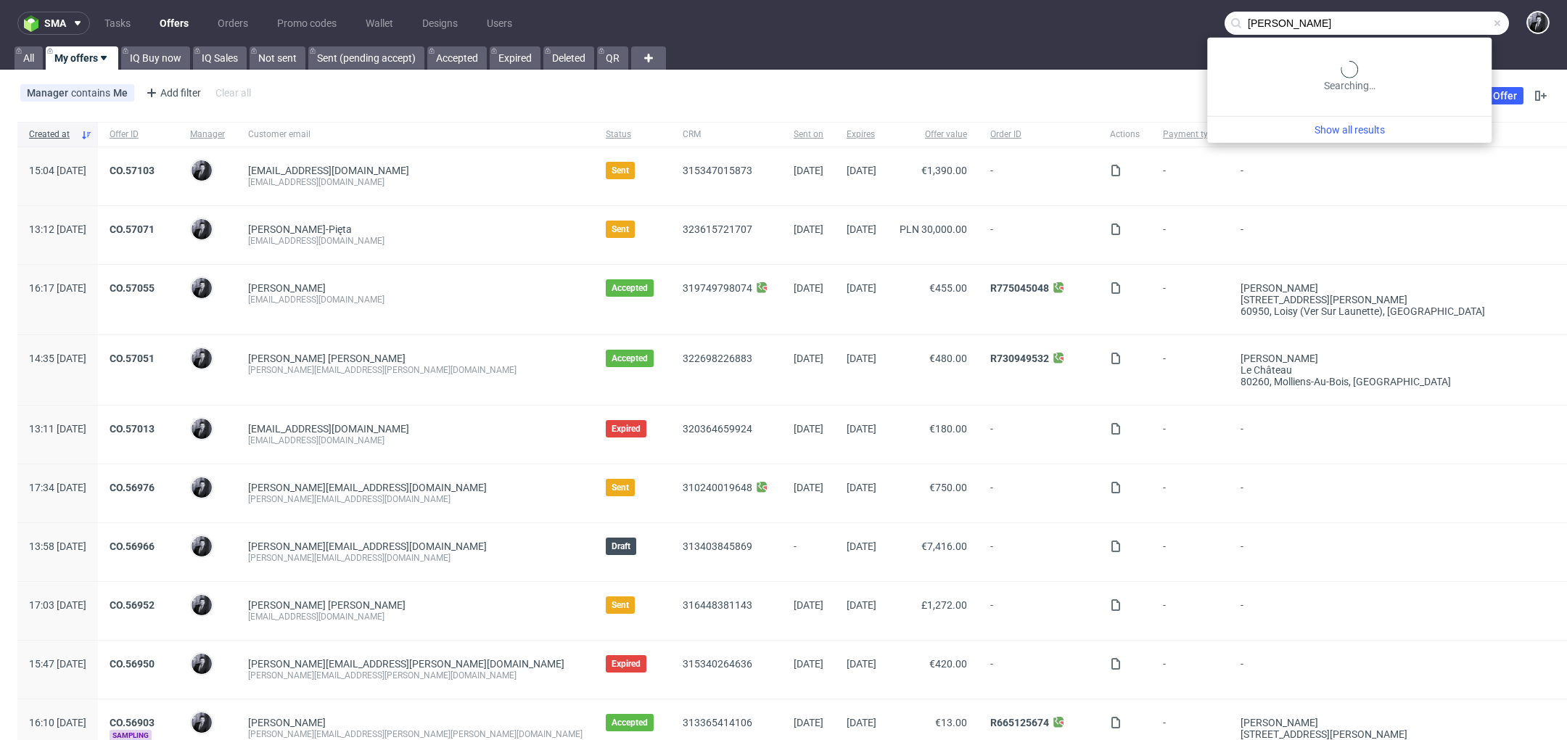
type input "[PERSON_NAME]"
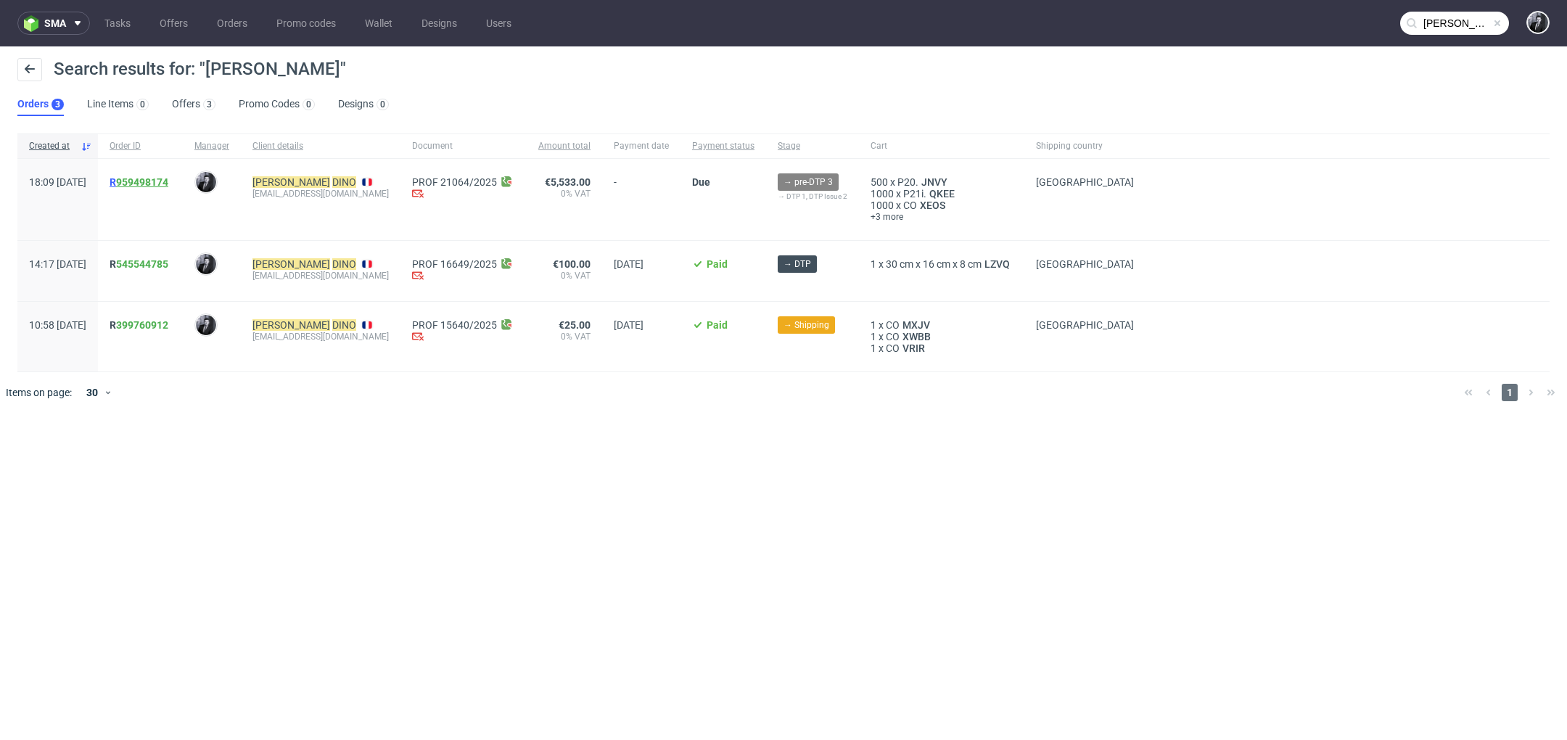
click at [168, 177] on link "959498174" at bounding box center [142, 182] width 52 height 12
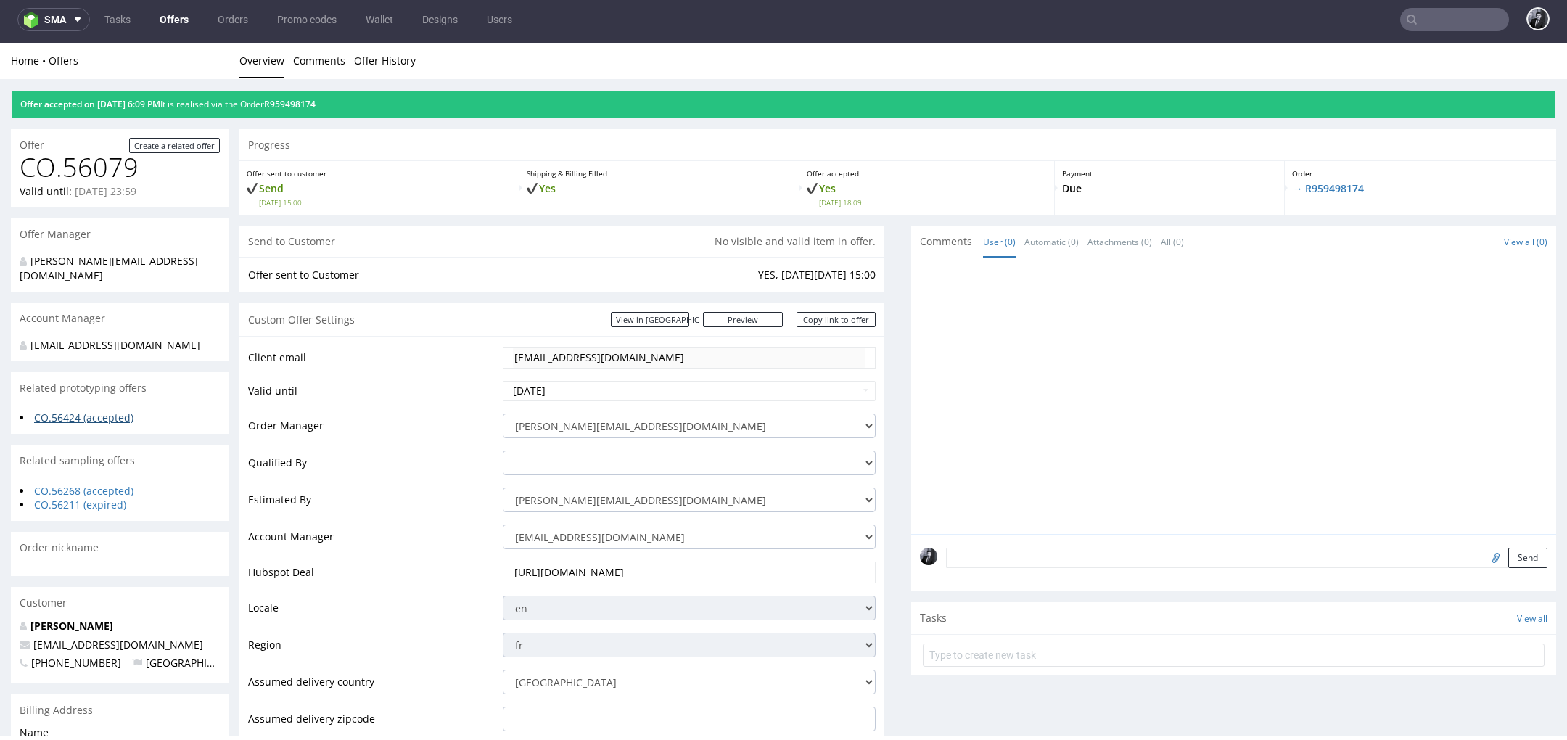
click at [91, 411] on link "CO.56424 (accepted)" at bounding box center [83, 418] width 99 height 14
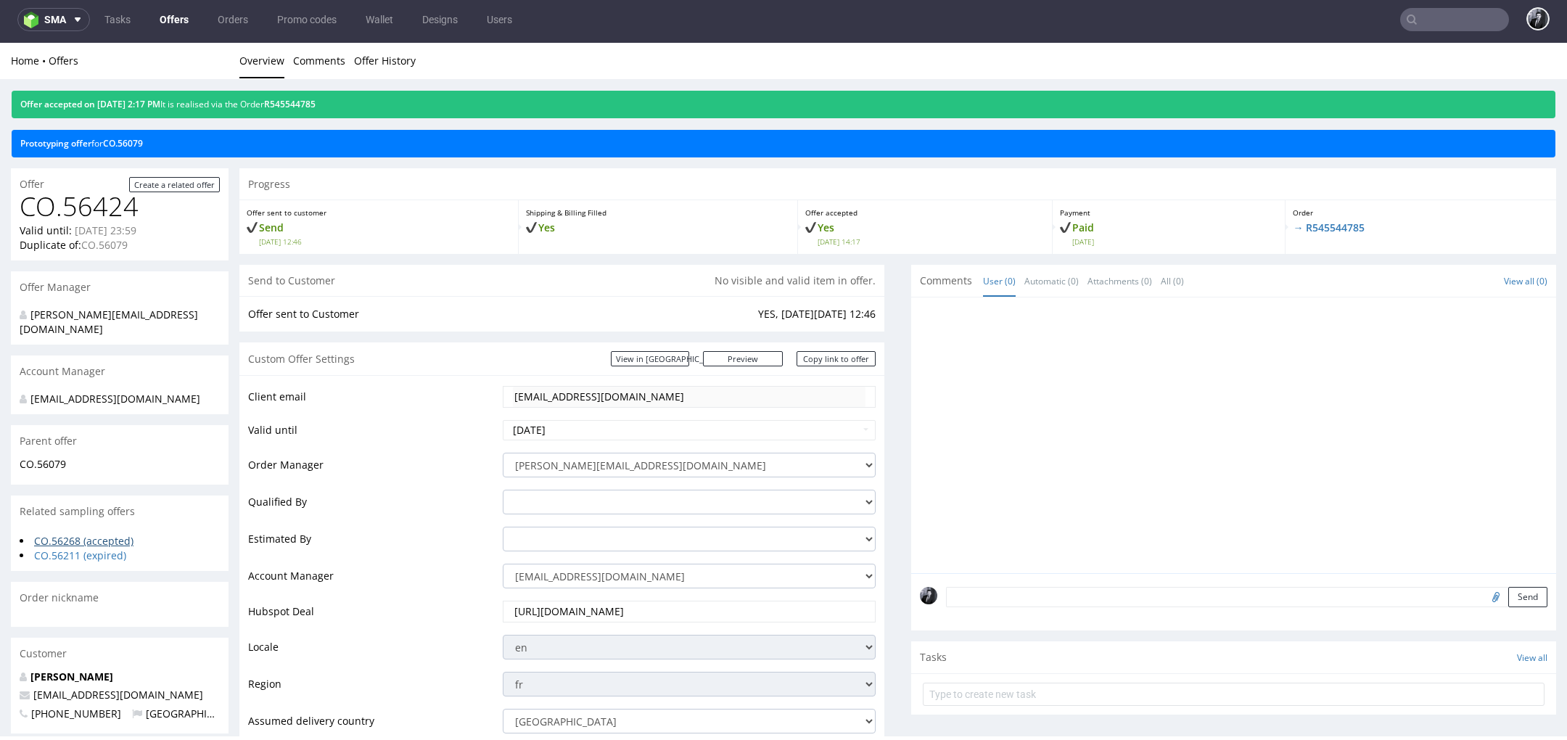
click at [85, 534] on link "CO.56268 (accepted)" at bounding box center [83, 541] width 99 height 14
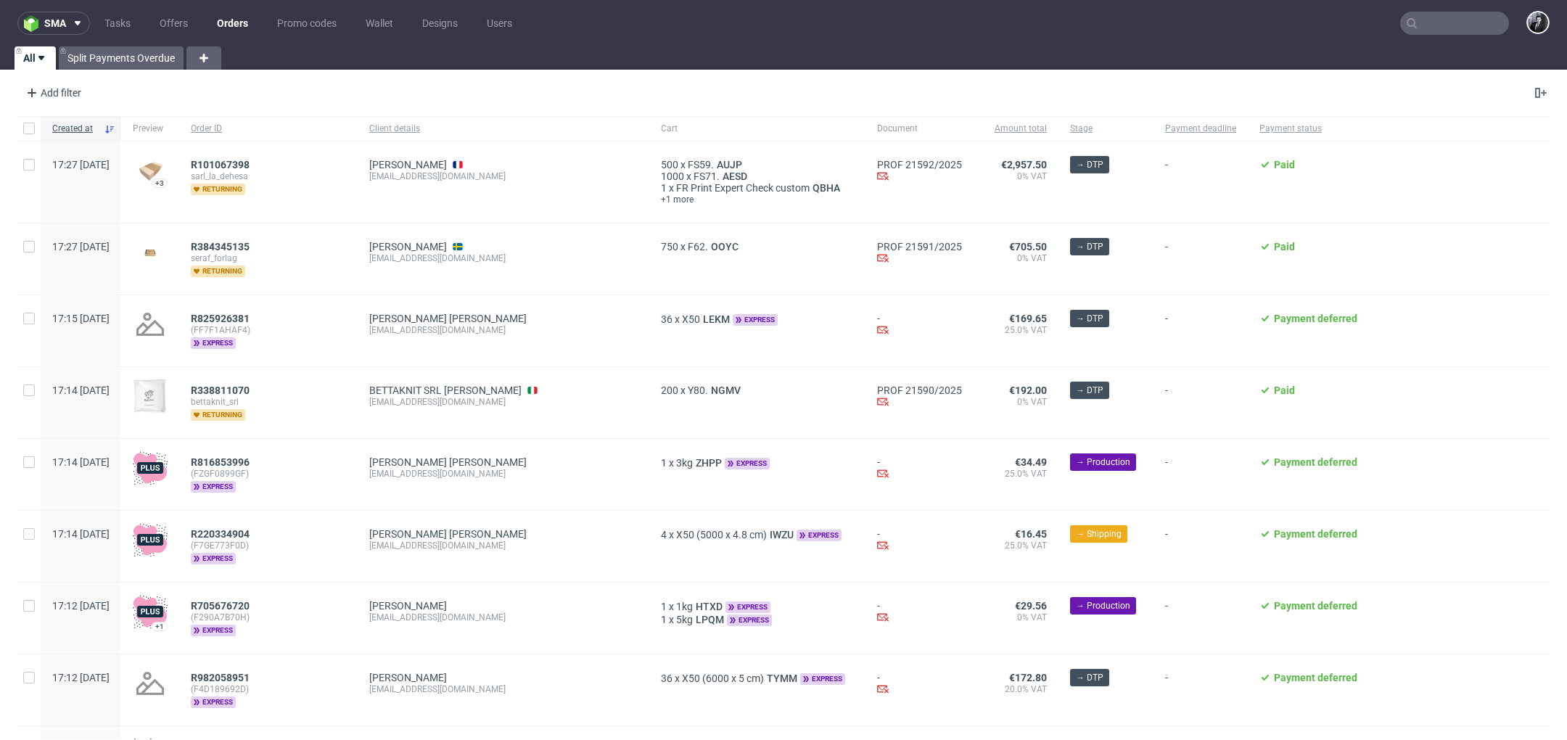
click at [1432, 20] on input "text" at bounding box center [1454, 23] width 109 height 23
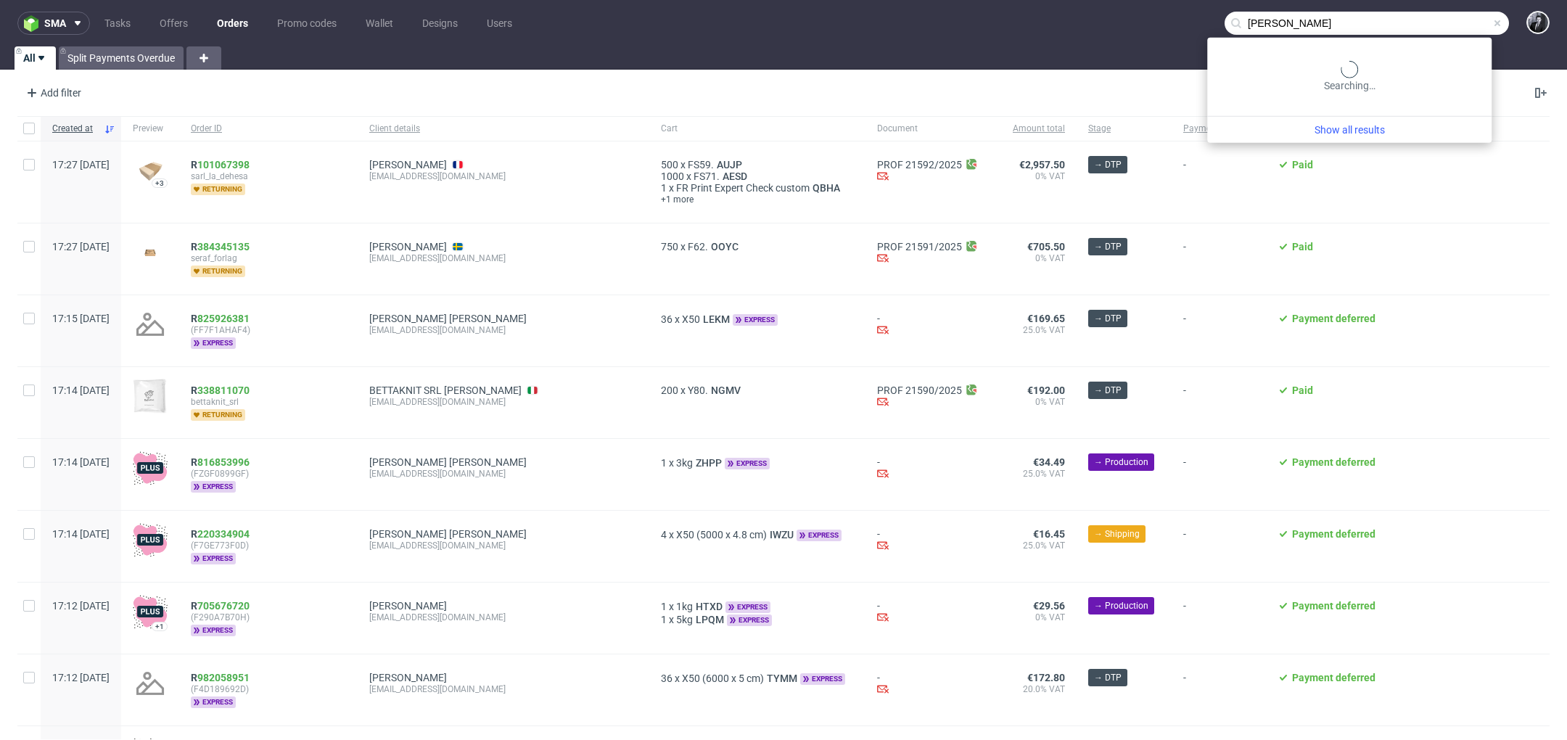
type input "[PERSON_NAME]"
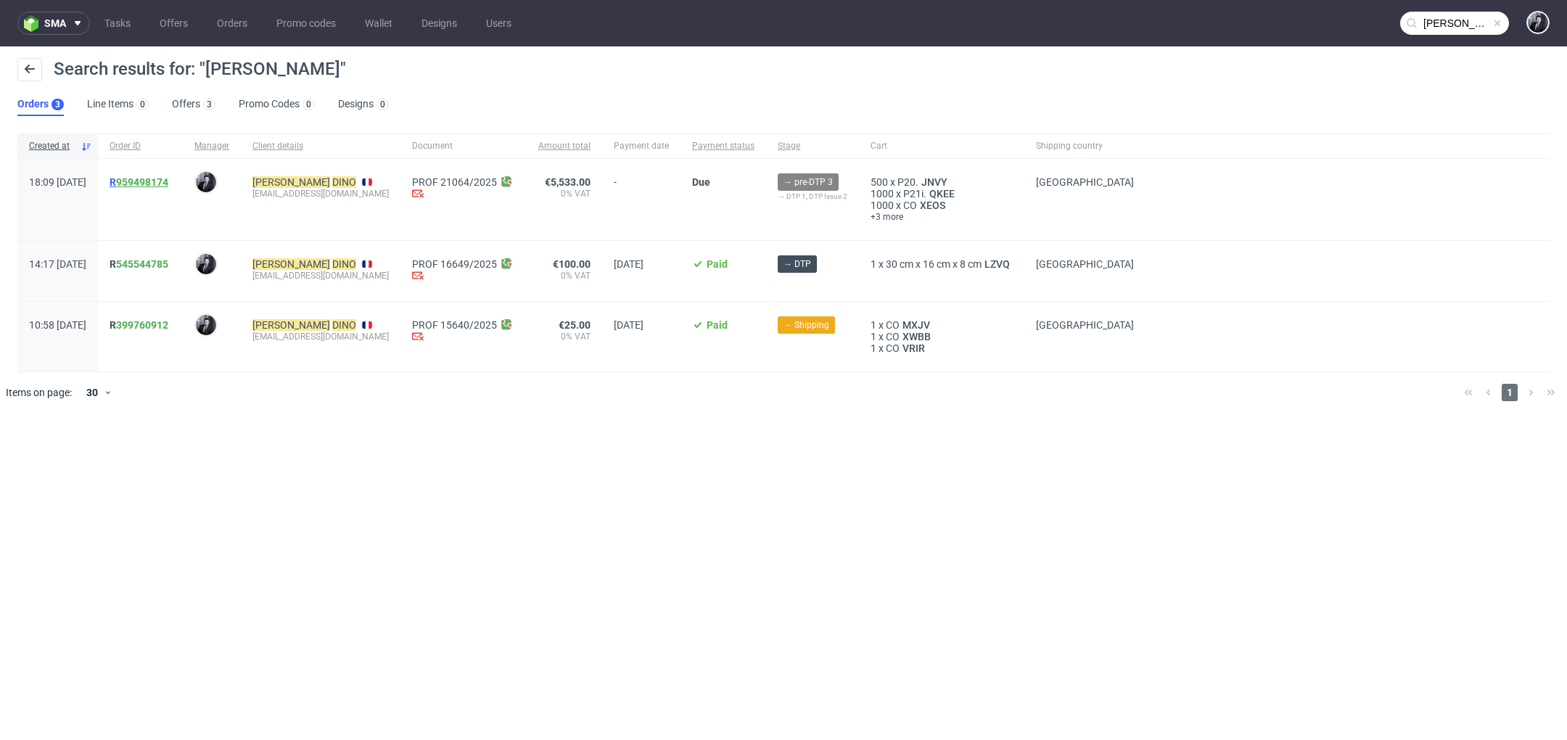
click at [168, 181] on link "959498174" at bounding box center [142, 182] width 52 height 12
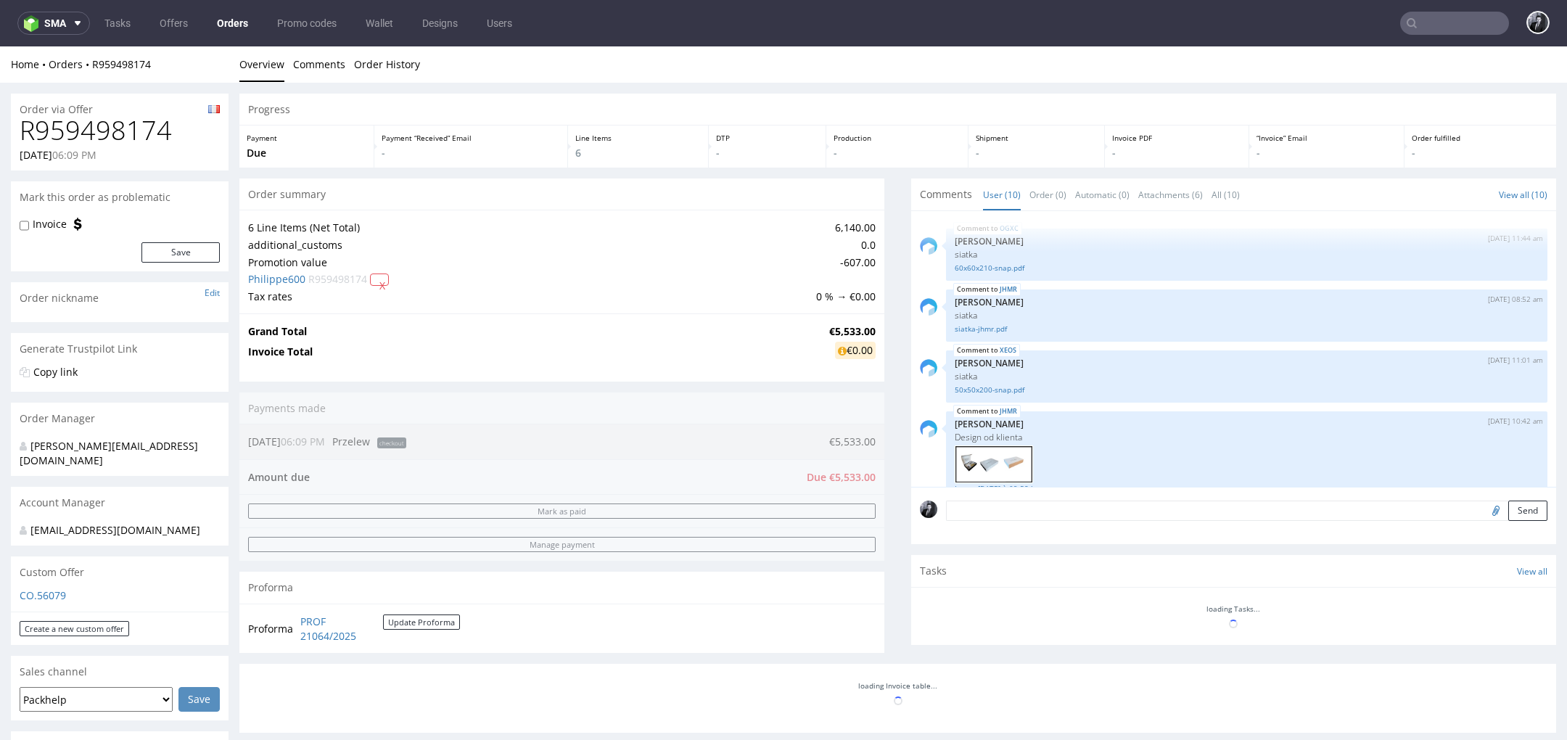
scroll to position [388, 0]
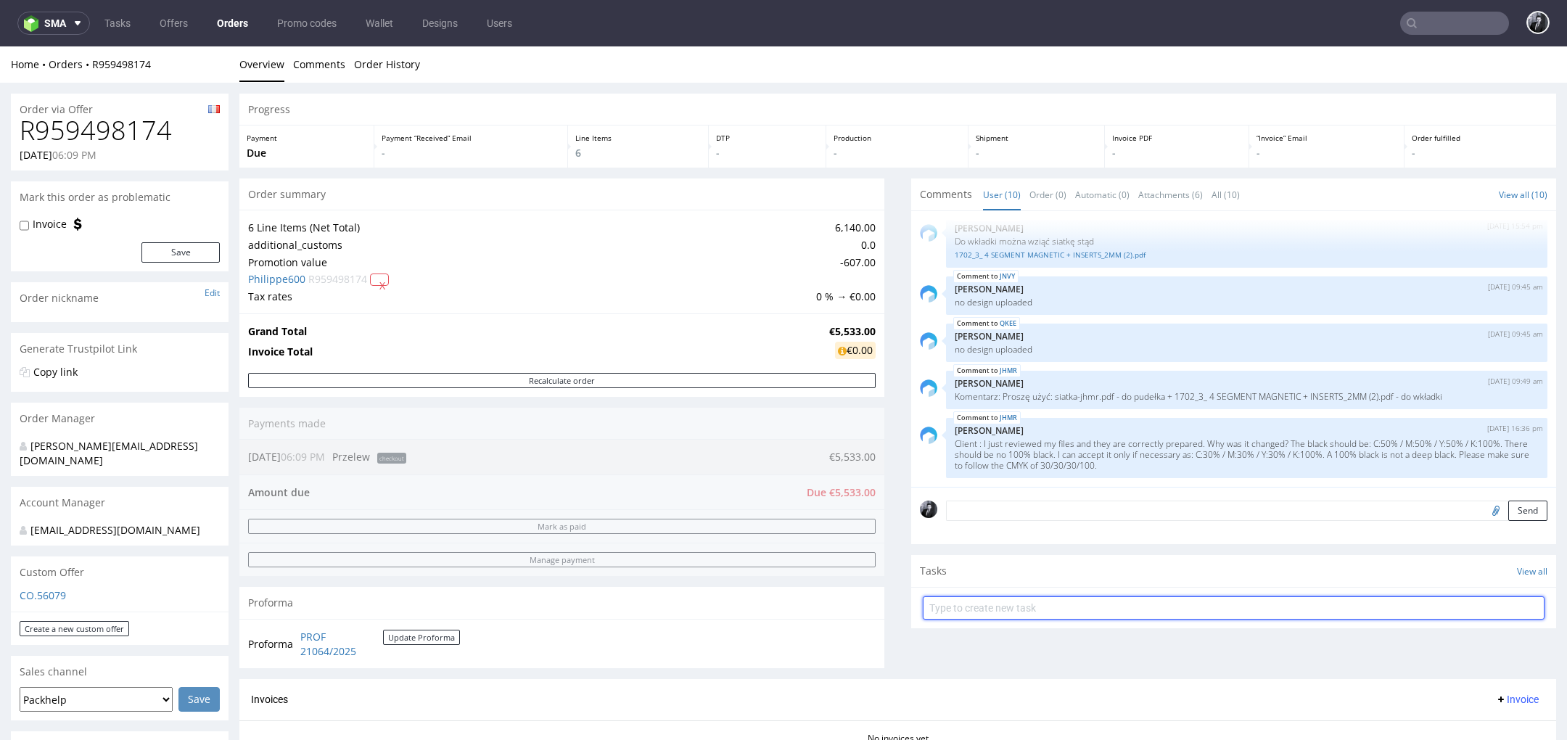
click at [1044, 604] on input "text" at bounding box center [1234, 607] width 622 height 23
click at [923, 604] on input "50%/50%" at bounding box center [1234, 607] width 622 height 23
type input "Payment terms: 50%/50%"
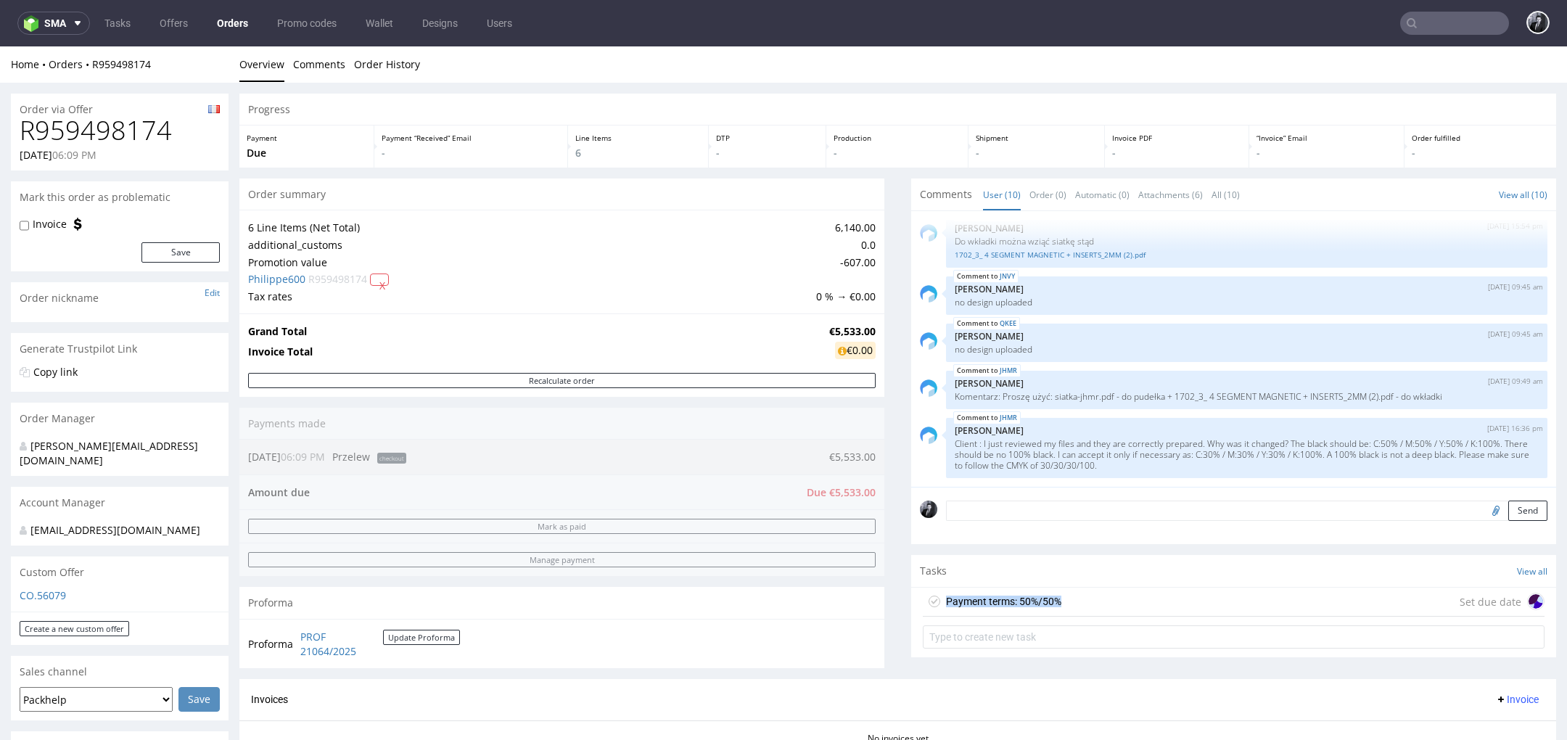
drag, startPoint x: 1085, startPoint y: 601, endPoint x: 926, endPoint y: 598, distance: 158.9
click at [926, 598] on div "Payment terms: 50%/50% Set due date" at bounding box center [1234, 602] width 622 height 29
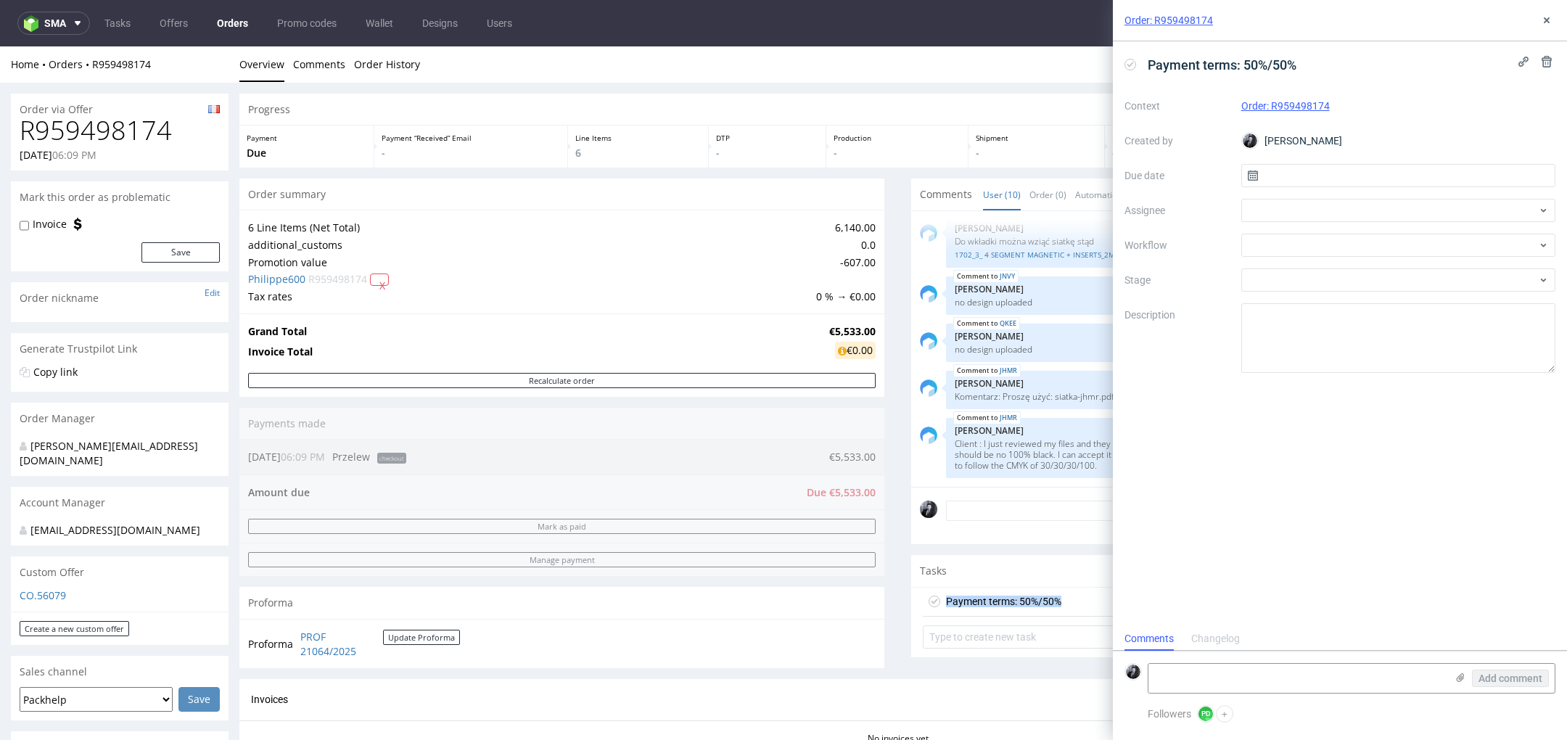
scroll to position [11, 0]
click at [1550, 62] on use at bounding box center [1547, 62] width 10 height 12
click at [1540, 133] on span "Delete" at bounding box center [1537, 132] width 30 height 10
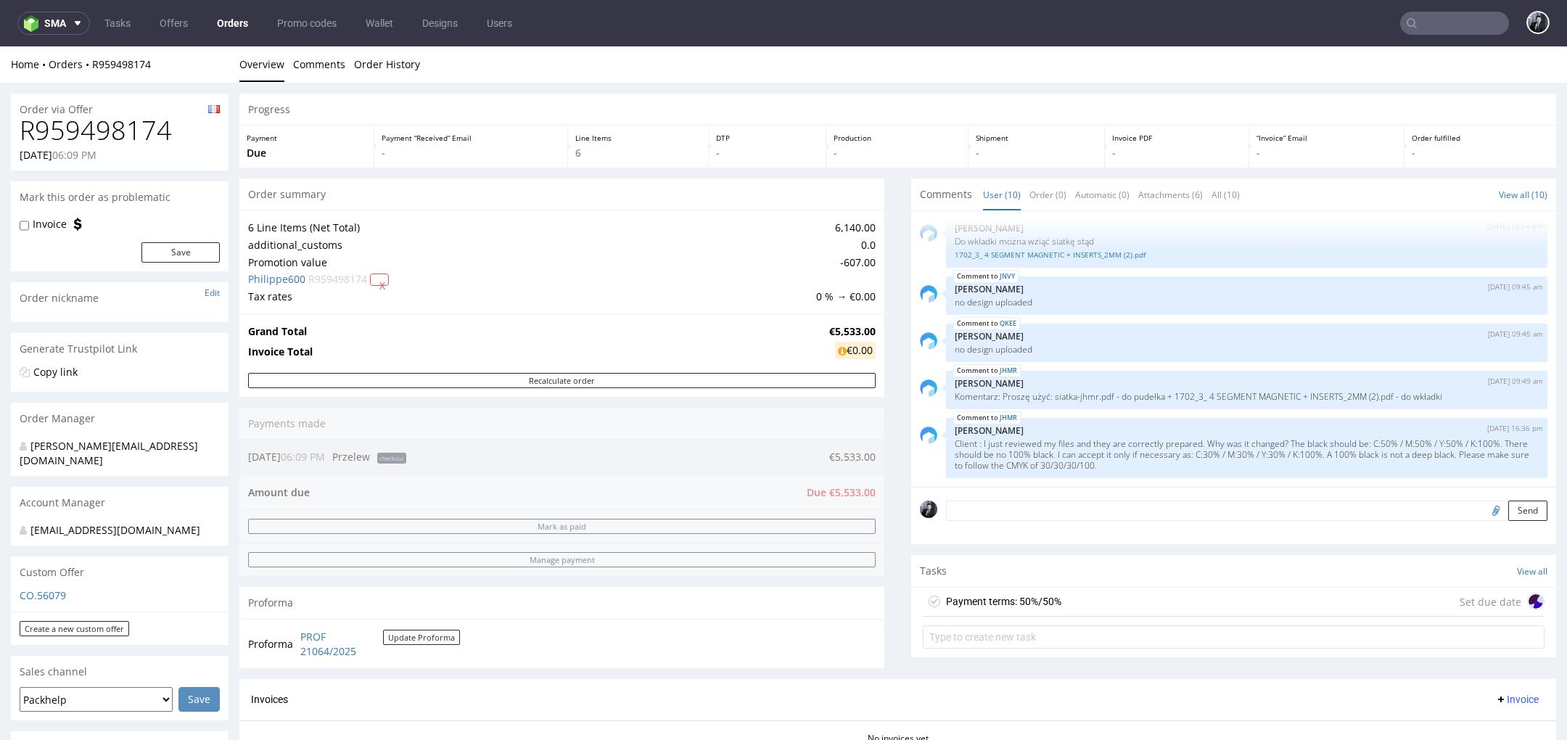
click at [1048, 511] on textarea at bounding box center [1246, 511] width 601 height 20
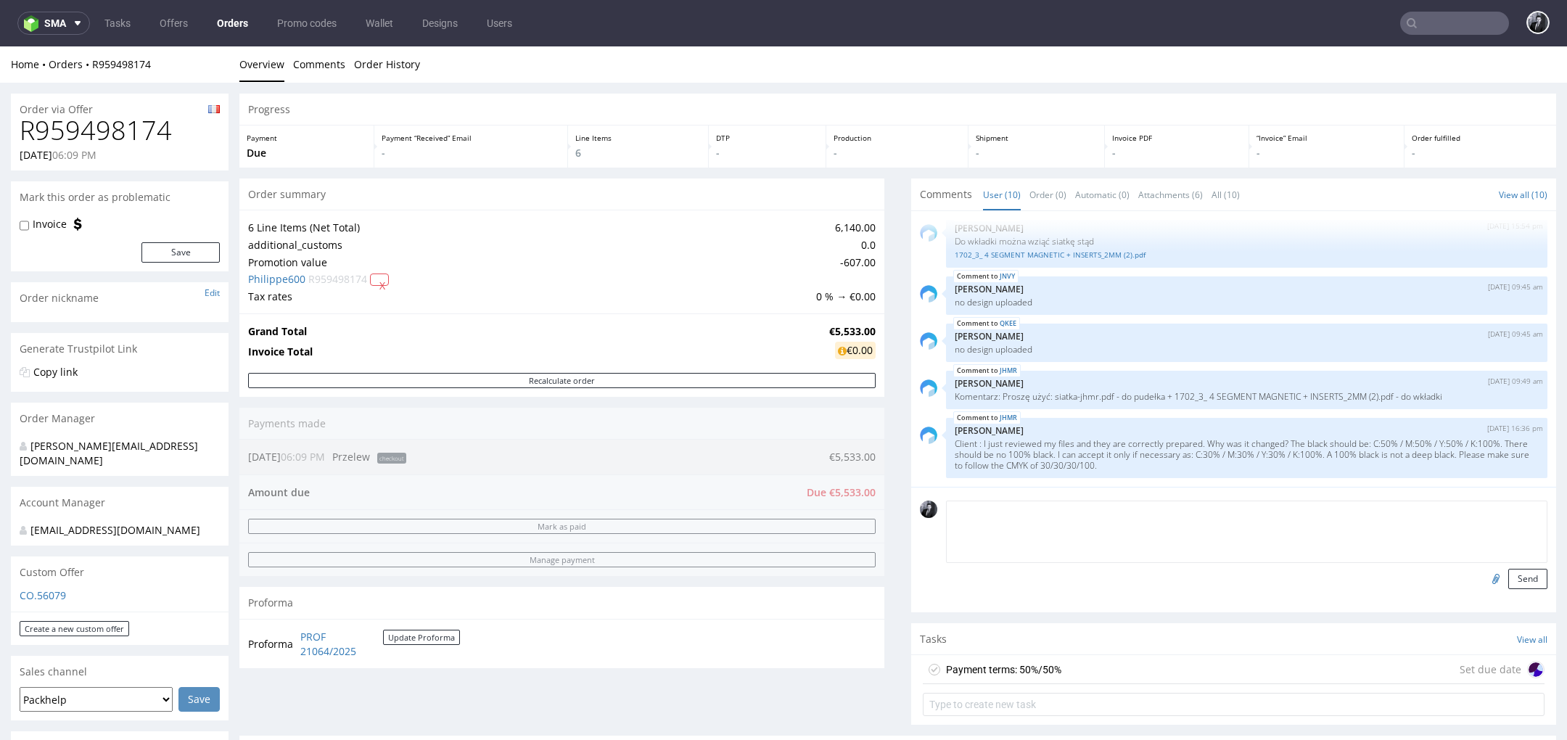
paste textarea "Payment terms: 50%/50%"
click at [1040, 509] on textarea "Payment terms: 50%/50%" at bounding box center [1246, 532] width 601 height 62
click at [1220, 514] on textarea "Payment terms: 50% upfront, 50%" at bounding box center [1246, 532] width 601 height 62
click at [1017, 520] on textarea "Payment terms: 50% upfront, 50% after delivery" at bounding box center [1246, 532] width 601 height 62
click at [1015, 514] on textarea "Payment terms: 50% upfront, 50% after delivery" at bounding box center [1246, 532] width 601 height 62
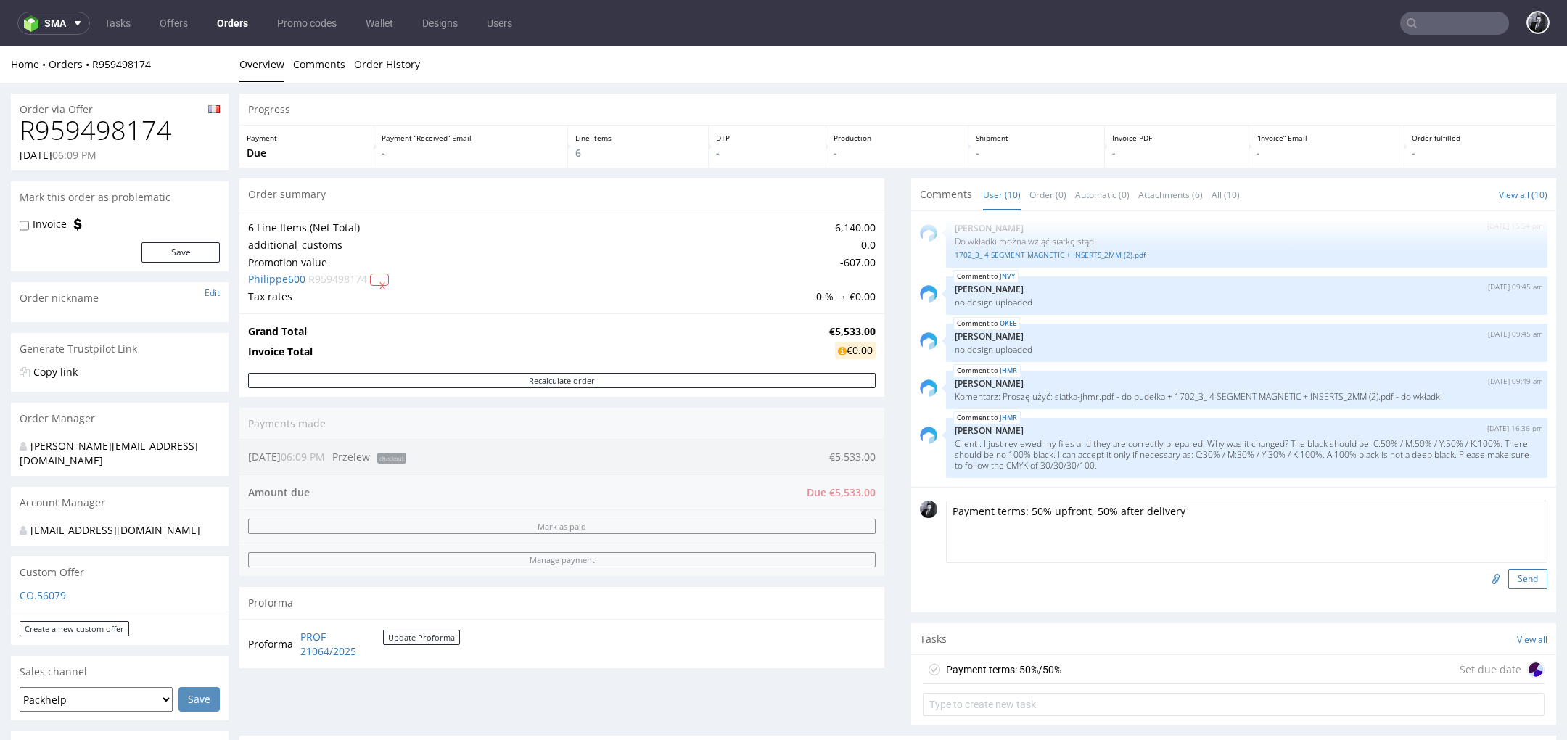
type textarea "Payment terms: 50% upfront, 50% after delivery"
click at [1508, 581] on button "Send" at bounding box center [1527, 579] width 39 height 20
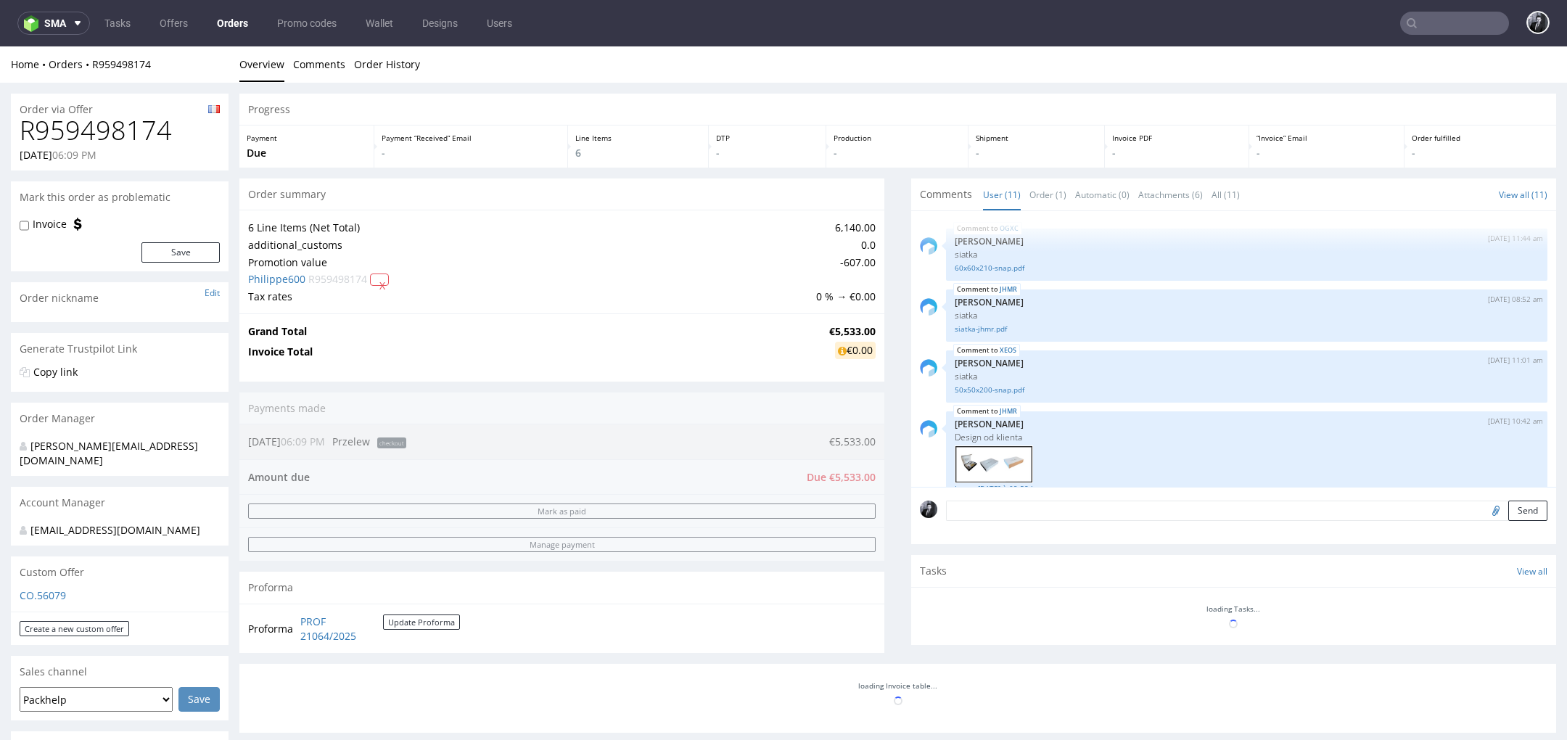
scroll to position [435, 0]
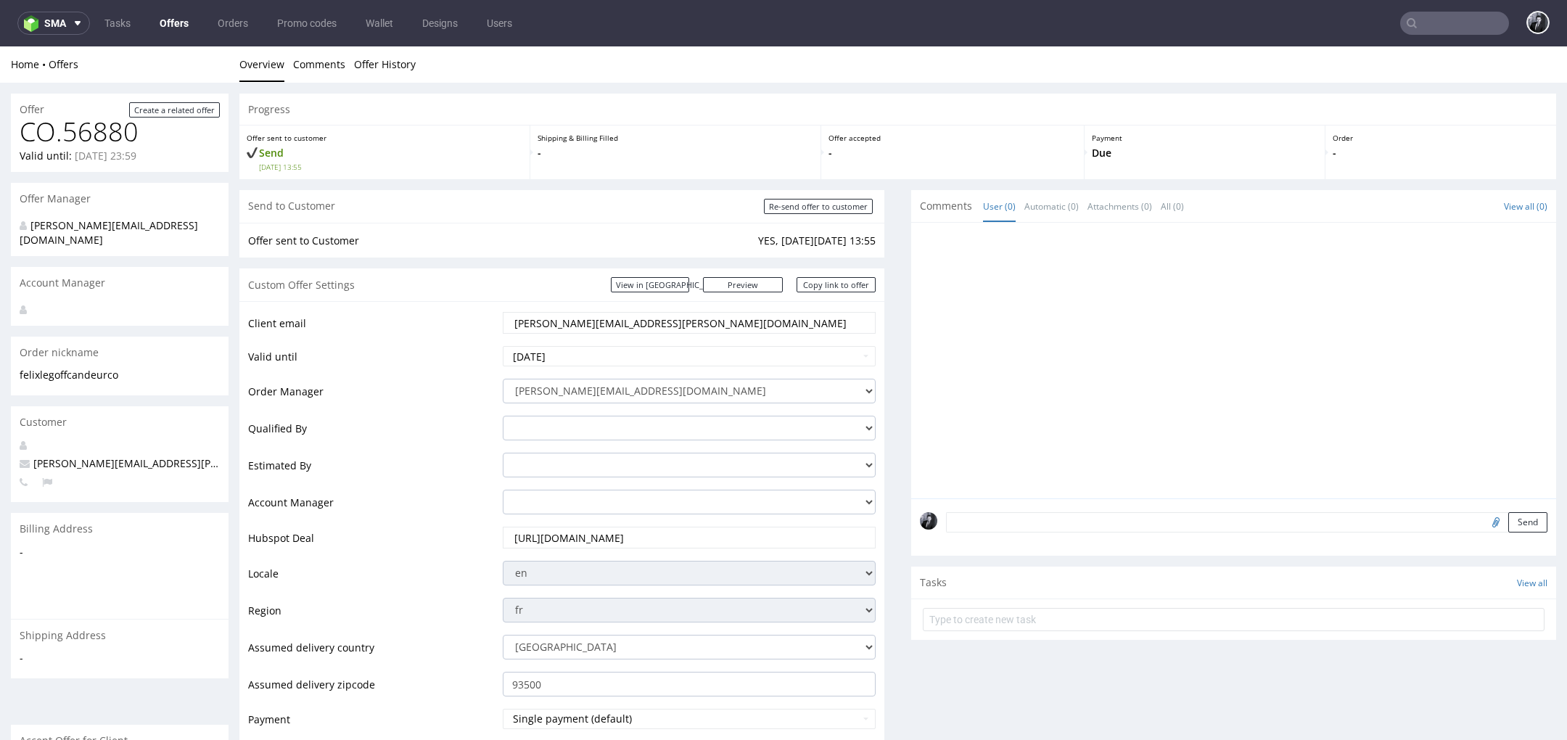
scroll to position [4, 0]
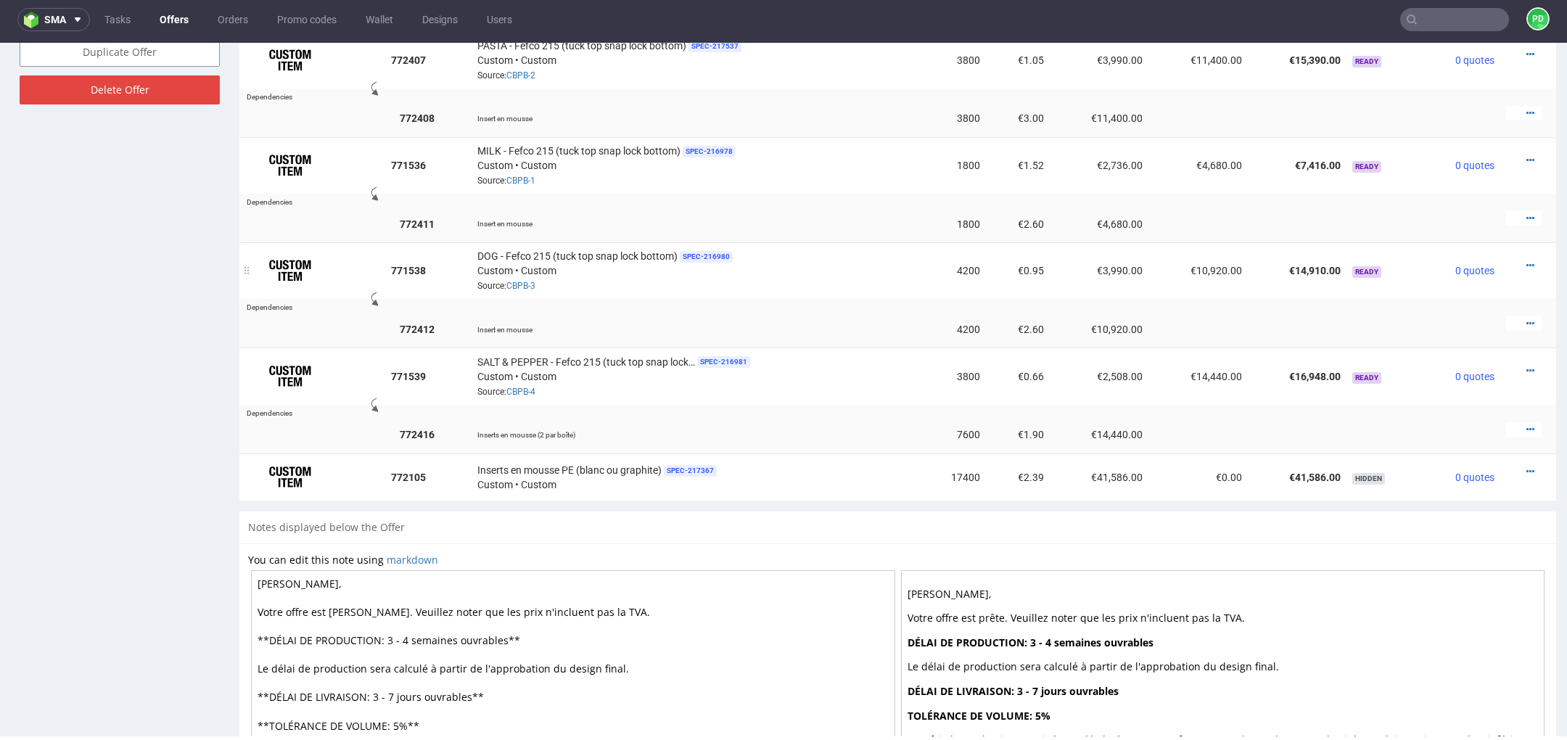
scroll to position [948, 0]
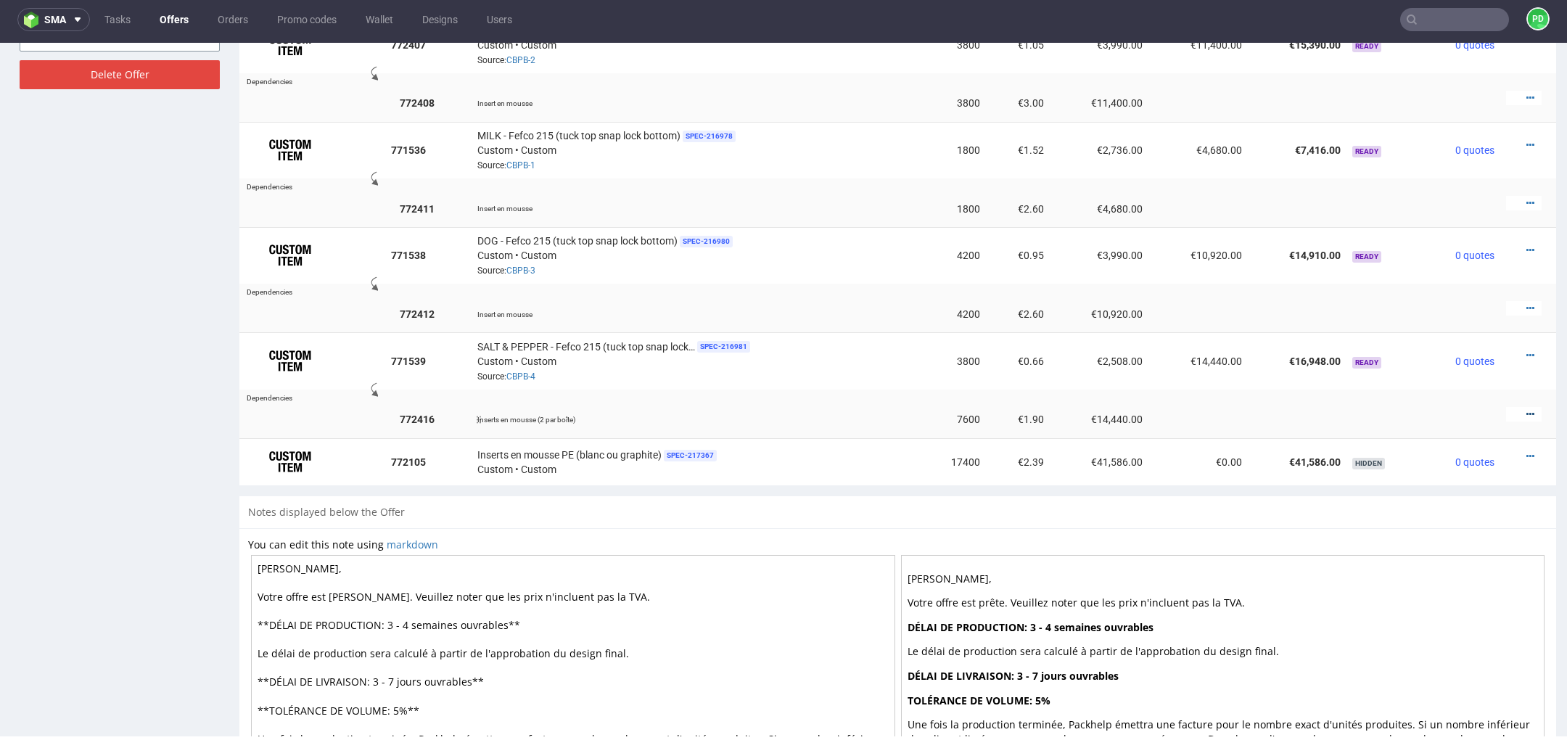
click at [1527, 410] on icon at bounding box center [1531, 414] width 8 height 10
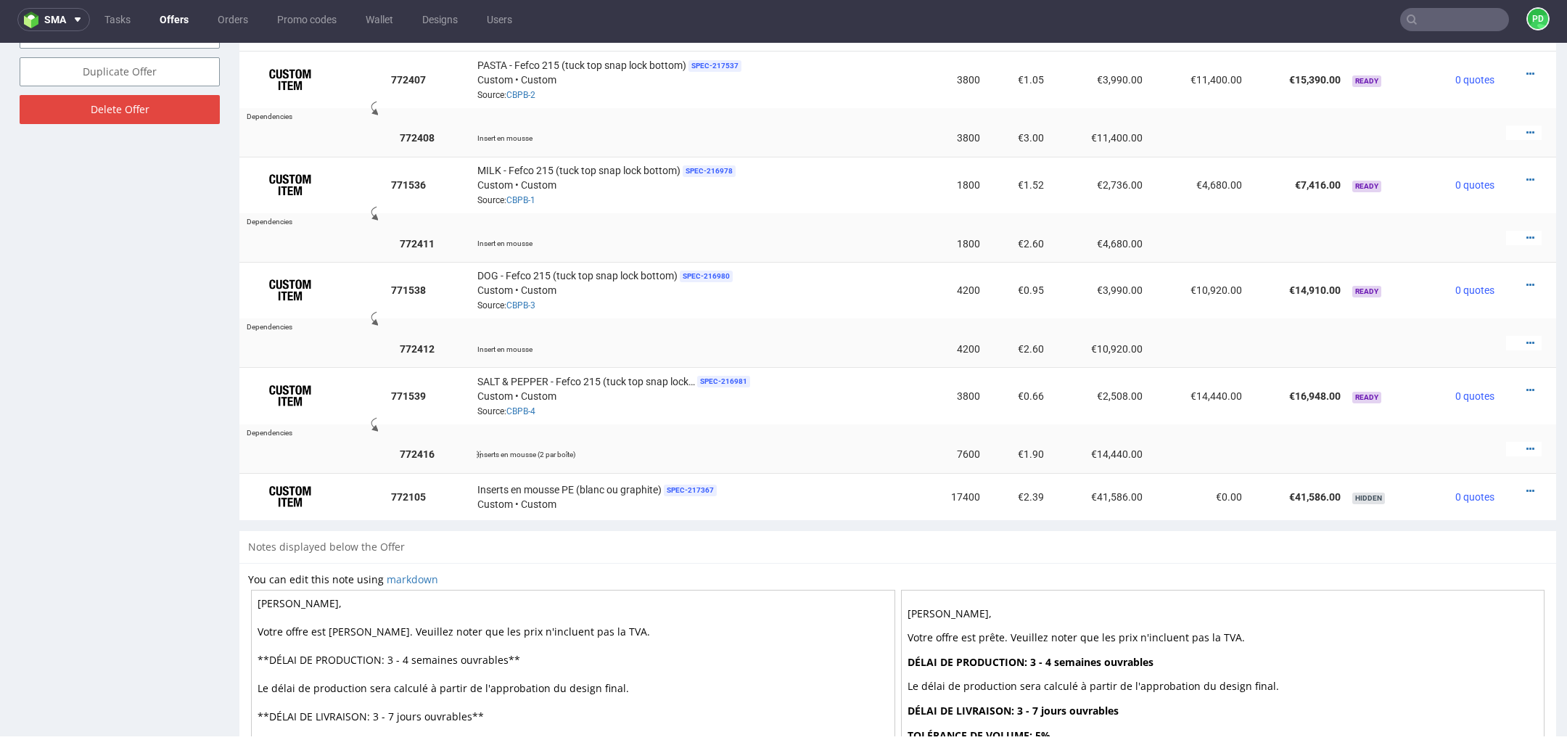
scroll to position [898, 0]
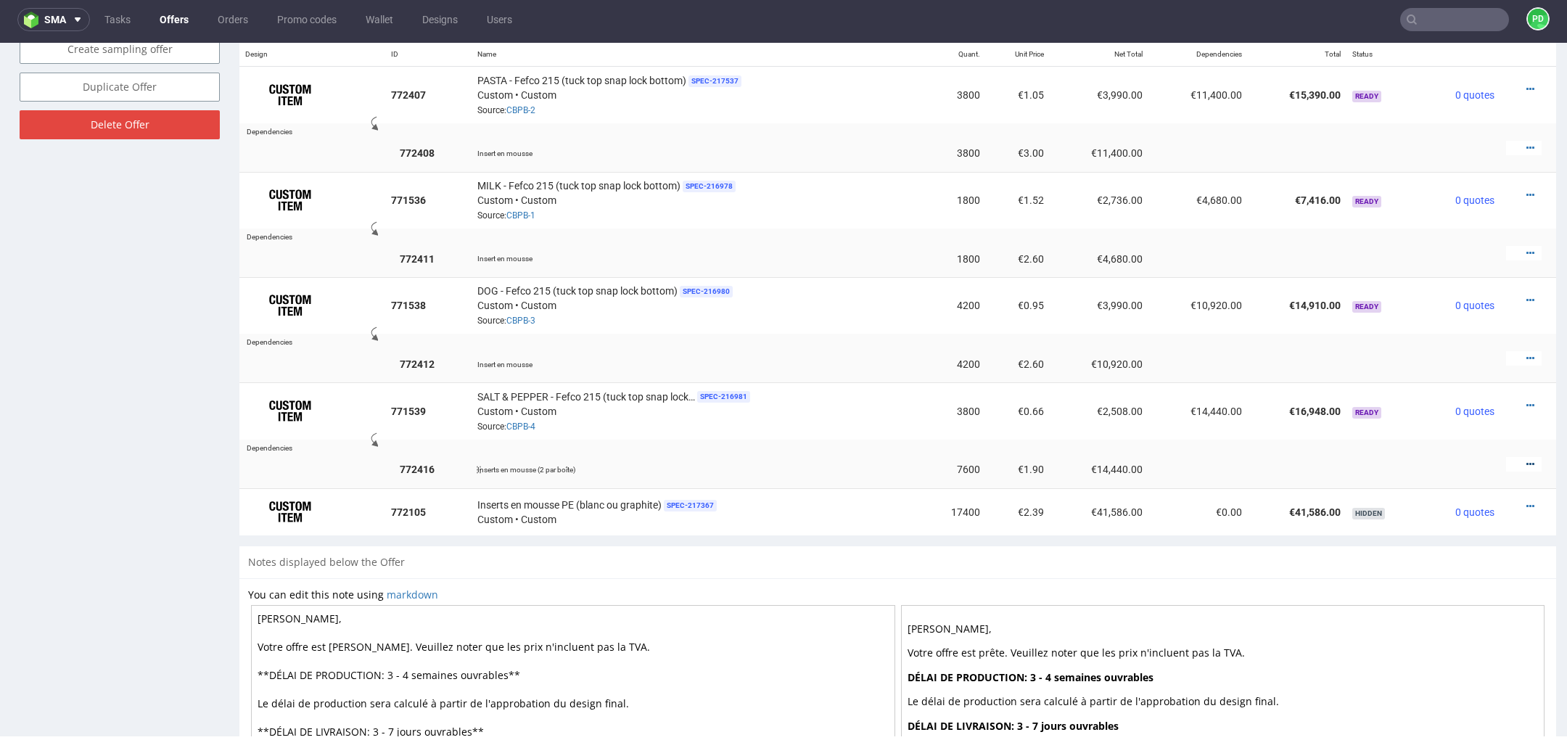
click at [1527, 459] on icon at bounding box center [1531, 464] width 8 height 10
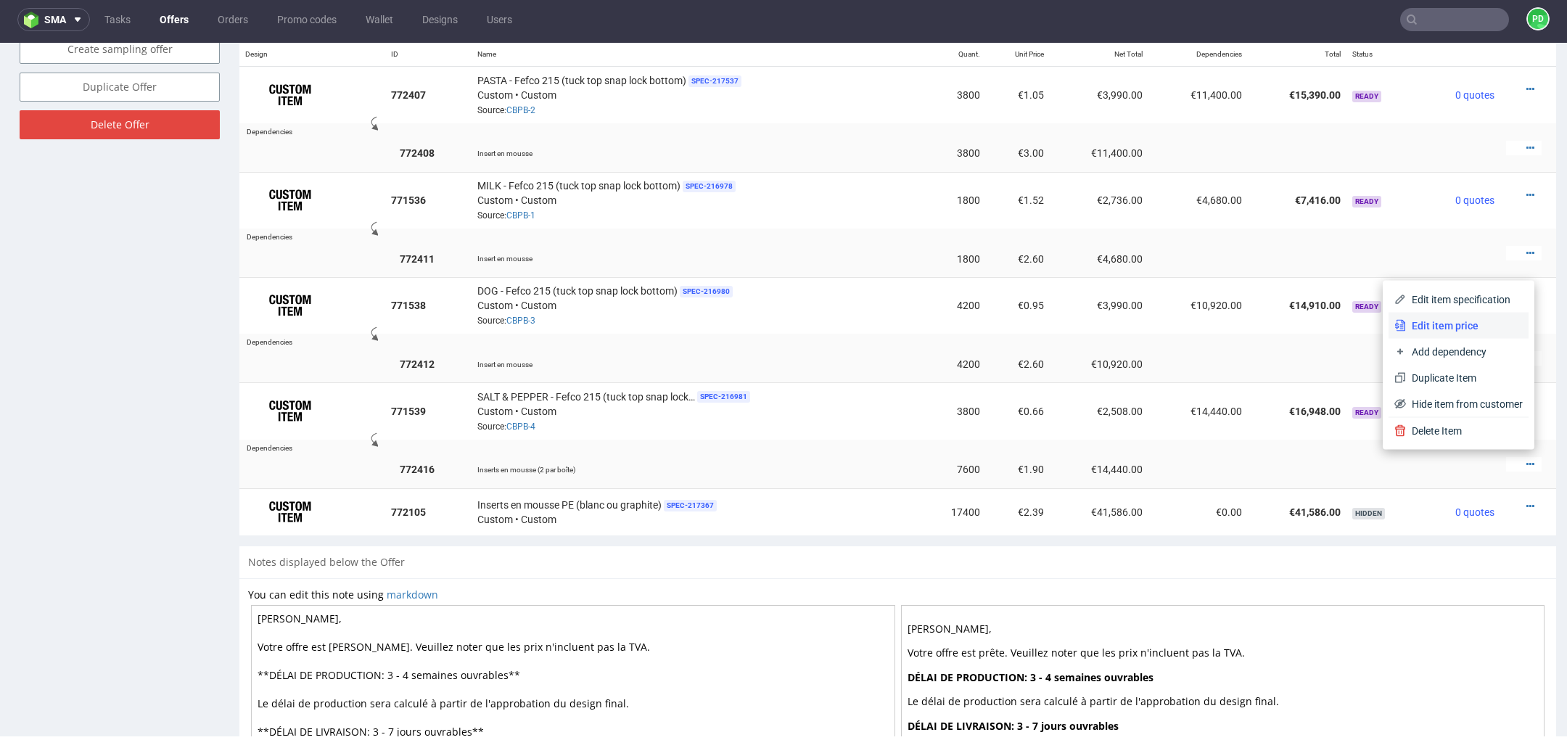
click at [1460, 336] on li "Edit item price" at bounding box center [1459, 326] width 140 height 26
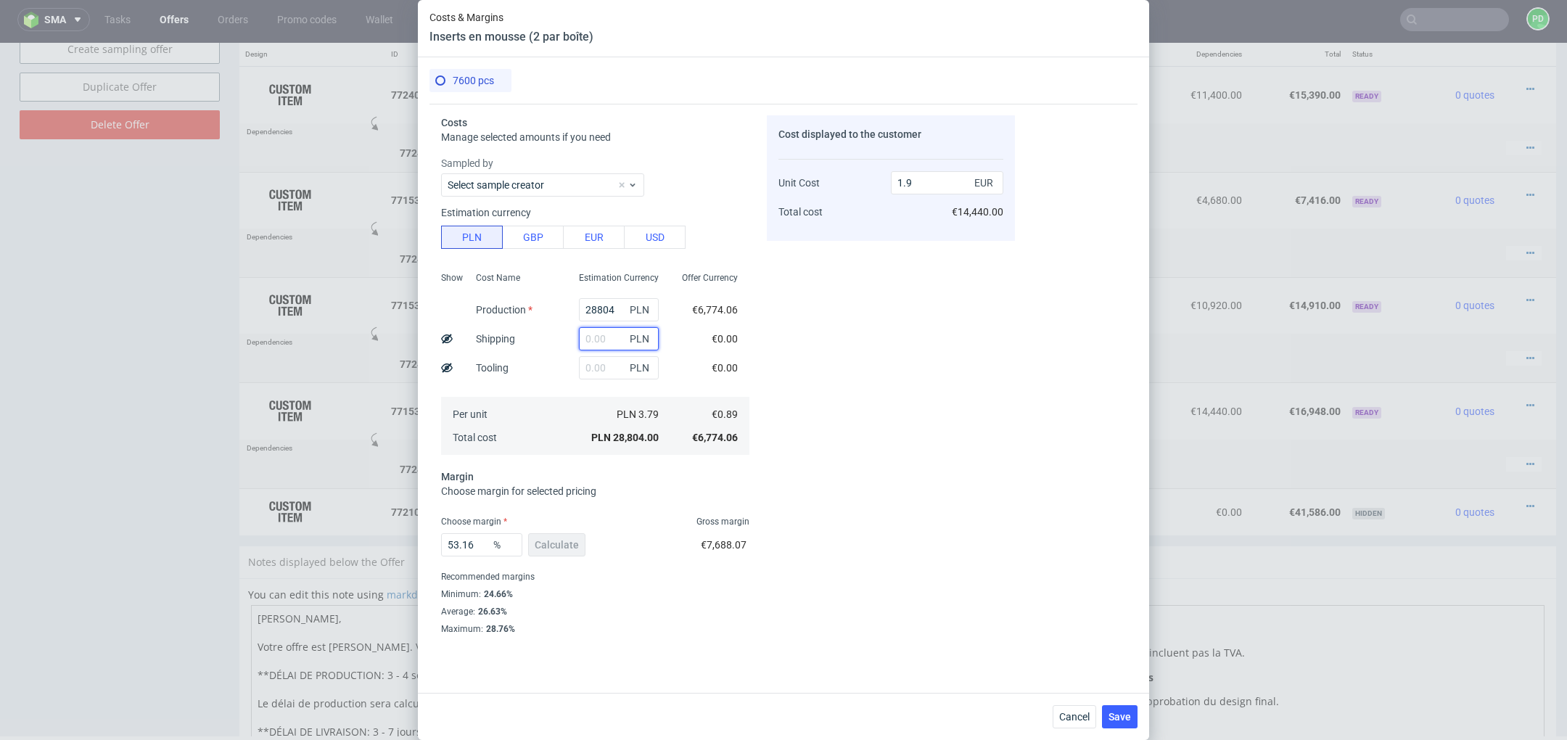
click at [612, 342] on input "text" at bounding box center [619, 338] width 80 height 23
click at [682, 332] on div "Offer Currency €6,774.06 €0.00 €0.00 €0.89 €6,774.06" at bounding box center [709, 362] width 79 height 192
click at [607, 337] on input "text" at bounding box center [619, 338] width 80 height 23
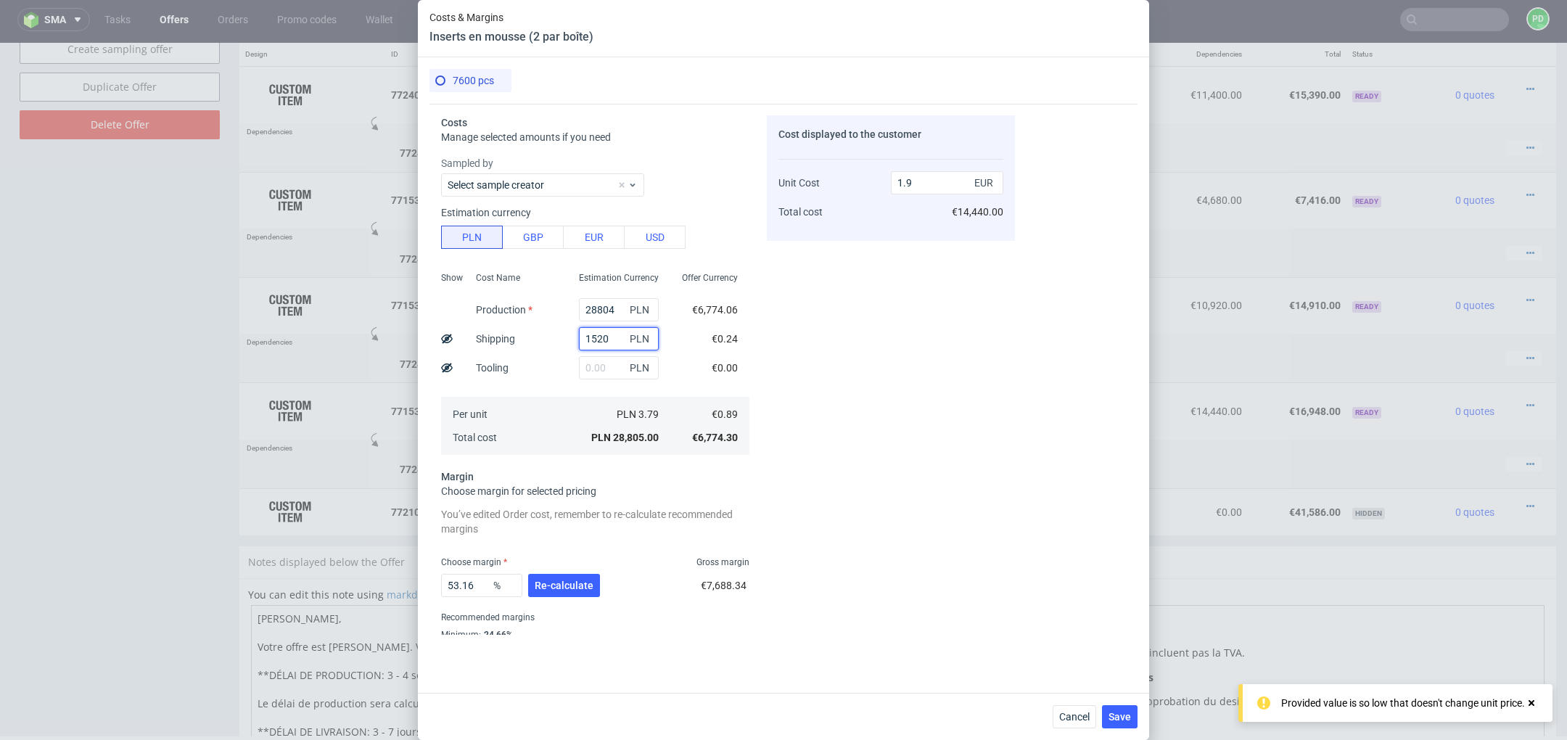
type input "15200"
type input "2.91"
type input "15200"
click at [1083, 713] on span "Cancel" at bounding box center [1074, 717] width 30 height 10
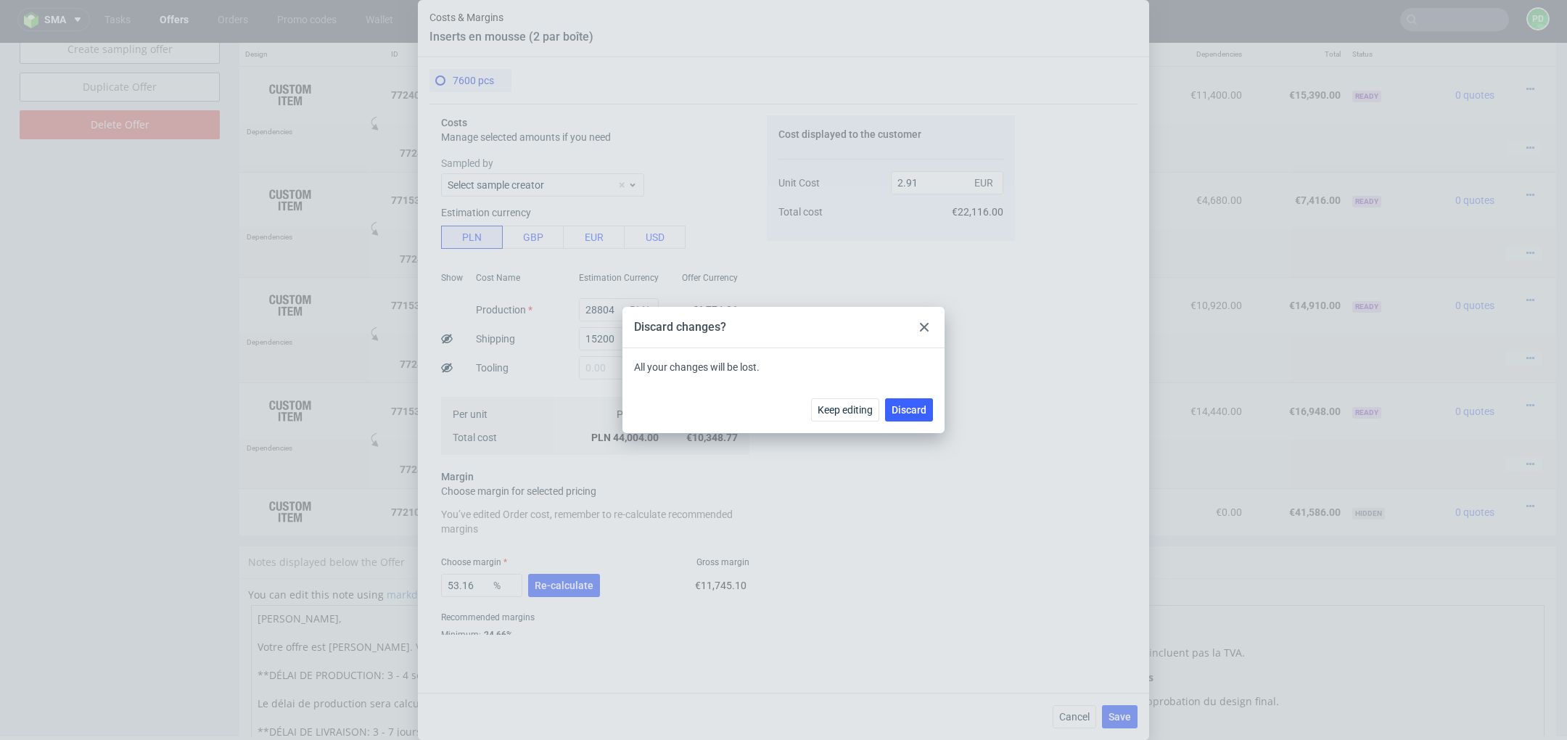
click at [927, 325] on use at bounding box center [924, 327] width 9 height 9
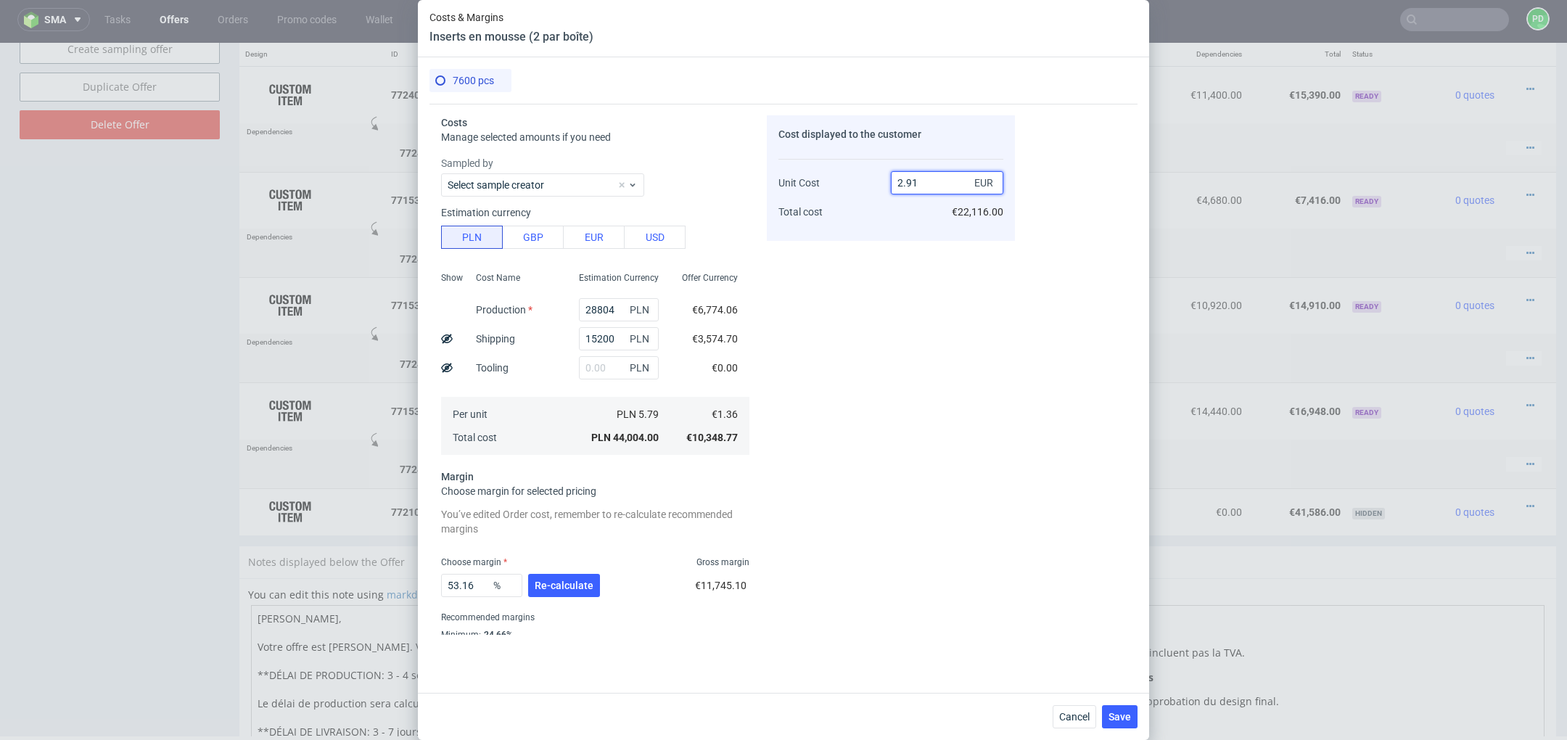
drag, startPoint x: 932, startPoint y: 180, endPoint x: 855, endPoint y: 180, distance: 77.6
click at [855, 180] on div "Unit Cost Total cost 2.91 EUR €22,116.00" at bounding box center [891, 191] width 225 height 76
drag, startPoint x: 480, startPoint y: 582, endPoint x: 401, endPoint y: 582, distance: 78.4
click at [401, 582] on div "Costs & Margins Inserts en mousse (2 par boîte) 7600 pcs Costs Manage selected …" at bounding box center [783, 370] width 1567 height 740
type input "20"
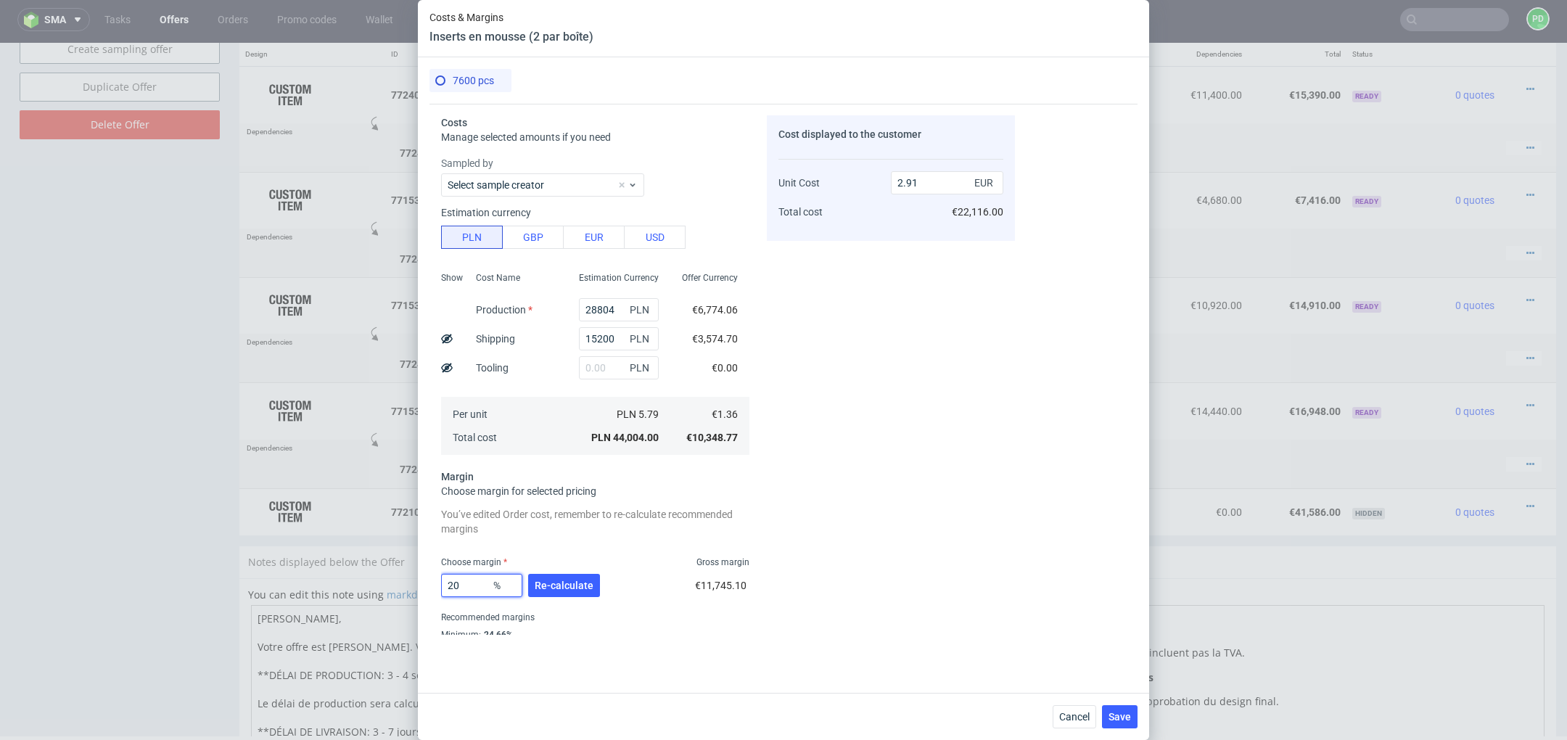
type input "1.7"
click at [634, 551] on div "You’ve edited Order cost, remember to re-calculate recommended margins Choose m…" at bounding box center [595, 642] width 308 height 276
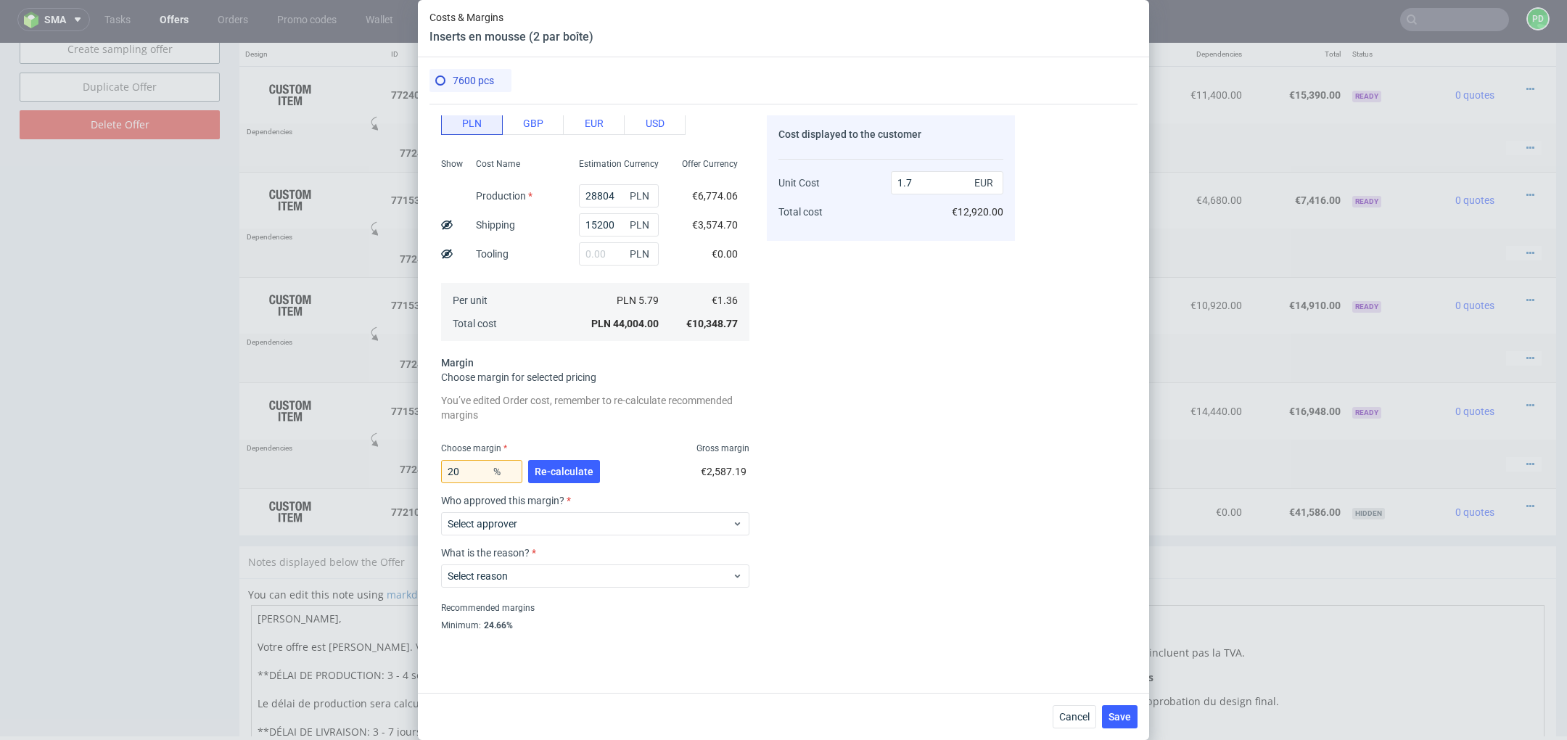
scroll to position [120, 0]
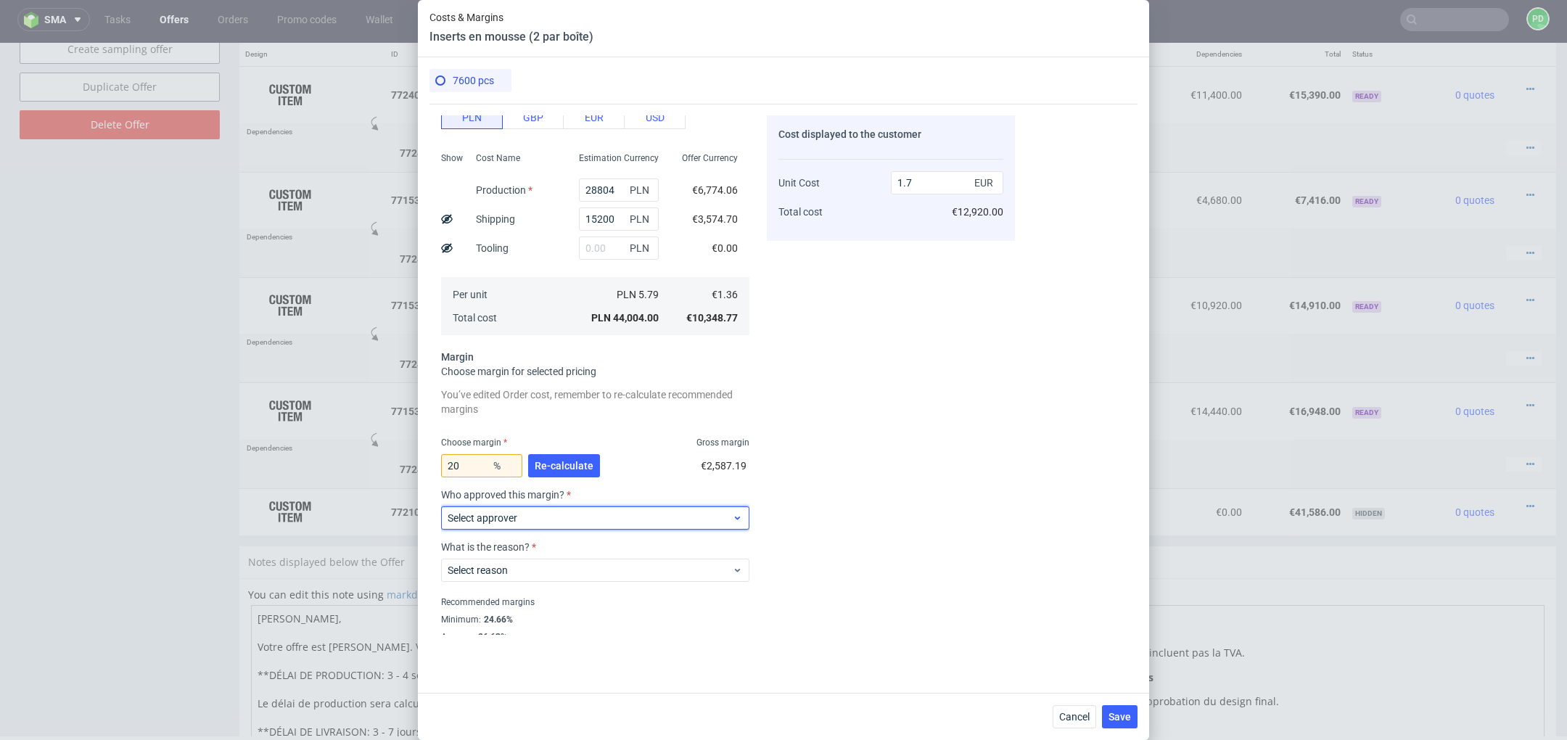
click at [609, 520] on span "Select approver" at bounding box center [590, 518] width 284 height 15
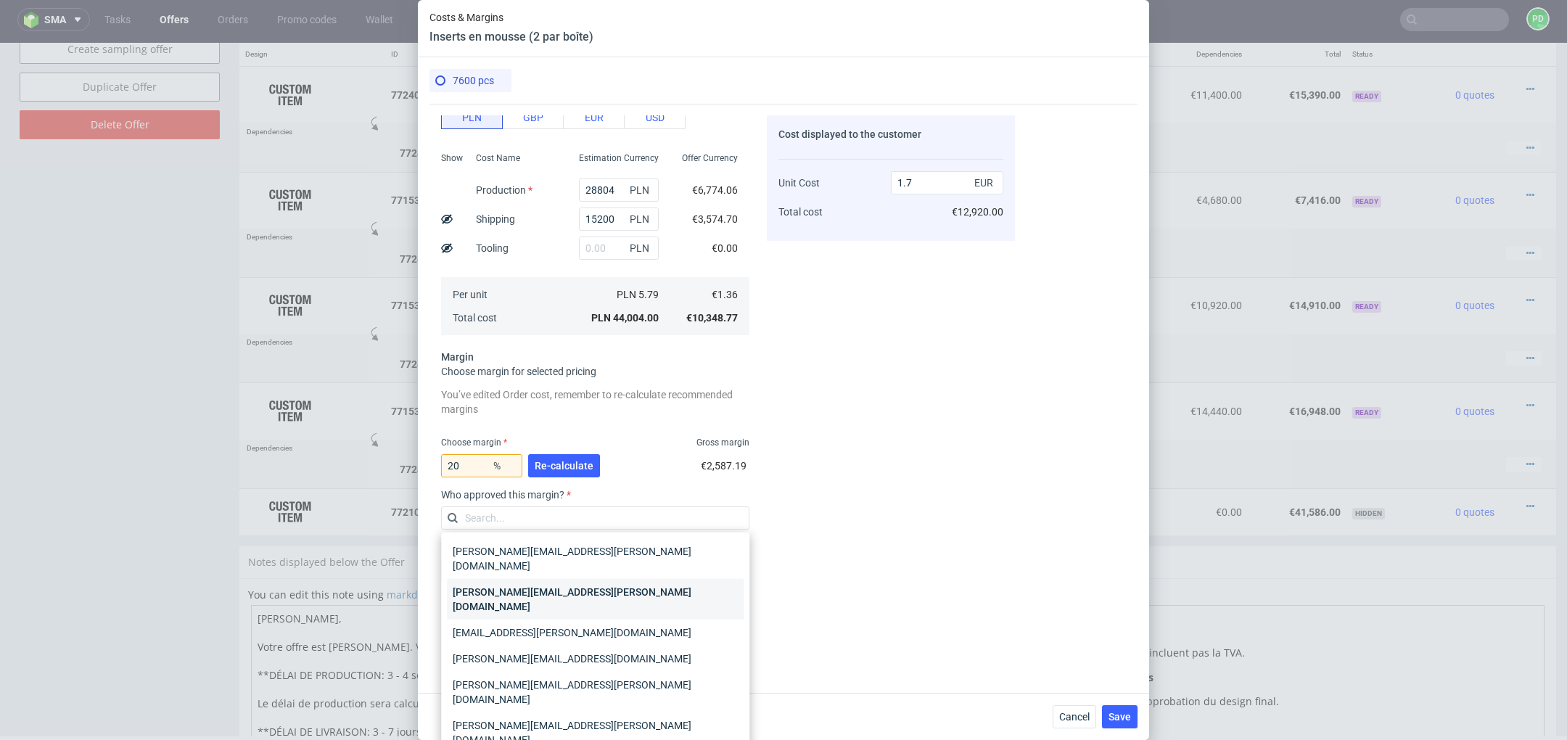
click at [595, 579] on div "[PERSON_NAME][EMAIL_ADDRESS][PERSON_NAME][DOMAIN_NAME]" at bounding box center [595, 599] width 297 height 41
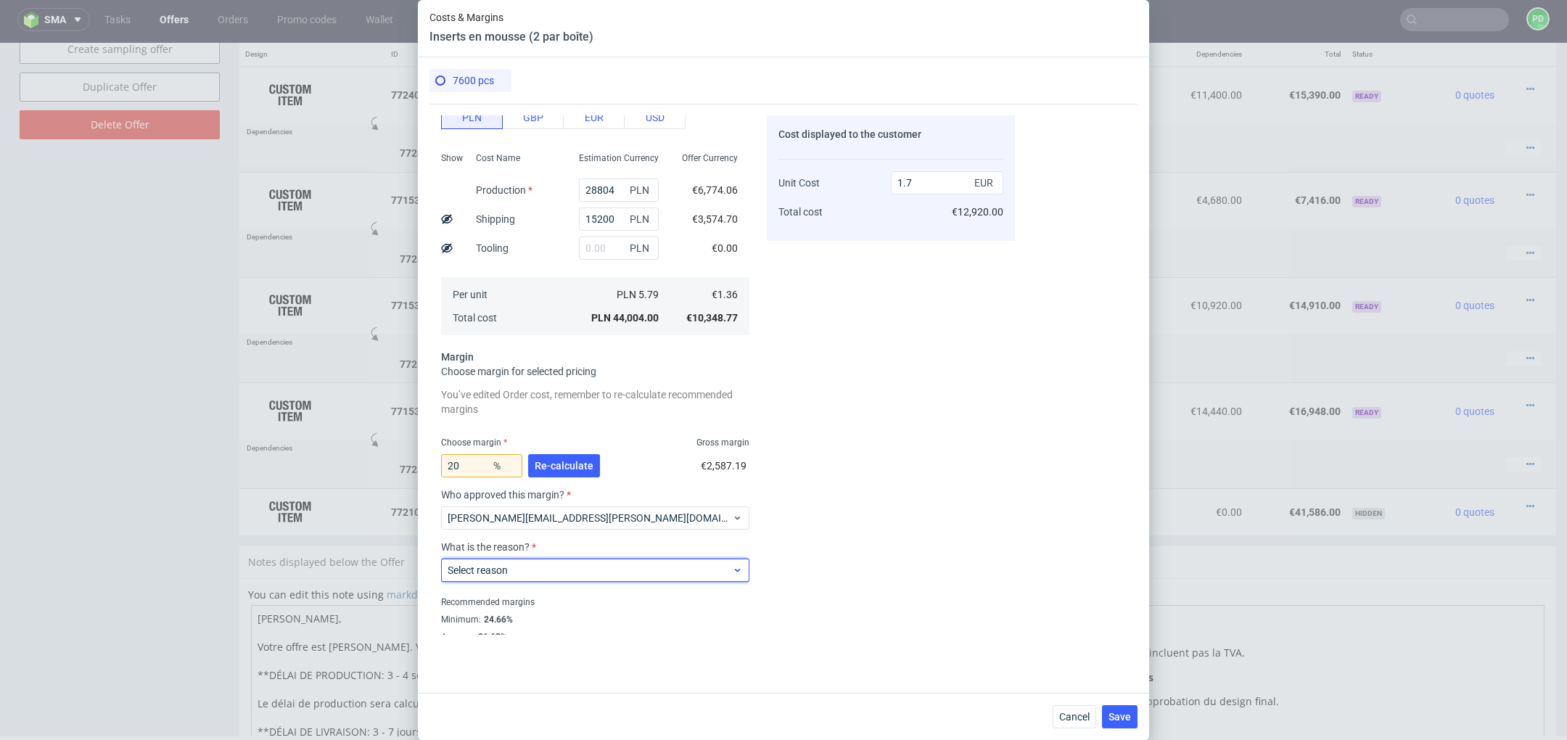
click at [604, 573] on span "Select reason" at bounding box center [590, 570] width 284 height 15
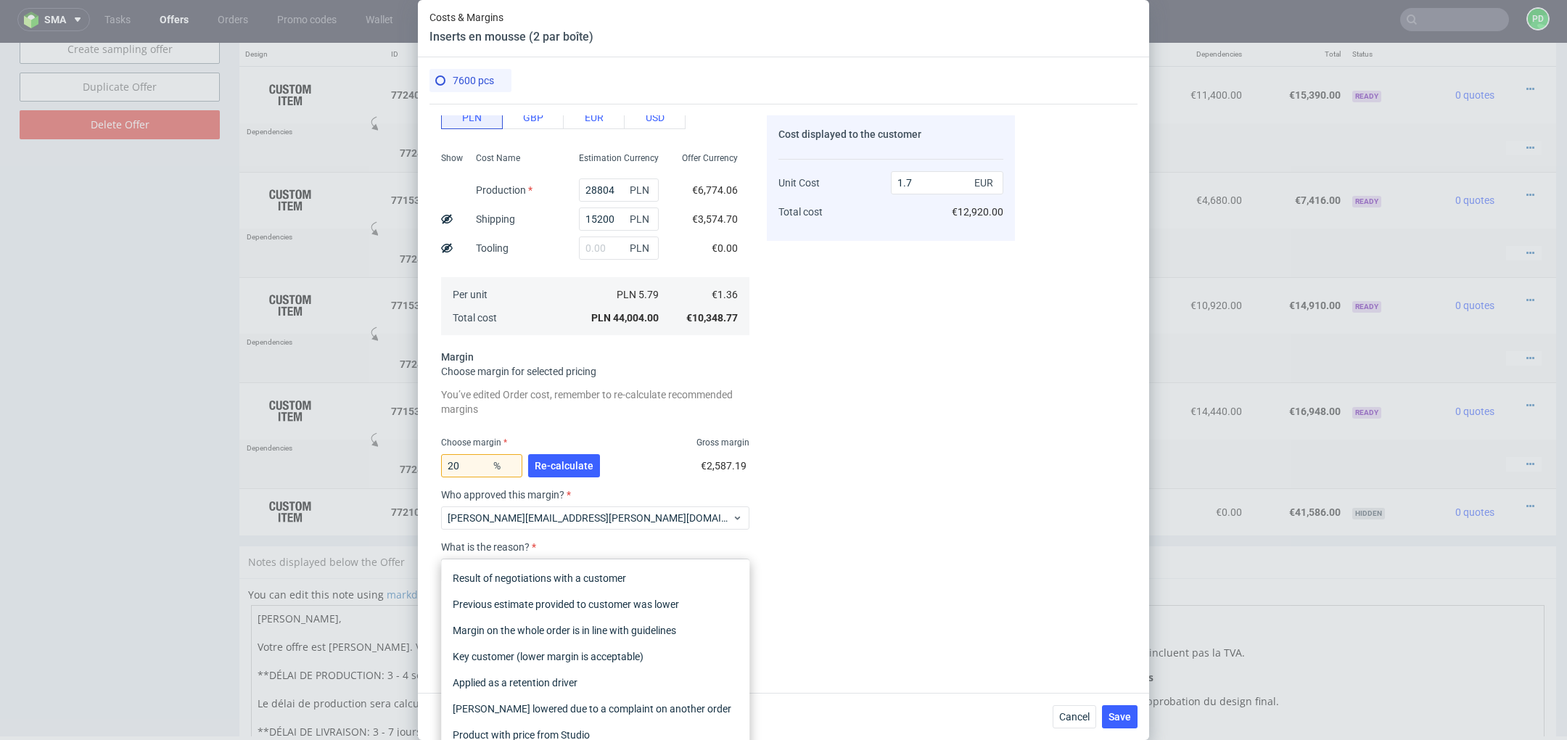
scroll to position [144, 0]
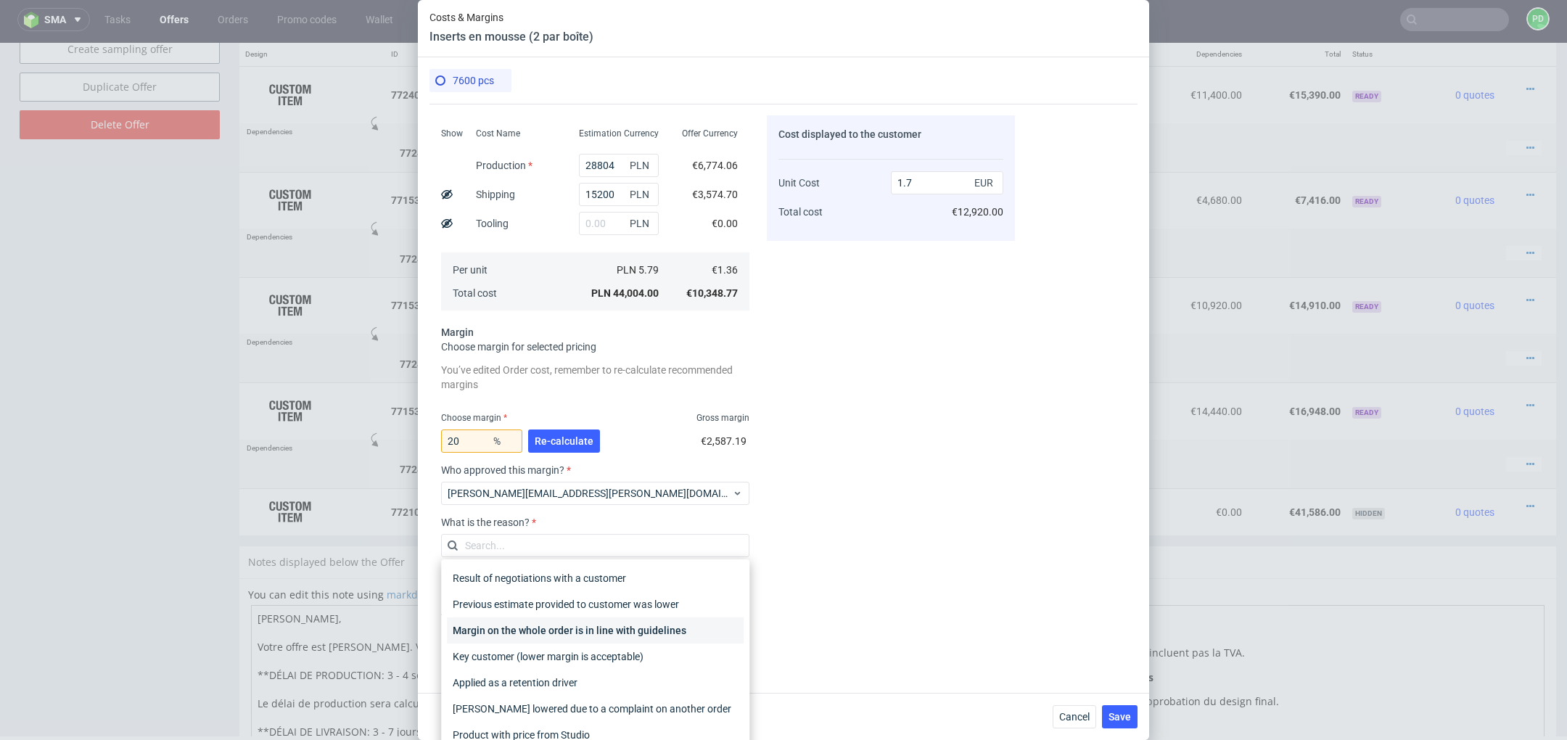
click at [620, 629] on div "Margin on the whole order is in line with guidelines" at bounding box center [595, 630] width 297 height 26
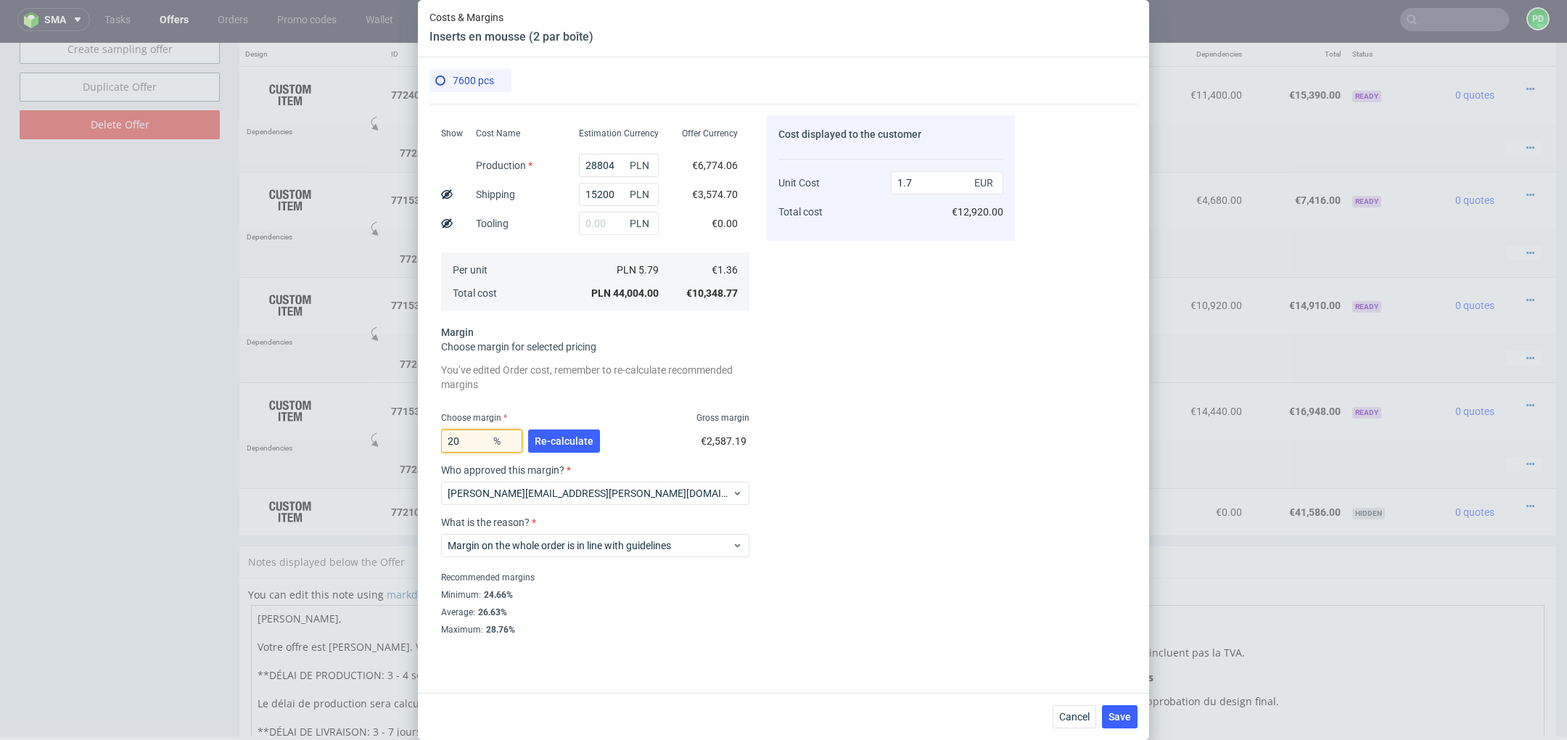
click at [487, 435] on input "20" at bounding box center [481, 441] width 81 height 23
type input "25"
type input "1.82"
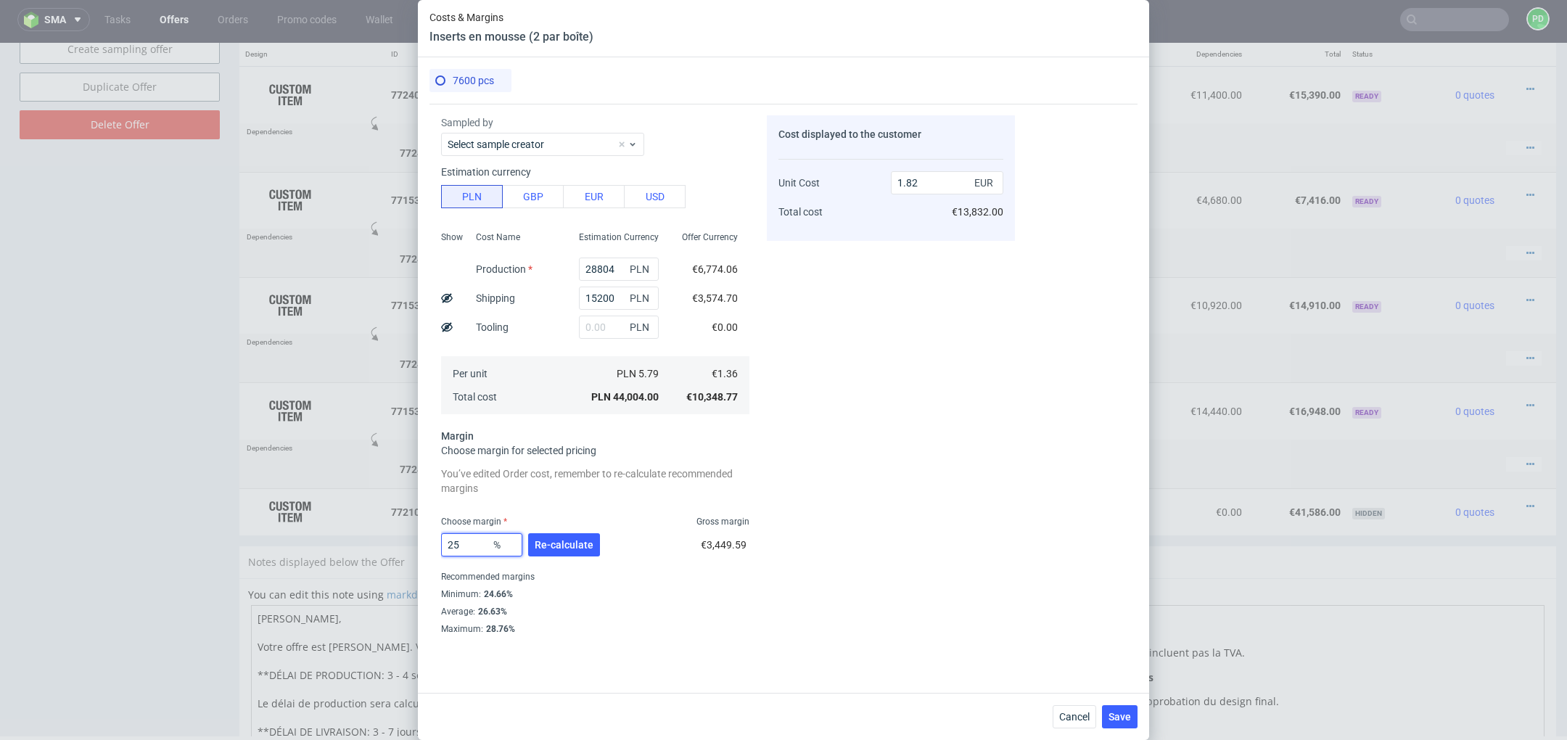
scroll to position [40, 0]
type input "25"
click at [912, 304] on div "Cost displayed to the customer Unit Cost Total cost 1.82 EUR €13,832.00" at bounding box center [891, 375] width 248 height 520
click at [1124, 716] on span "Save" at bounding box center [1120, 717] width 22 height 10
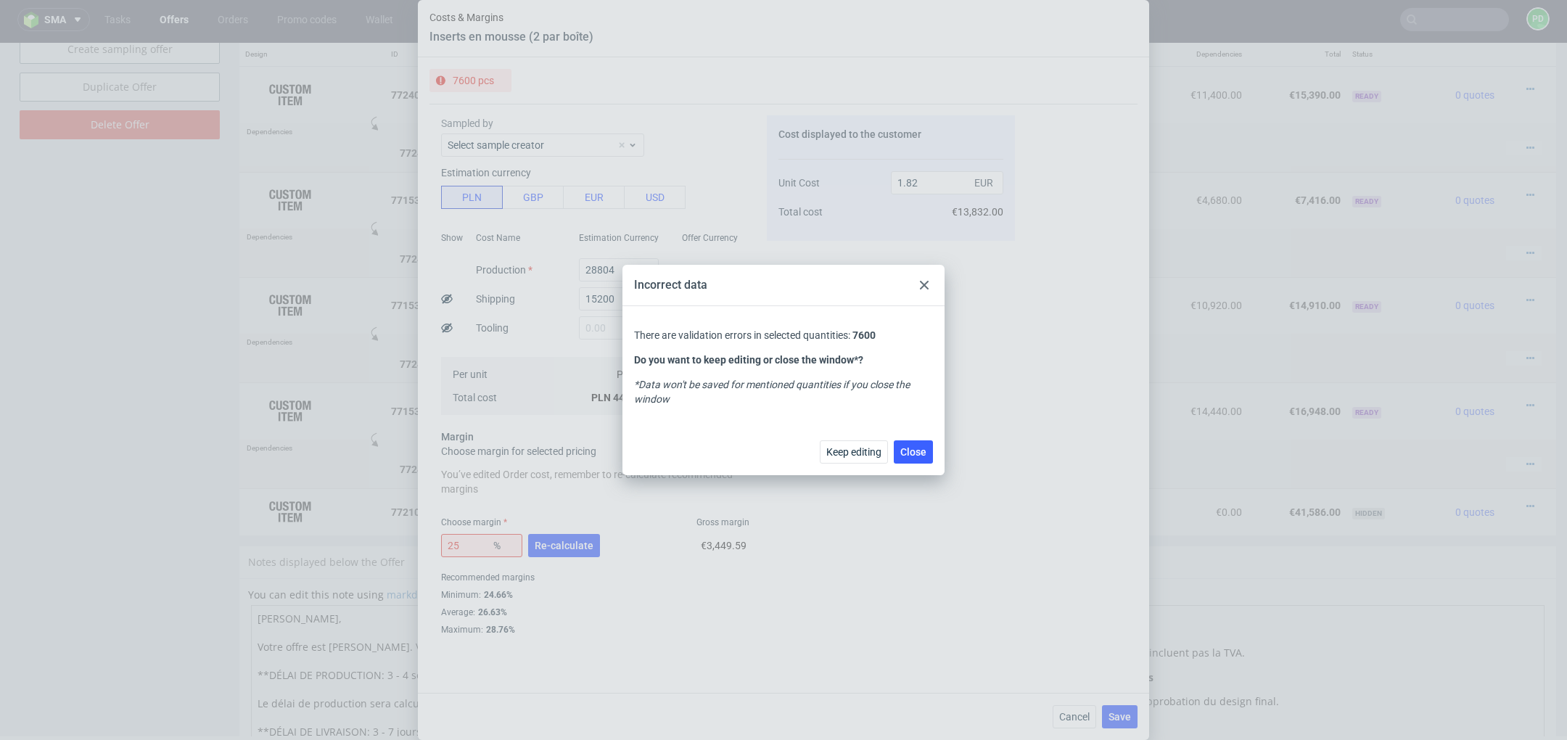
click at [930, 287] on div at bounding box center [924, 284] width 17 height 17
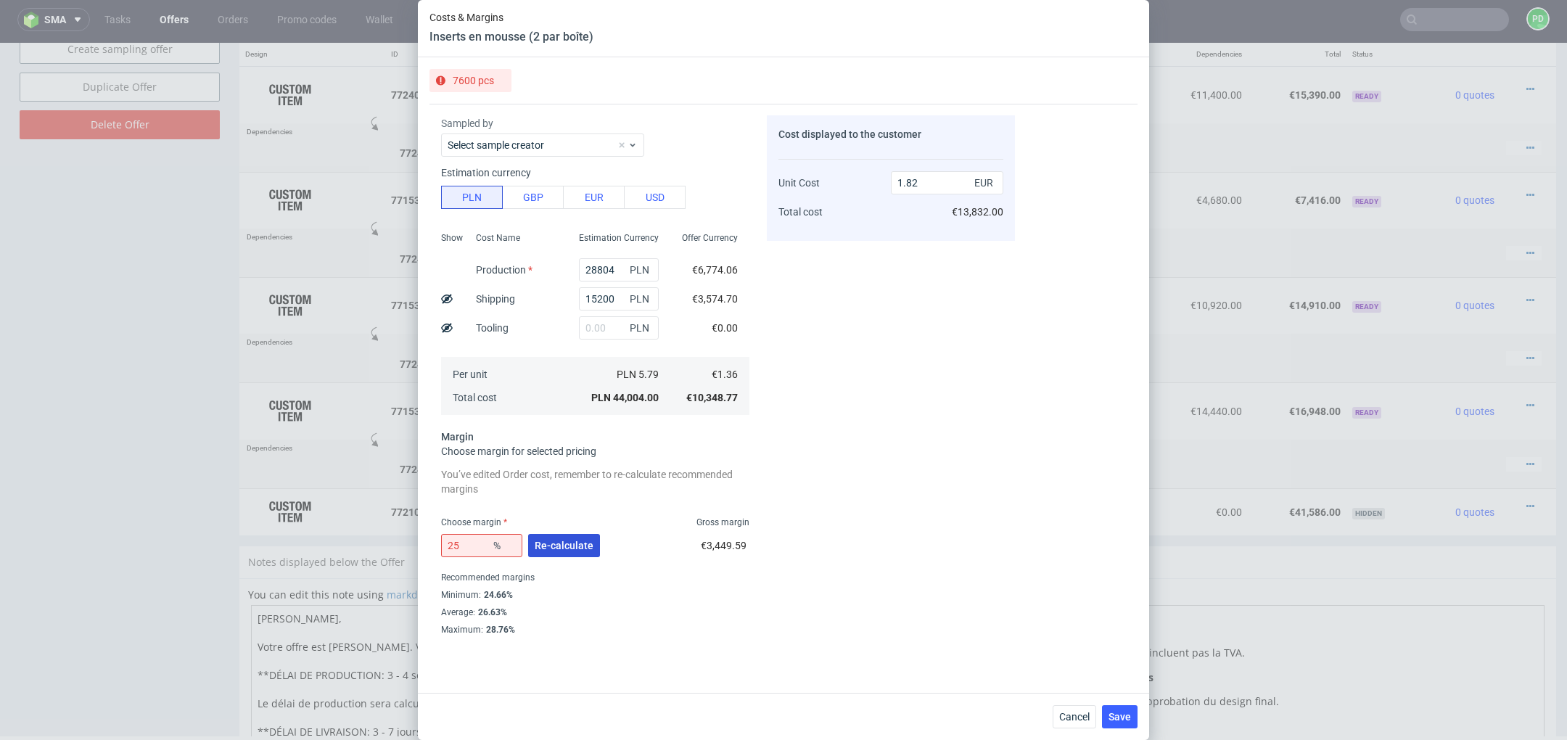
click at [564, 541] on span "Re-calculate" at bounding box center [564, 546] width 59 height 10
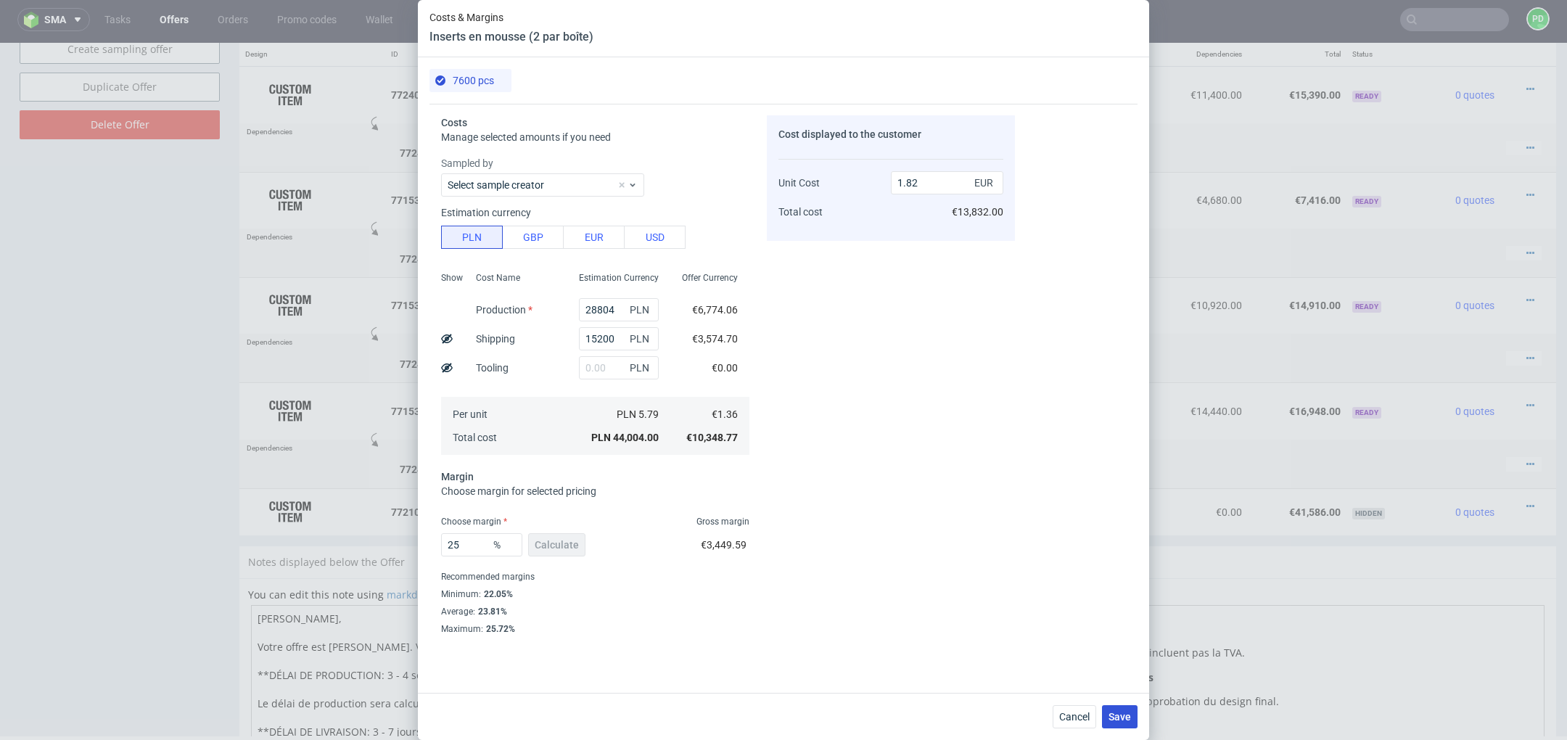
click at [1109, 710] on button "Save" at bounding box center [1120, 716] width 36 height 23
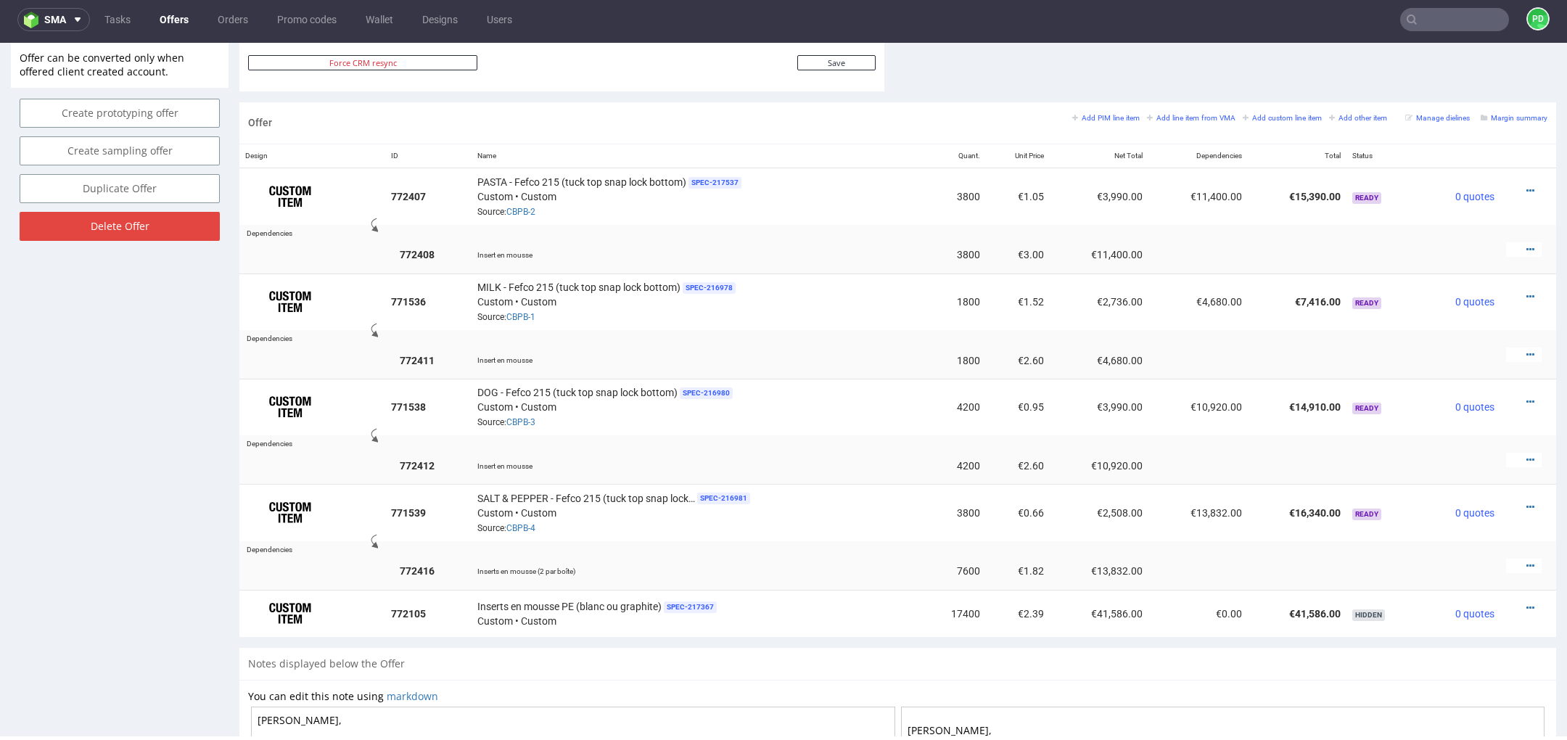
scroll to position [805, 0]
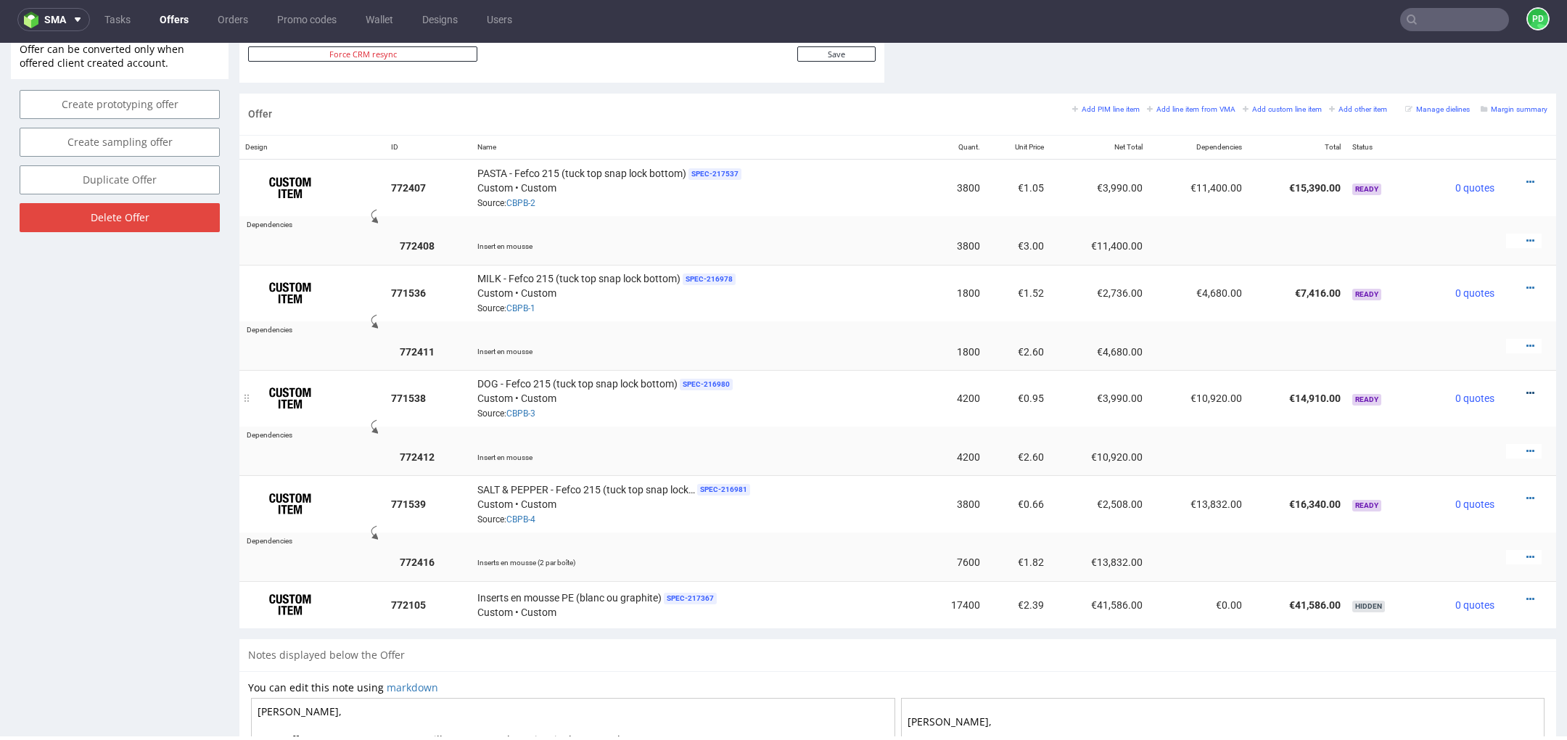
click at [1527, 388] on icon at bounding box center [1531, 393] width 8 height 10
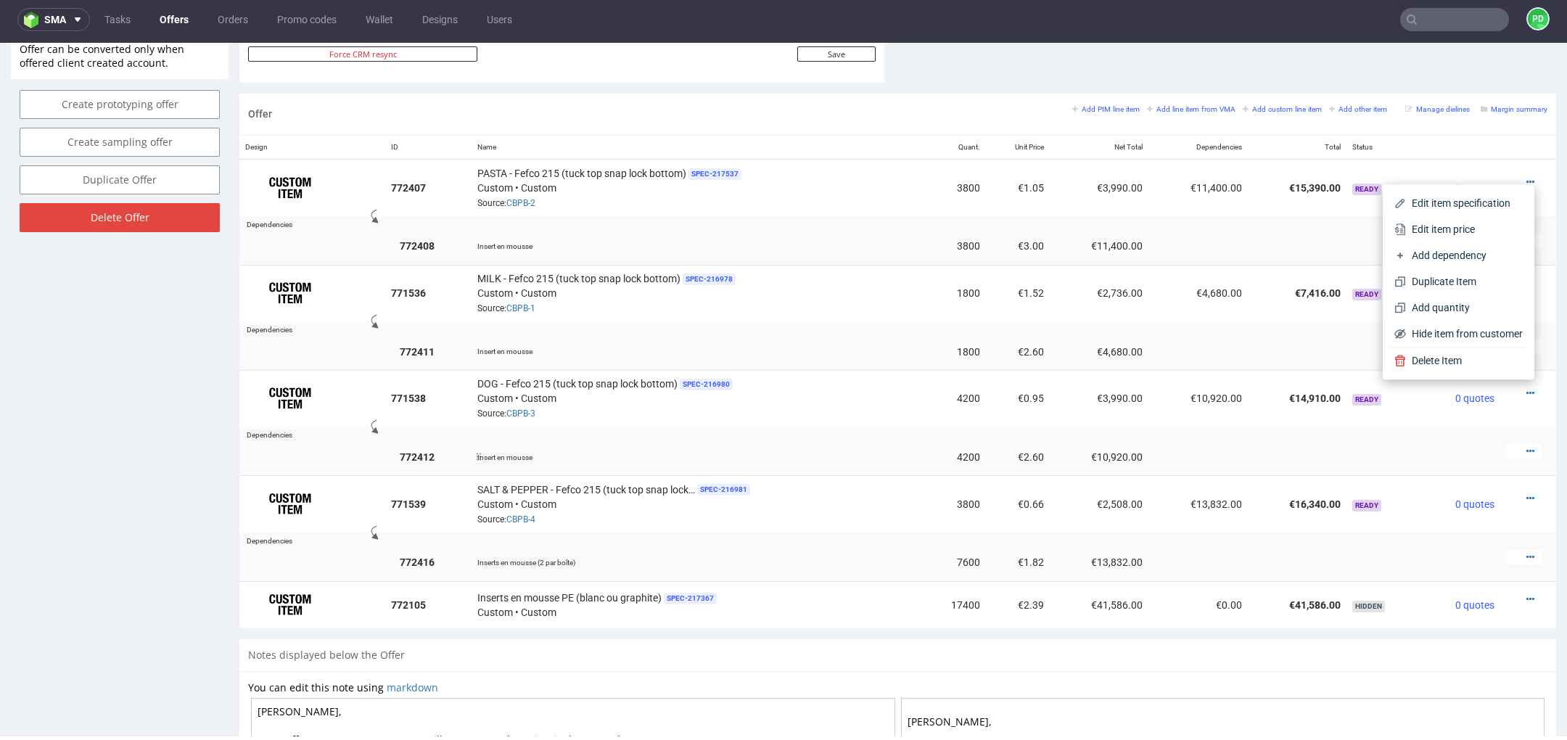
click at [1438, 451] on td at bounding box center [1461, 456] width 80 height 37
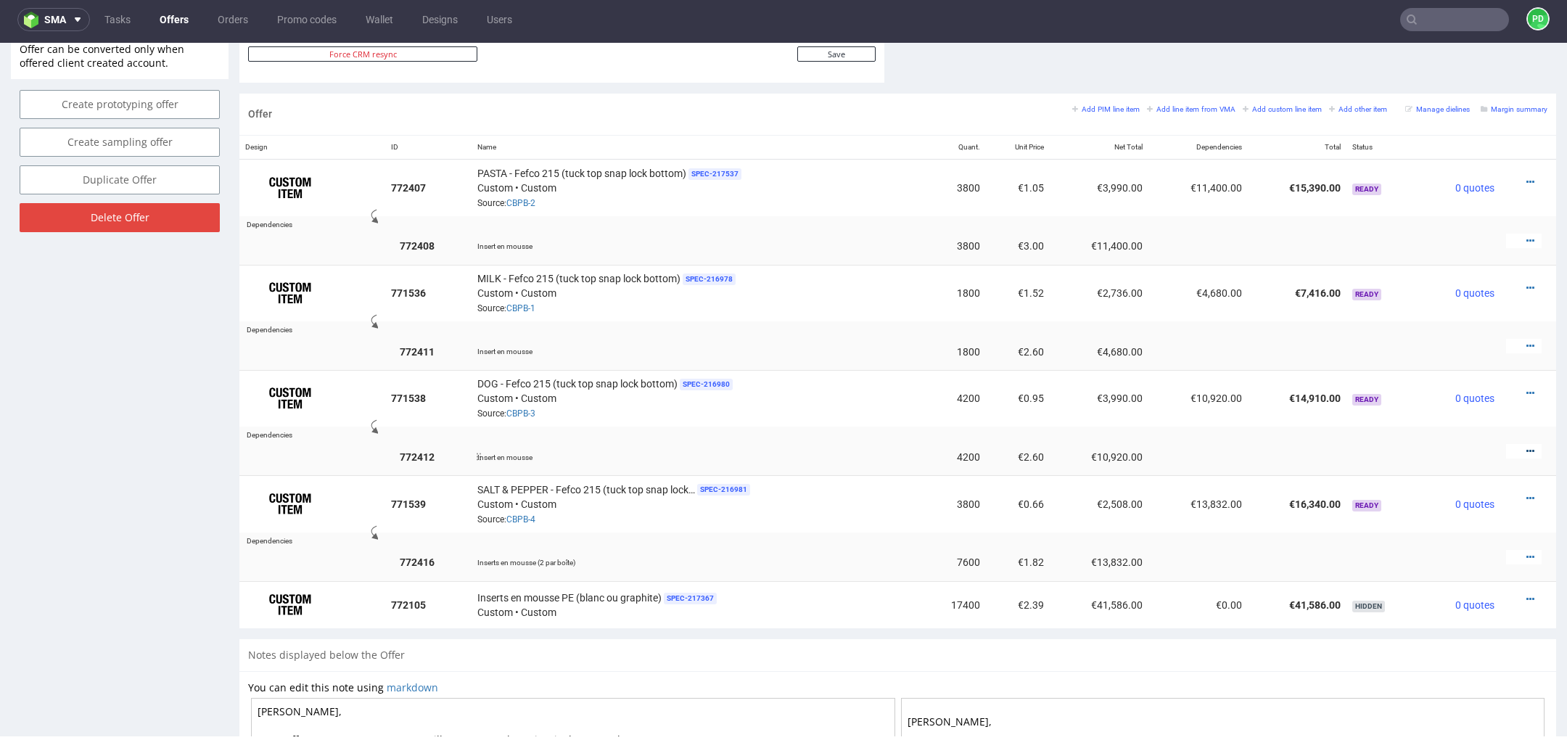
click at [1527, 449] on icon at bounding box center [1531, 451] width 8 height 10
click at [1462, 321] on span "Edit item price" at bounding box center [1464, 314] width 117 height 15
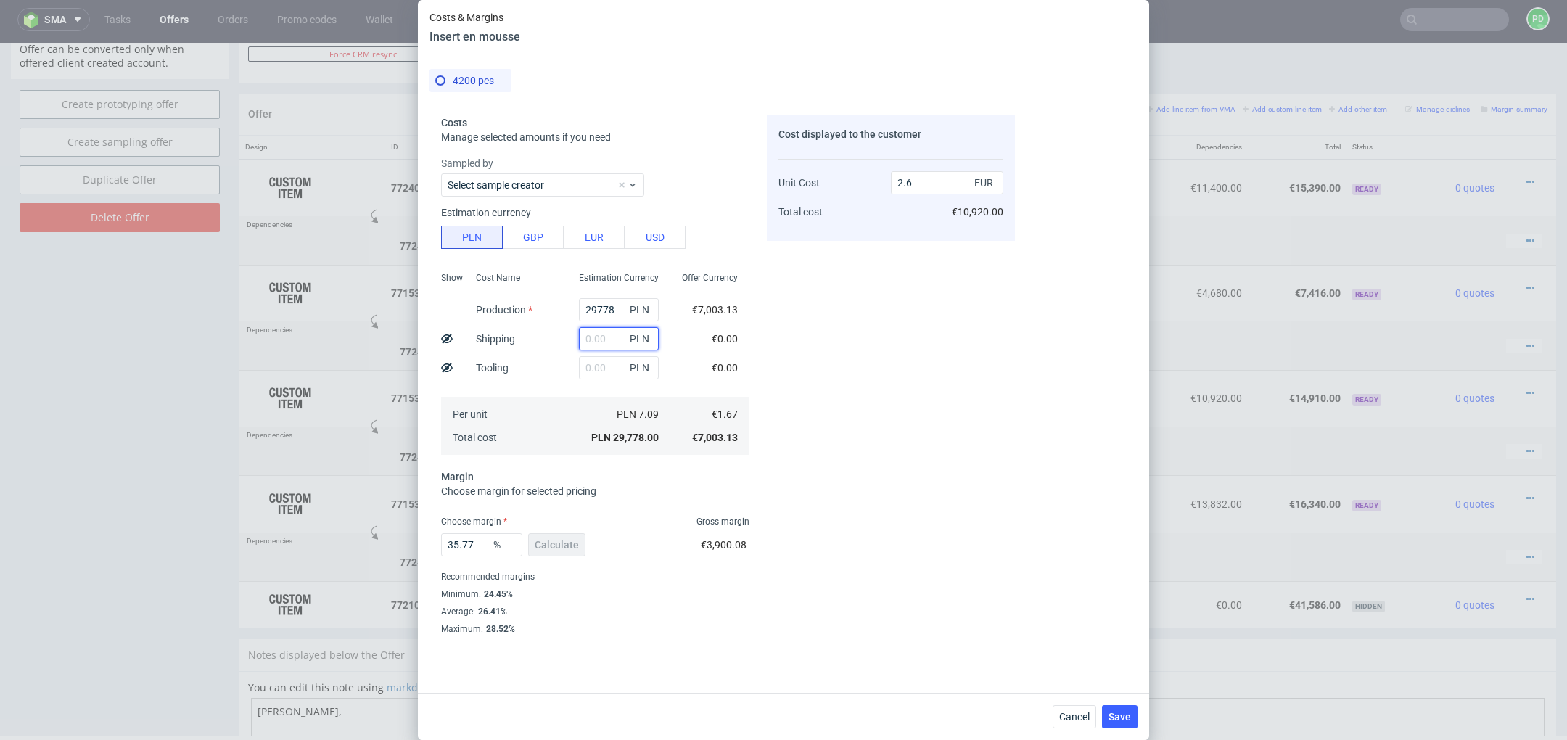
click at [614, 342] on input "text" at bounding box center [619, 338] width 80 height 23
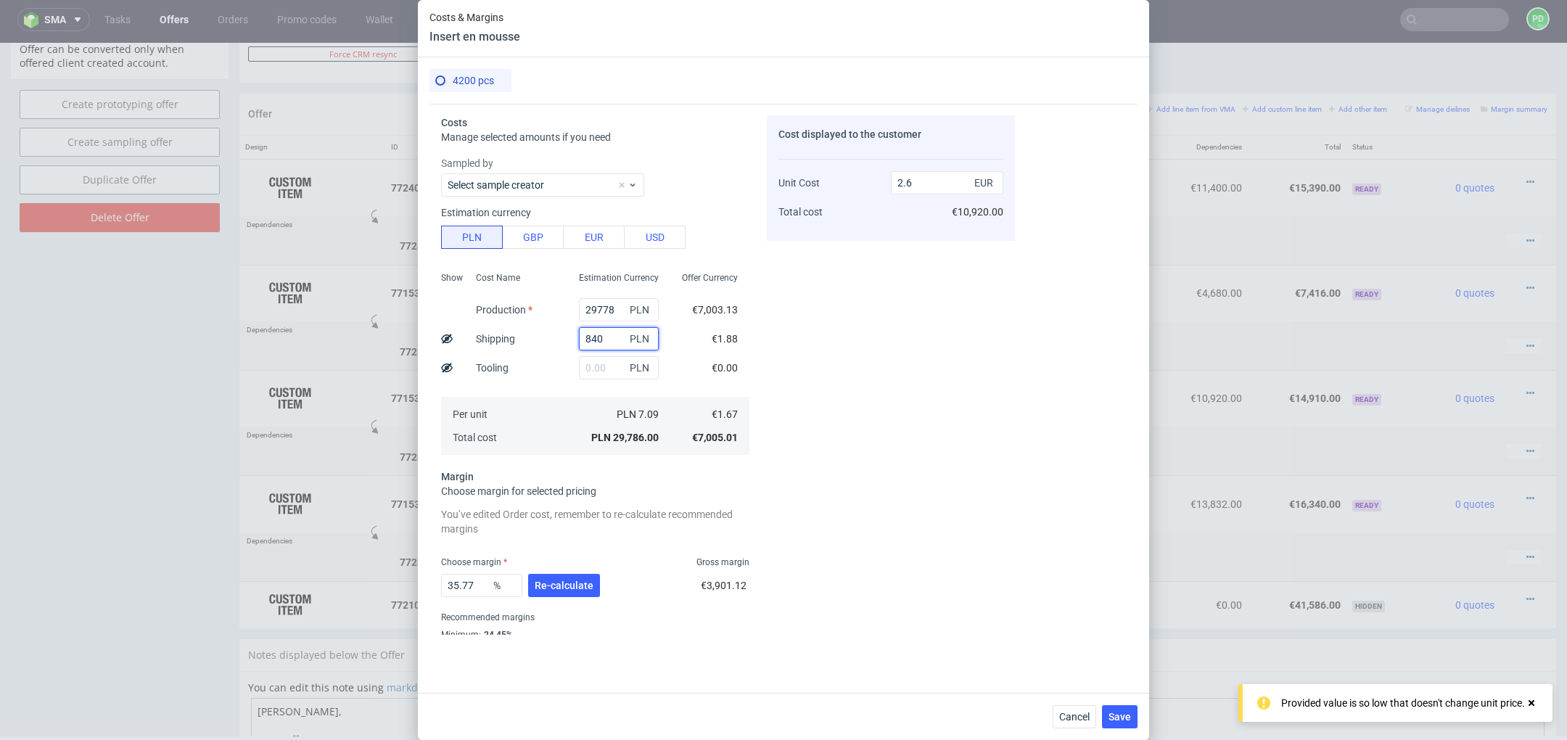
type input "8400"
type input "3.33"
type input "8400"
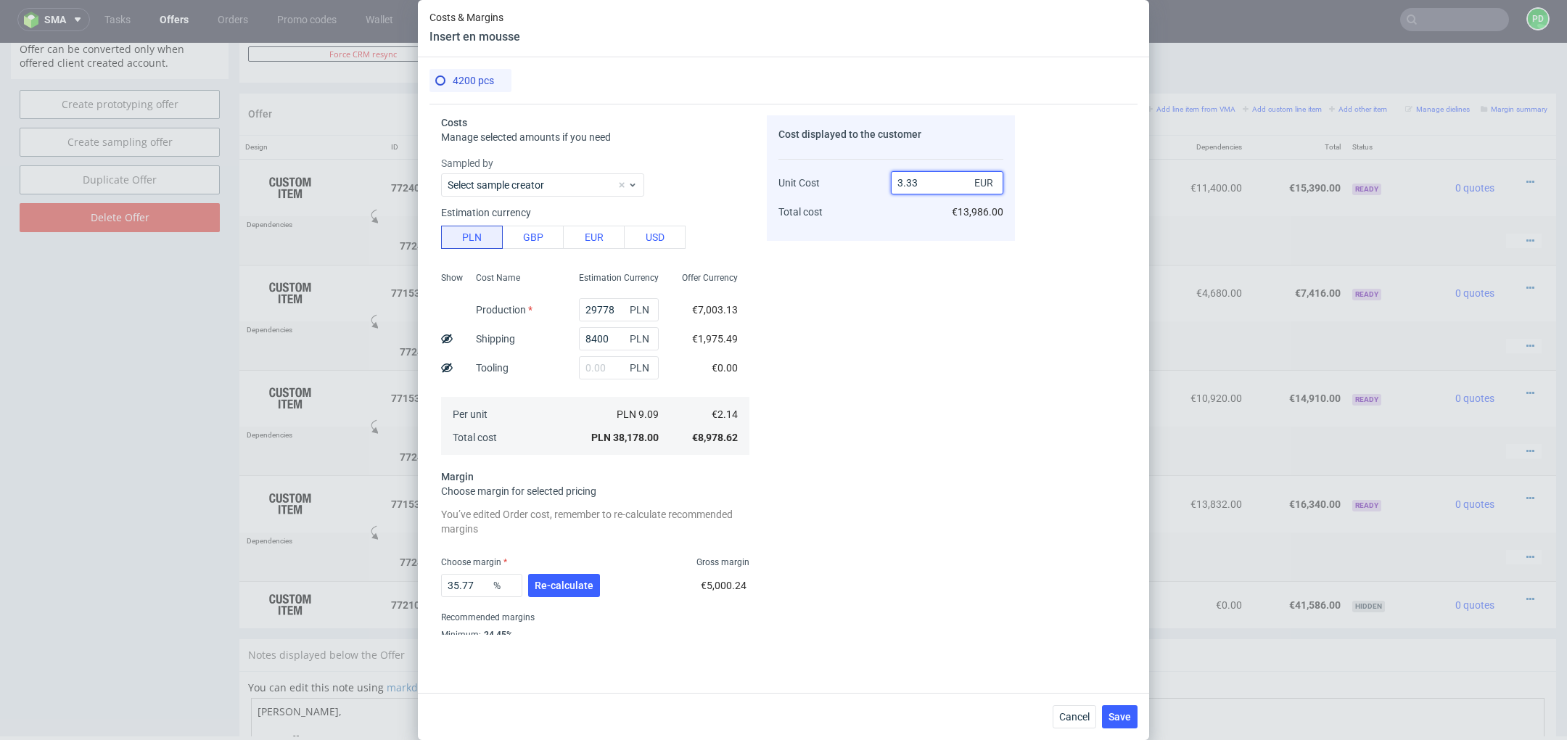
drag, startPoint x: 933, startPoint y: 185, endPoint x: 854, endPoint y: 185, distance: 79.1
click at [854, 185] on div "Unit Cost Total cost 3.33 EUR €13,986.00" at bounding box center [891, 191] width 225 height 76
type input "2/"
type input "NaN"
type input "2.146"
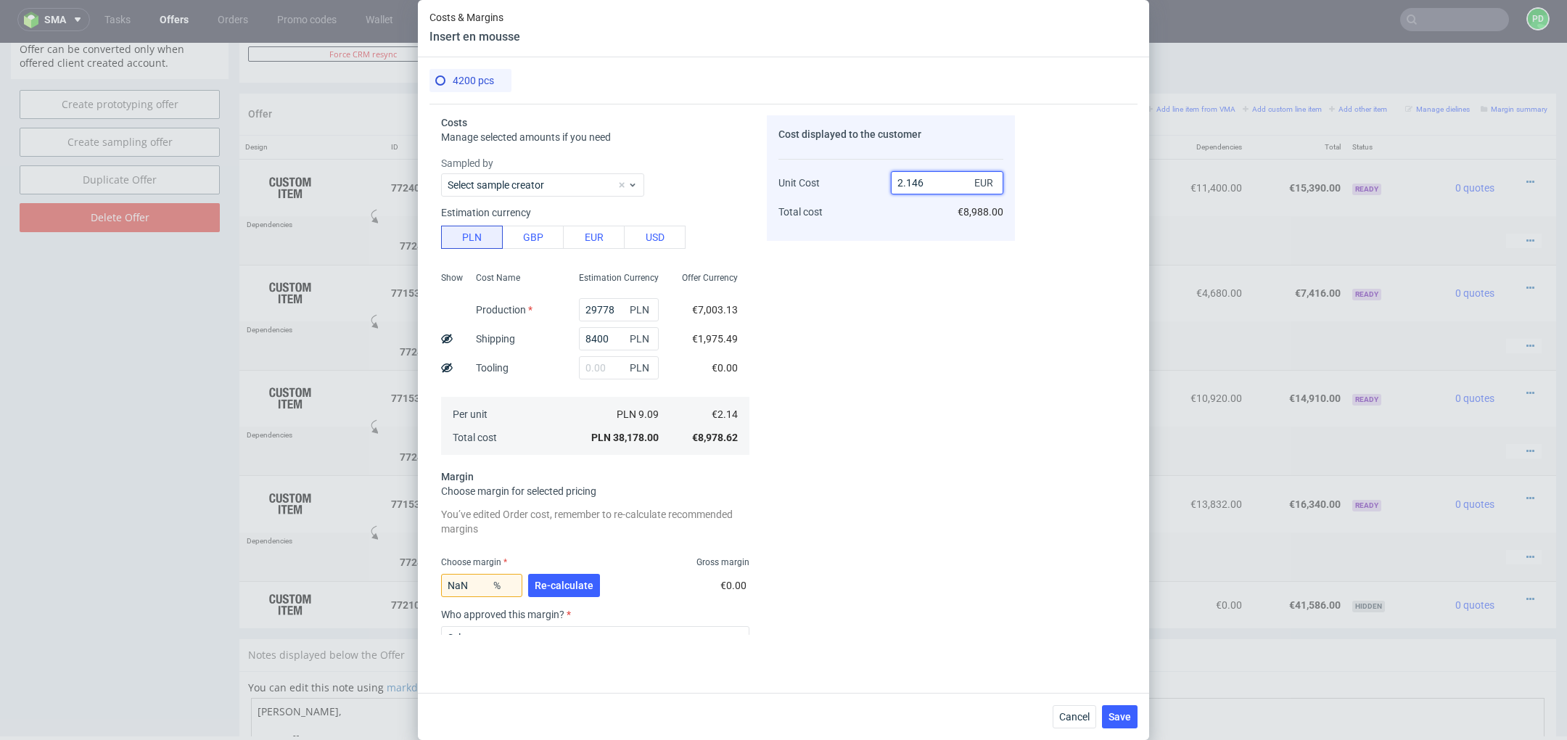
type input "0.27958993476233646"
type input "2.6"
type input "17.692307692307693"
type input "2.6"
click at [849, 342] on div "Cost displayed to the customer Unit Cost Total cost 2.6 EUR €10,920.00" at bounding box center [891, 375] width 248 height 520
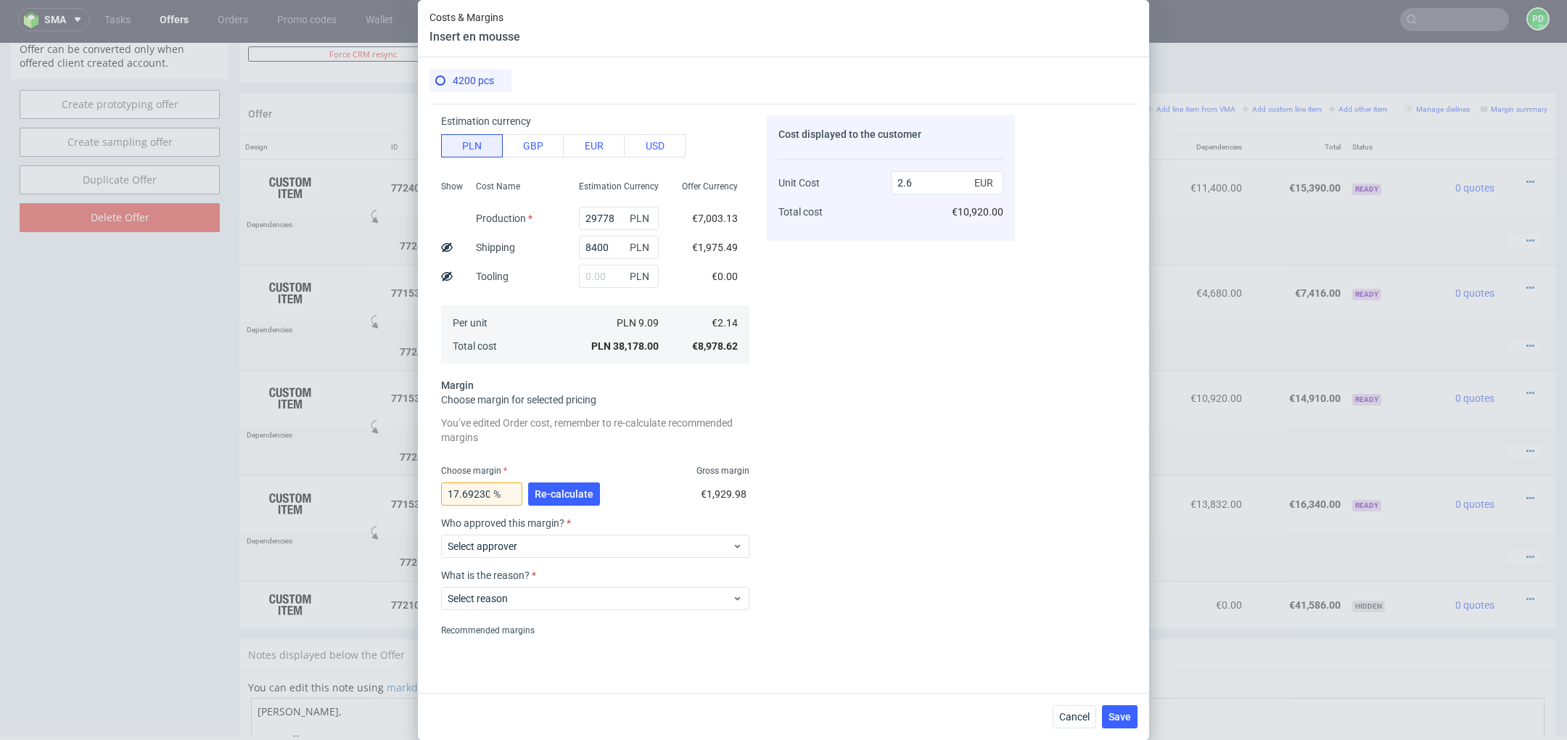
scroll to position [144, 0]
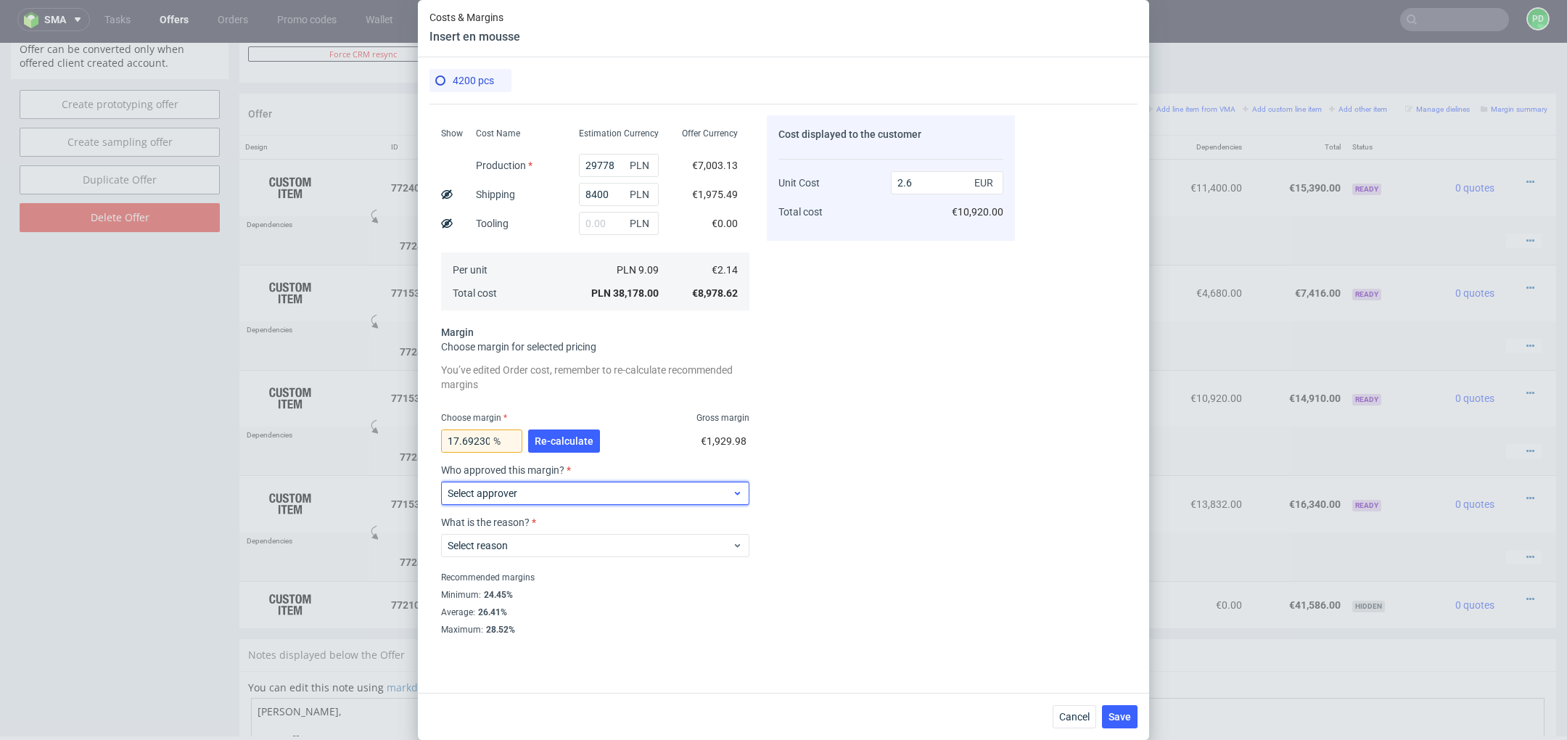
click at [632, 493] on span "Select approver" at bounding box center [590, 493] width 284 height 15
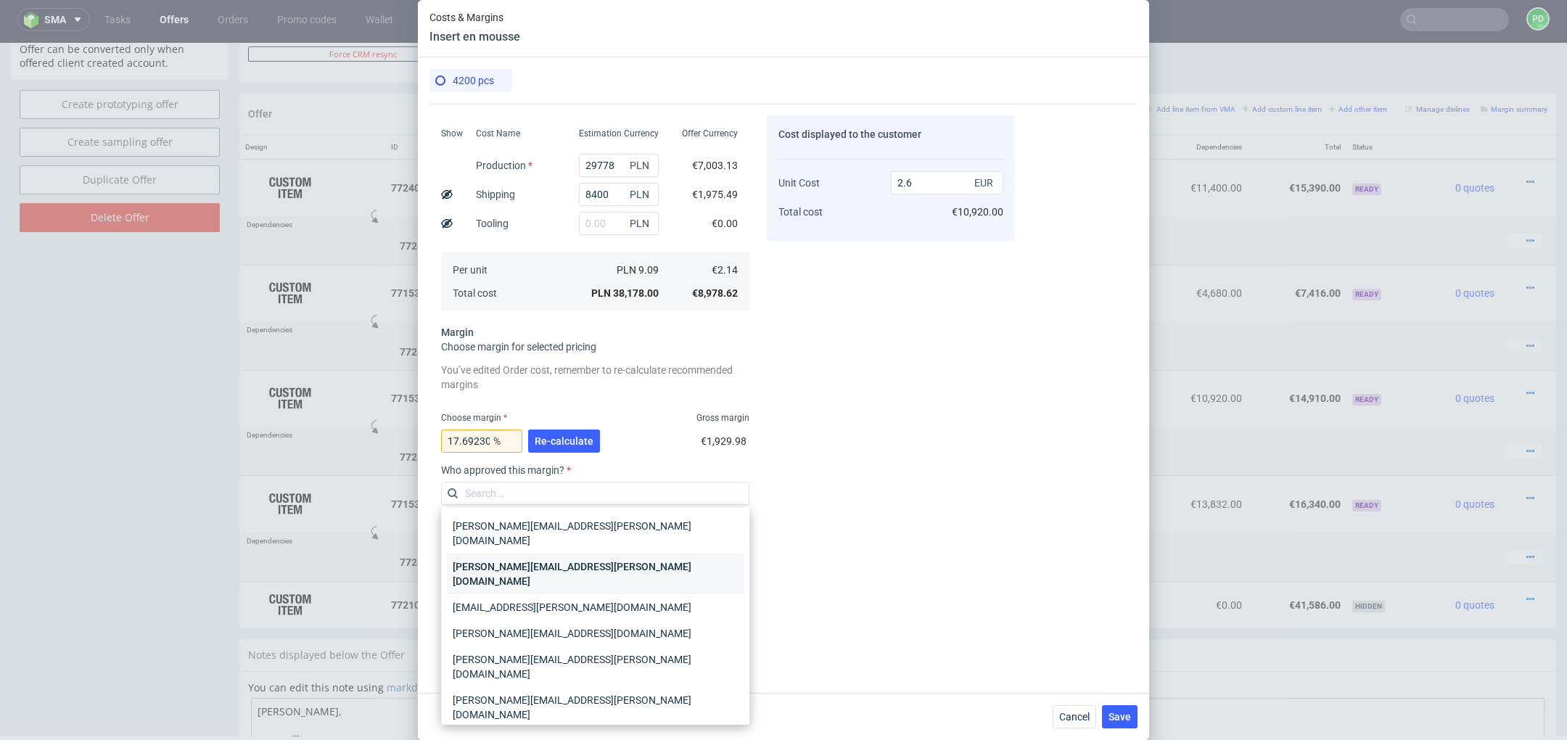
click at [635, 555] on div "[PERSON_NAME][EMAIL_ADDRESS][PERSON_NAME][DOMAIN_NAME]" at bounding box center [595, 574] width 297 height 41
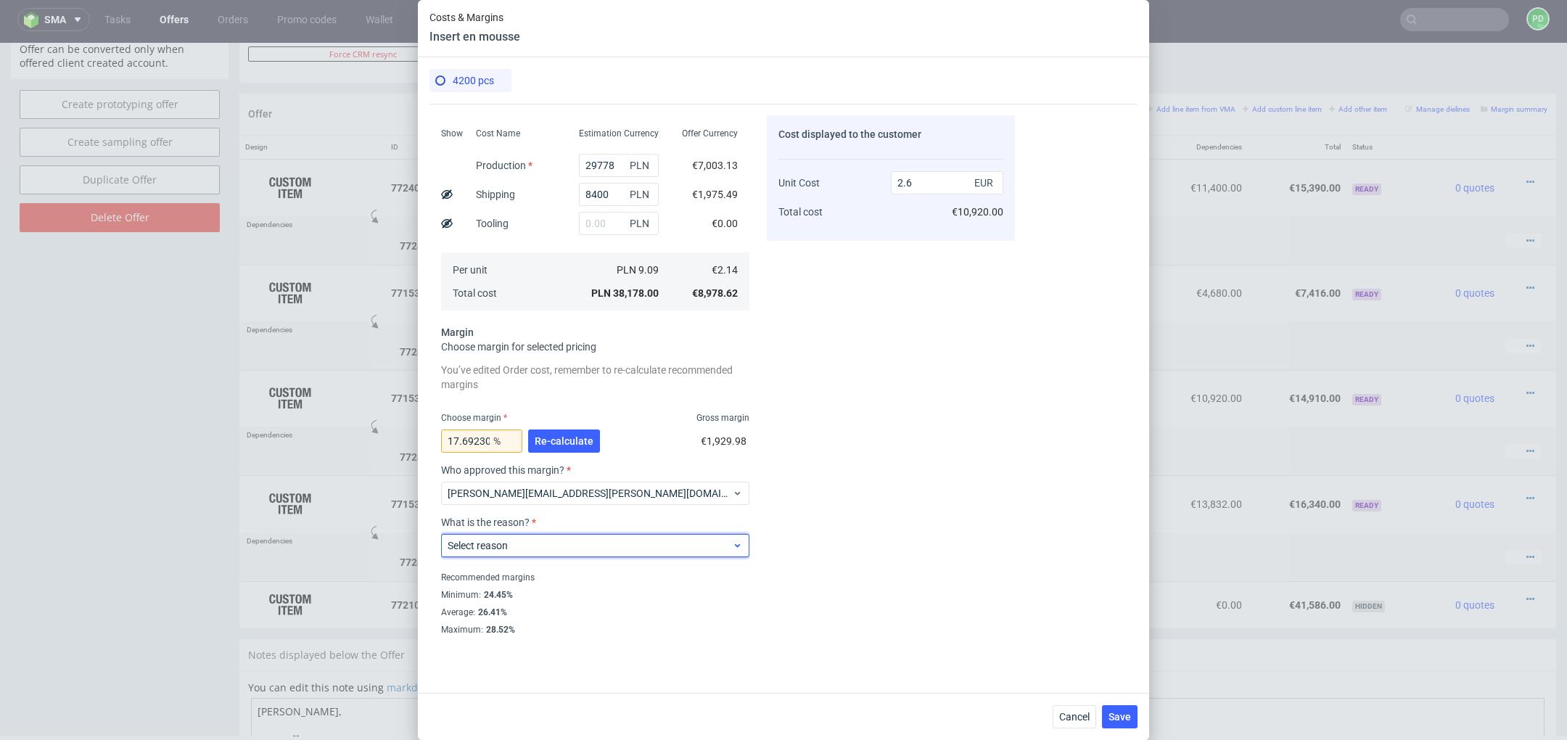
click at [627, 555] on div "Select reason" at bounding box center [595, 545] width 308 height 23
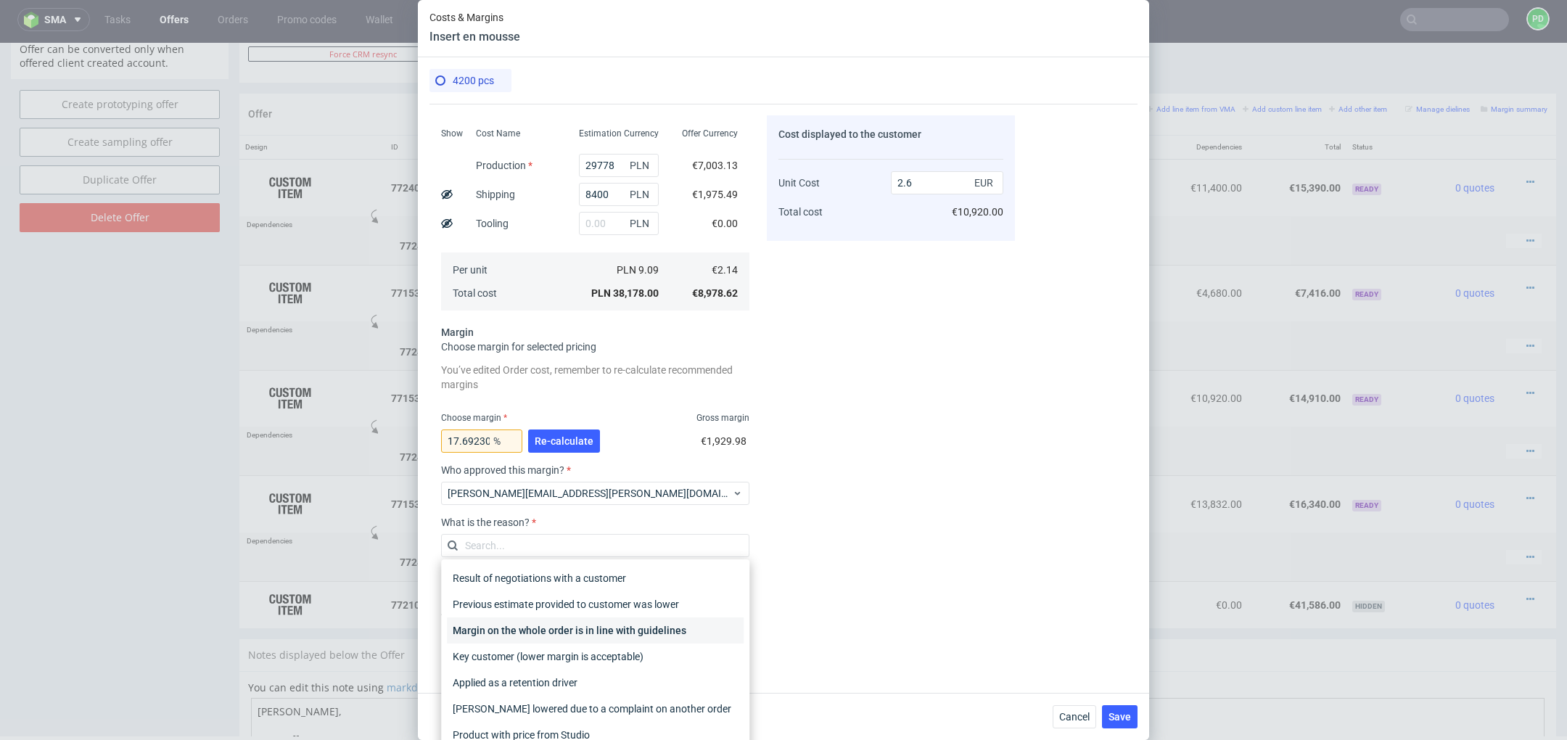
click at [633, 633] on div "Margin on the whole order is in line with guidelines" at bounding box center [595, 630] width 297 height 26
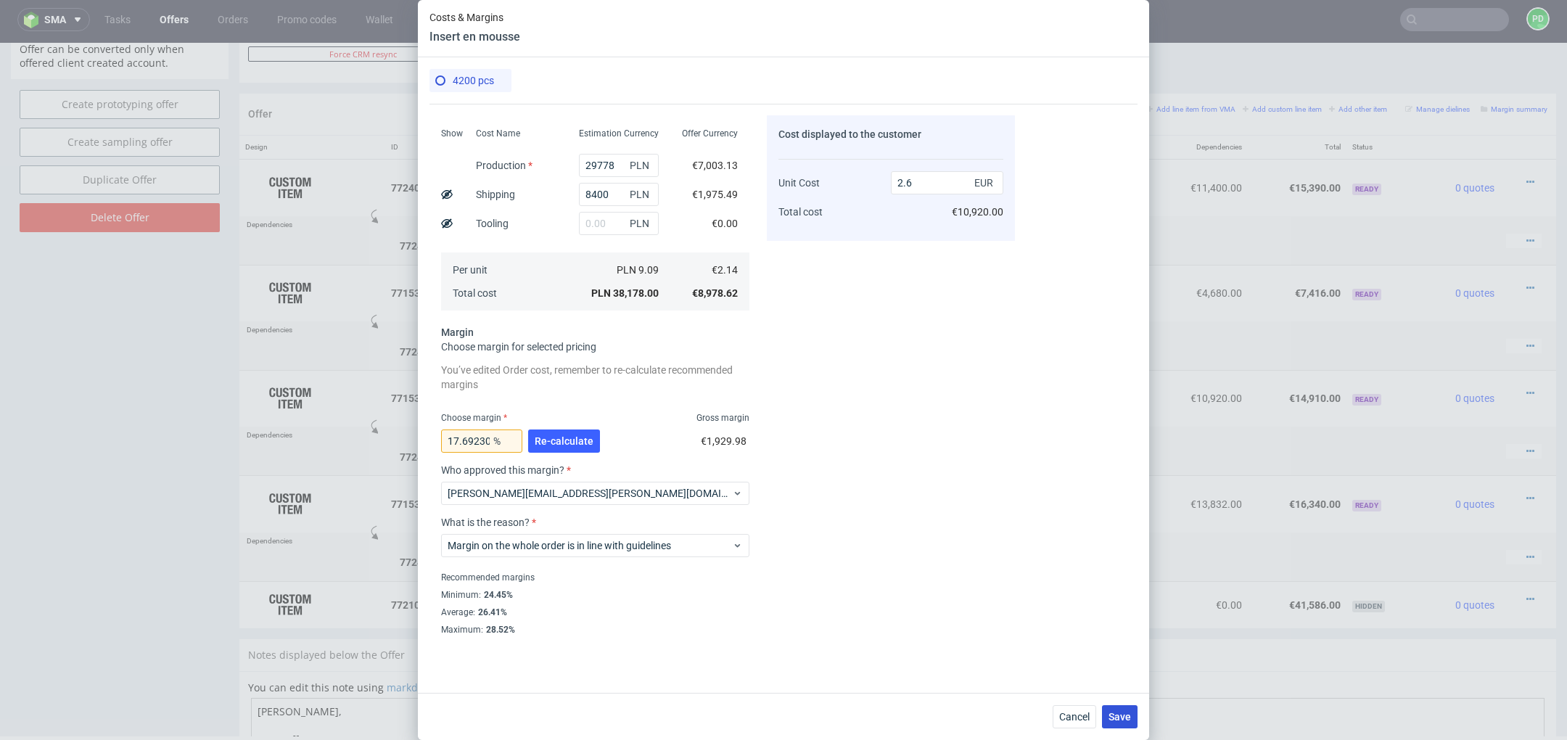
click at [1122, 718] on span "Save" at bounding box center [1120, 717] width 22 height 10
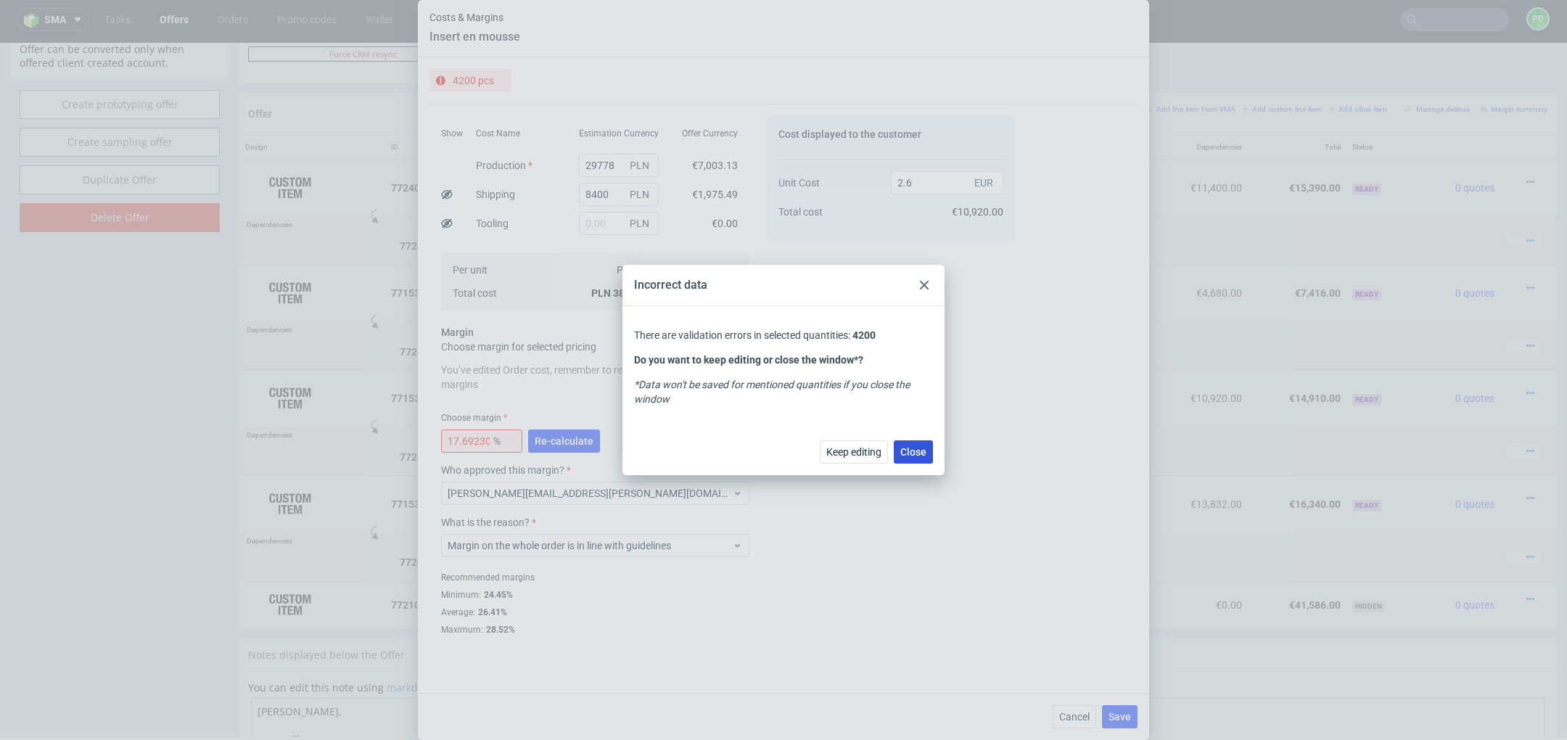
click at [909, 452] on span "Close" at bounding box center [913, 452] width 26 height 10
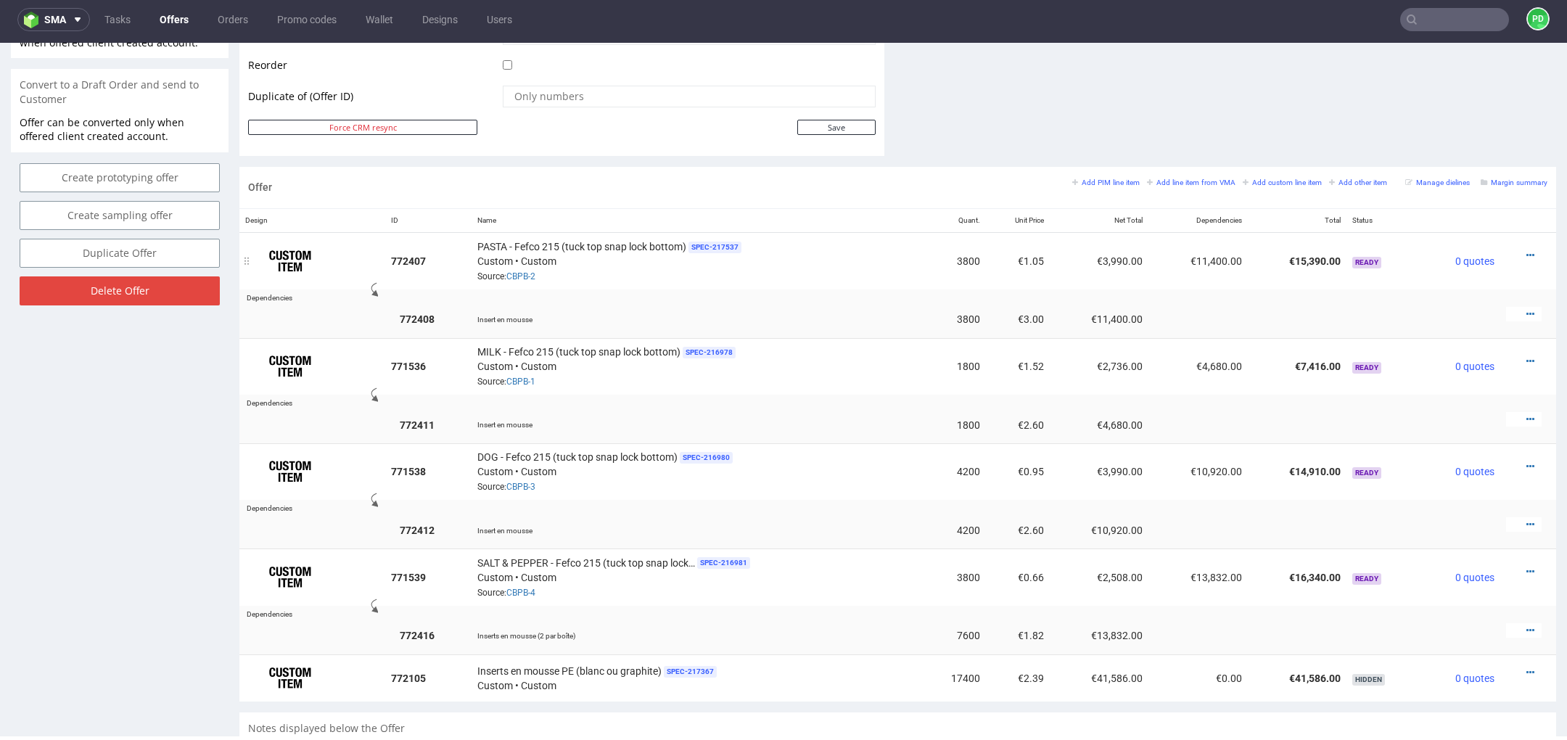
scroll to position [734, 0]
click at [1527, 357] on icon at bounding box center [1531, 359] width 8 height 10
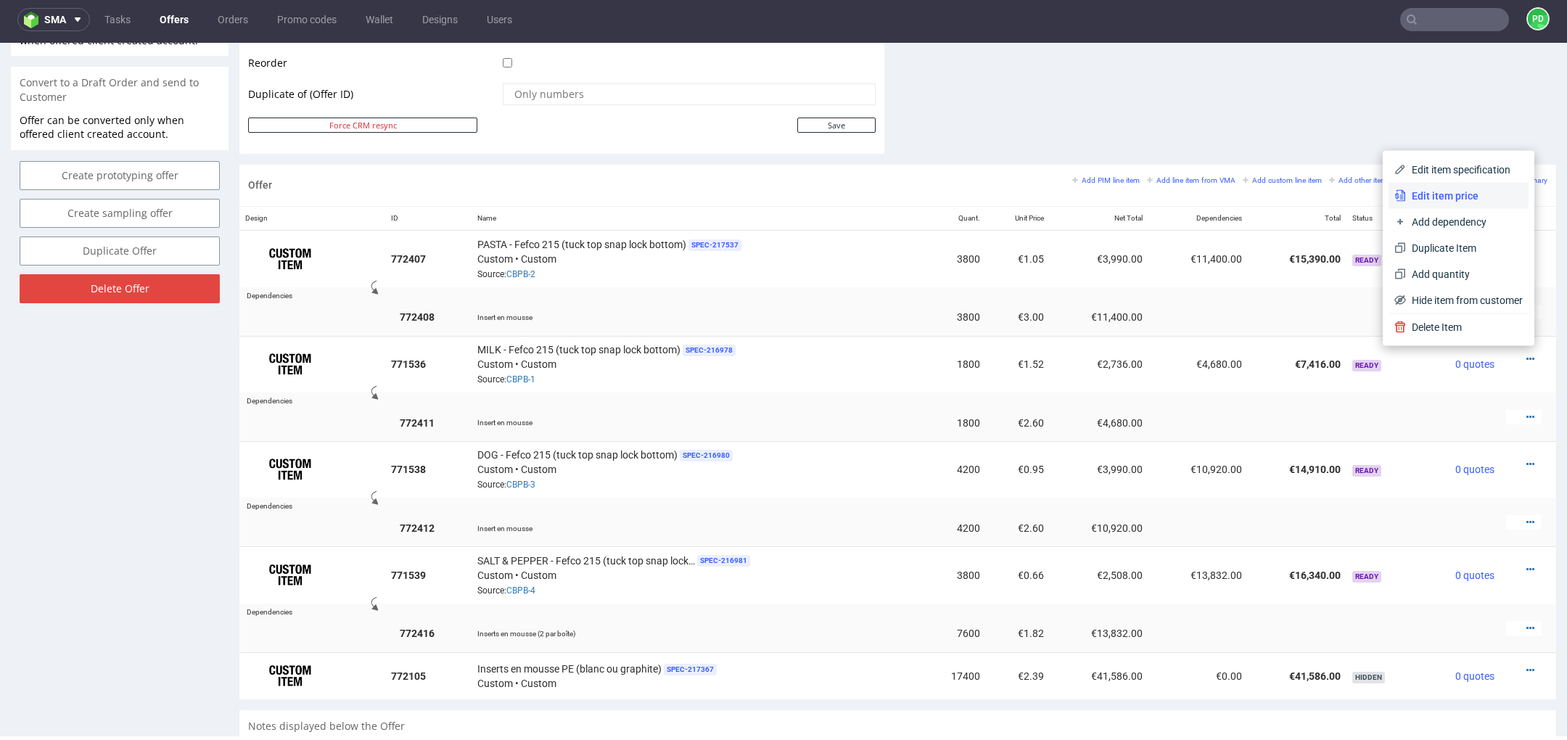
click at [1461, 201] on span "Edit item price" at bounding box center [1464, 196] width 117 height 15
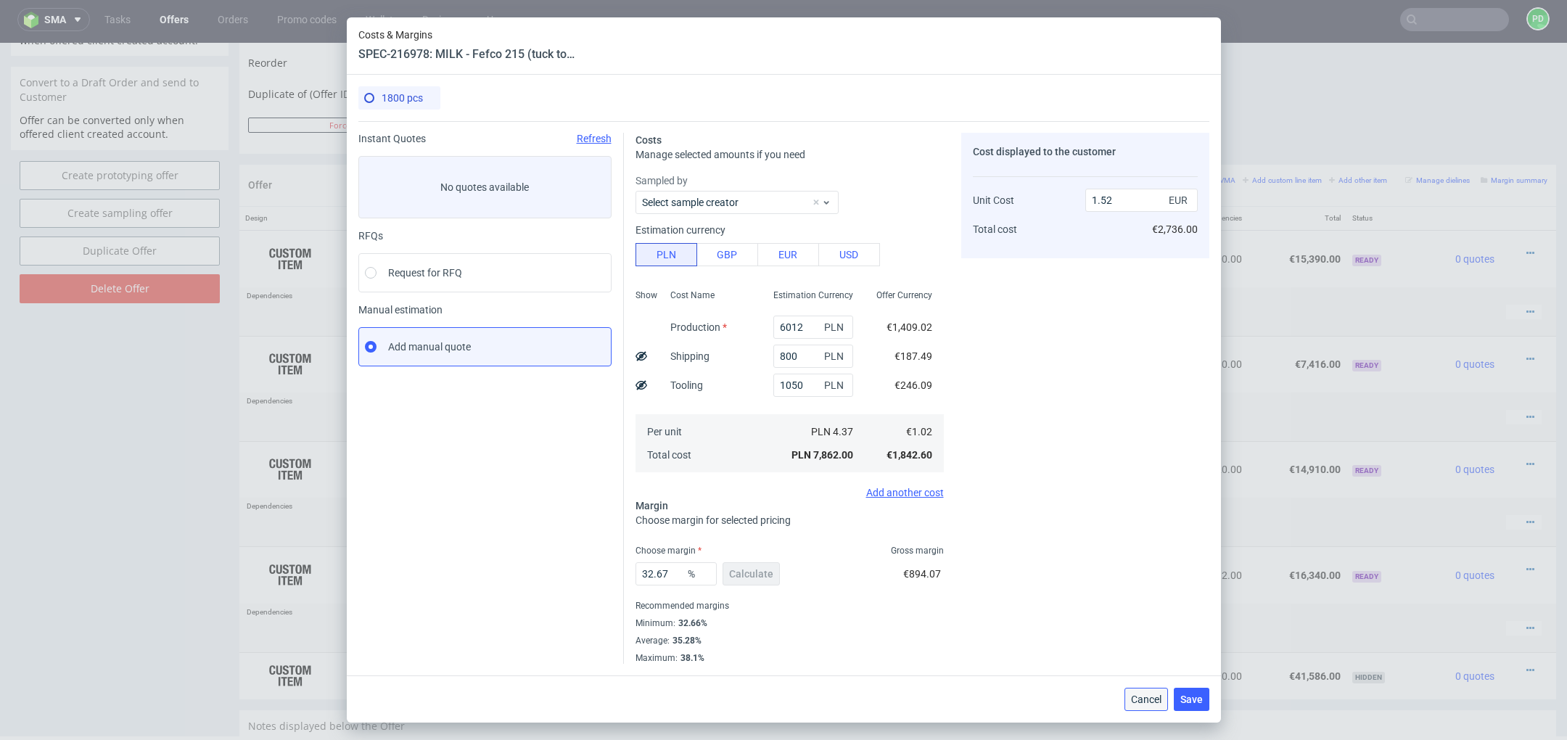
click at [1156, 704] on span "Cancel" at bounding box center [1146, 699] width 30 height 10
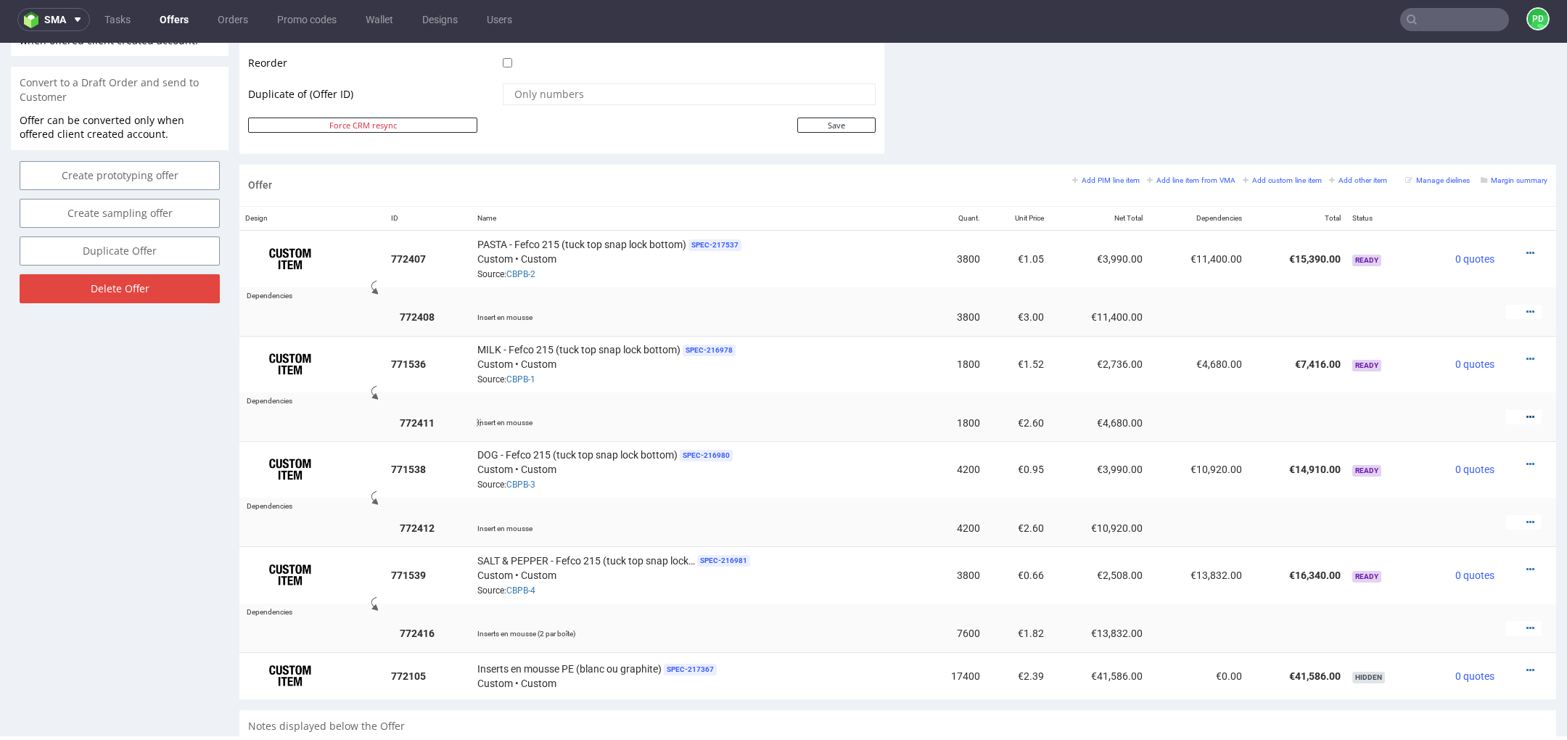
click at [1527, 414] on icon at bounding box center [1531, 417] width 8 height 10
click at [1453, 284] on span "Edit item price" at bounding box center [1464, 280] width 117 height 15
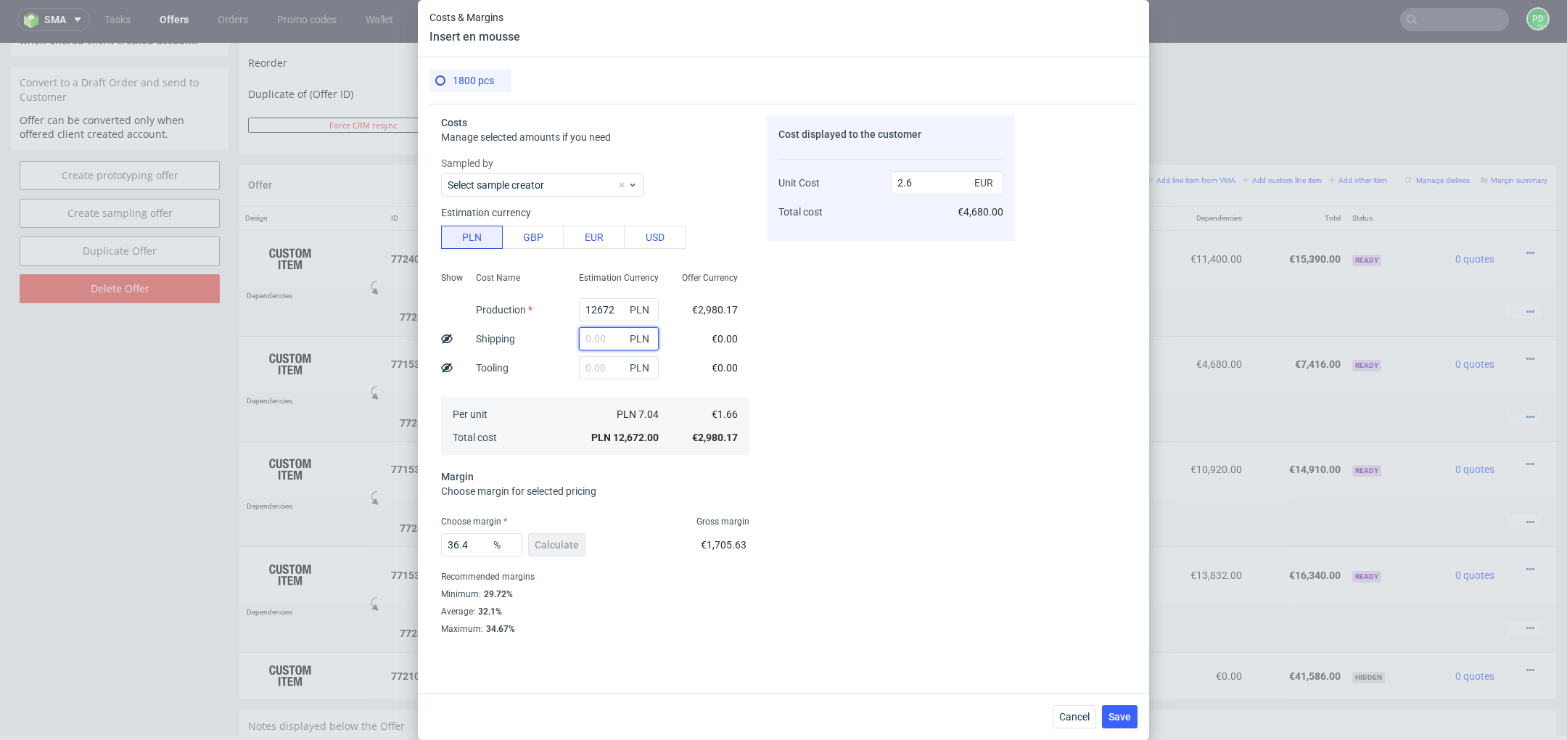
click at [611, 343] on input "text" at bounding box center [619, 338] width 80 height 23
type input "36"
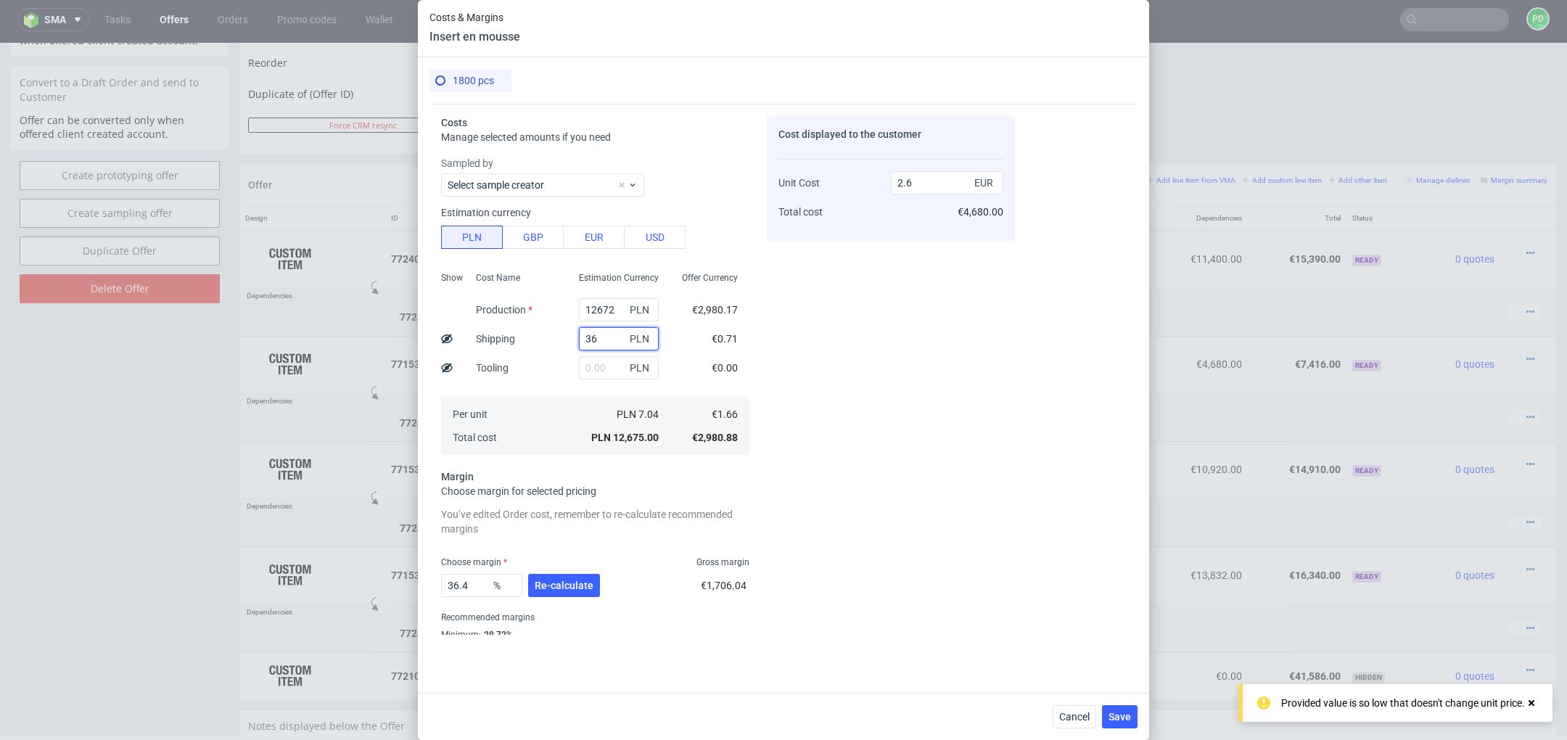
type input "2.61"
type input "3600"
type input "3.34"
type input "3600"
drag, startPoint x: 934, startPoint y: 186, endPoint x: 838, endPoint y: 186, distance: 95.8
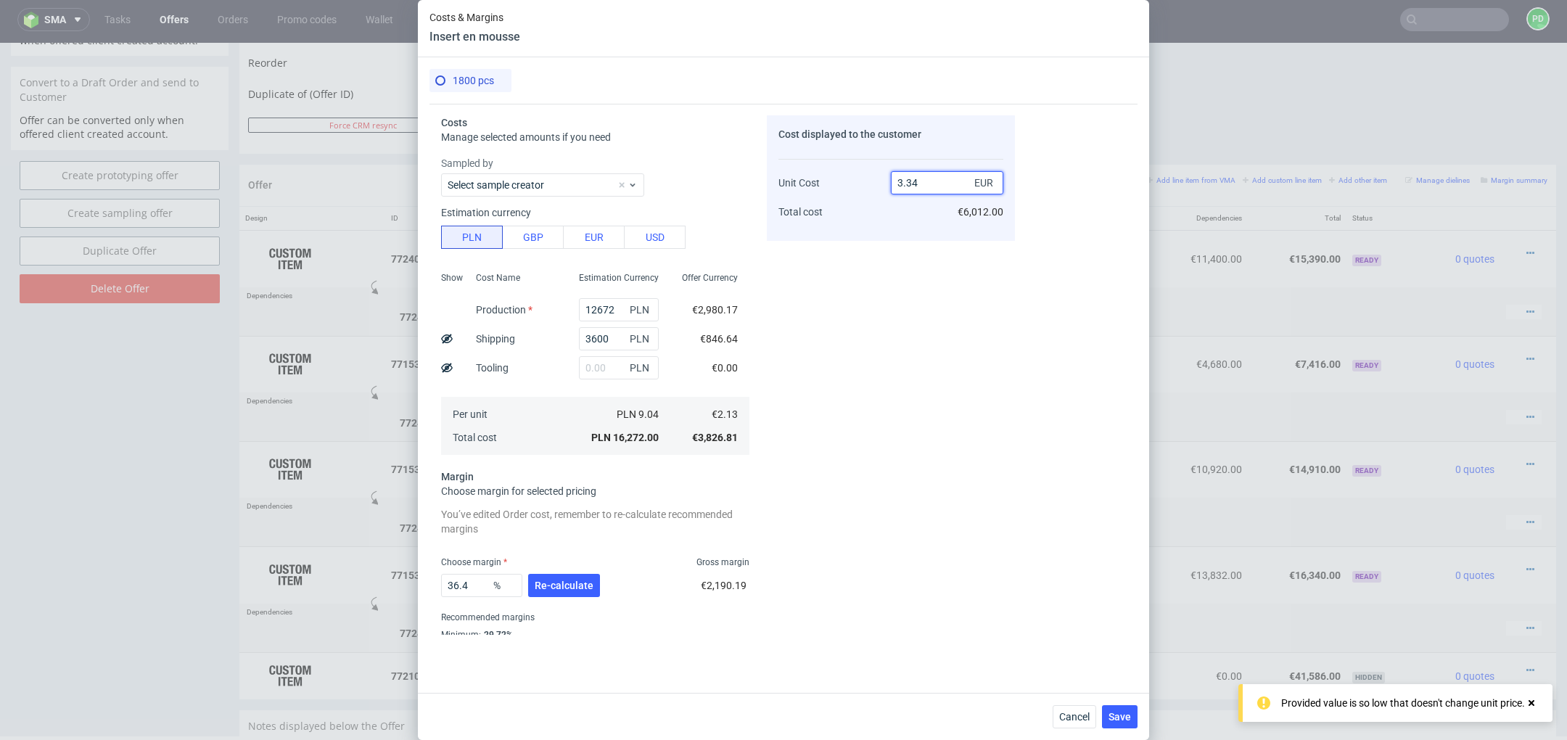
click at [838, 186] on div "Unit Cost Total cost 3.34 EUR €6,012.00" at bounding box center [891, 191] width 225 height 76
type input "2/"
type input "NaN"
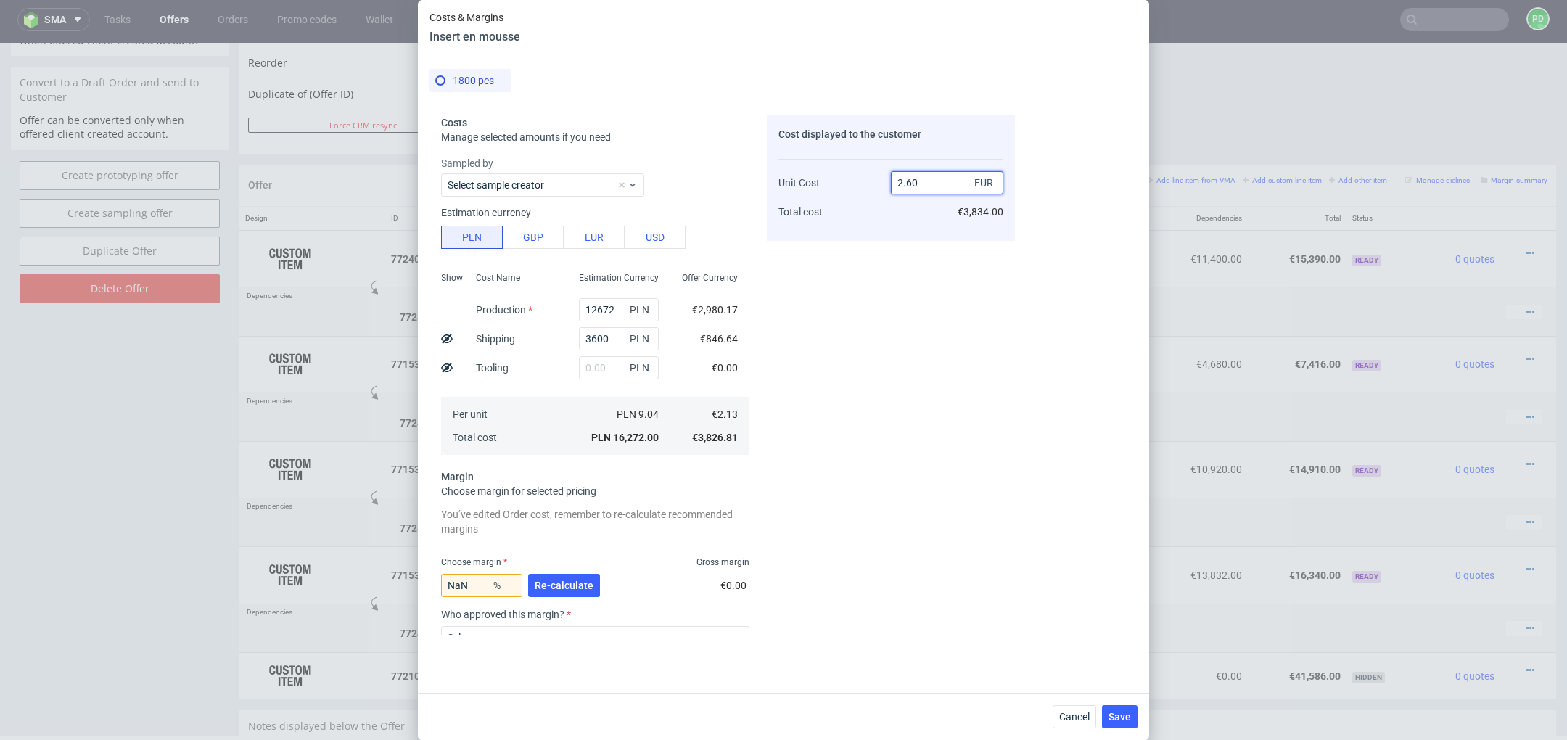
type input "2.59"
type input "18.076923076923077"
type input "2.60"
click at [557, 589] on span "Re-calculate" at bounding box center [564, 585] width 59 height 10
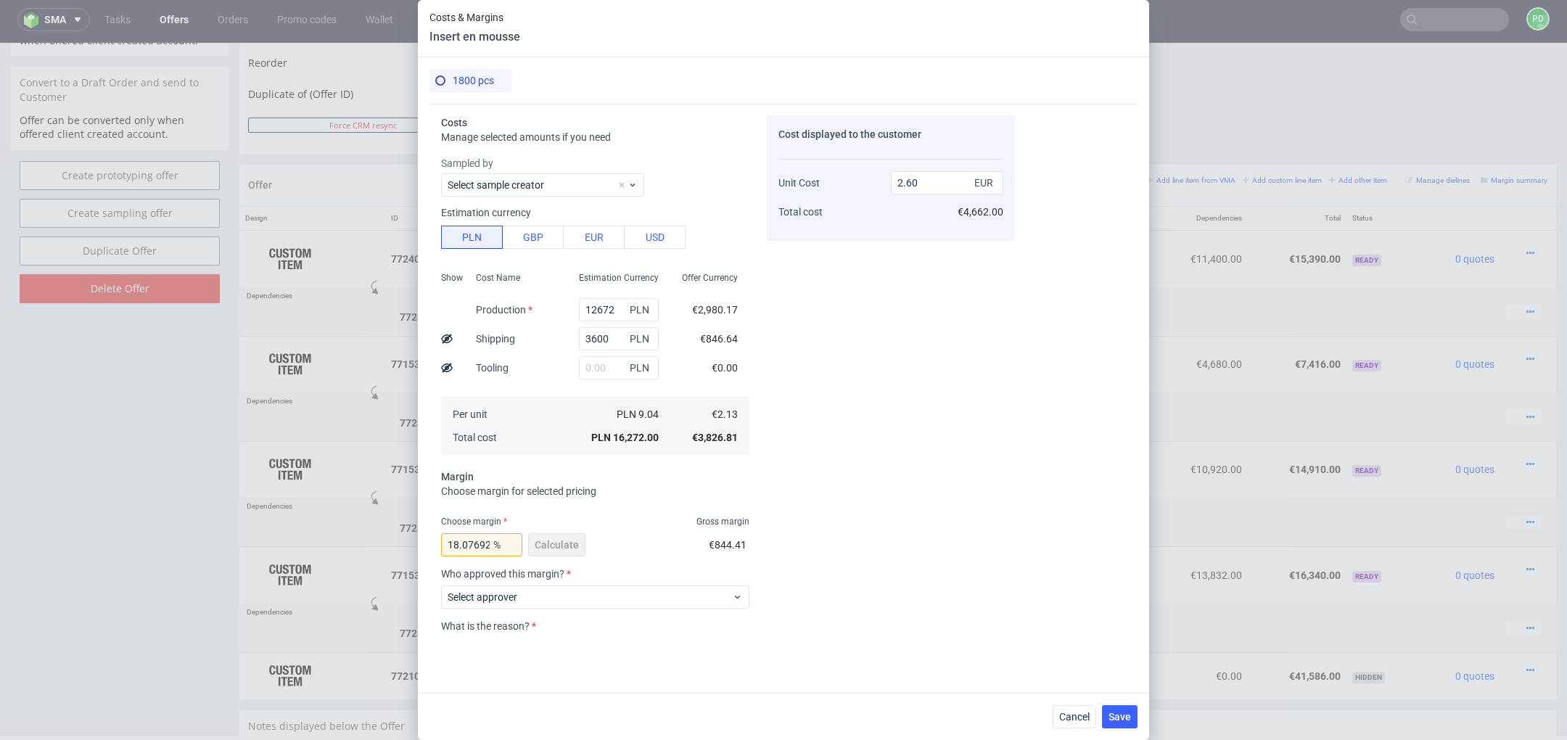
scroll to position [104, 0]
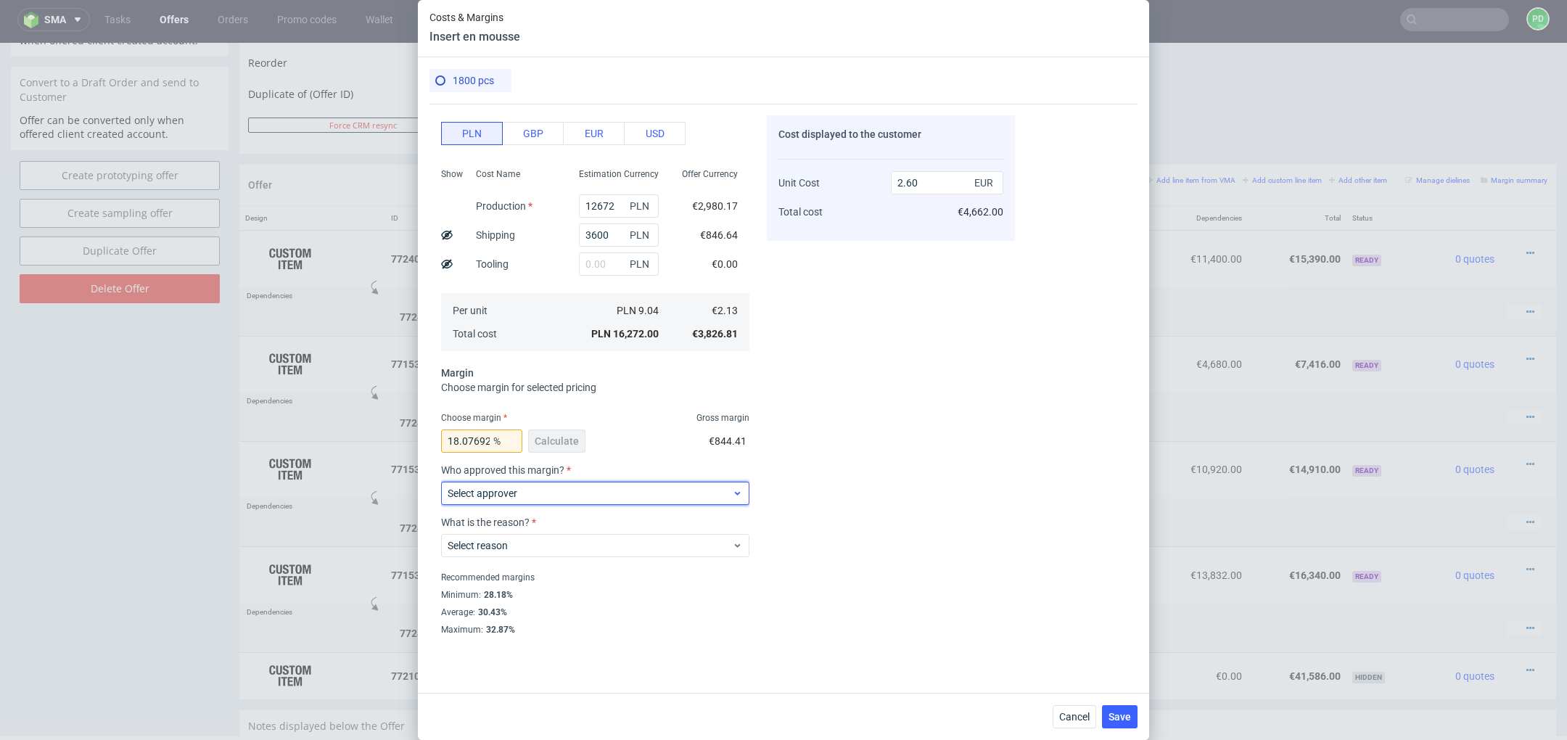
click at [624, 487] on span "Select approver" at bounding box center [590, 493] width 284 height 15
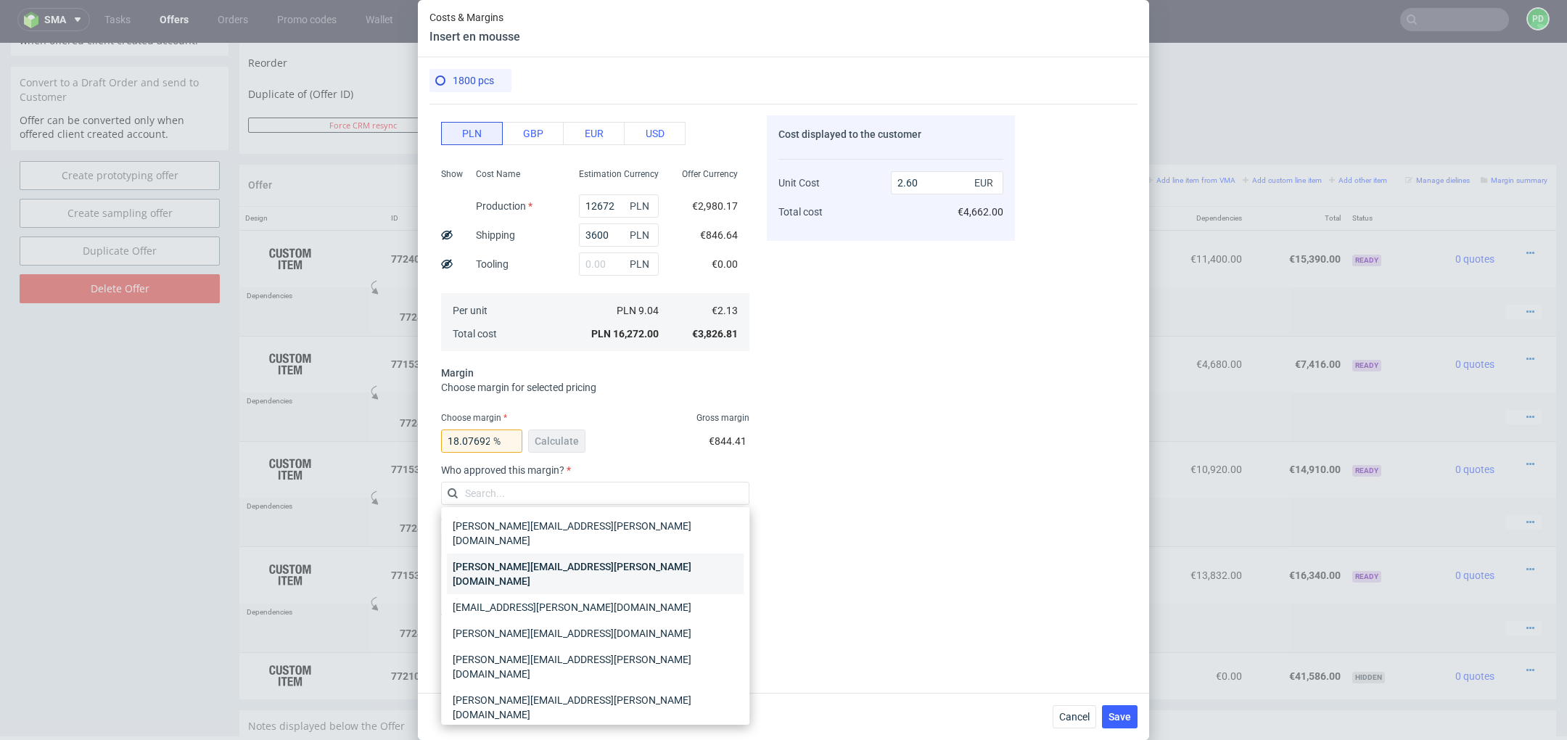
click at [633, 557] on div "[PERSON_NAME][EMAIL_ADDRESS][PERSON_NAME][DOMAIN_NAME]" at bounding box center [595, 574] width 297 height 41
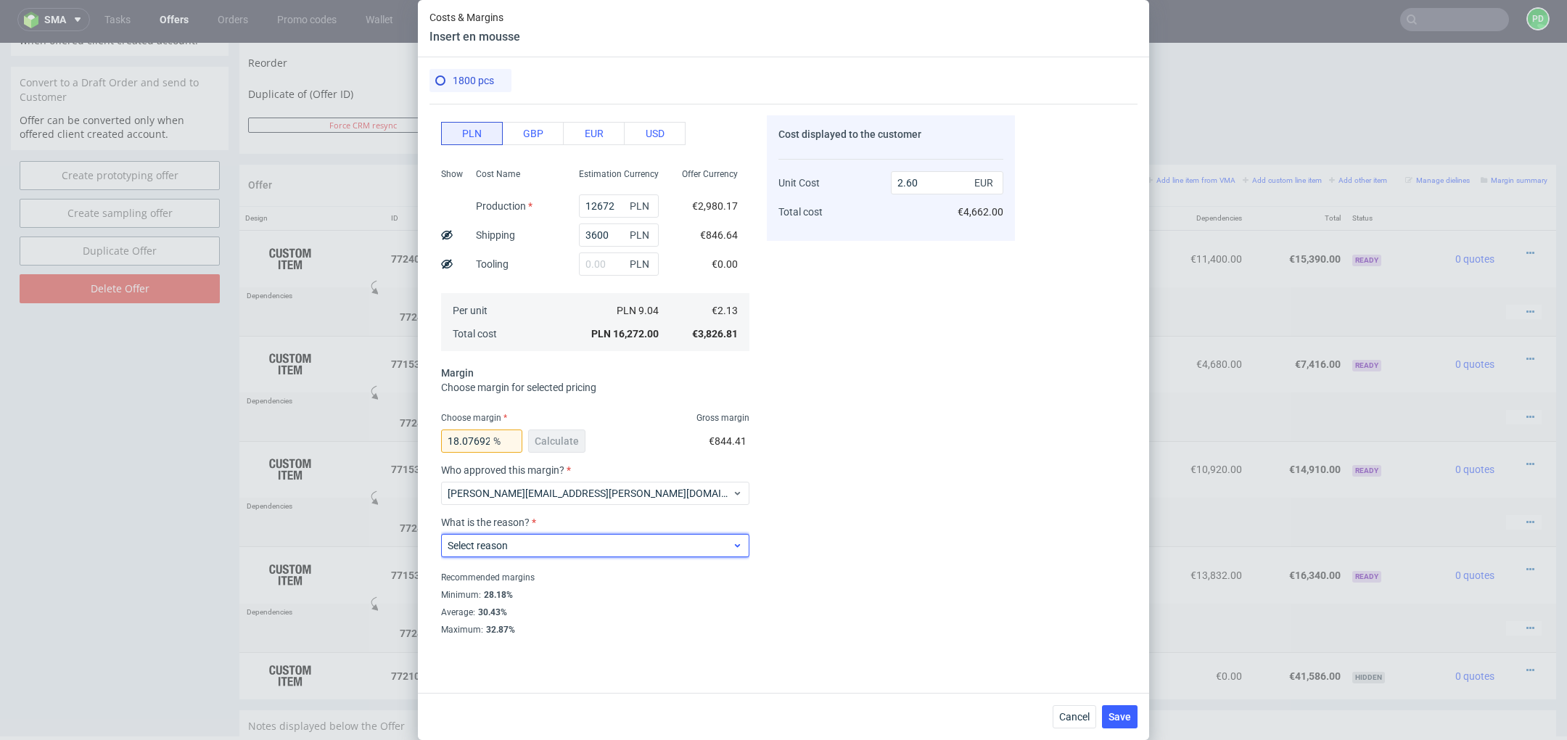
click at [628, 552] on div "Select reason" at bounding box center [595, 545] width 308 height 23
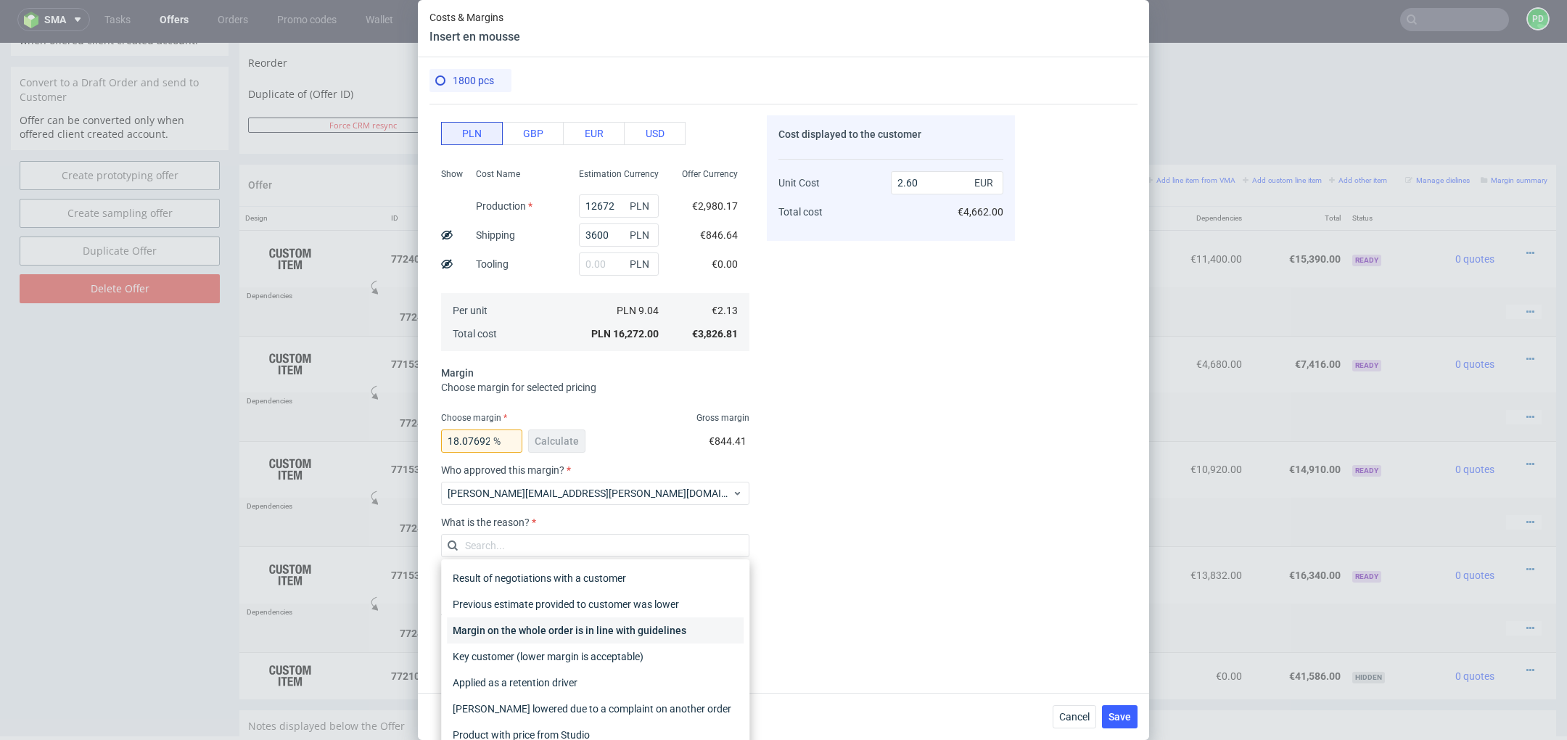
click at [634, 635] on div "Margin on the whole order is in line with guidelines" at bounding box center [595, 630] width 297 height 26
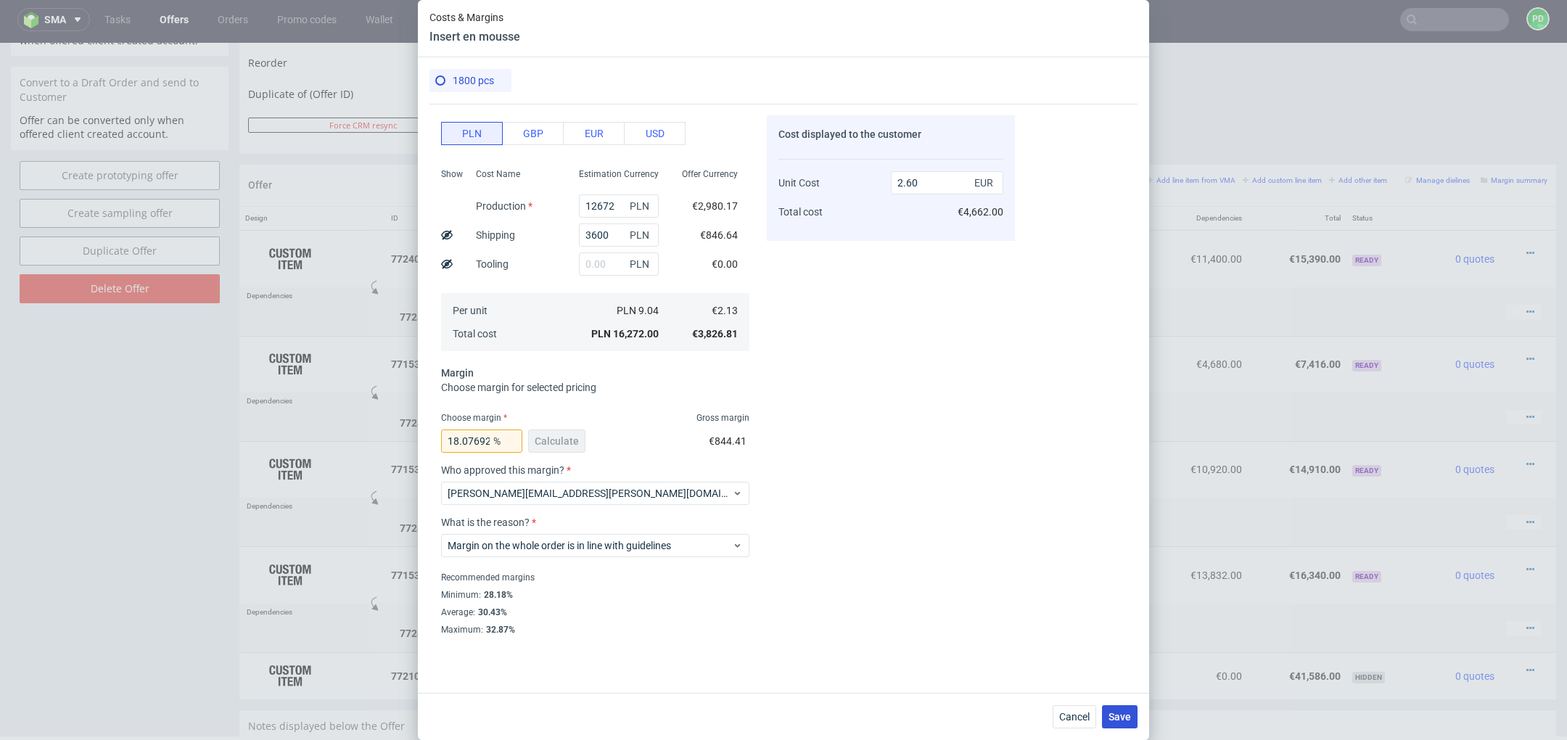
click at [1126, 715] on span "Save" at bounding box center [1120, 717] width 22 height 10
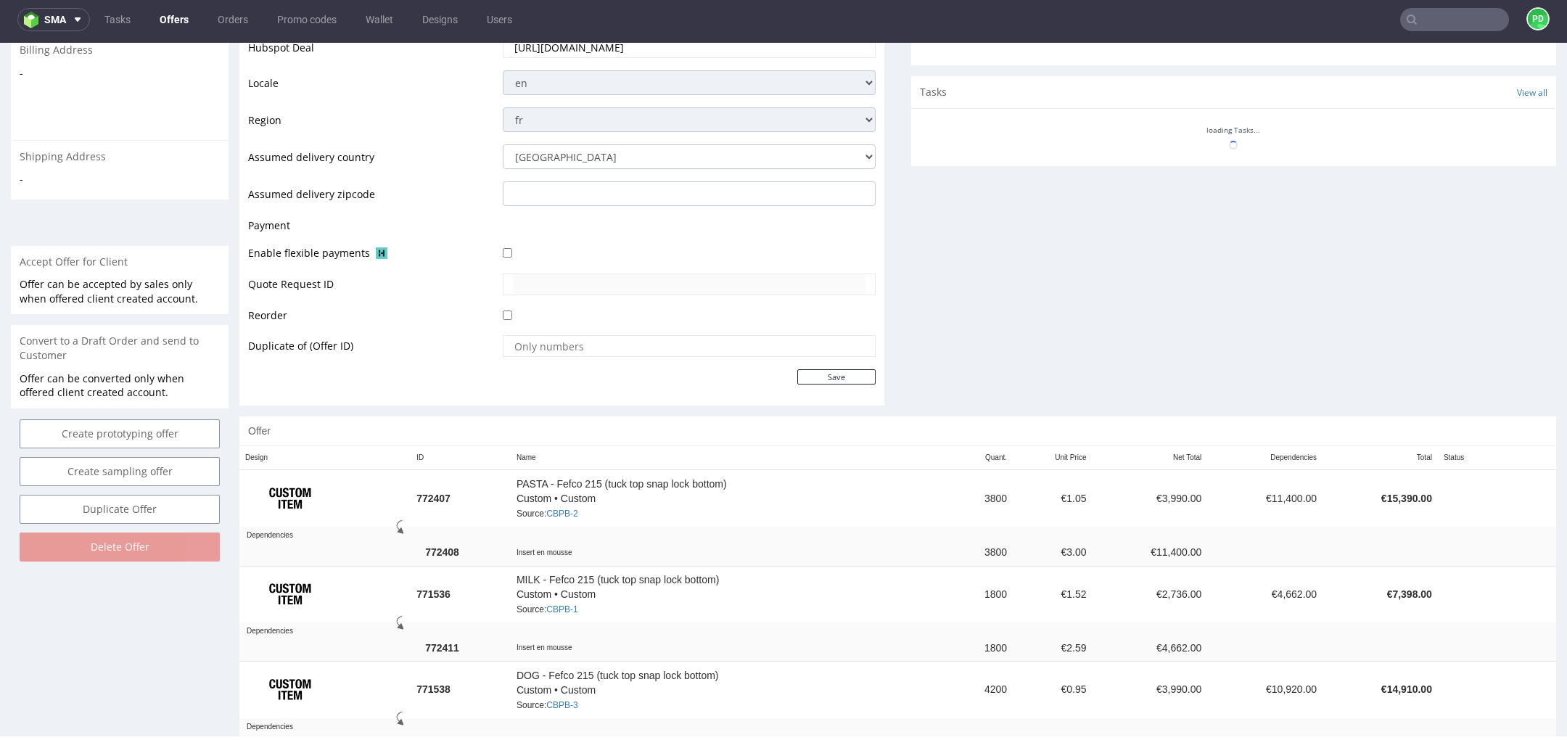
scroll to position [566, 0]
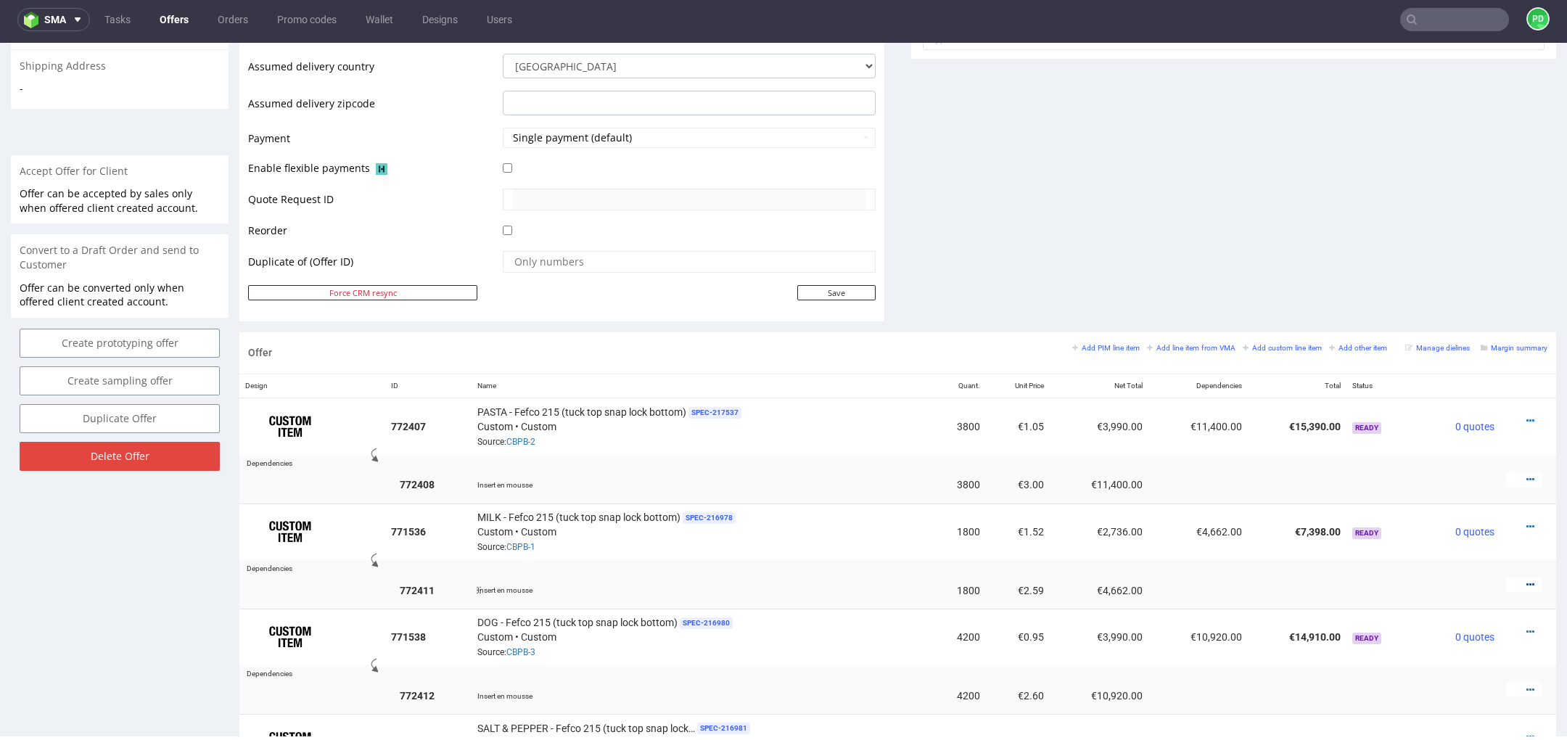
click at [1527, 580] on icon at bounding box center [1531, 585] width 8 height 10
click at [1482, 445] on span "Edit item price" at bounding box center [1464, 447] width 117 height 15
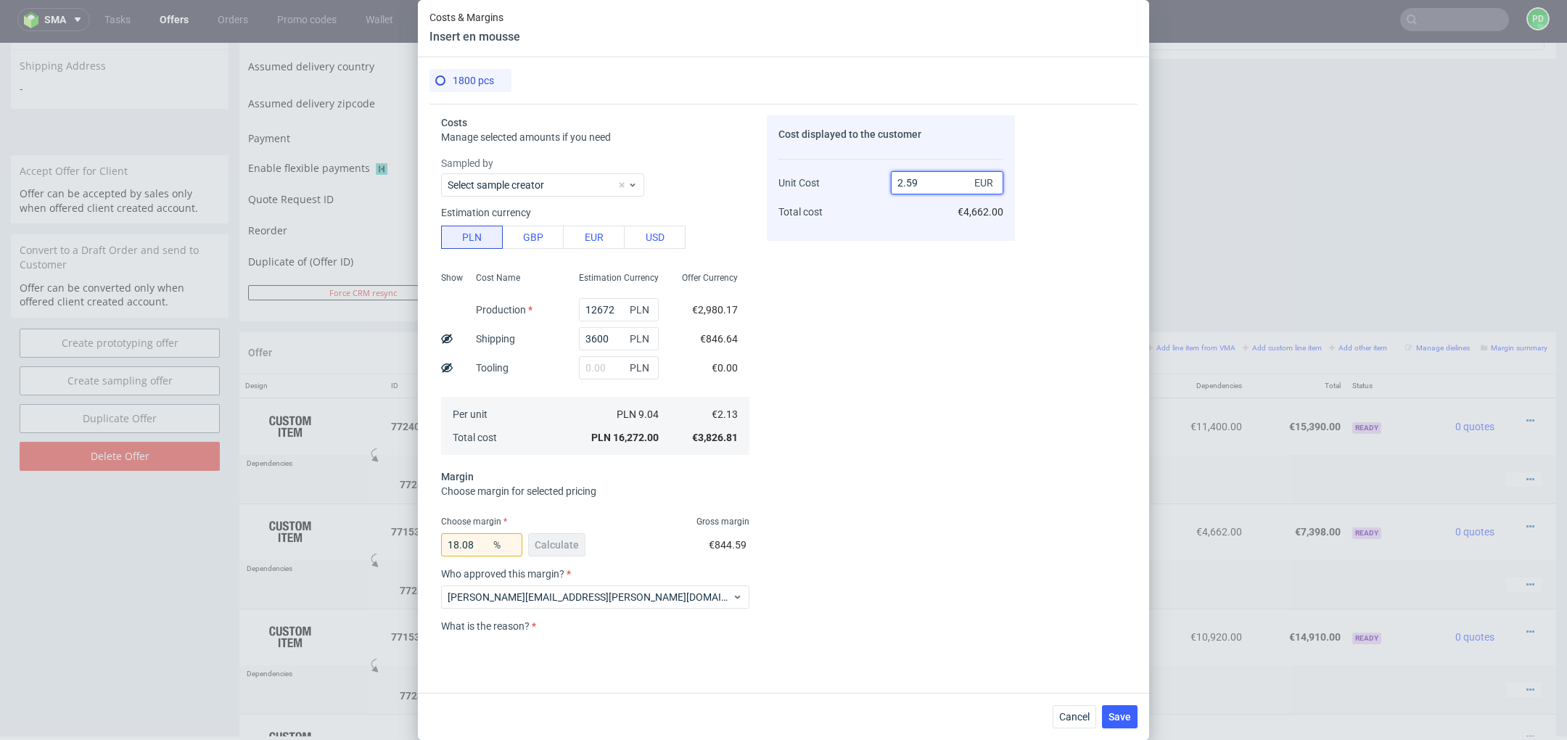
click at [957, 184] on input "2.59" at bounding box center [947, 182] width 112 height 23
type input "2.61"
type input "18.39080459770115"
type input "2.6"
click at [841, 409] on div "Cost displayed to the customer Unit Cost Total cost 2.6 EUR €4,680.00" at bounding box center [891, 375] width 248 height 520
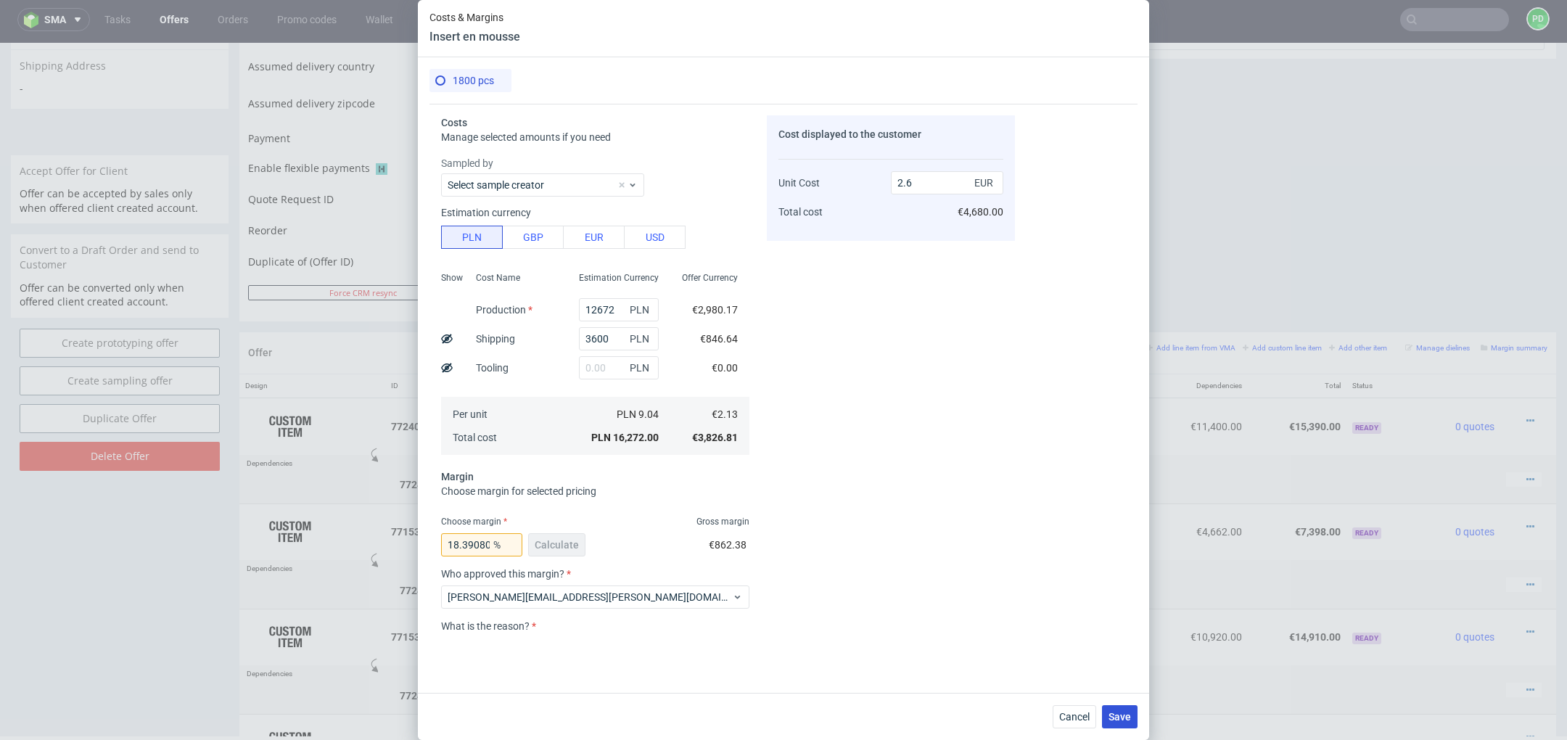
click at [1133, 720] on button "Save" at bounding box center [1120, 716] width 36 height 23
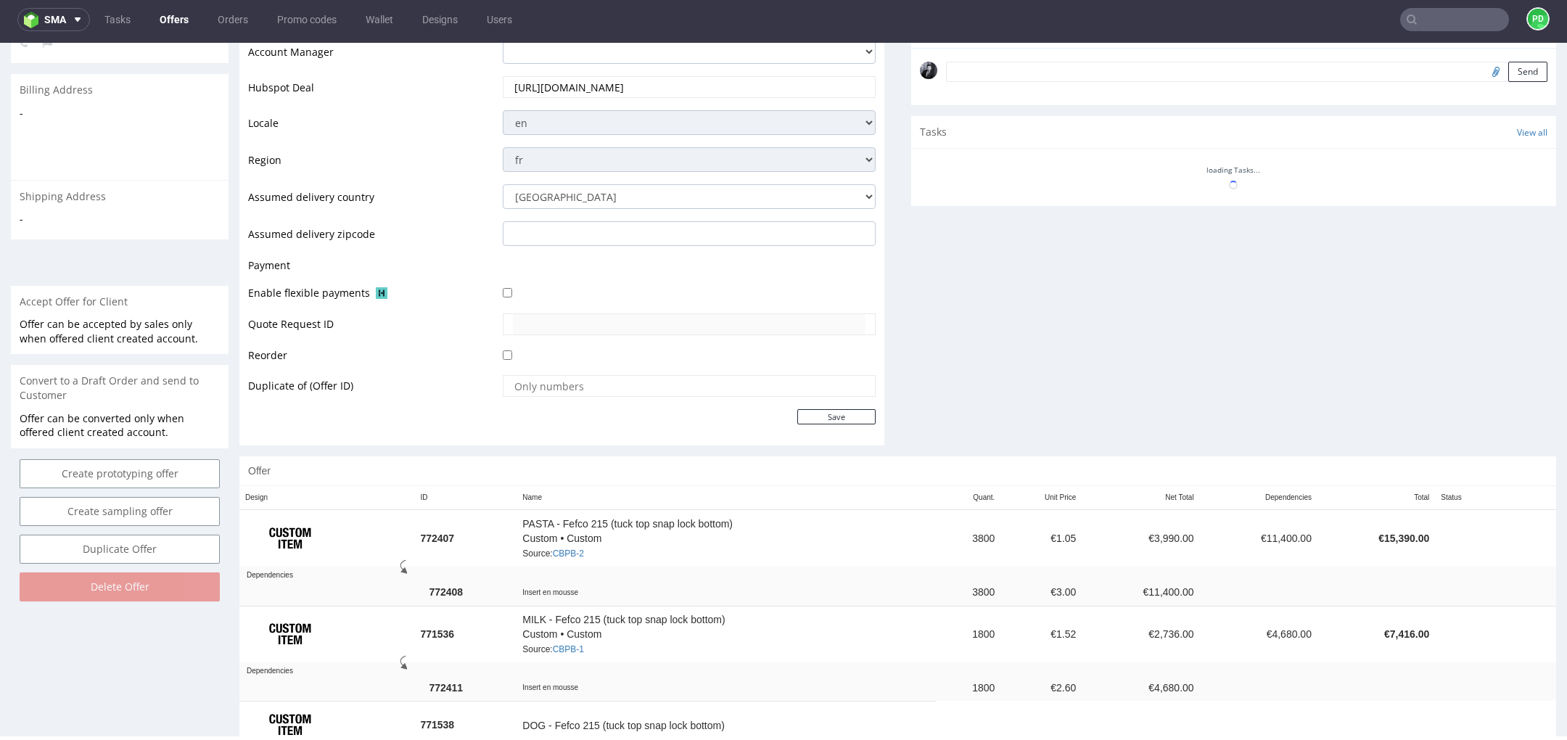
scroll to position [472, 0]
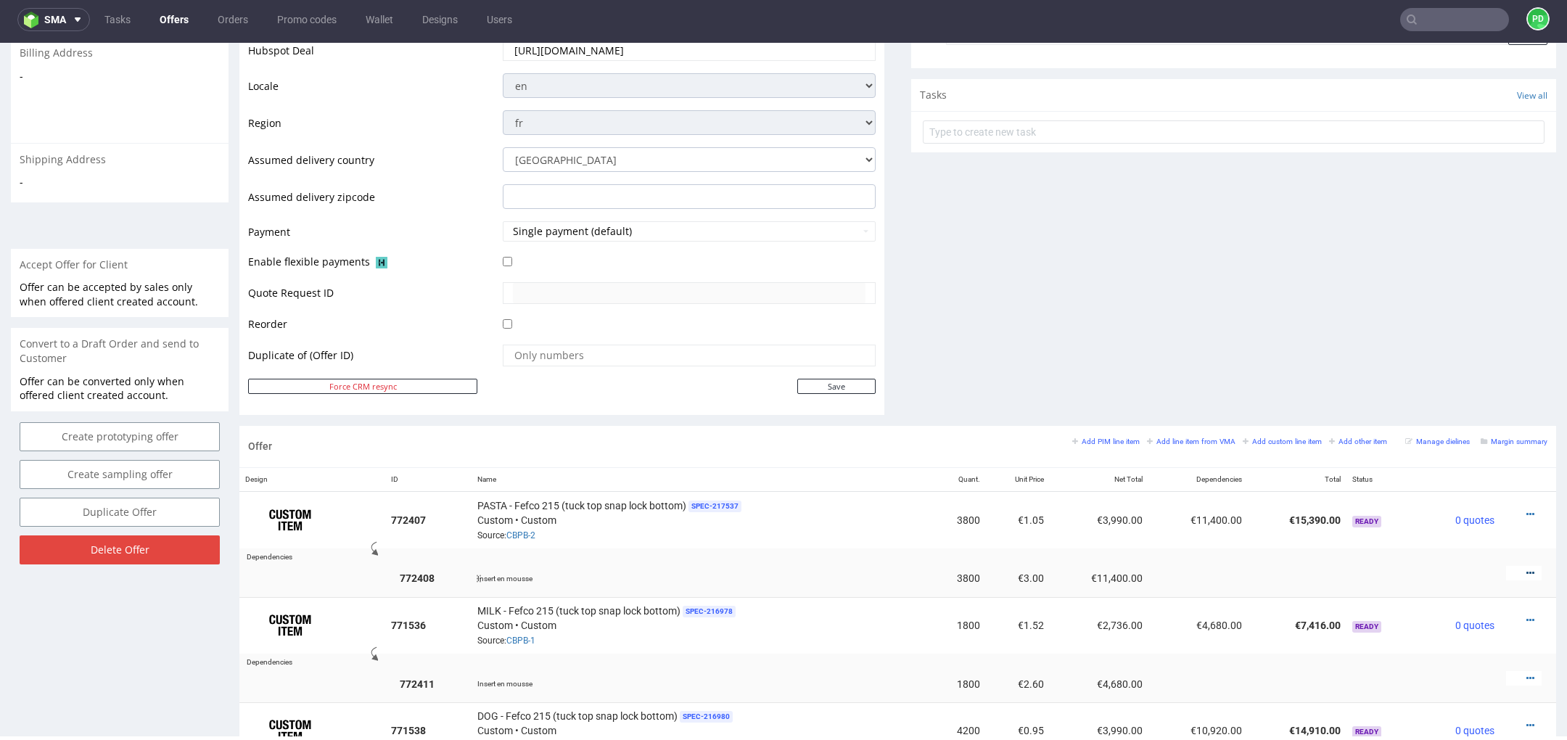
click at [1527, 572] on icon at bounding box center [1531, 573] width 8 height 10
click at [1448, 440] on span "Edit item price" at bounding box center [1464, 437] width 117 height 15
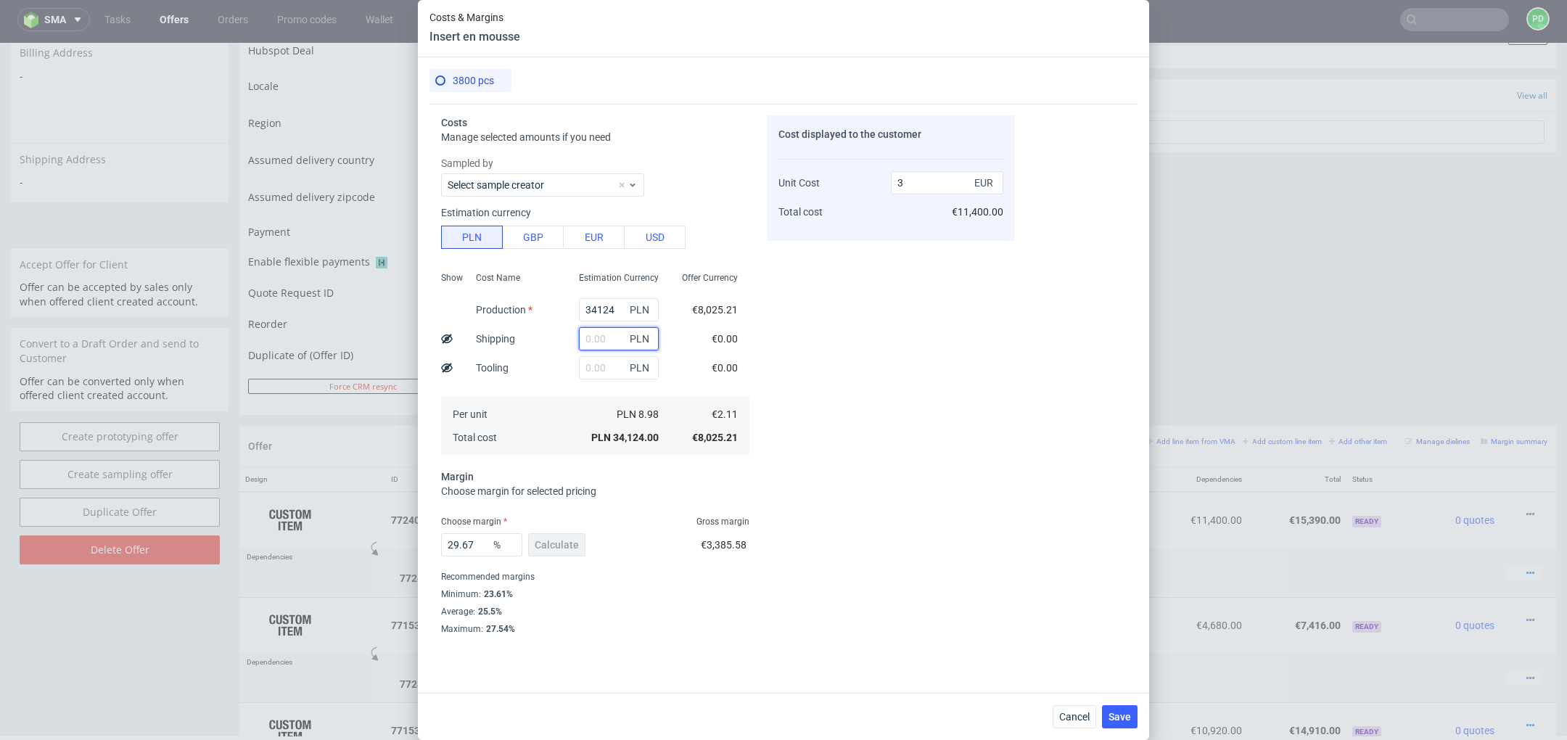
click at [600, 343] on input "text" at bounding box center [619, 338] width 80 height 23
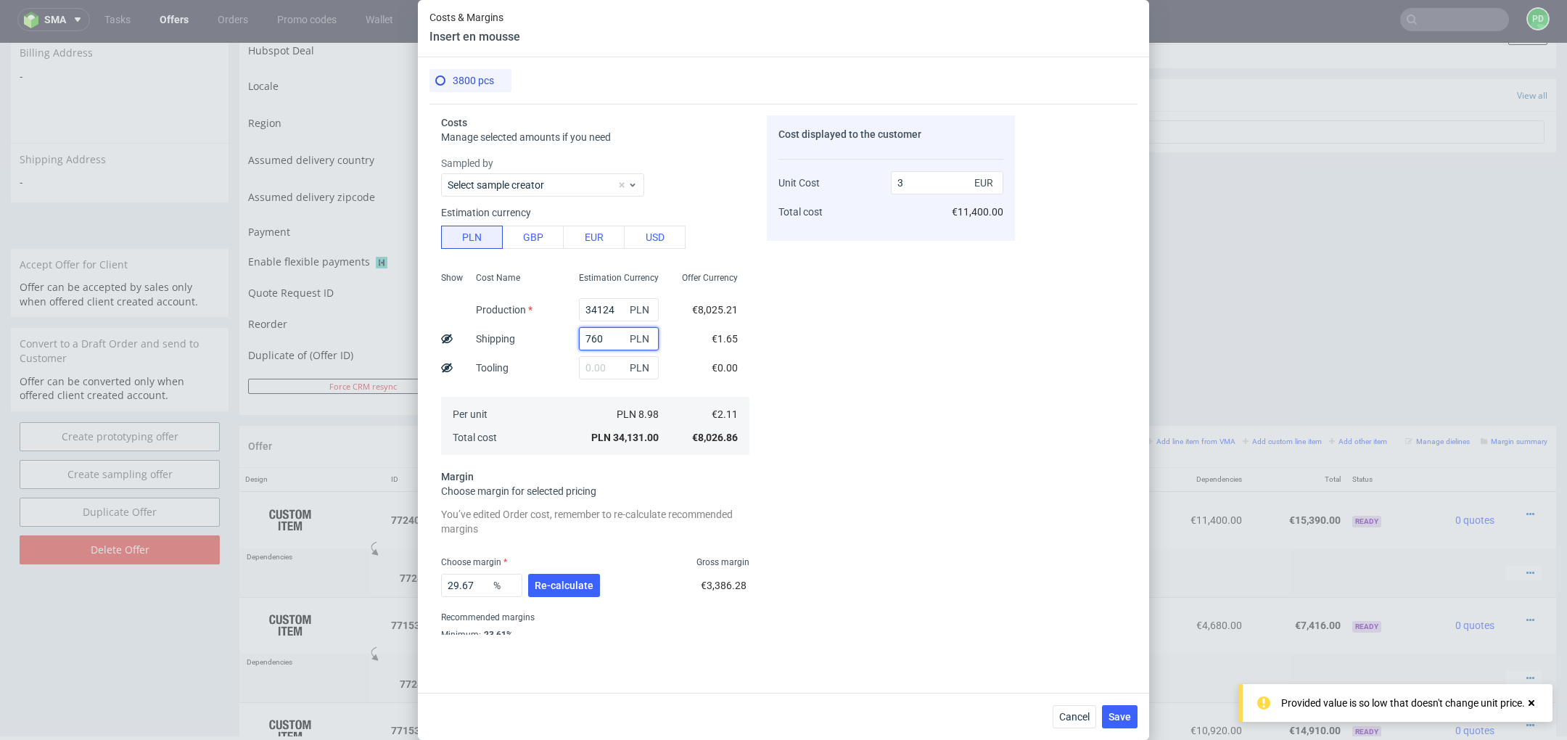
type input "7600"
type input "3.67"
type input "7600"
click at [938, 184] on input "3.67" at bounding box center [947, 182] width 112 height 23
type input "3"
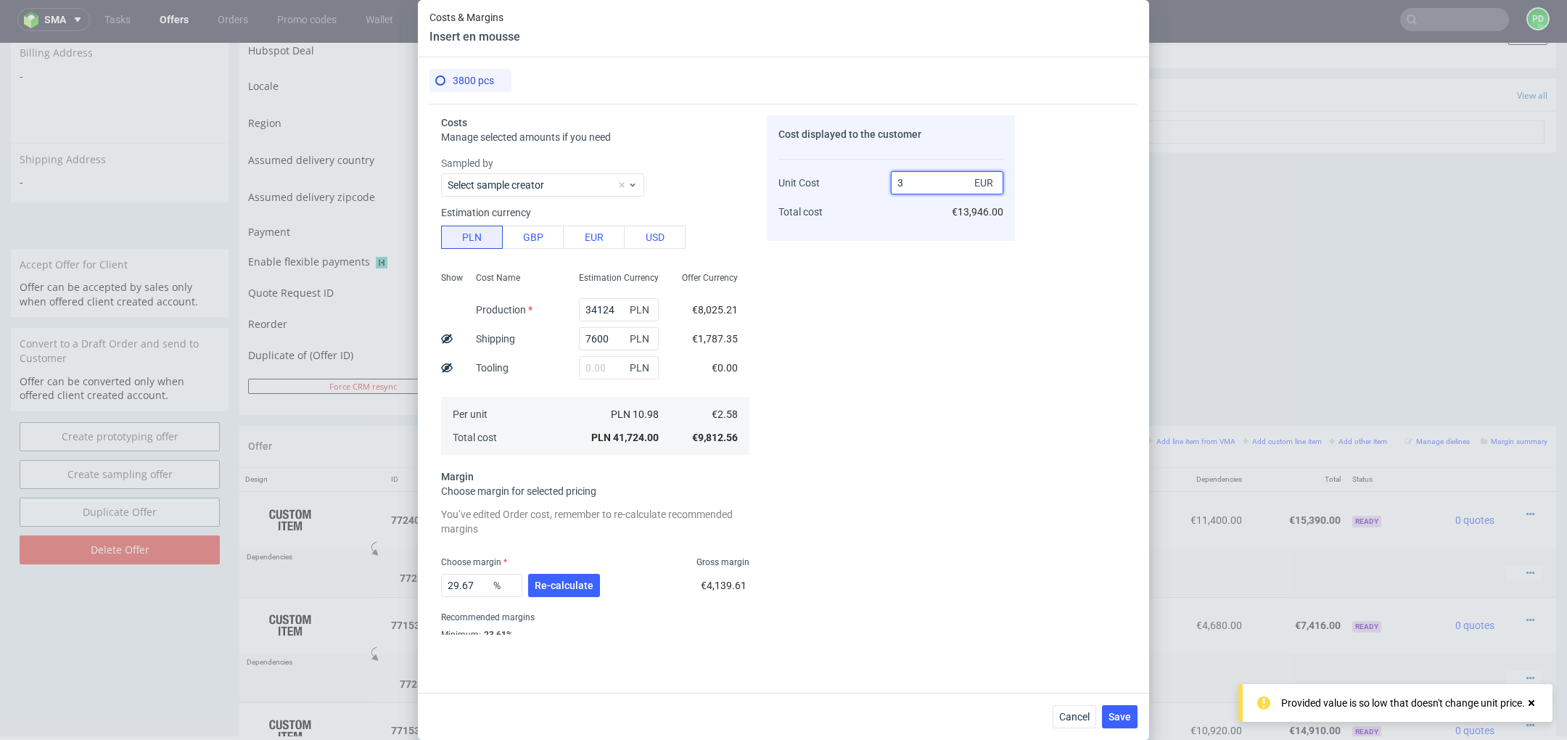
type input "14.000000000000002"
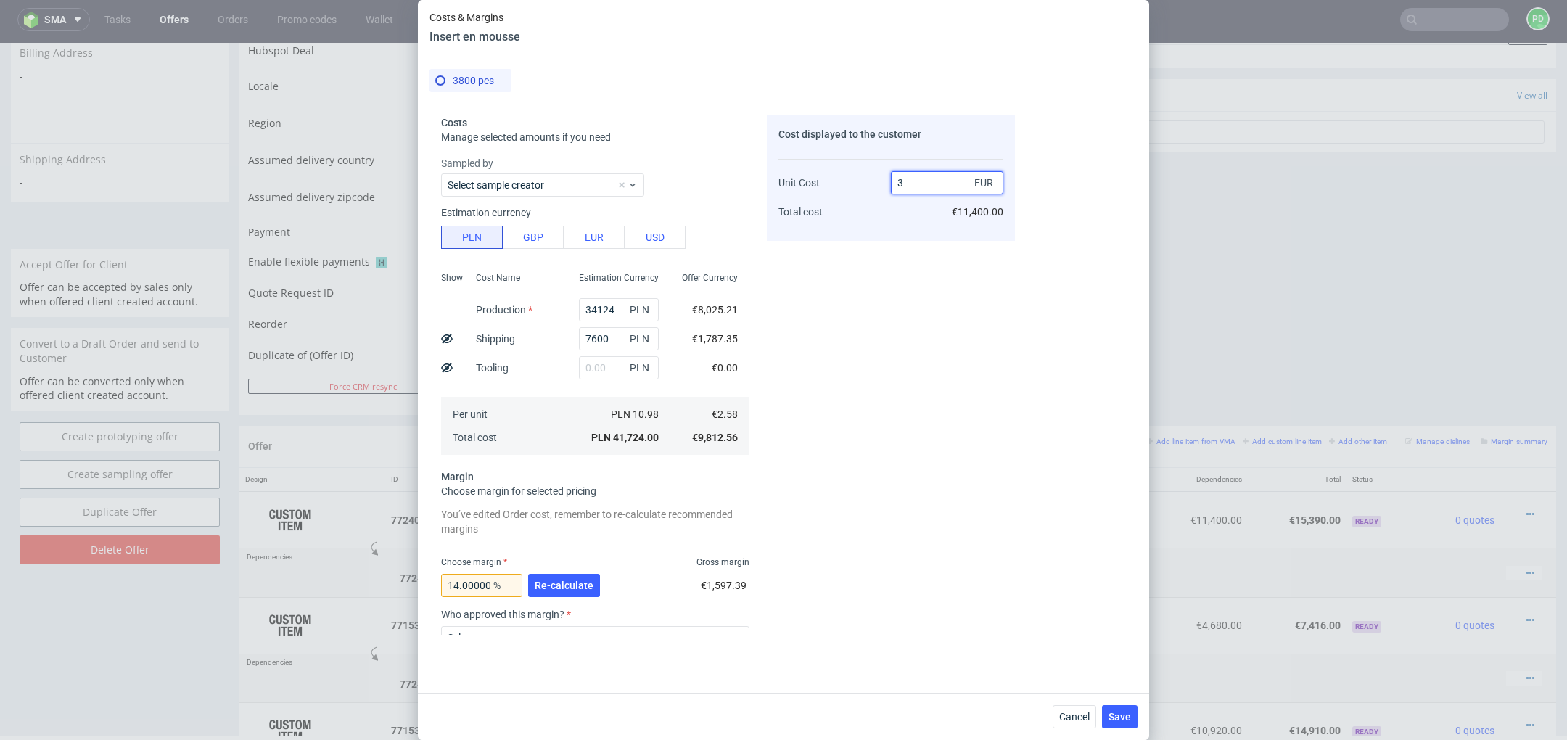
type input "3"
click at [865, 349] on div "Cost displayed to the customer Unit Cost Total cost 3 EUR €11,400.00" at bounding box center [891, 375] width 248 height 520
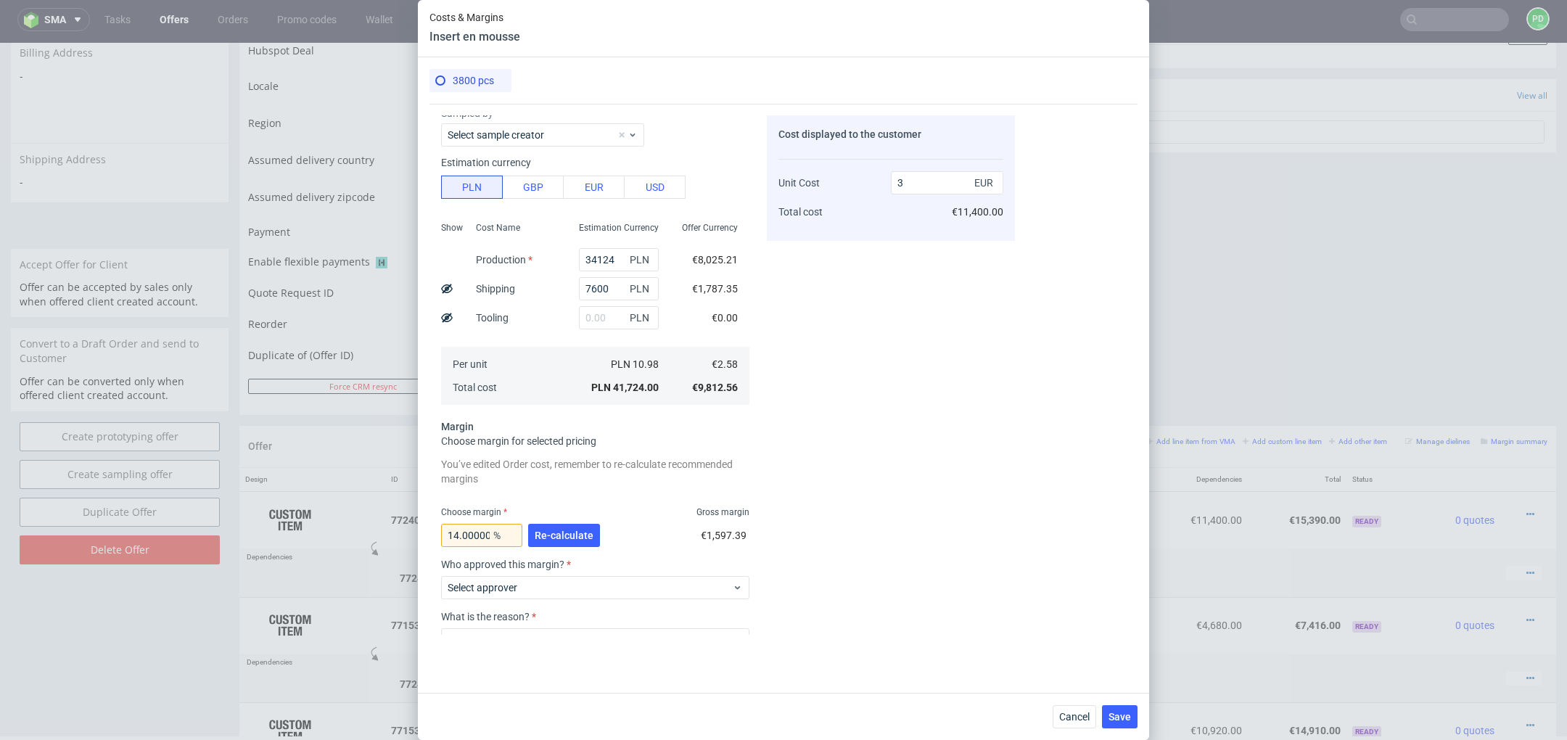
scroll to position [144, 0]
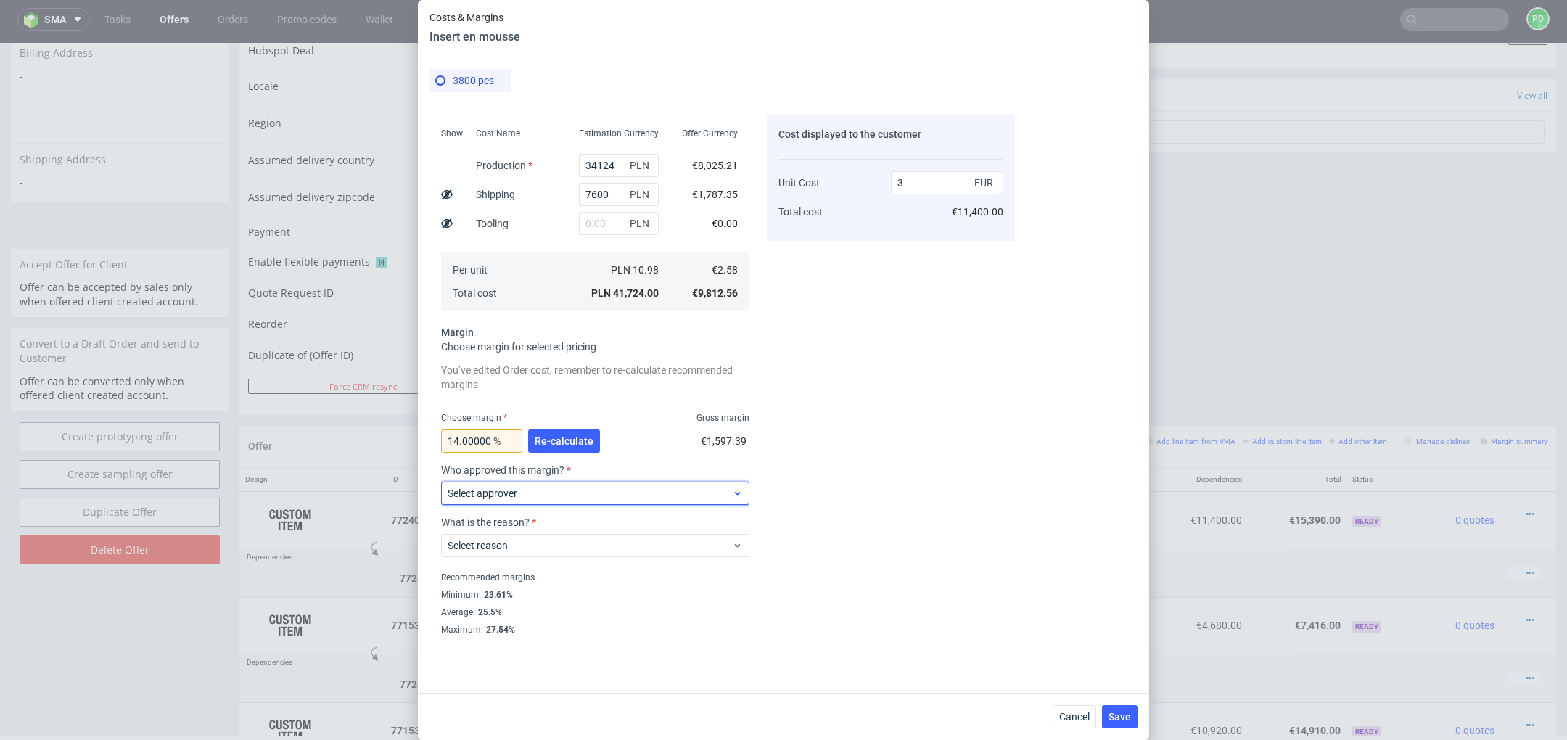
click at [612, 483] on div "Select approver" at bounding box center [595, 493] width 308 height 23
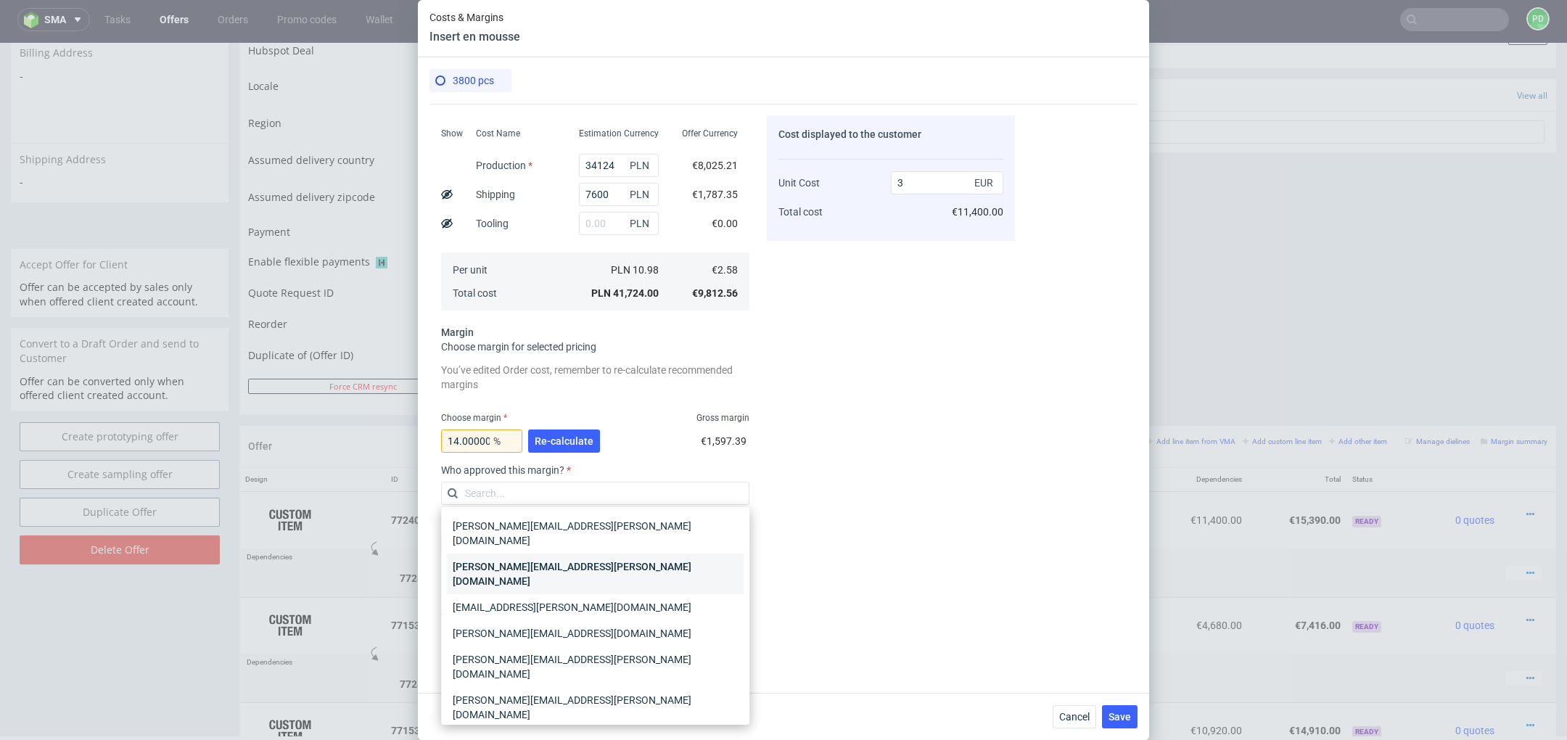
click at [642, 554] on div "[PERSON_NAME][EMAIL_ADDRESS][PERSON_NAME][DOMAIN_NAME]" at bounding box center [595, 574] width 297 height 41
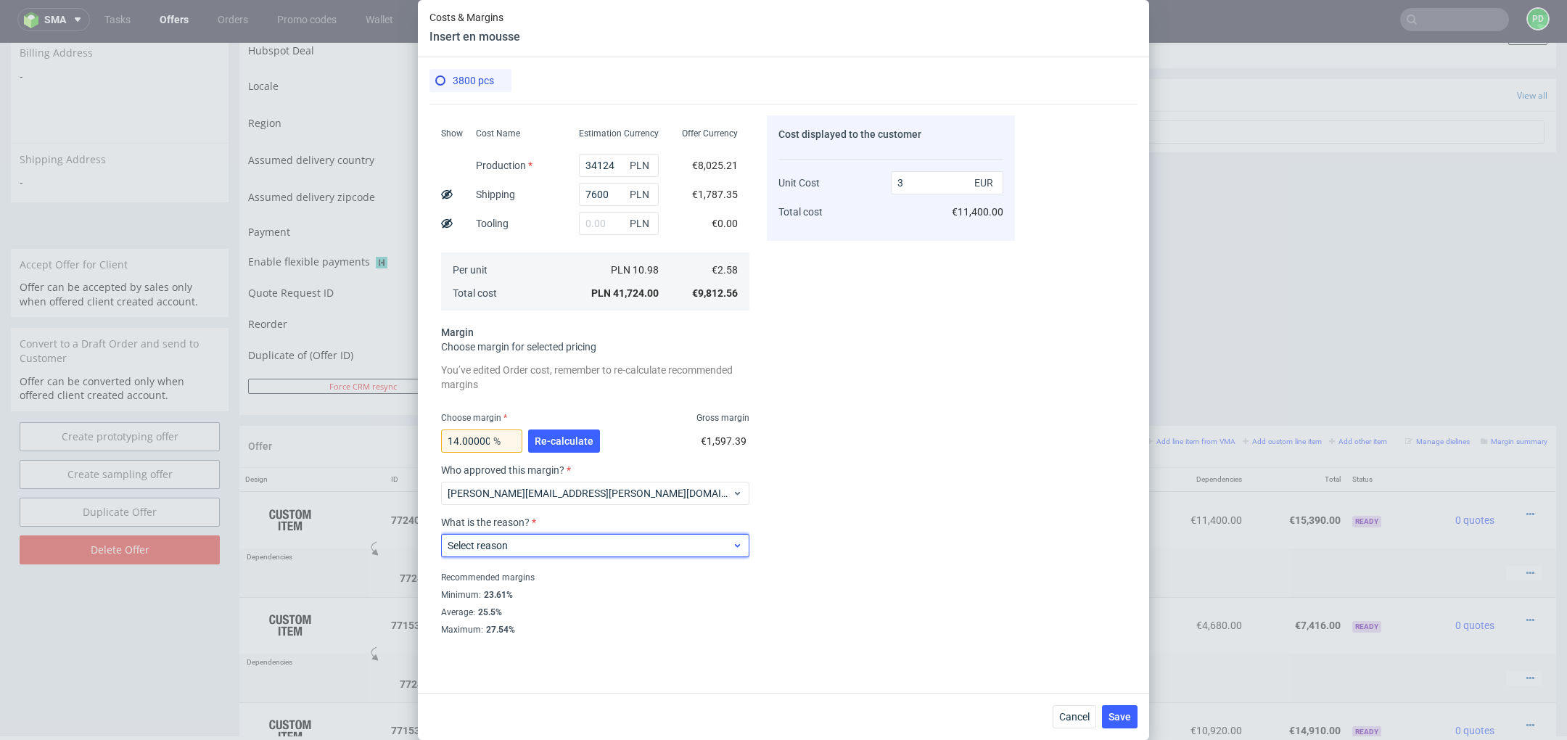
click at [638, 542] on span "Select reason" at bounding box center [590, 545] width 284 height 15
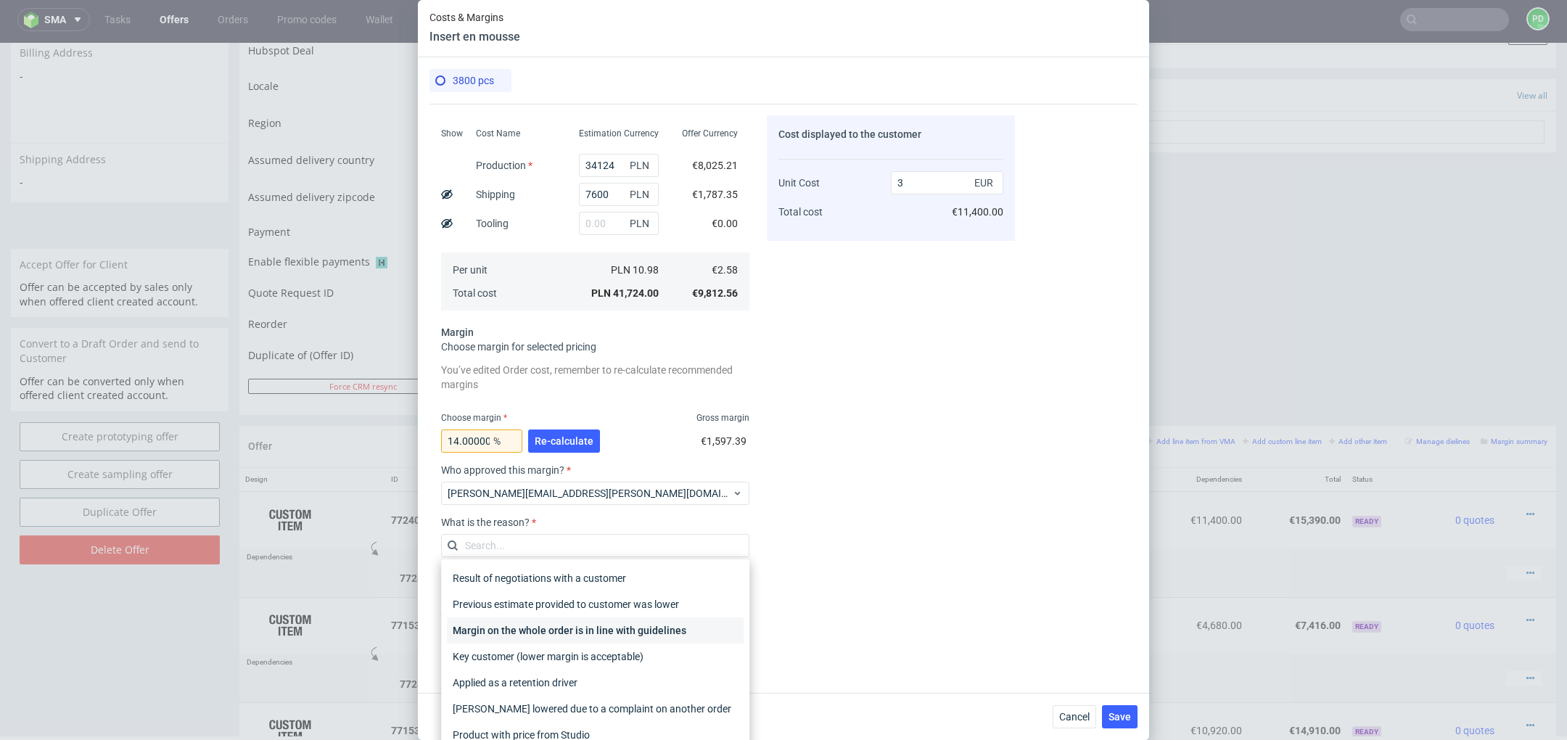
click at [641, 631] on div "Margin on the whole order is in line with guidelines" at bounding box center [595, 630] width 297 height 26
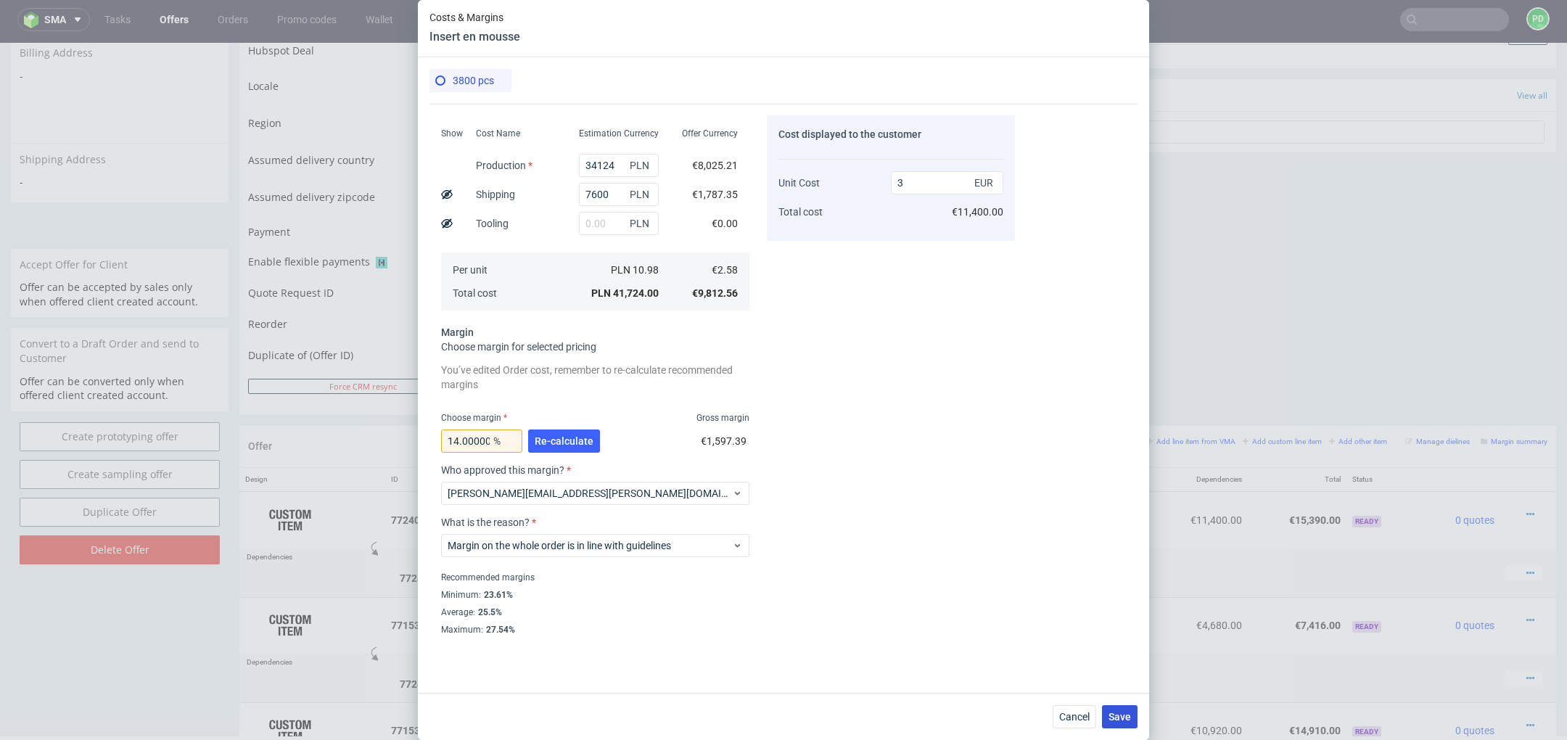
click at [1128, 716] on span "Save" at bounding box center [1120, 717] width 22 height 10
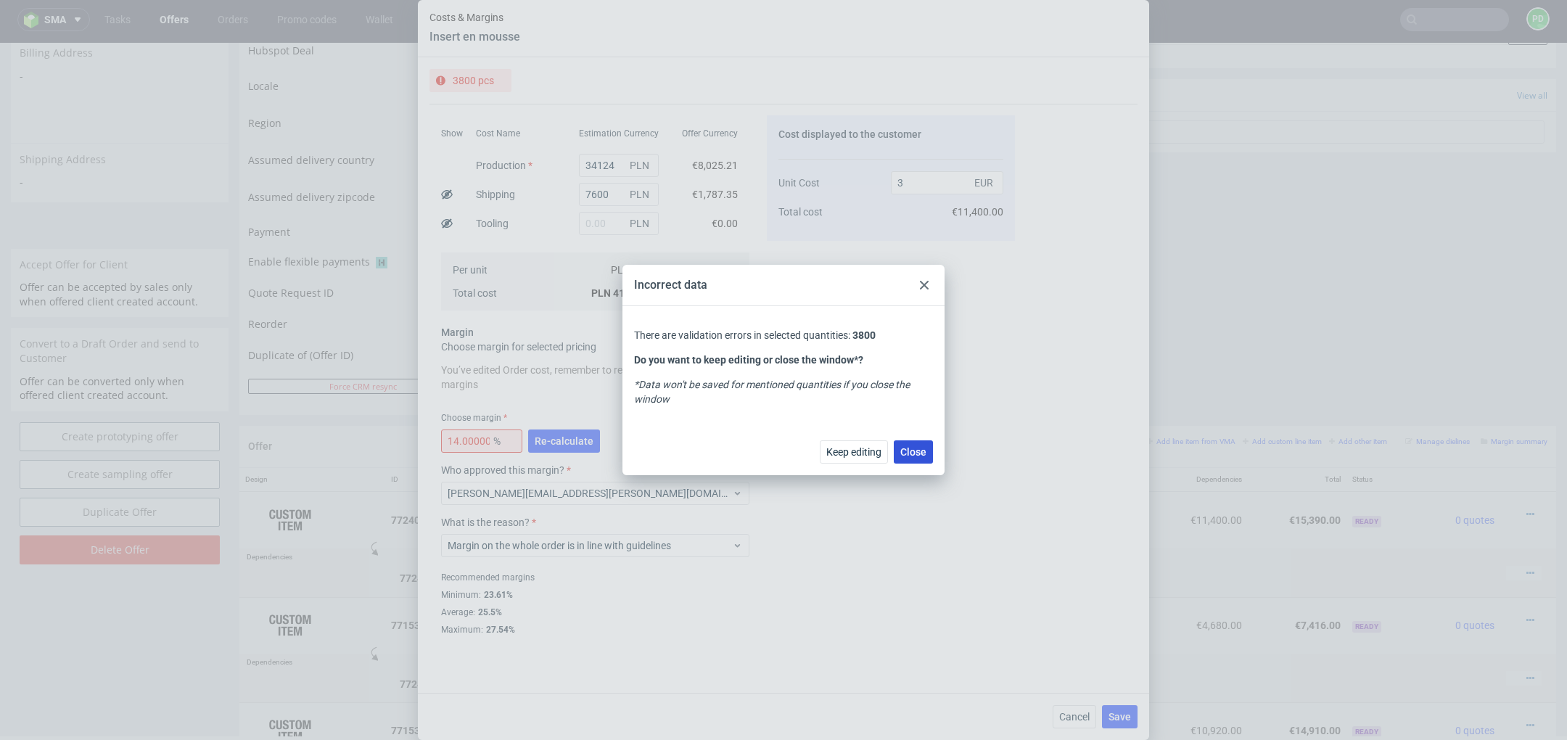
click at [915, 453] on span "Close" at bounding box center [913, 452] width 26 height 10
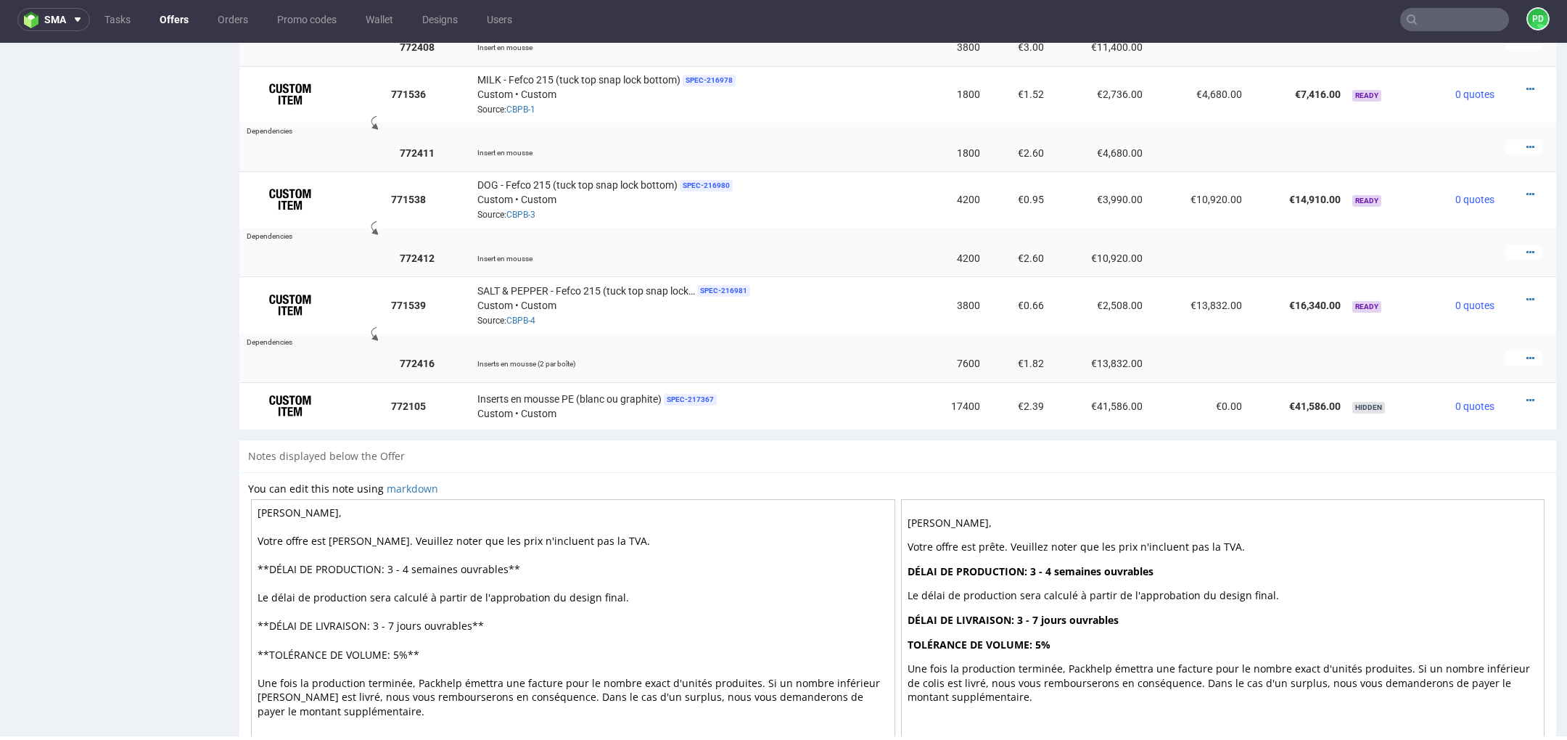
scroll to position [1069, 0]
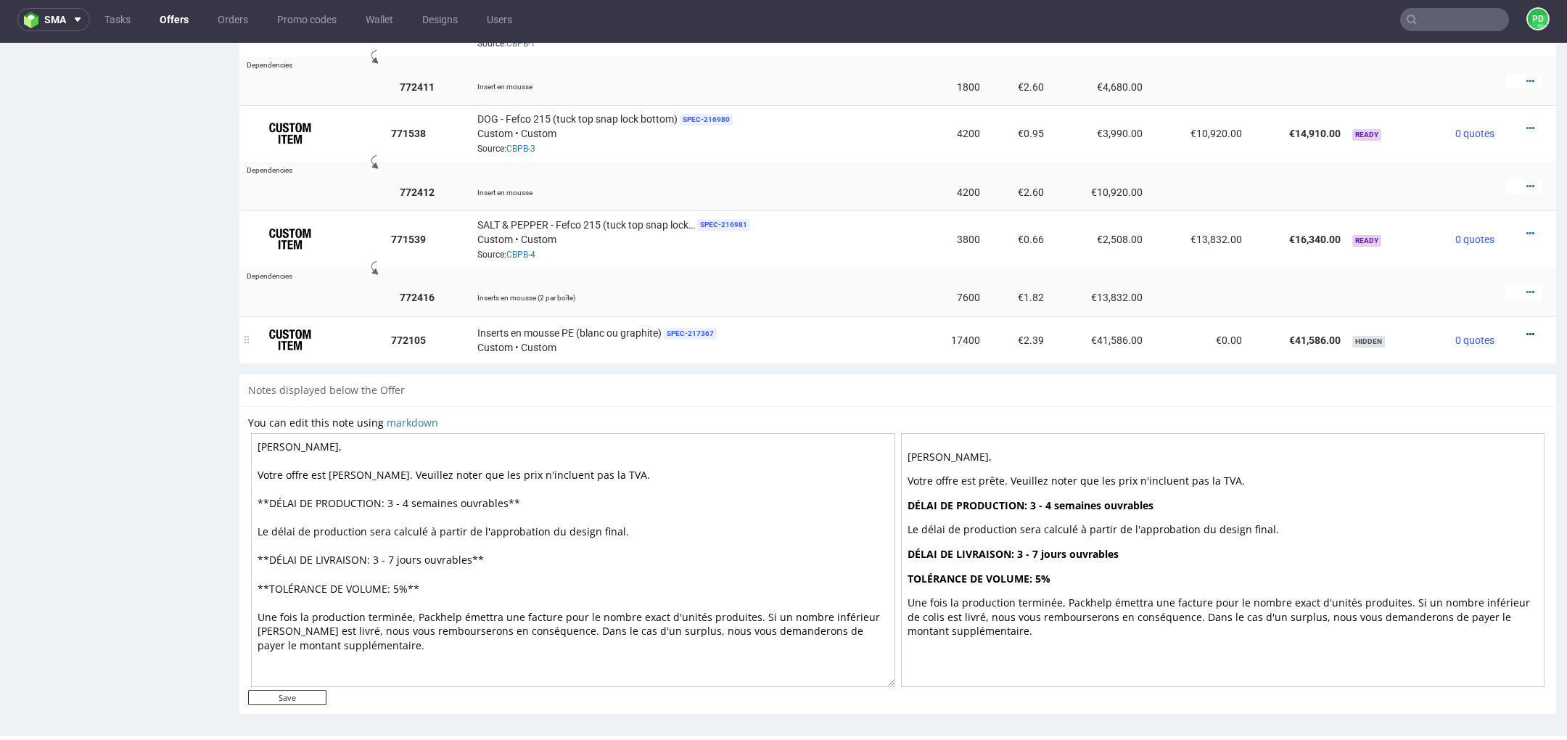
click at [1527, 329] on icon at bounding box center [1531, 334] width 8 height 10
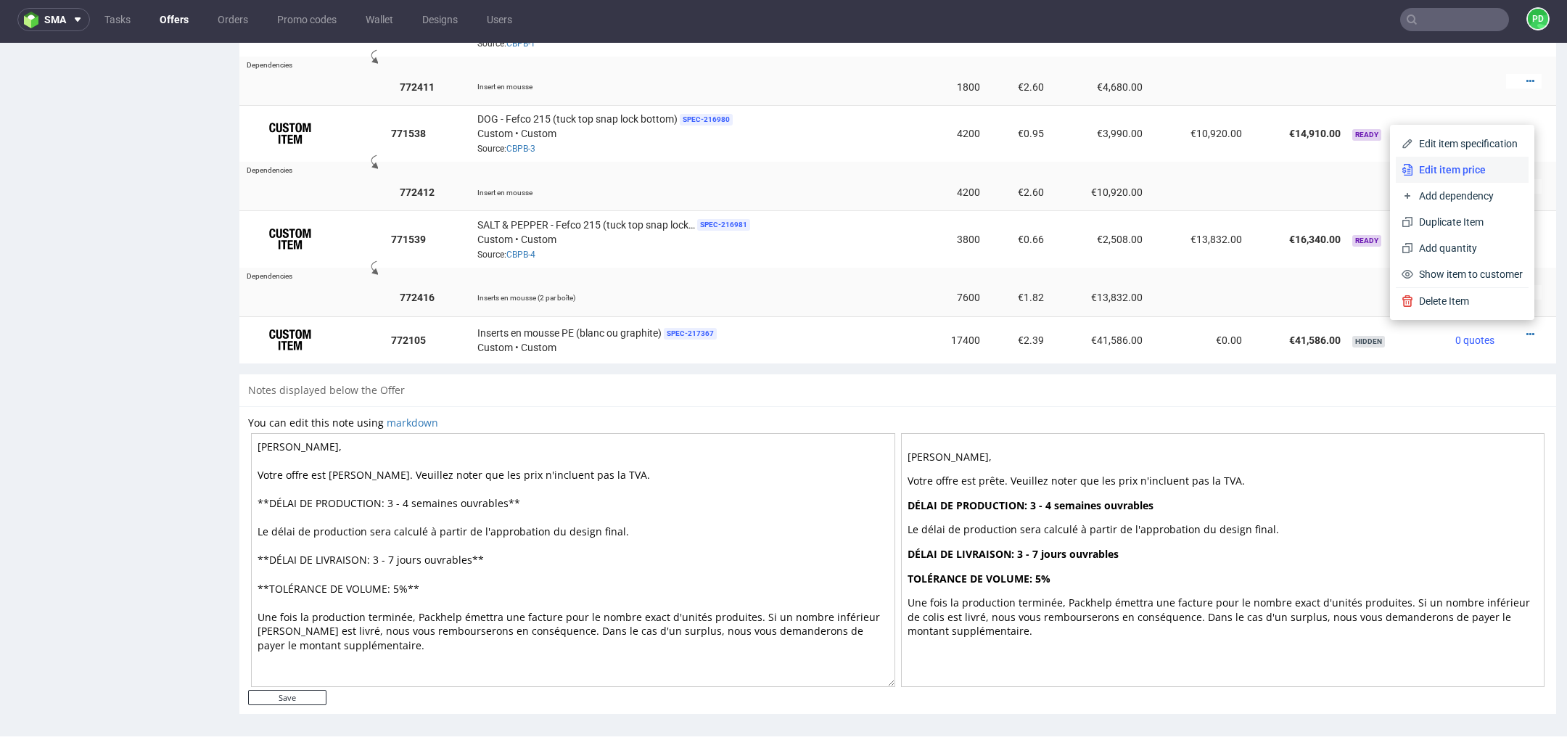
click at [1453, 168] on span "Edit item price" at bounding box center [1468, 170] width 110 height 15
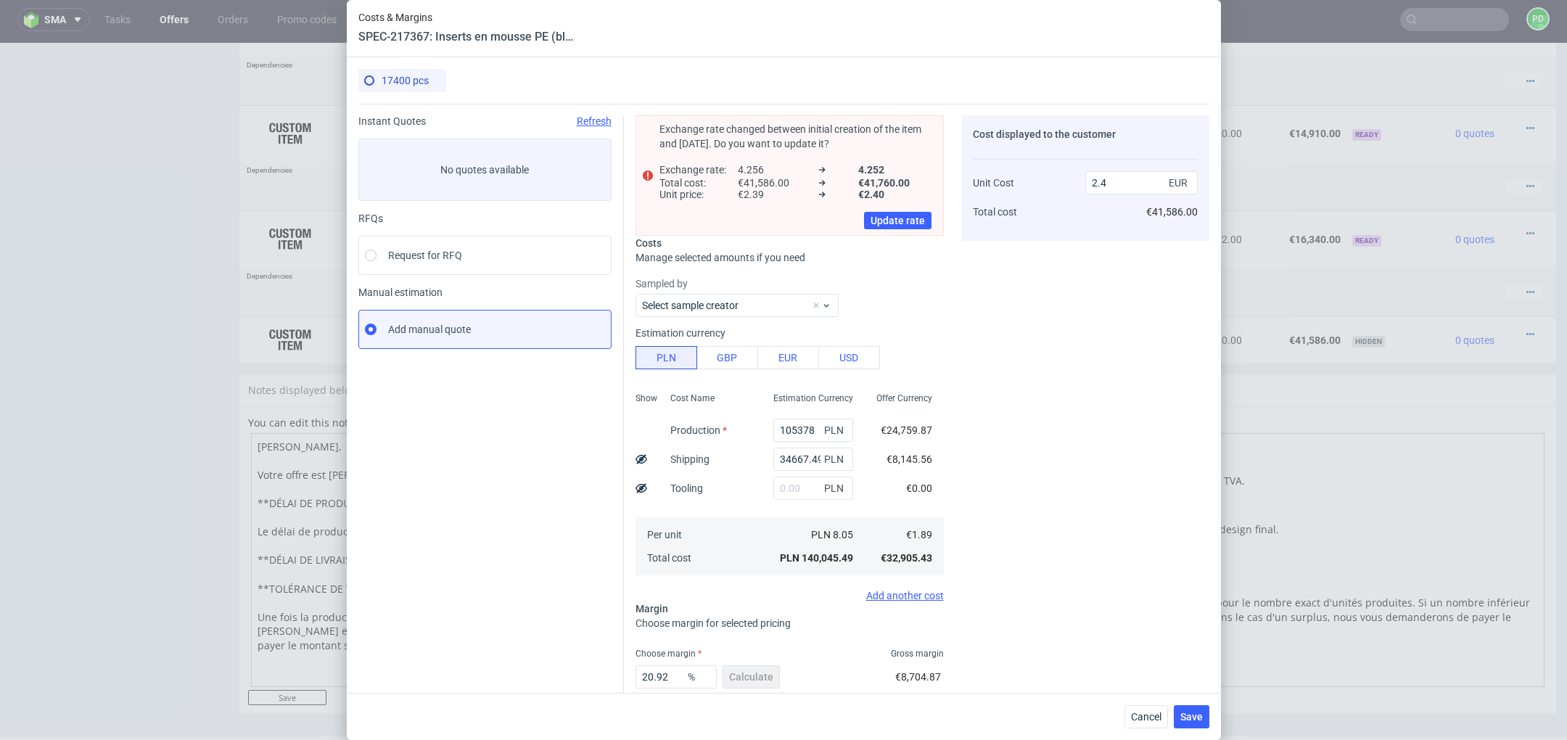
type input "2.39"
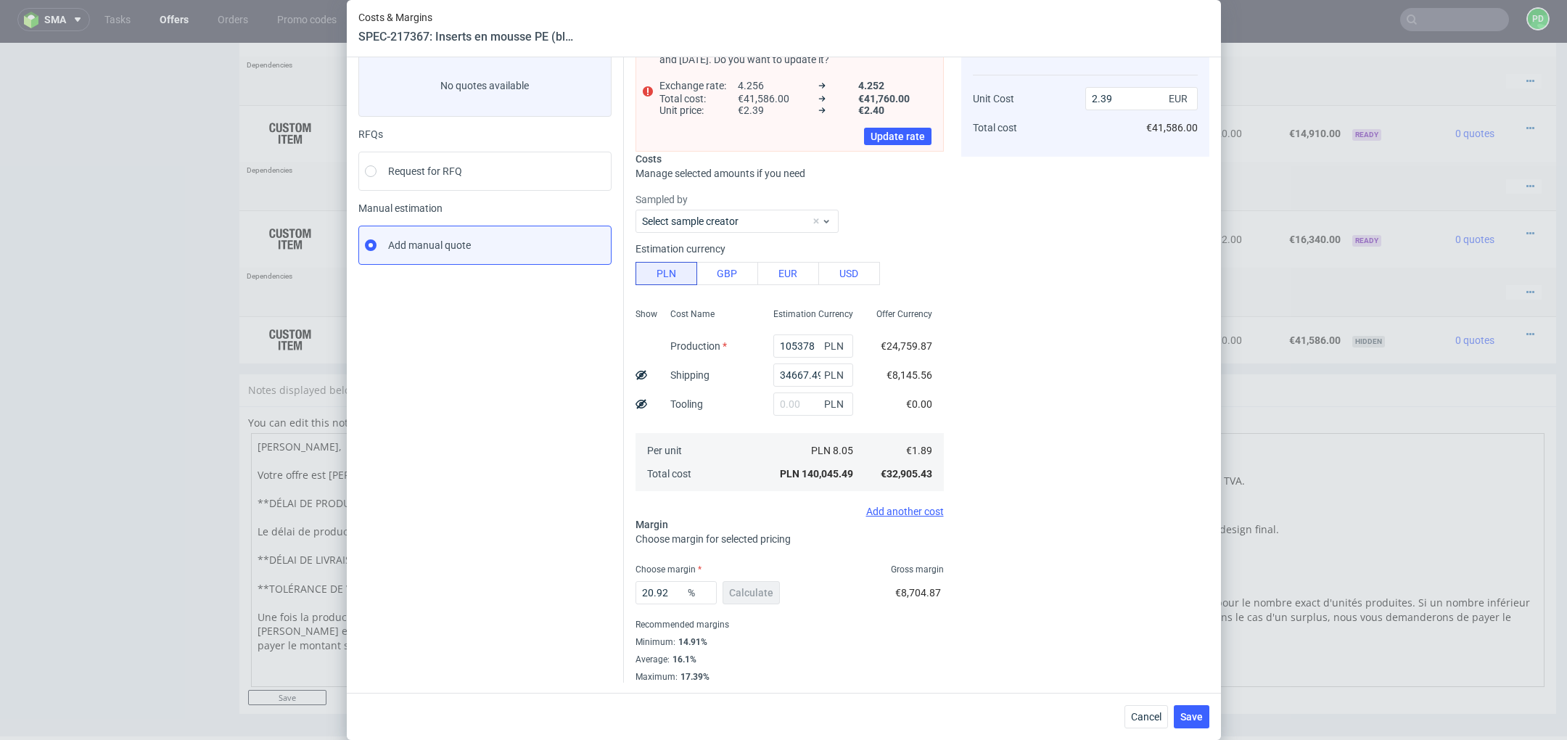
scroll to position [0, 0]
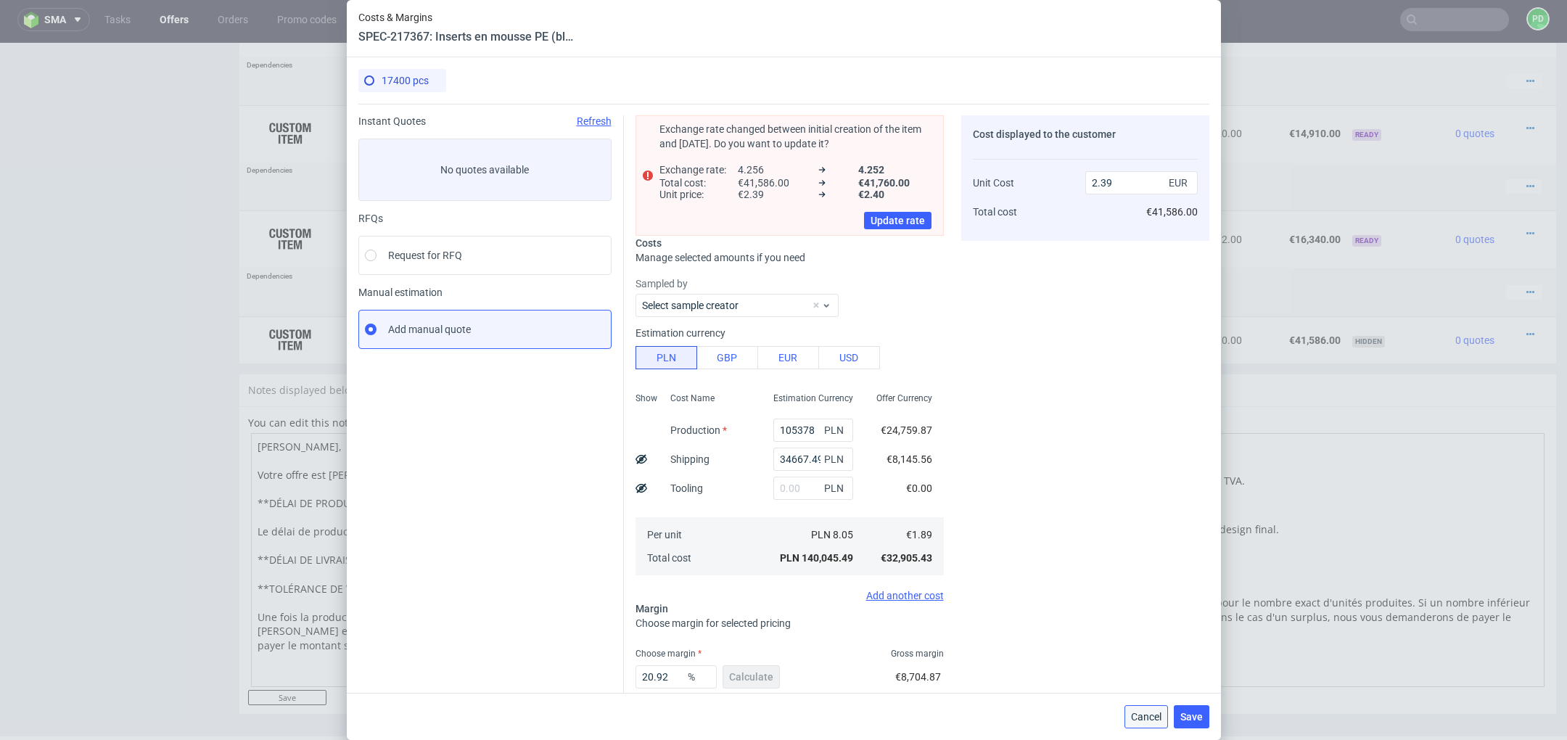
click at [1141, 714] on span "Cancel" at bounding box center [1146, 717] width 30 height 10
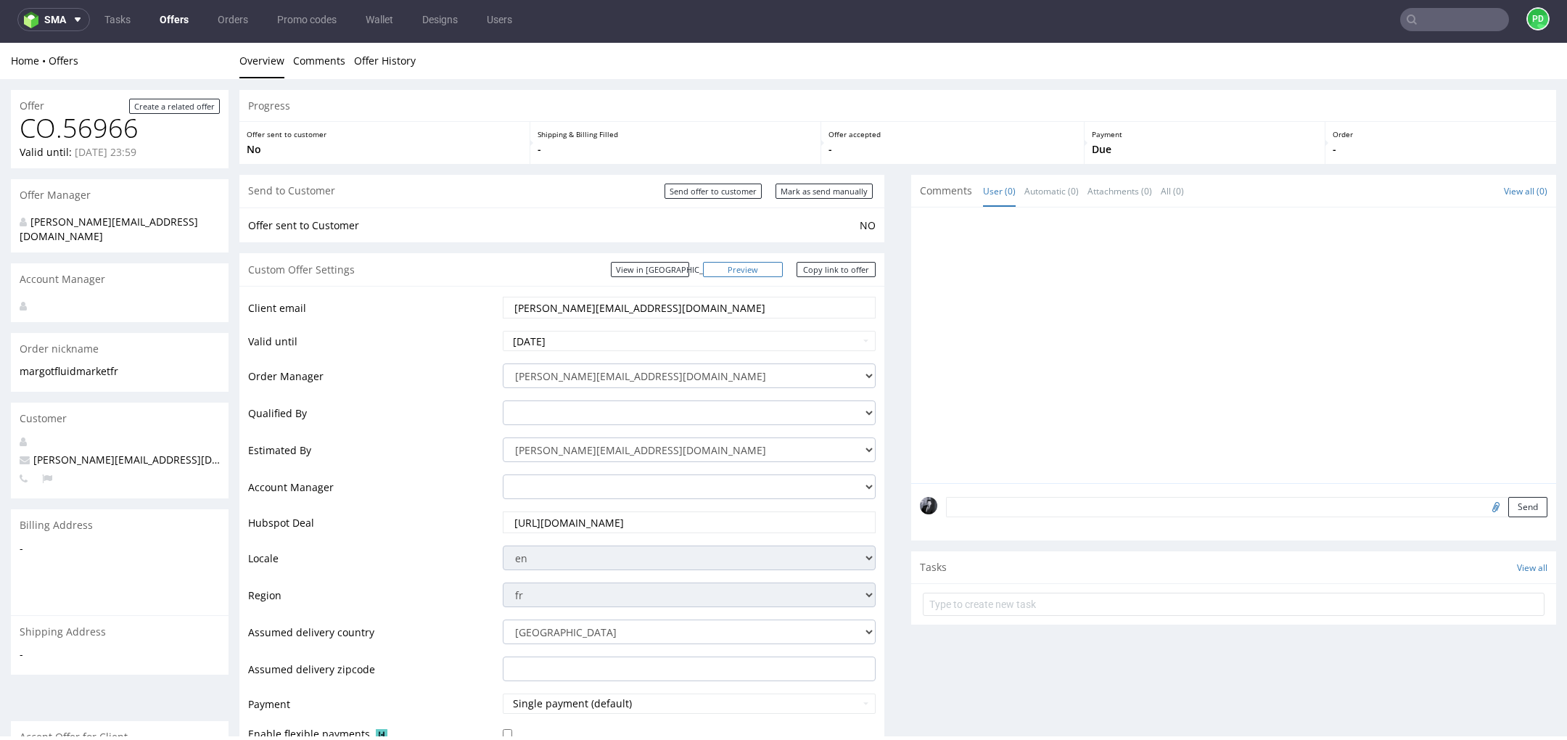
click at [765, 268] on link "Preview" at bounding box center [743, 269] width 80 height 15
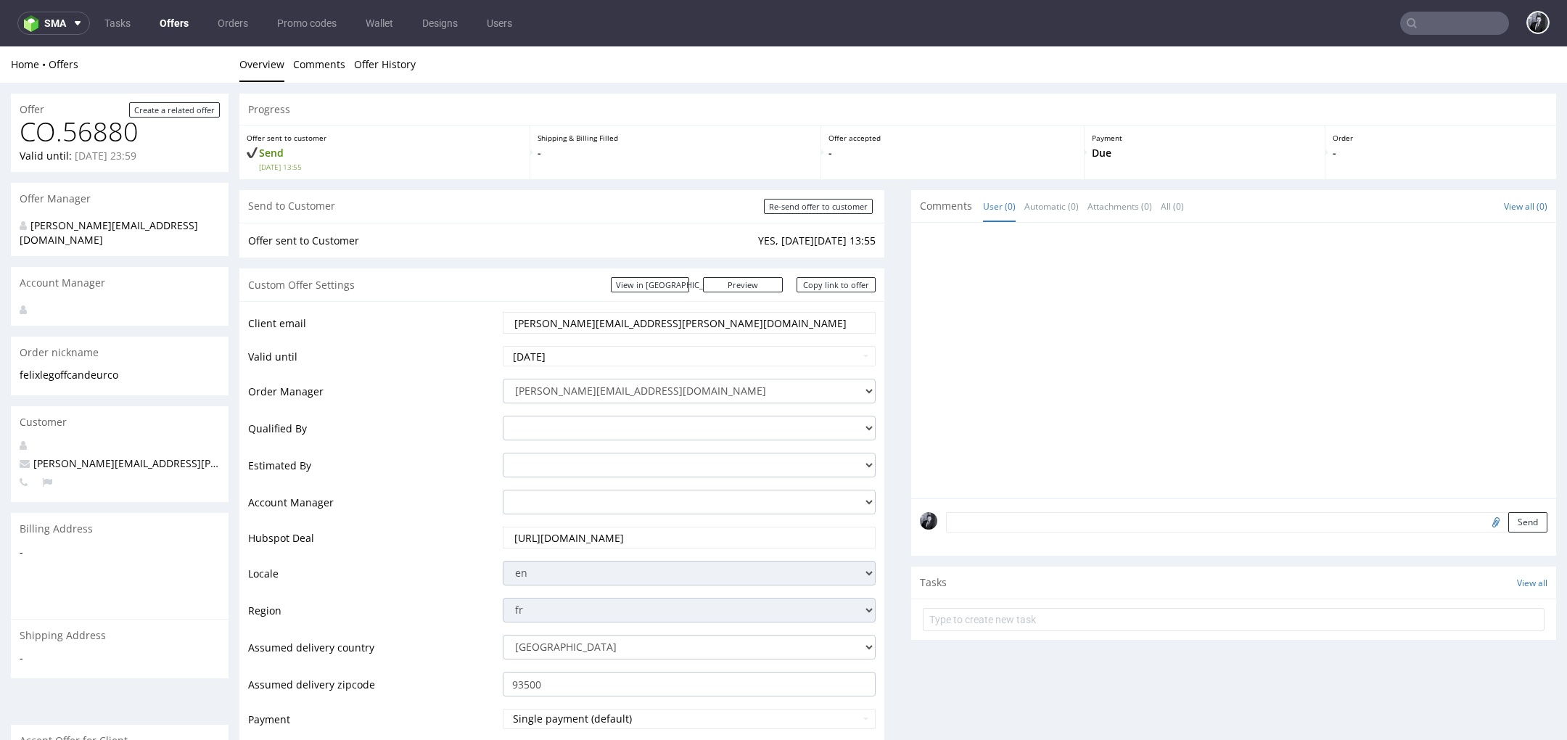
scroll to position [4, 0]
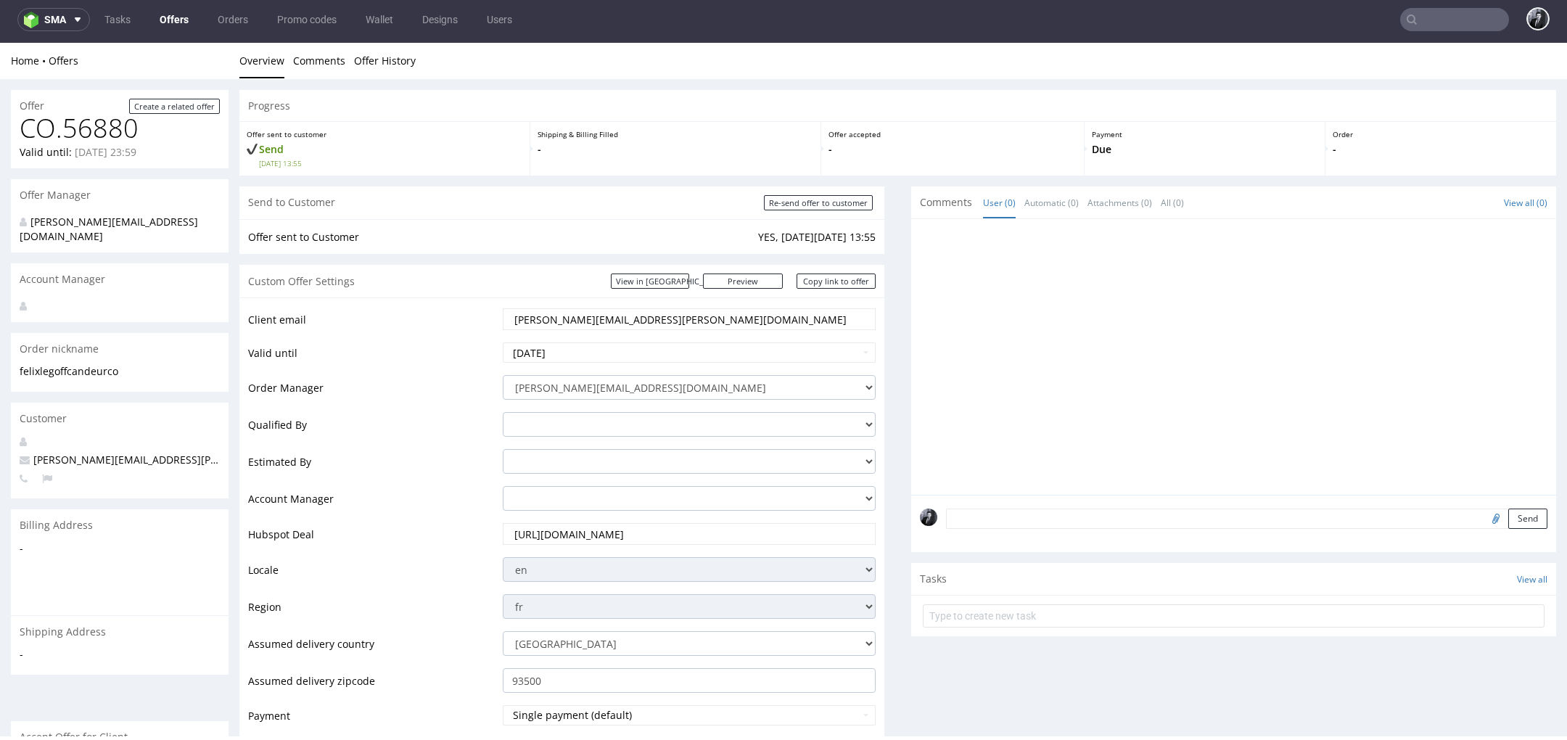
click at [186, 22] on link "Offers" at bounding box center [174, 19] width 46 height 23
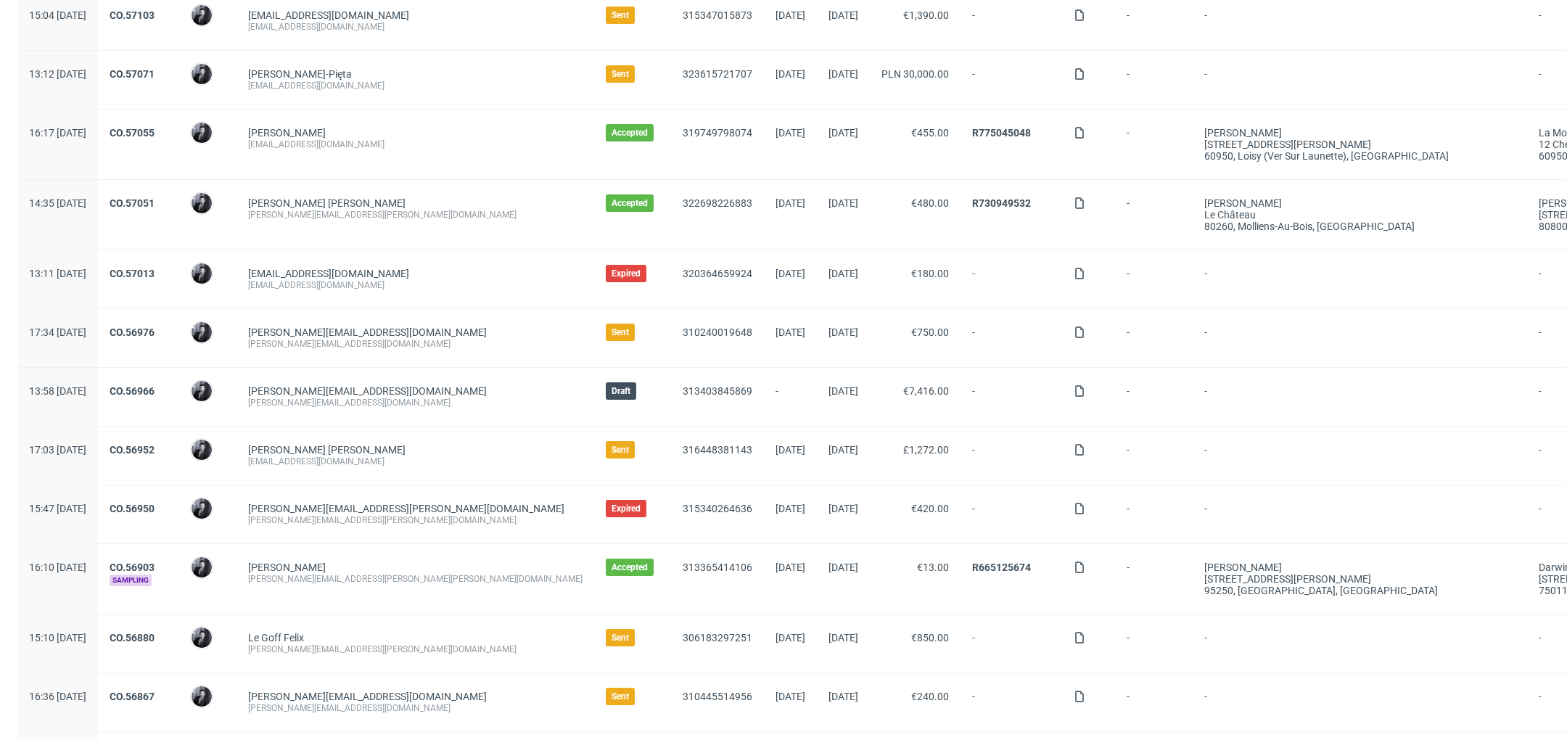
scroll to position [163, 0]
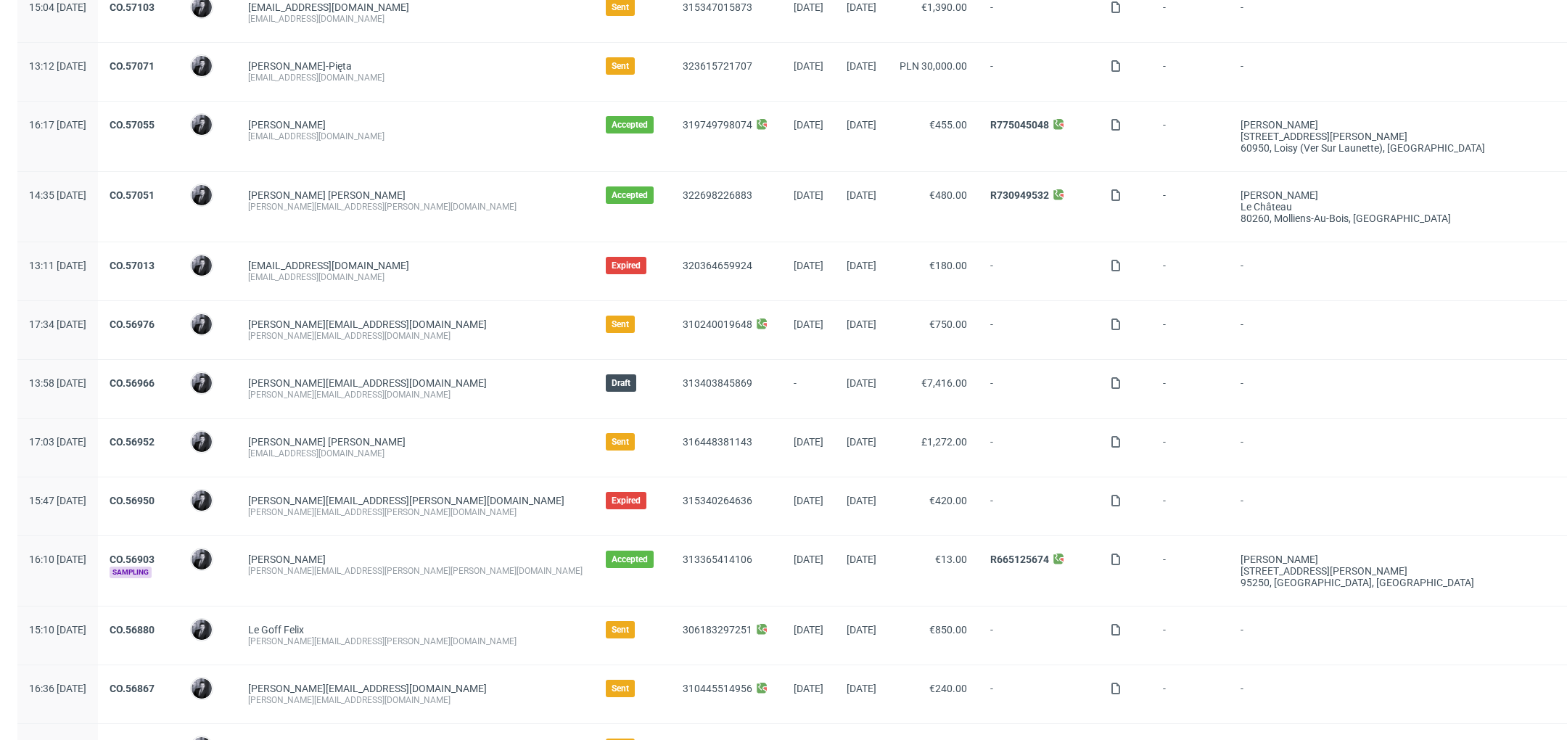
click at [178, 374] on div "CO.56966" at bounding box center [138, 389] width 81 height 58
click at [155, 378] on link "CO.56966" at bounding box center [132, 383] width 45 height 12
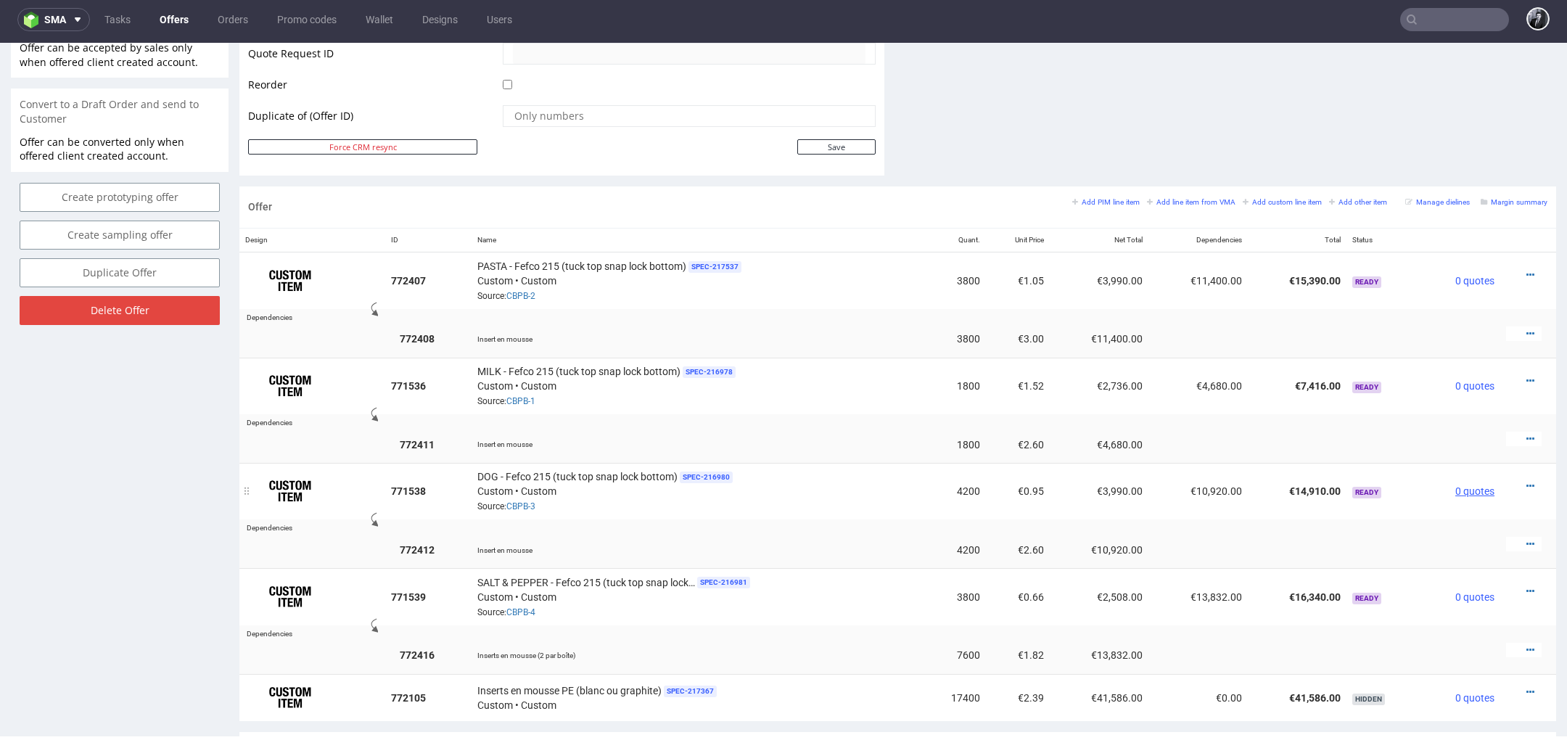
scroll to position [701, 0]
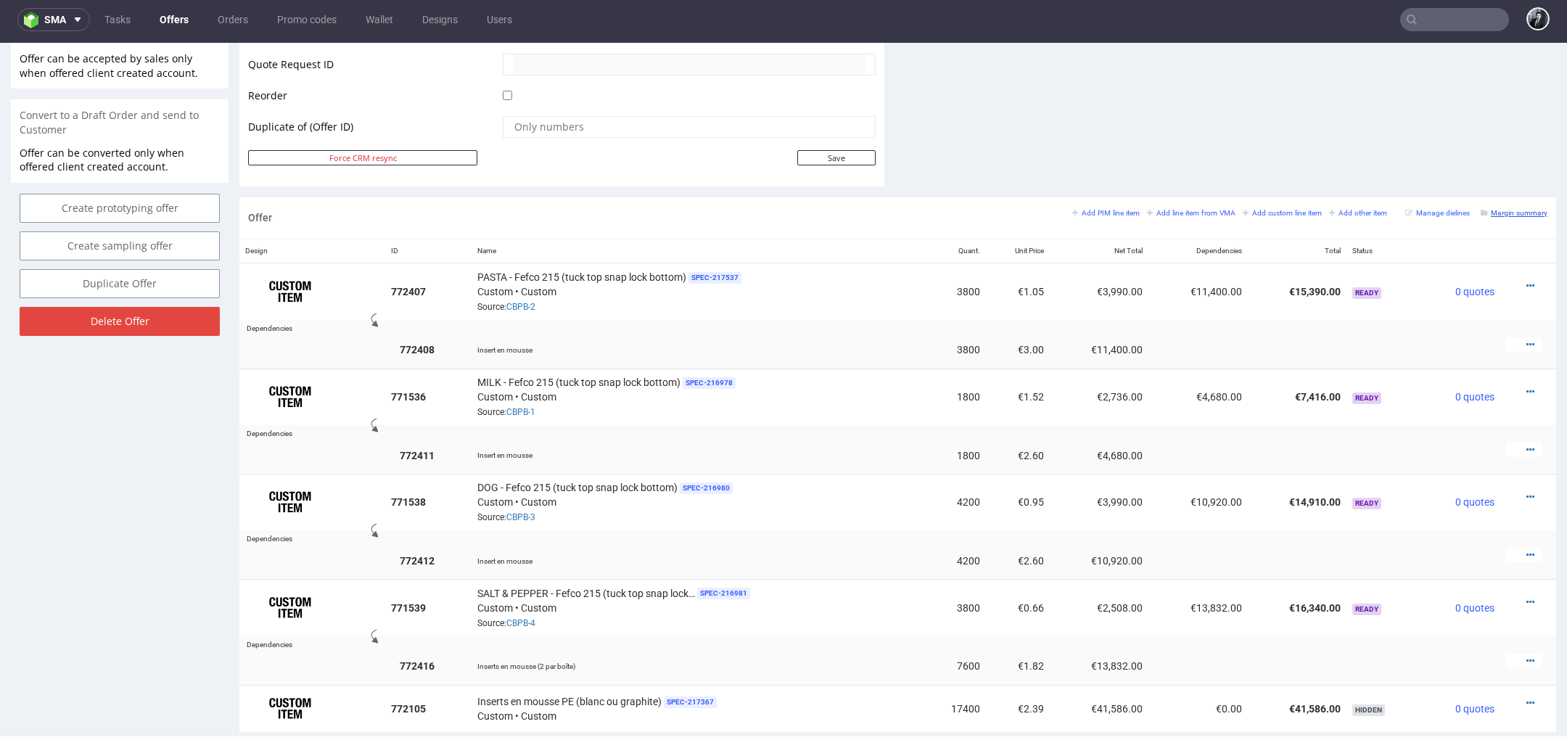
click at [1503, 209] on small "Margin summary" at bounding box center [1514, 213] width 67 height 8
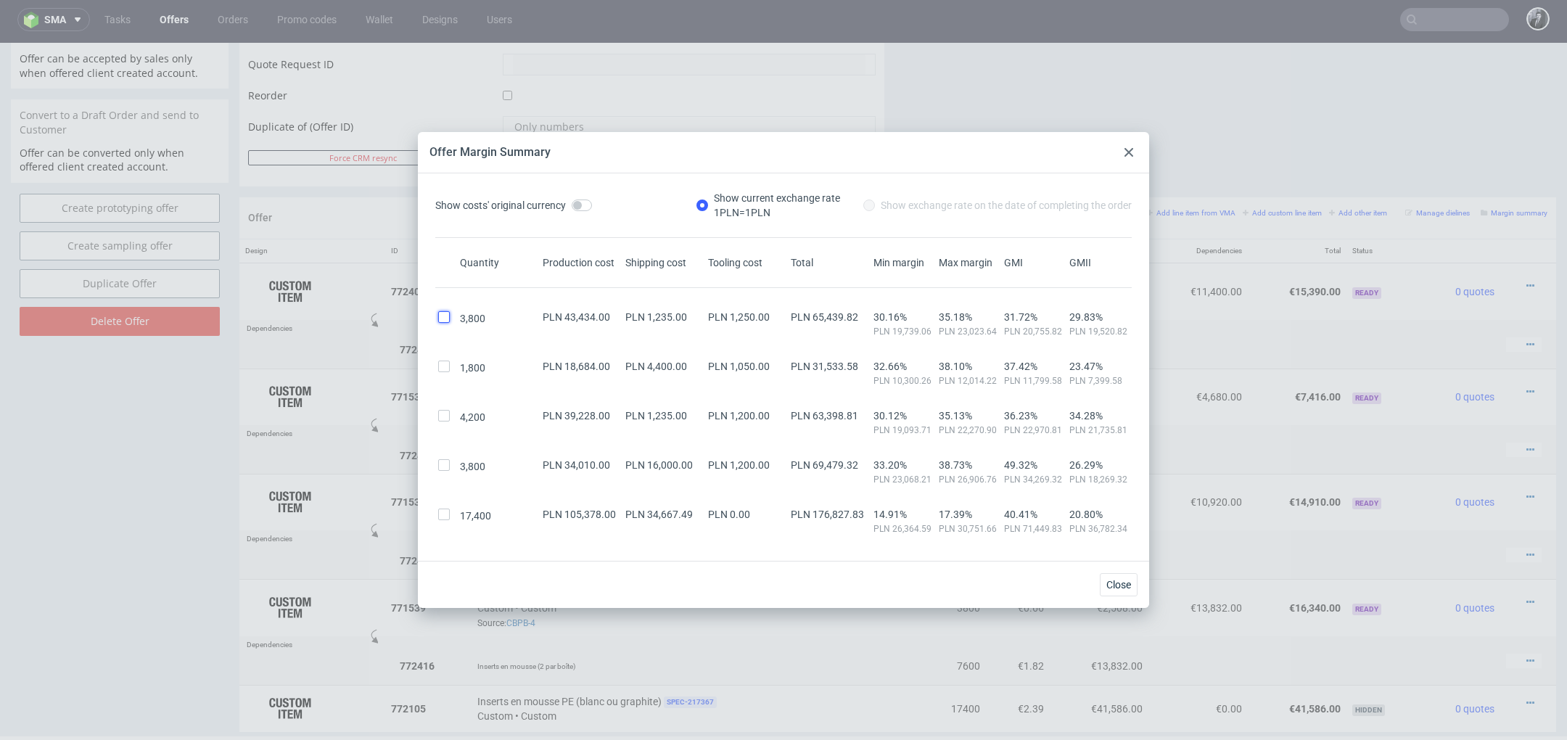
click at [442, 316] on input "checkbox" at bounding box center [444, 317] width 12 height 12
checkbox input "true"
click at [450, 359] on div "1,800 PLN 18,684.00 PLN 4,400.00 PLN 1,050.00 PLN 31,533.58 32.66% PLN 10,300.2…" at bounding box center [783, 368] width 697 height 38
click at [449, 371] on input "checkbox" at bounding box center [444, 367] width 12 height 12
checkbox input "true"
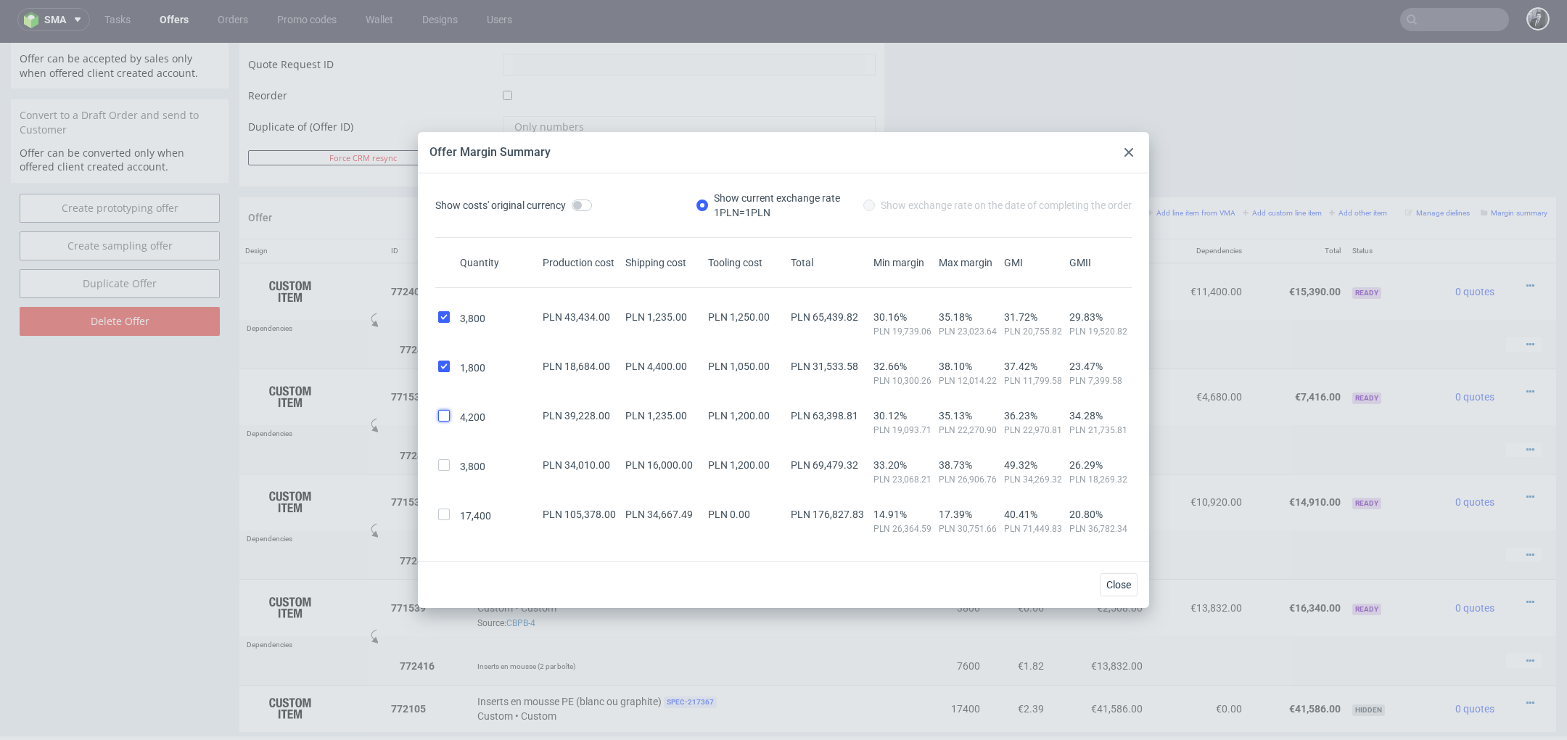
click at [445, 410] on input "checkbox" at bounding box center [444, 416] width 12 height 12
checkbox input "true"
click at [445, 466] on input "checkbox" at bounding box center [444, 465] width 12 height 12
checkbox input "true"
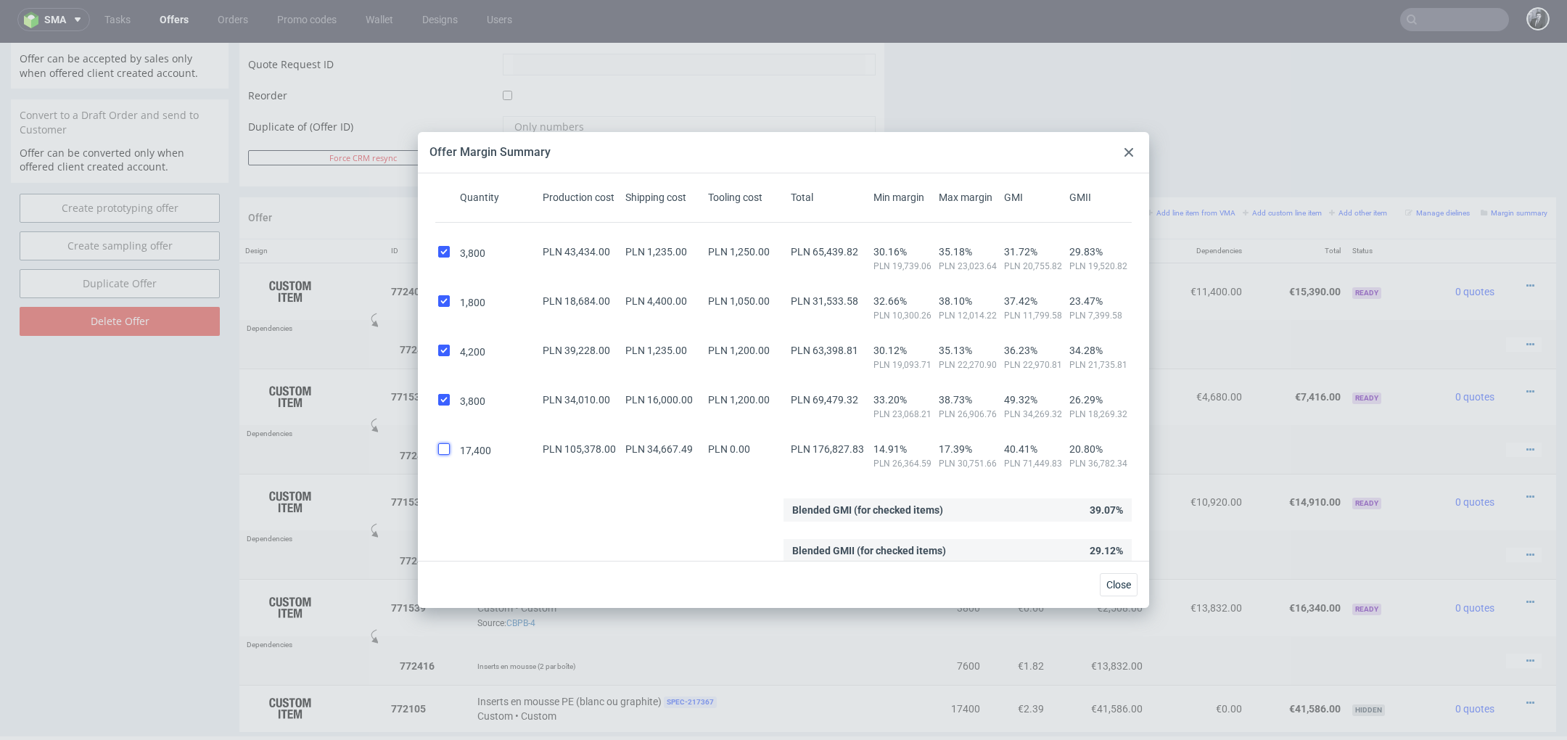
click at [445, 449] on input "checkbox" at bounding box center [444, 449] width 12 height 12
checkbox input "false"
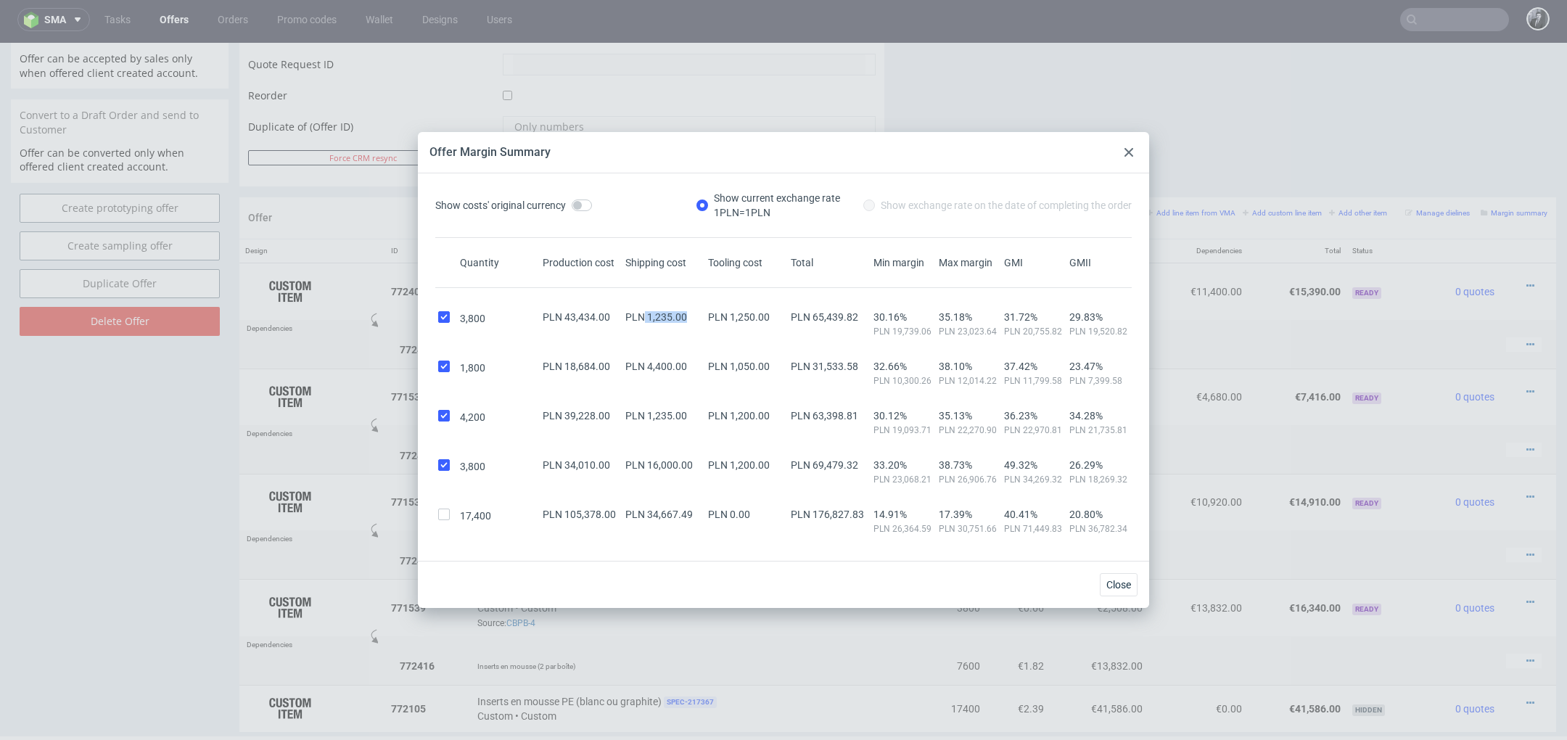
drag, startPoint x: 642, startPoint y: 314, endPoint x: 674, endPoint y: 324, distance: 33.5
click at [674, 324] on div "PLN 1,235.00" at bounding box center [664, 324] width 83 height 26
click at [1134, 152] on div at bounding box center [1128, 152] width 17 height 17
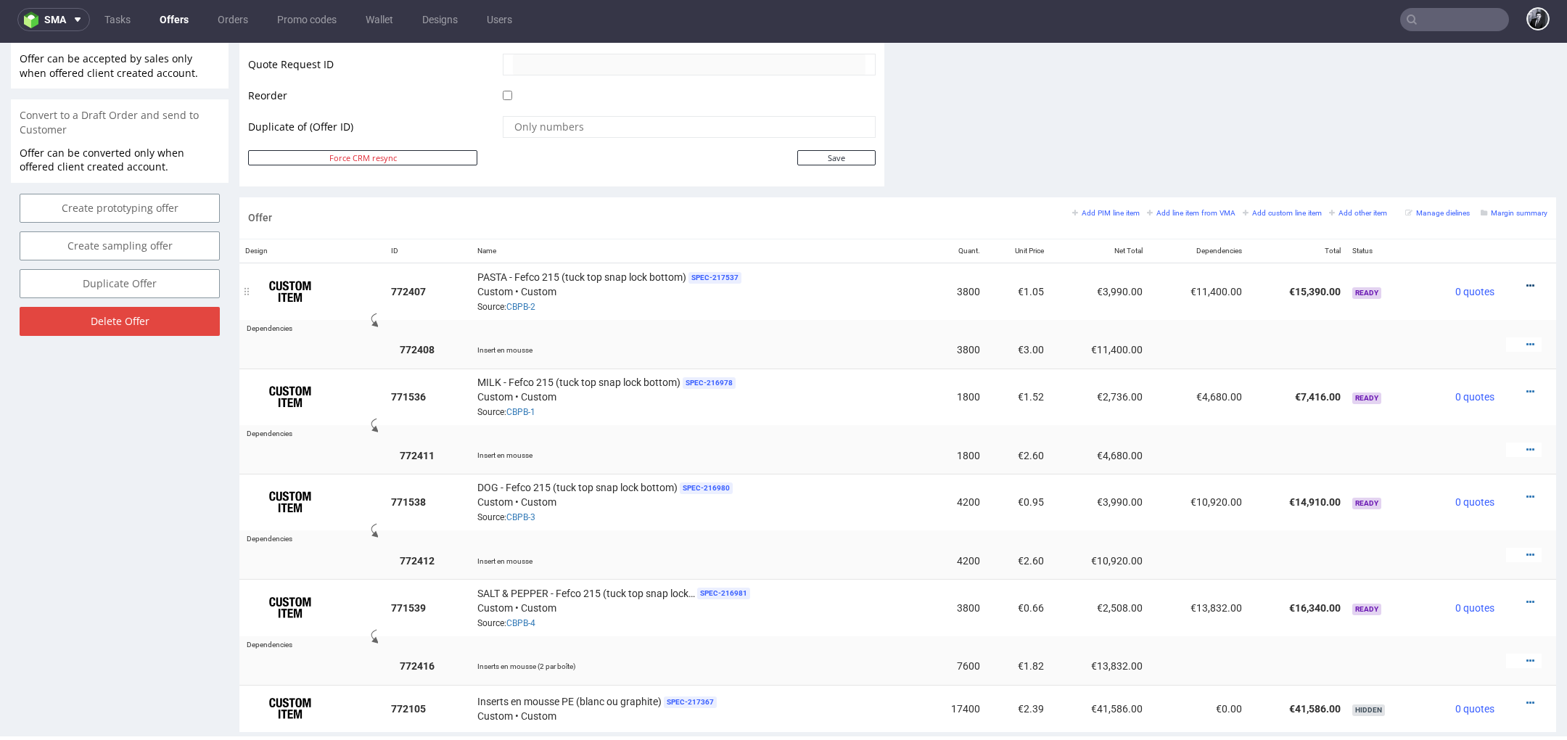
click at [1527, 281] on icon at bounding box center [1531, 286] width 8 height 10
click at [1464, 126] on span "Edit item price" at bounding box center [1464, 124] width 117 height 15
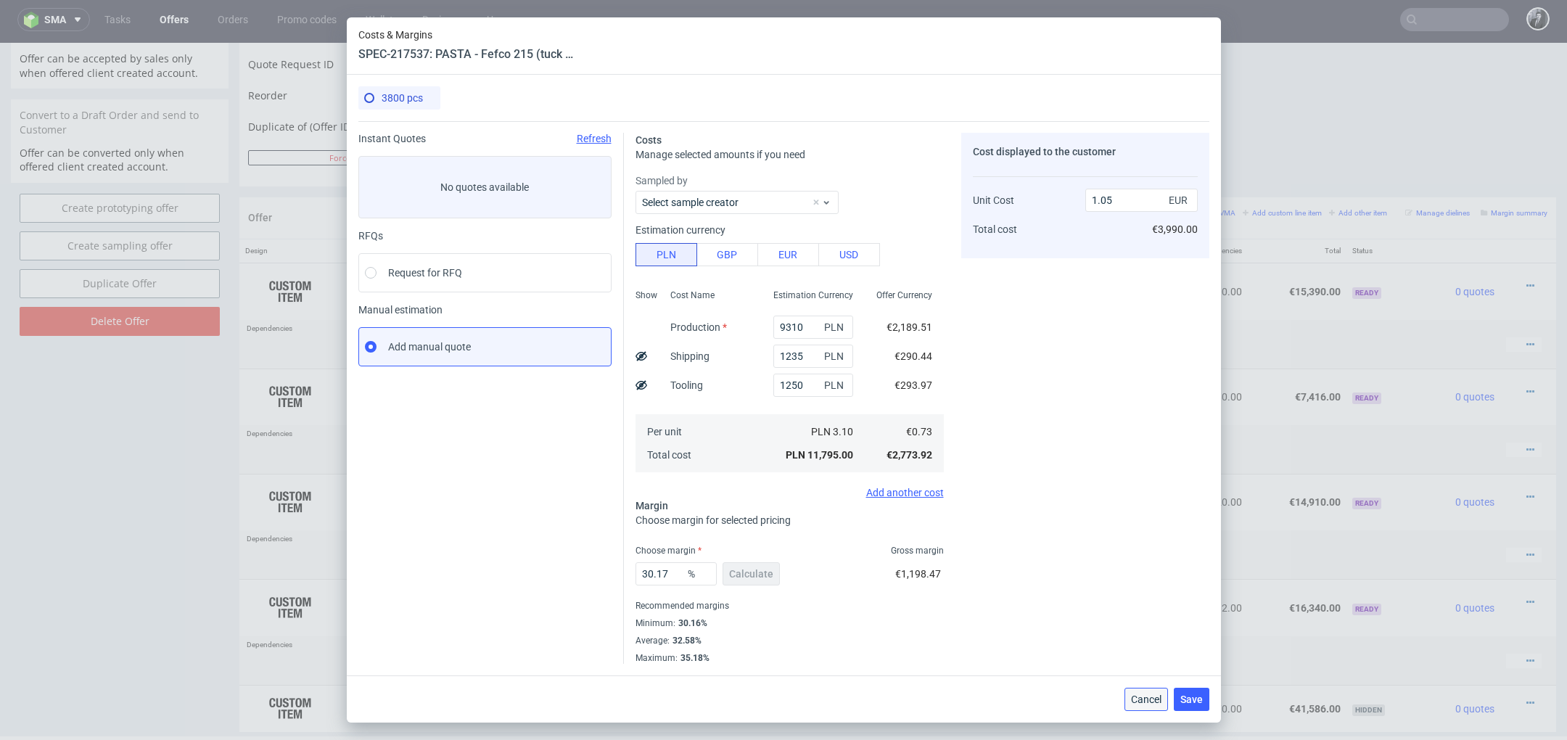
click at [1135, 696] on span "Cancel" at bounding box center [1146, 699] width 30 height 10
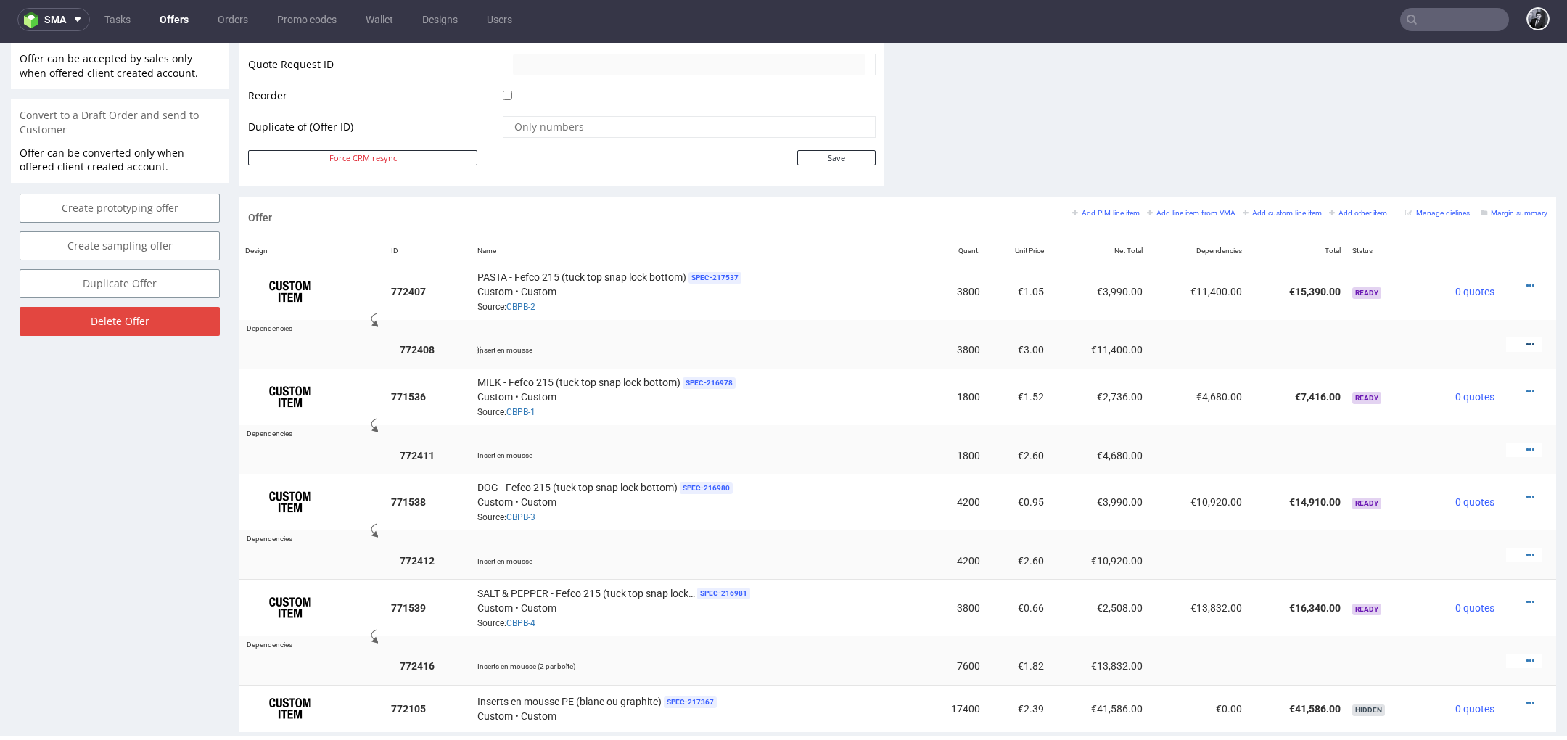
click at [1527, 342] on icon at bounding box center [1531, 345] width 8 height 10
click at [1434, 208] on span "Edit item price" at bounding box center [1464, 208] width 117 height 15
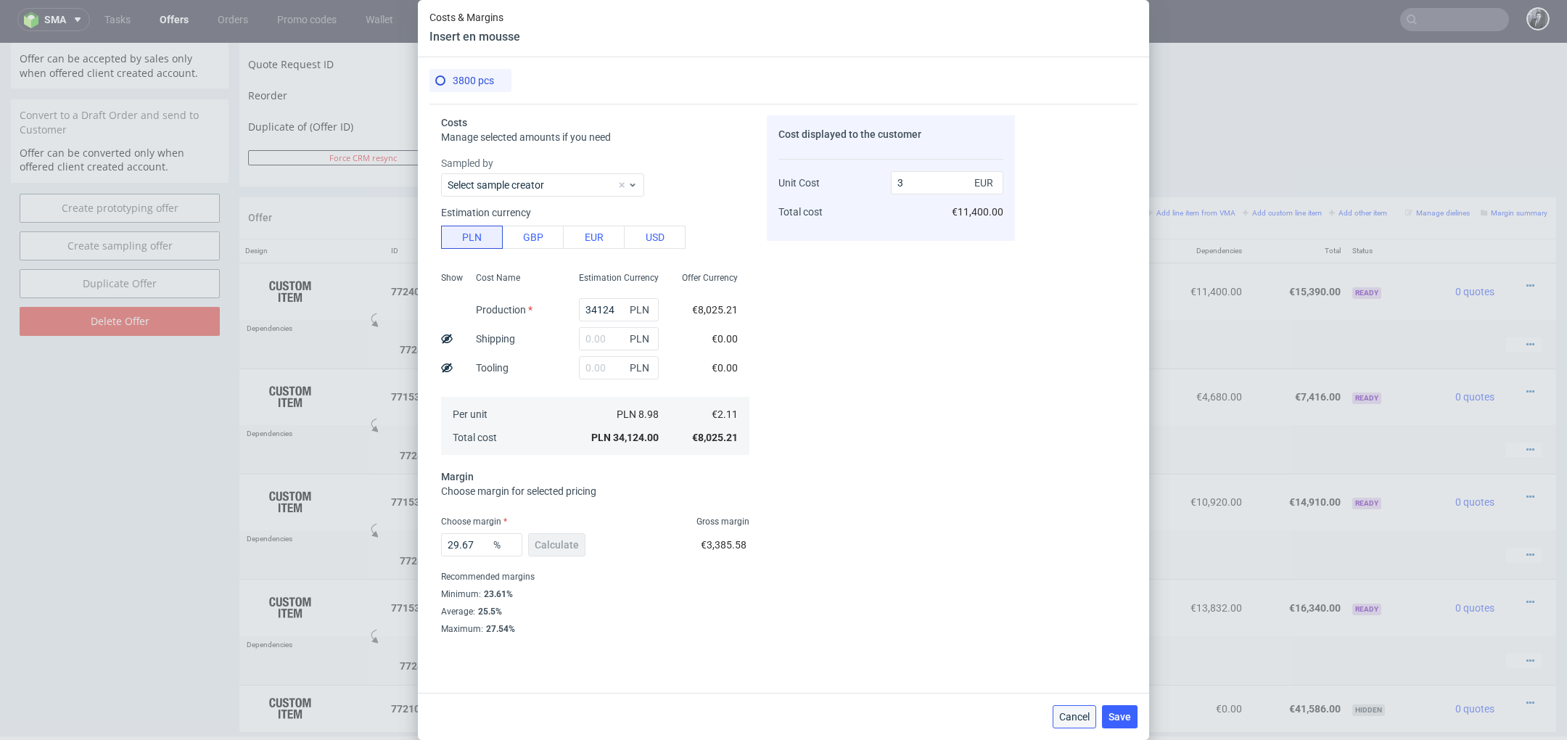
drag, startPoint x: 1069, startPoint y: 713, endPoint x: 1069, endPoint y: 670, distance: 42.8
click at [1069, 713] on span "Cancel" at bounding box center [1074, 717] width 30 height 10
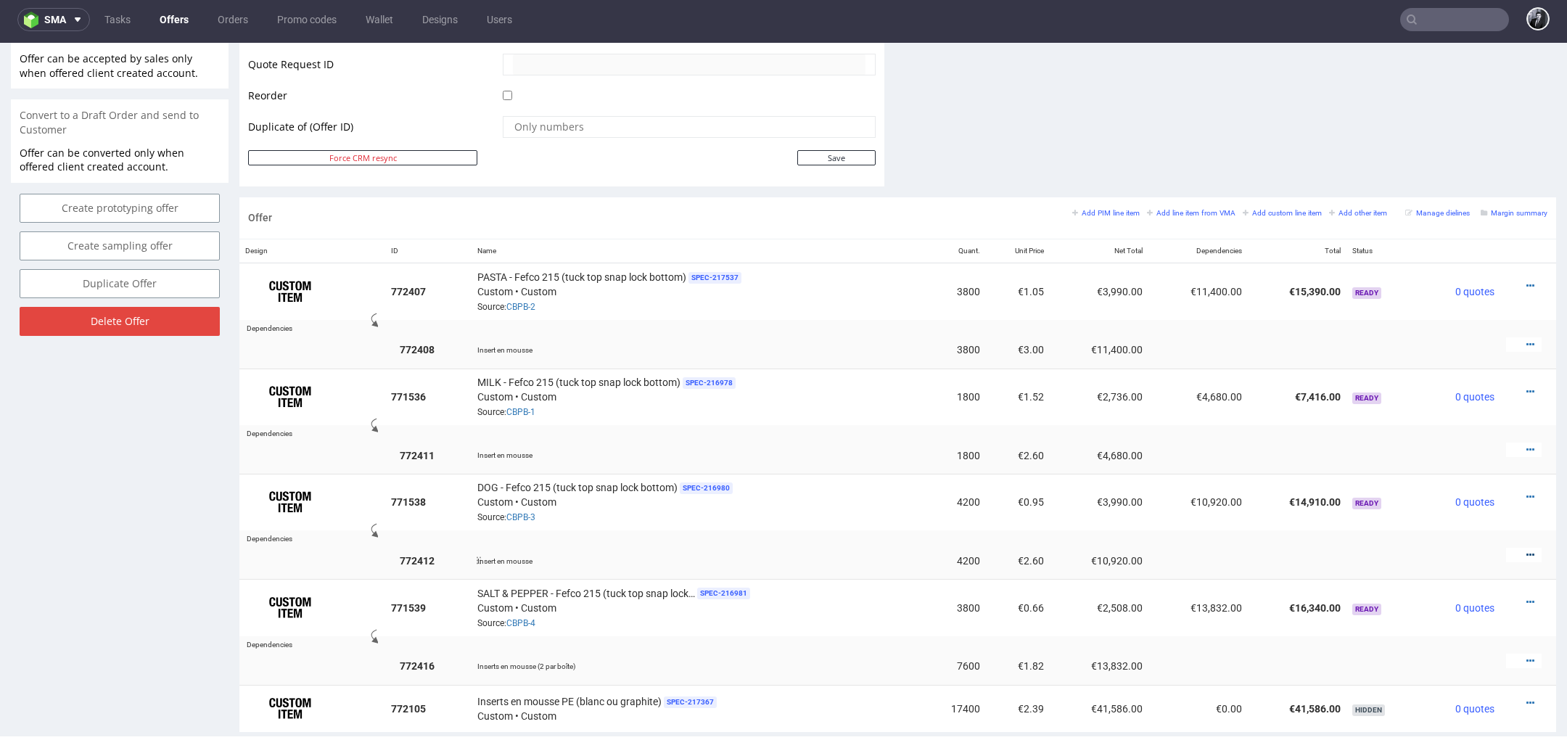
click at [1527, 550] on icon at bounding box center [1531, 555] width 8 height 10
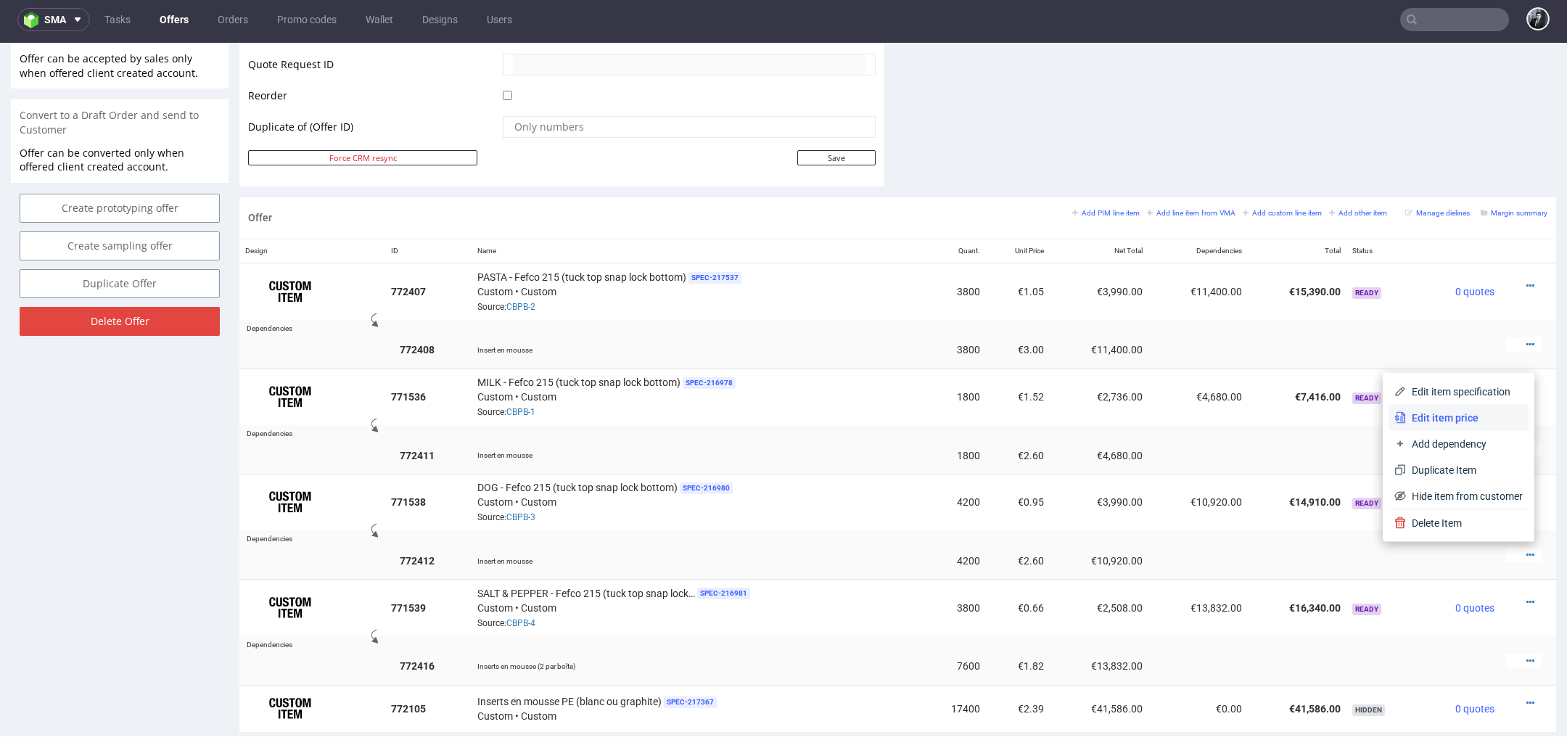
click at [1449, 422] on span "Edit item price" at bounding box center [1464, 418] width 117 height 15
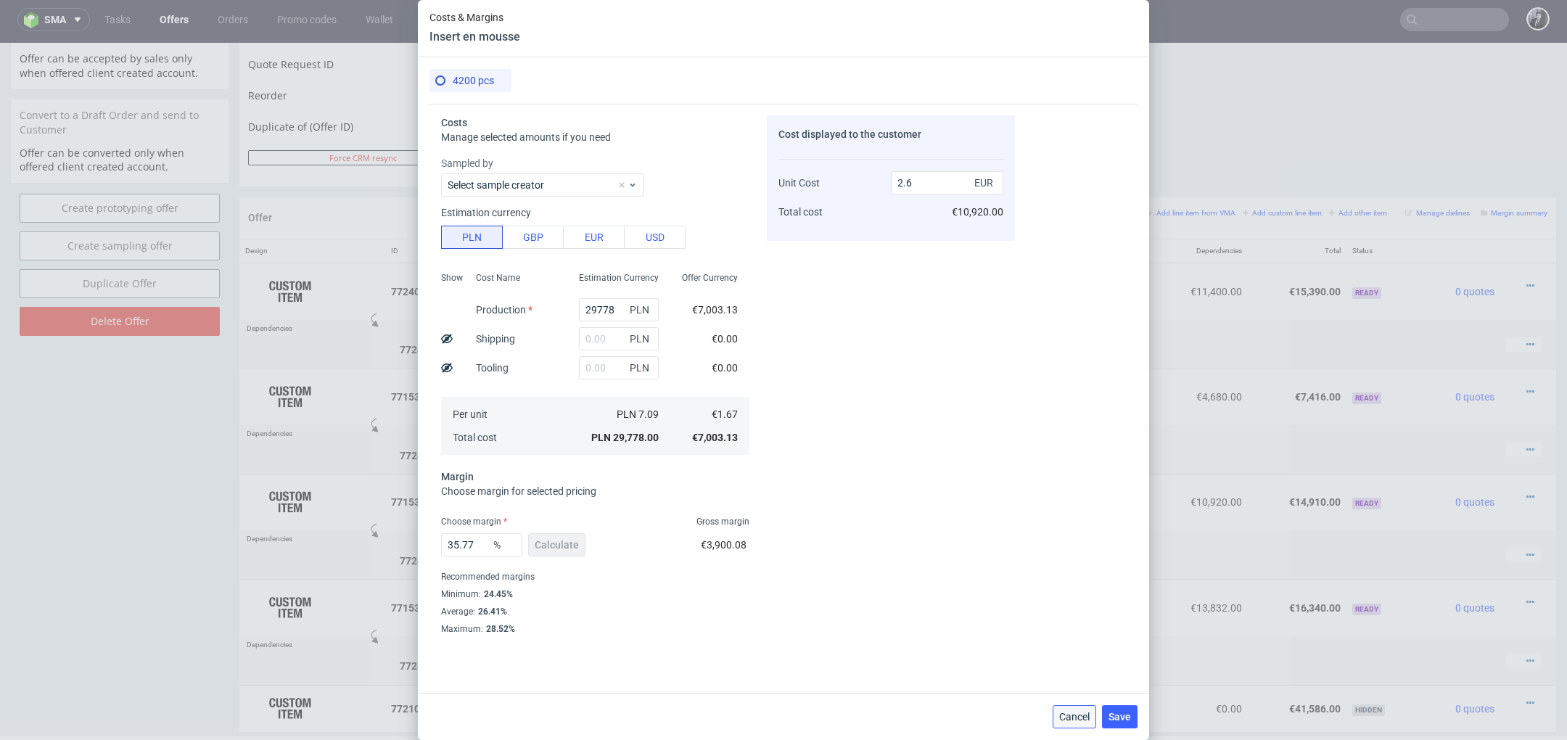
click at [1072, 723] on button "Cancel" at bounding box center [1075, 716] width 44 height 23
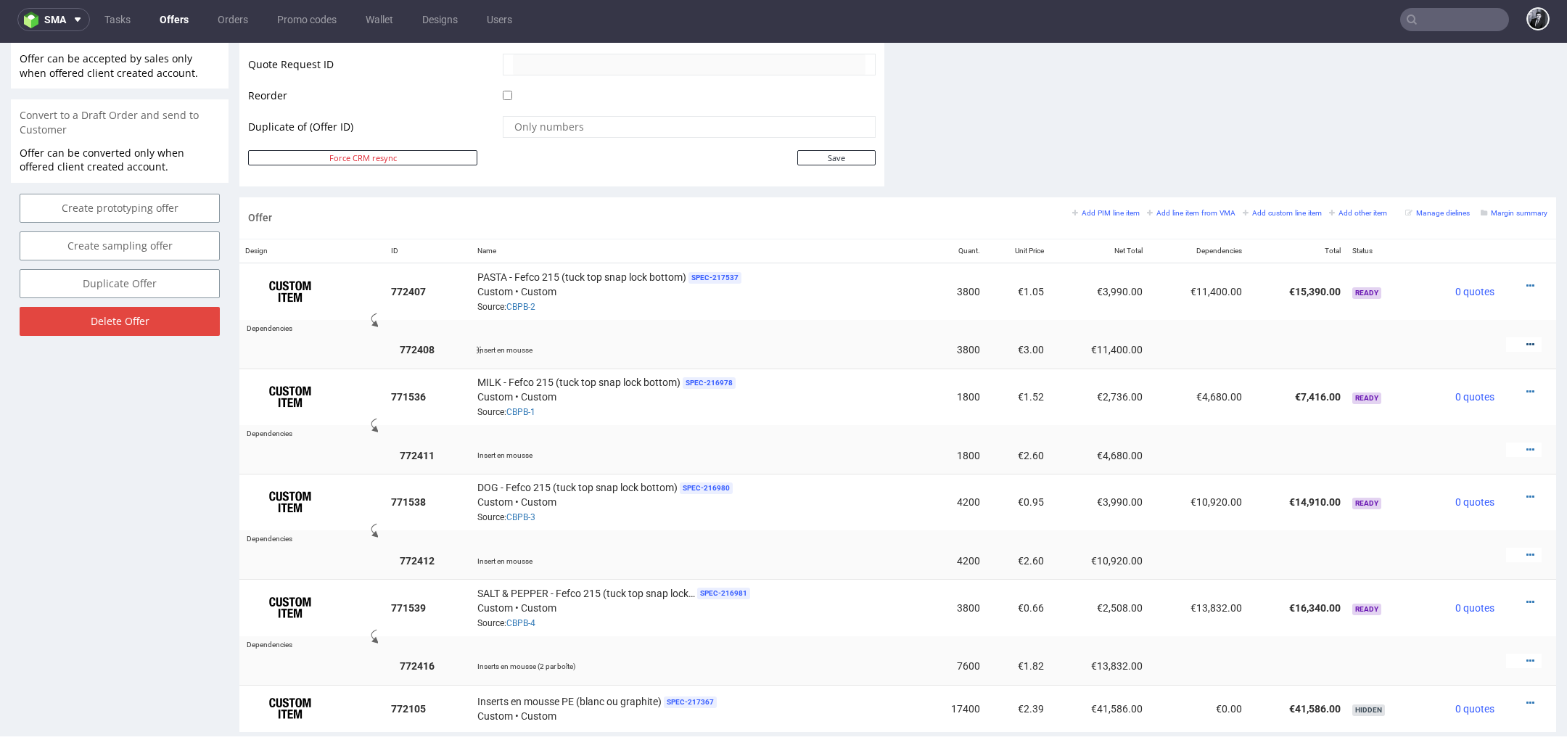
click at [1527, 340] on icon at bounding box center [1531, 345] width 8 height 10
click at [1482, 673] on td at bounding box center [1461, 666] width 80 height 37
click at [1527, 656] on icon at bounding box center [1531, 661] width 8 height 10
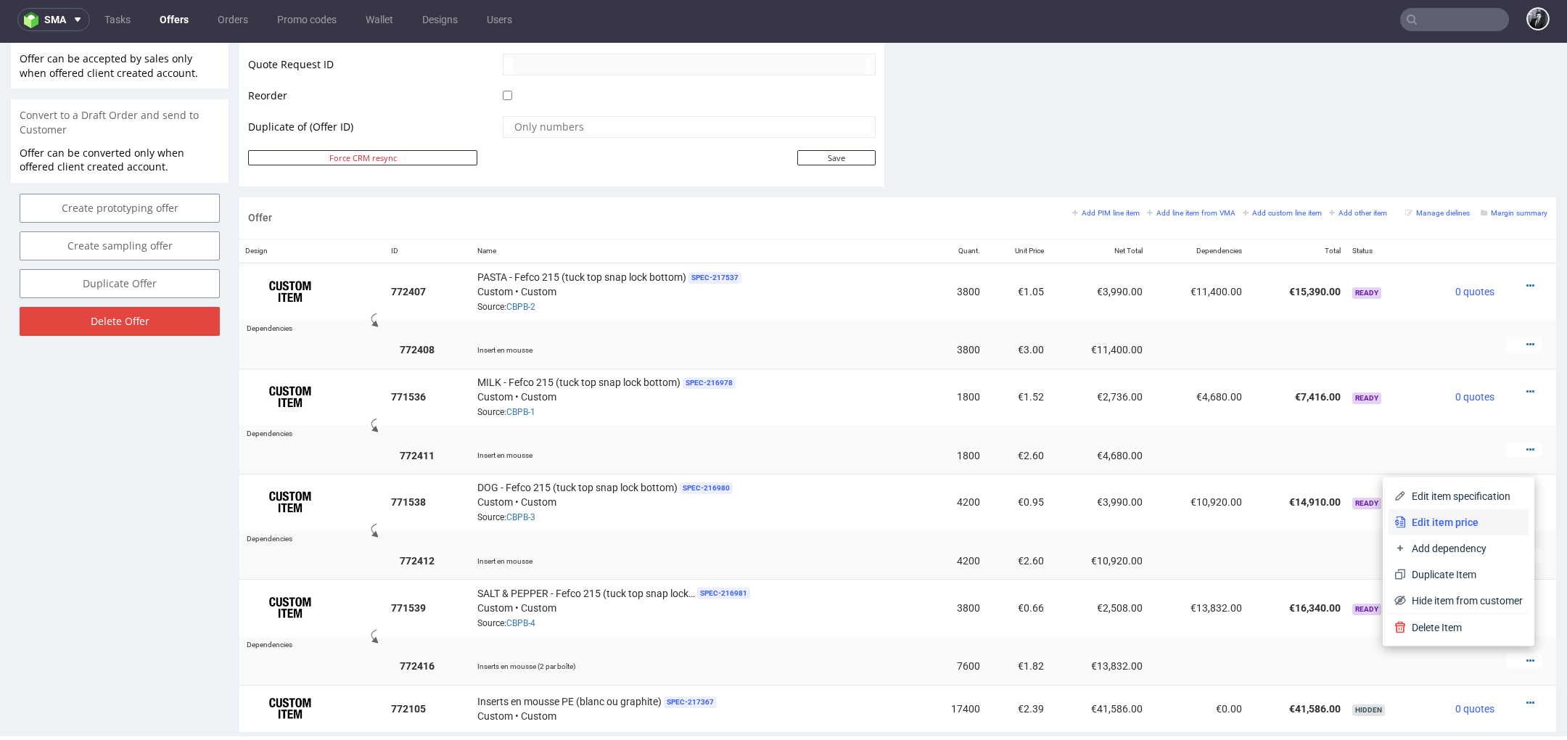
click at [1479, 526] on span "Edit item price" at bounding box center [1464, 522] width 117 height 15
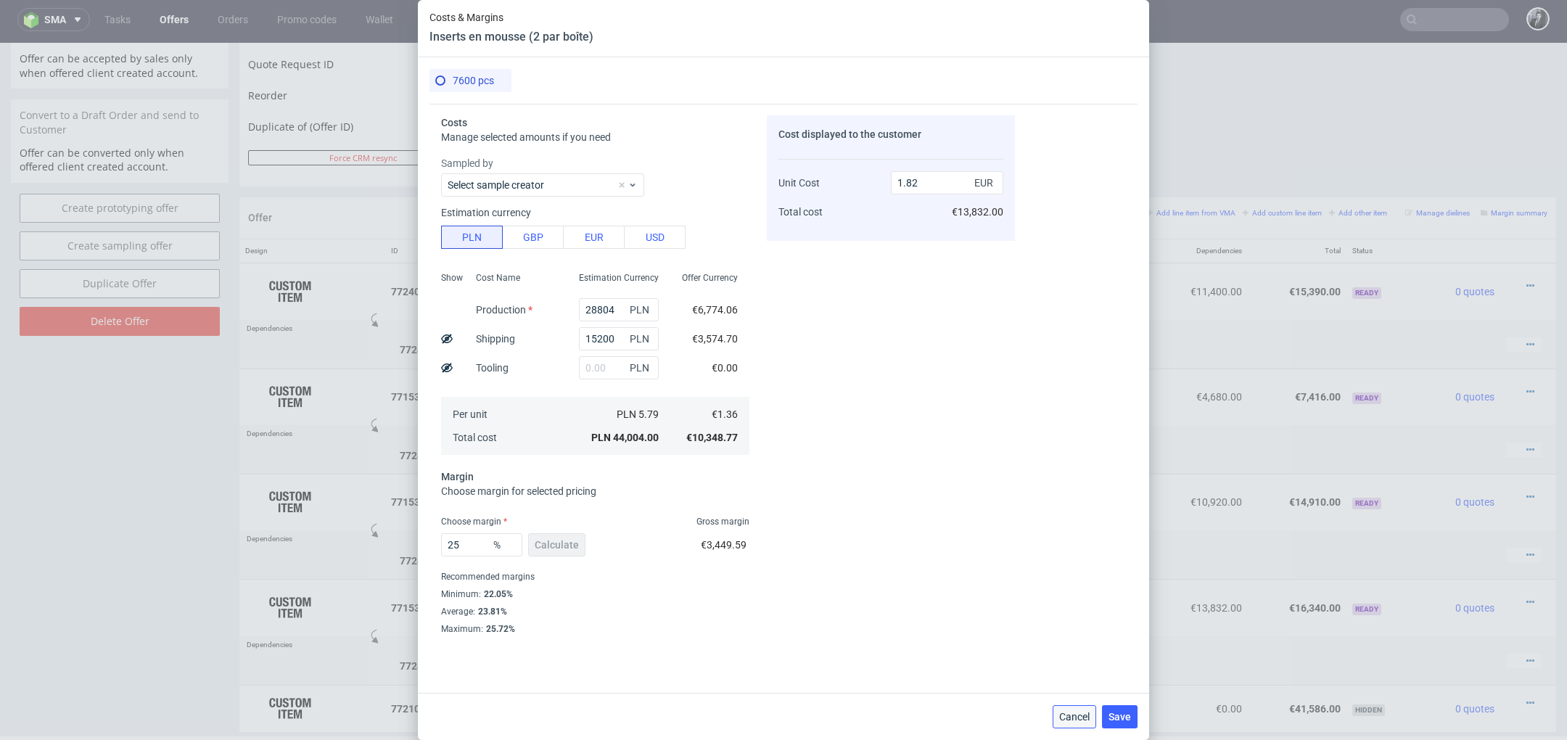
click at [1080, 713] on span "Cancel" at bounding box center [1074, 717] width 30 height 10
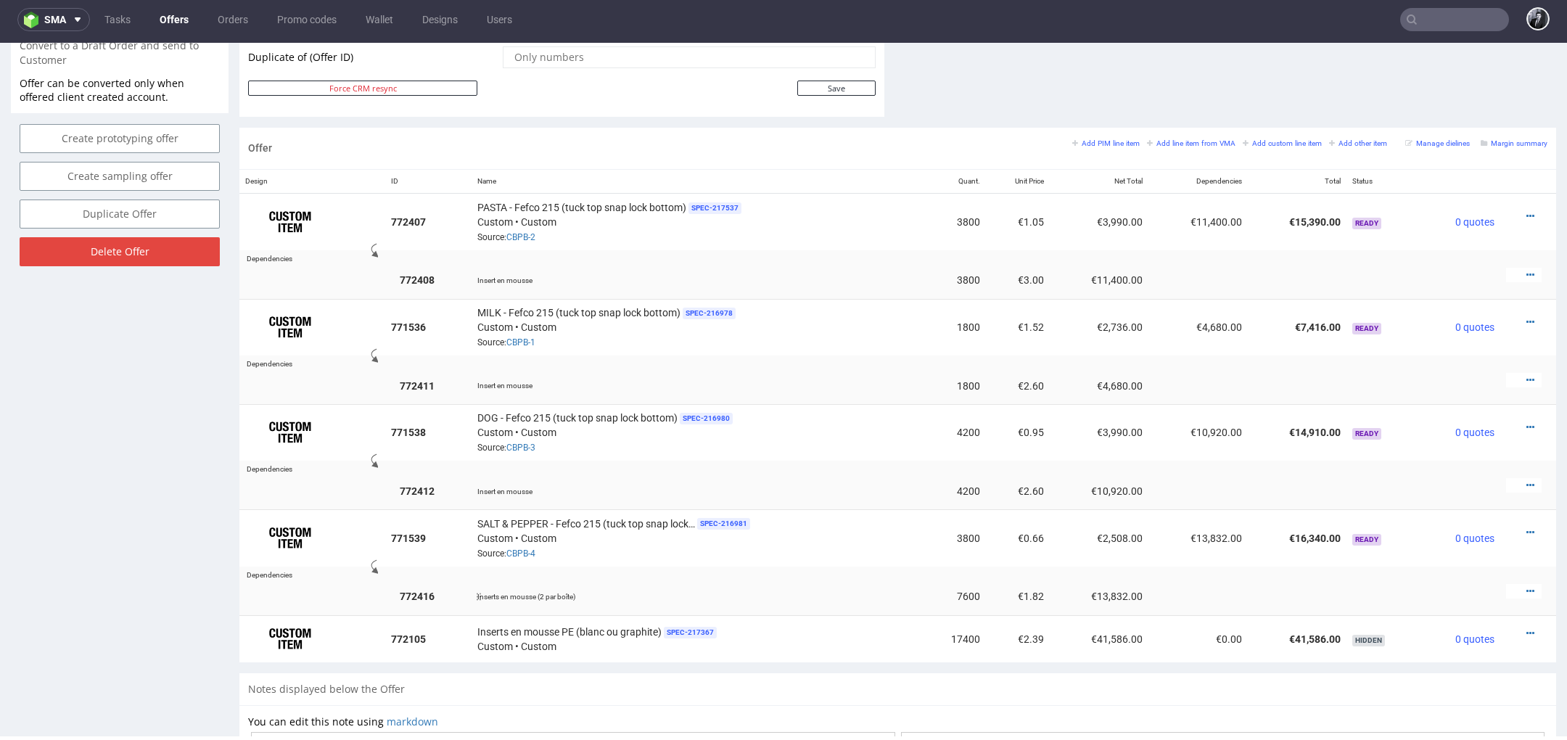
scroll to position [775, 0]
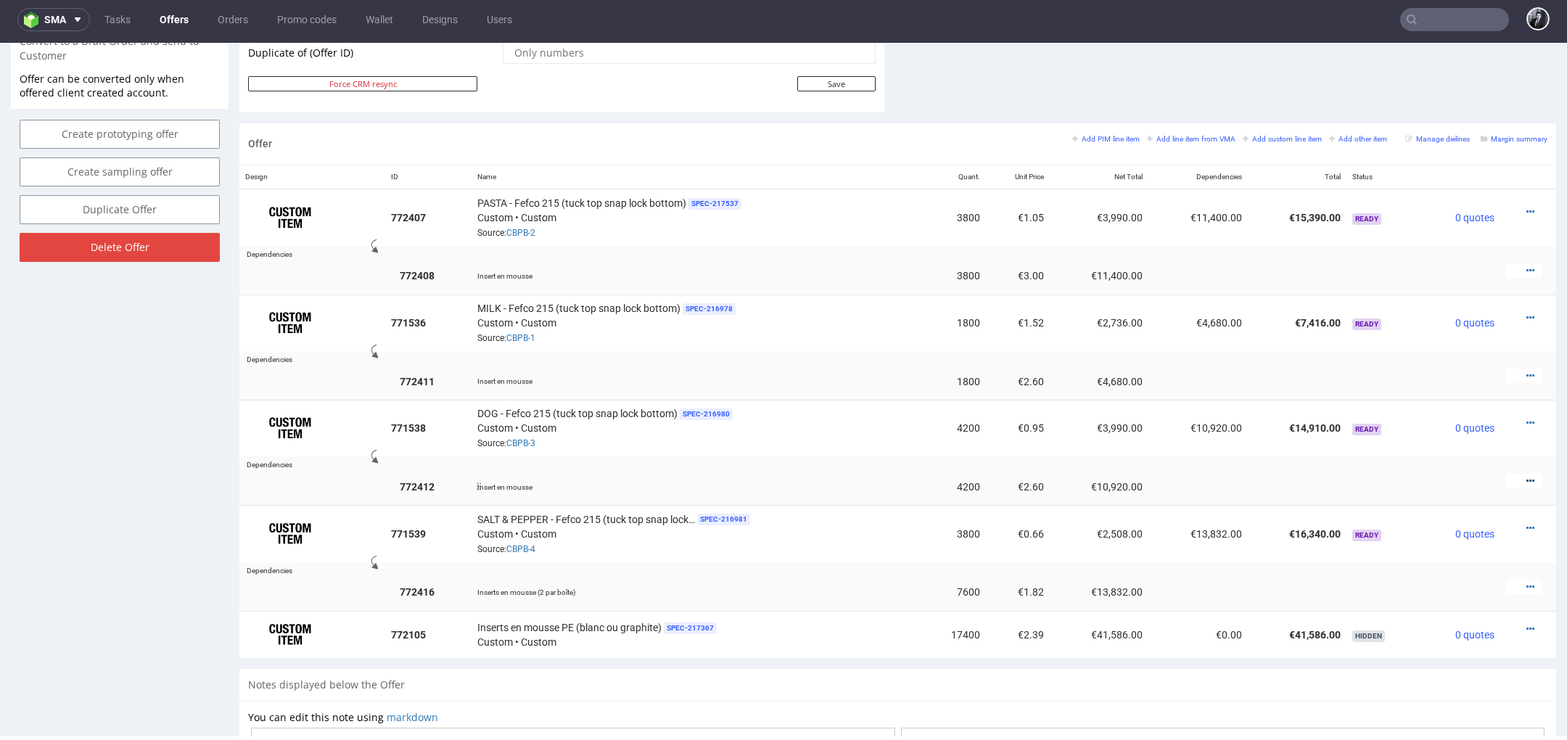
click at [1527, 476] on icon at bounding box center [1531, 481] width 8 height 10
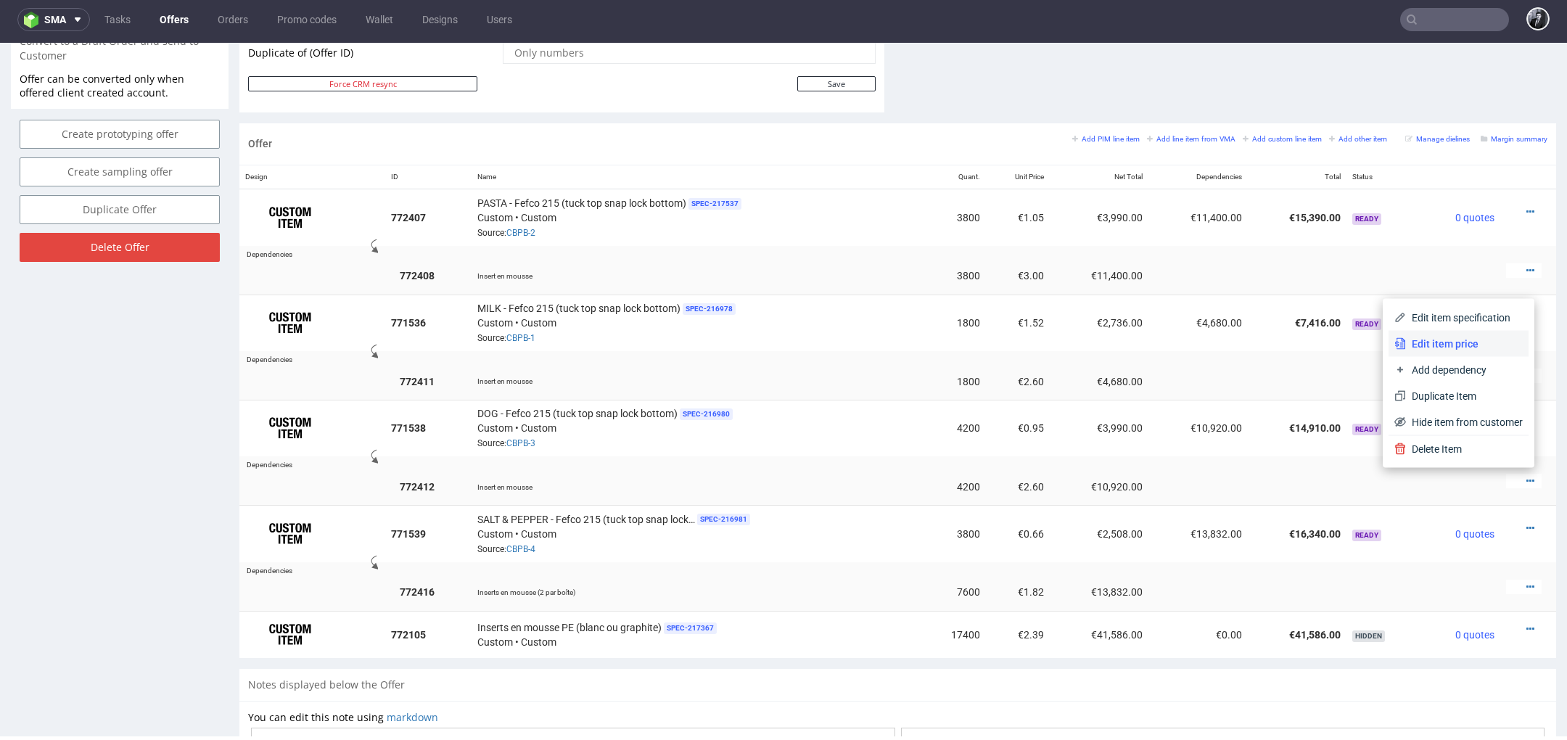
click at [1432, 349] on span "Edit item price" at bounding box center [1464, 344] width 117 height 15
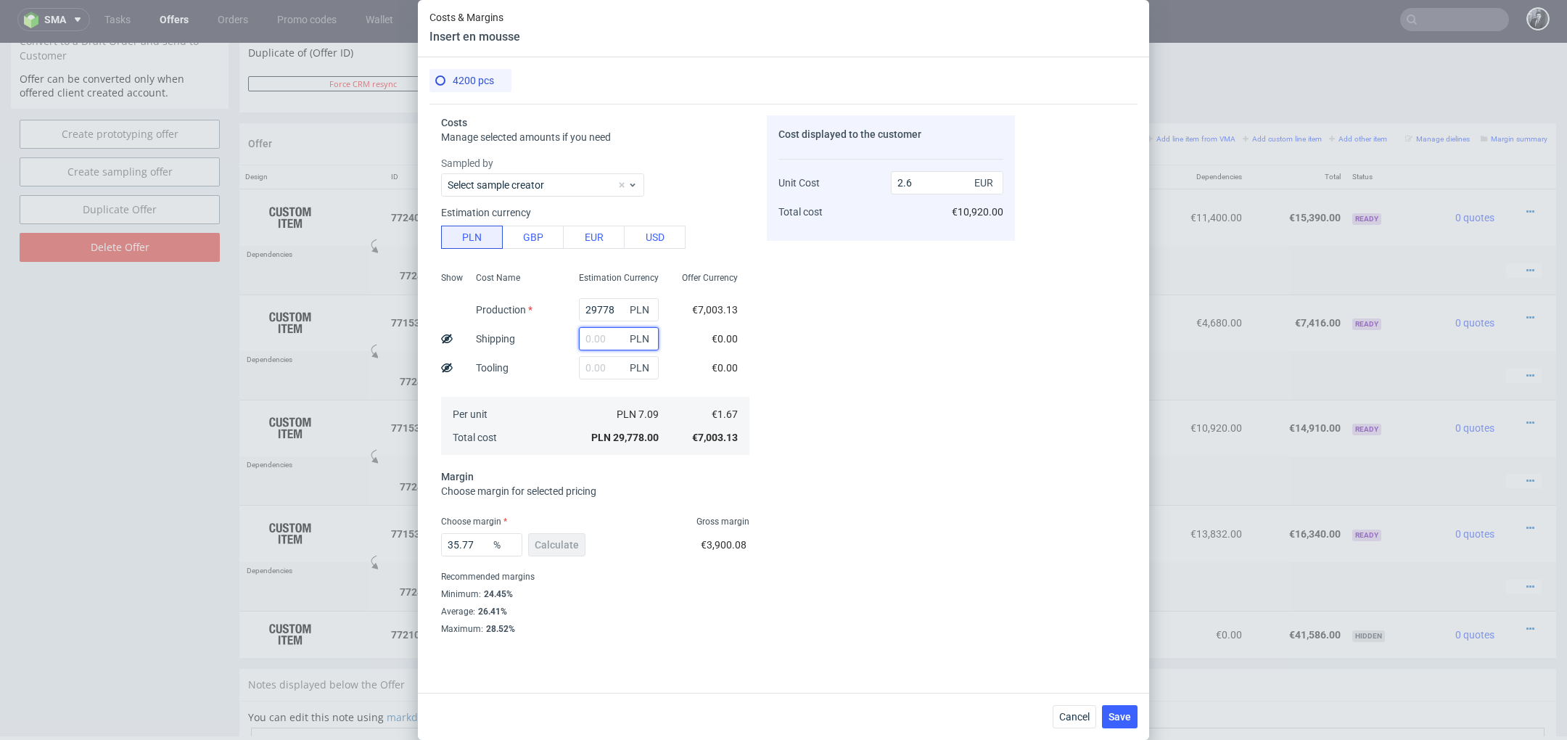
click at [607, 342] on input "text" at bounding box center [619, 338] width 80 height 23
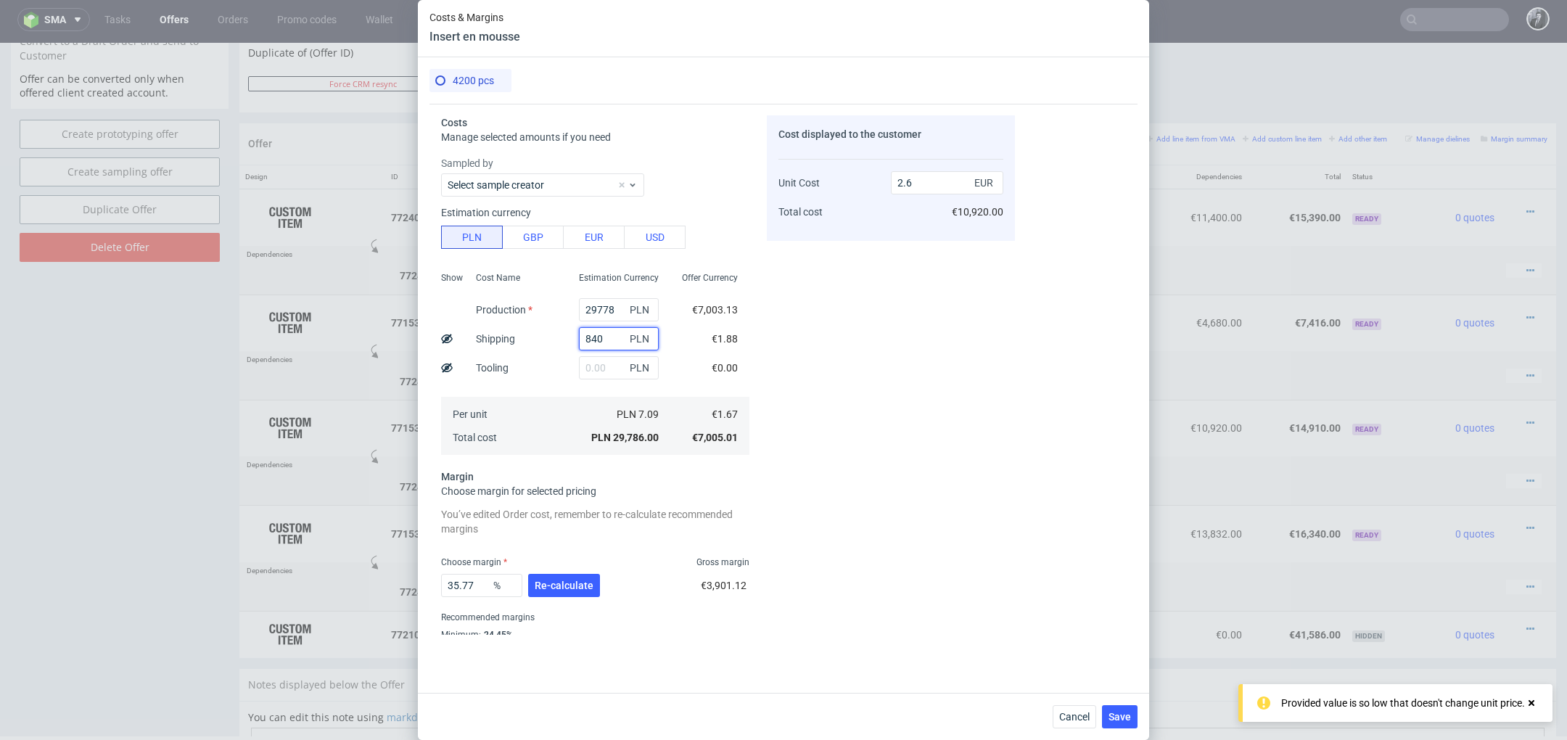
type input "8400"
type input "3.33"
type input "8400"
drag, startPoint x: 935, startPoint y: 187, endPoint x: 855, endPoint y: 181, distance: 80.0
click at [855, 181] on div "Unit Cost Total cost 3.33 EUR €13,986.00" at bounding box center [891, 191] width 225 height 76
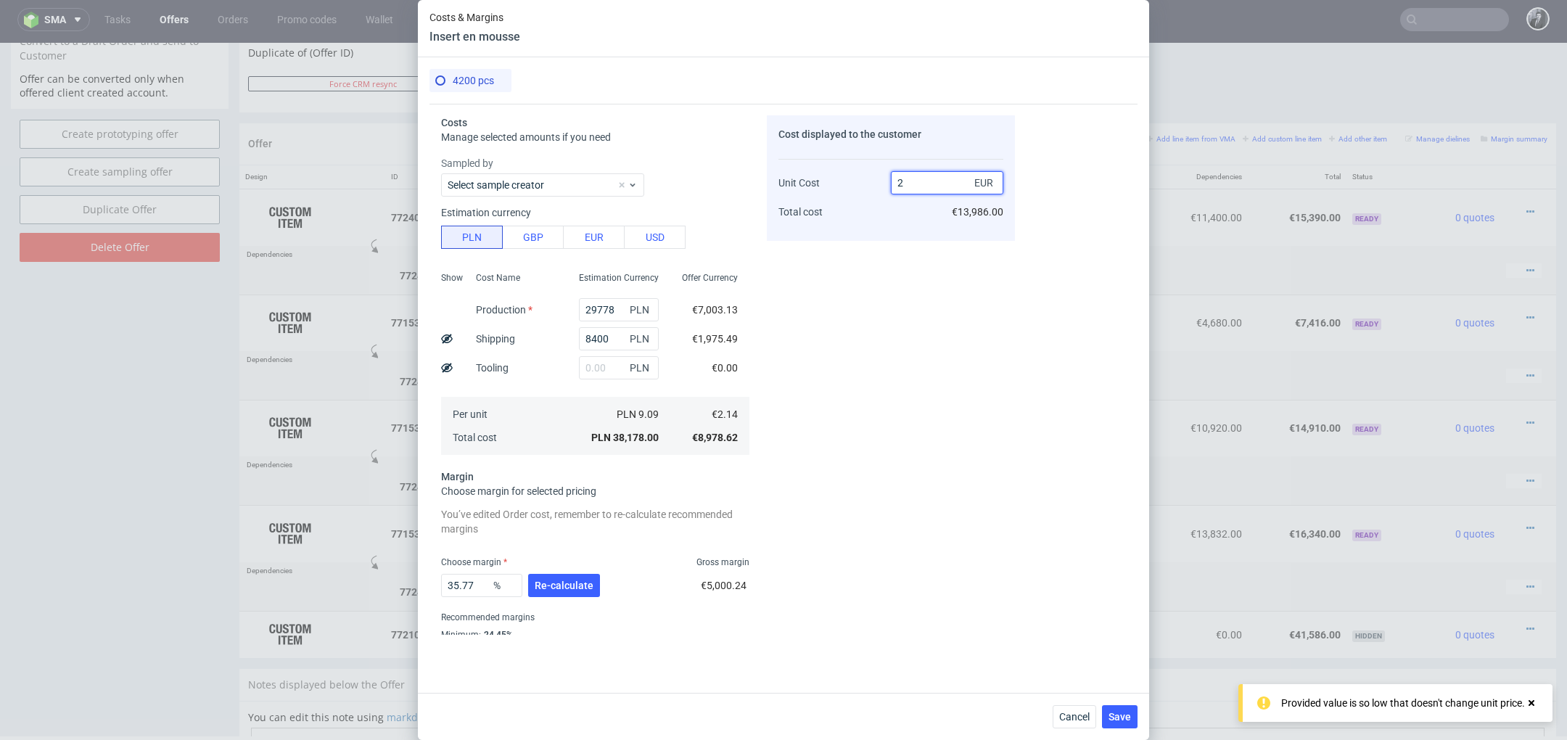
type input "2."
type input "-7.000000000000001"
type input "259.7"
type input "99.17692307692307"
type input "2.6"
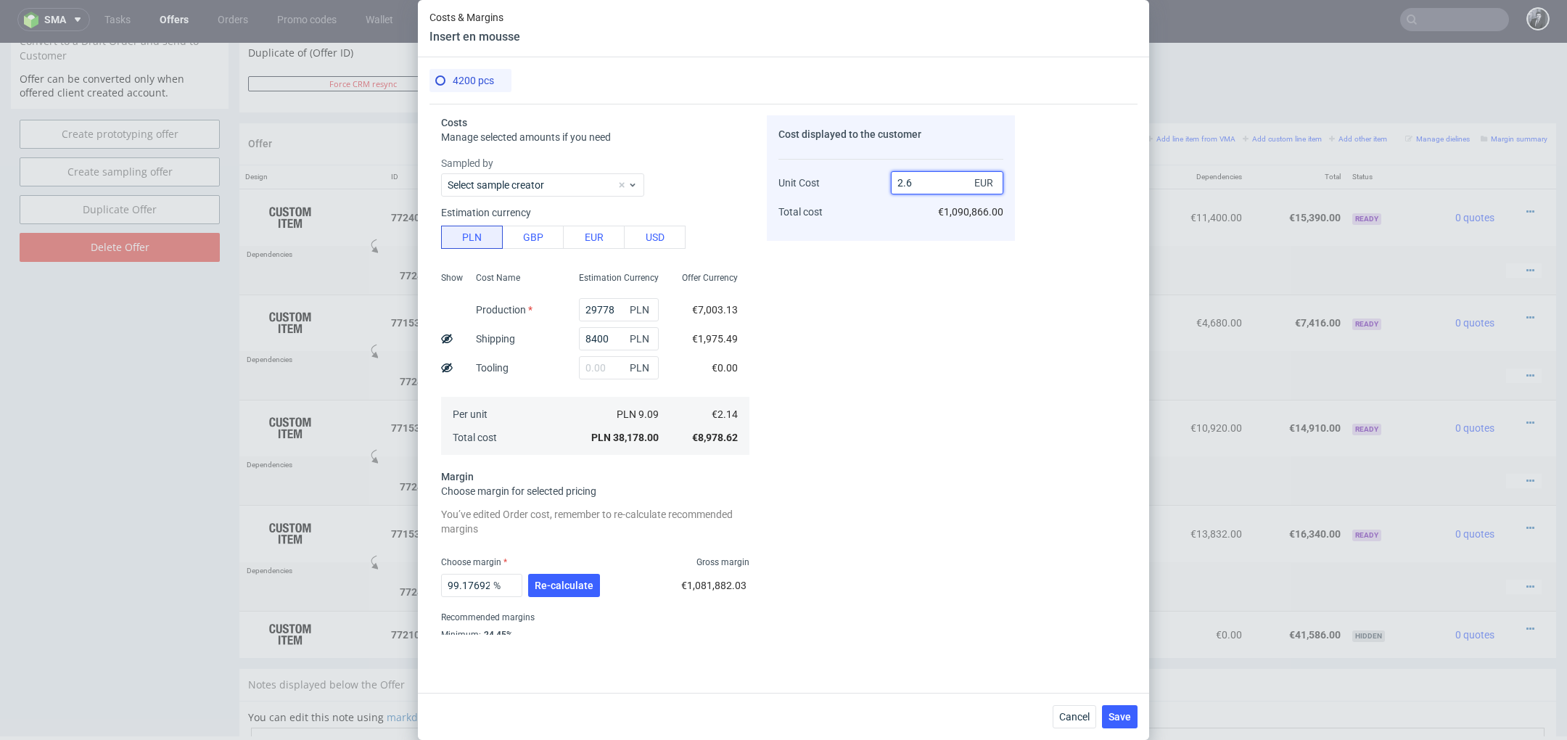
type input "17.692307692307693"
type input "2.6"
click at [901, 433] on div "Cost displayed to the customer Unit Cost Total cost 2.6 EUR €10,920.00" at bounding box center [891, 375] width 248 height 520
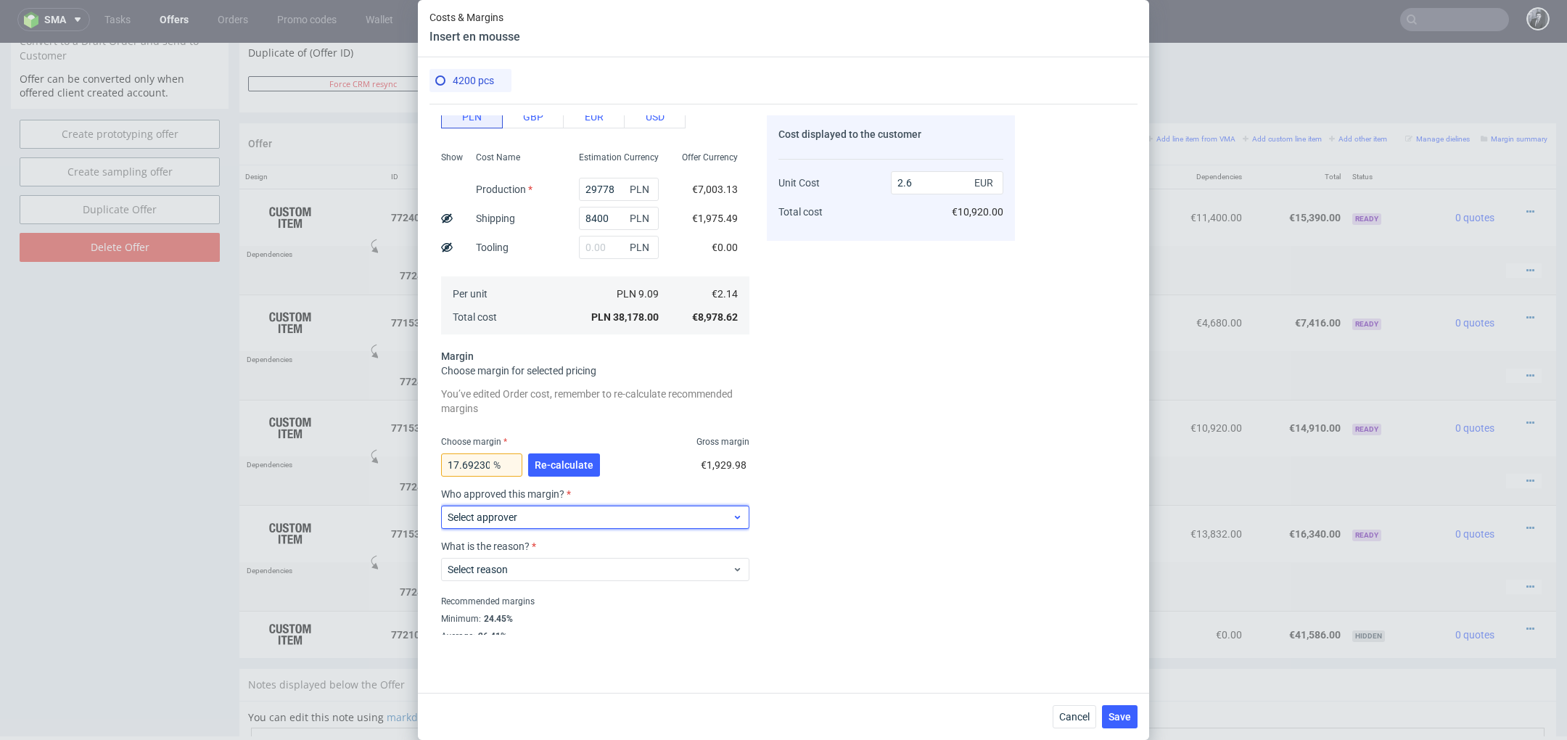
click at [594, 520] on span "Select approver" at bounding box center [590, 517] width 284 height 15
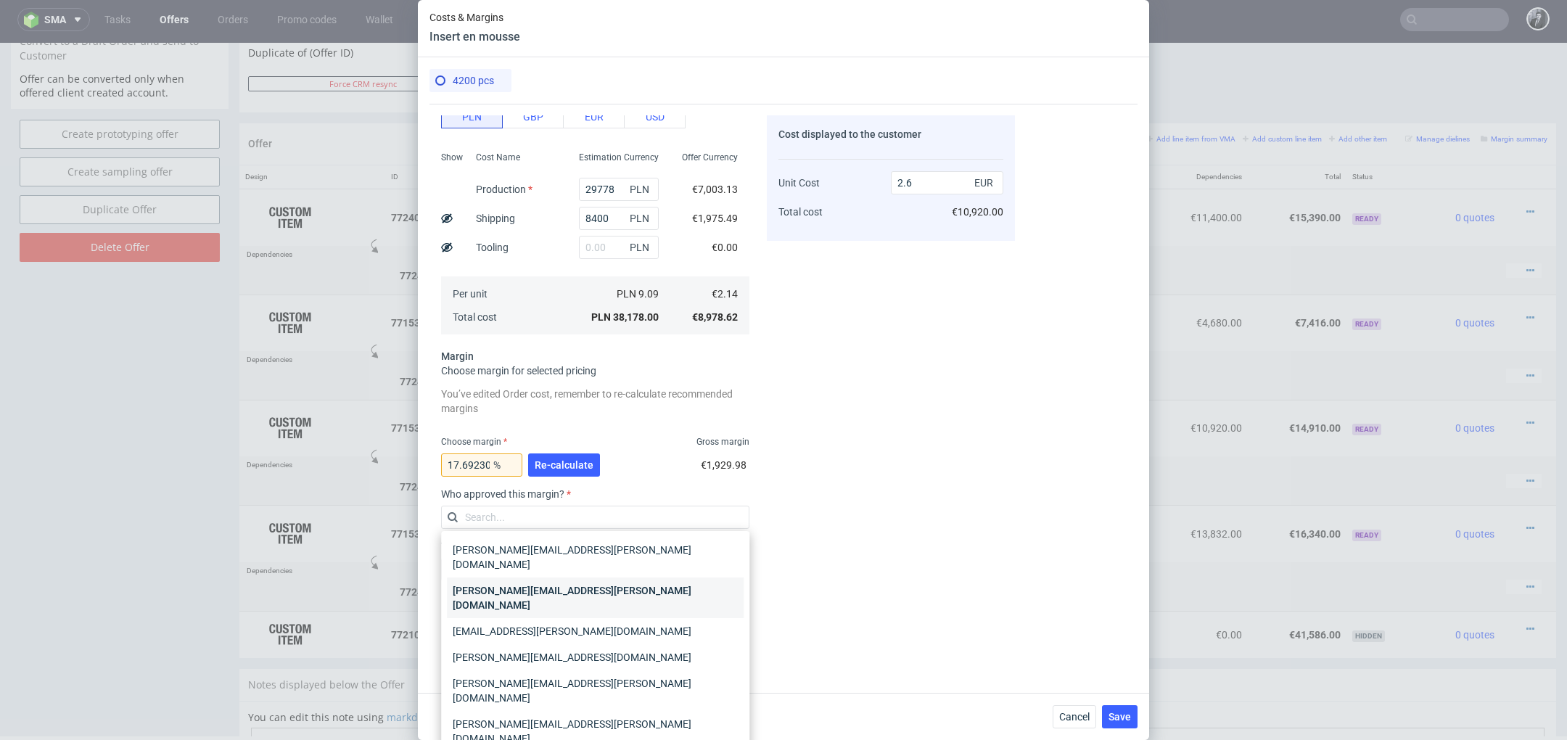
click at [604, 578] on div "[PERSON_NAME][EMAIL_ADDRESS][PERSON_NAME][DOMAIN_NAME]" at bounding box center [595, 598] width 297 height 41
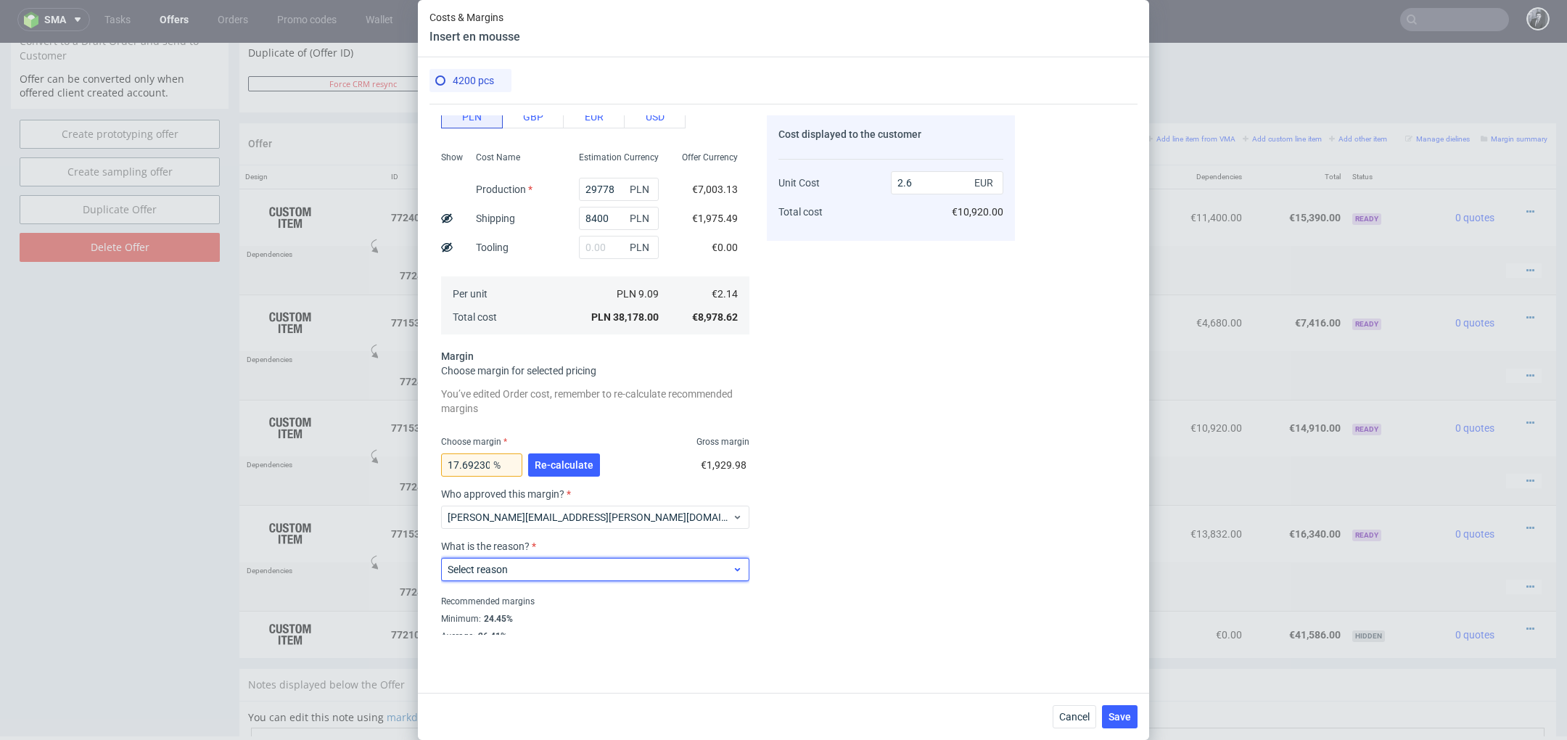
click at [593, 575] on span "Select reason" at bounding box center [590, 569] width 284 height 15
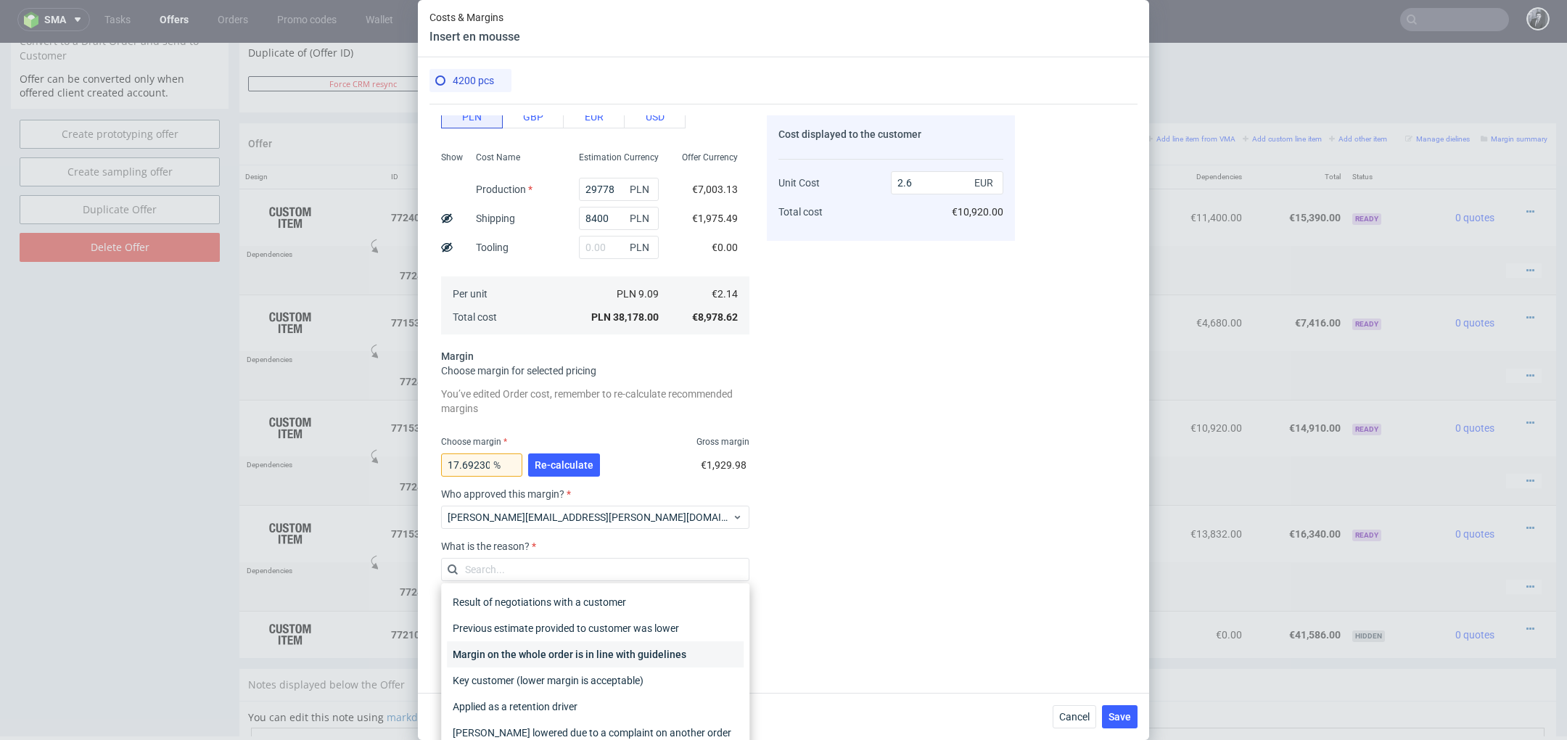
click at [595, 654] on div "Margin on the whole order is in line with guidelines" at bounding box center [595, 654] width 297 height 26
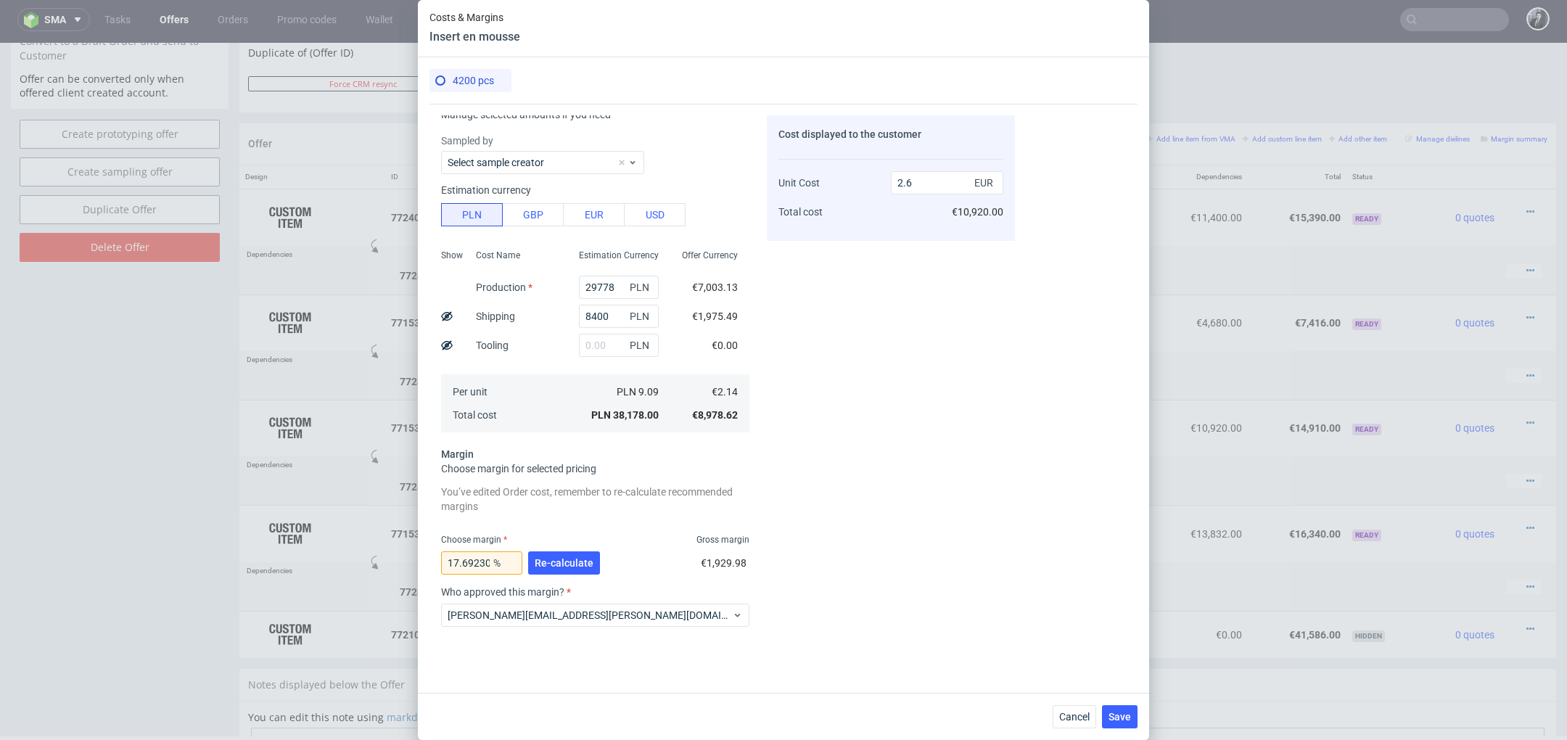
scroll to position [20, 0]
click at [936, 179] on input "2.6" at bounding box center [947, 182] width 112 height 23
click at [858, 365] on div "Cost displayed to the customer Unit Cost Total cost 2.6 EUR €10,920.00" at bounding box center [891, 375] width 248 height 520
click at [1122, 718] on span "Save" at bounding box center [1120, 717] width 22 height 10
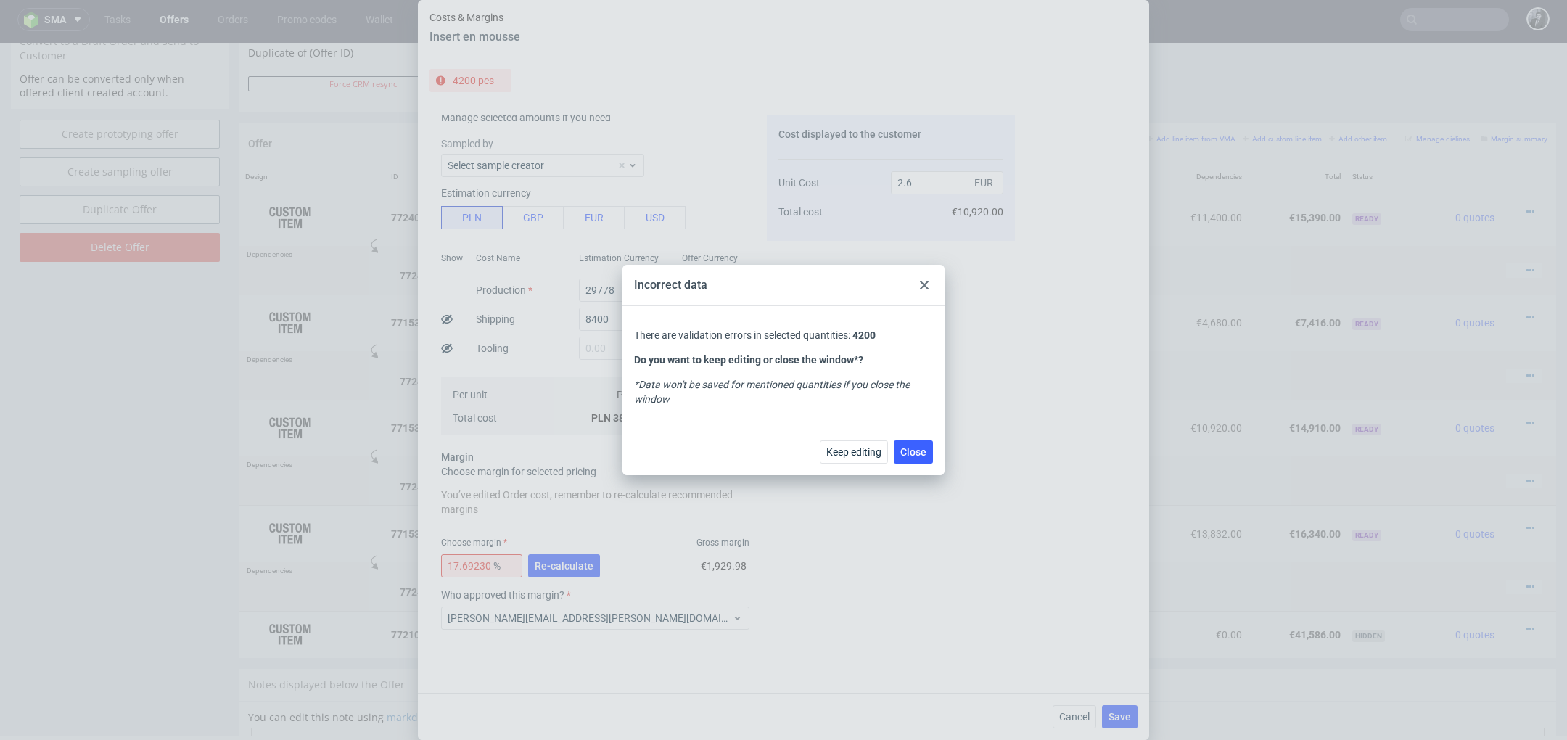
click at [929, 284] on div at bounding box center [924, 284] width 17 height 17
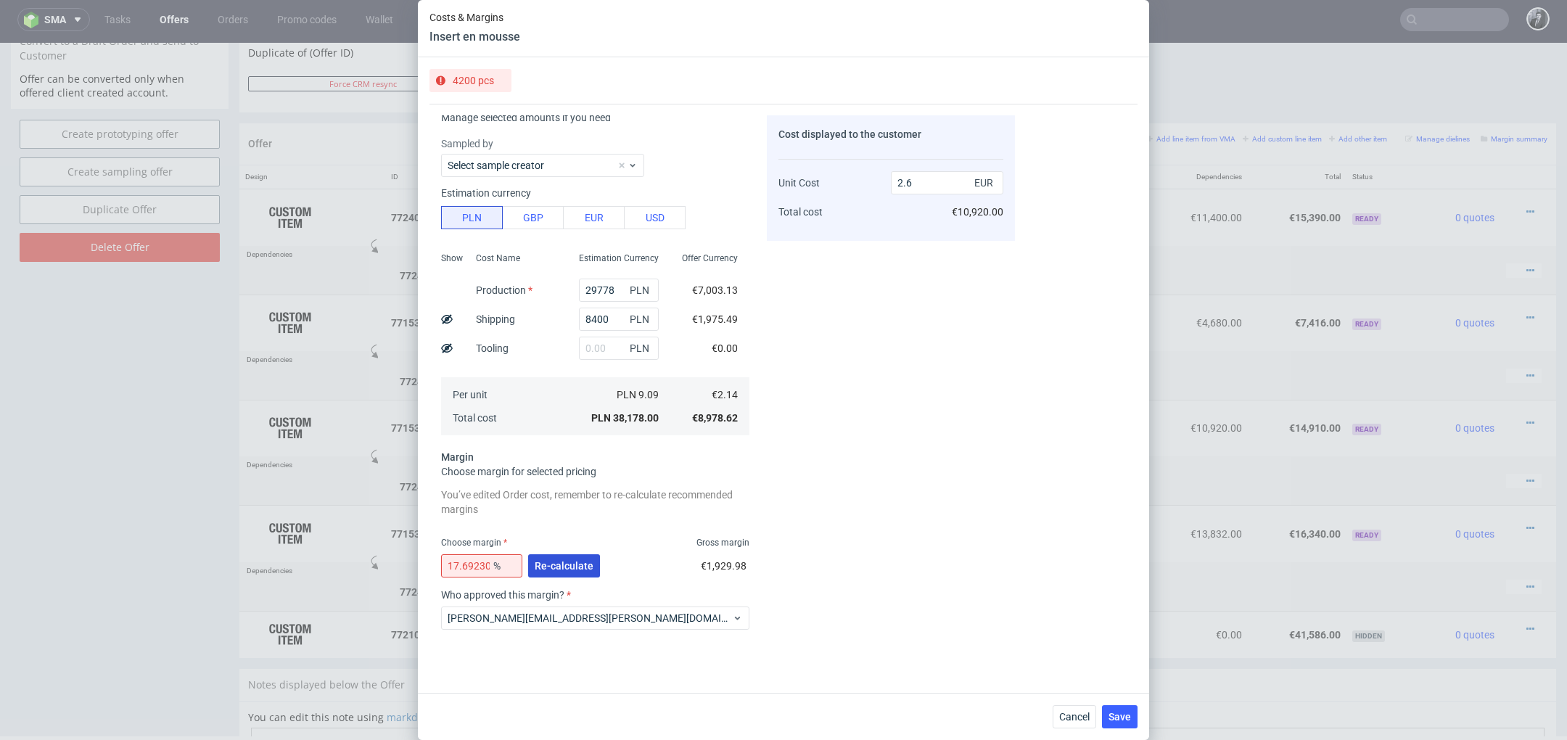
click at [562, 574] on button "Re-calculate" at bounding box center [564, 565] width 72 height 23
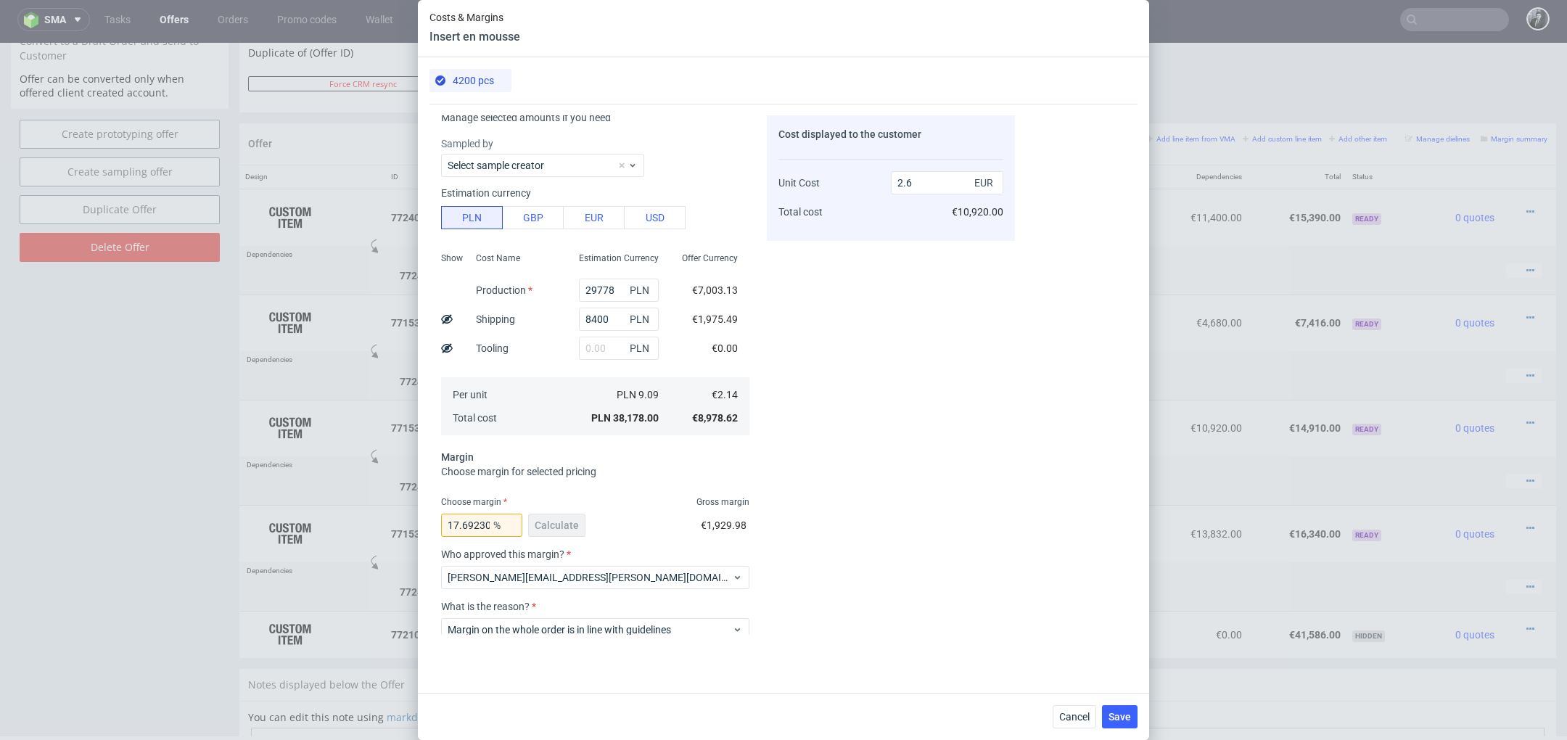
scroll to position [104, 0]
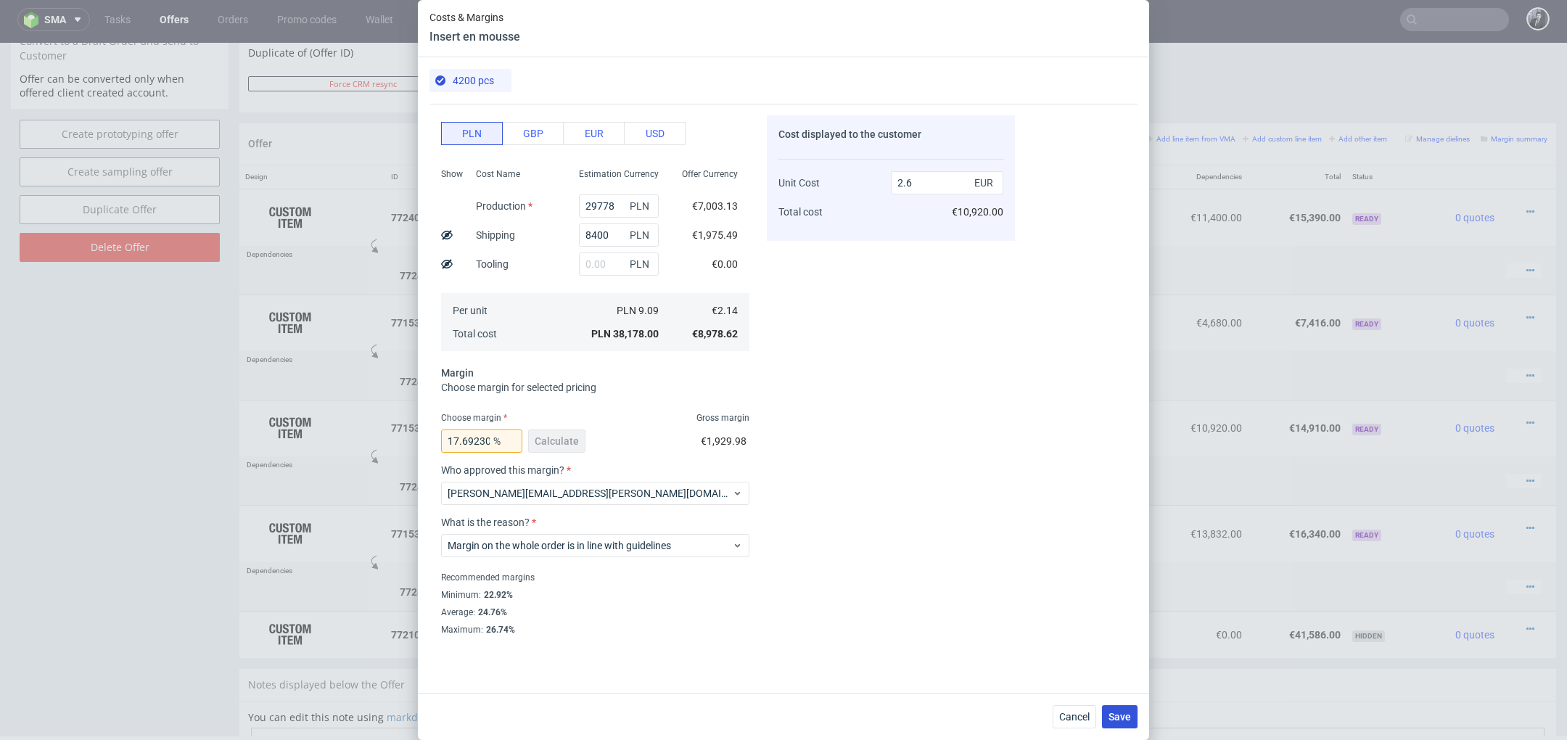
click at [1127, 712] on span "Save" at bounding box center [1120, 717] width 22 height 10
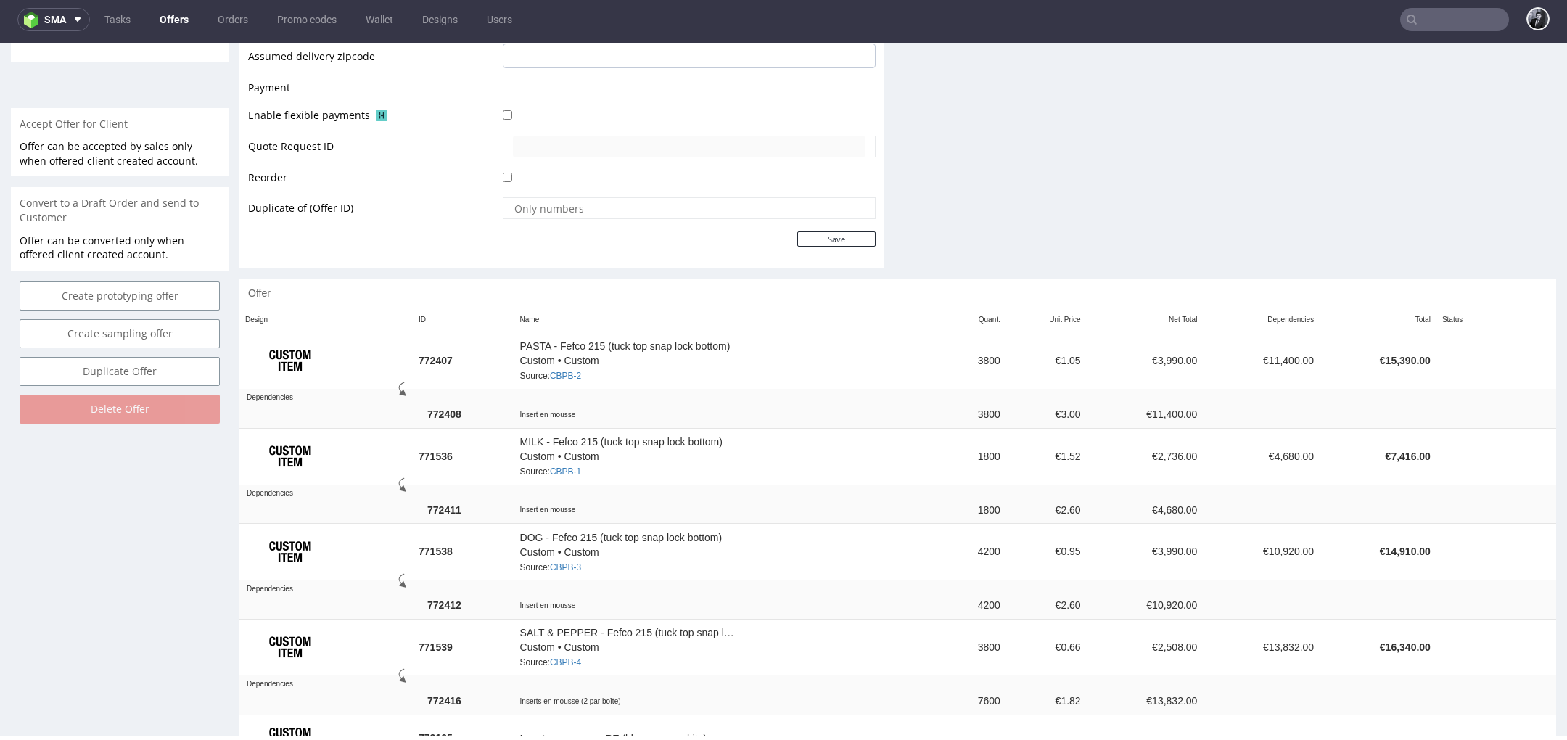
scroll to position [661, 0]
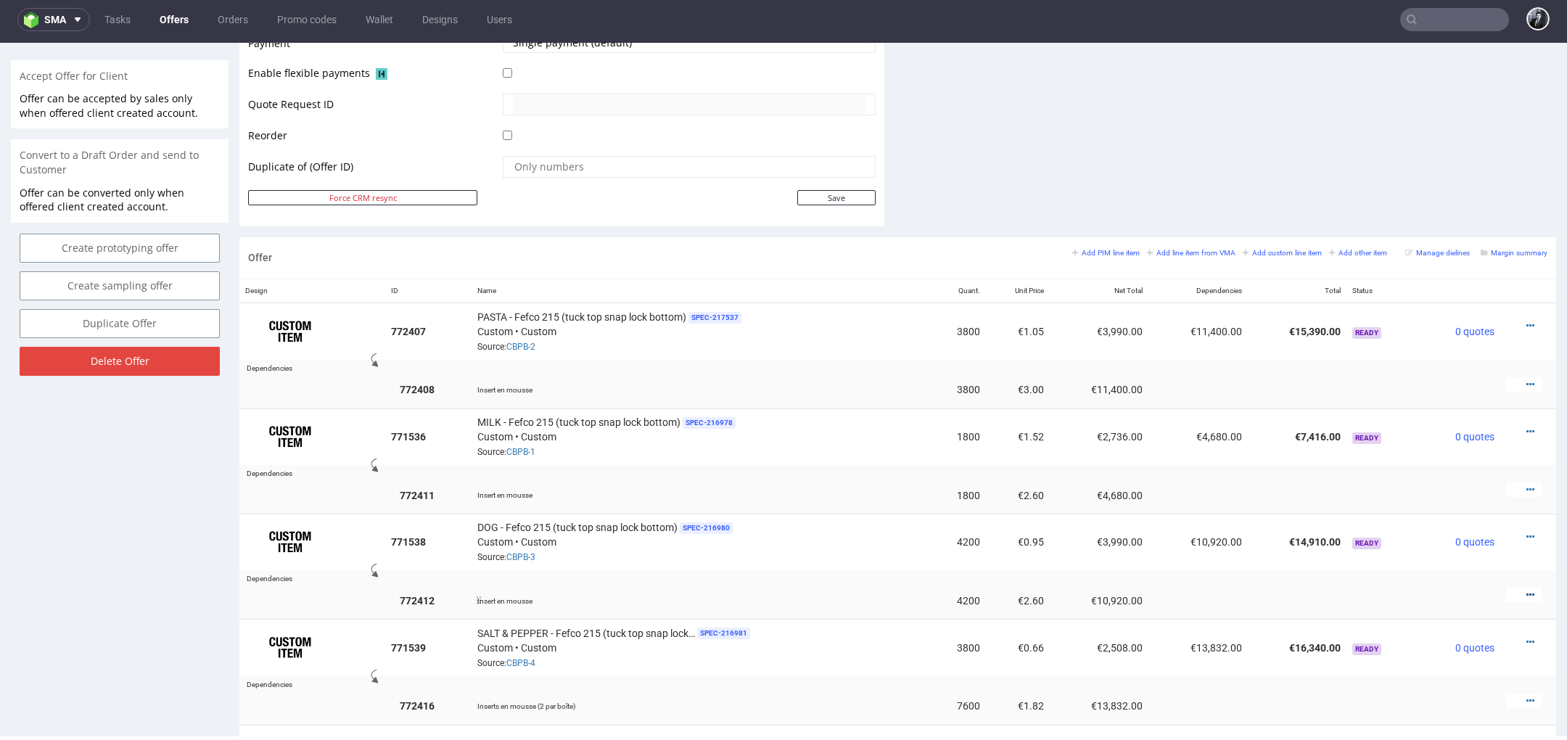
click at [1527, 590] on icon at bounding box center [1531, 595] width 8 height 10
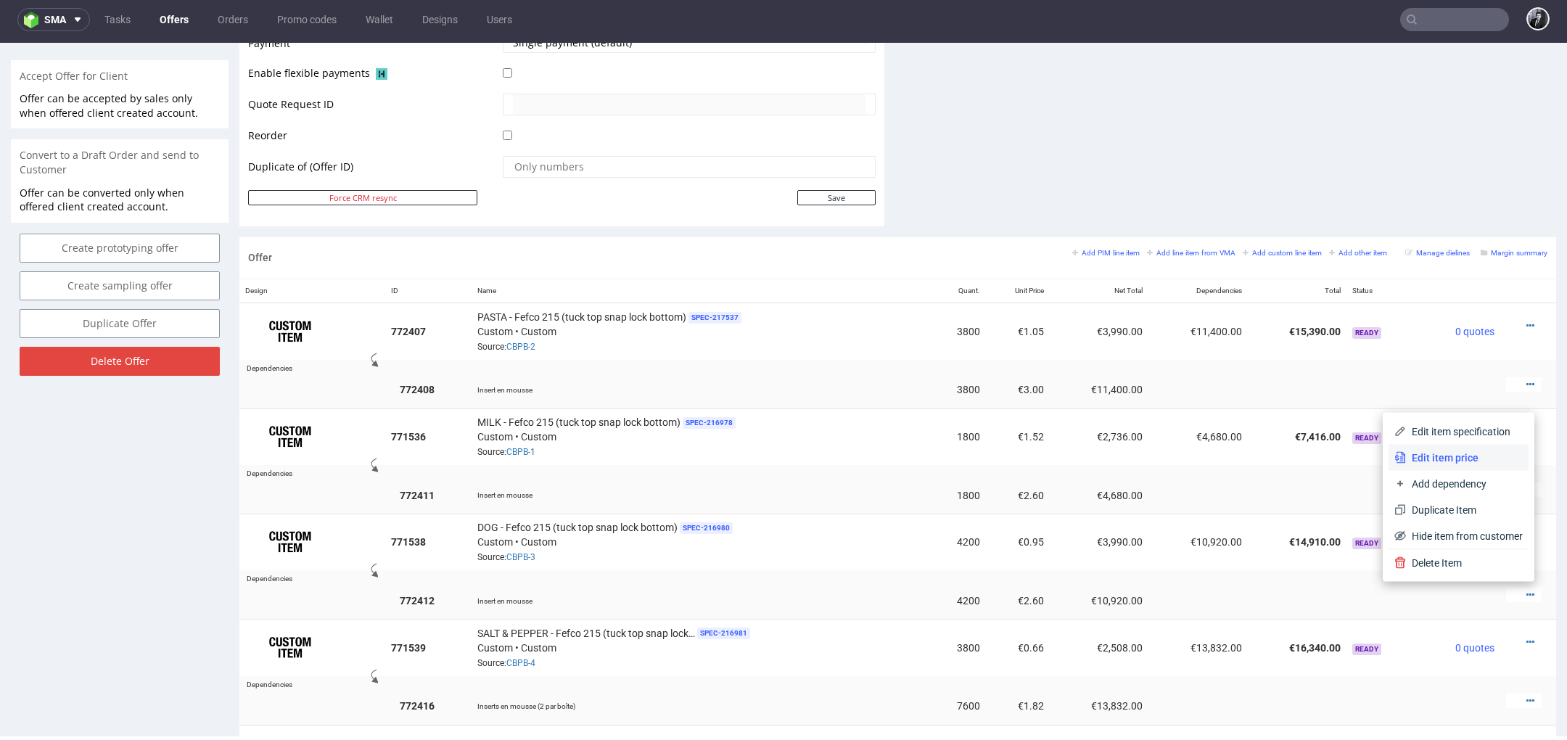
click at [1462, 464] on span "Edit item price" at bounding box center [1464, 458] width 117 height 15
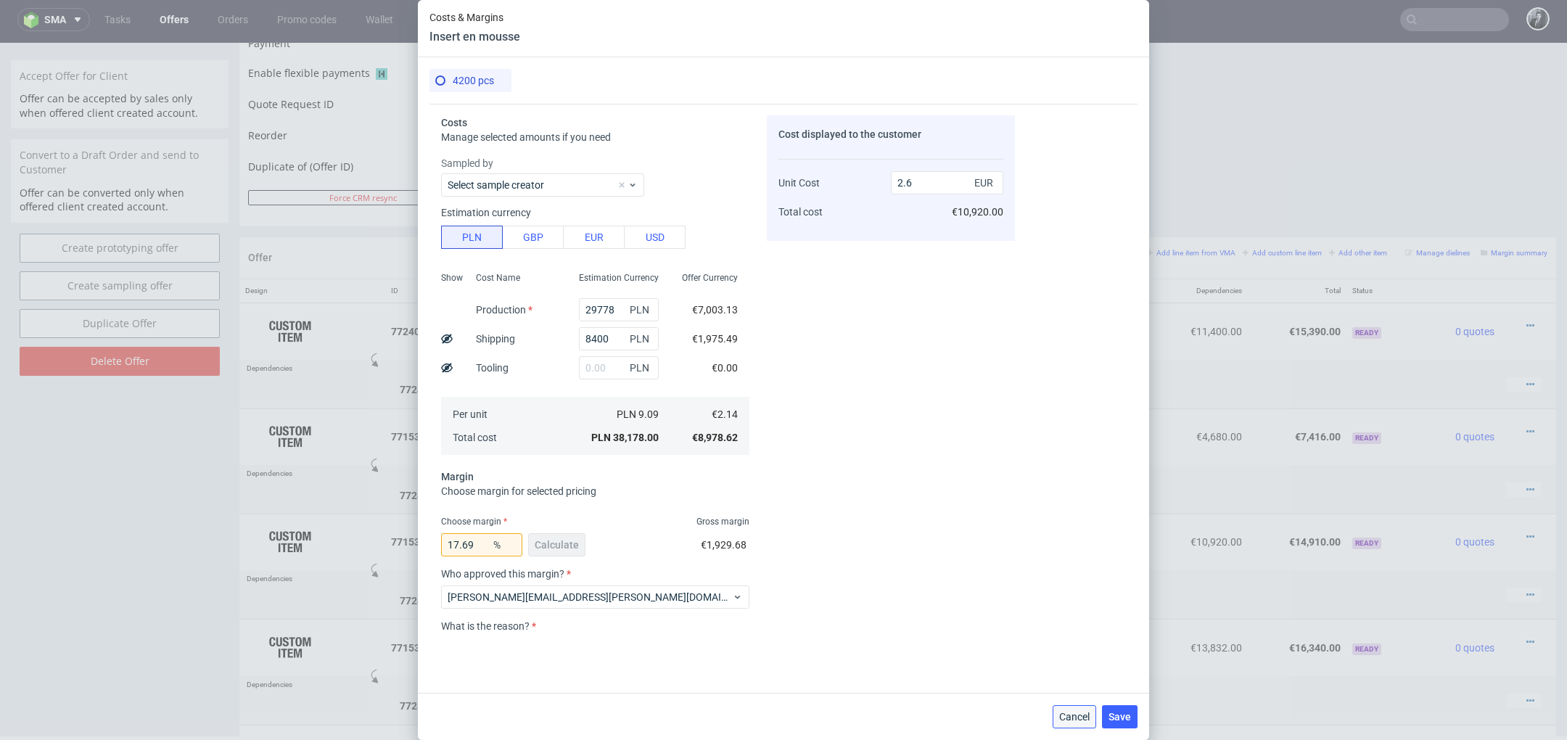
click at [1080, 715] on span "Cancel" at bounding box center [1074, 717] width 30 height 10
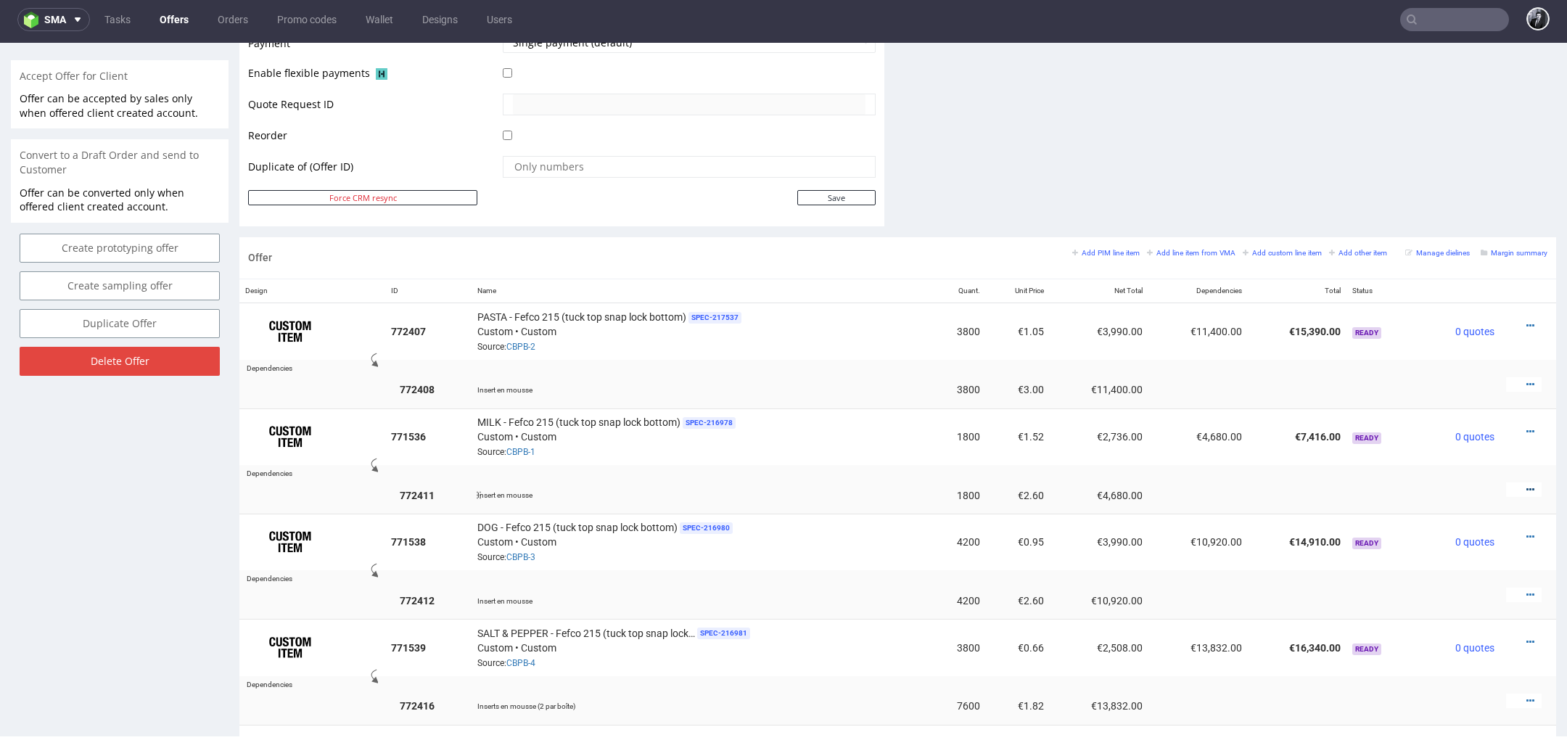
click at [1527, 486] on icon at bounding box center [1531, 490] width 8 height 10
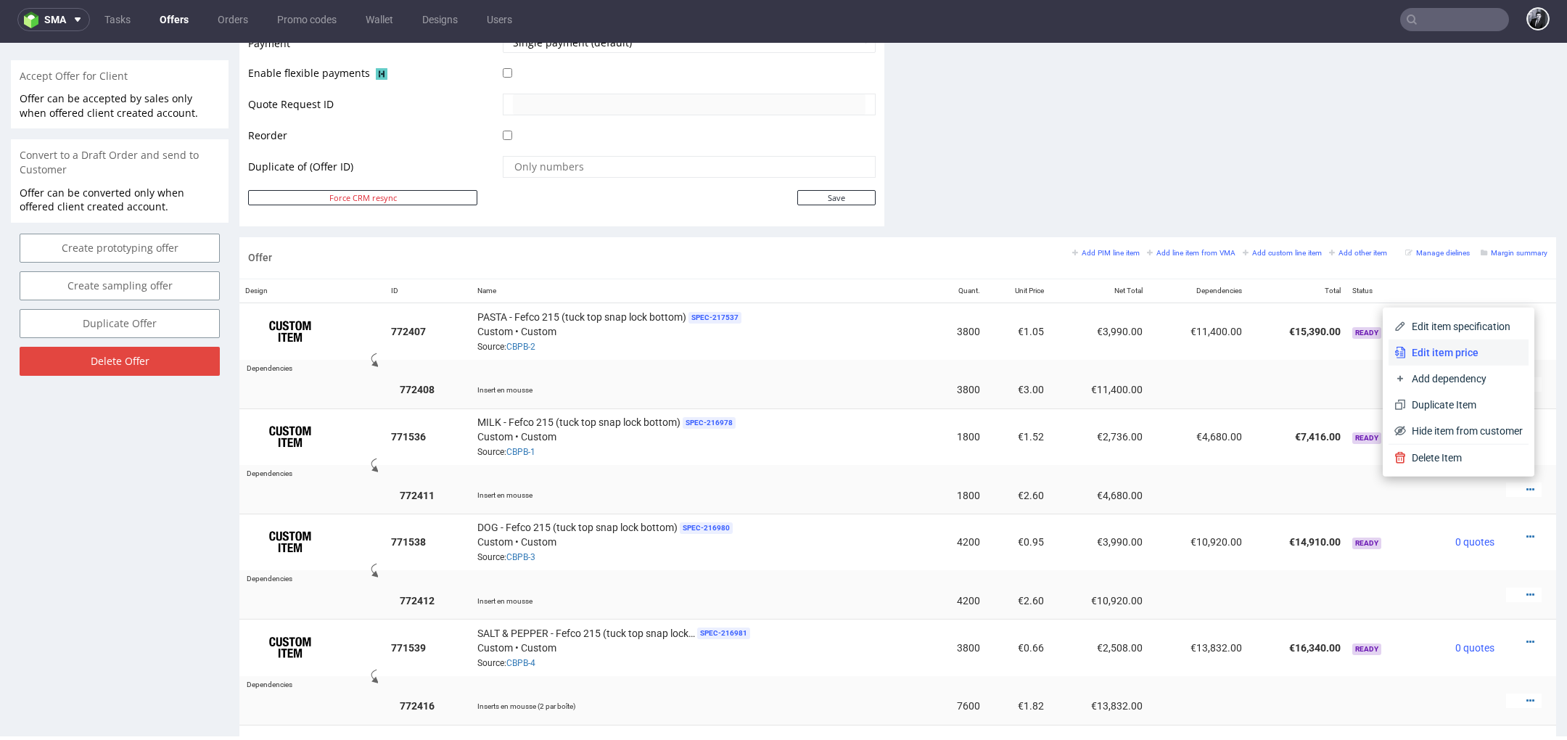
click at [1450, 356] on span "Edit item price" at bounding box center [1464, 352] width 117 height 15
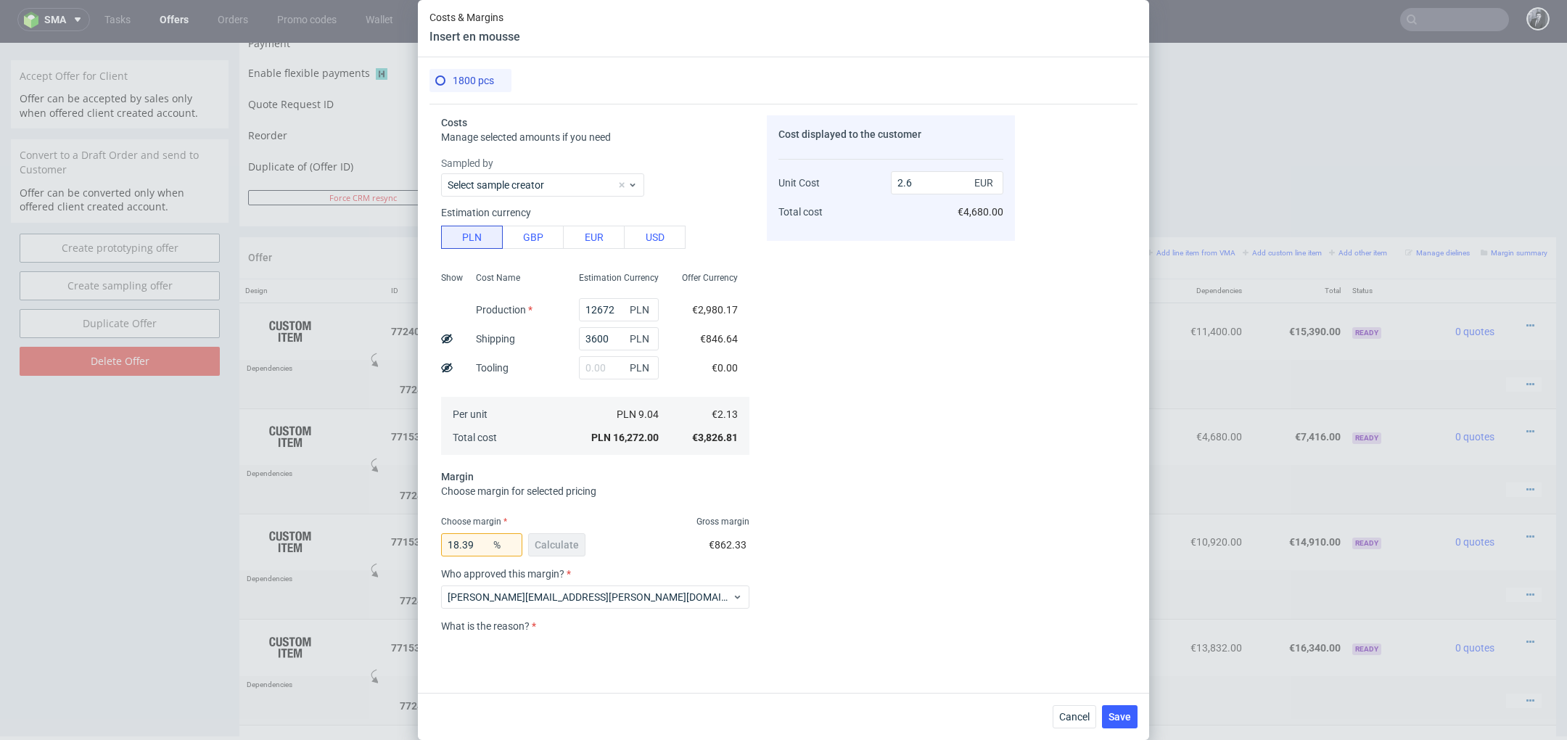
scroll to position [104, 0]
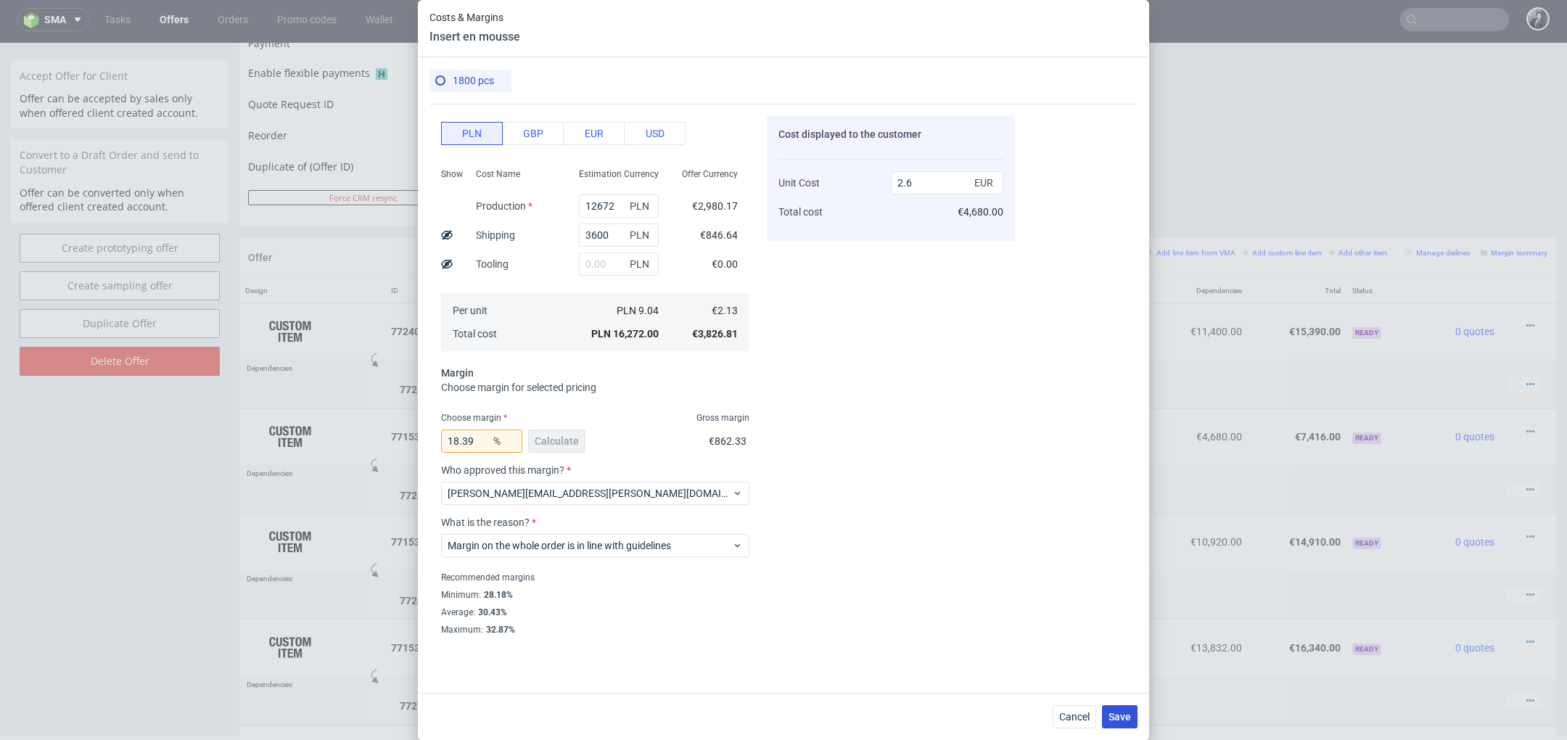
click at [1117, 716] on span "Save" at bounding box center [1120, 717] width 22 height 10
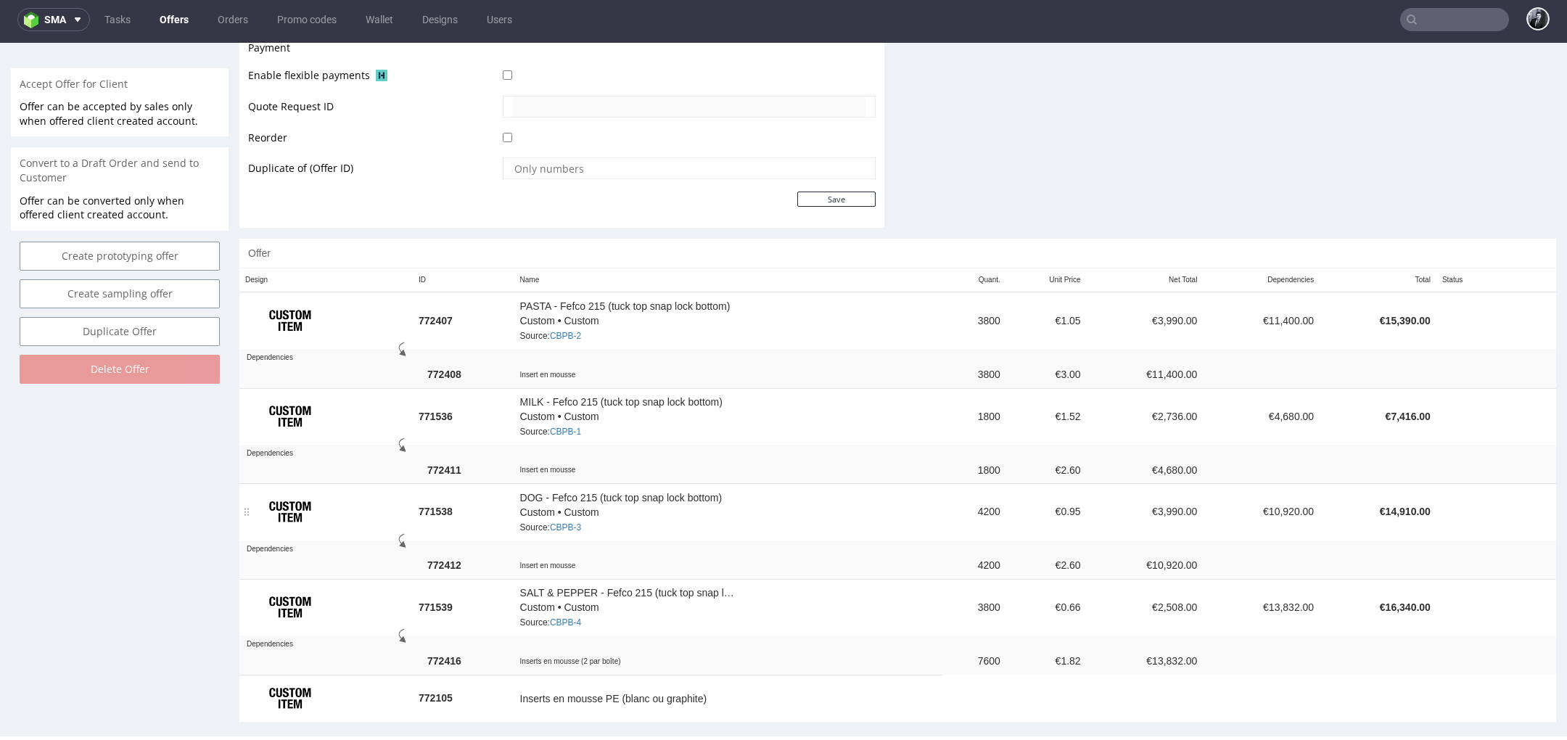
scroll to position [657, 0]
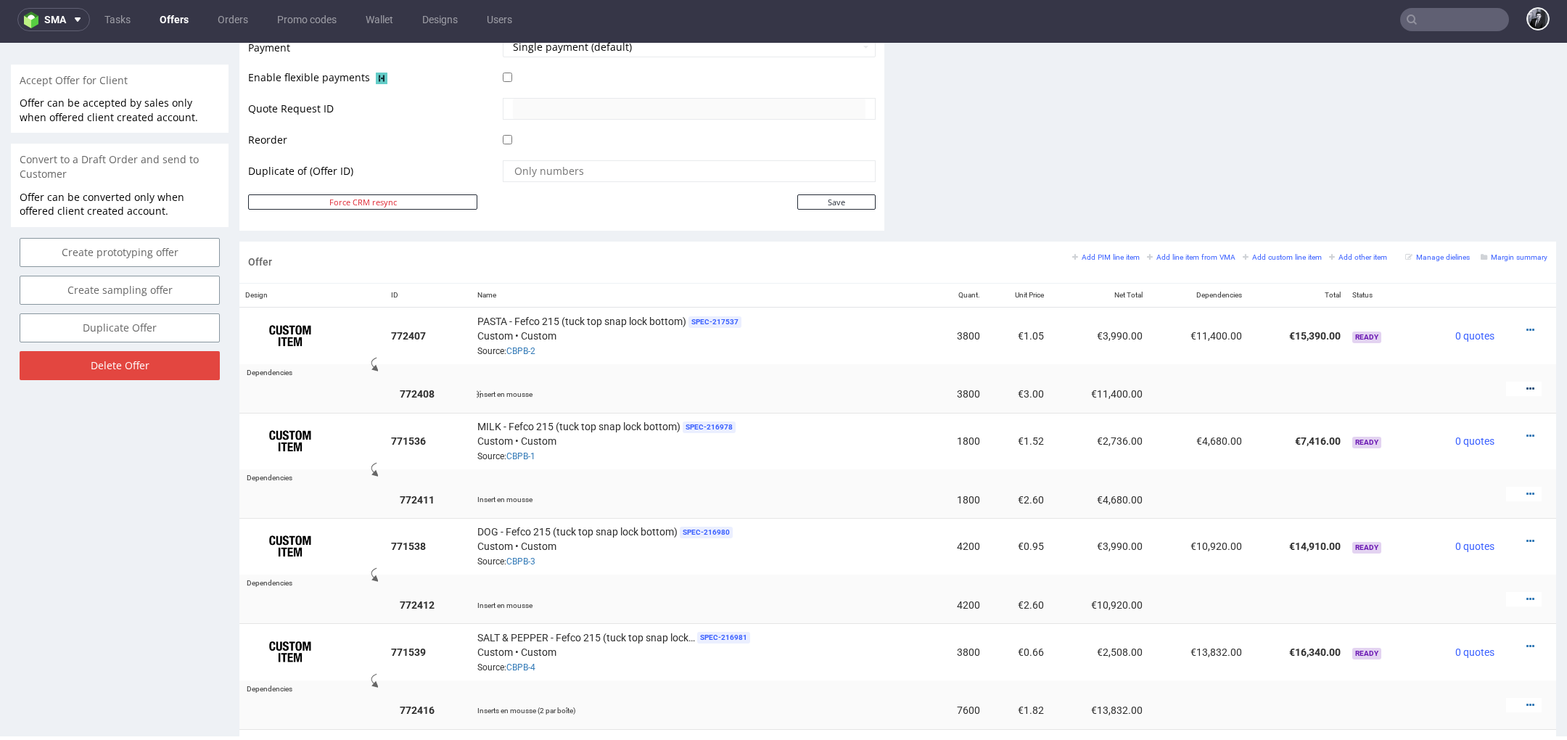
click at [1527, 385] on icon at bounding box center [1531, 389] width 8 height 10
click at [1449, 256] on span "Edit item price" at bounding box center [1464, 252] width 117 height 15
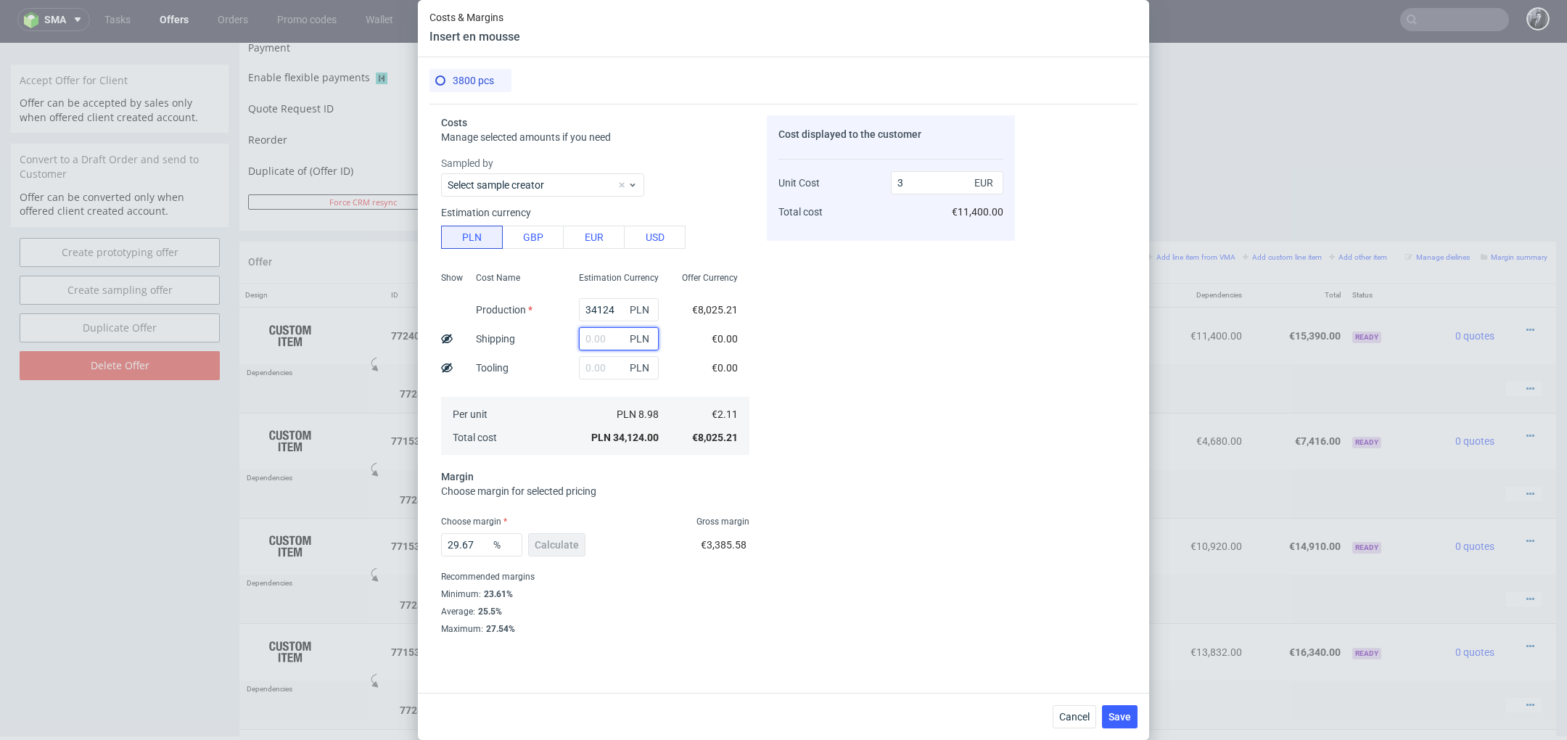
click at [601, 337] on input "text" at bounding box center [619, 338] width 80 height 23
type input "7600"
type input "3.67"
type input "7600"
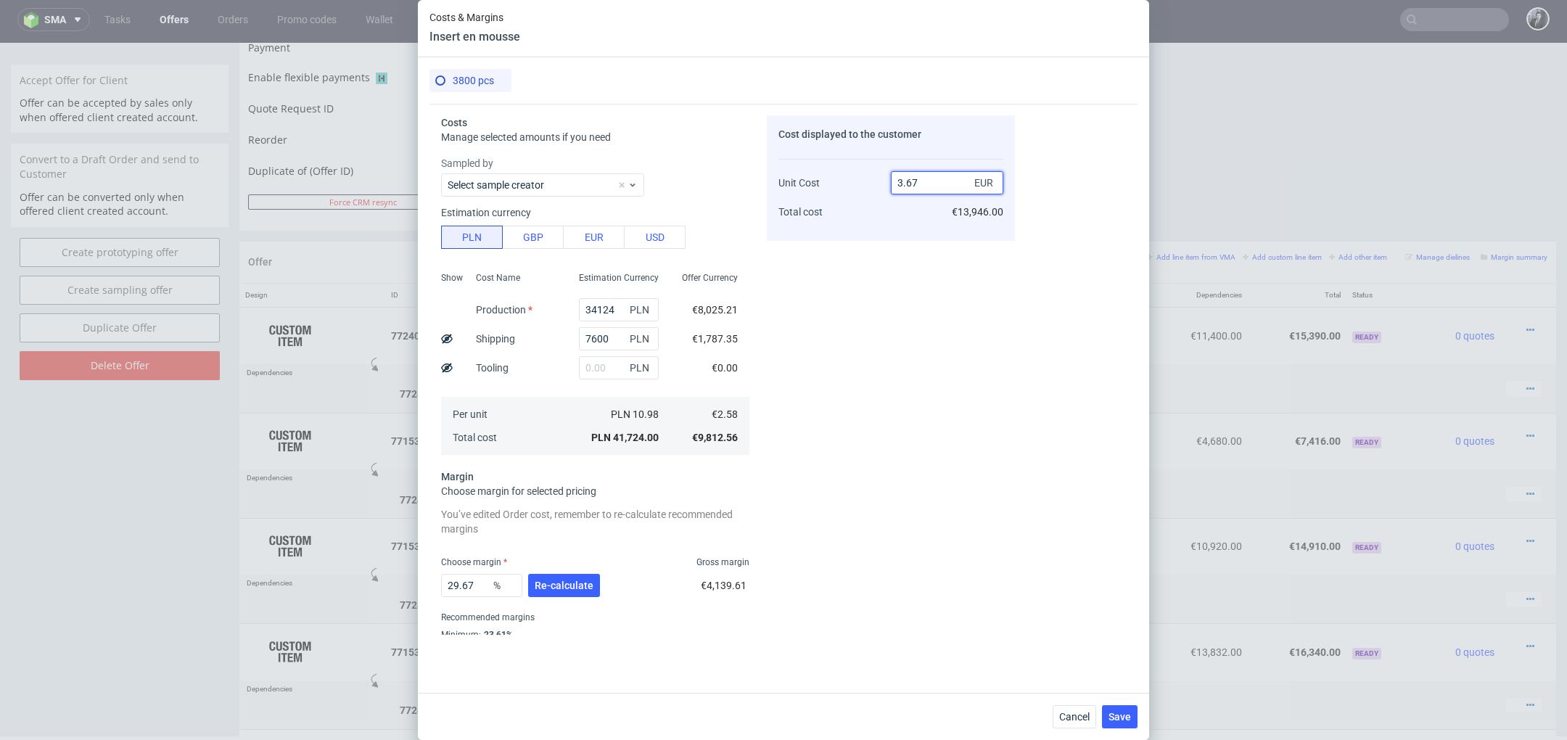
click at [958, 184] on input "3.67" at bounding box center [947, 182] width 112 height 23
type input "3"
type input "14.000000000000002"
type input "3"
click at [858, 402] on div "Cost displayed to the customer Unit Cost Total cost 3 EUR €11,400.00" at bounding box center [891, 375] width 248 height 520
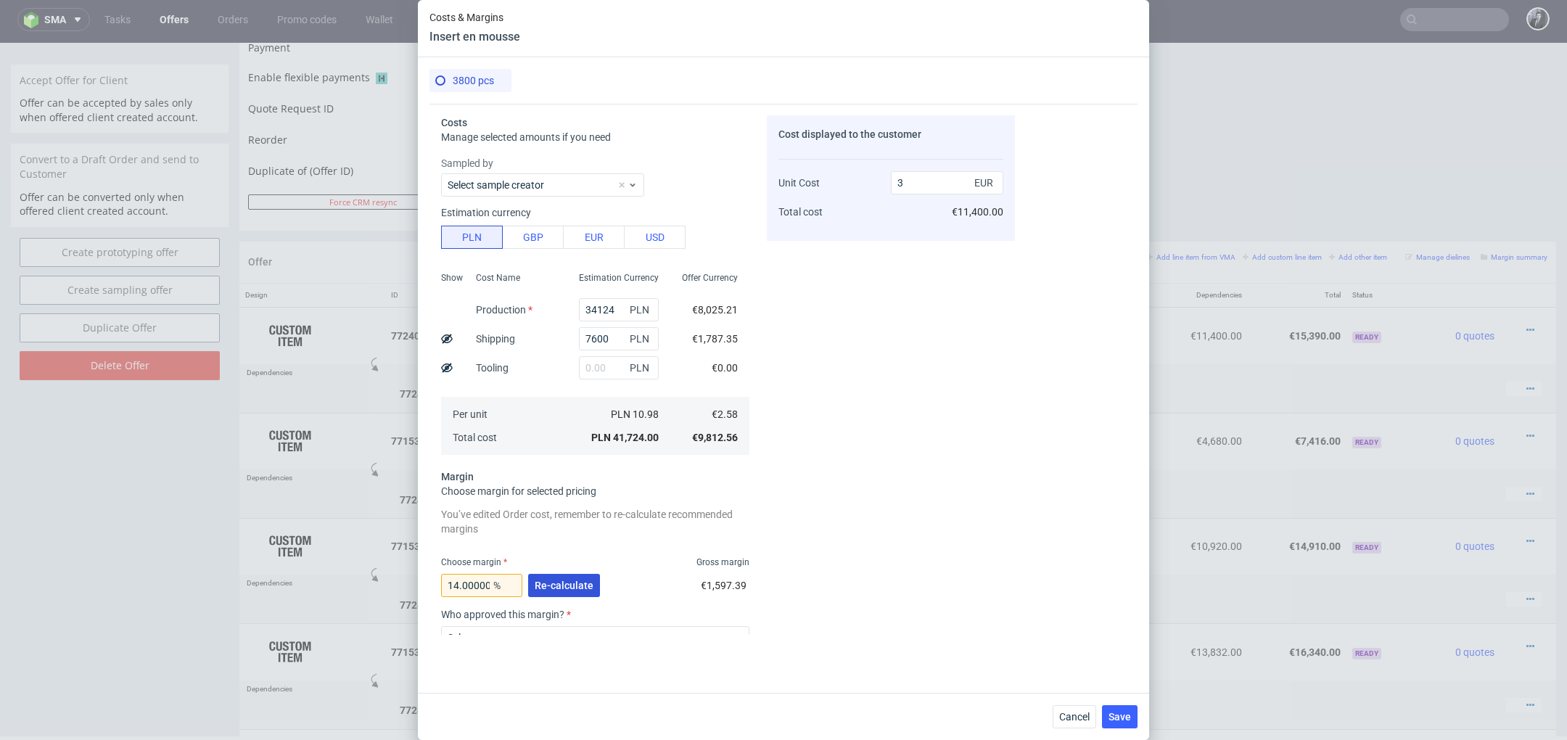
click at [571, 583] on span "Re-calculate" at bounding box center [564, 585] width 59 height 10
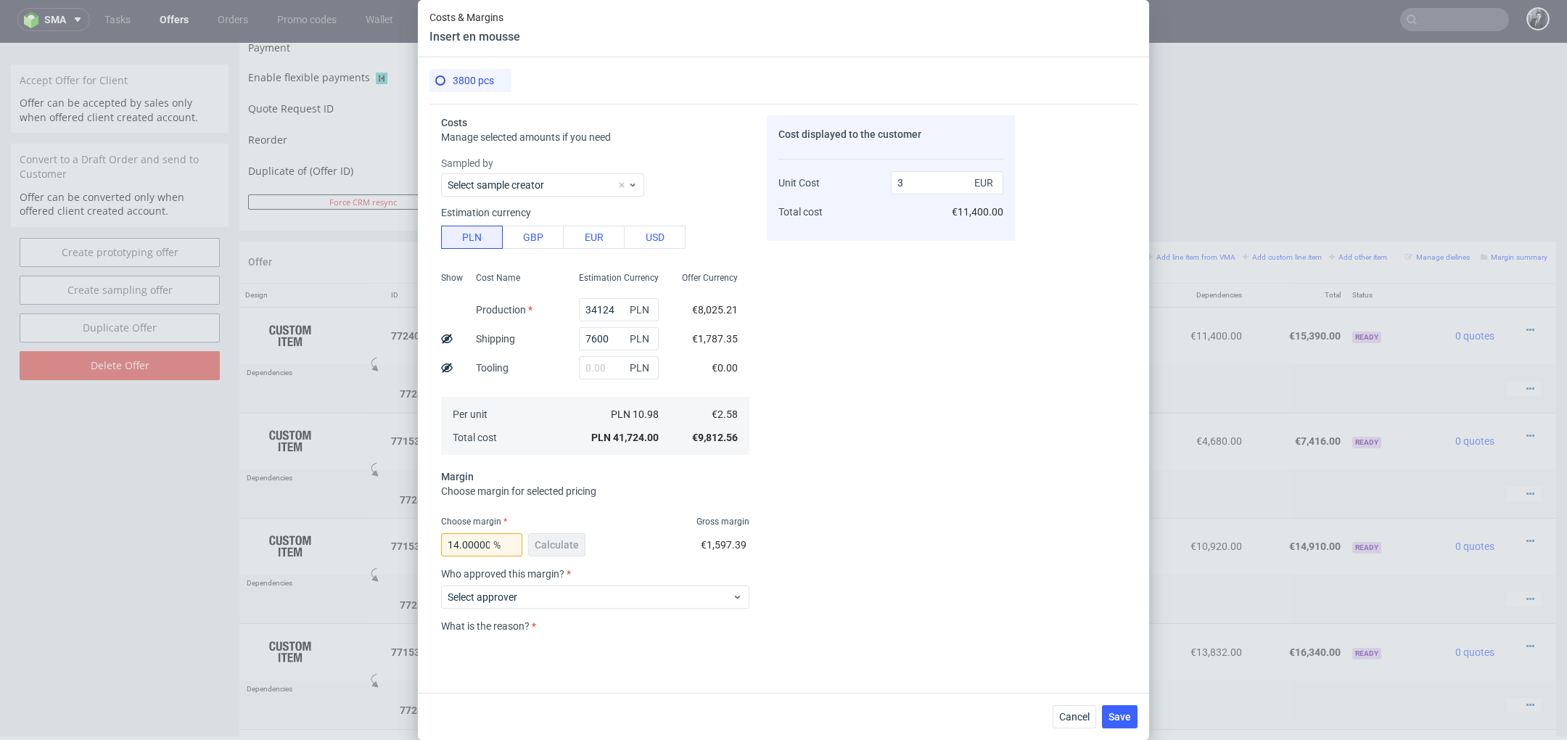
click at [687, 608] on div "Who approved this margin? Select approver" at bounding box center [595, 594] width 308 height 52
click at [704, 599] on span "Select approver" at bounding box center [590, 597] width 284 height 15
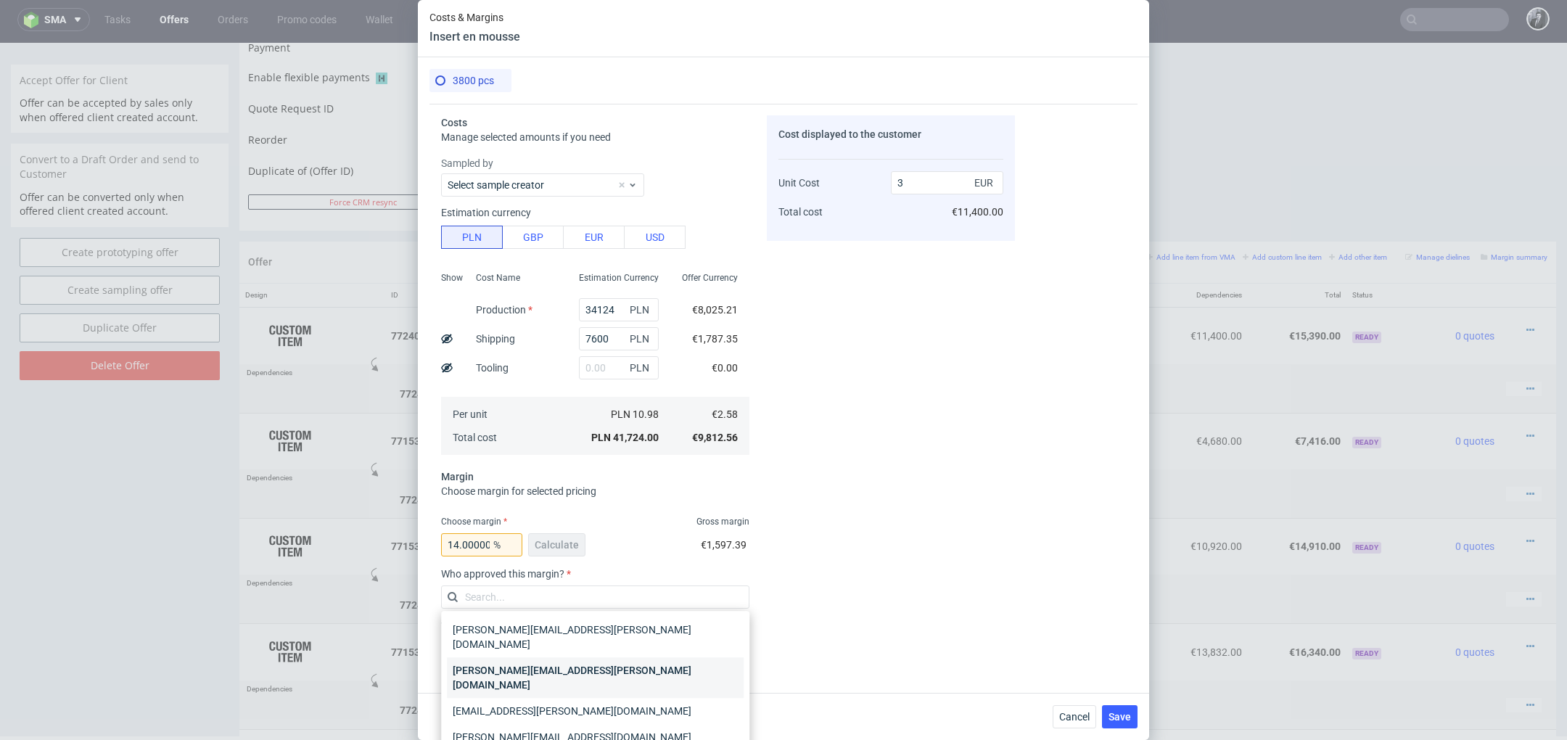
click at [683, 666] on div "[PERSON_NAME][EMAIL_ADDRESS][PERSON_NAME][DOMAIN_NAME]" at bounding box center [595, 677] width 297 height 41
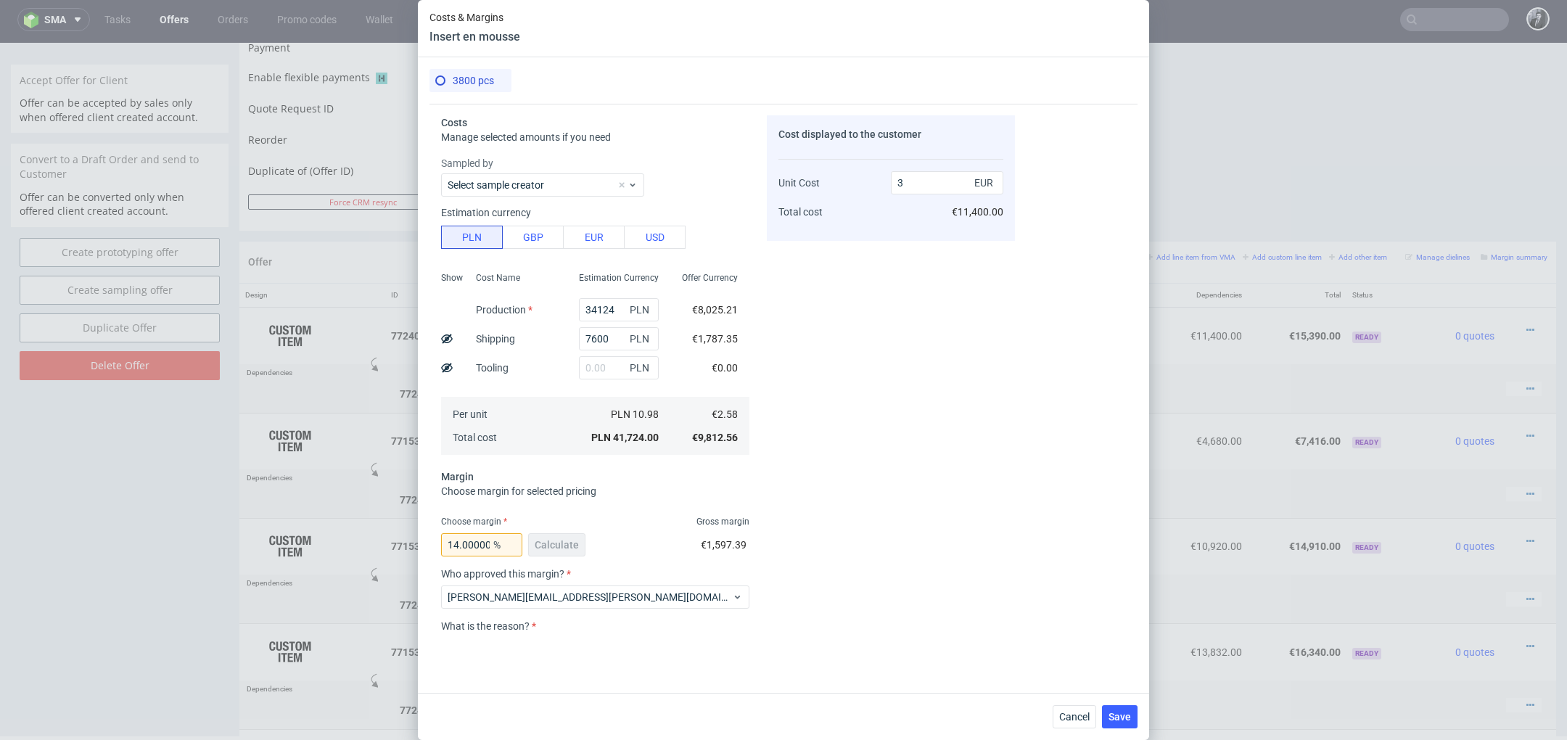
scroll to position [104, 0]
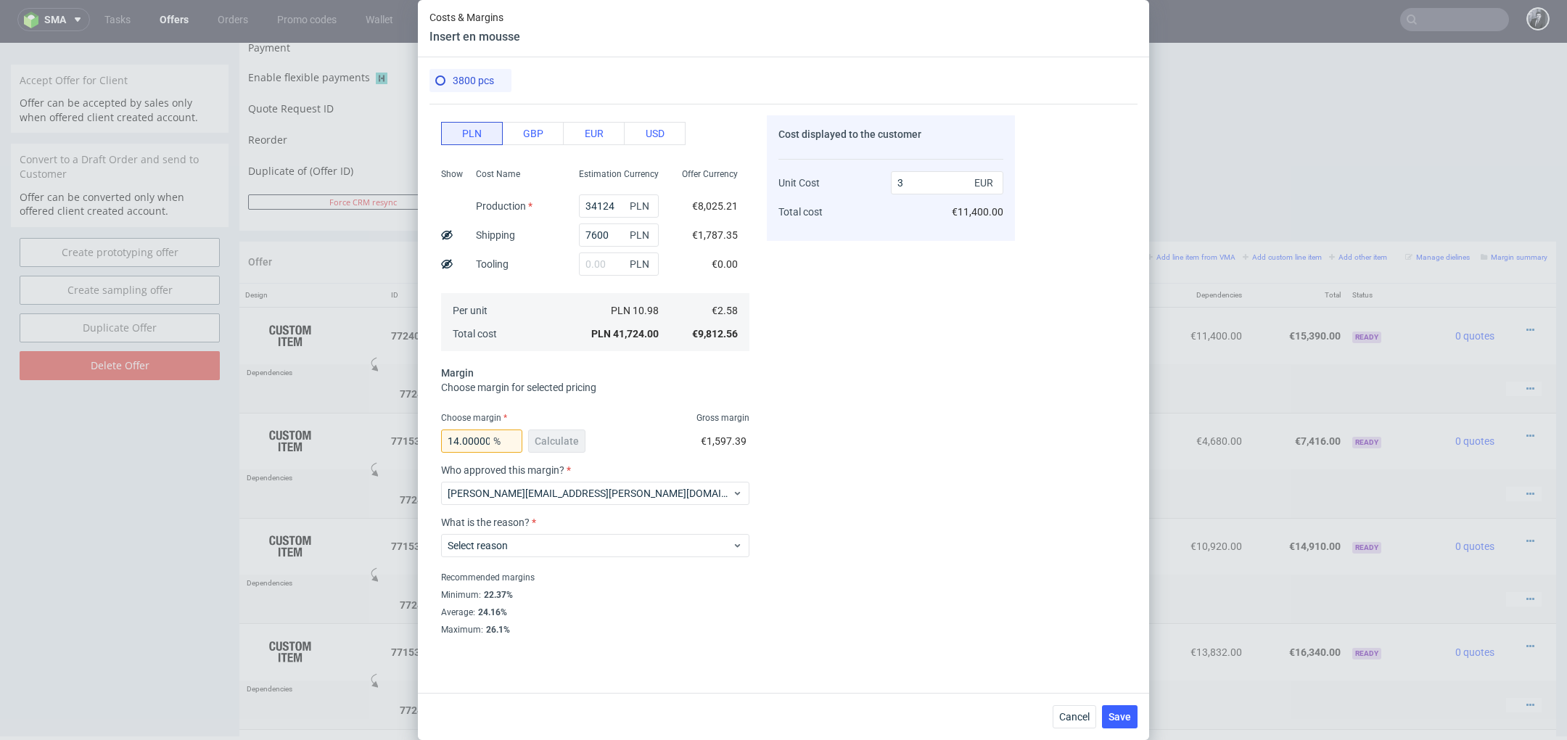
click at [662, 530] on div "Select reason" at bounding box center [595, 542] width 308 height 29
click at [662, 541] on span "Select reason" at bounding box center [590, 545] width 284 height 15
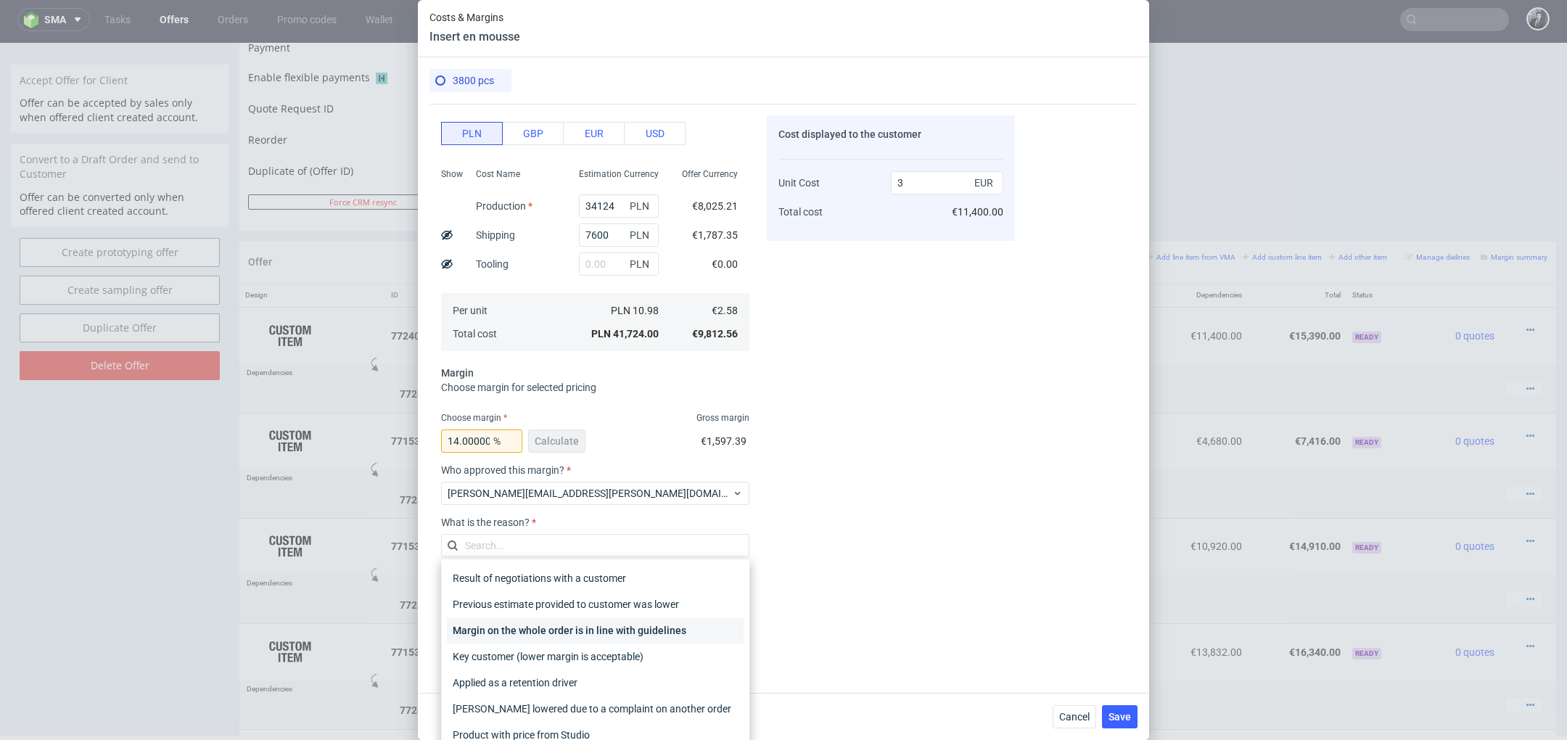
click at [667, 633] on div "Margin on the whole order is in line with guidelines" at bounding box center [595, 630] width 297 height 26
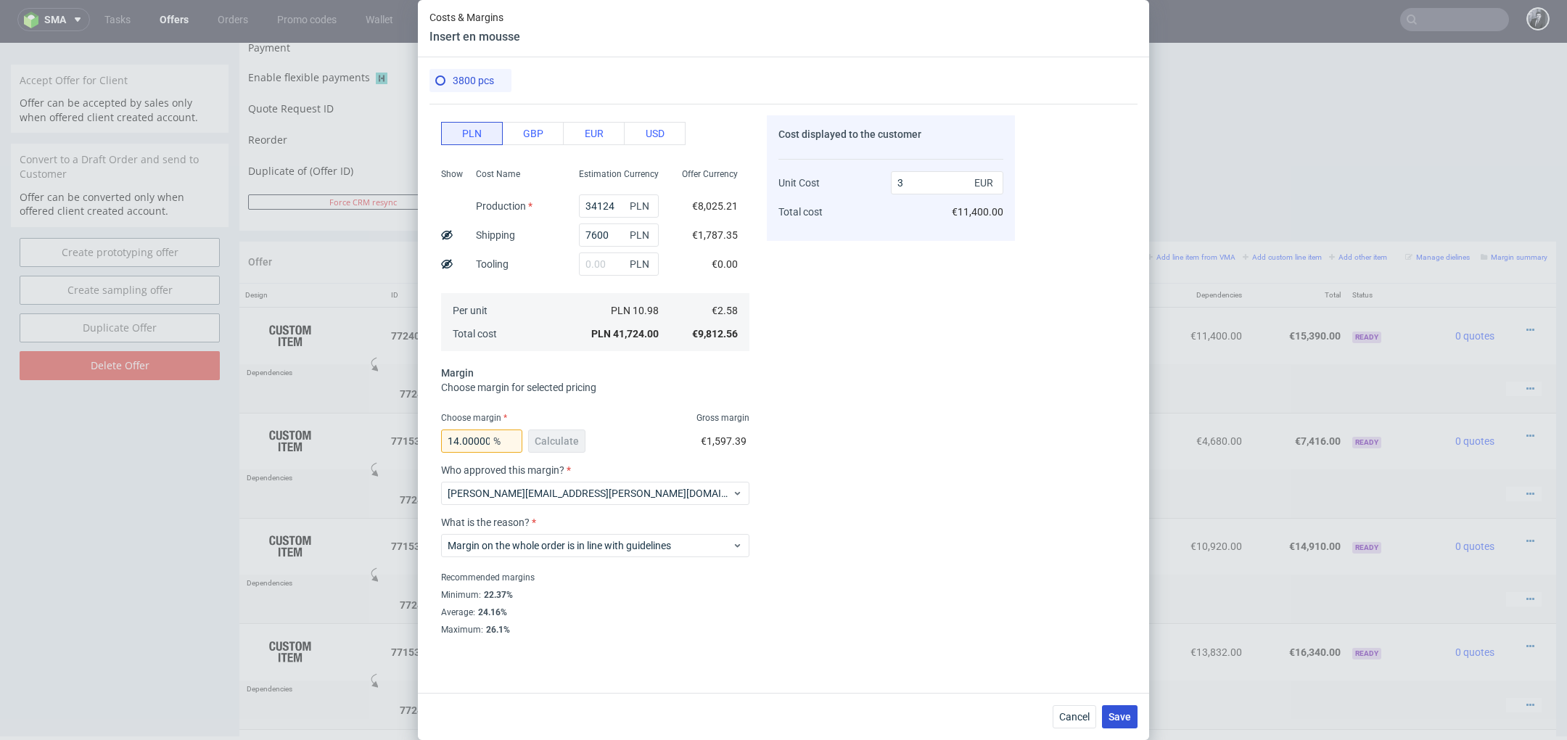
click at [1134, 714] on button "Save" at bounding box center [1120, 716] width 36 height 23
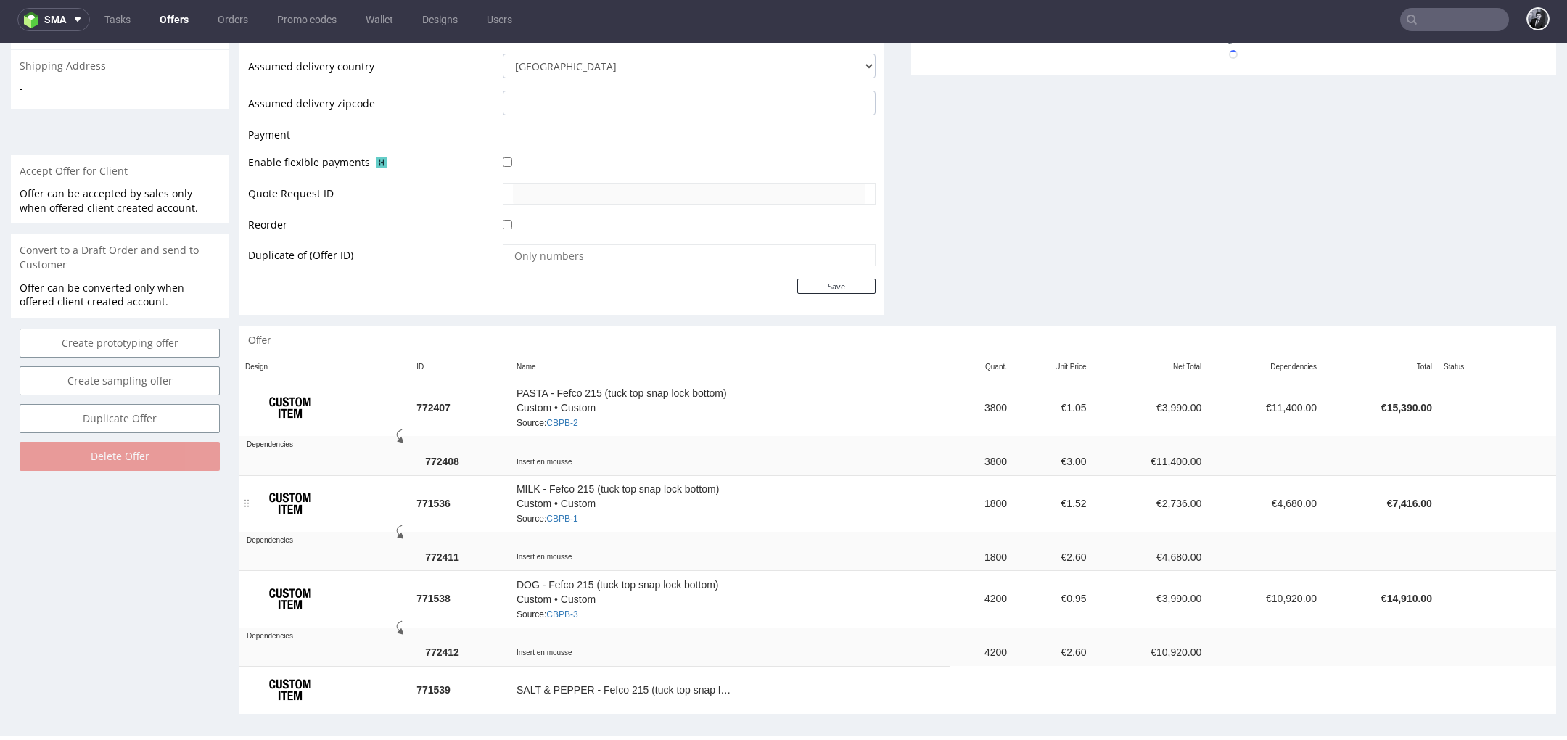
scroll to position [661, 0]
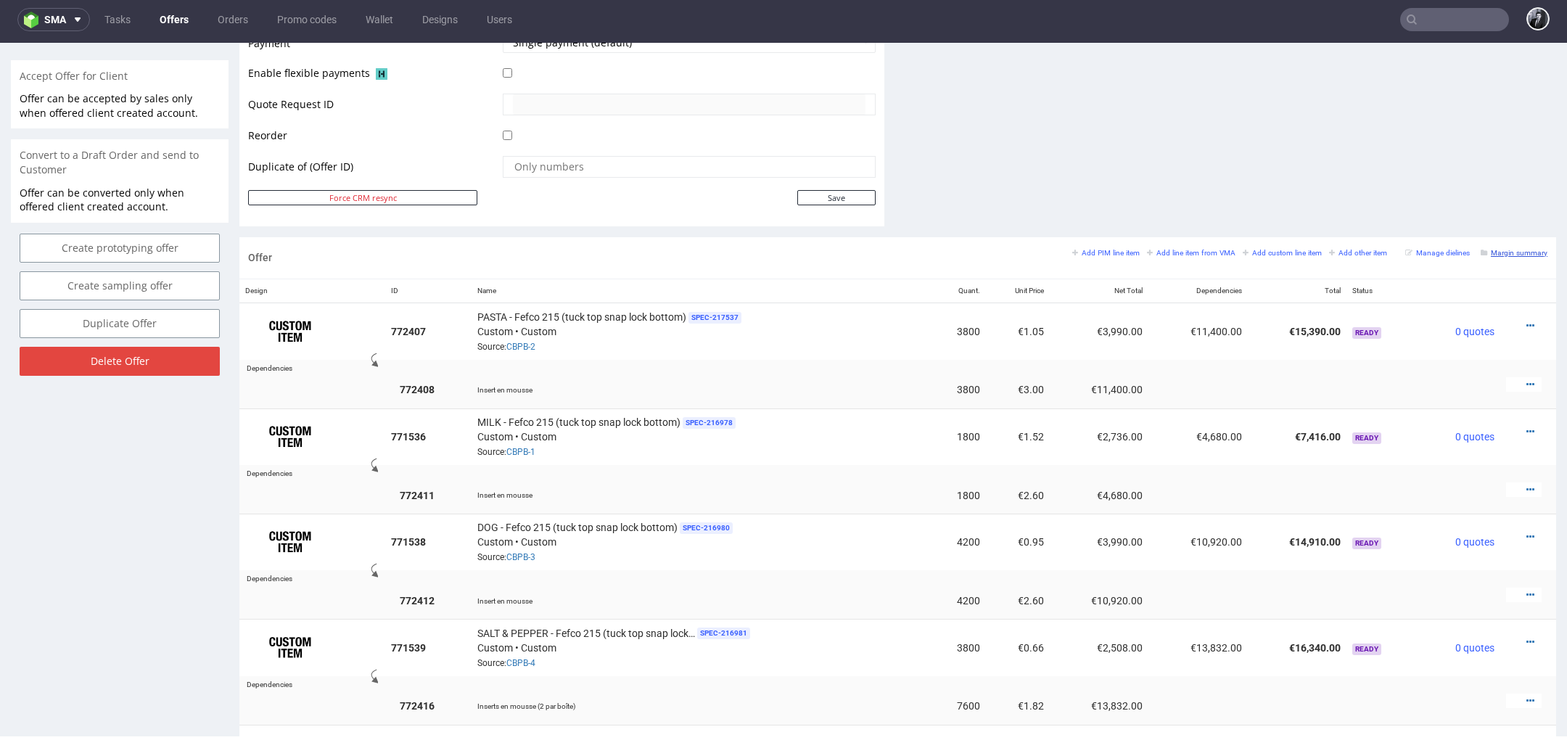
click at [1508, 249] on small "Margin summary" at bounding box center [1514, 253] width 67 height 8
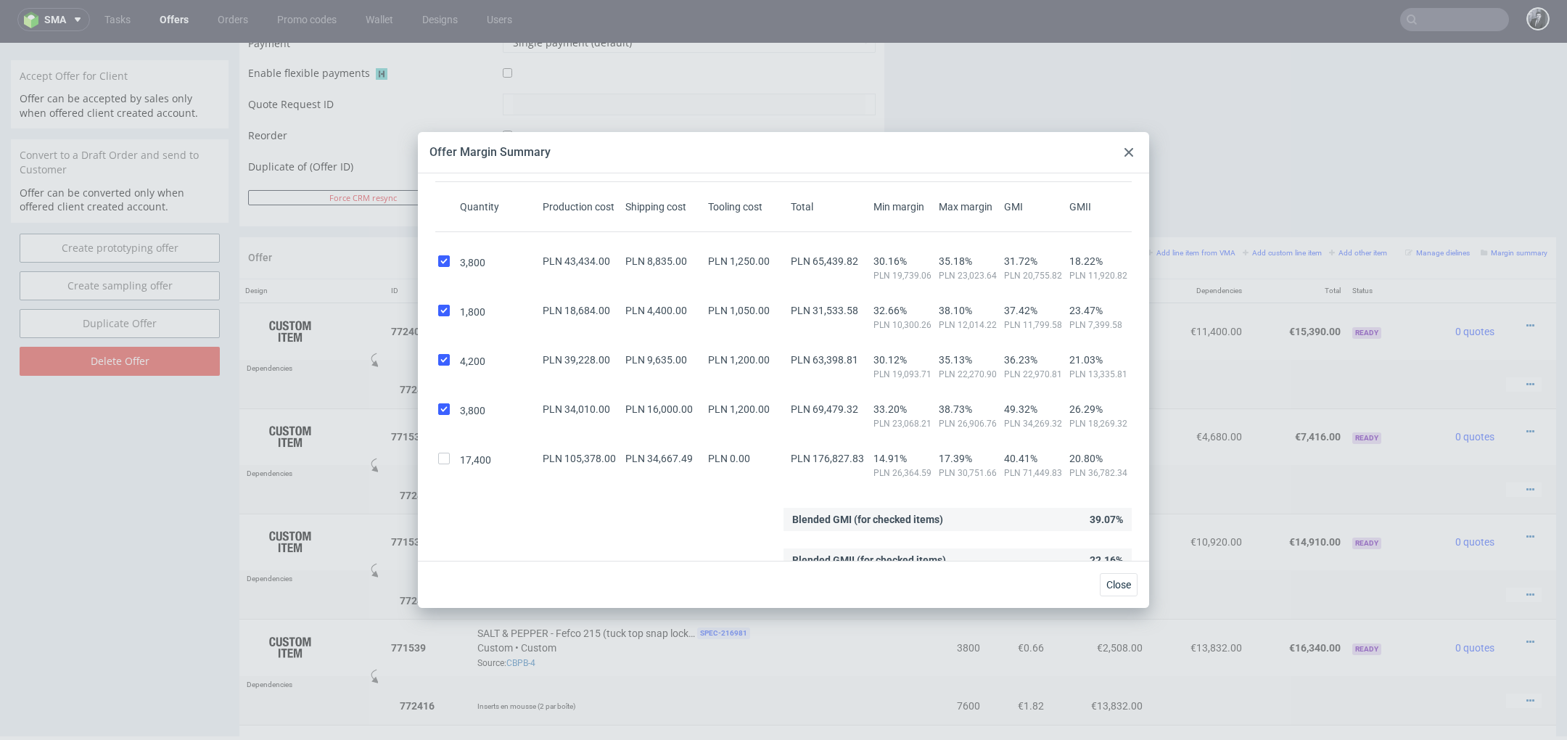
scroll to position [65, 0]
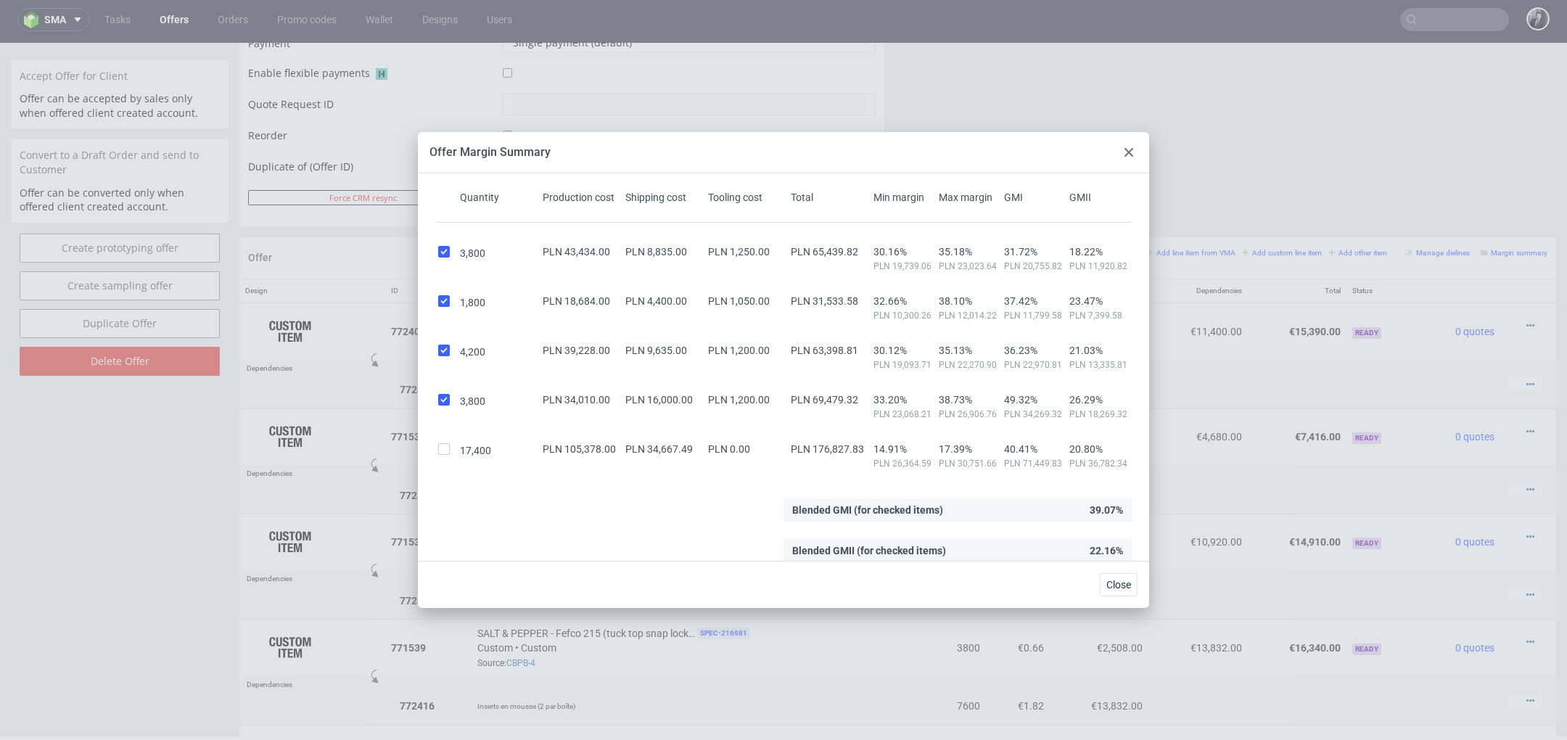
click at [1128, 155] on icon at bounding box center [1129, 152] width 9 height 9
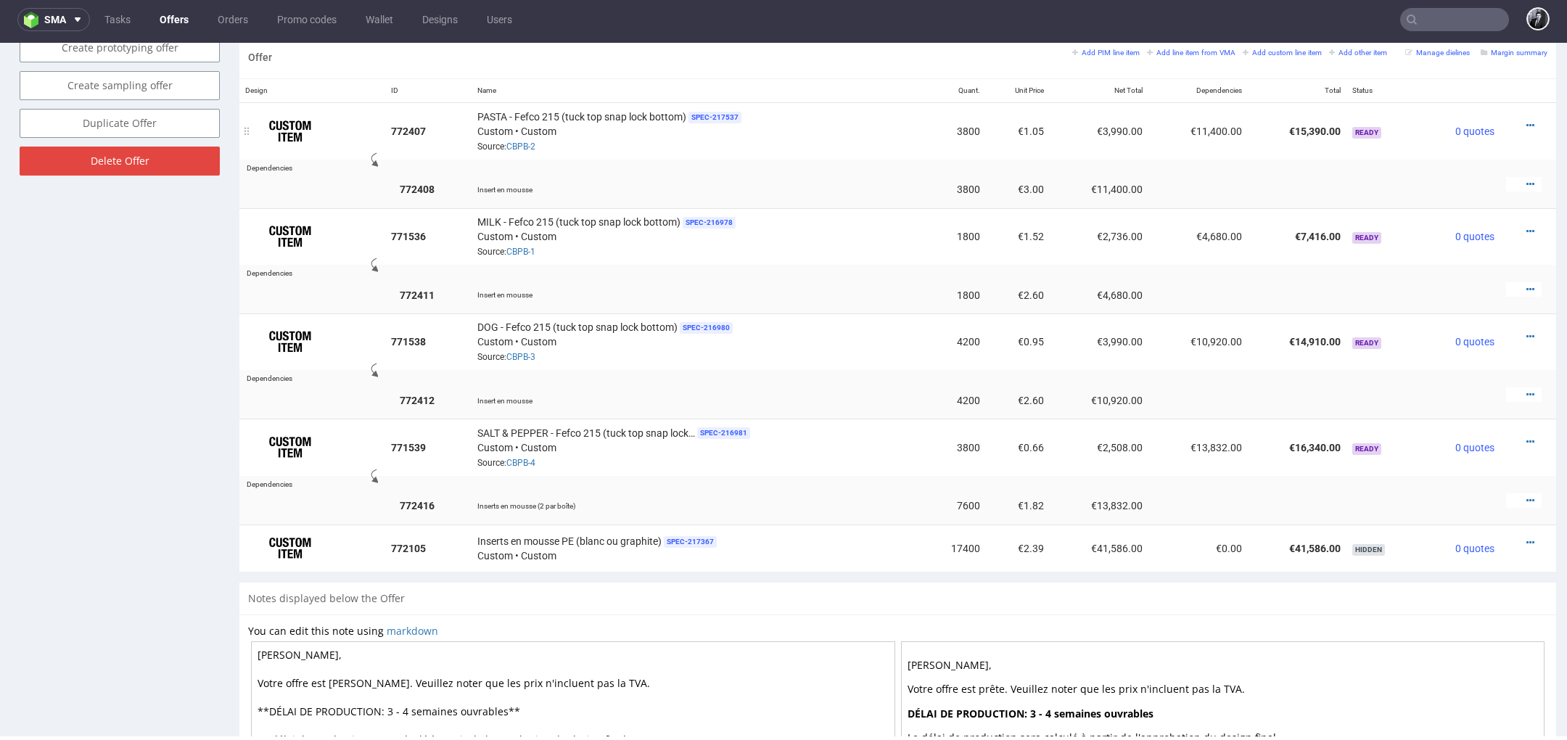
scroll to position [1069, 0]
